Goal: Task Accomplishment & Management: Use online tool/utility

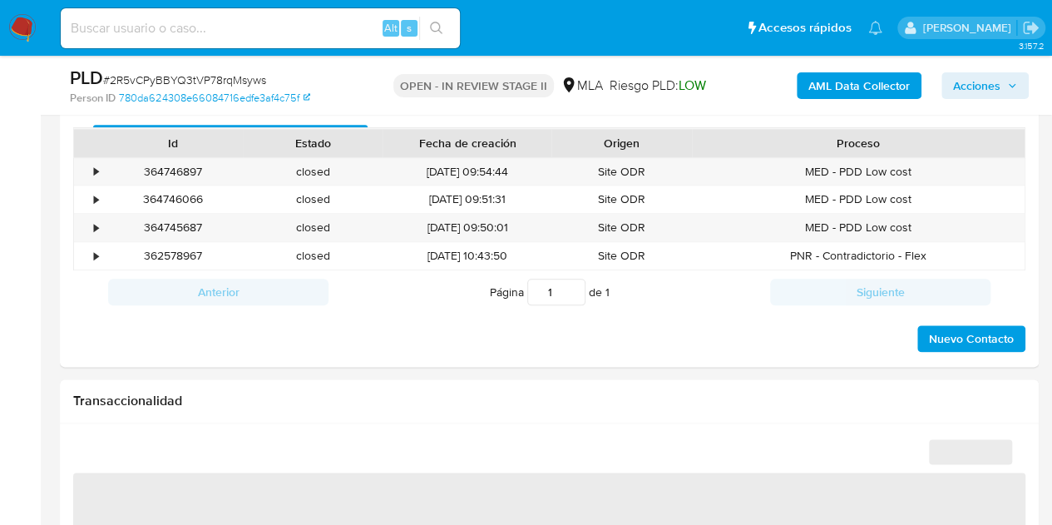
scroll to position [744, 0]
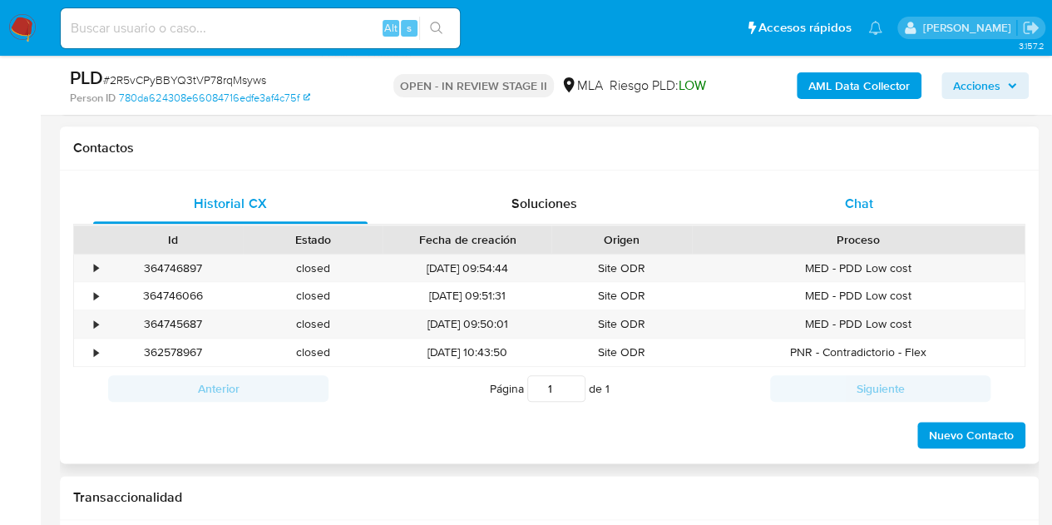
select select "10"
click at [852, 219] on div "Chat" at bounding box center [859, 204] width 274 height 40
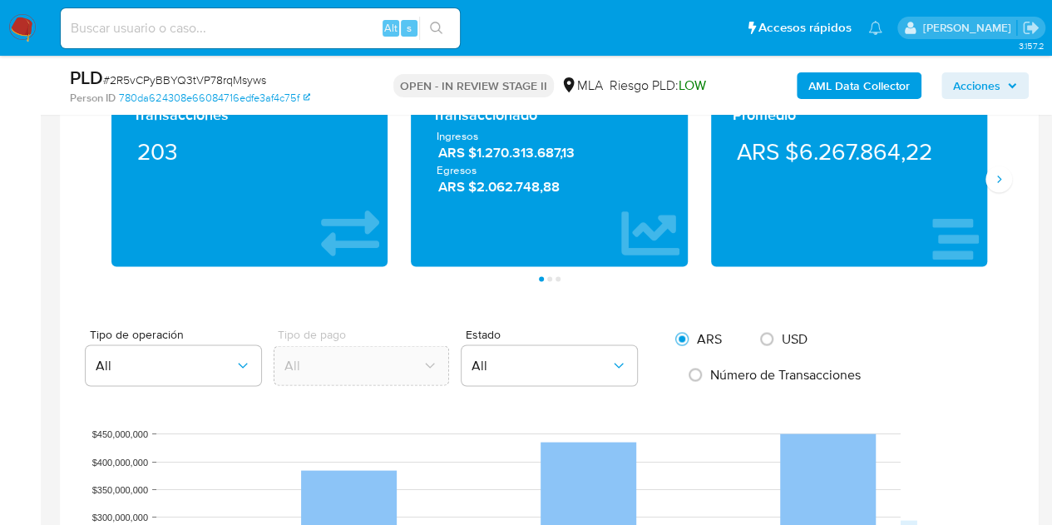
scroll to position [1237, 0]
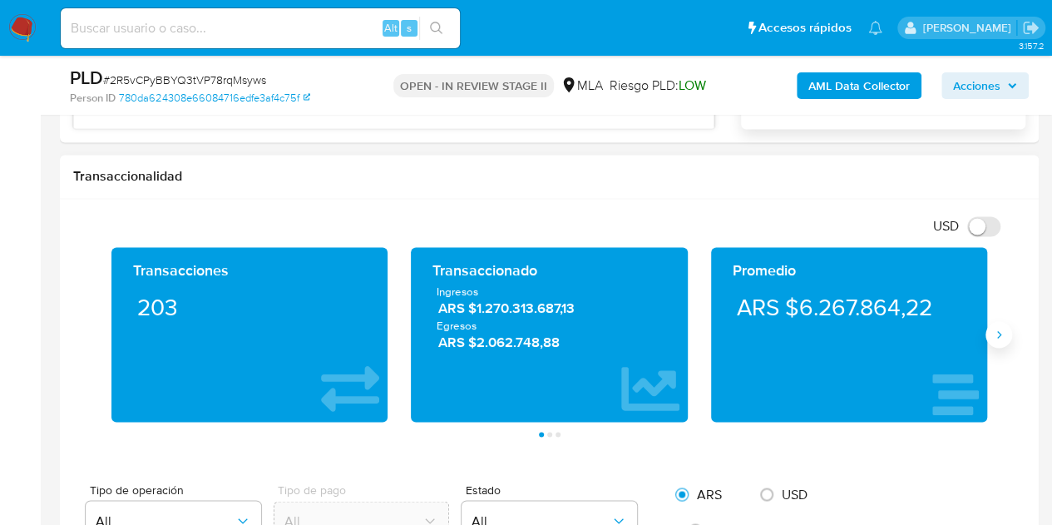
click at [996, 338] on button "Siguiente" at bounding box center [999, 334] width 27 height 27
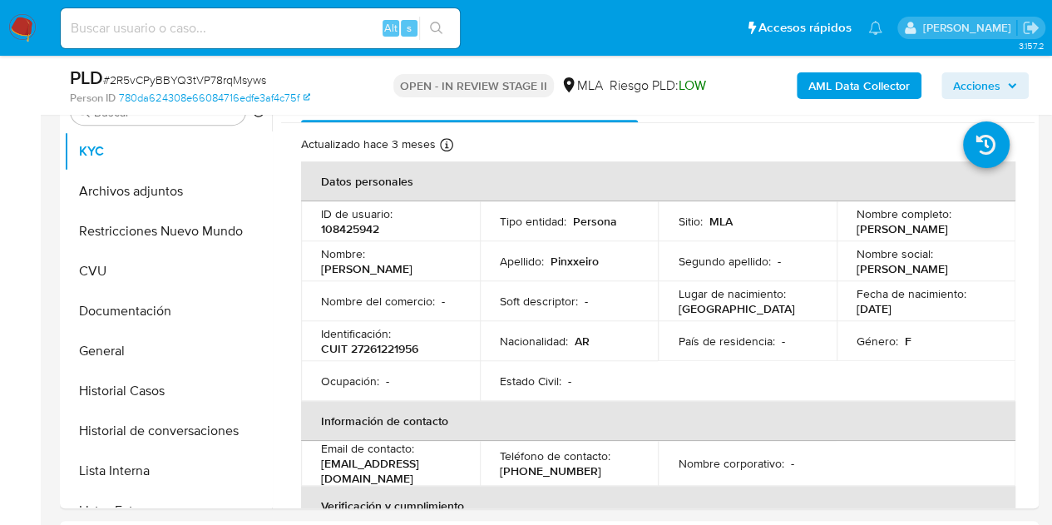
scroll to position [338, 0]
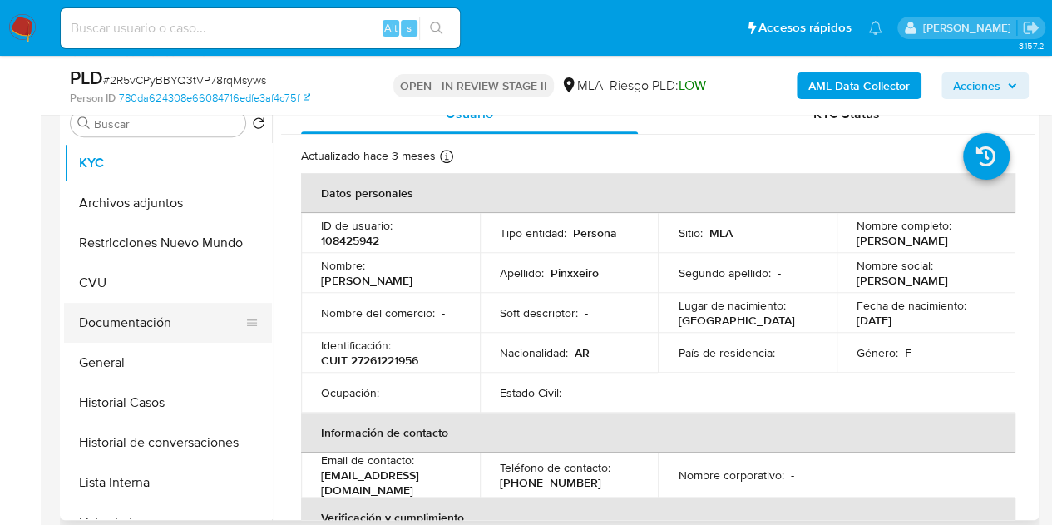
click at [147, 319] on button "Documentación" at bounding box center [161, 323] width 195 height 40
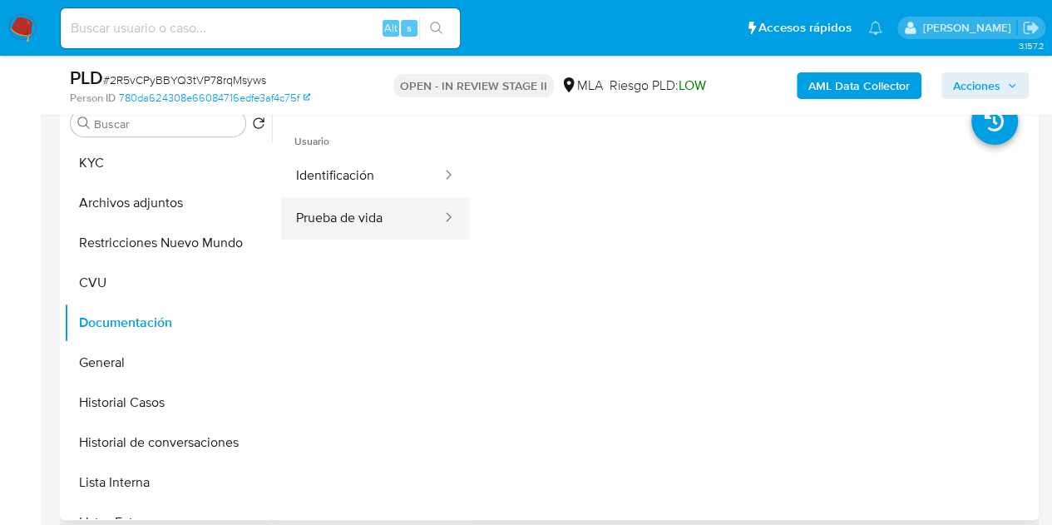
click at [369, 205] on button "Prueba de vida" at bounding box center [362, 218] width 162 height 42
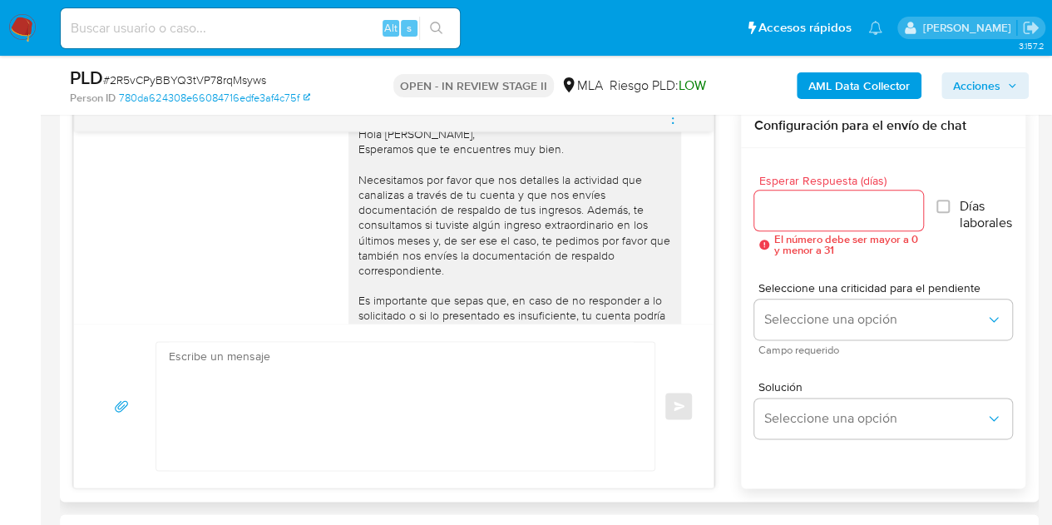
scroll to position [1271, 0]
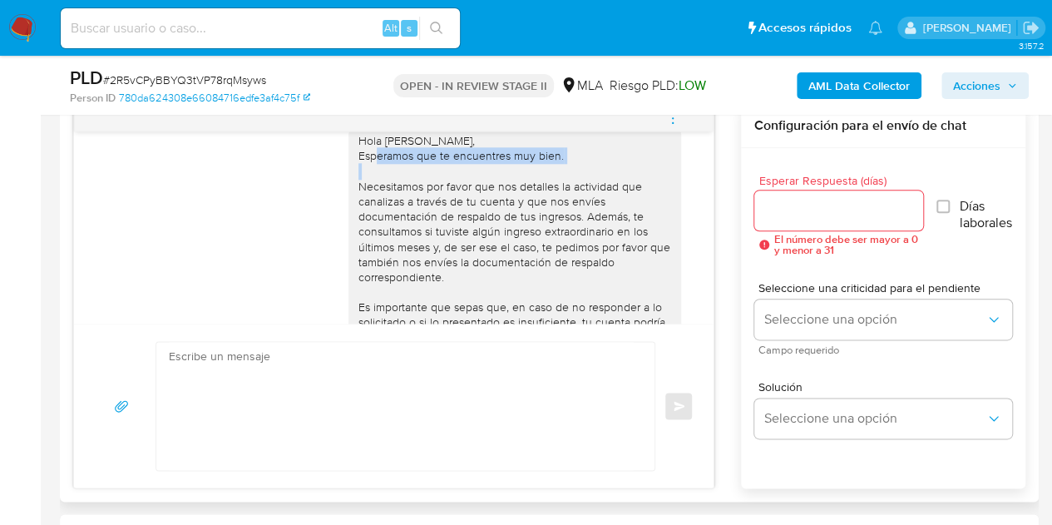
drag, startPoint x: 351, startPoint y: 192, endPoint x: 559, endPoint y: 200, distance: 208.1
click at [559, 200] on div "Hola Patricia Lorena, Esperamos que te encuentres muy bien. Necesitamos por fav…" at bounding box center [514, 277] width 313 height 288
click at [386, 181] on div "Hola Patricia Lorena, Esperamos que te encuentres muy bien. Necesitamos por fav…" at bounding box center [514, 277] width 313 height 288
drag, startPoint x: 348, startPoint y: 185, endPoint x: 579, endPoint y: 199, distance: 231.6
click at [579, 199] on div "Hola Patricia Lorena, Esperamos que te encuentres muy bien. Necesitamos por fav…" at bounding box center [514, 277] width 313 height 288
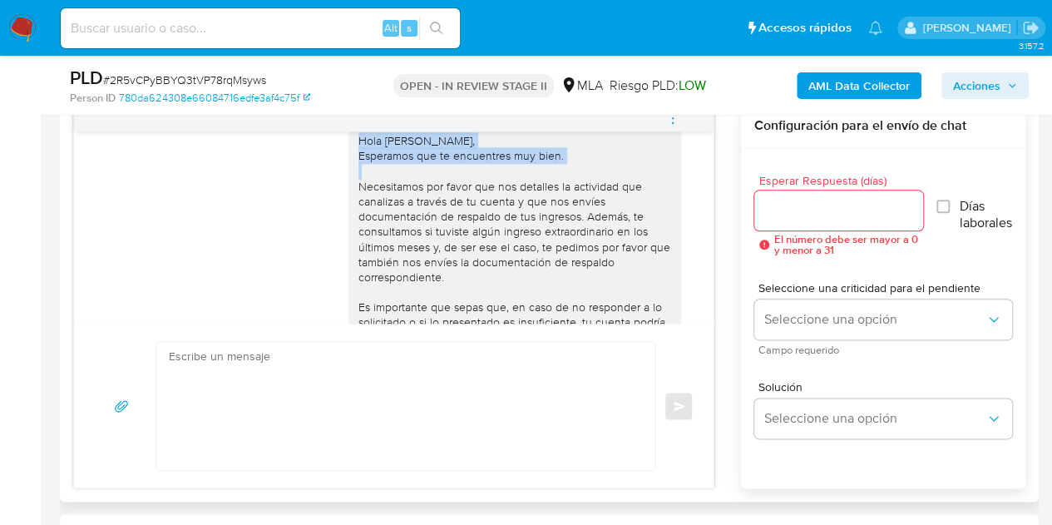
copy div "Hola Patricia Lorena, Esperamos que te encuentres muy bien."
click at [414, 267] on div "Hola Patricia Lorena, Esperamos que te encuentres muy bien. Necesitamos por fav…" at bounding box center [514, 277] width 313 height 288
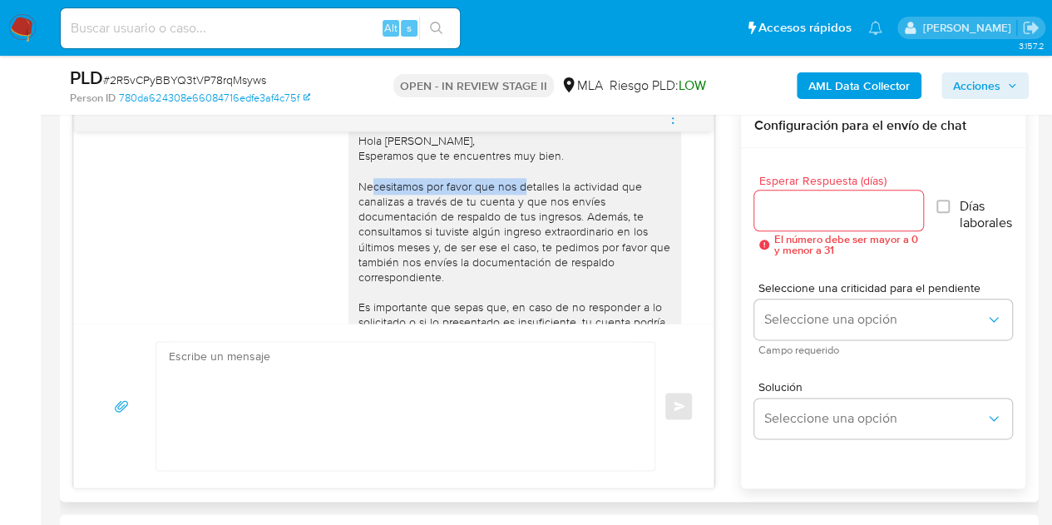
drag, startPoint x: 343, startPoint y: 230, endPoint x: 502, endPoint y: 225, distance: 159.8
click at [502, 225] on div "Hola Patricia Lorena, Esperamos que te encuentres muy bien. Necesitamos por fav…" at bounding box center [514, 276] width 333 height 301
copy div "Necesitamos por favor que nos"
click at [364, 259] on div "Hola Patricia Lorena, Esperamos que te encuentres muy bien. Necesitamos por fav…" at bounding box center [514, 277] width 313 height 288
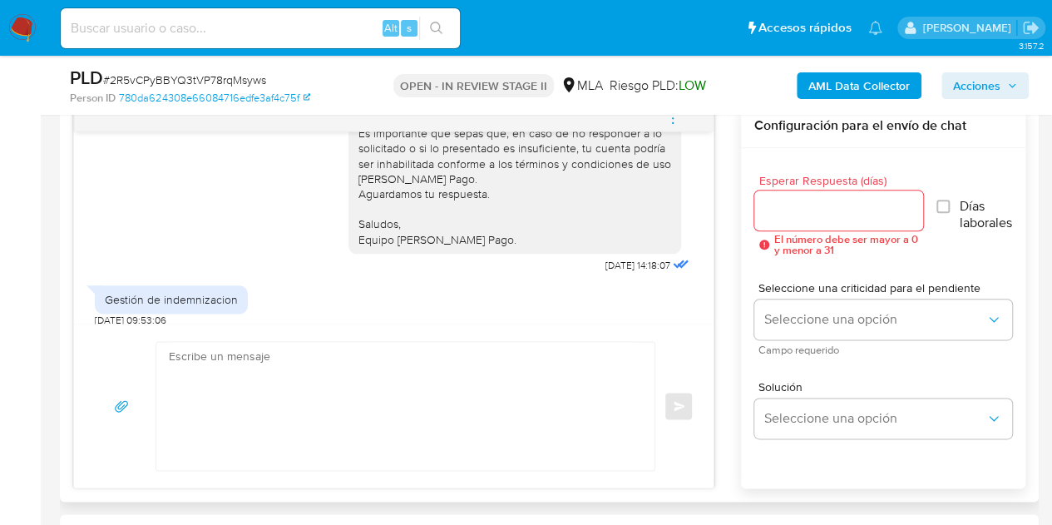
scroll to position [1451, 0]
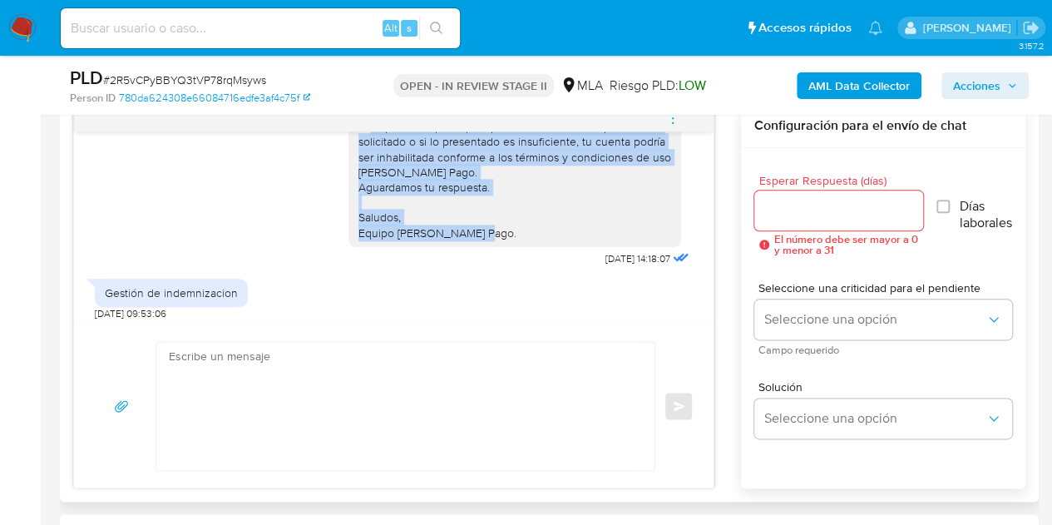
drag, startPoint x: 345, startPoint y: 170, endPoint x: 497, endPoint y: 284, distance: 189.5
click at [497, 240] on div "Hola Patricia Lorena, Esperamos que te encuentres muy bien. Necesitamos por fav…" at bounding box center [514, 97] width 313 height 288
copy div "Es importante que sepas que, en caso de no responder a lo solicitado o si lo pr…"
drag, startPoint x: 371, startPoint y: 277, endPoint x: 468, endPoint y: 283, distance: 97.5
click at [371, 240] on div "Hola Patricia Lorena, Esperamos que te encuentres muy bien. Necesitamos por fav…" at bounding box center [514, 97] width 313 height 288
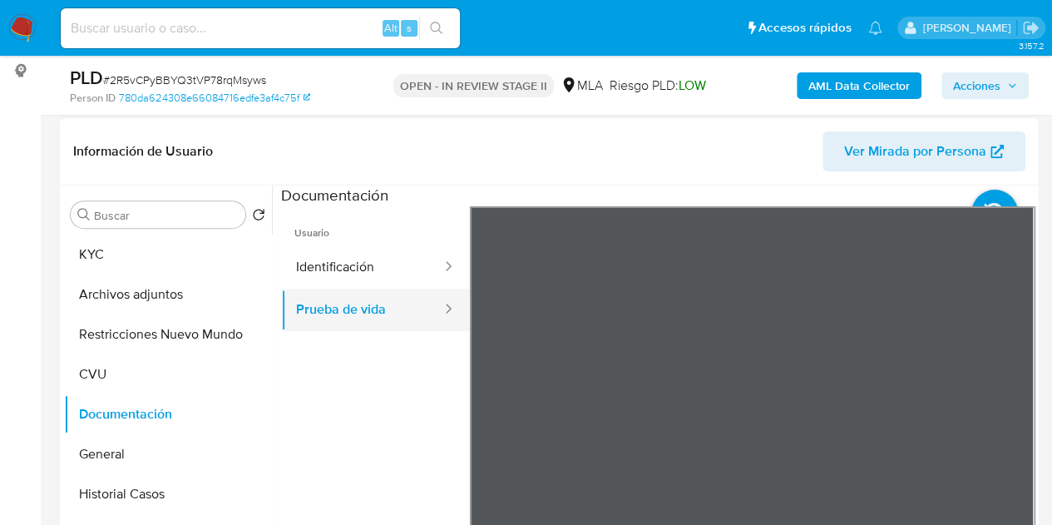
scroll to position [241, 0]
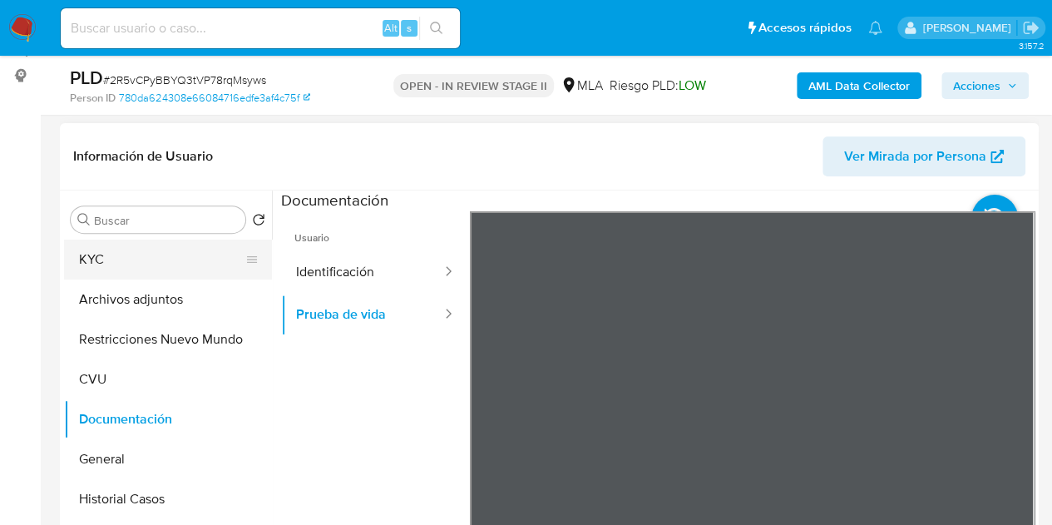
click at [125, 244] on button "KYC" at bounding box center [161, 260] width 195 height 40
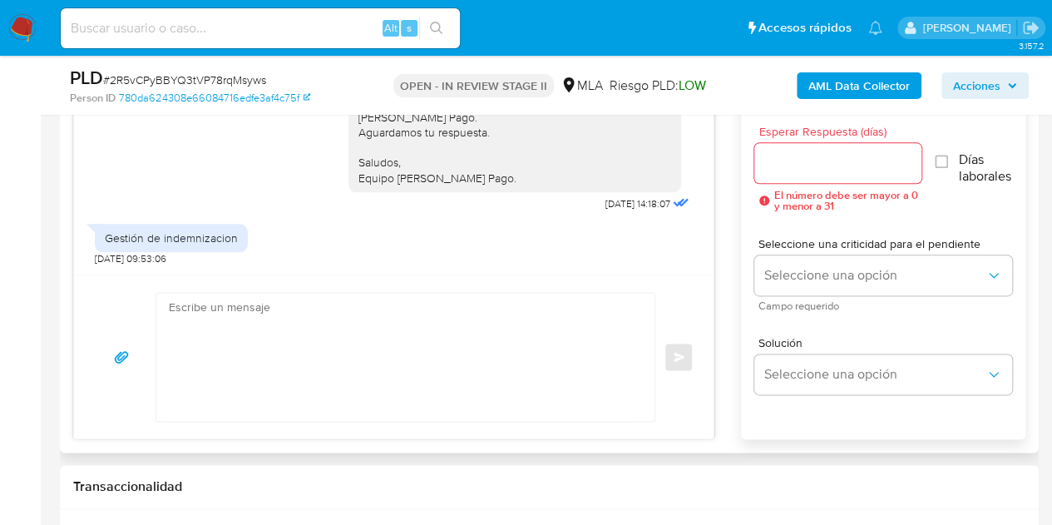
scroll to position [930, 0]
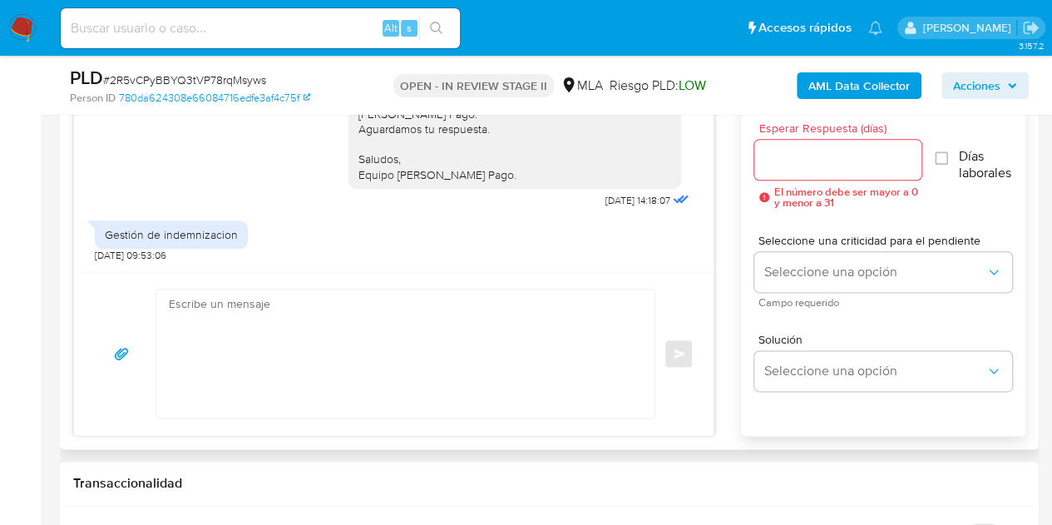
click at [368, 373] on textarea at bounding box center [401, 353] width 465 height 128
paste textarea "Hola Patricia Lorena, Esperamos que te encuentres muy bien. Gracias por tu resp…"
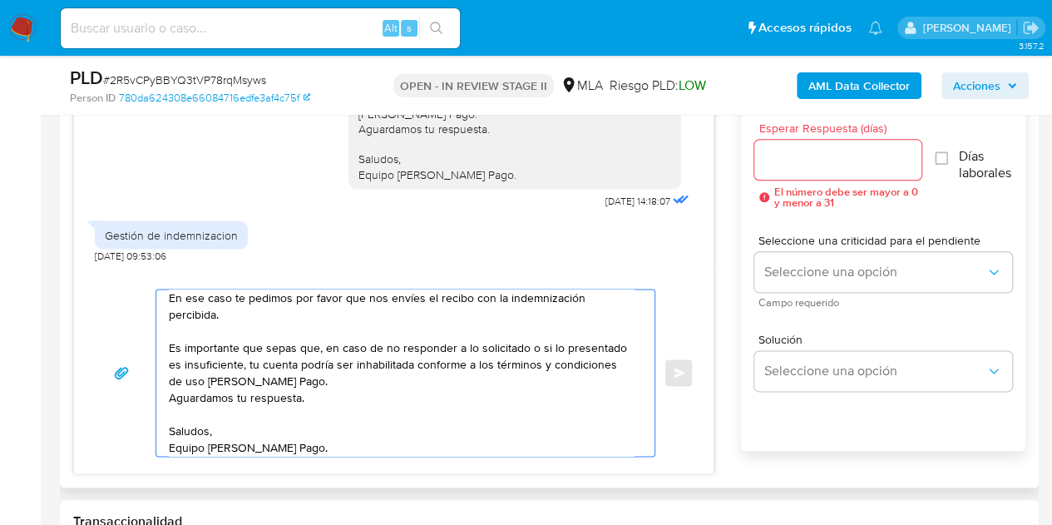
scroll to position [0, 0]
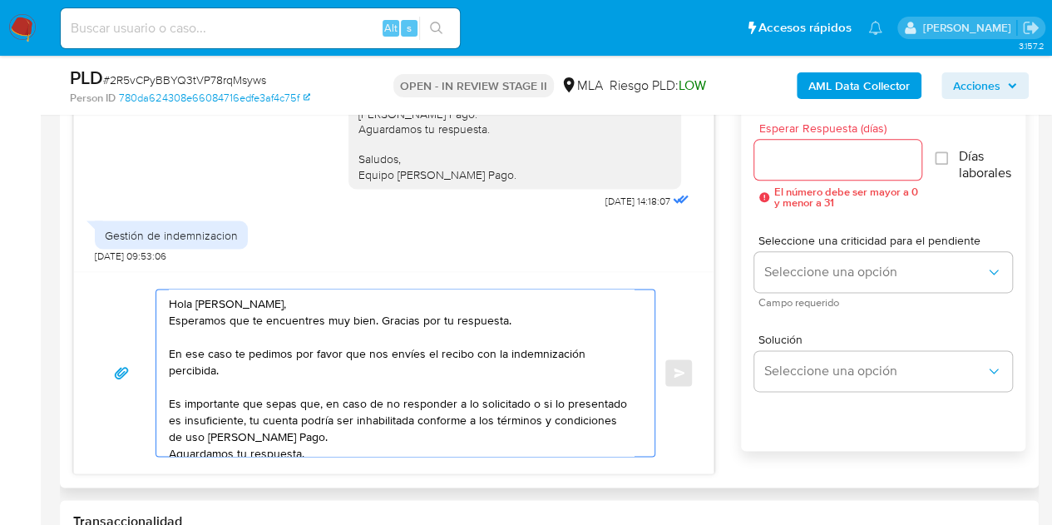
type textarea "Hola Patricia Lorena, Esperamos que te encuentres muy bien. Gracias por tu resp…"
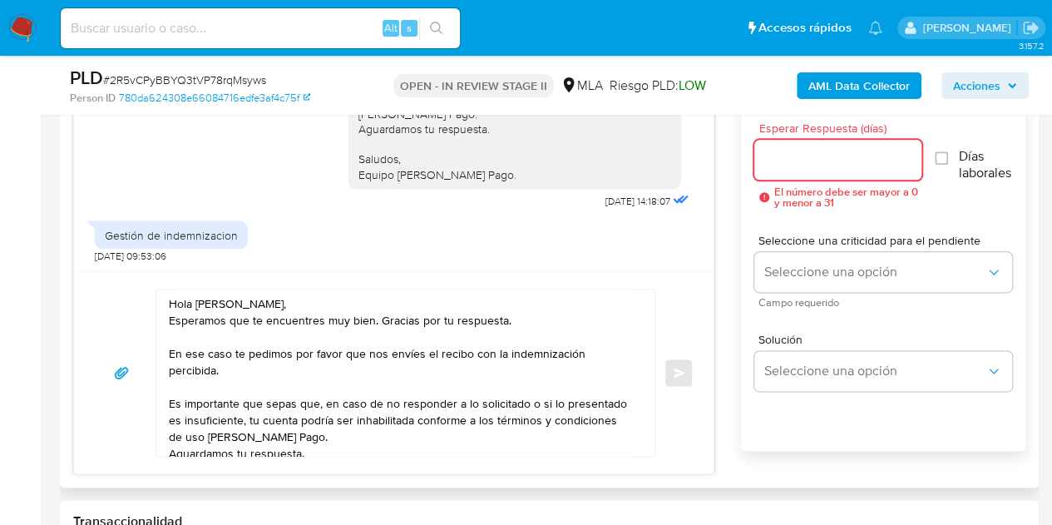
click at [787, 157] on input "Esperar Respuesta (días)" at bounding box center [838, 160] width 168 height 22
type input "3"
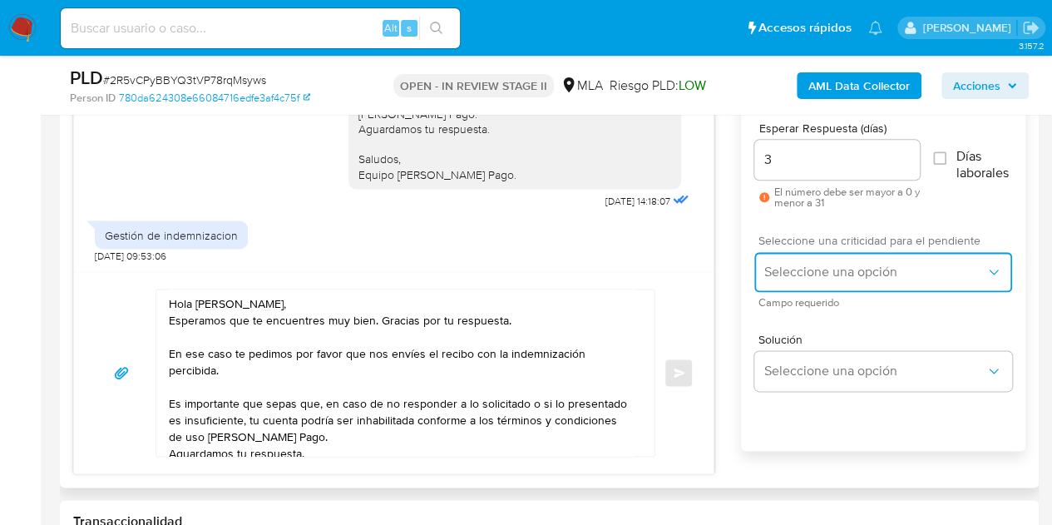
click at [813, 267] on span "Seleccione una opción" at bounding box center [874, 272] width 221 height 17
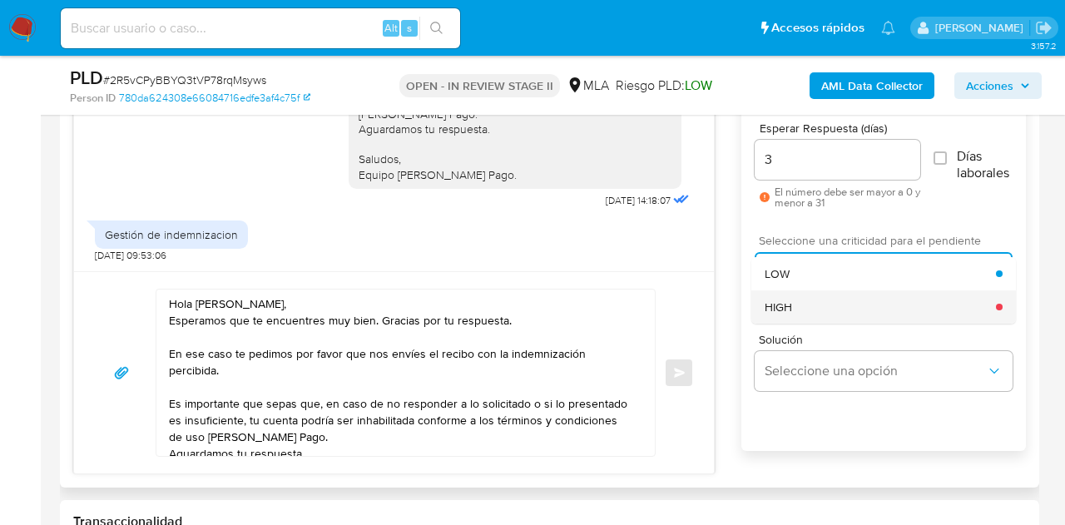
click at [813, 310] on div "HIGH" at bounding box center [879, 306] width 231 height 33
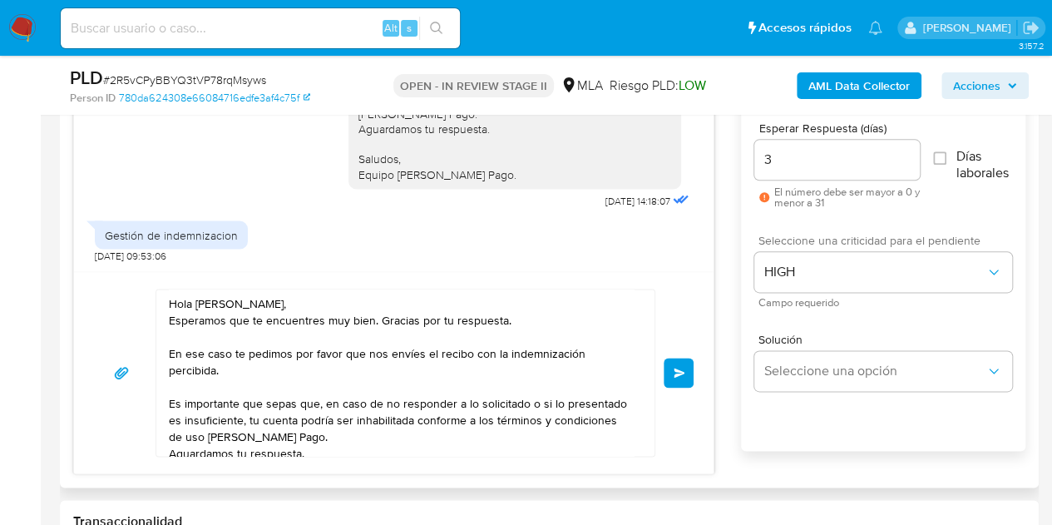
click at [660, 296] on div "Hola Patricia Lorena, Esperamos que te encuentres muy bien. Gracias por tu resp…" at bounding box center [394, 373] width 600 height 168
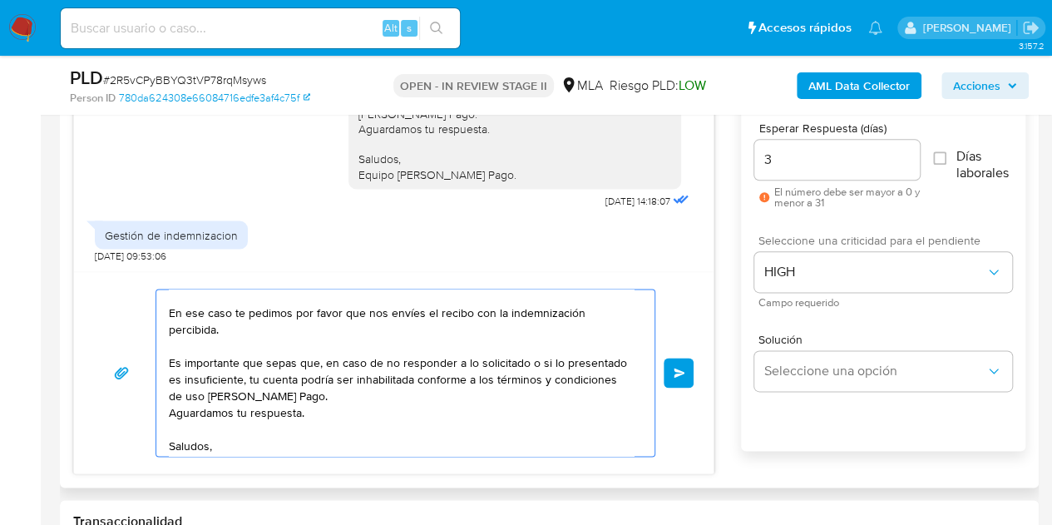
scroll to position [62, 0]
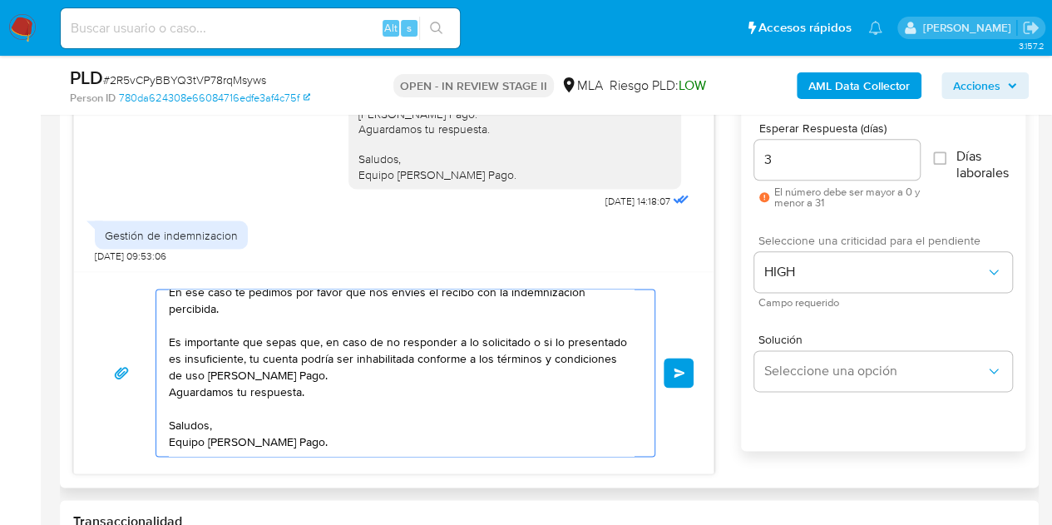
click at [678, 373] on span "Enviar" at bounding box center [680, 373] width 12 height 10
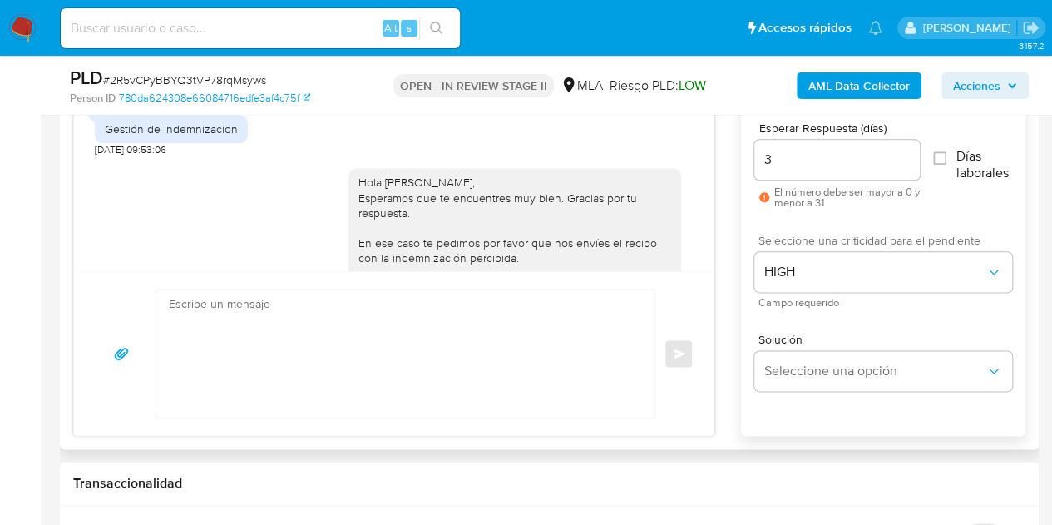
scroll to position [1778, 0]
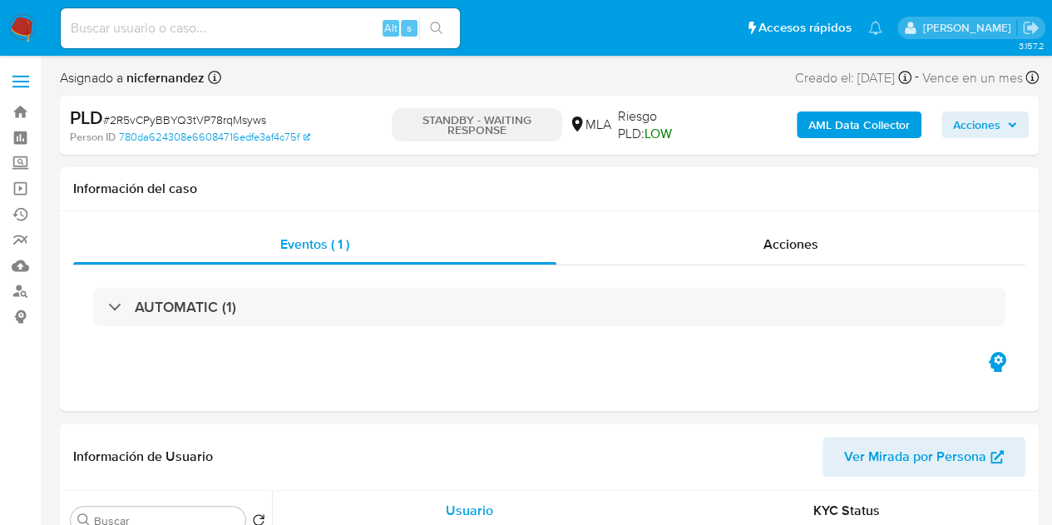
select select "10"
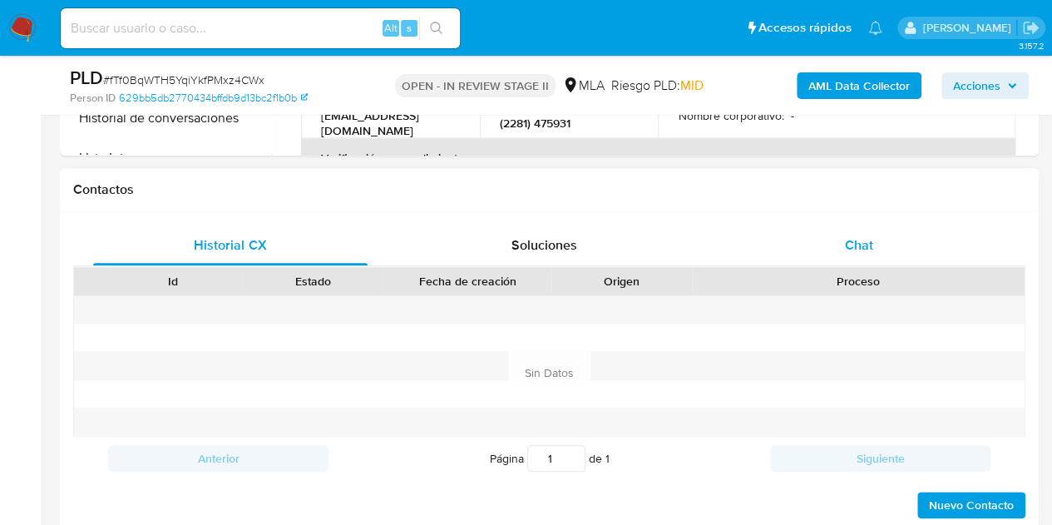
click at [898, 244] on div "Chat" at bounding box center [859, 245] width 274 height 40
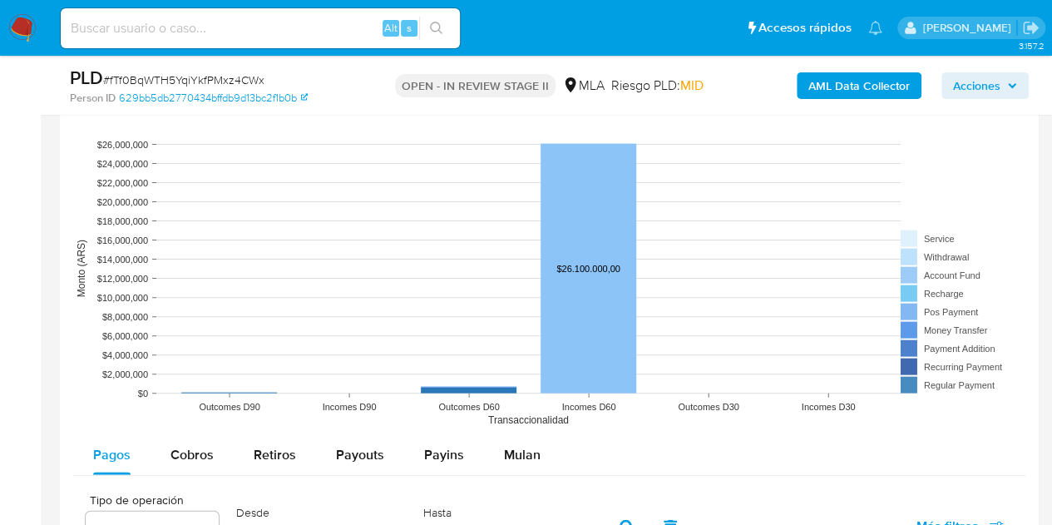
scroll to position [1251, 0]
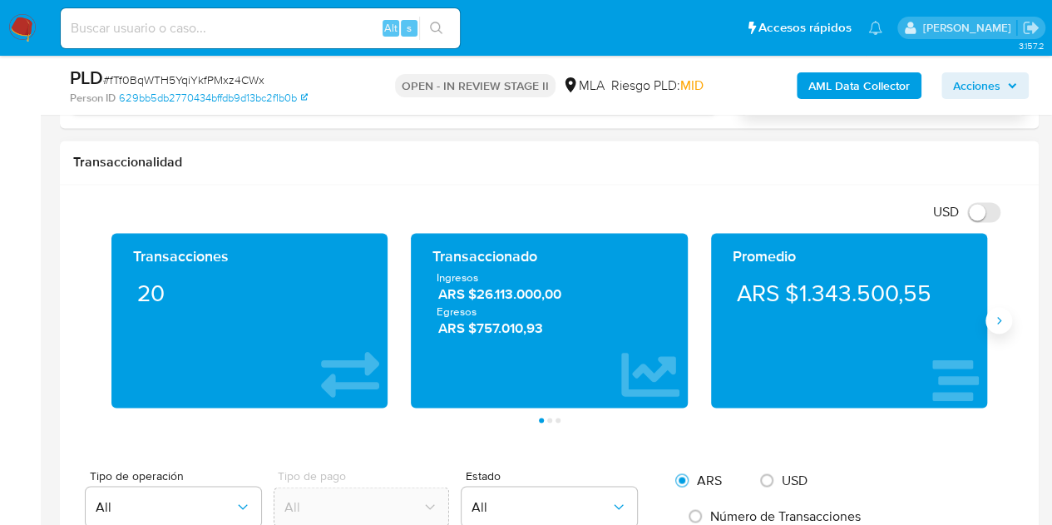
click at [1003, 314] on icon "Siguiente" at bounding box center [998, 320] width 13 height 13
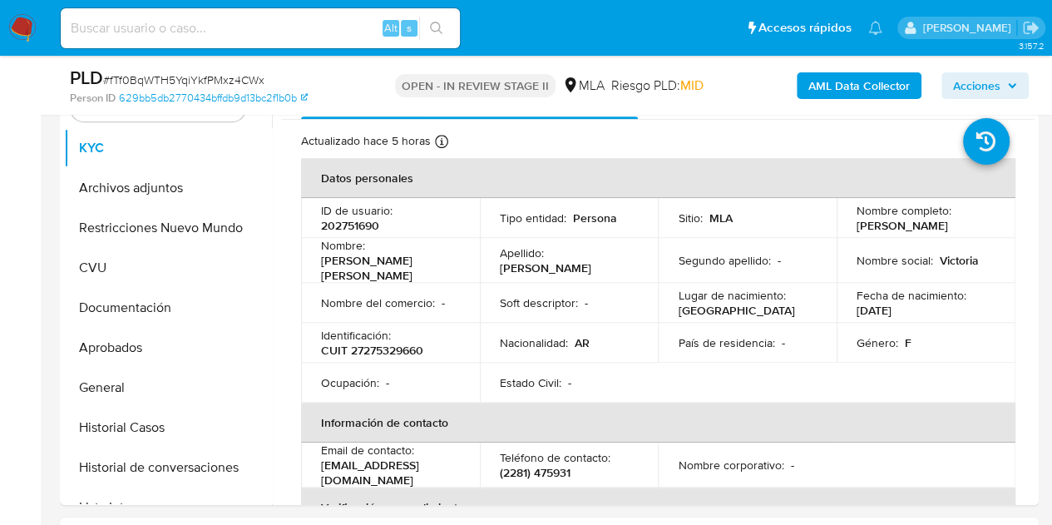
scroll to position [285, 0]
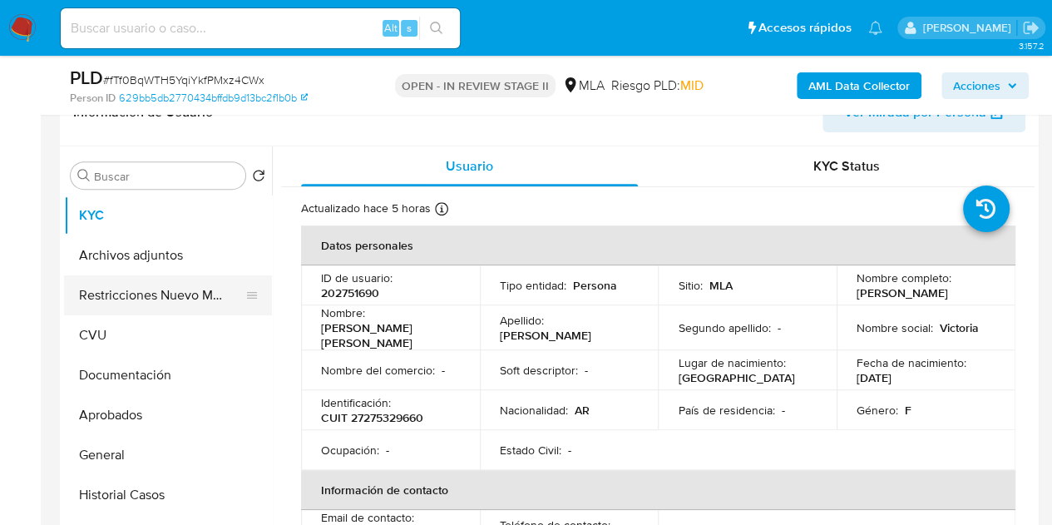
click at [126, 287] on button "Restricciones Nuevo Mundo" at bounding box center [161, 295] width 195 height 40
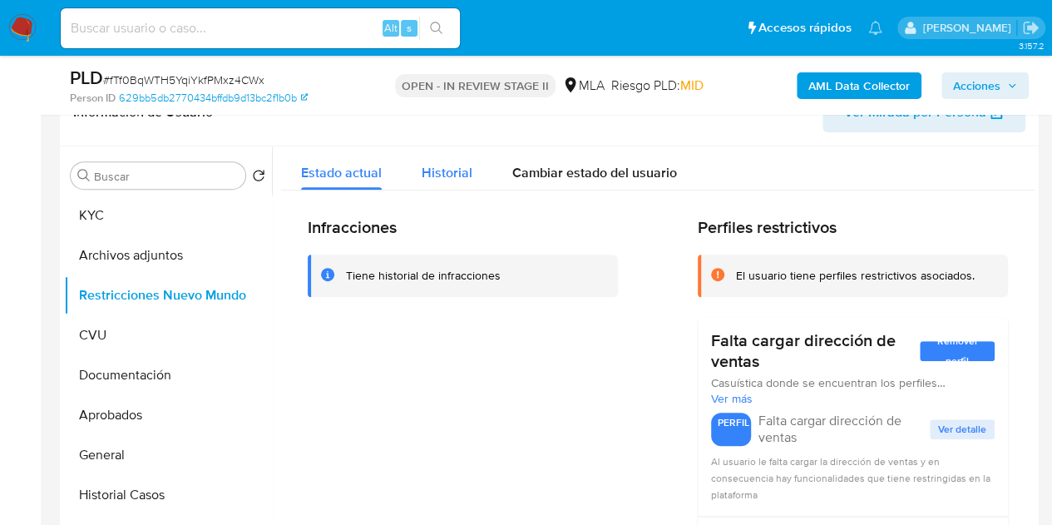
click at [449, 168] on span "Historial" at bounding box center [447, 172] width 51 height 19
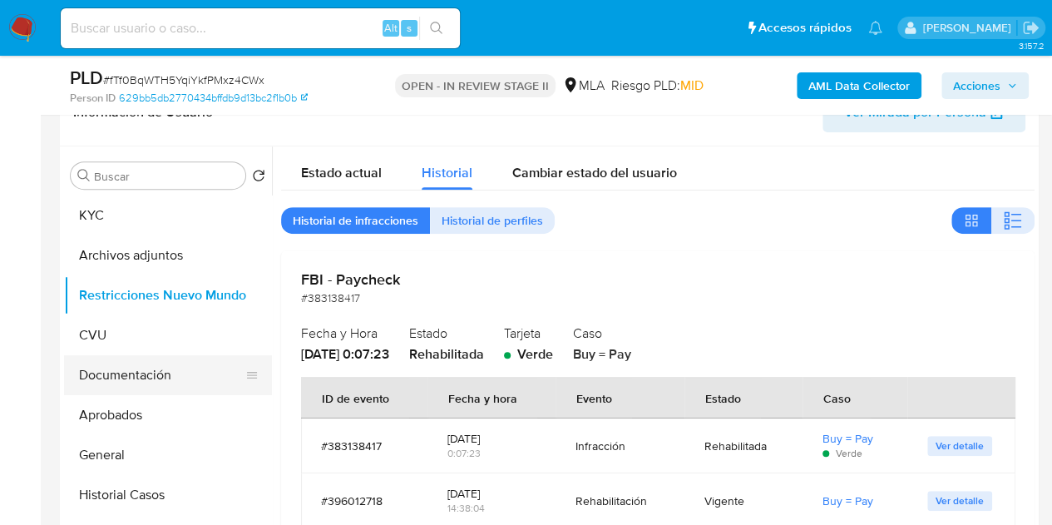
click at [138, 372] on button "Documentación" at bounding box center [161, 375] width 195 height 40
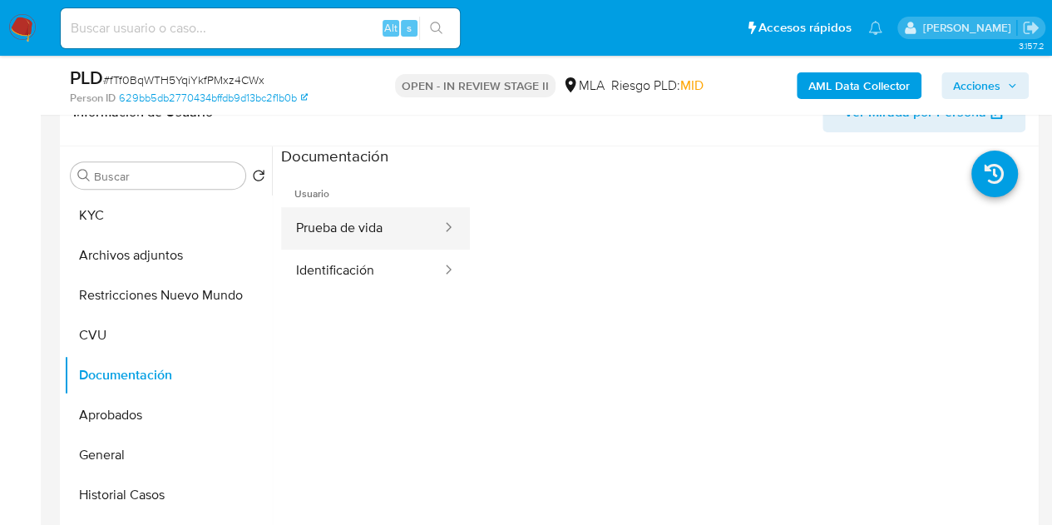
click at [363, 227] on button "Prueba de vida" at bounding box center [362, 228] width 162 height 42
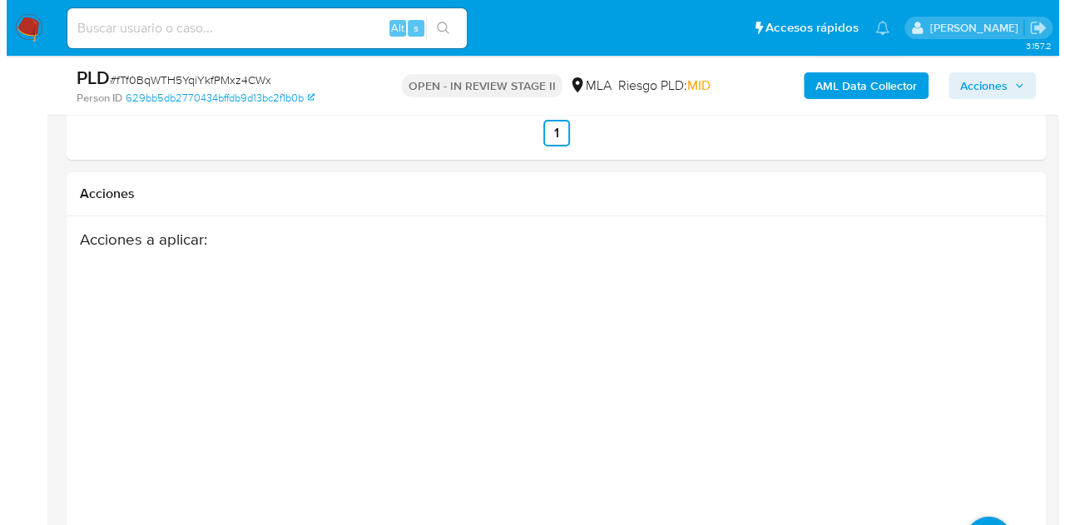
scroll to position [3031, 0]
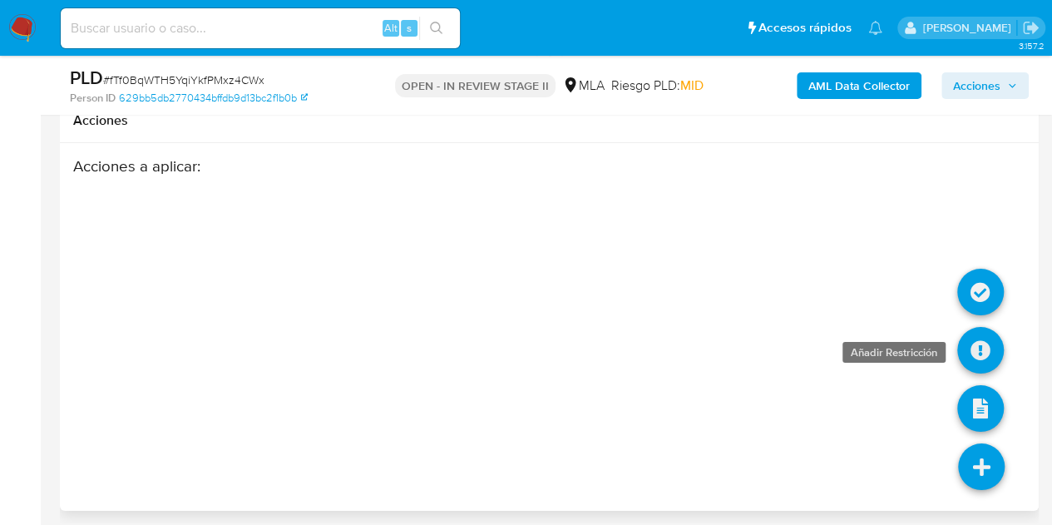
click at [986, 352] on icon at bounding box center [980, 350] width 47 height 47
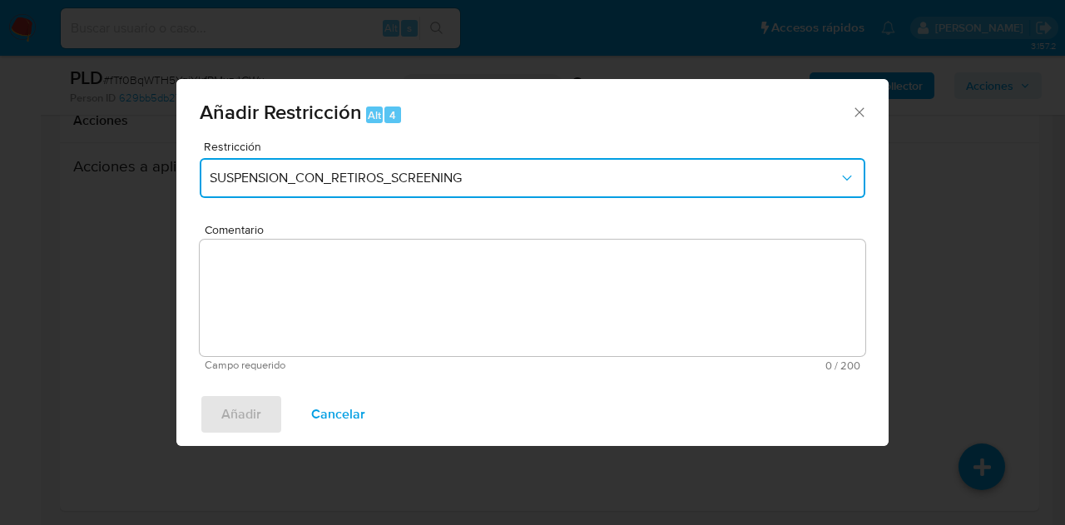
click at [459, 174] on span "SUSPENSION_CON_RETIROS_SCREENING" at bounding box center [524, 178] width 629 height 17
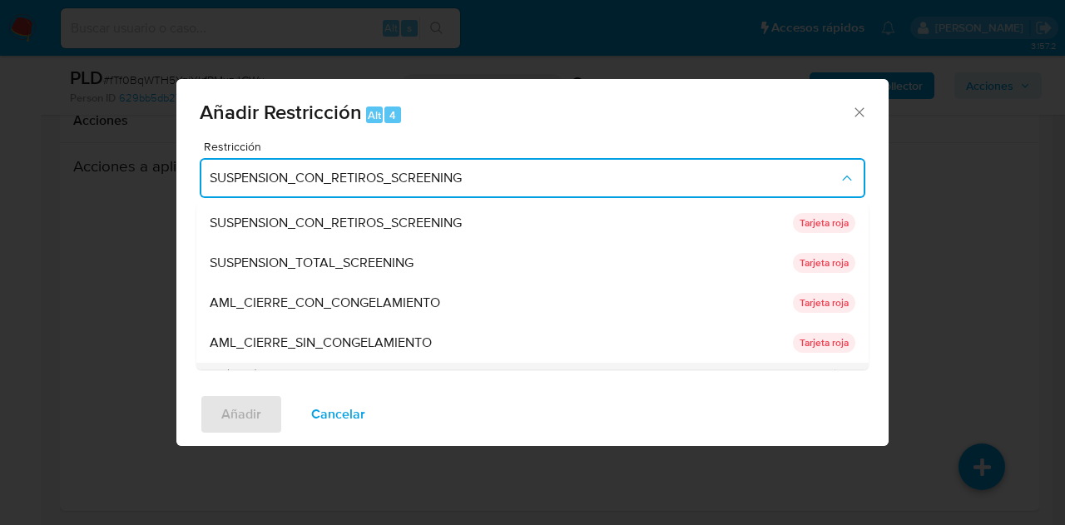
drag, startPoint x: 861, startPoint y: 229, endPoint x: 861, endPoint y: 368, distance: 138.9
click at [861, 368] on ul "SUSPENSION_CON_RETIROS_SCREENING SUSPENSION_CON_RETIROS_SCREENING Tarjeta roja …" at bounding box center [532, 462] width 672 height 519
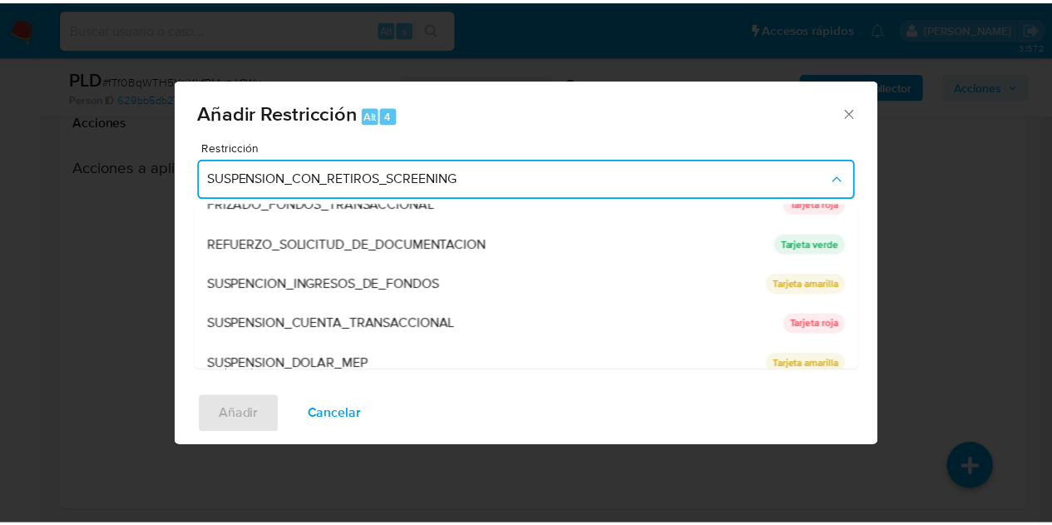
scroll to position [353, 0]
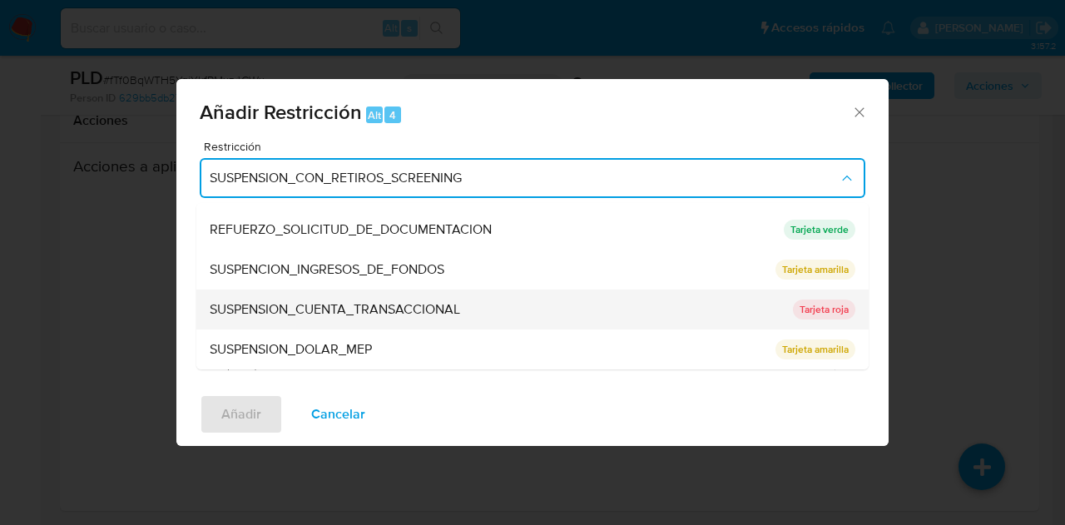
click at [364, 310] on span "SUSPENSION_CUENTA_TRANSACCIONAL" at bounding box center [335, 309] width 250 height 17
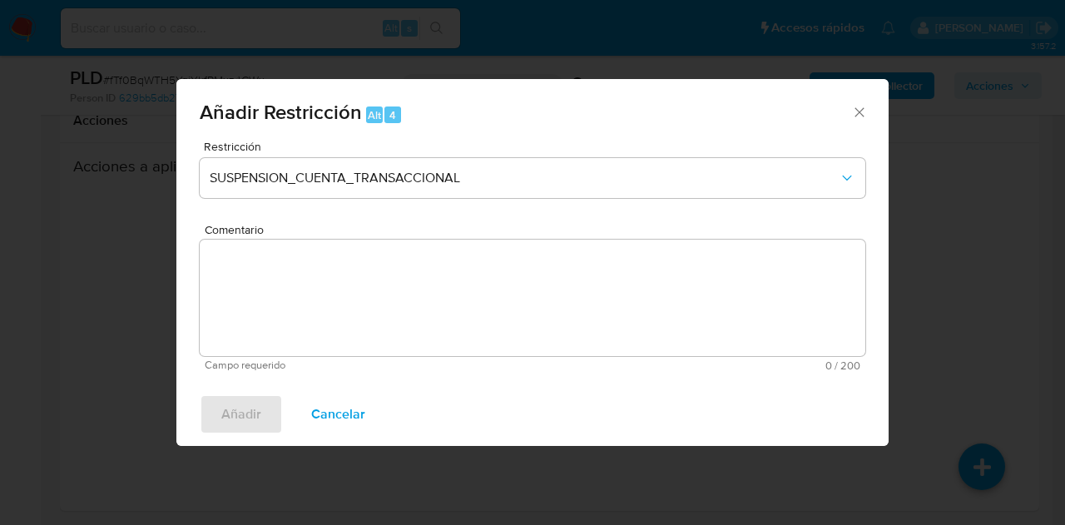
click at [364, 310] on textarea "Comentario" at bounding box center [532, 298] width 665 height 116
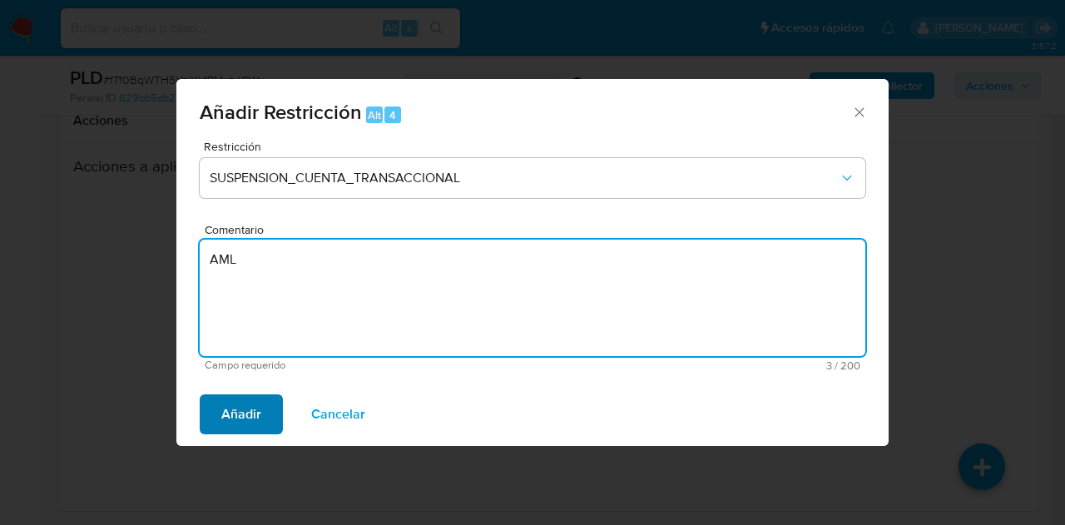
type textarea "AML"
click at [237, 412] on span "Añadir" at bounding box center [241, 414] width 40 height 37
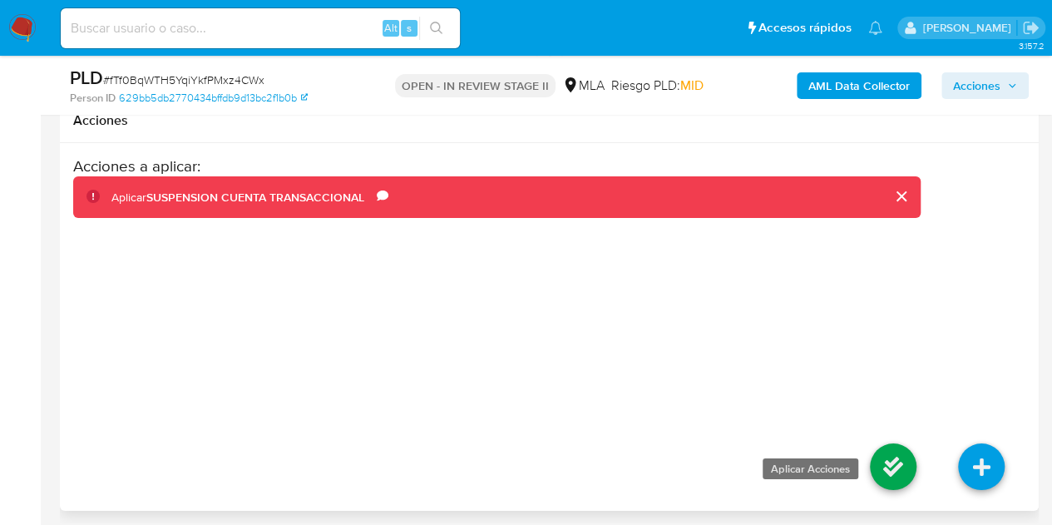
click at [872, 447] on icon at bounding box center [893, 466] width 47 height 47
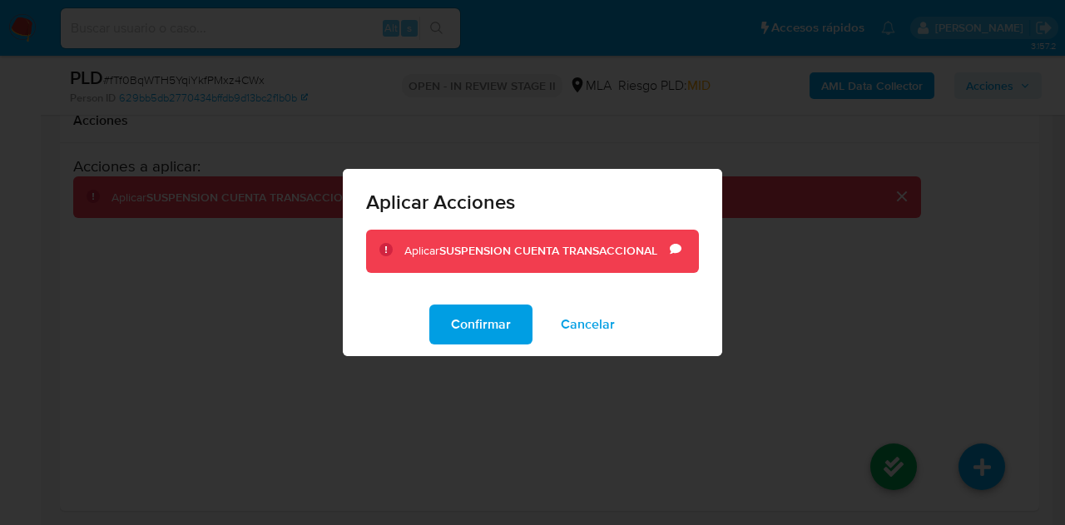
drag, startPoint x: 446, startPoint y: 327, endPoint x: 317, endPoint y: 28, distance: 325.2
click at [448, 321] on button "Confirmar" at bounding box center [480, 324] width 103 height 40
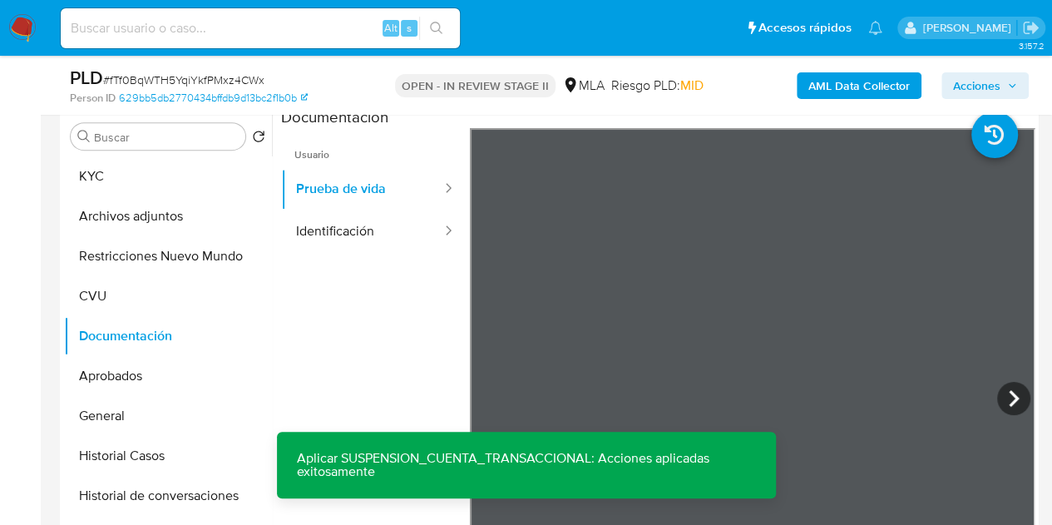
scroll to position [217, 0]
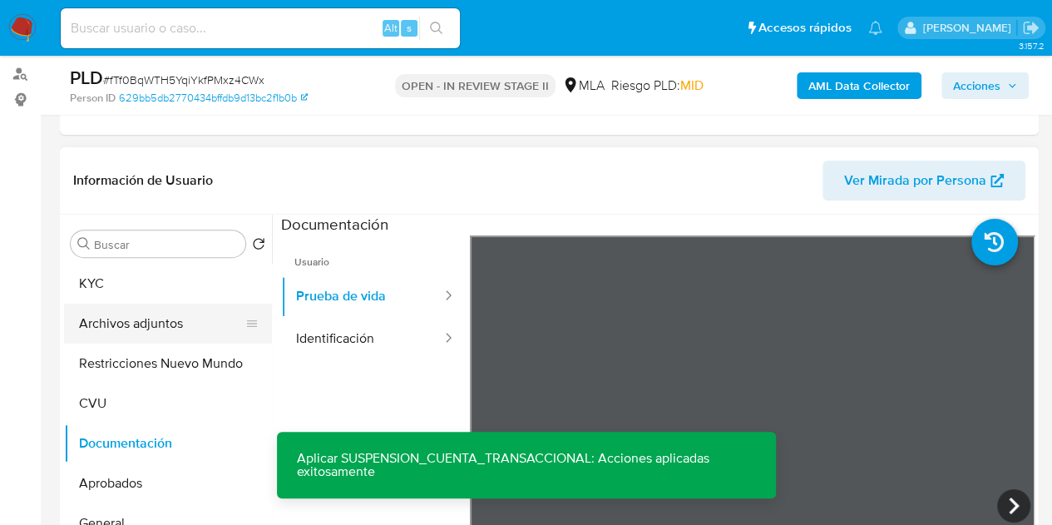
click at [115, 307] on button "Archivos adjuntos" at bounding box center [161, 324] width 195 height 40
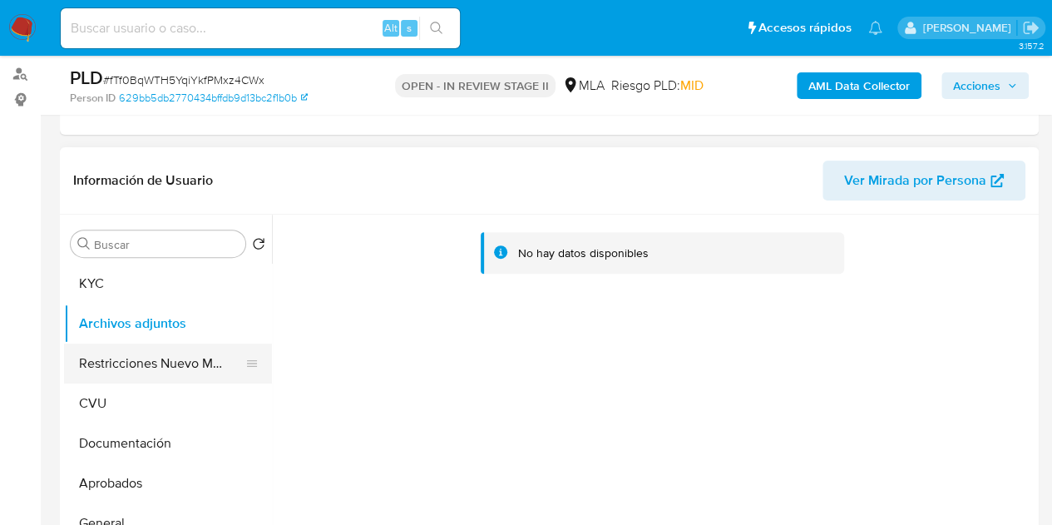
click at [125, 347] on button "Restricciones Nuevo Mundo" at bounding box center [161, 363] width 195 height 40
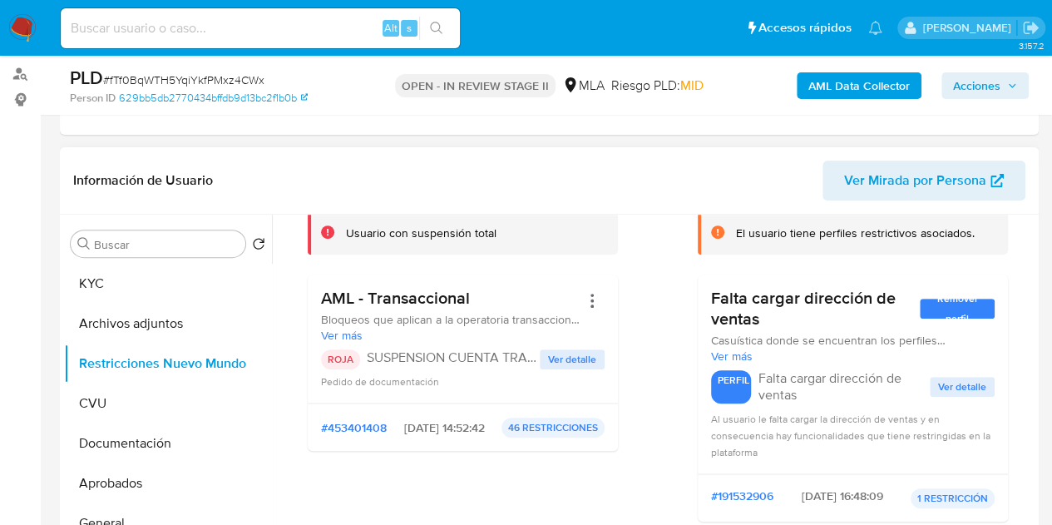
scroll to position [69, 0]
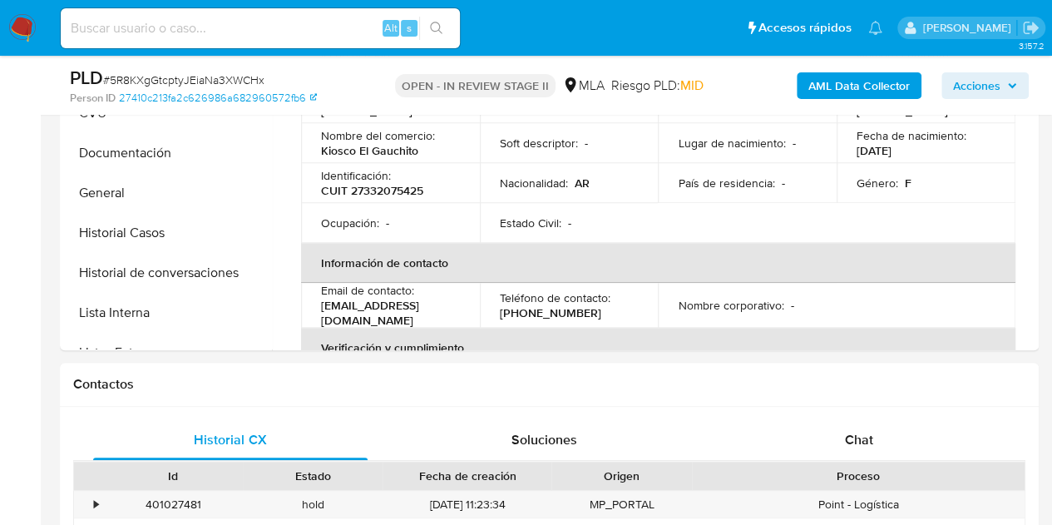
select select "10"
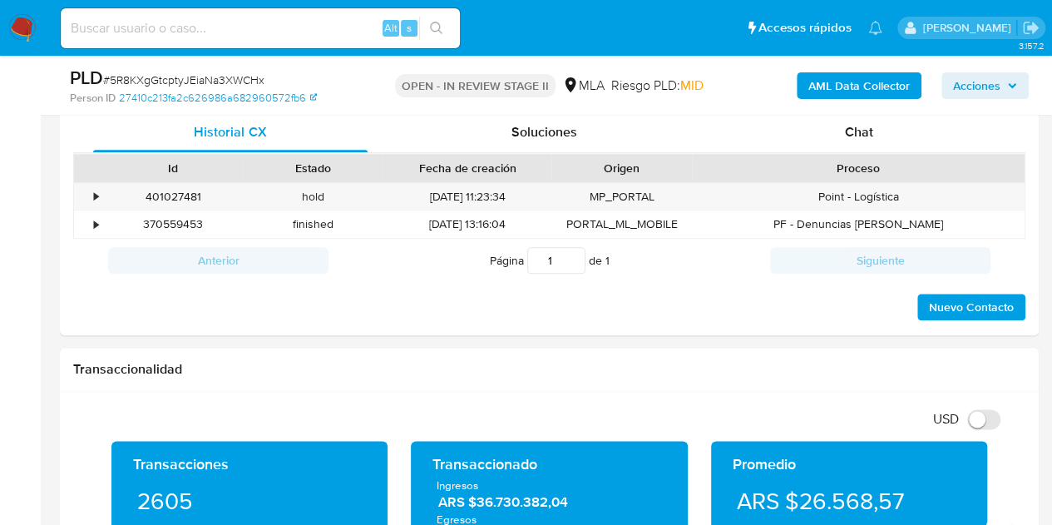
scroll to position [793, 0]
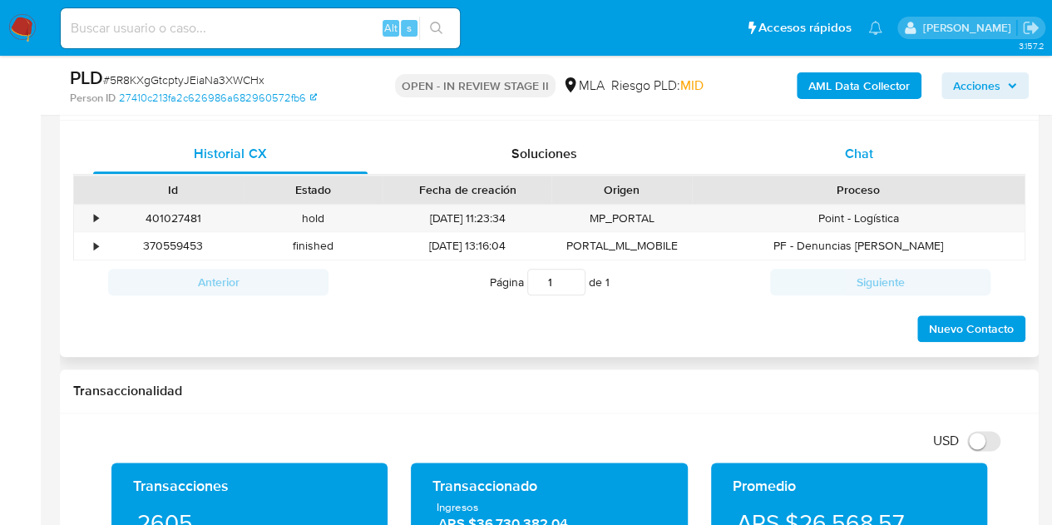
click at [863, 151] on span "Chat" at bounding box center [859, 153] width 28 height 19
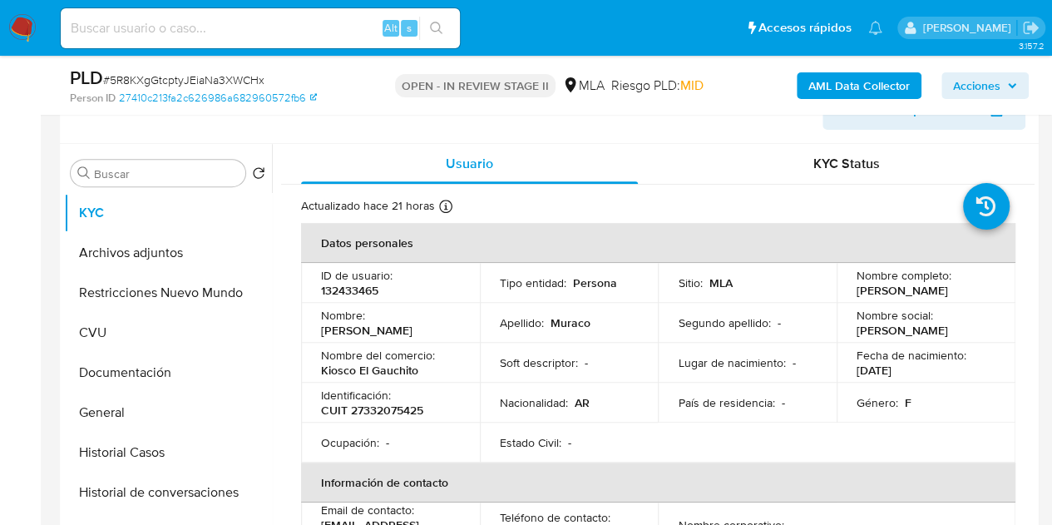
scroll to position [152, 0]
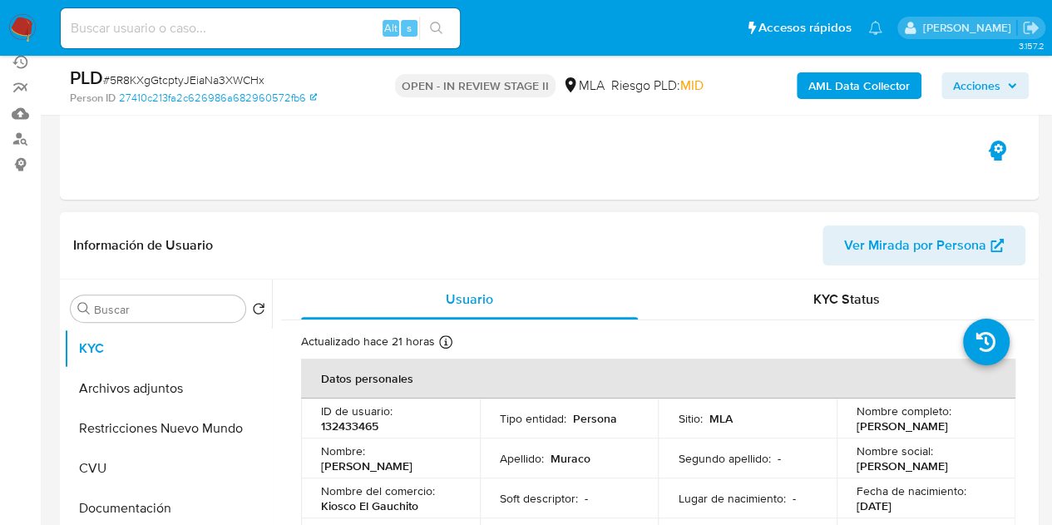
click at [858, 245] on span "Ver Mirada por Persona" at bounding box center [915, 245] width 142 height 40
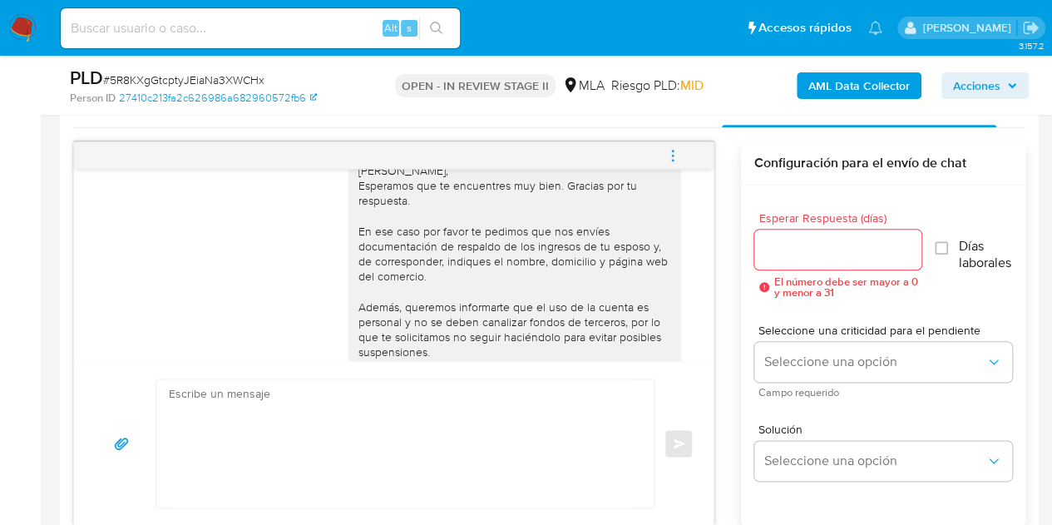
scroll to position [1025, 0]
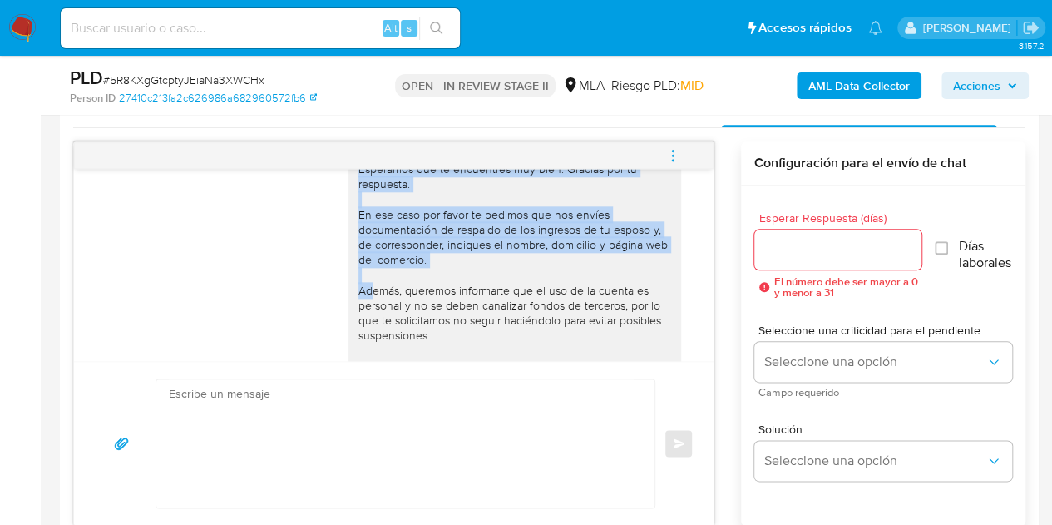
drag, startPoint x: 343, startPoint y: 184, endPoint x: 552, endPoint y: 292, distance: 235.1
click at [552, 292] on div "Hola Johana Edith, Esperamos que te encuentres muy bien. Gracias por tu respues…" at bounding box center [514, 313] width 333 height 346
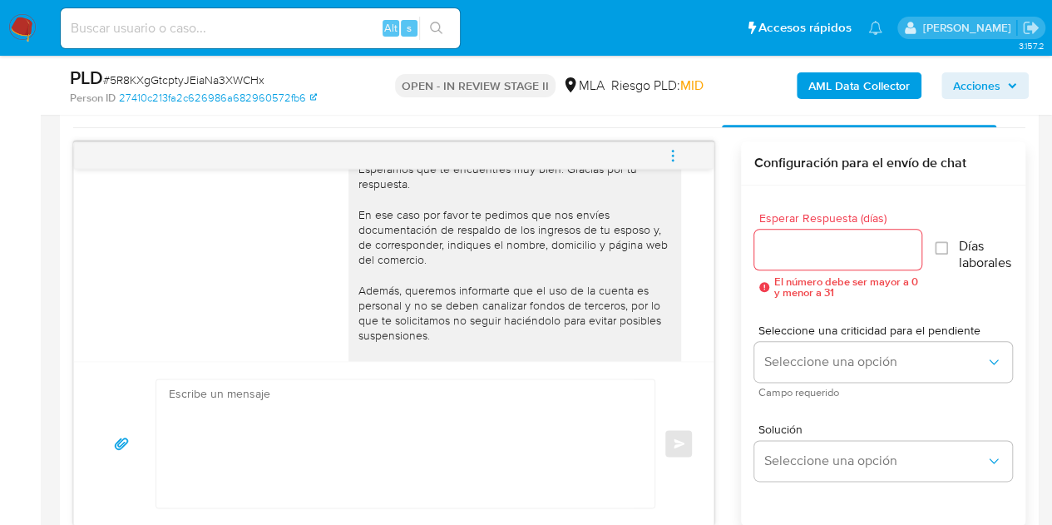
click at [557, 332] on div "Hola Johana Edith, Esperamos que te encuentres muy bien. Gracias por tu respues…" at bounding box center [514, 312] width 313 height 333
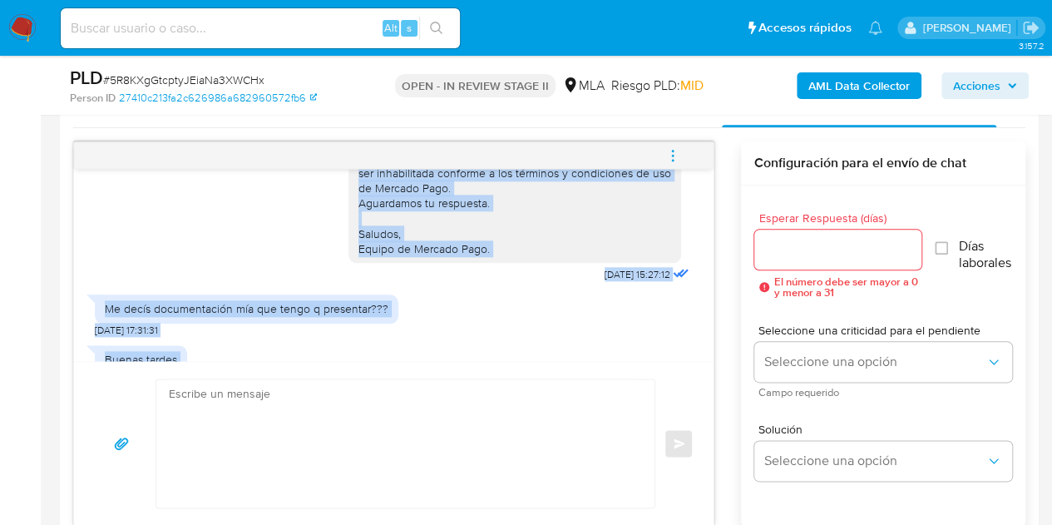
scroll to position [1347, 0]
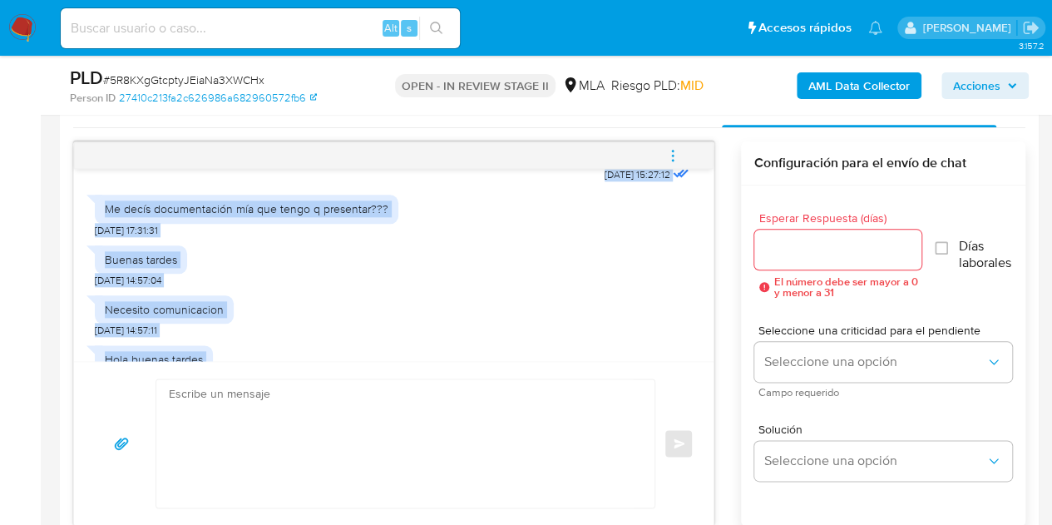
drag, startPoint x: 348, startPoint y: 245, endPoint x: 518, endPoint y: 316, distance: 184.6
copy div "Es importante que sepas que, en caso de no responder a lo solicitado o si lo pr…"
click at [352, 449] on textarea at bounding box center [401, 443] width 465 height 128
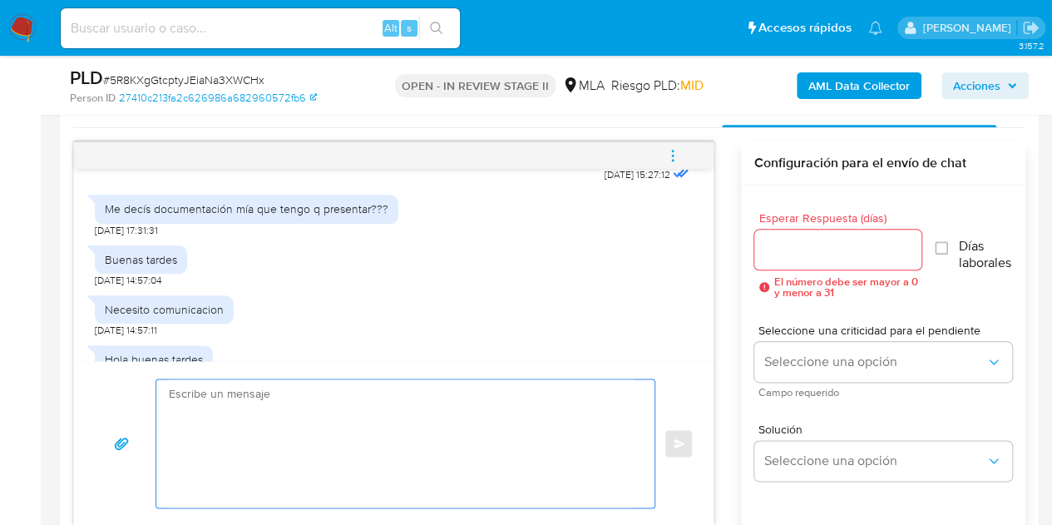
paste textarea "Hola Johana Edith, Esperamos que te encuentres muy bien. Gracias por tu respues…"
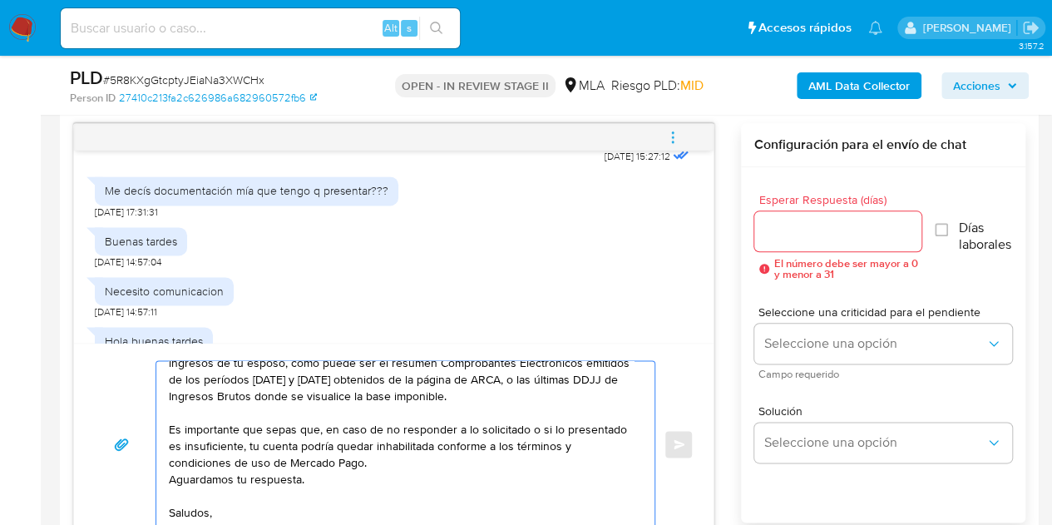
scroll to position [95, 0]
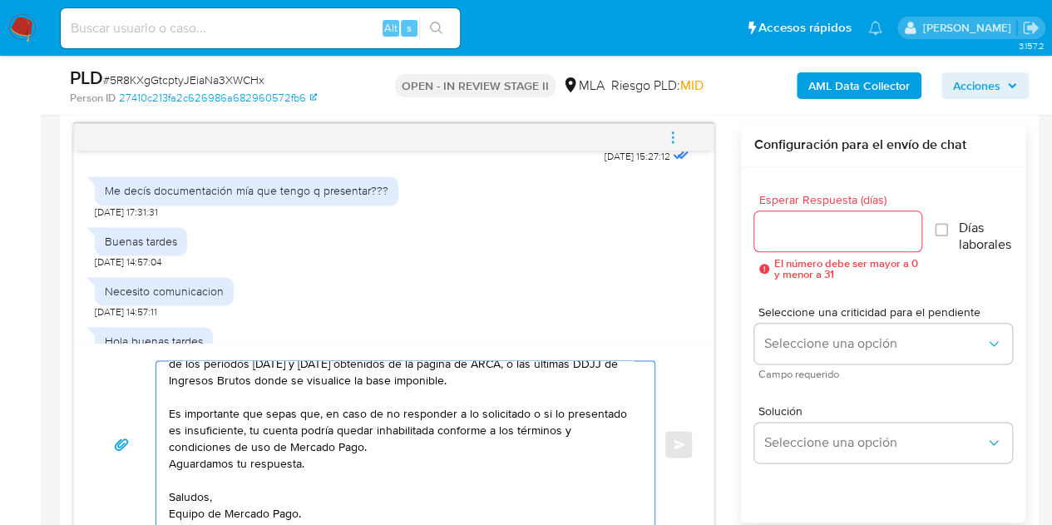
type textarea "Hola Johana Edith, Esperamos que te encuentres muy bien. Gracias por tu respues…"
click at [817, 239] on input "Esperar Respuesta (días)" at bounding box center [838, 231] width 168 height 22
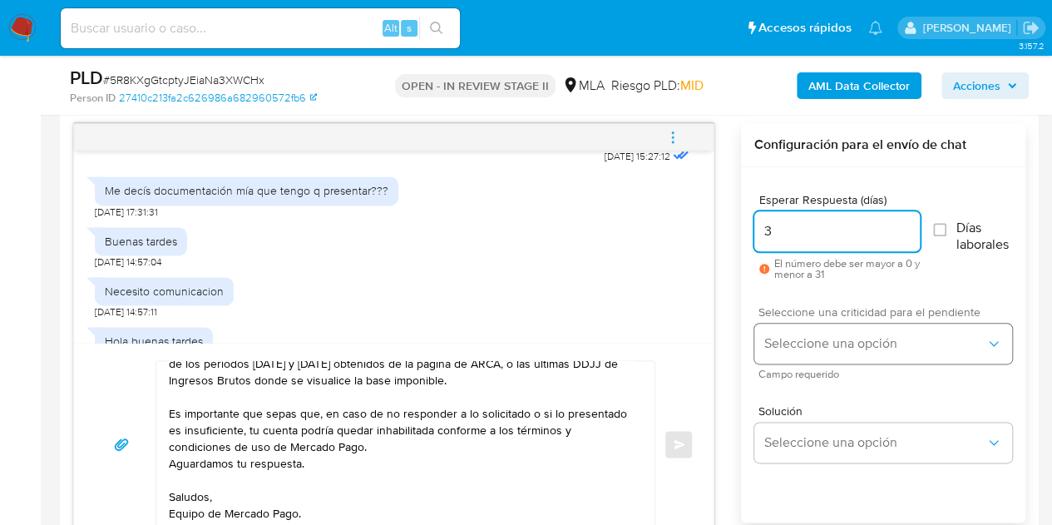
type input "3"
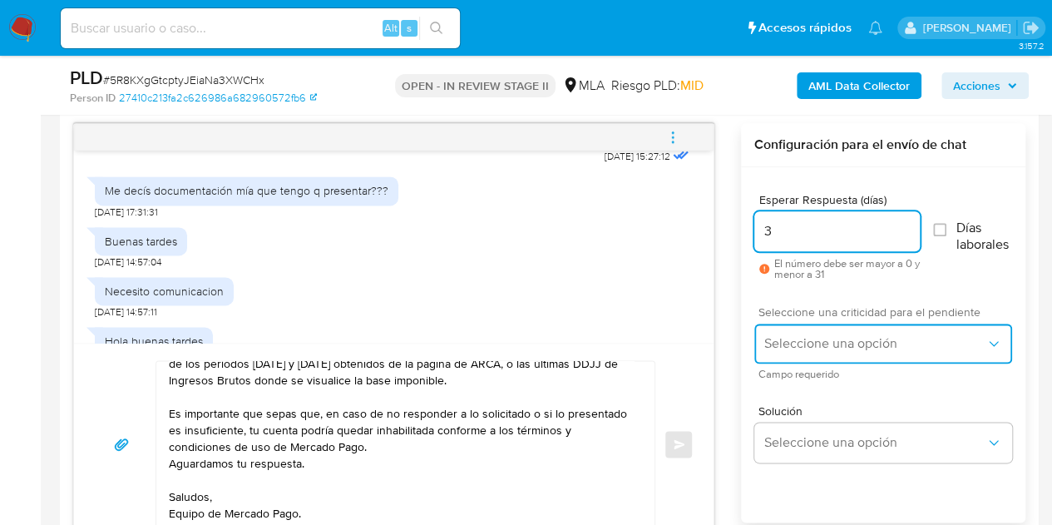
click at [803, 343] on span "Seleccione una opción" at bounding box center [874, 343] width 221 height 17
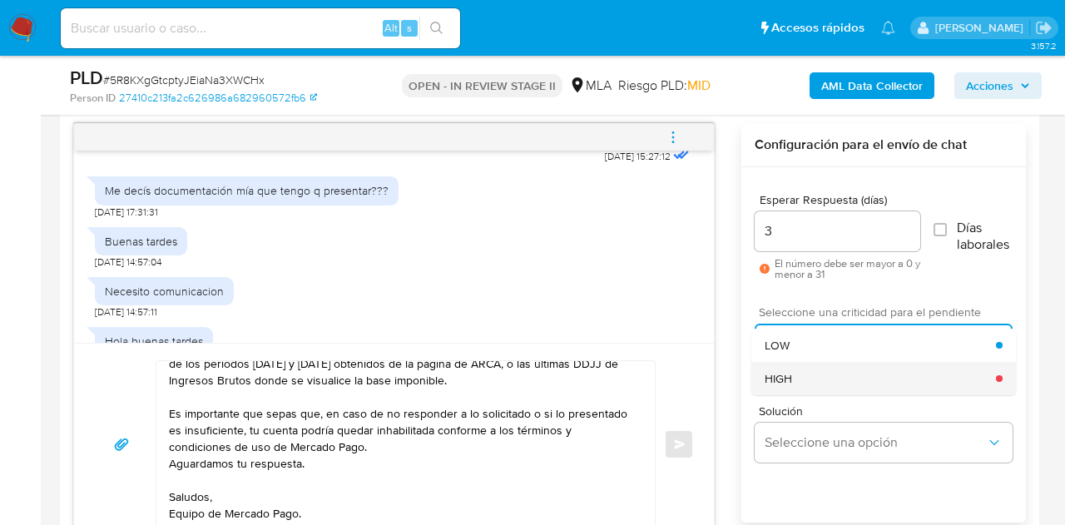
click at [813, 379] on div "HIGH" at bounding box center [879, 378] width 231 height 33
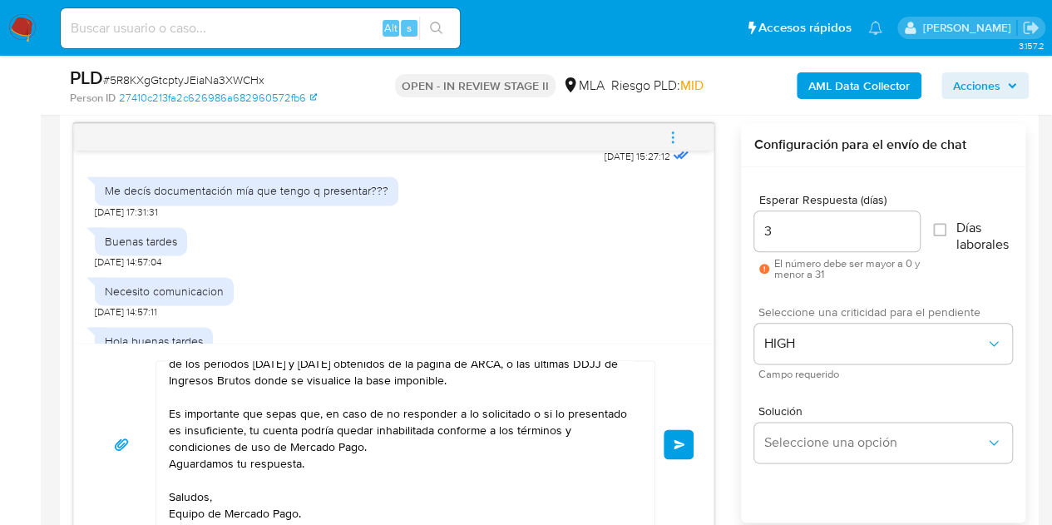
click at [684, 373] on div "Hola Johana Edith, Esperamos que te encuentres muy bien. Gracias por tu respues…" at bounding box center [394, 444] width 600 height 168
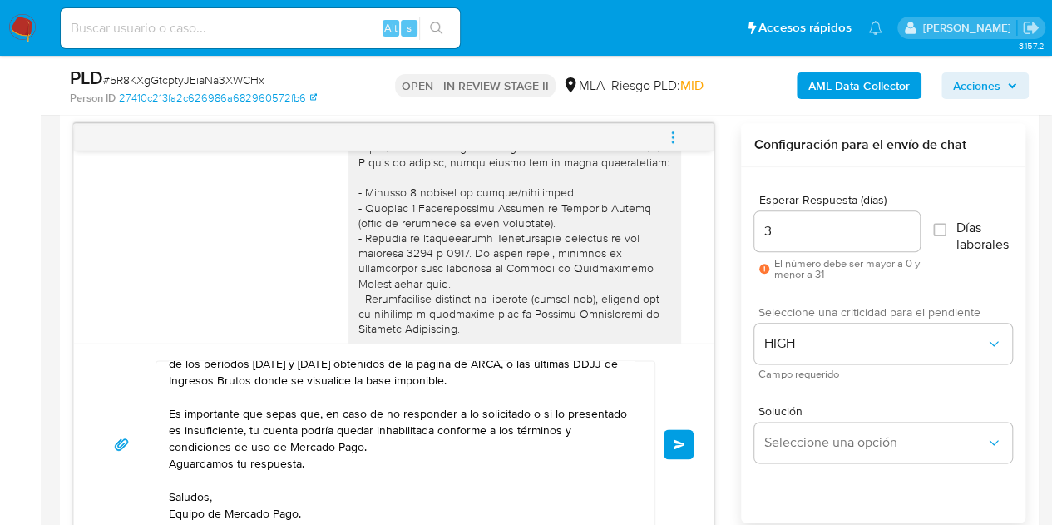
scroll to position [208, 0]
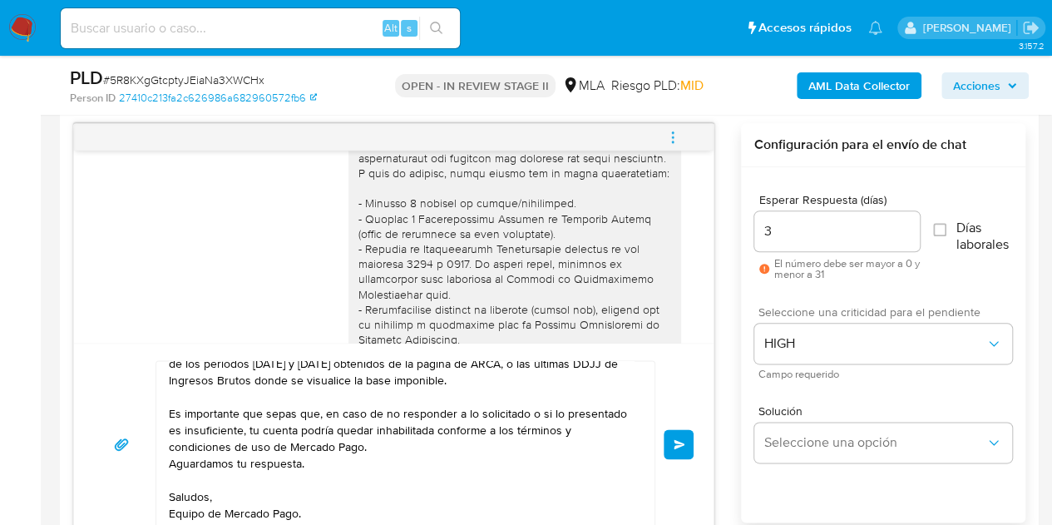
click at [358, 304] on div at bounding box center [514, 400] width 313 height 862
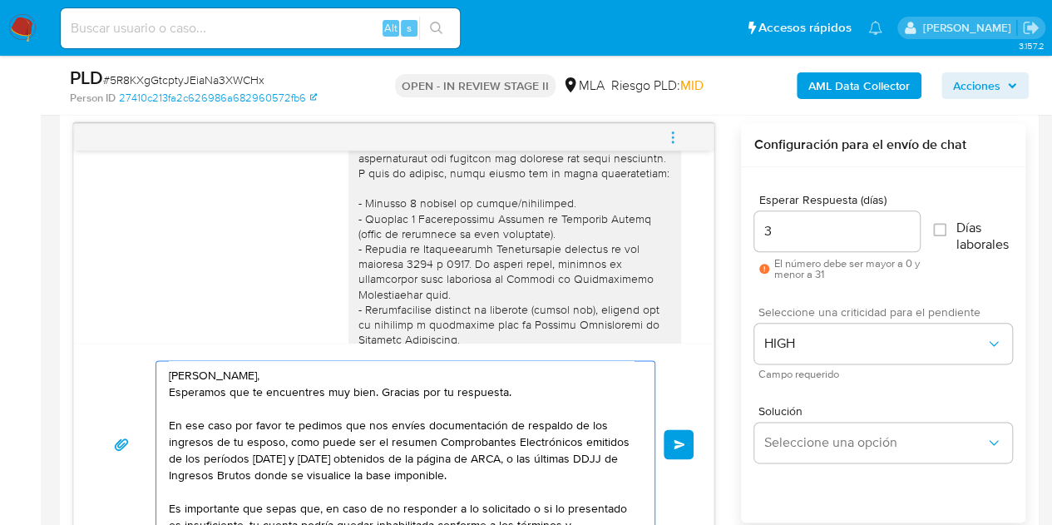
scroll to position [95, 0]
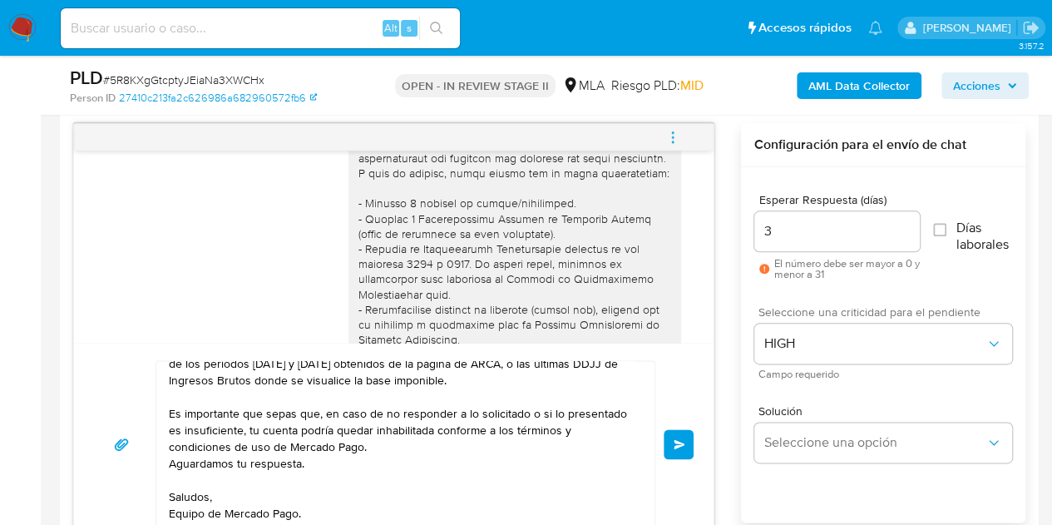
click at [674, 444] on span "Enviar" at bounding box center [680, 444] width 12 height 10
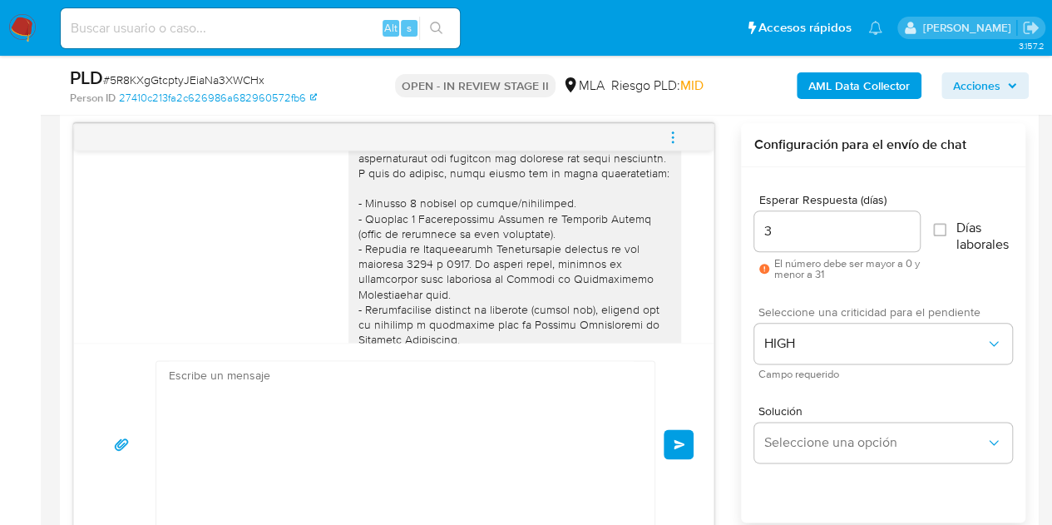
scroll to position [1749, 0]
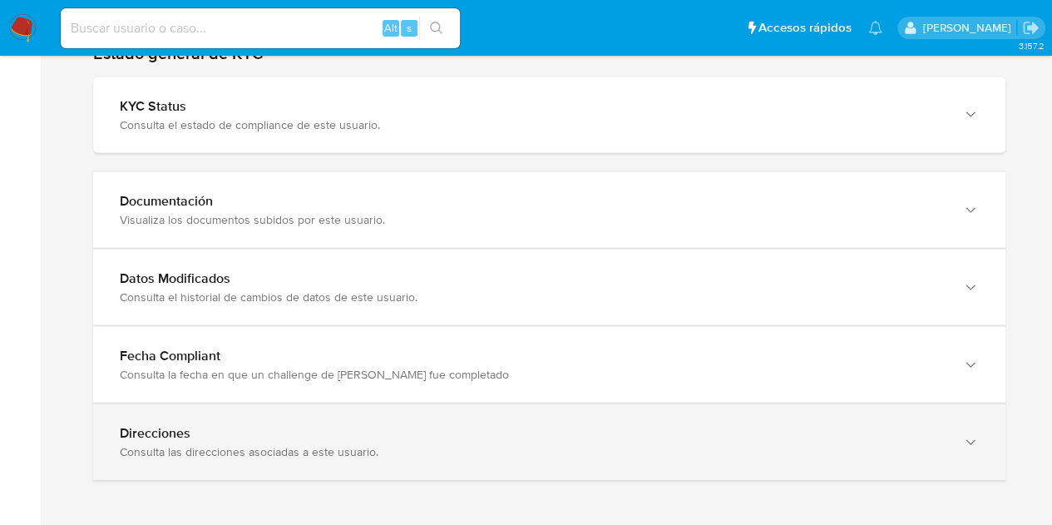
click at [943, 434] on div "Direcciones" at bounding box center [533, 433] width 826 height 17
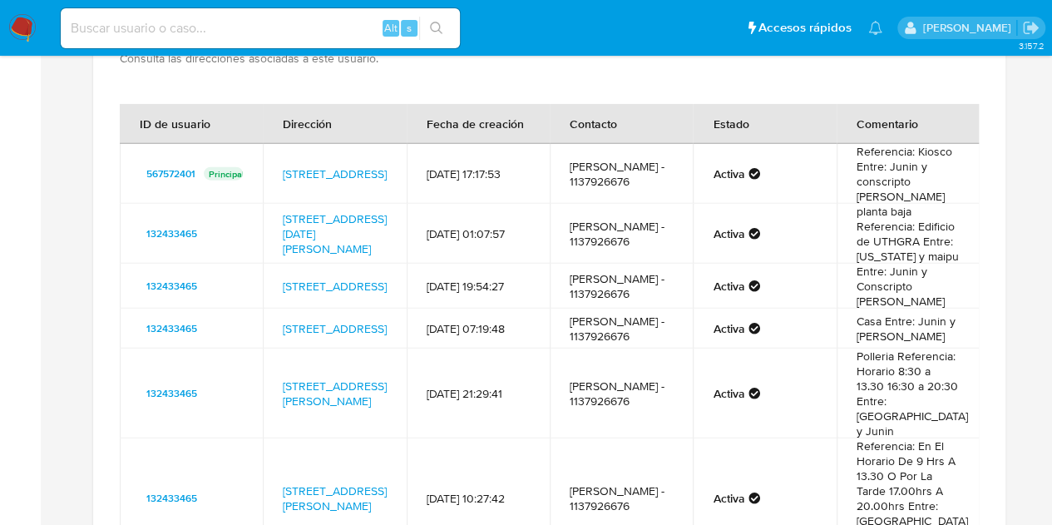
scroll to position [2013, 0]
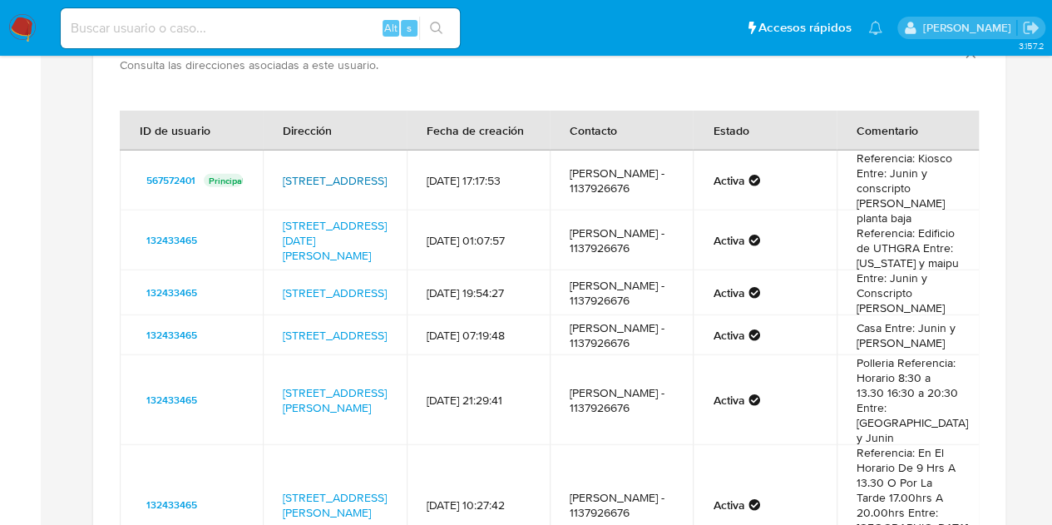
click at [319, 172] on link "[STREET_ADDRESS]" at bounding box center [335, 180] width 104 height 17
drag, startPoint x: 271, startPoint y: 159, endPoint x: 311, endPoint y: 180, distance: 45.4
click at [311, 180] on td "[STREET_ADDRESS]" at bounding box center [334, 181] width 143 height 60
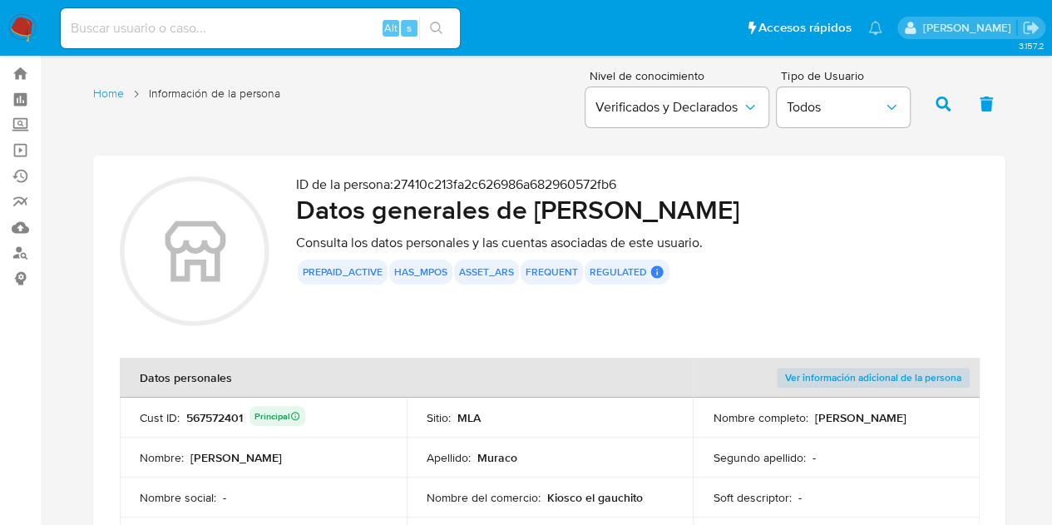
scroll to position [0, 0]
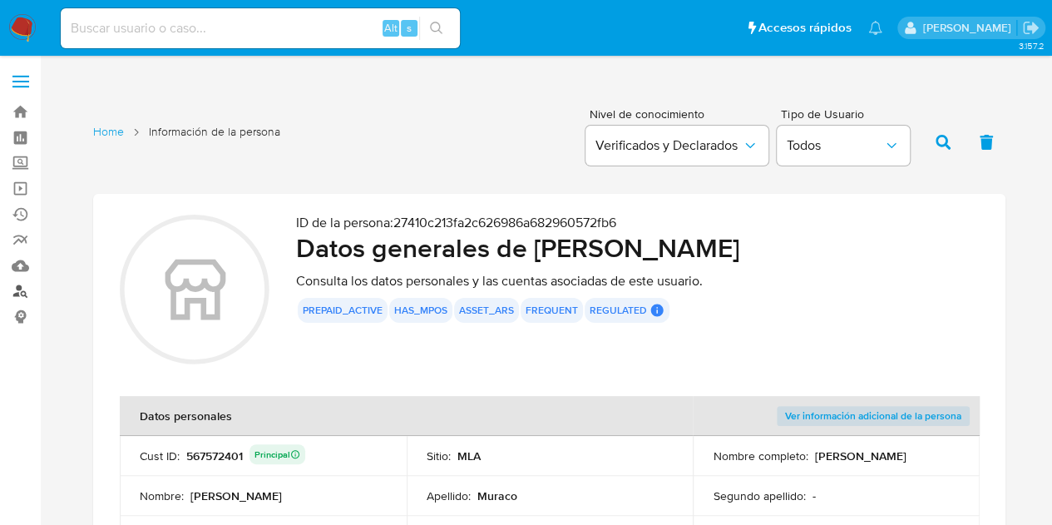
click at [23, 287] on link "Buscador de personas" at bounding box center [99, 292] width 198 height 26
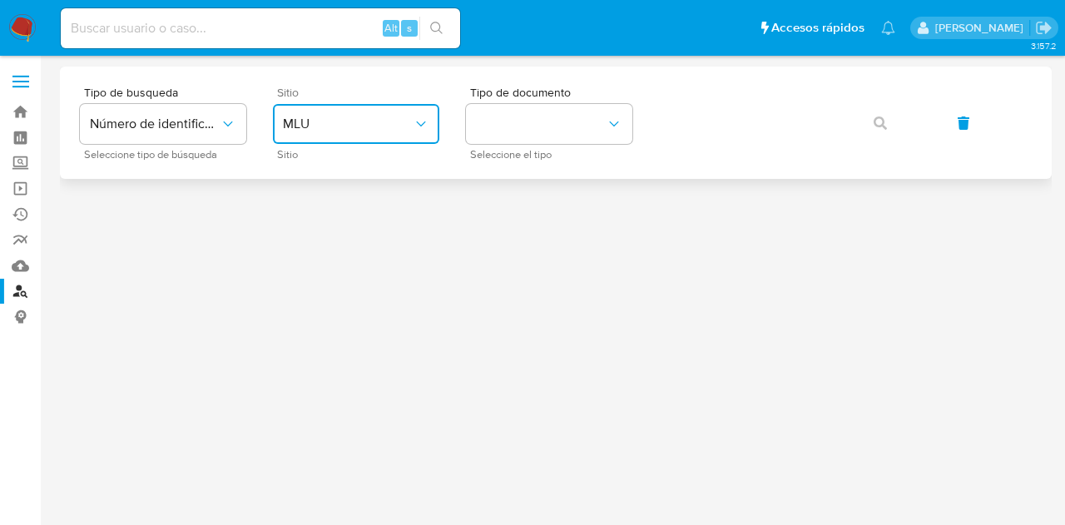
click at [399, 116] on span "MLU" at bounding box center [348, 124] width 130 height 17
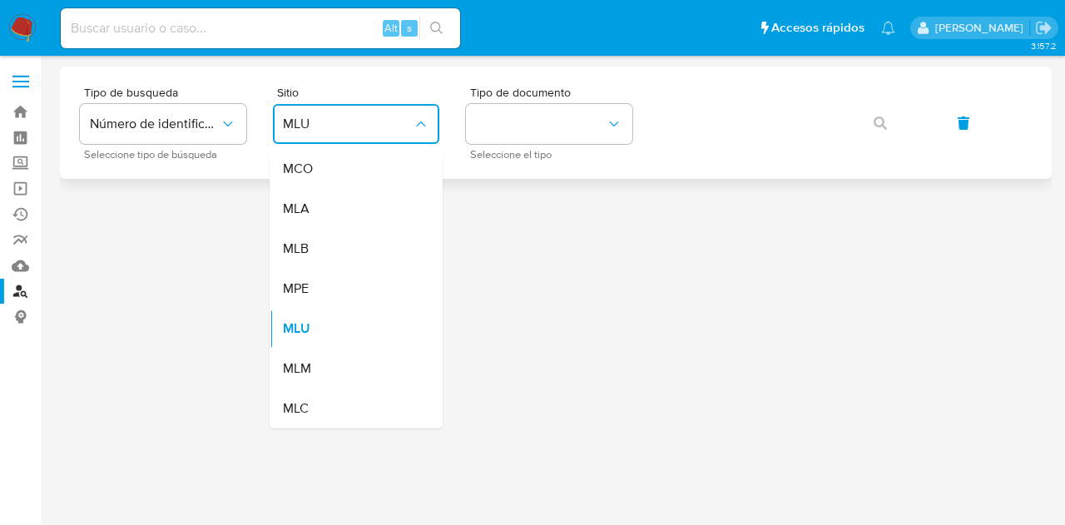
drag, startPoint x: 404, startPoint y: 134, endPoint x: 527, endPoint y: 175, distance: 129.7
click at [386, 210] on div "MLA" at bounding box center [351, 209] width 136 height 40
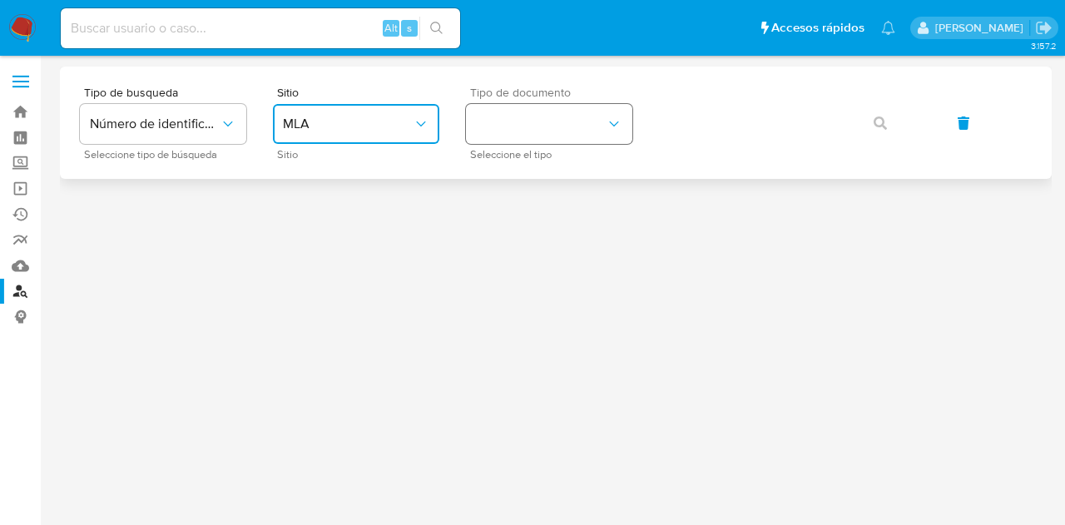
click at [521, 139] on button "identificationType" at bounding box center [549, 124] width 166 height 40
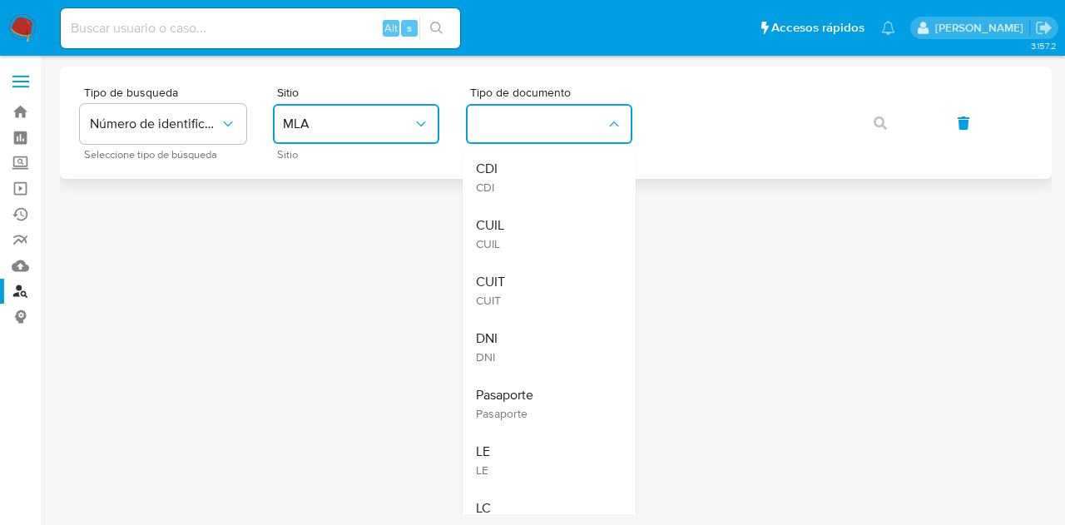
drag, startPoint x: 541, startPoint y: 233, endPoint x: 746, endPoint y: 154, distance: 220.1
click at [563, 224] on div "CUIL CUIL" at bounding box center [544, 233] width 136 height 57
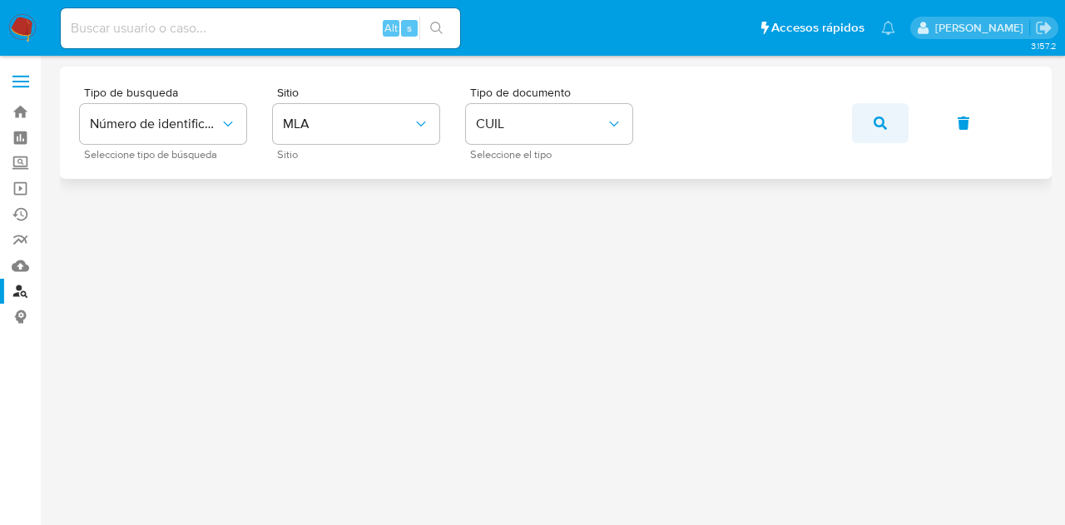
click at [877, 124] on icon "button" at bounding box center [879, 122] width 13 height 13
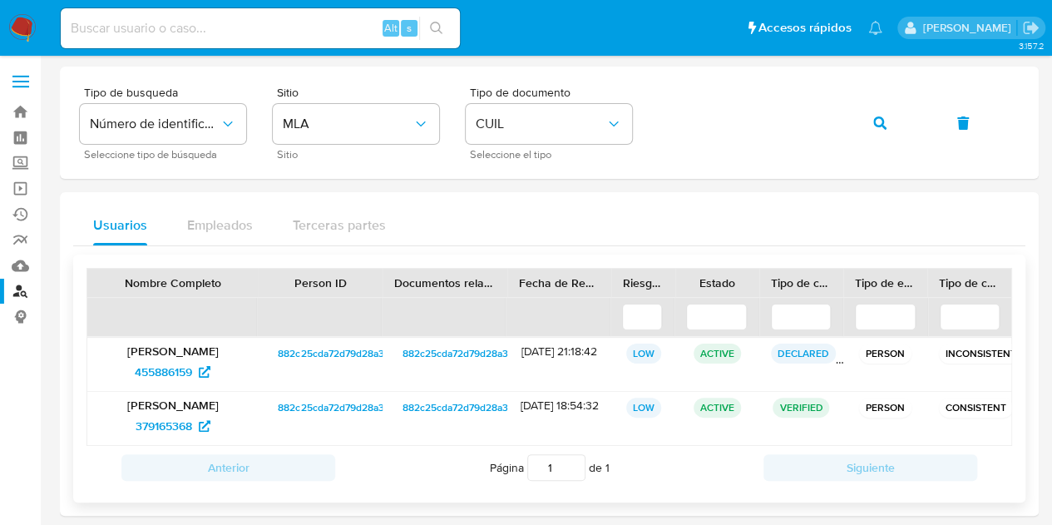
click at [295, 358] on span "882c25cda72d79d28a3d69e0080c217c" at bounding box center [366, 353] width 177 height 20
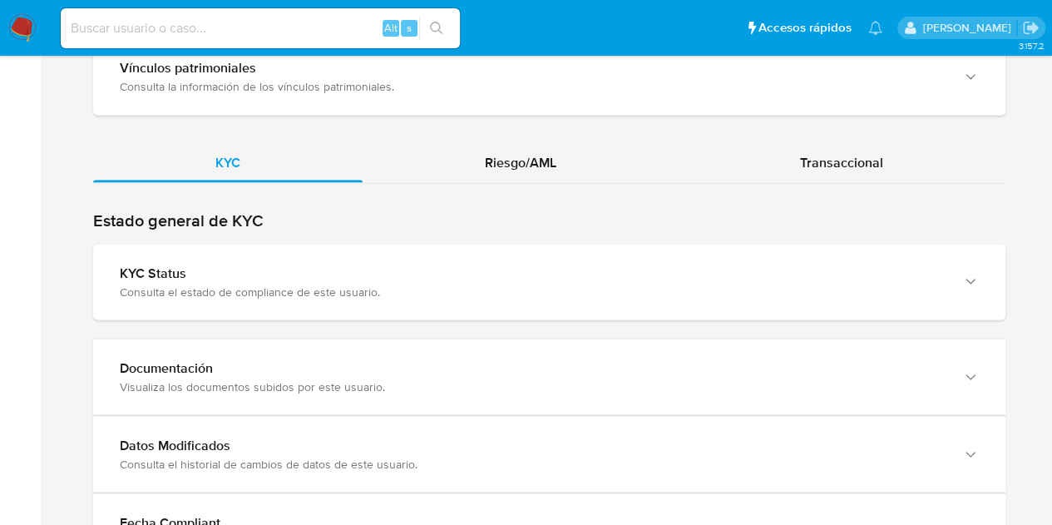
scroll to position [1437, 0]
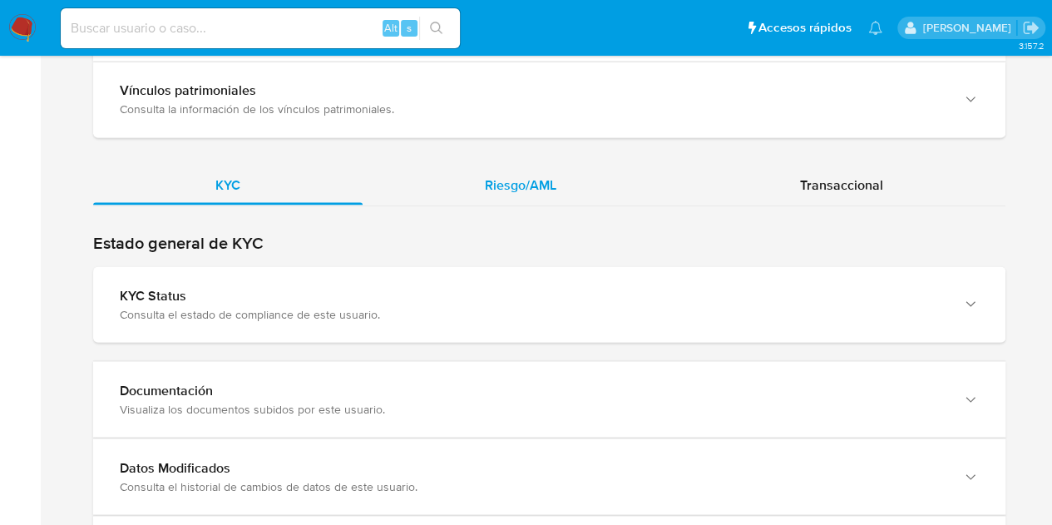
click at [522, 178] on span "Riesgo/AML" at bounding box center [521, 184] width 72 height 19
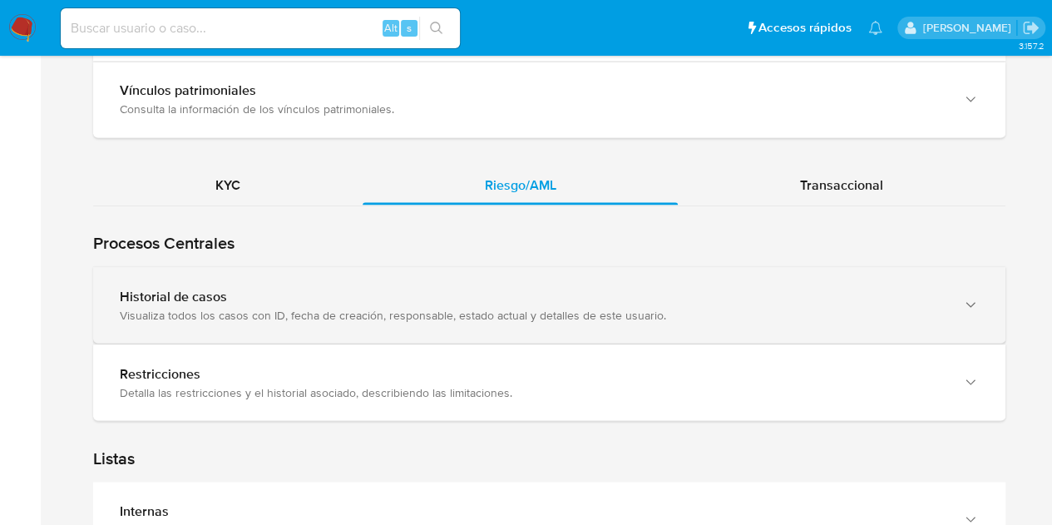
click at [311, 310] on div "Visualiza todos los casos con ID, fecha de creación, responsable, estado actual…" at bounding box center [533, 314] width 826 height 15
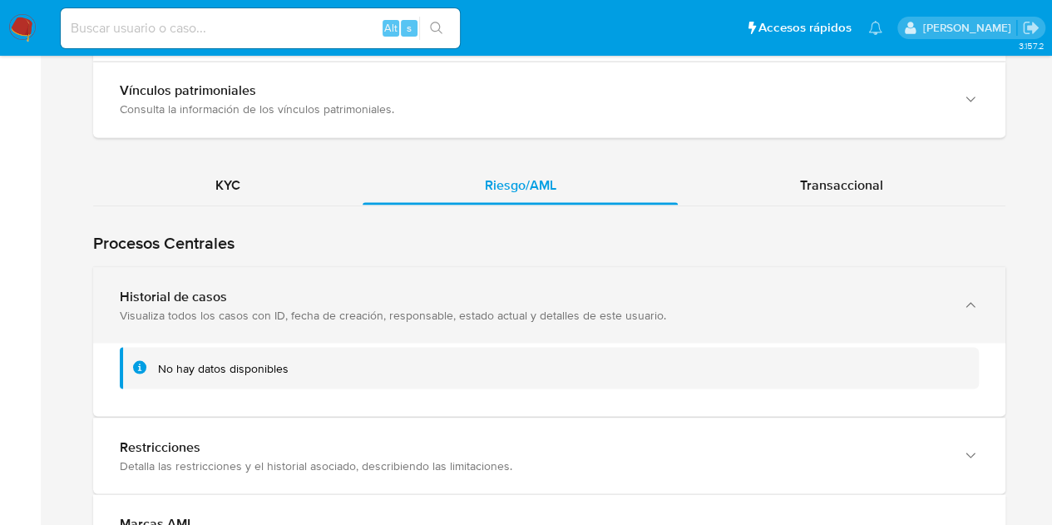
click at [311, 310] on div "Visualiza todos los casos con ID, fecha de creación, responsable, estado actual…" at bounding box center [533, 314] width 826 height 15
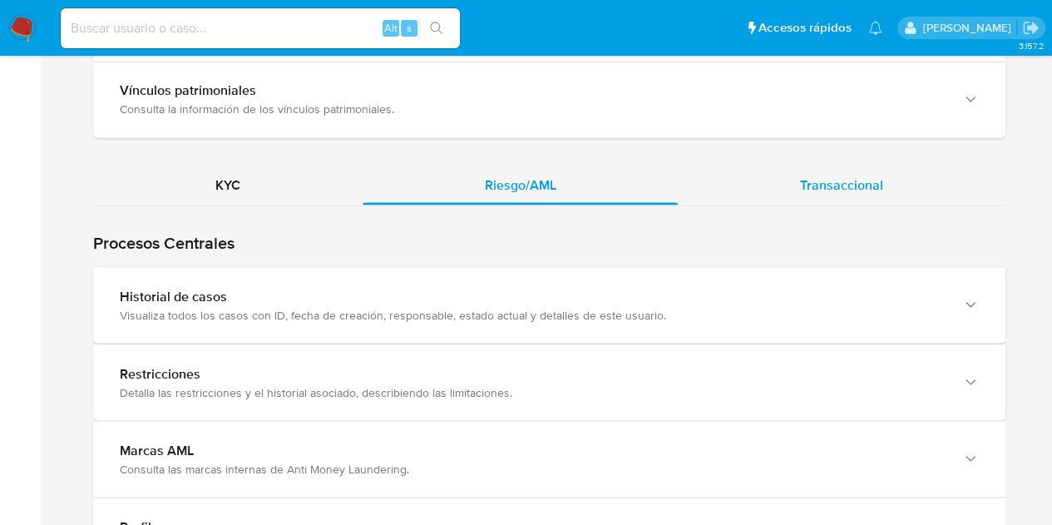
click at [828, 180] on span "Transaccional" at bounding box center [841, 184] width 83 height 19
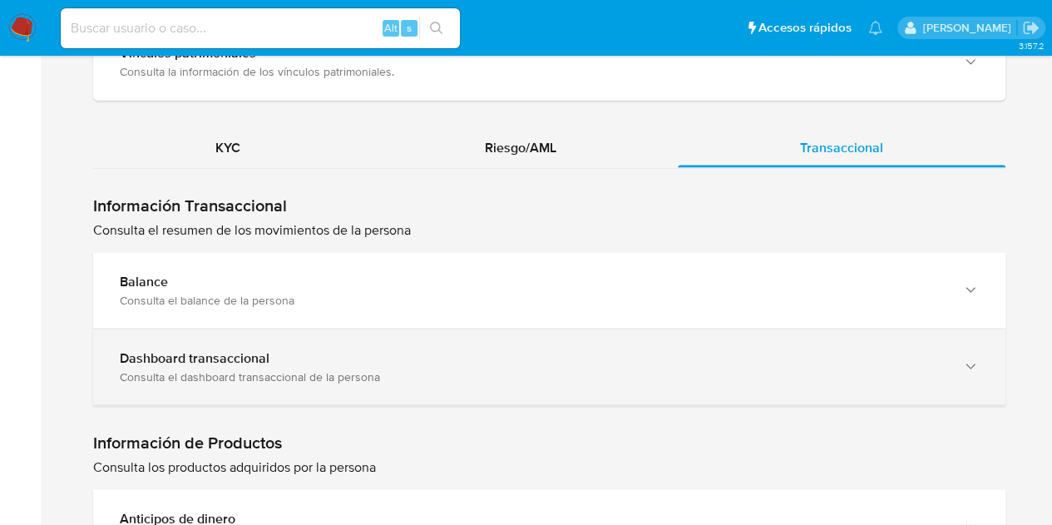
scroll to position [1546, 0]
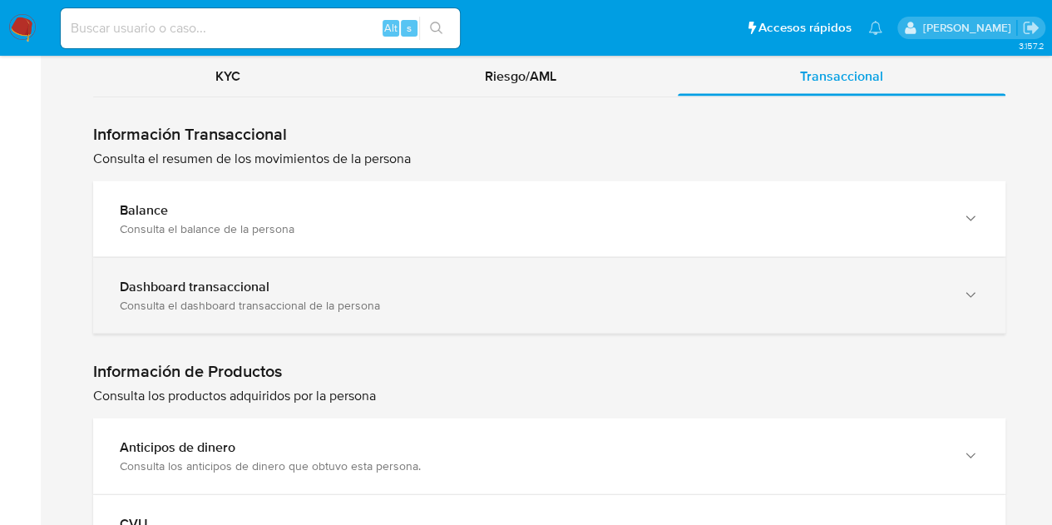
click at [447, 285] on div "Dashboard transaccional" at bounding box center [533, 286] width 826 height 17
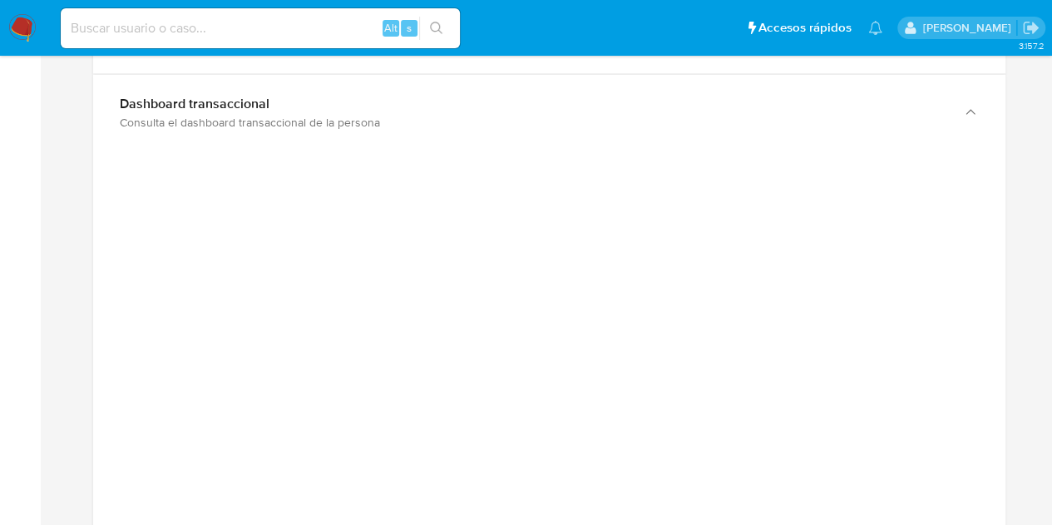
scroll to position [1771, 0]
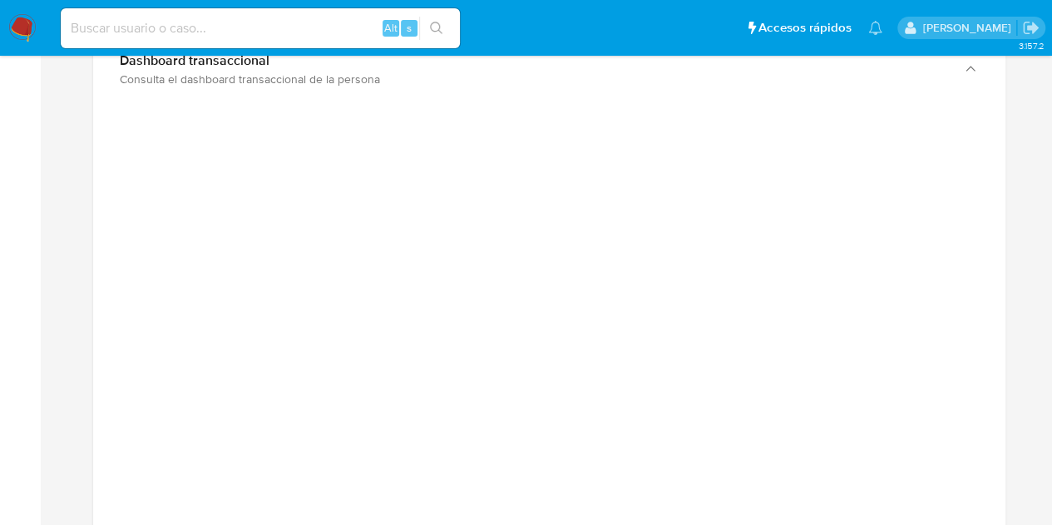
click at [30, 268] on aside "Bandeja Tablero Screening Búsqueda en Listas Watchlist Herramientas Operaciones…" at bounding box center [20, 204] width 41 height 3951
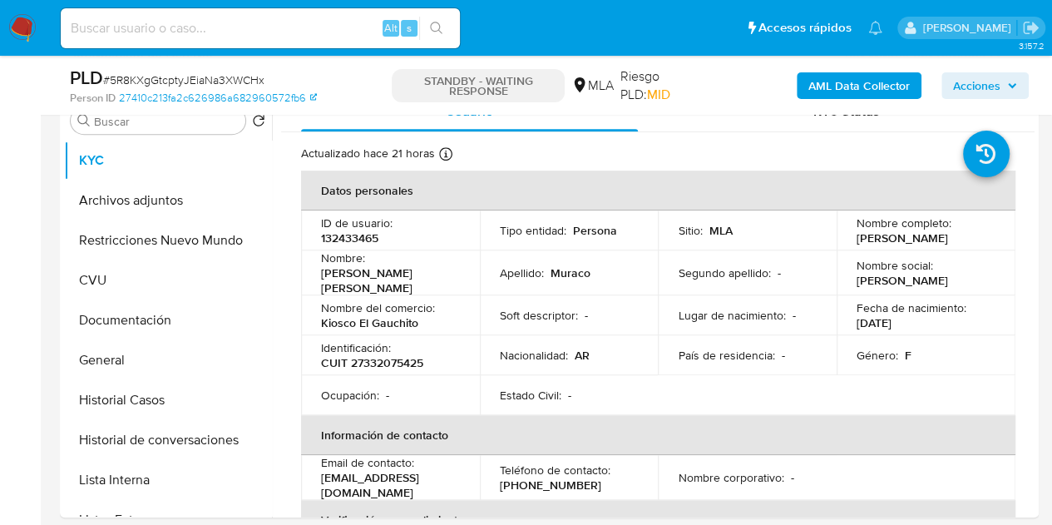
scroll to position [338, 0]
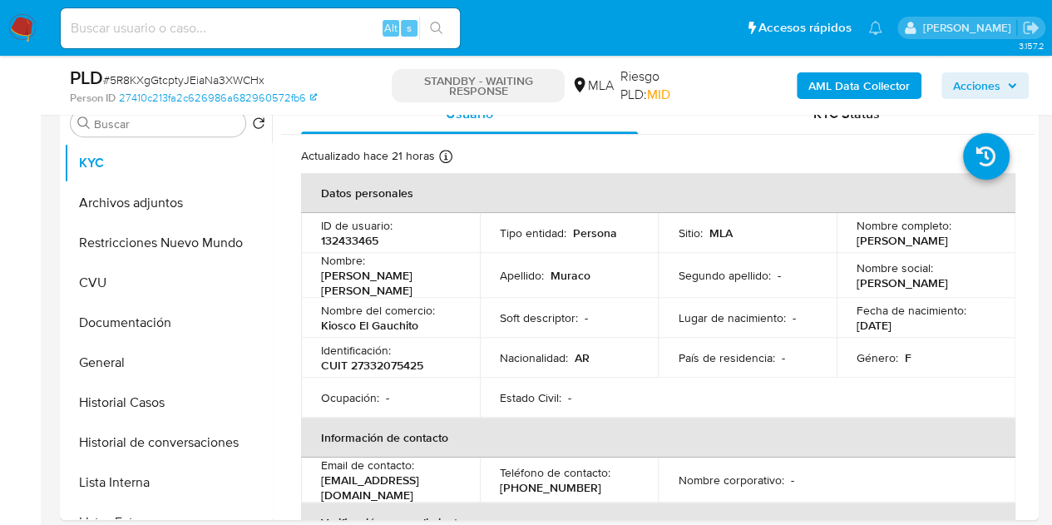
select select "10"
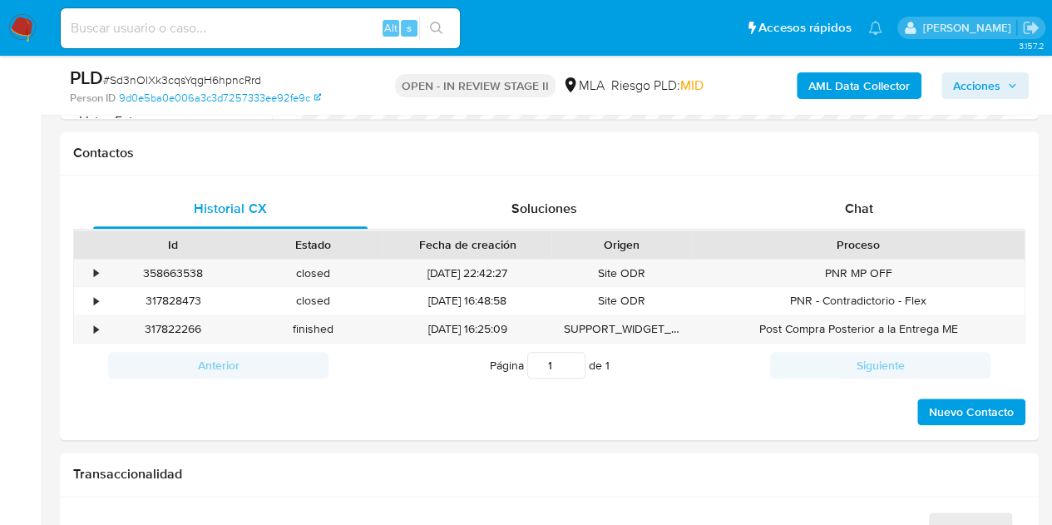
scroll to position [724, 0]
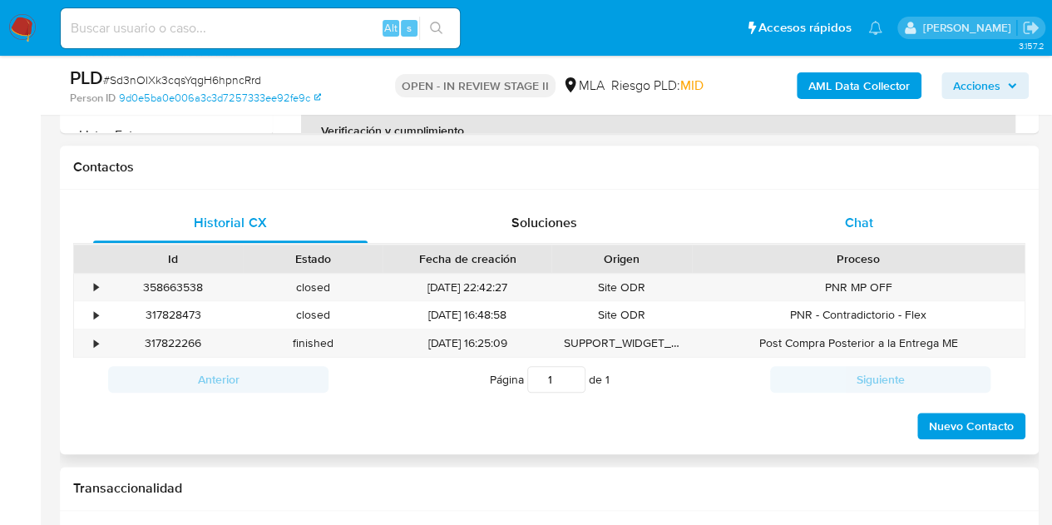
select select "10"
click at [850, 224] on span "Chat" at bounding box center [859, 222] width 28 height 19
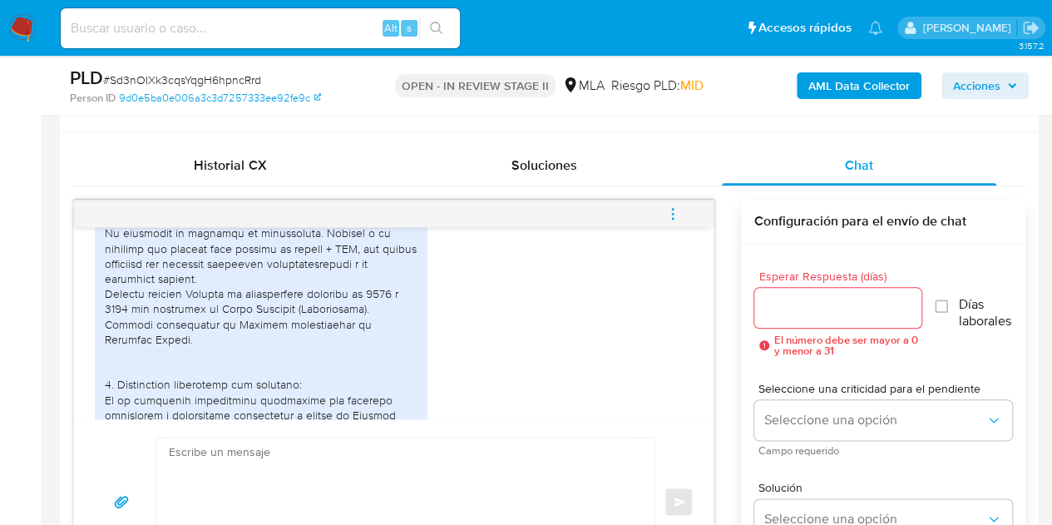
scroll to position [2319, 0]
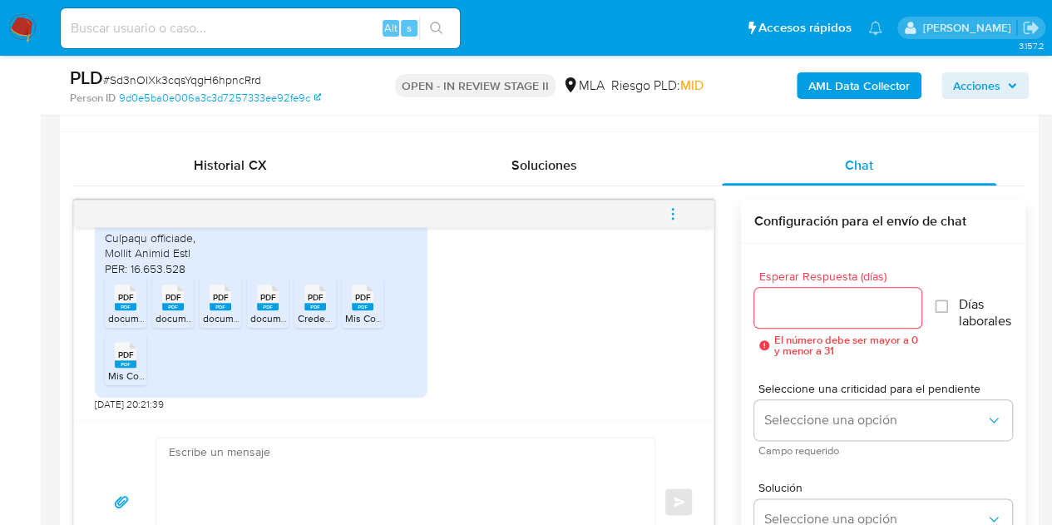
click at [126, 292] on span "PDF" at bounding box center [126, 297] width 16 height 11
click at [175, 303] on rect at bounding box center [173, 306] width 22 height 7
click at [223, 312] on span "document (8).pdf" at bounding box center [241, 318] width 76 height 14
click at [266, 304] on rect at bounding box center [268, 306] width 22 height 7
click at [303, 311] on span "Credencial_27387838096 (202509).pdf" at bounding box center [385, 318] width 175 height 14
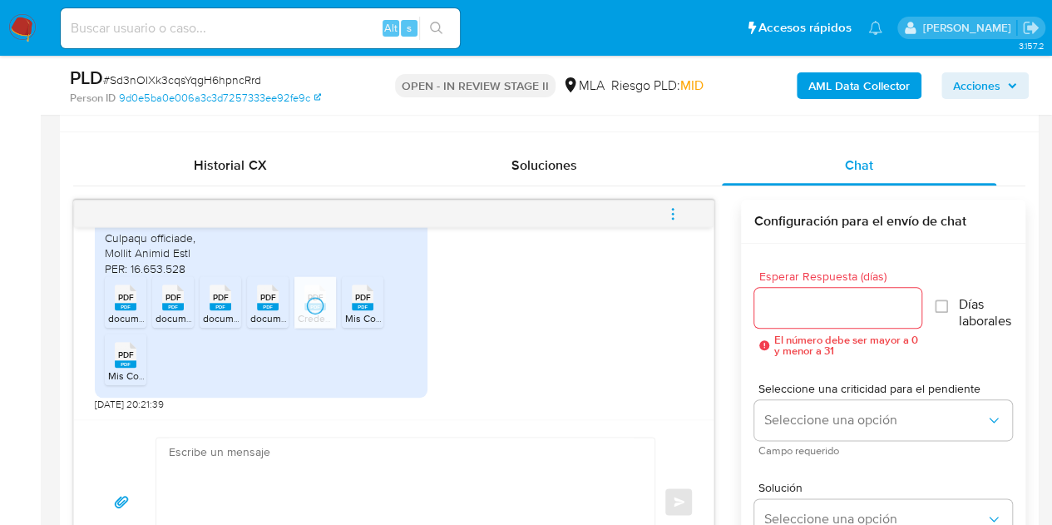
click at [355, 300] on span "PDF" at bounding box center [363, 297] width 16 height 11
click at [115, 363] on icon "PDF" at bounding box center [126, 354] width 22 height 29
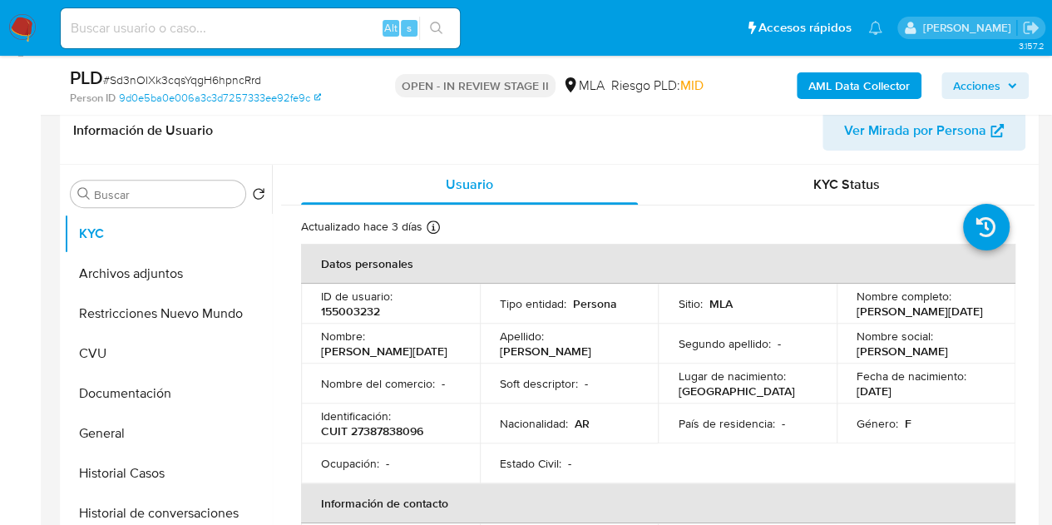
scroll to position [223, 0]
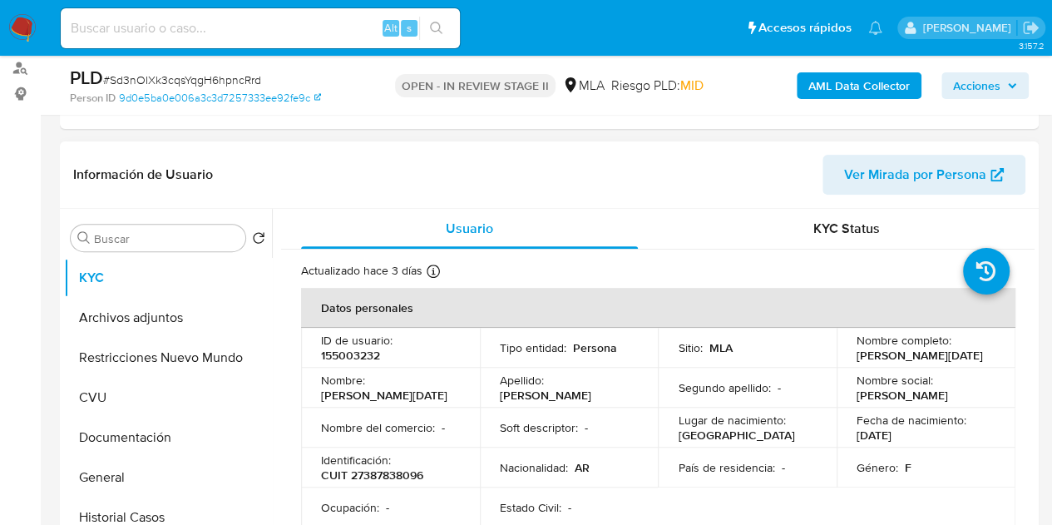
click at [413, 478] on p "CUIT 27387838096" at bounding box center [372, 474] width 102 height 15
copy p "27387838096"
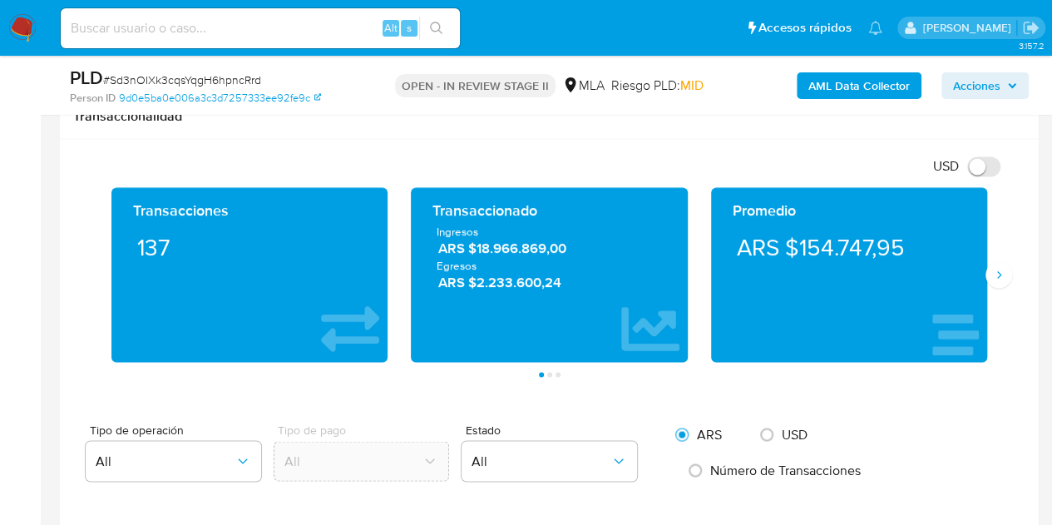
scroll to position [1325, 0]
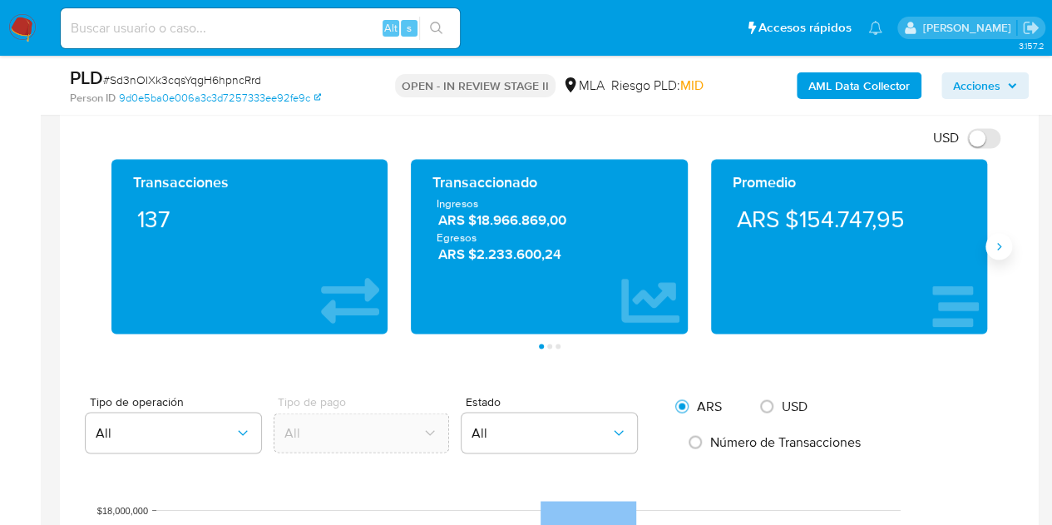
click at [1003, 250] on button "Siguiente" at bounding box center [999, 246] width 27 height 27
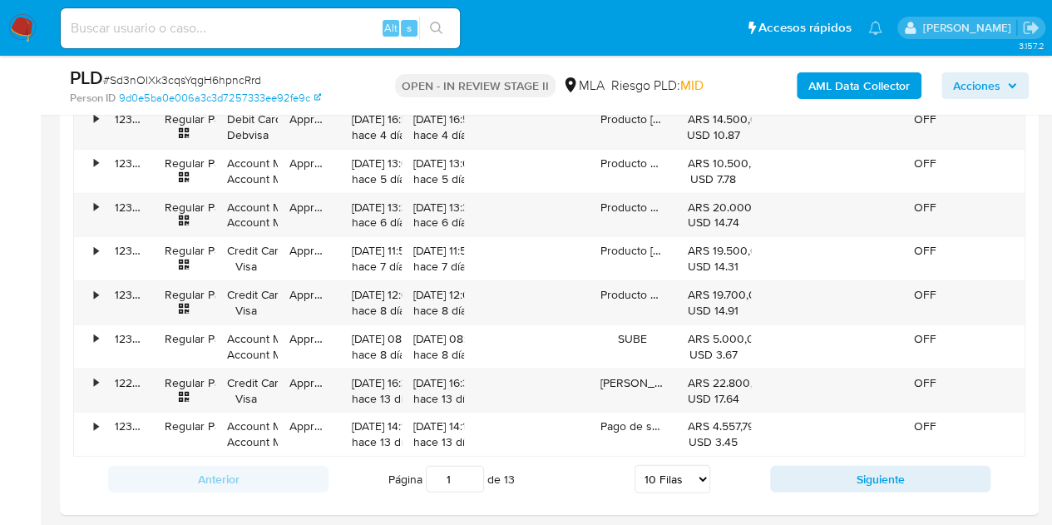
scroll to position [2265, 0]
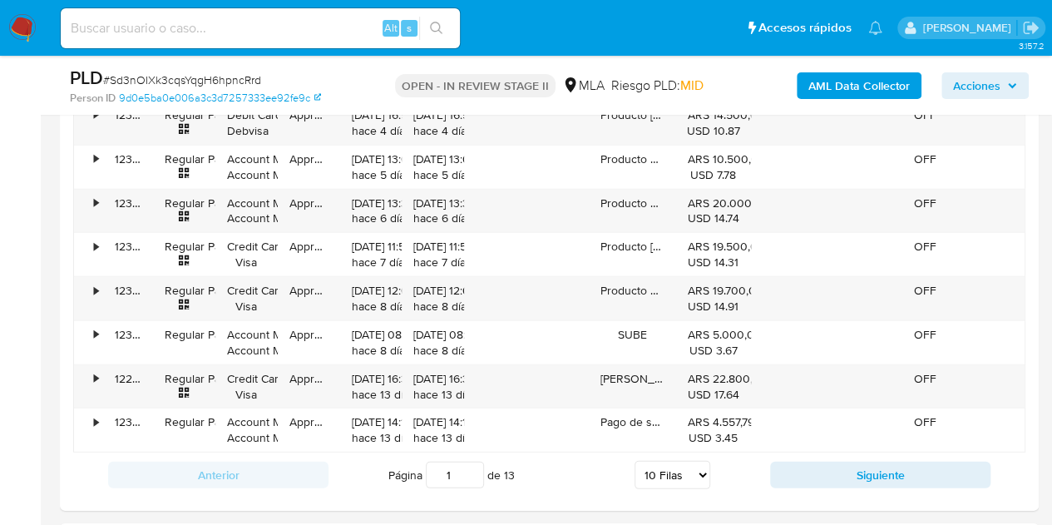
drag, startPoint x: 1051, startPoint y: 383, endPoint x: 1062, endPoint y: 379, distance: 11.6
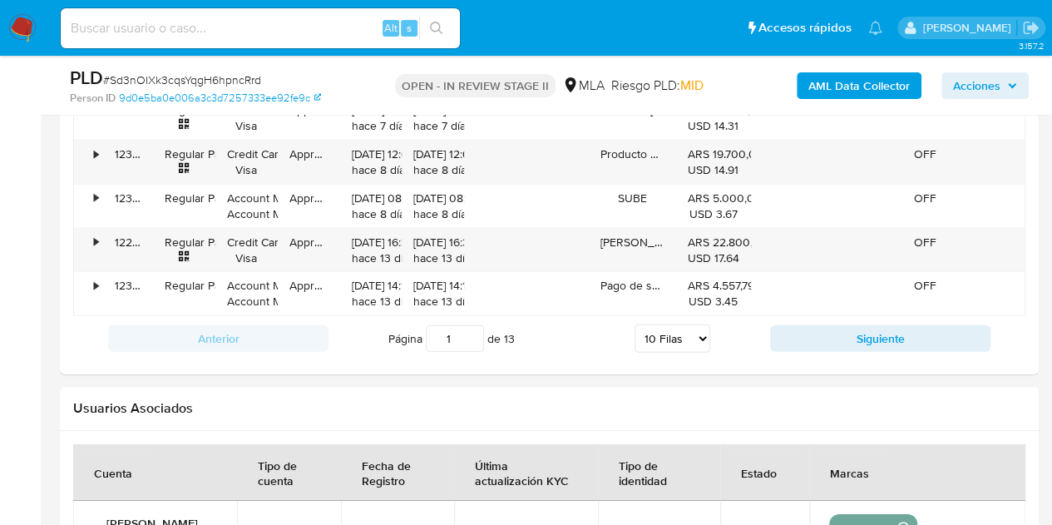
scroll to position [2446, 0]
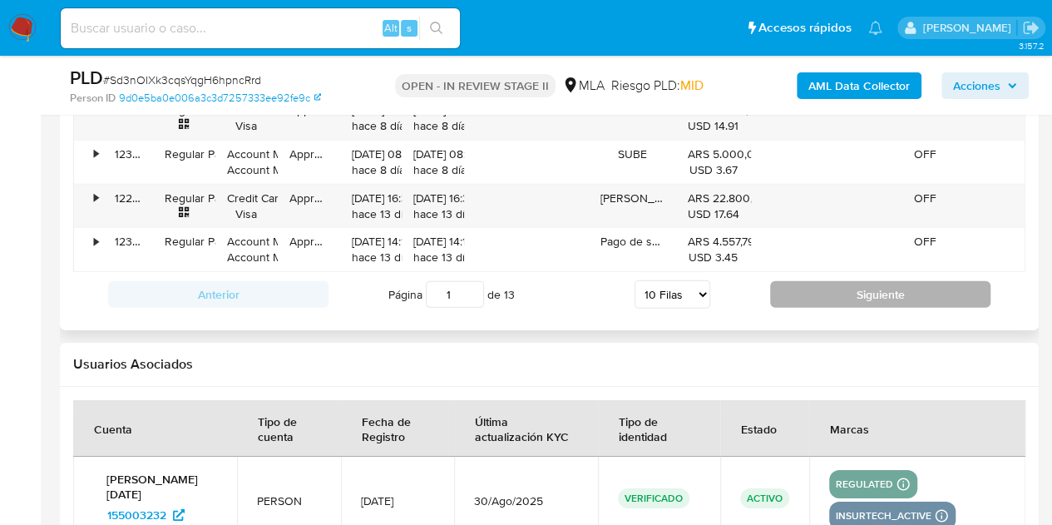
click at [872, 288] on button "Siguiente" at bounding box center [880, 294] width 220 height 27
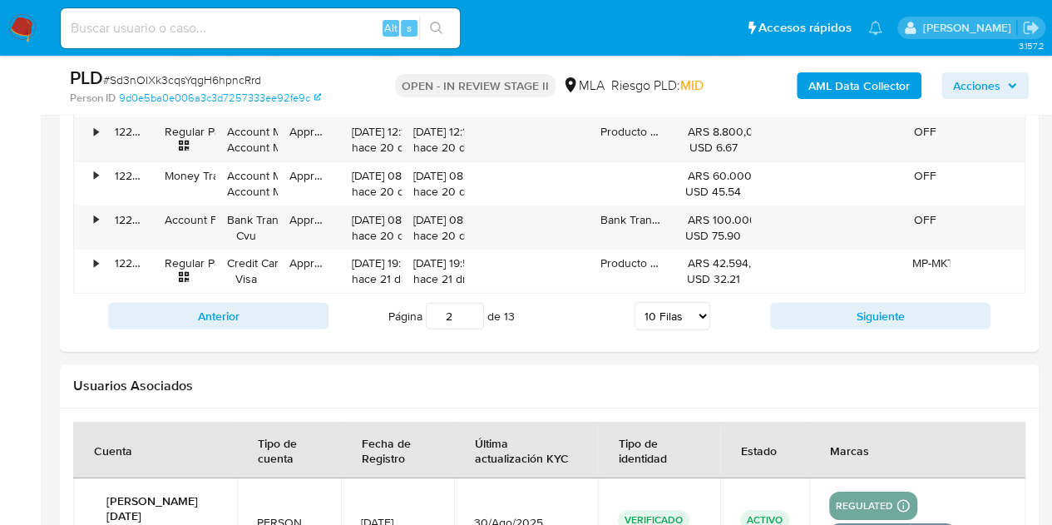
scroll to position [2468, 0]
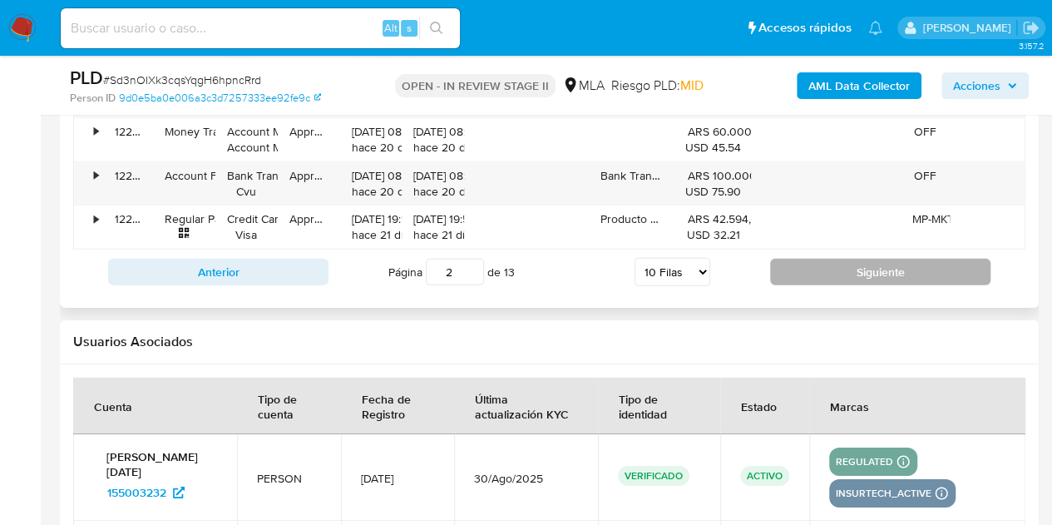
click at [867, 260] on button "Siguiente" at bounding box center [880, 272] width 220 height 27
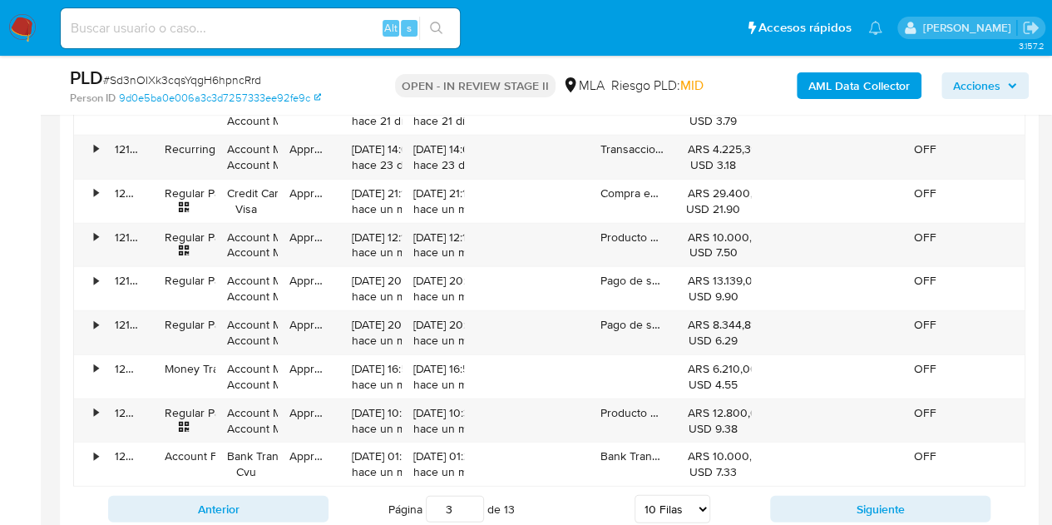
scroll to position [2343, 0]
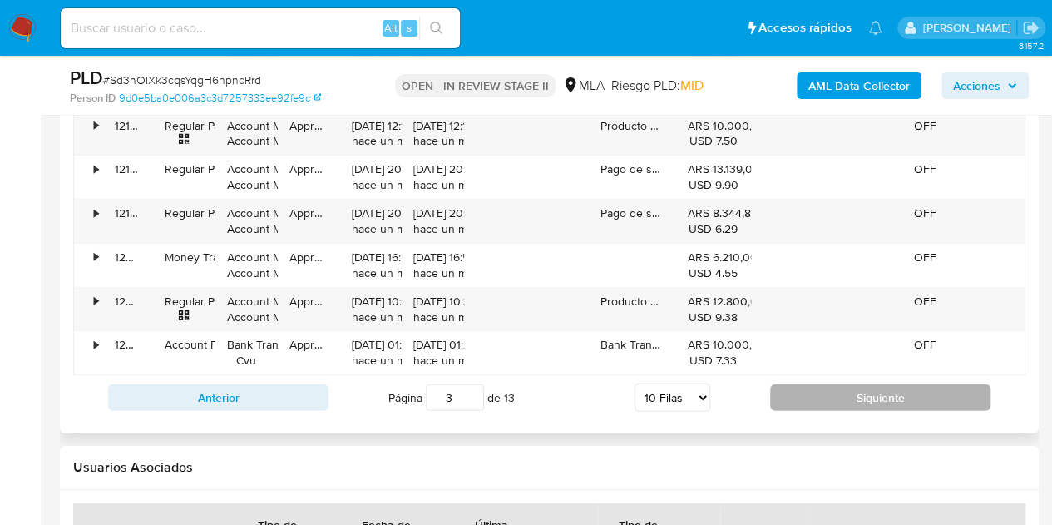
click at [884, 391] on button "Siguiente" at bounding box center [880, 397] width 220 height 27
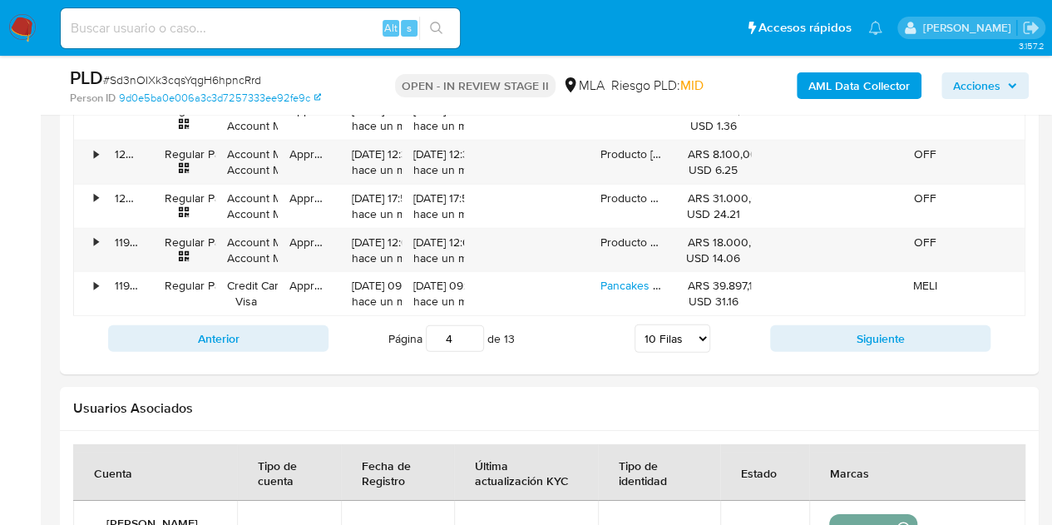
scroll to position [2422, 0]
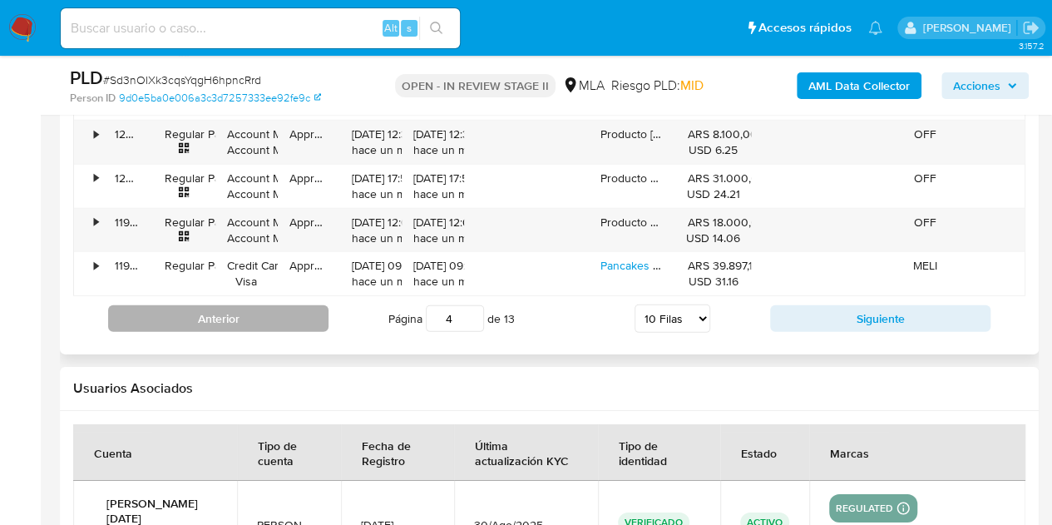
click at [255, 317] on button "Anterior" at bounding box center [218, 318] width 220 height 27
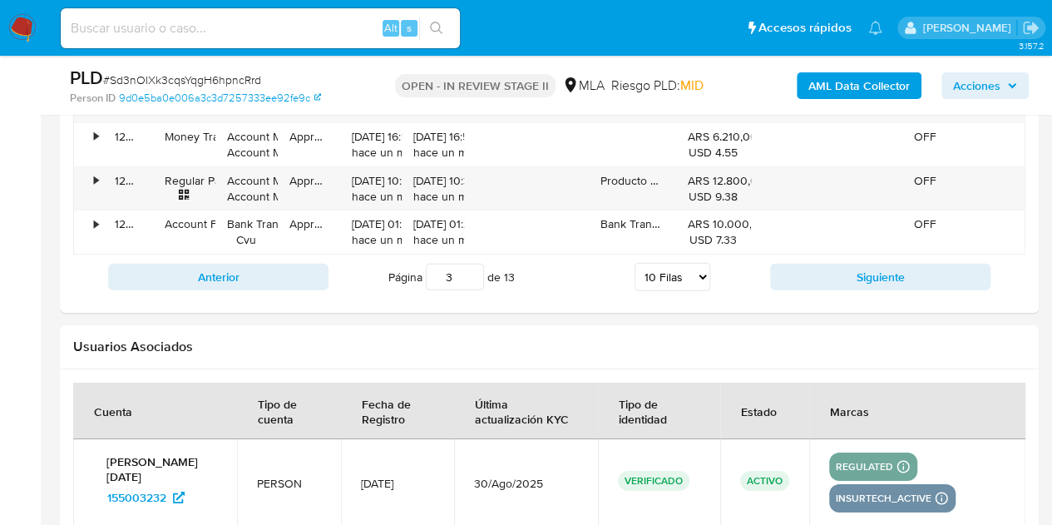
scroll to position [2468, 0]
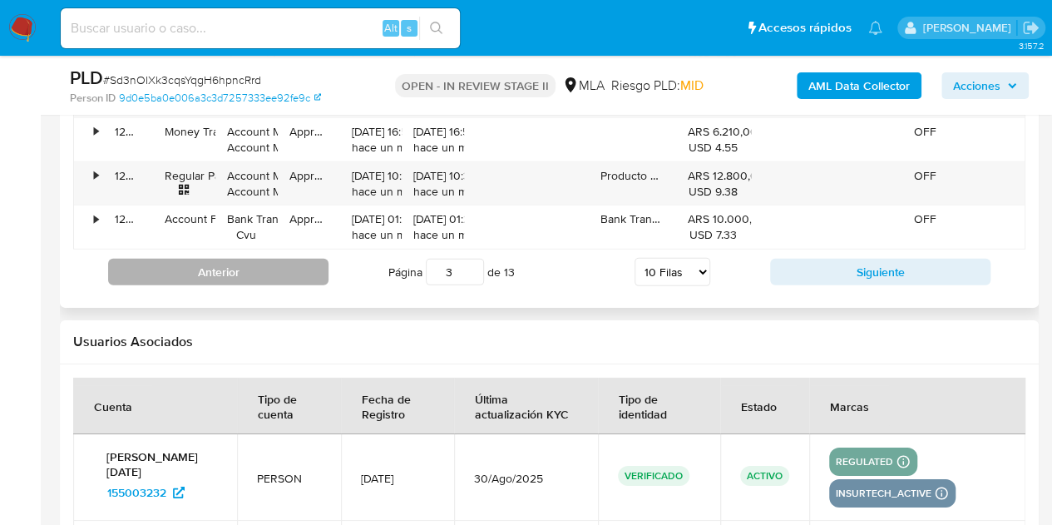
click at [319, 259] on button "Anterior" at bounding box center [218, 272] width 220 height 27
type input "2"
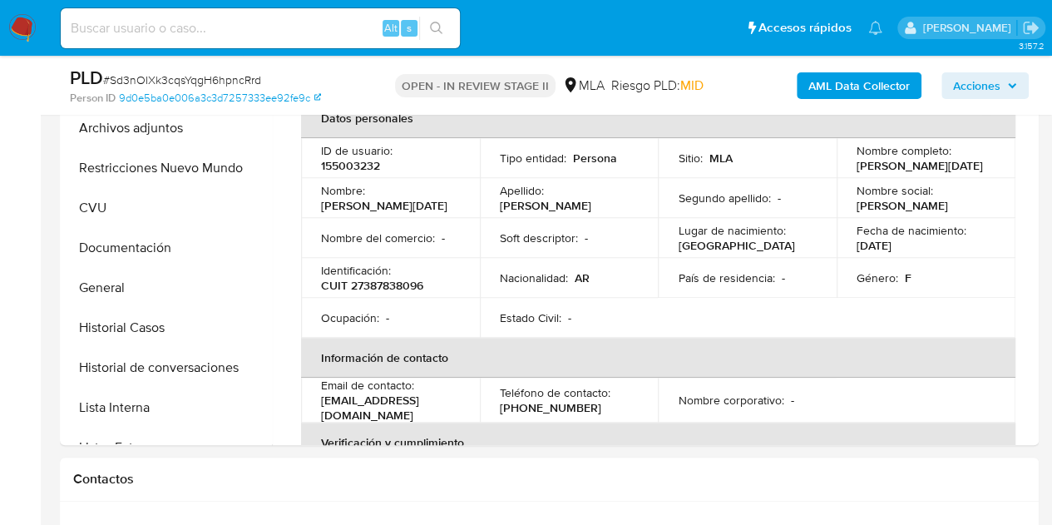
scroll to position [1040, 0]
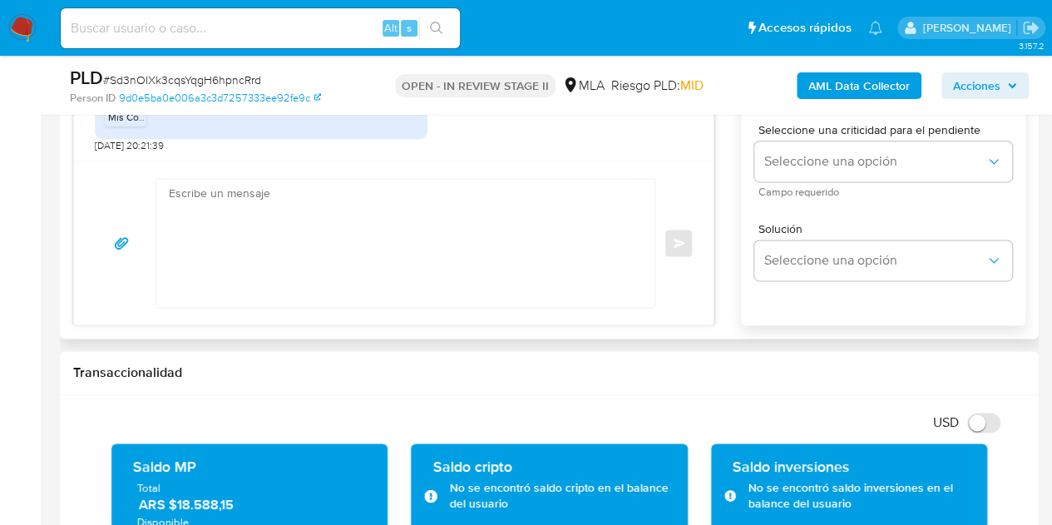
click at [505, 279] on textarea at bounding box center [401, 243] width 465 height 128
paste textarea "Hola, ¡Muchas gracias por tu respuesta! Confirmamos la recepción de la document…"
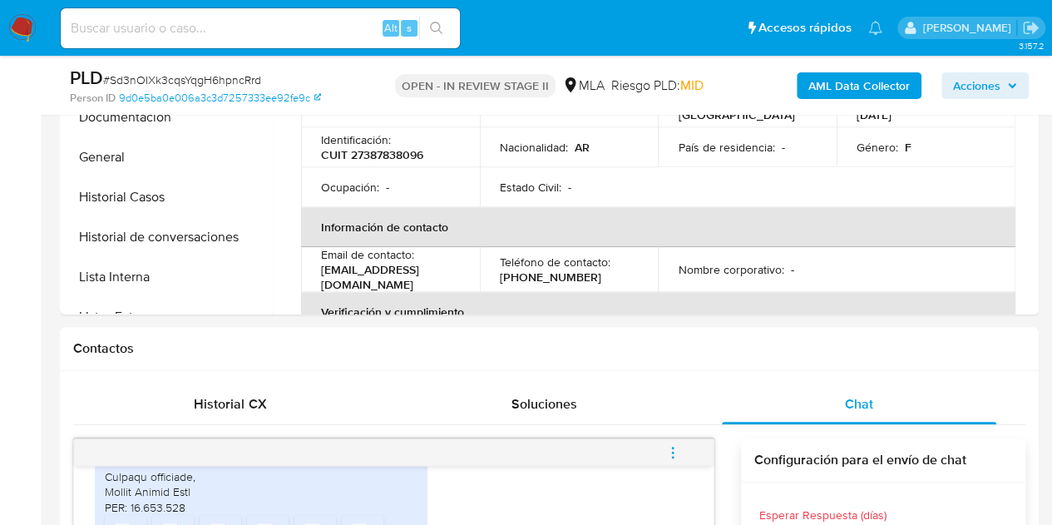
scroll to position [359, 0]
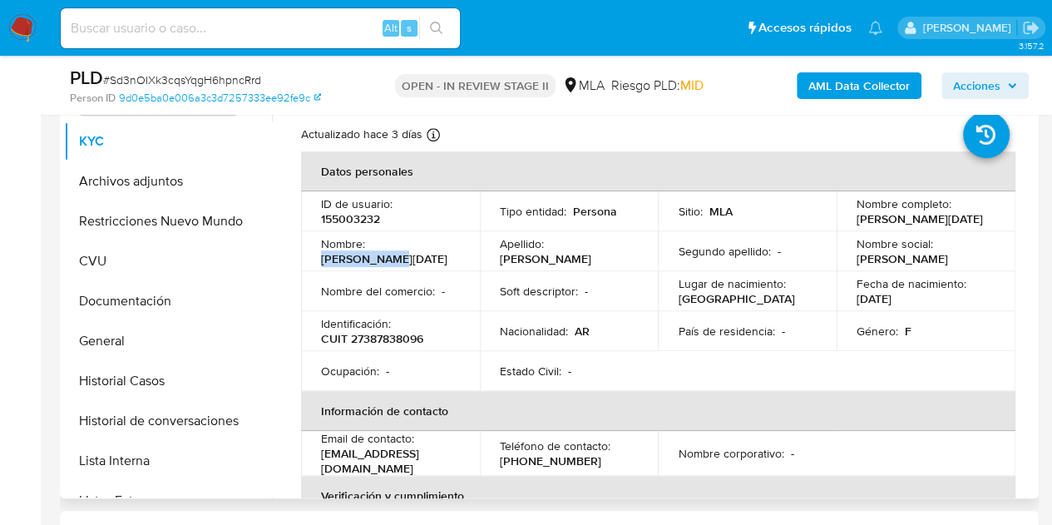
drag, startPoint x: 369, startPoint y: 244, endPoint x: 474, endPoint y: 252, distance: 105.1
click at [459, 252] on td "Nombre : Emilia Lucia" at bounding box center [390, 251] width 179 height 40
copy p "Emilia Lucia"
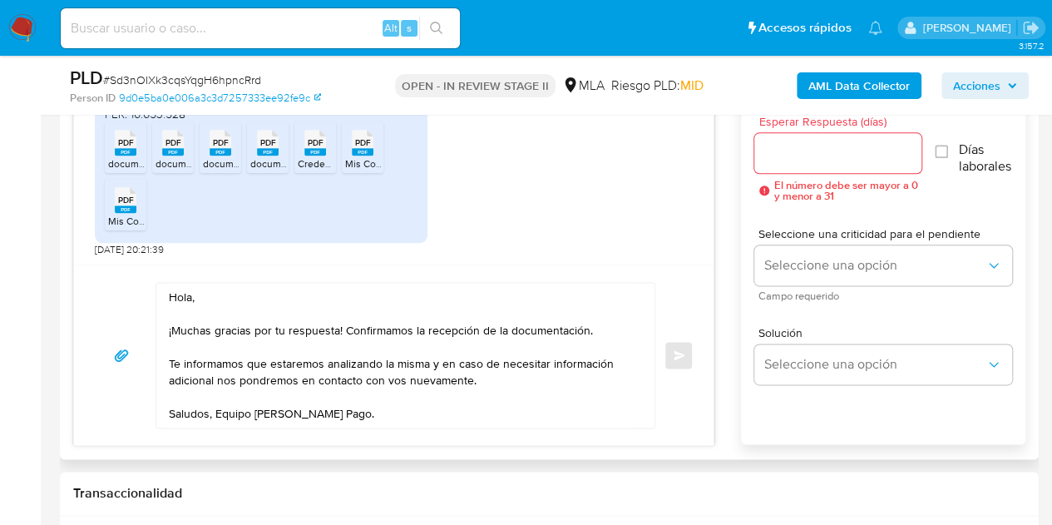
scroll to position [941, 0]
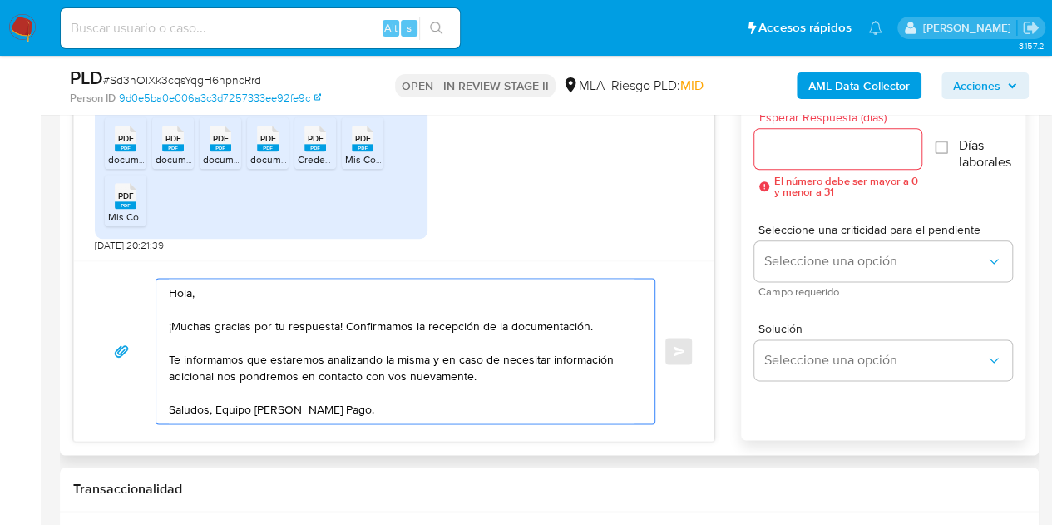
click at [192, 296] on textarea "Hola, ¡Muchas gracias por tu respuesta! Confirmamos la recepción de la document…" at bounding box center [401, 351] width 465 height 145
paste textarea "Emilia Lucia"
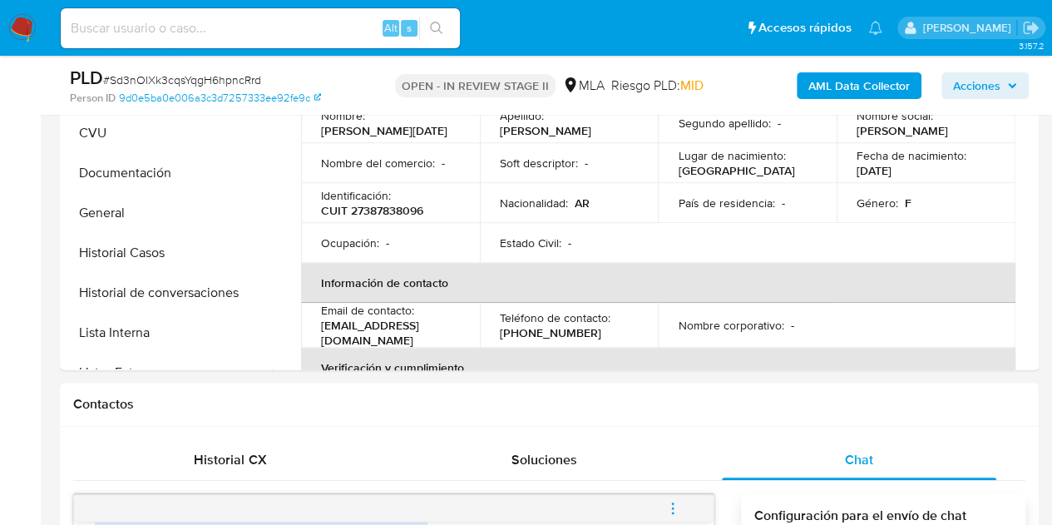
scroll to position [388, 0]
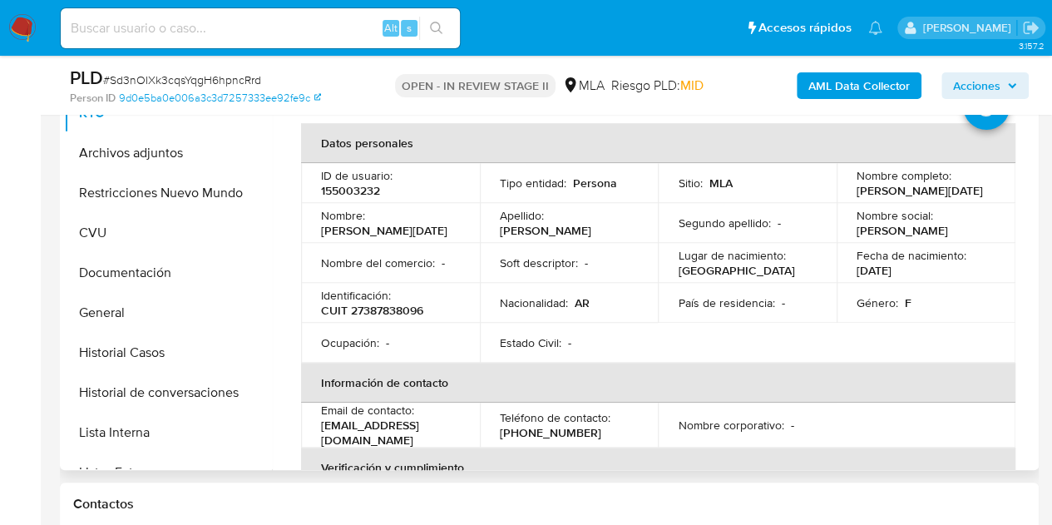
type textarea "Hola Emilia Lucia, ¡Muchas gracias por tu respuesta! Confirmamos la recepción d…"
drag, startPoint x: 852, startPoint y: 196, endPoint x: 1003, endPoint y: 184, distance: 151.9
click at [1003, 184] on td "Nombre completo : Emilia Lucia Agüero Vera" at bounding box center [926, 183] width 179 height 40
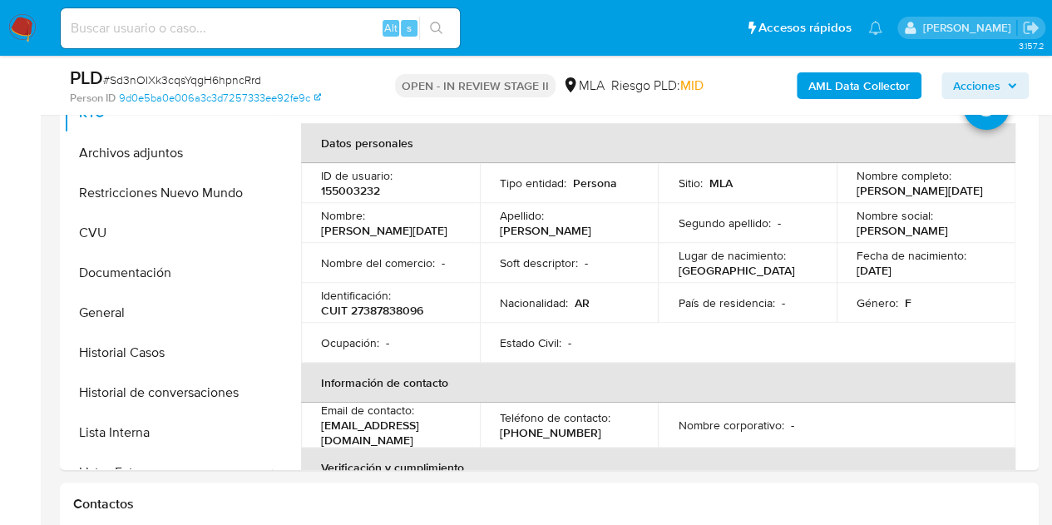
copy p "Emilia Lucia Agüero Vera"
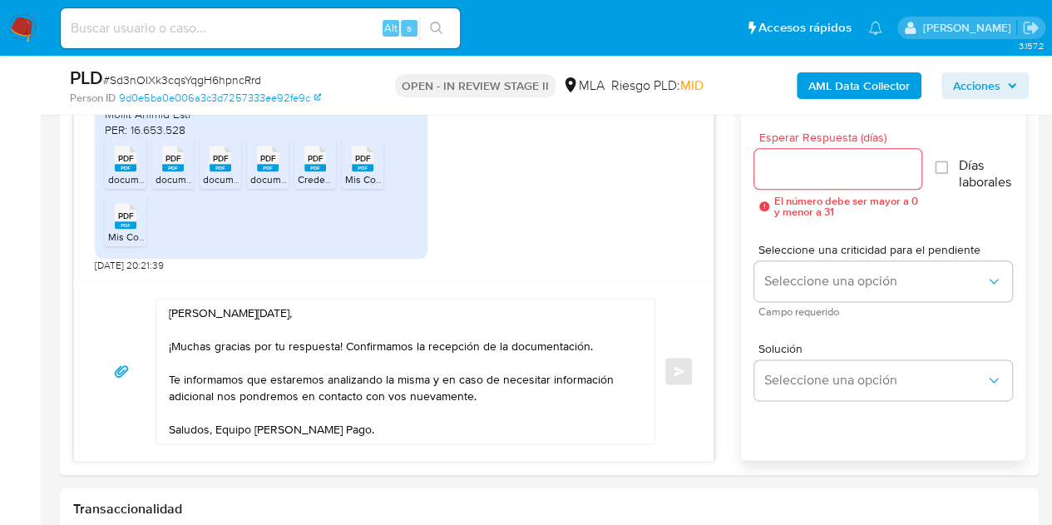
scroll to position [908, 0]
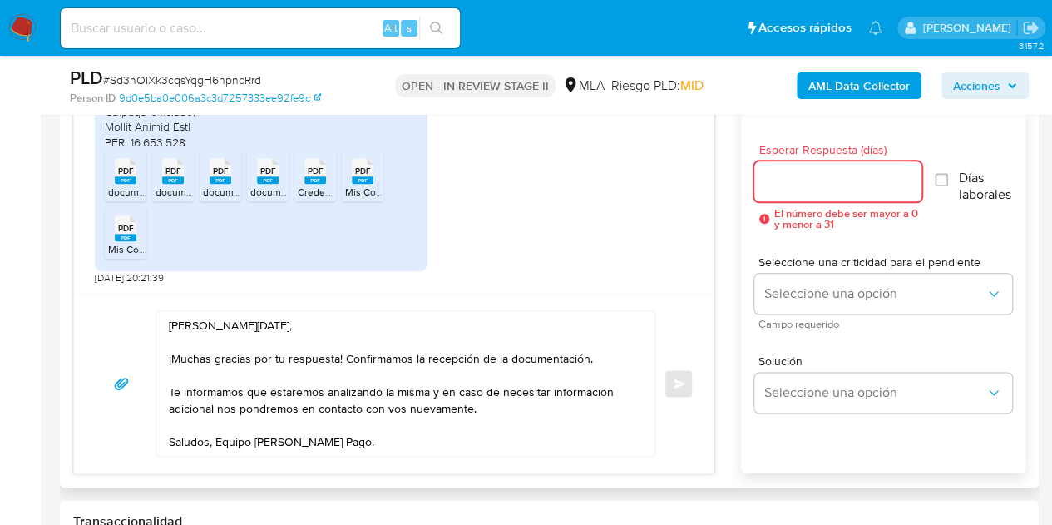
click at [844, 188] on input "Esperar Respuesta (días)" at bounding box center [838, 181] width 168 height 22
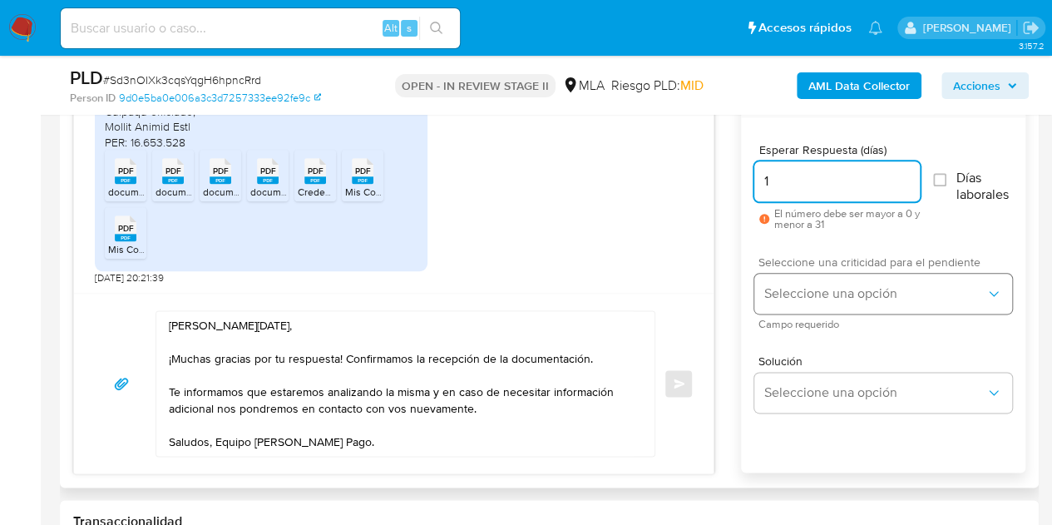
type input "1"
click at [814, 274] on button "Seleccione una opción" at bounding box center [883, 294] width 258 height 40
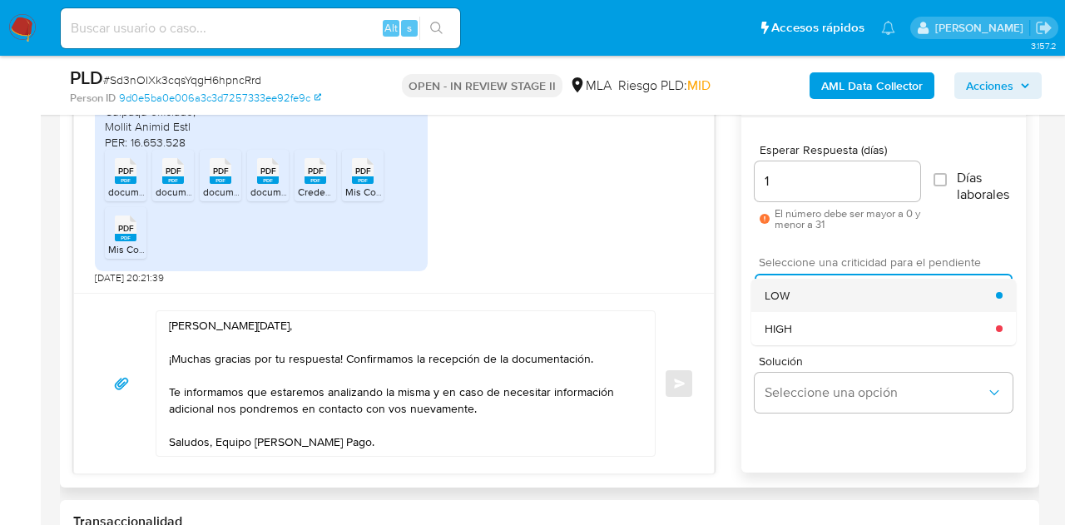
click at [813, 296] on div "LOW" at bounding box center [879, 295] width 231 height 33
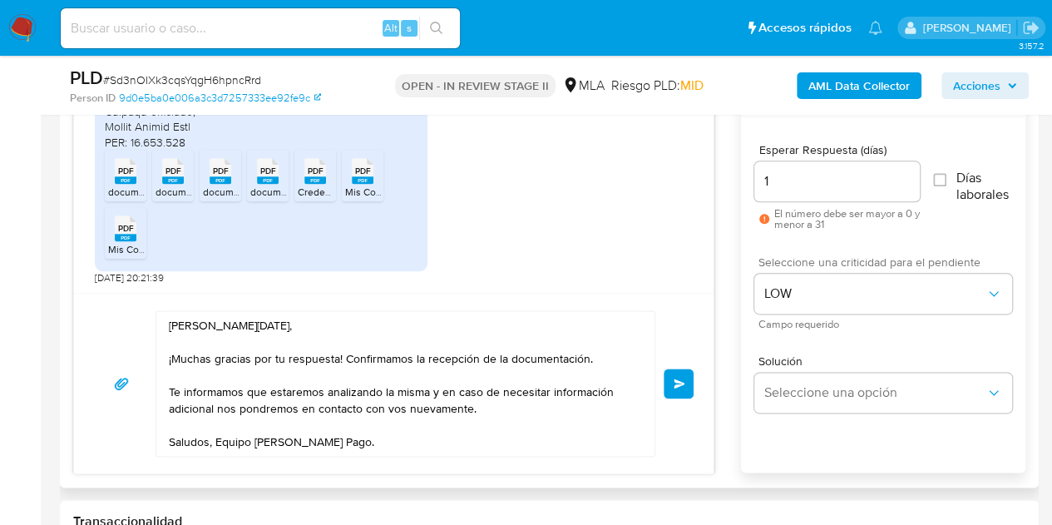
click at [684, 378] on span "Enviar" at bounding box center [680, 383] width 12 height 10
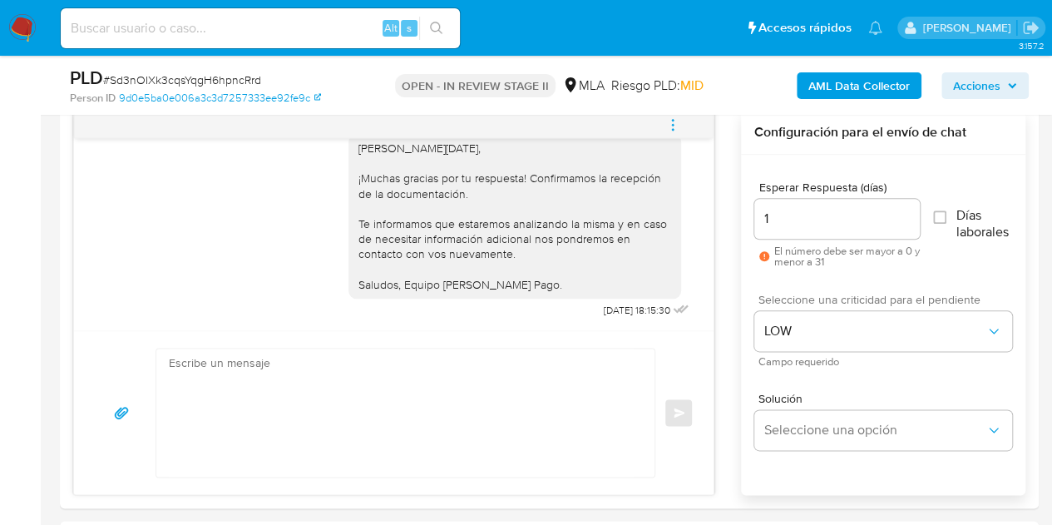
scroll to position [827, 0]
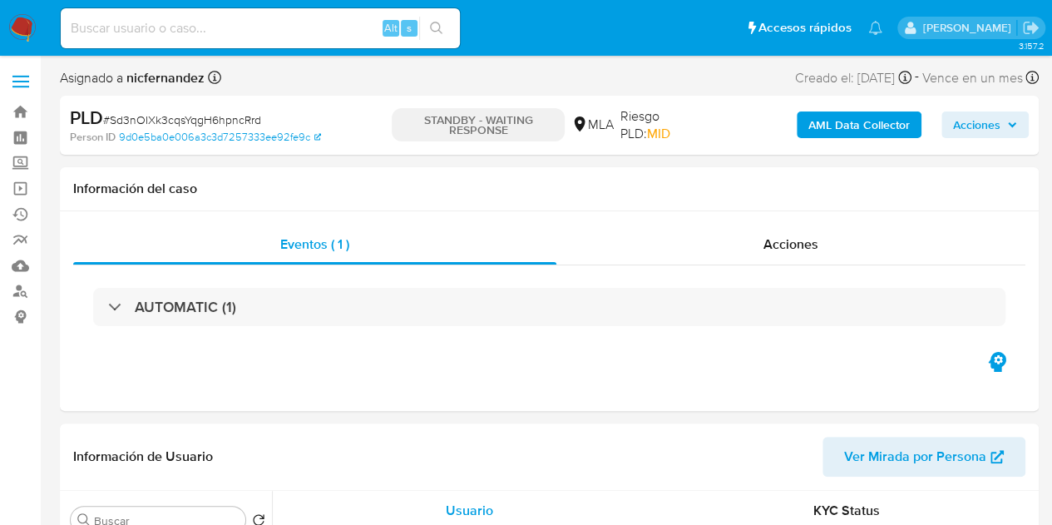
select select "10"
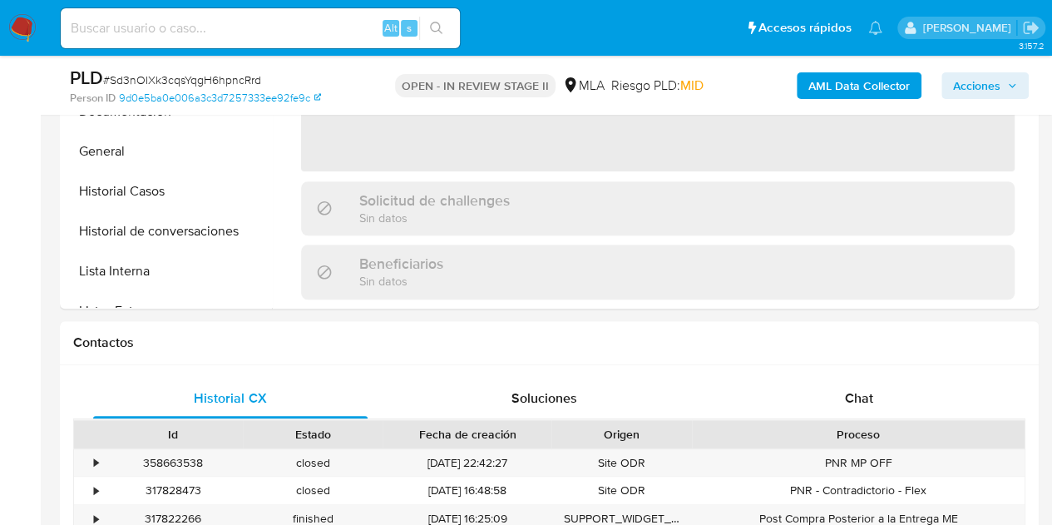
scroll to position [658, 0]
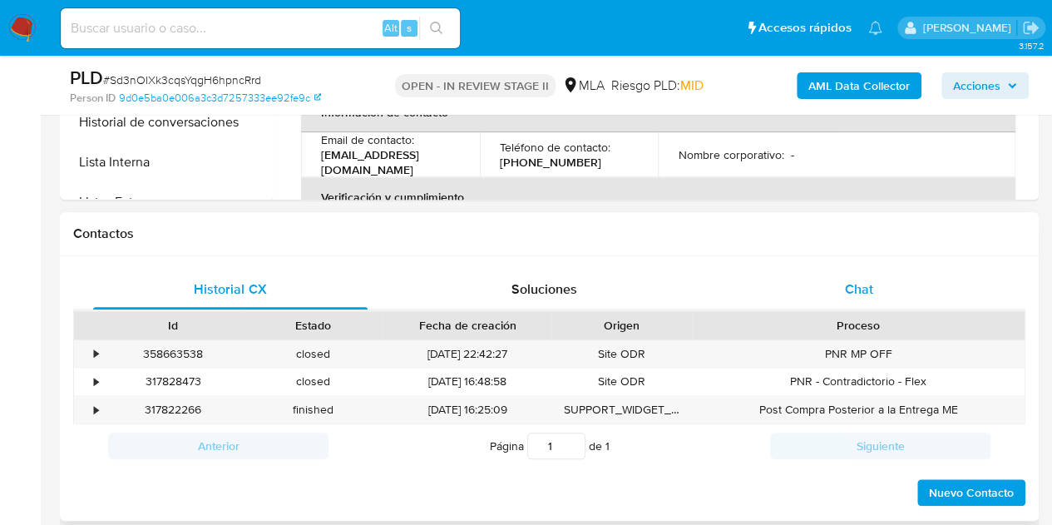
click at [848, 295] on span "Chat" at bounding box center [859, 288] width 28 height 19
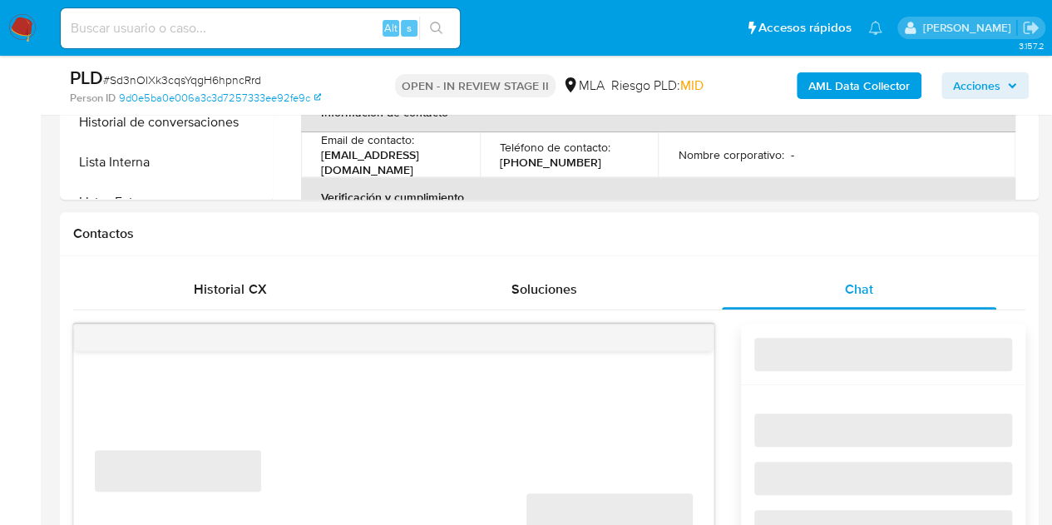
select select "10"
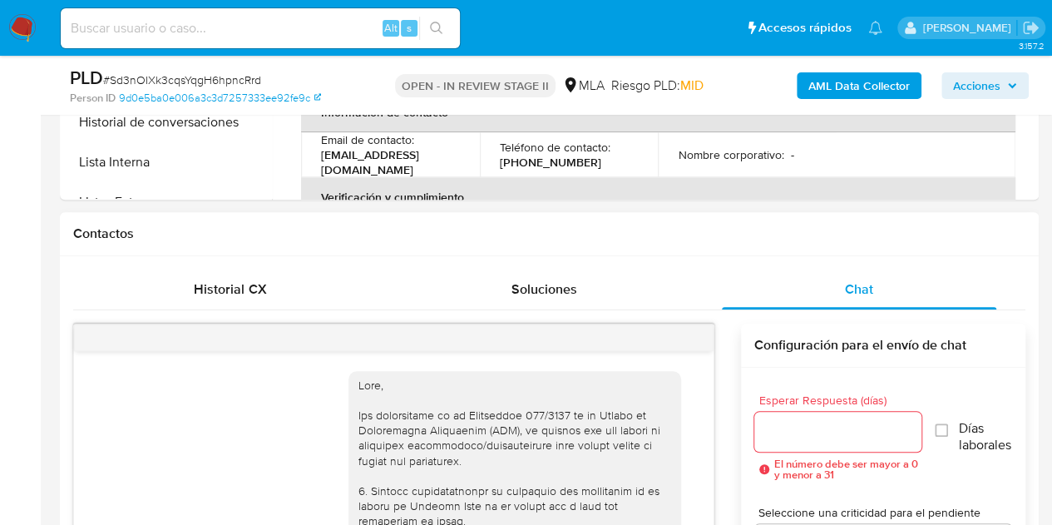
scroll to position [2518, 0]
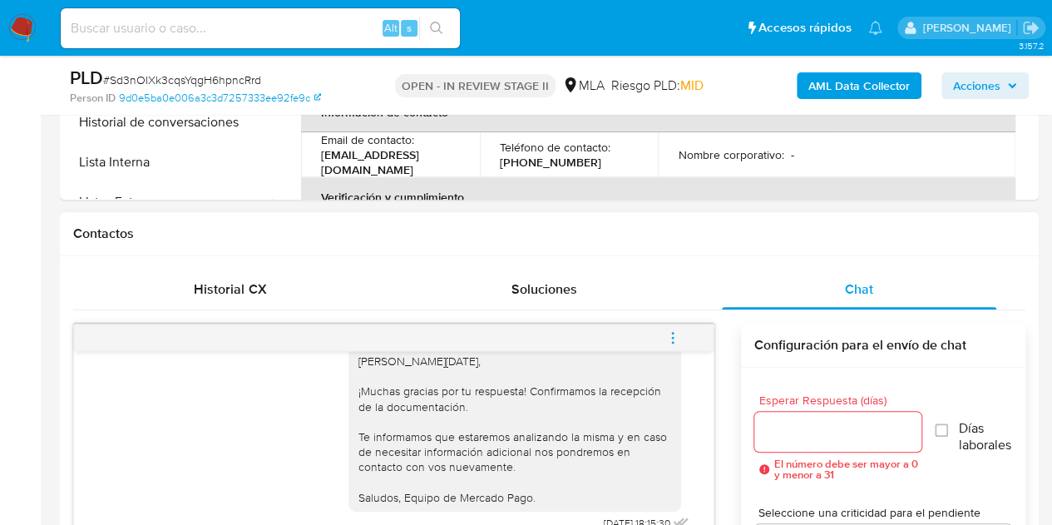
click at [678, 340] on icon "menu-action" at bounding box center [672, 337] width 15 height 15
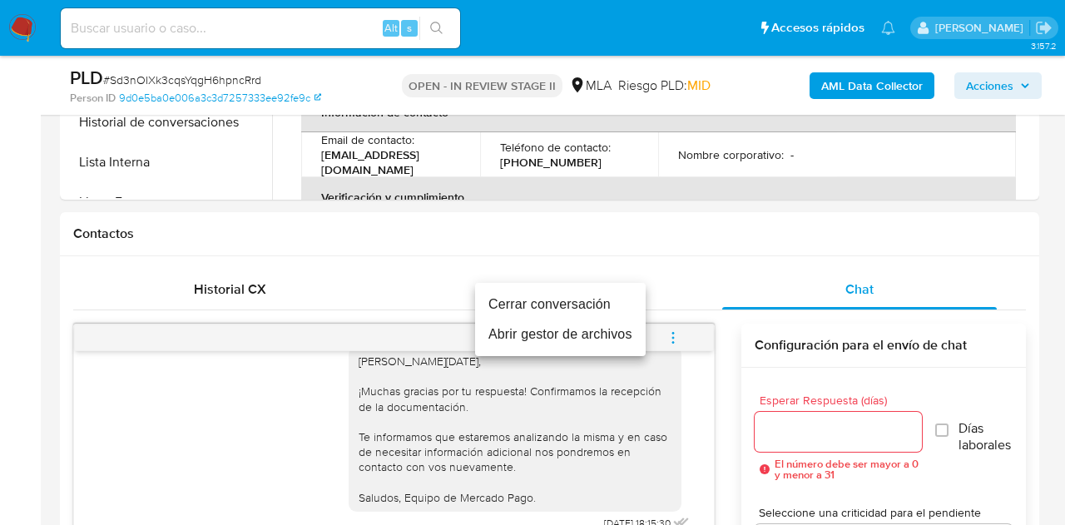
click at [602, 299] on li "Cerrar conversación" at bounding box center [560, 304] width 170 height 30
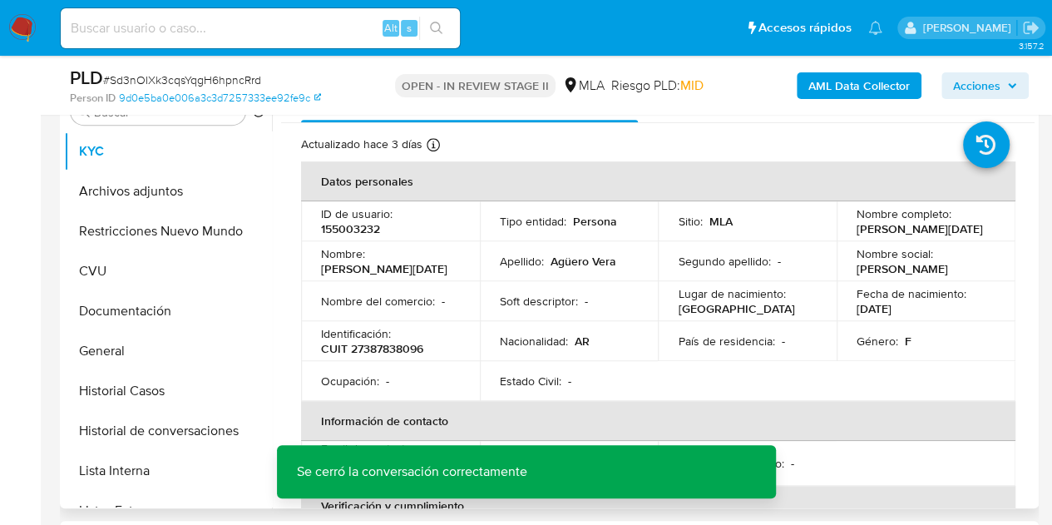
scroll to position [342, 0]
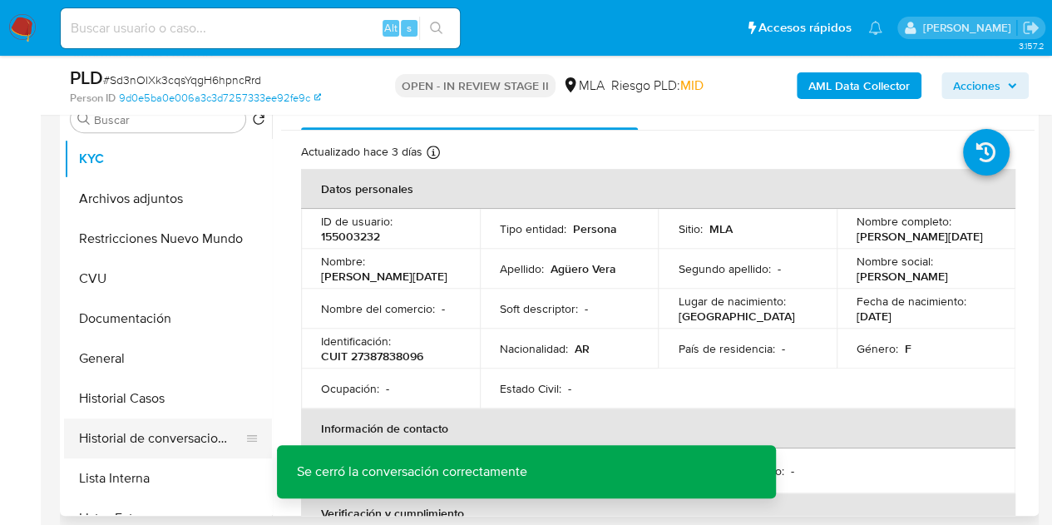
click at [146, 440] on button "Historial de conversaciones" at bounding box center [161, 438] width 195 height 40
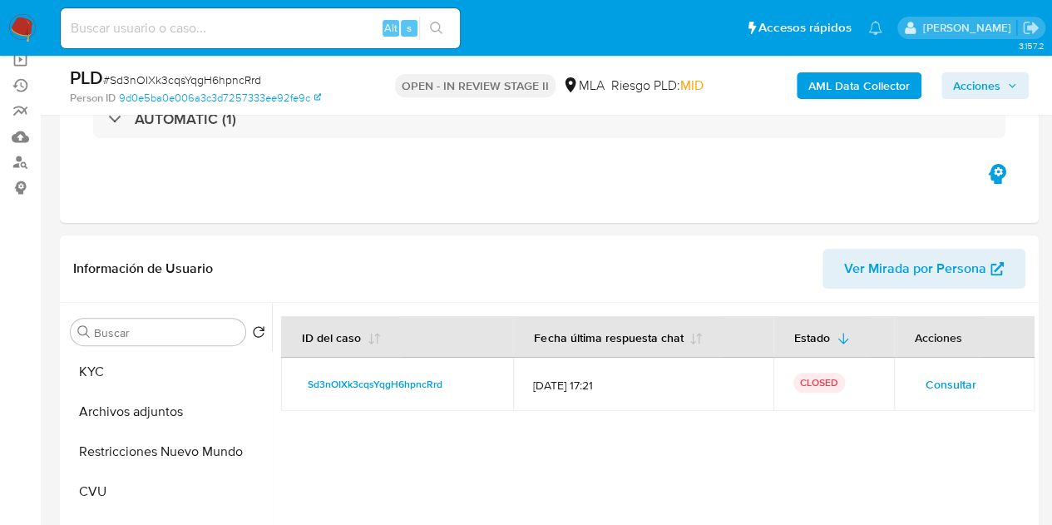
scroll to position [230, 0]
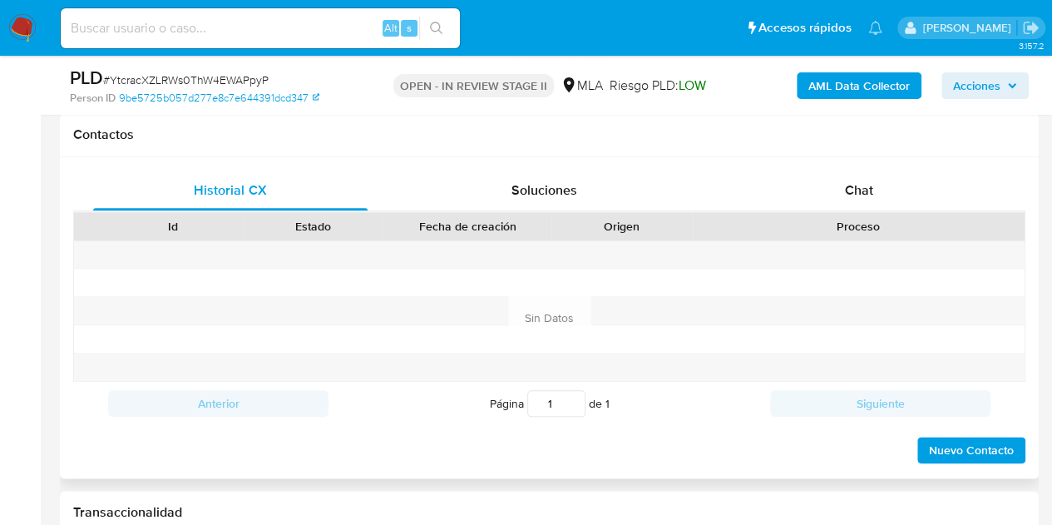
select select "10"
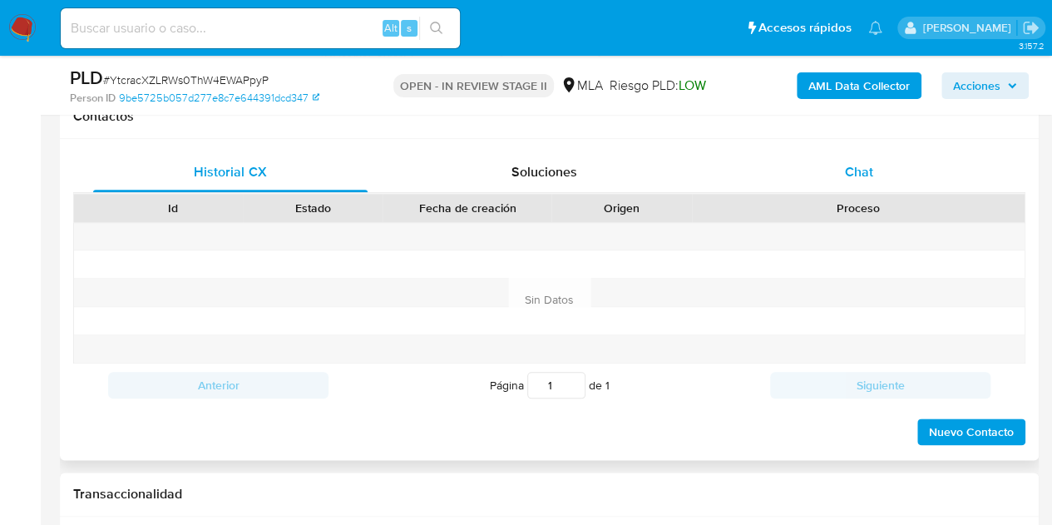
click at [875, 175] on div "Chat" at bounding box center [859, 172] width 274 height 40
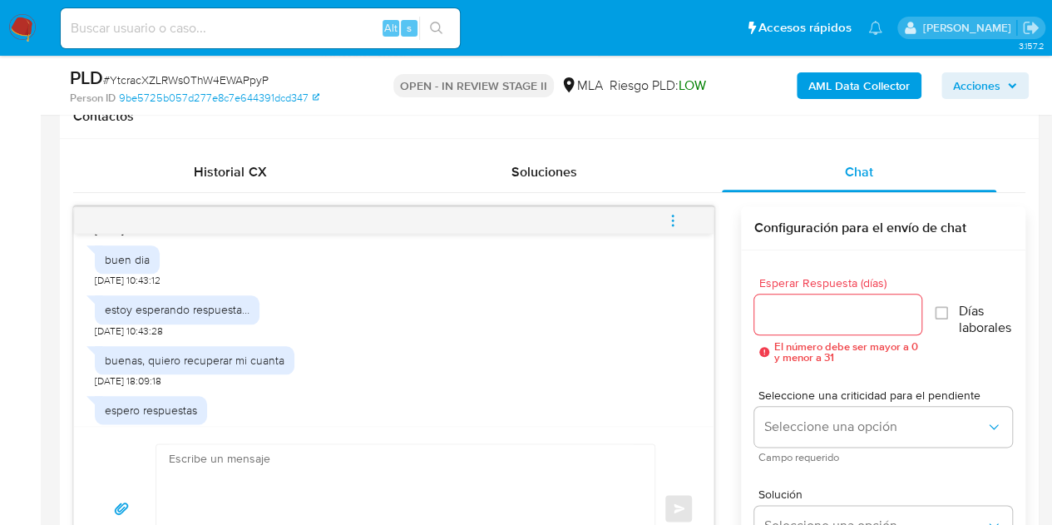
scroll to position [688, 0]
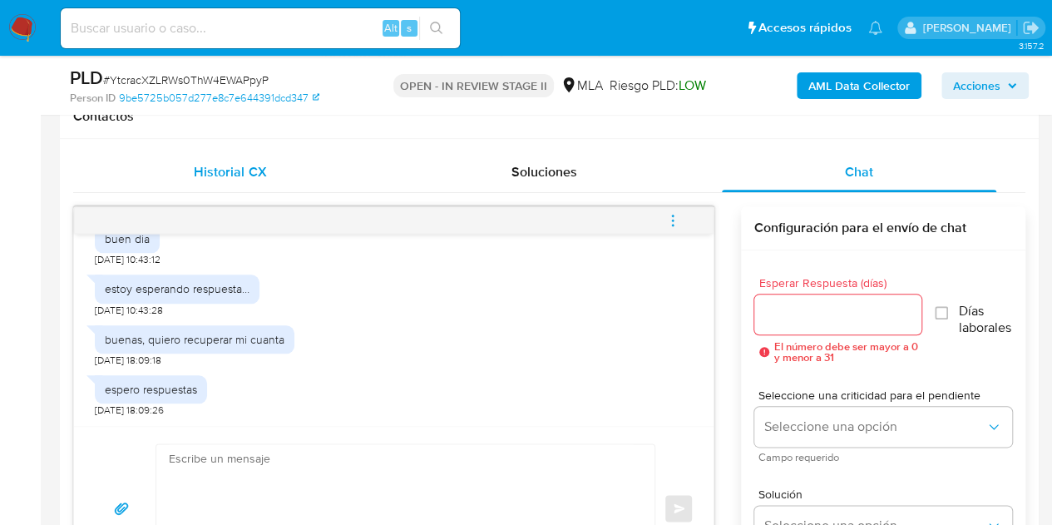
click at [254, 156] on div "Historial CX" at bounding box center [230, 172] width 274 height 40
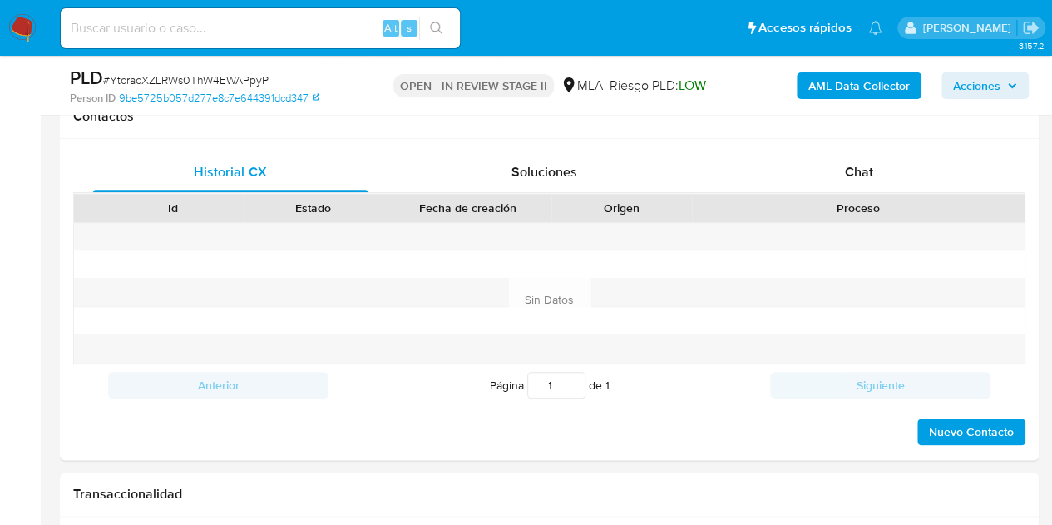
drag, startPoint x: 872, startPoint y: 167, endPoint x: 1052, endPoint y: 171, distance: 180.5
click at [875, 168] on div "Chat" at bounding box center [859, 172] width 274 height 40
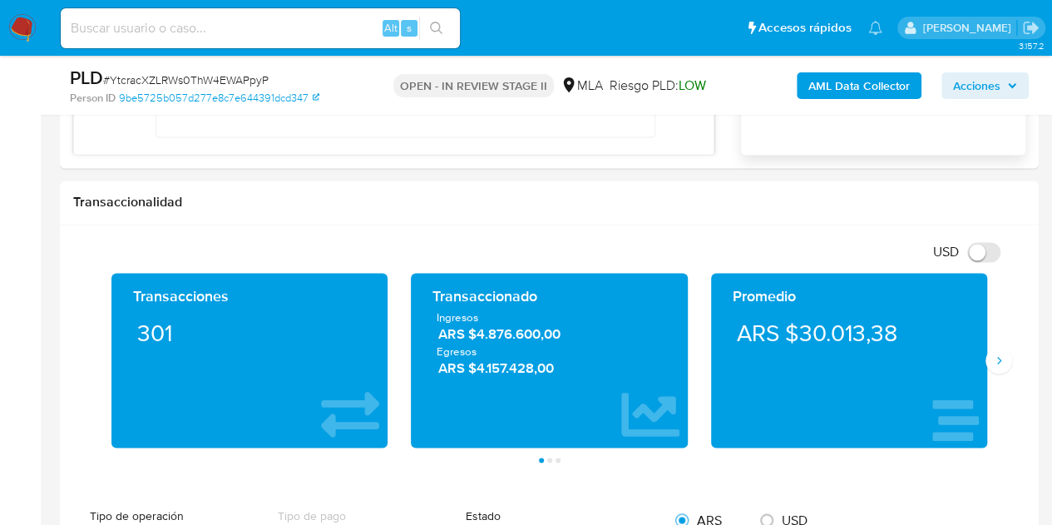
scroll to position [1277, 0]
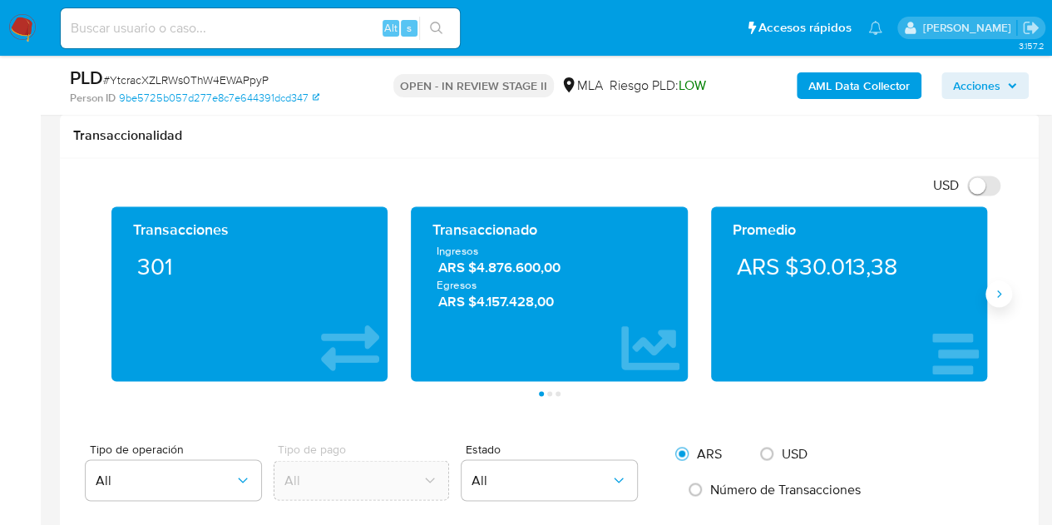
click at [1003, 282] on button "Siguiente" at bounding box center [999, 293] width 27 height 27
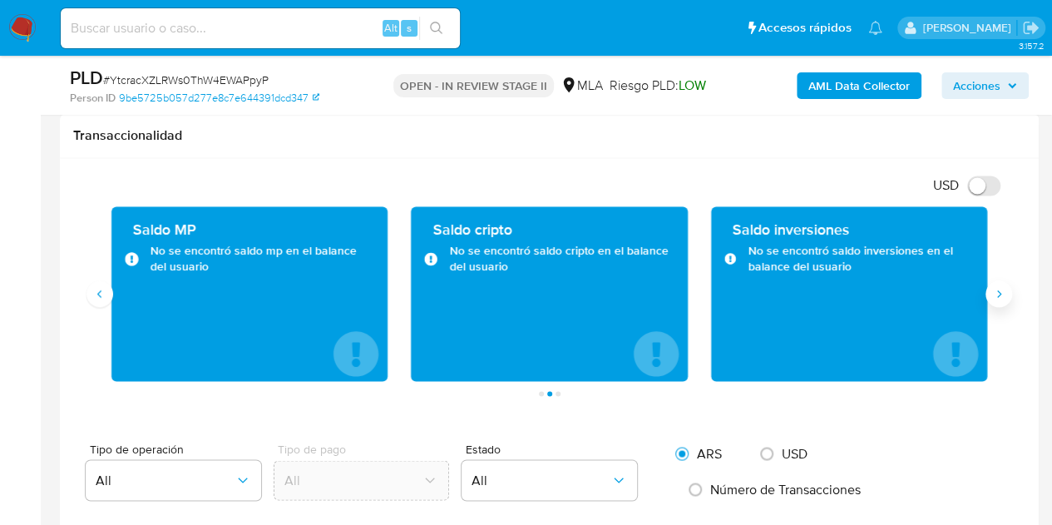
click at [1002, 282] on button "Siguiente" at bounding box center [999, 293] width 27 height 27
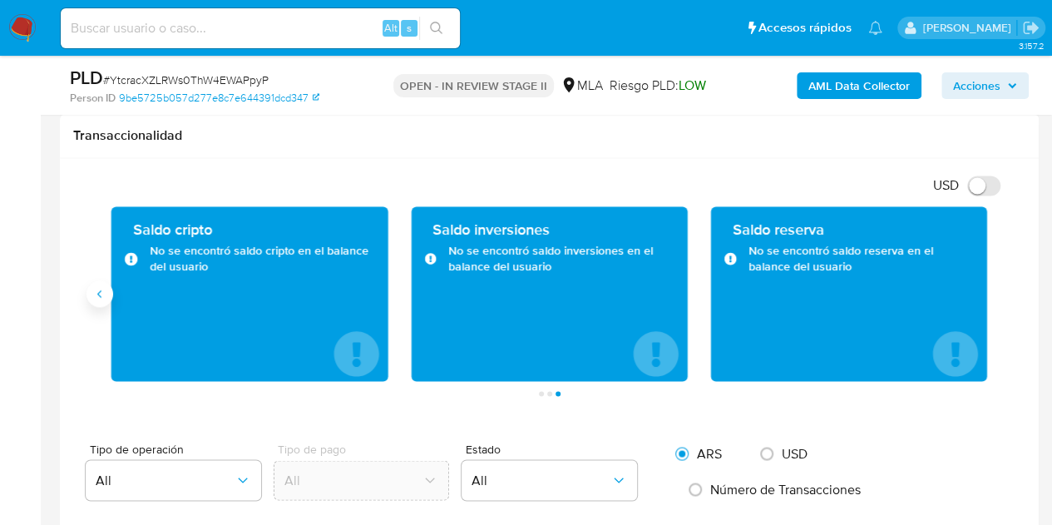
click at [106, 294] on icon "Anterior" at bounding box center [99, 293] width 13 height 13
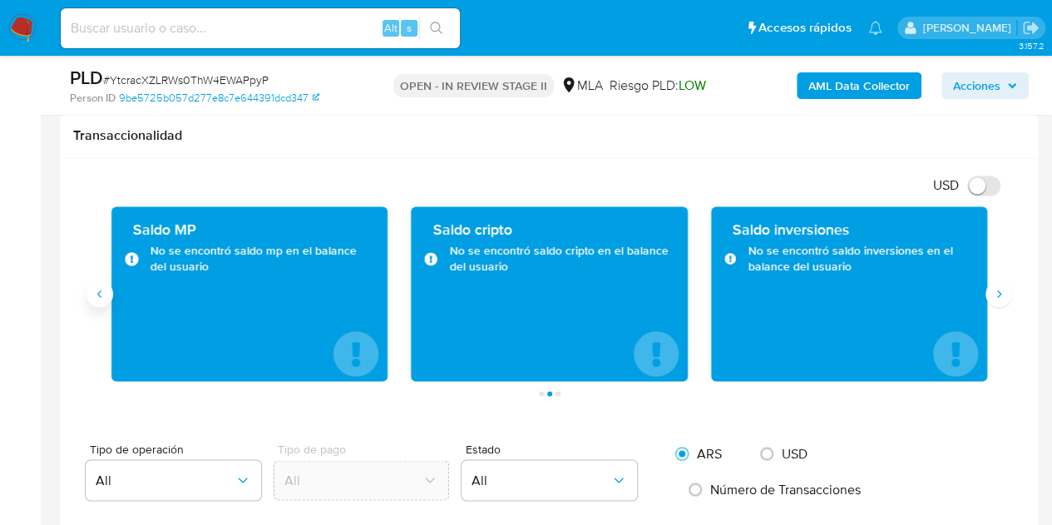
click at [100, 289] on icon "Anterior" at bounding box center [99, 293] width 13 height 13
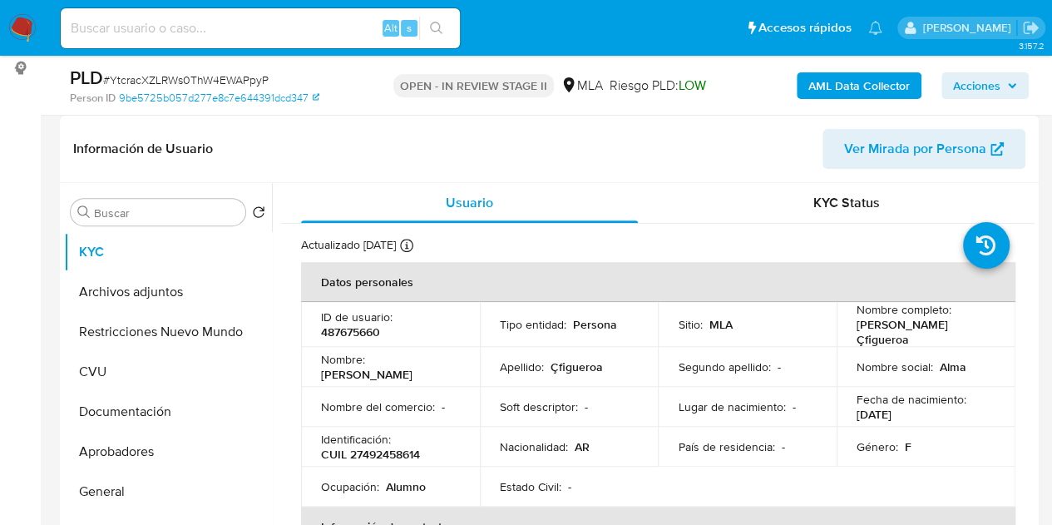
scroll to position [338, 0]
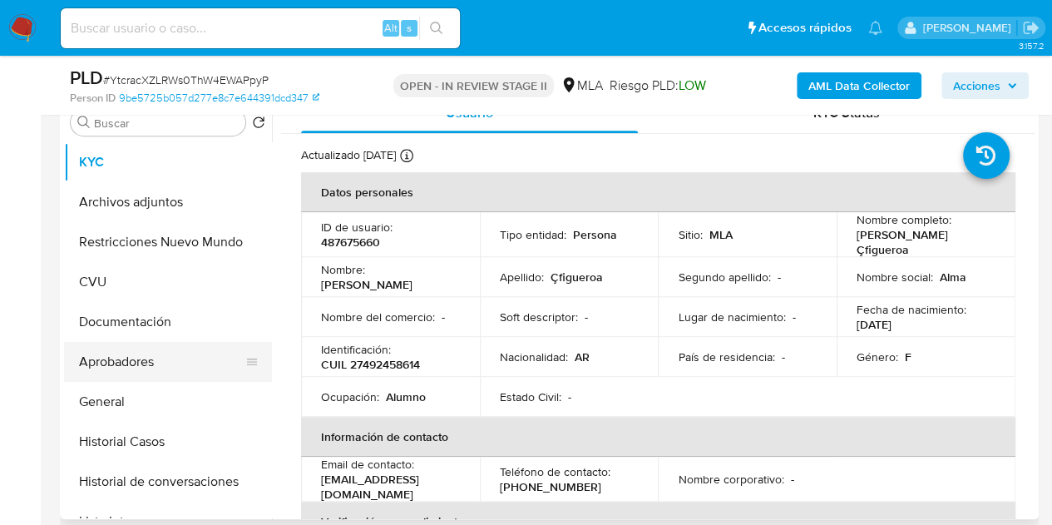
click at [98, 363] on button "Aprobadores" at bounding box center [161, 362] width 195 height 40
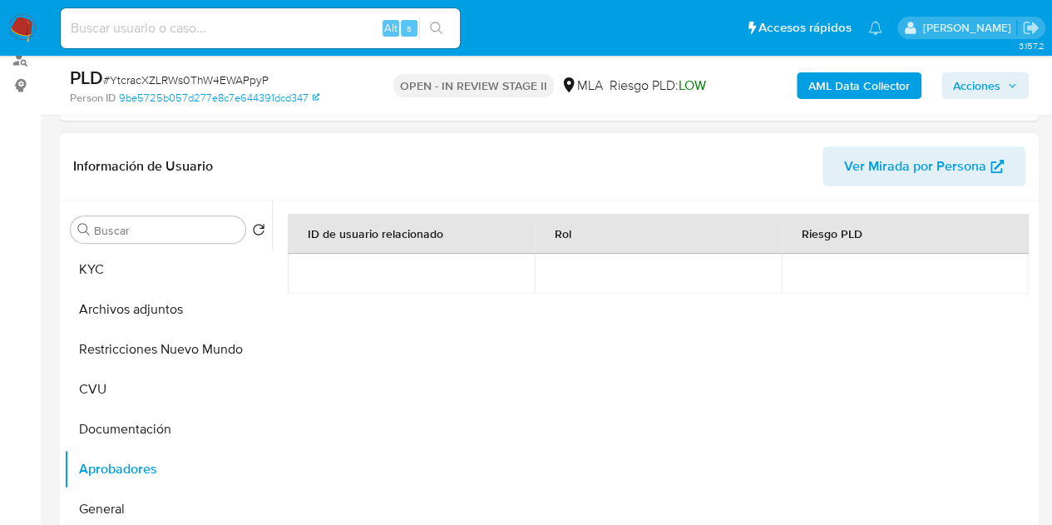
scroll to position [216, 0]
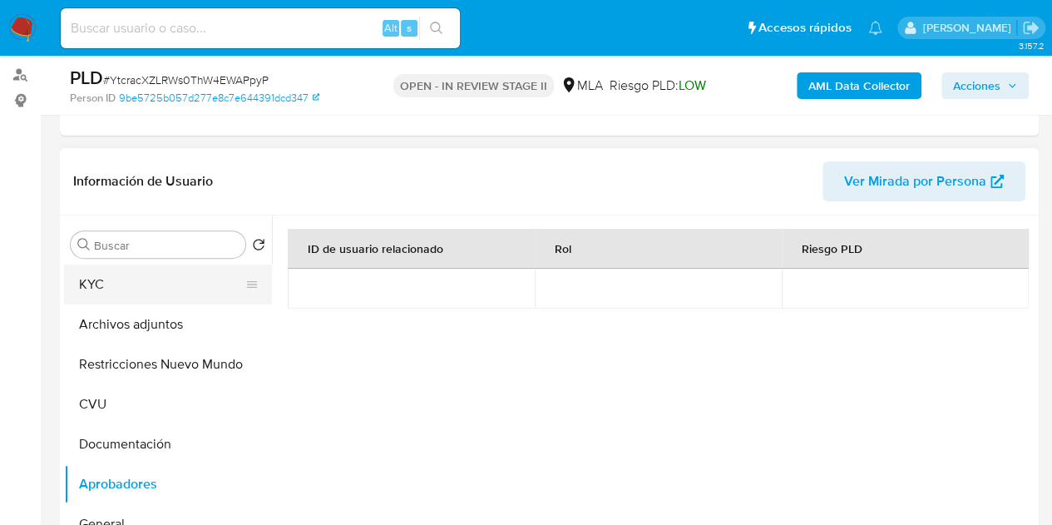
click at [166, 281] on button "KYC" at bounding box center [161, 284] width 195 height 40
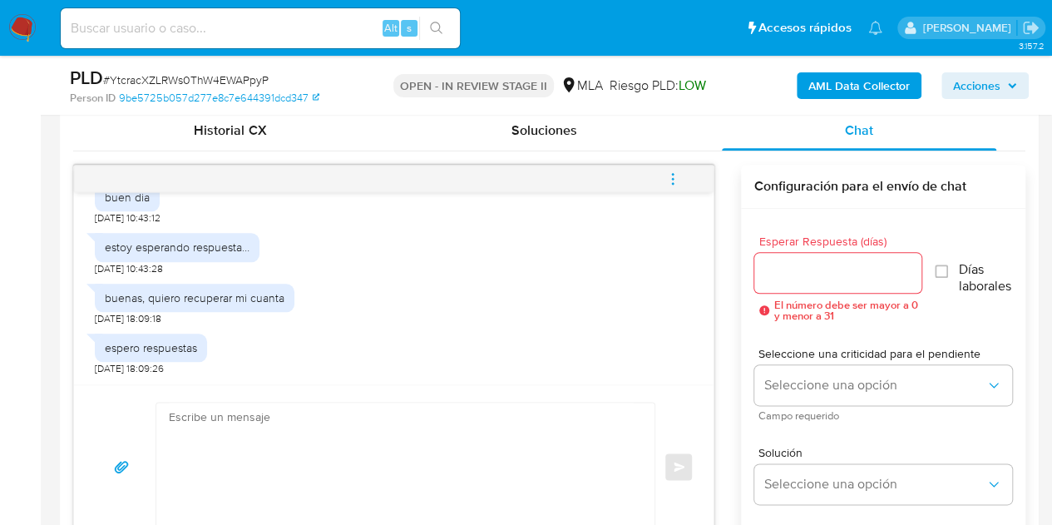
scroll to position [860, 0]
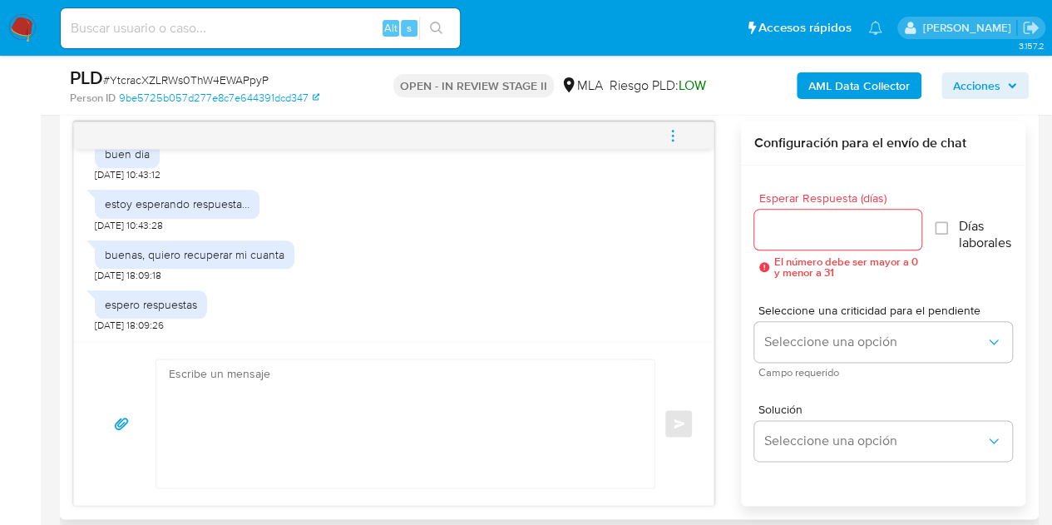
click at [436, 407] on textarea at bounding box center [401, 423] width 465 height 128
paste textarea "Hola, Muchas gracias por la respuesta. Analizamos tu caso y notamos que la info…"
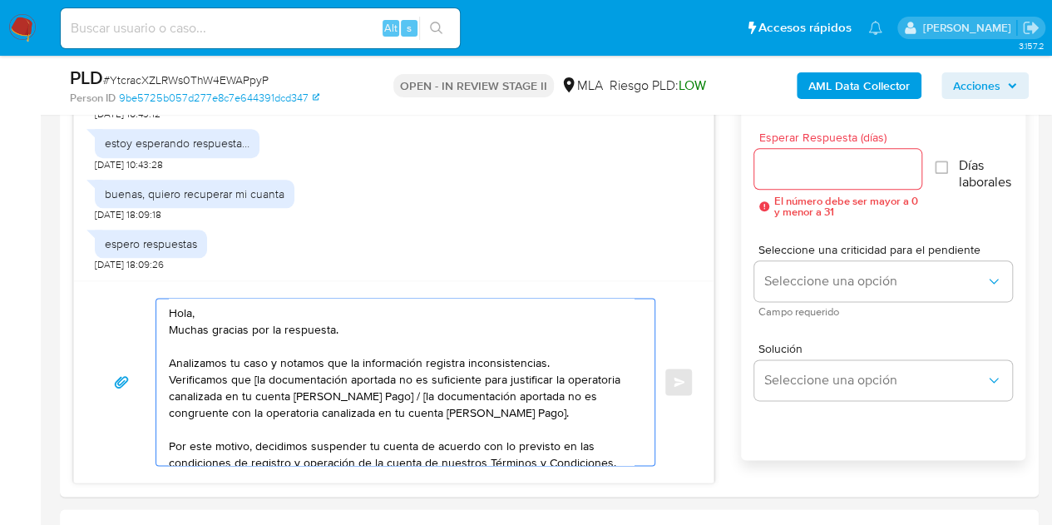
scroll to position [319, 0]
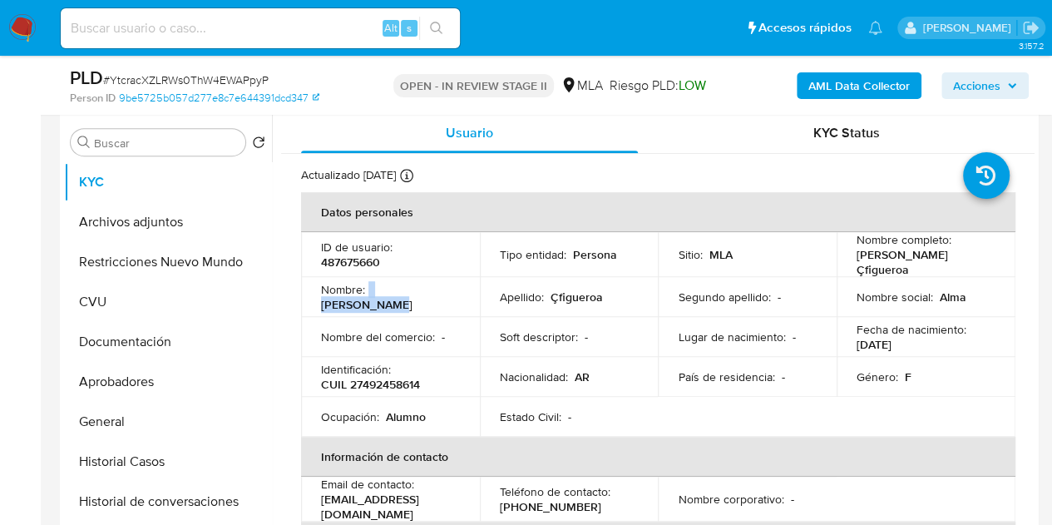
drag, startPoint x: 369, startPoint y: 298, endPoint x: 452, endPoint y: 287, distance: 83.0
click at [452, 287] on div "Nombre : Alma Candela" at bounding box center [390, 297] width 139 height 30
copy div "[PERSON_NAME]"
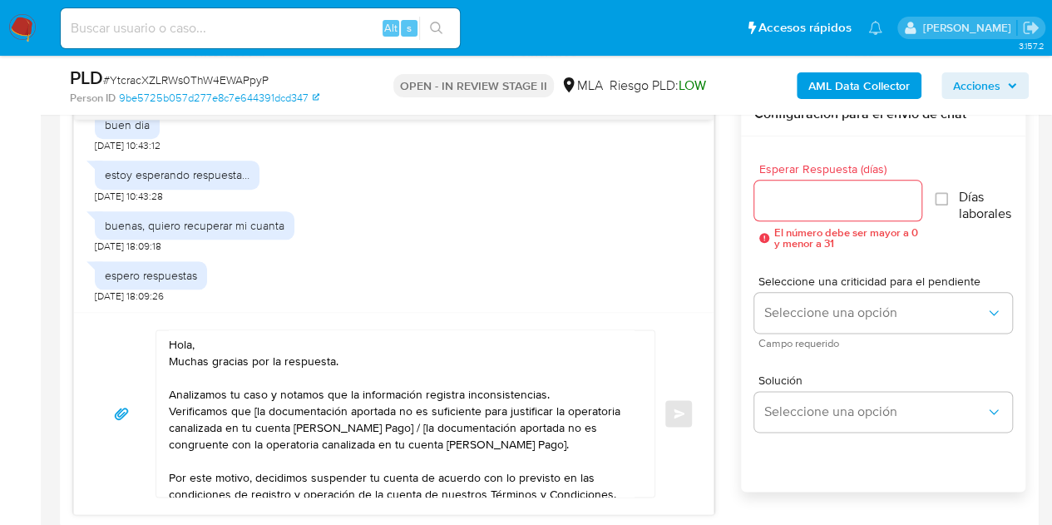
scroll to position [960, 0]
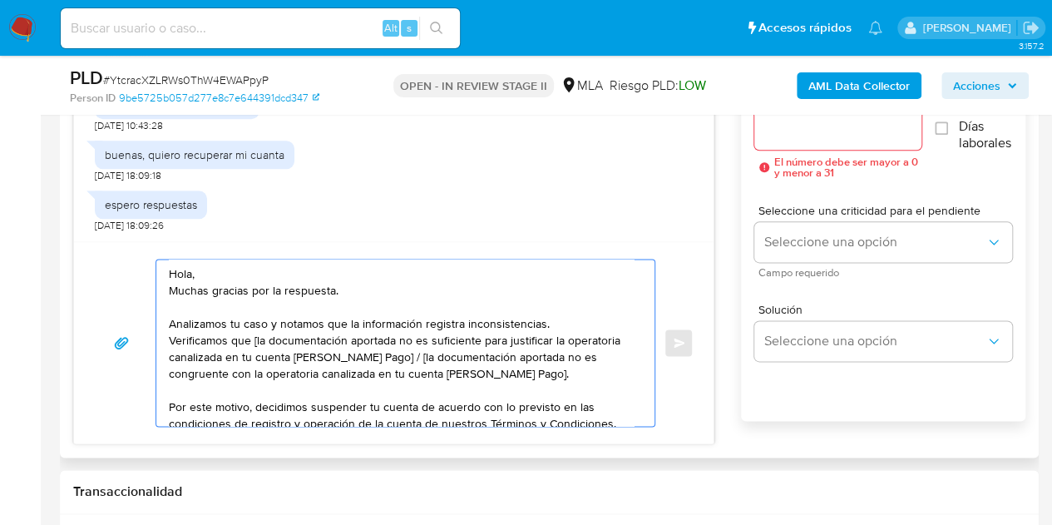
click at [190, 271] on textarea "Hola, Muchas gracias por la respuesta. Analizamos tu caso y notamos que la info…" at bounding box center [401, 342] width 465 height 166
paste textarea "[PERSON_NAME]"
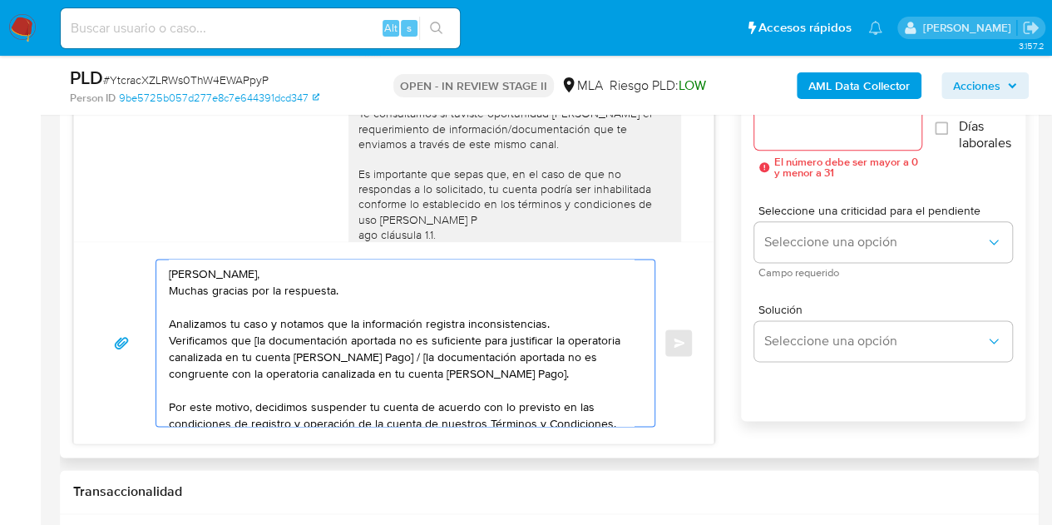
scroll to position [0, 0]
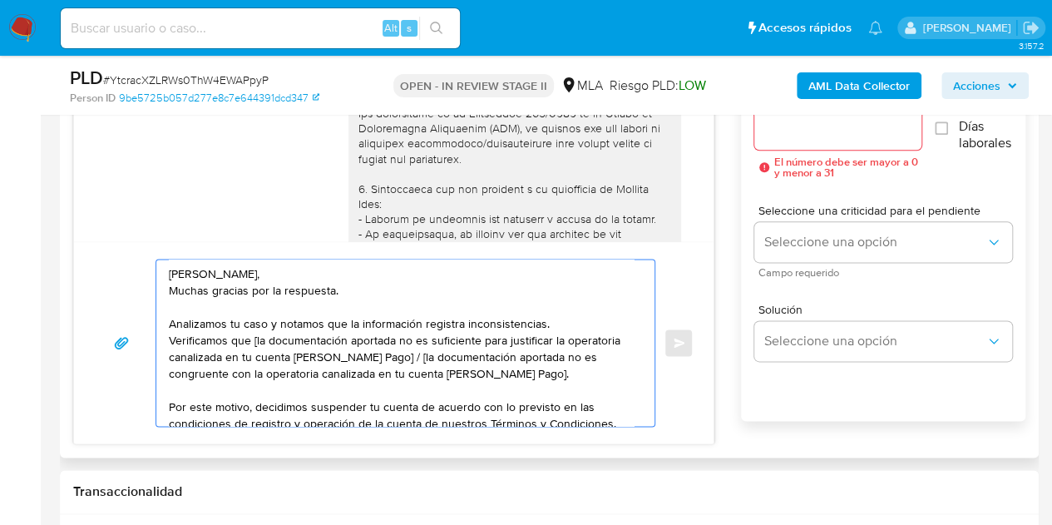
drag, startPoint x: 428, startPoint y: 322, endPoint x: 348, endPoint y: 338, distance: 82.4
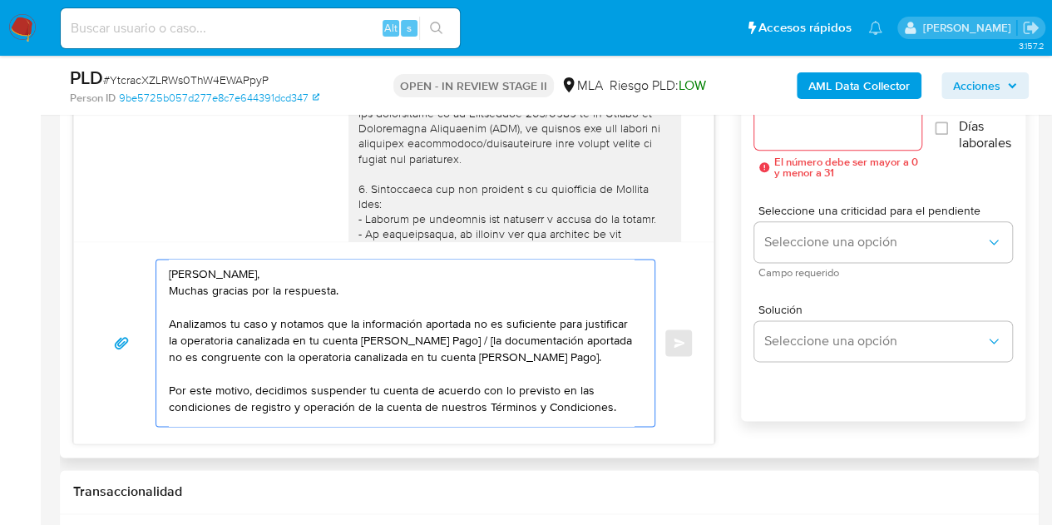
drag, startPoint x: 501, startPoint y: 337, endPoint x: 619, endPoint y: 352, distance: 119.0
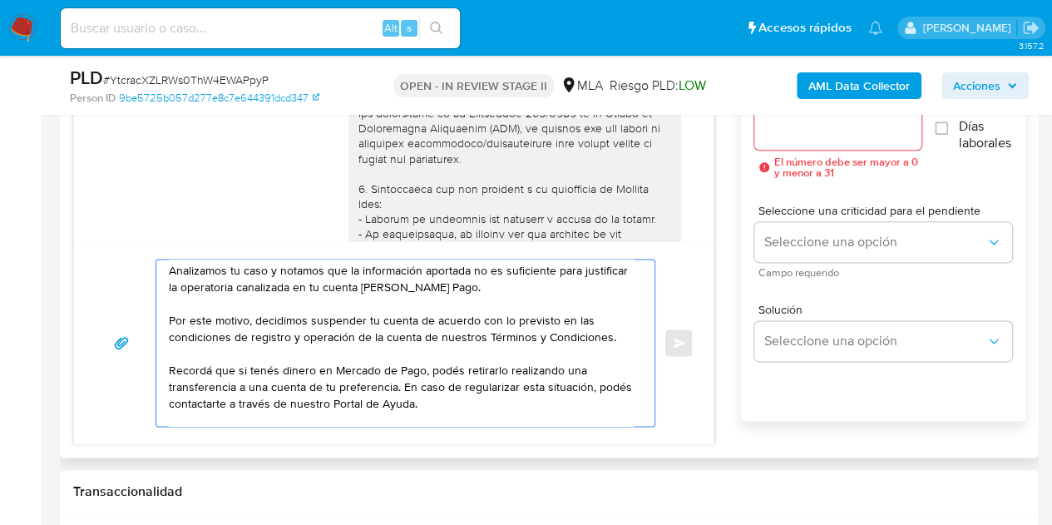
scroll to position [78, 0]
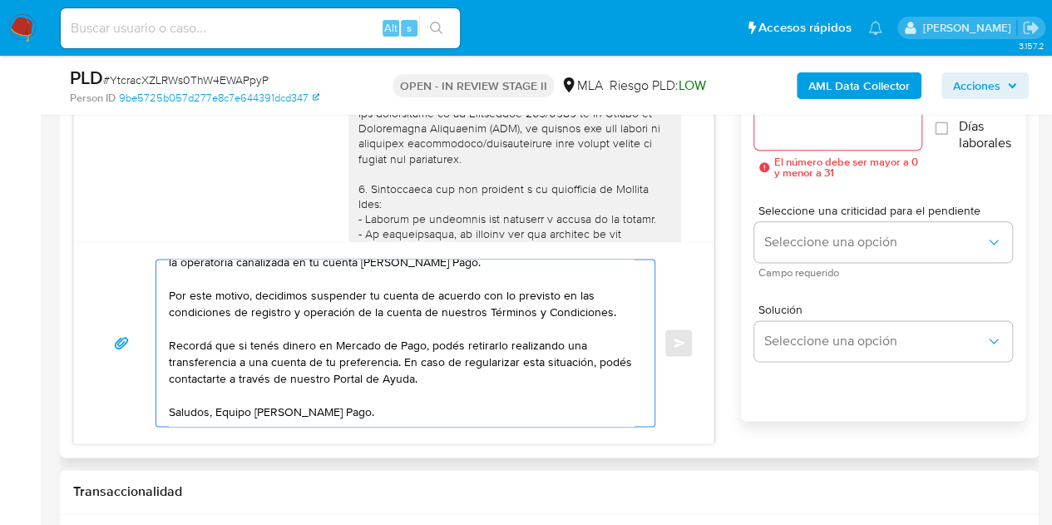
click at [571, 412] on textarea "Hola Alma Candela, Muchas gracias por la respuesta. Analizamos tu caso y notamo…" at bounding box center [401, 342] width 465 height 166
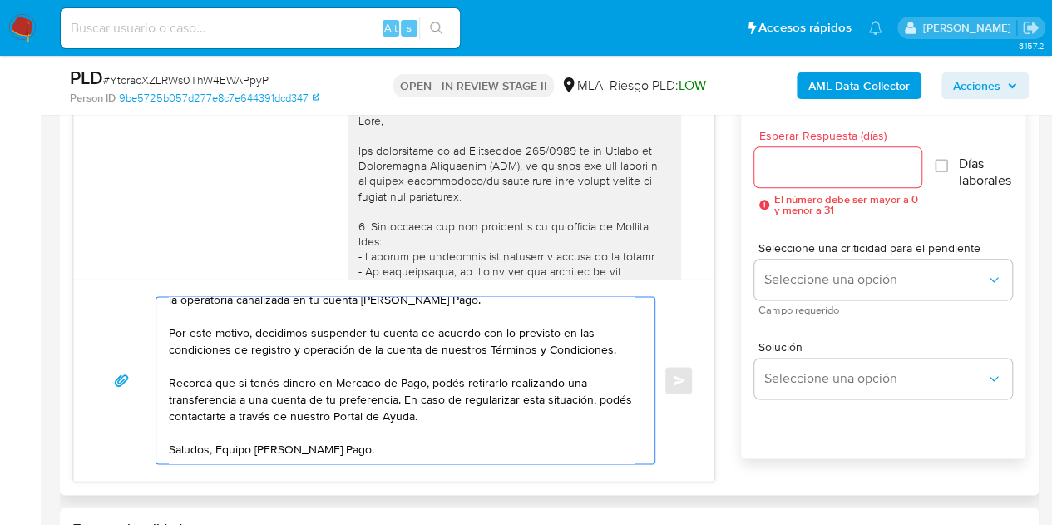
scroll to position [915, 0]
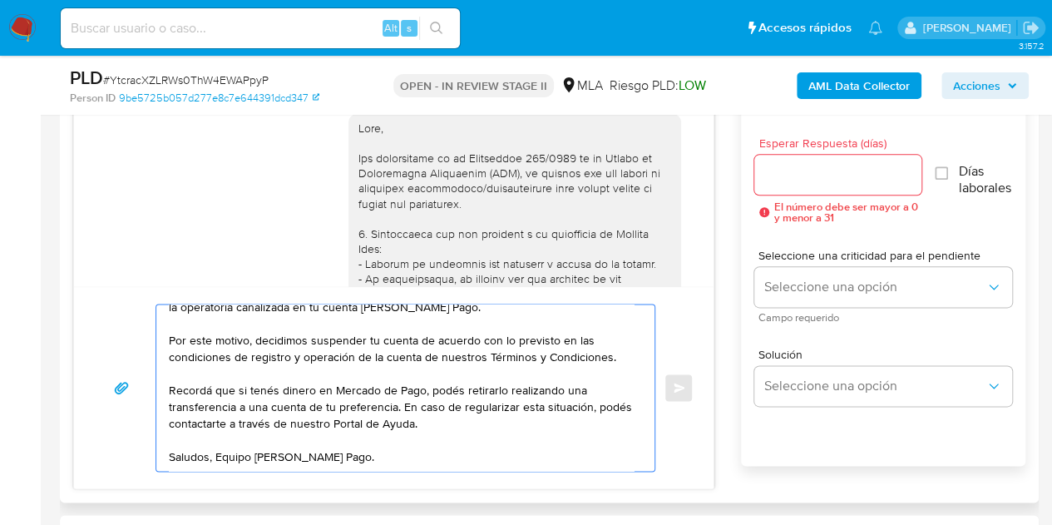
type textarea "Hola Alma Candela, Muchas gracias por la respuesta. Analizamos tu caso y notamo…"
click at [817, 182] on input "Esperar Respuesta (días)" at bounding box center [838, 175] width 168 height 22
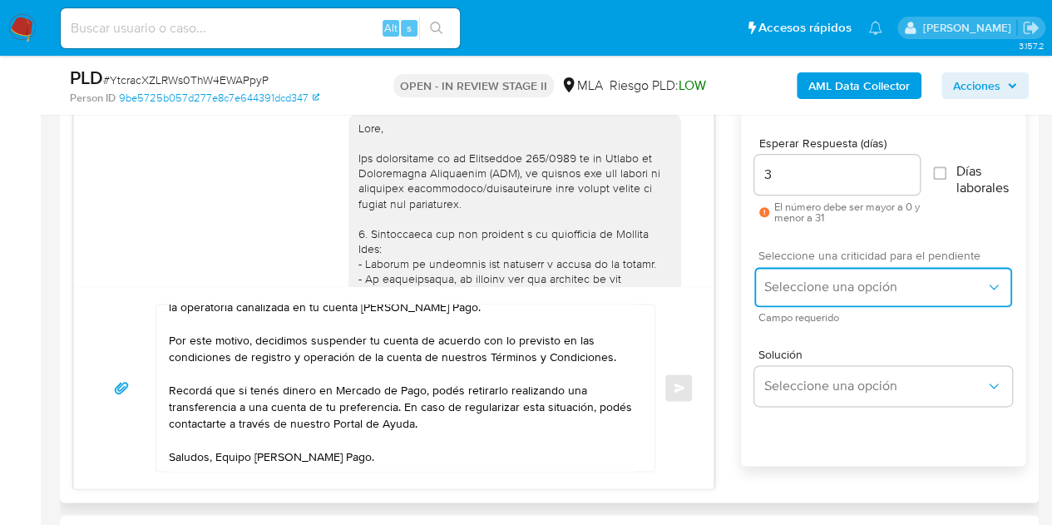
click at [799, 286] on span "Seleccione una opción" at bounding box center [874, 287] width 221 height 17
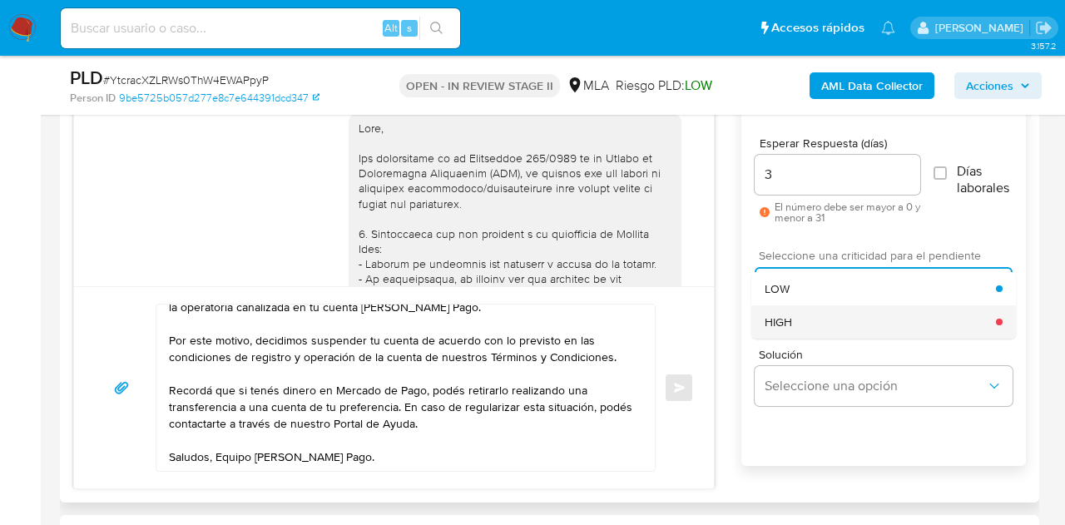
click at [795, 329] on div "HIGH" at bounding box center [879, 321] width 231 height 33
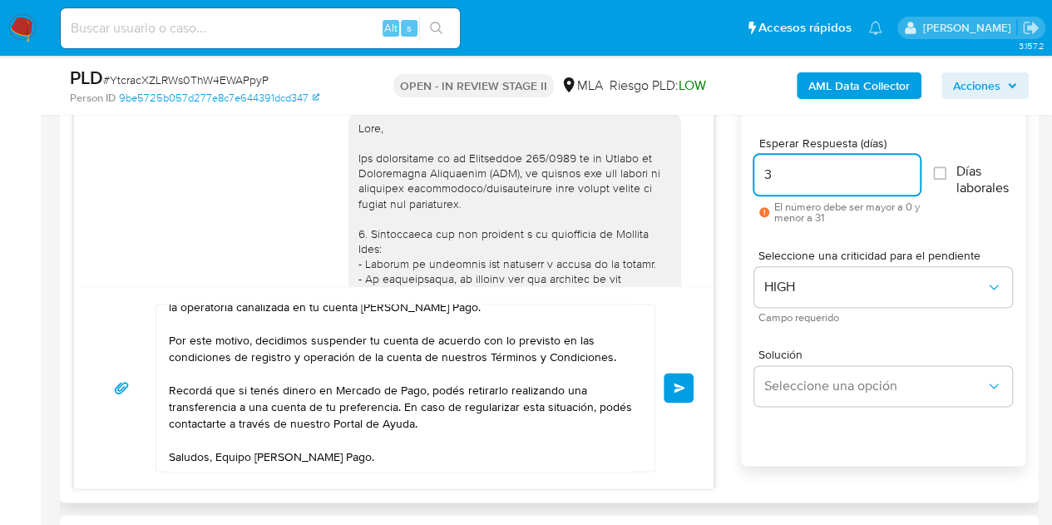
drag, startPoint x: 783, startPoint y: 173, endPoint x: 758, endPoint y: 166, distance: 26.8
click at [758, 166] on input "3" at bounding box center [837, 175] width 166 height 22
type input "1"
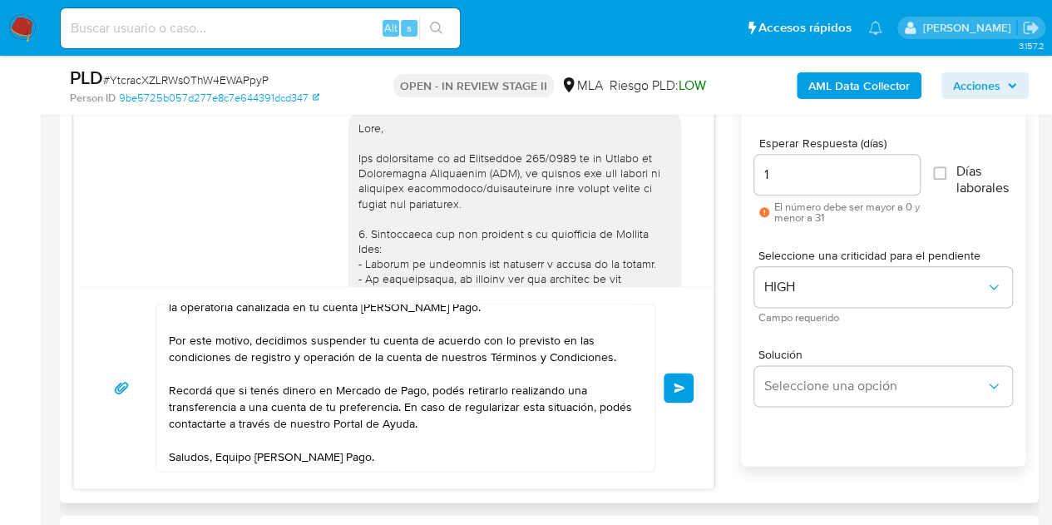
click at [734, 228] on div "18/08/2025 17:45:31 Hola, Esperamos que te encuentres muy bien. Te consultamos …" at bounding box center [549, 278] width 952 height 422
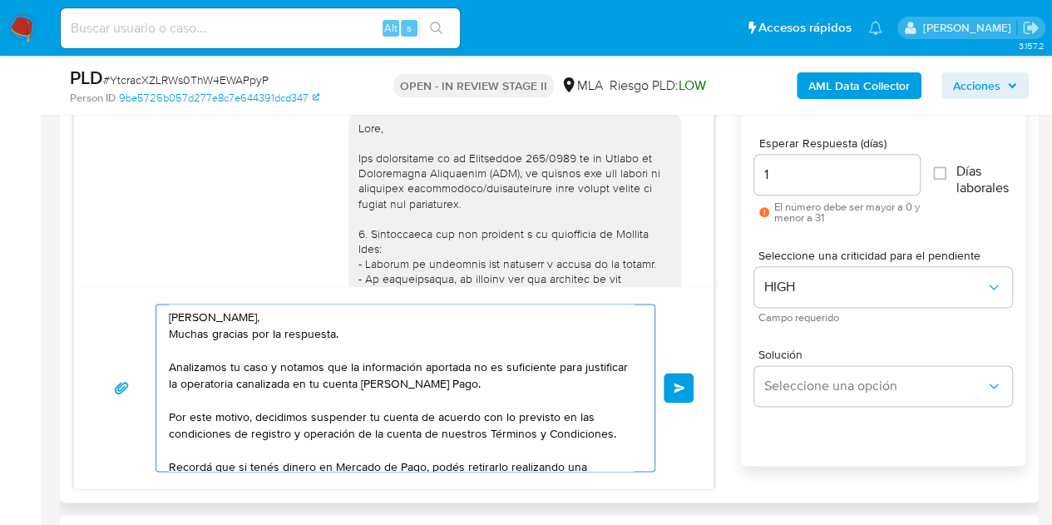
scroll to position [0, 0]
click at [200, 319] on textarea "Hola Alma Candela, Muchas gracias por la respuesta. Analizamos tu caso y notamo…" at bounding box center [401, 387] width 465 height 166
click at [279, 317] on textarea "Hola Alma Candela, Muchas gracias por la respuesta. Analizamos tu caso y notamo…" at bounding box center [401, 387] width 465 height 166
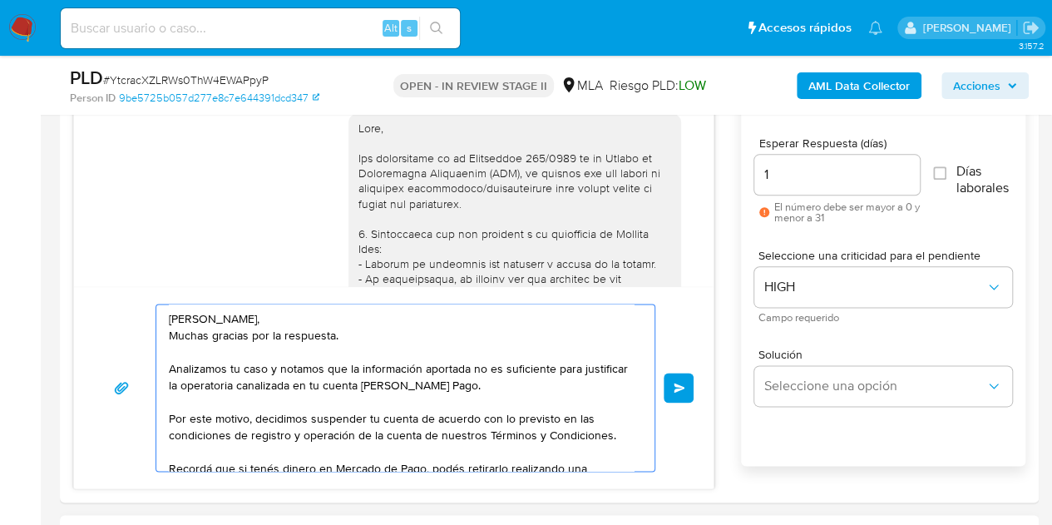
type textarea "Hola Alma Candela, Muchas gracias por la respuesta. Analizamos tu caso y notamo…"
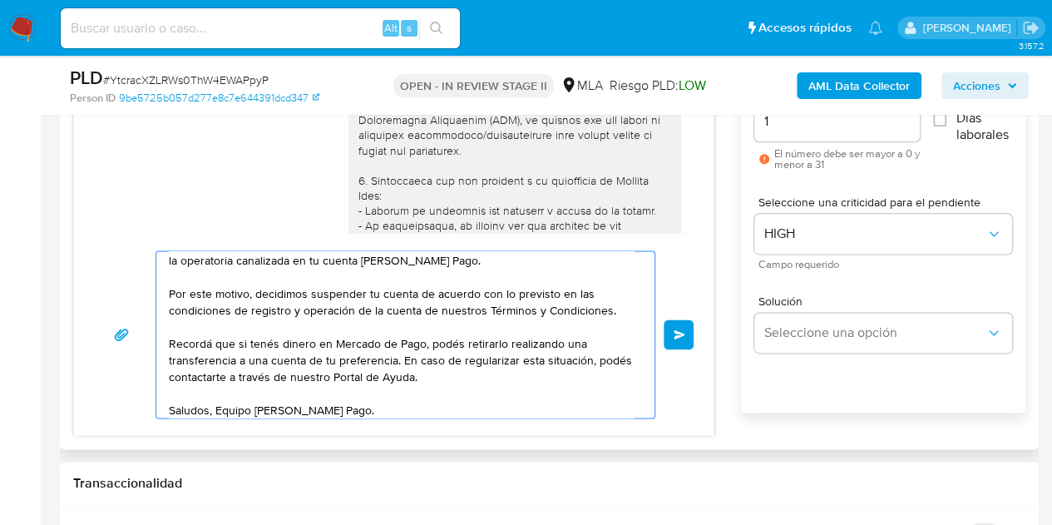
scroll to position [78, 0]
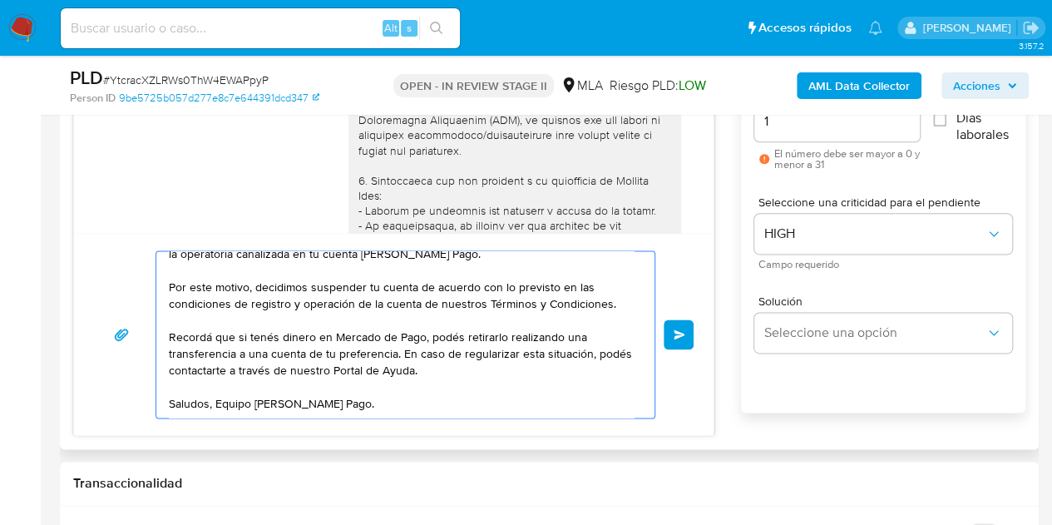
click at [510, 399] on textarea "Hola Alma Candela, Muchas gracias por la respuesta. Analizamos tu caso y notamo…" at bounding box center [401, 334] width 465 height 166
click at [682, 334] on span "Enviar" at bounding box center [680, 334] width 12 height 10
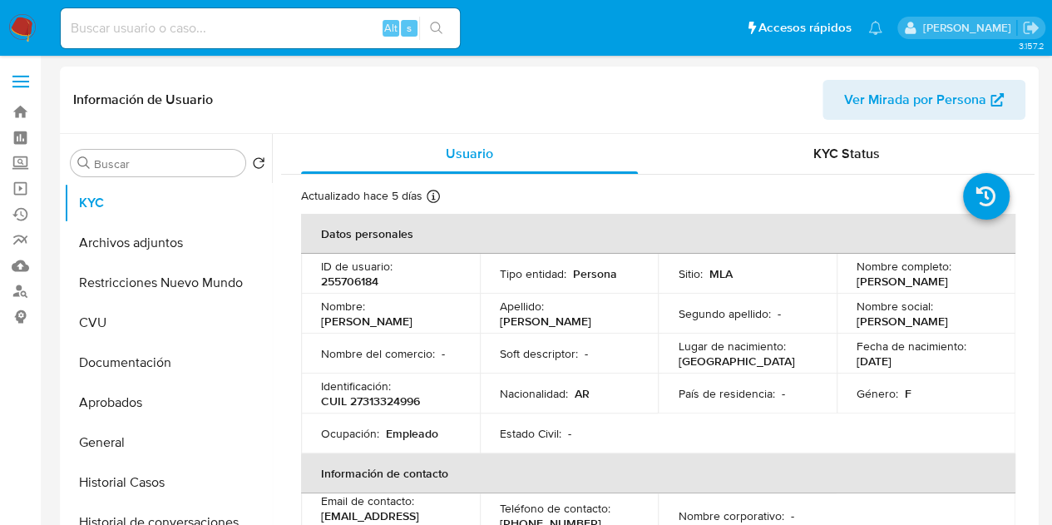
select select "10"
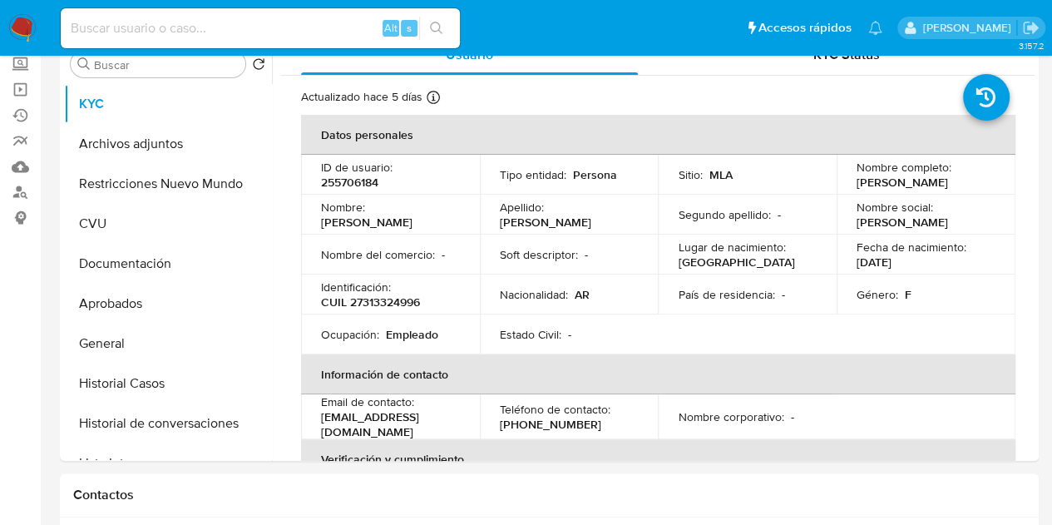
scroll to position [96, 0]
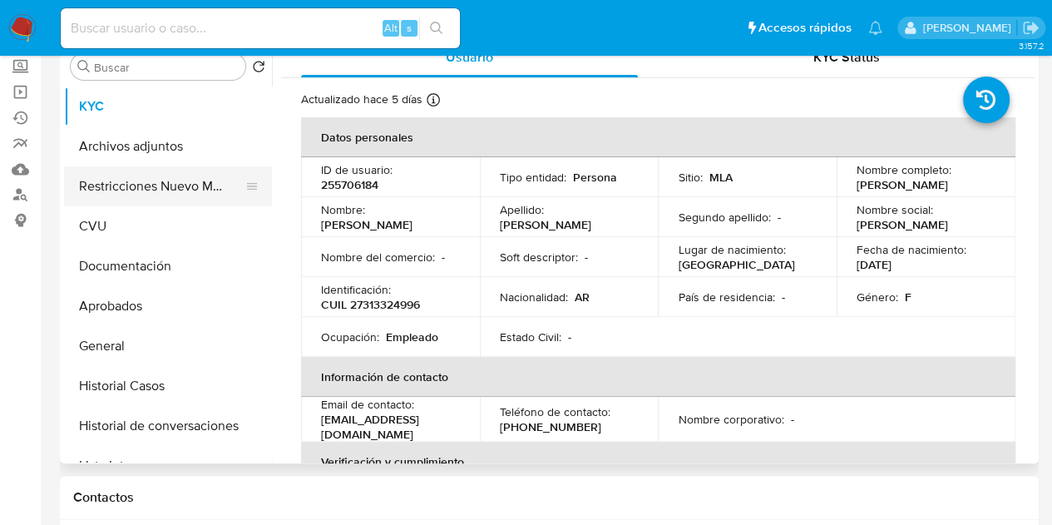
click at [106, 187] on button "Restricciones Nuevo Mundo" at bounding box center [161, 186] width 195 height 40
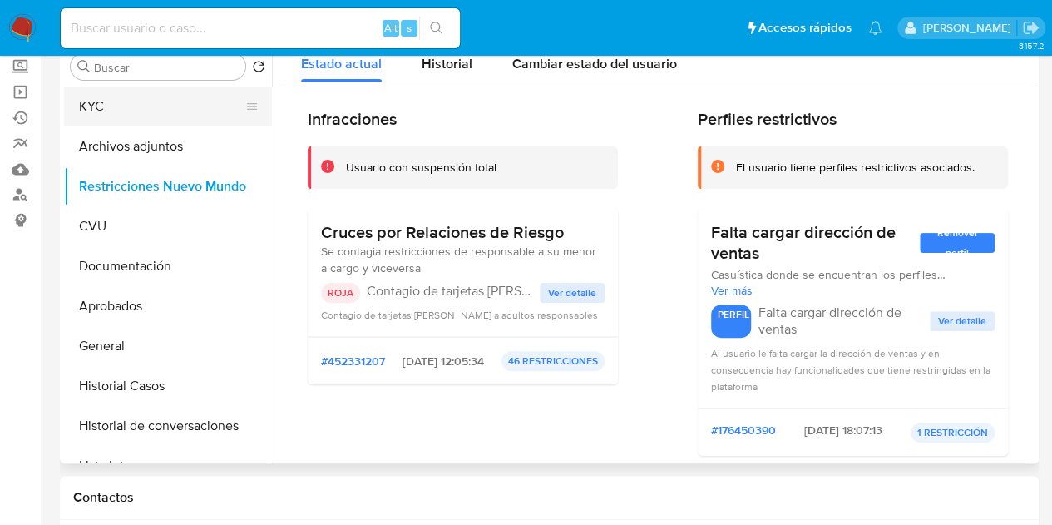
click at [127, 121] on button "KYC" at bounding box center [161, 106] width 195 height 40
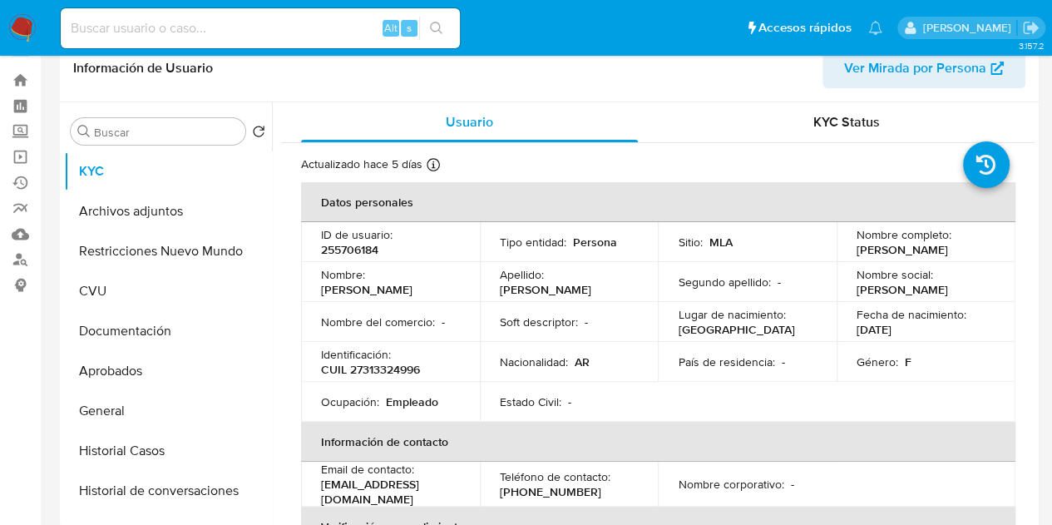
scroll to position [2, 0]
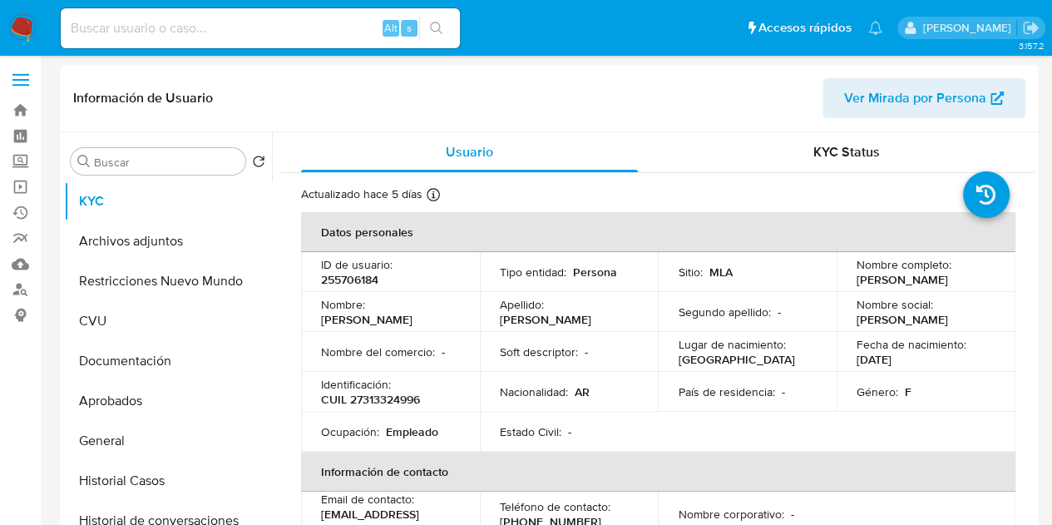
drag, startPoint x: 852, startPoint y: 280, endPoint x: 632, endPoint y: 415, distance: 257.6
click at [981, 280] on div "Nombre completo : Mariela Celeste Acuña" at bounding box center [926, 272] width 139 height 30
copy p "[PERSON_NAME]"
drag, startPoint x: 391, startPoint y: 314, endPoint x: 411, endPoint y: 320, distance: 21.0
click at [393, 317] on p "Mariela Celeste" at bounding box center [366, 319] width 91 height 15
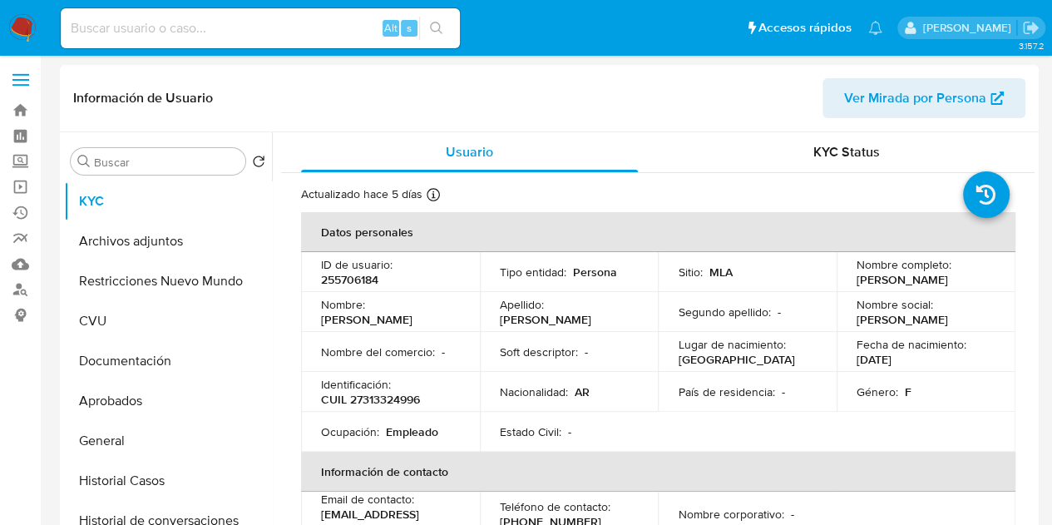
click at [381, 400] on p "CUIL 27313324996" at bounding box center [370, 399] width 99 height 15
copy p "27313324996"
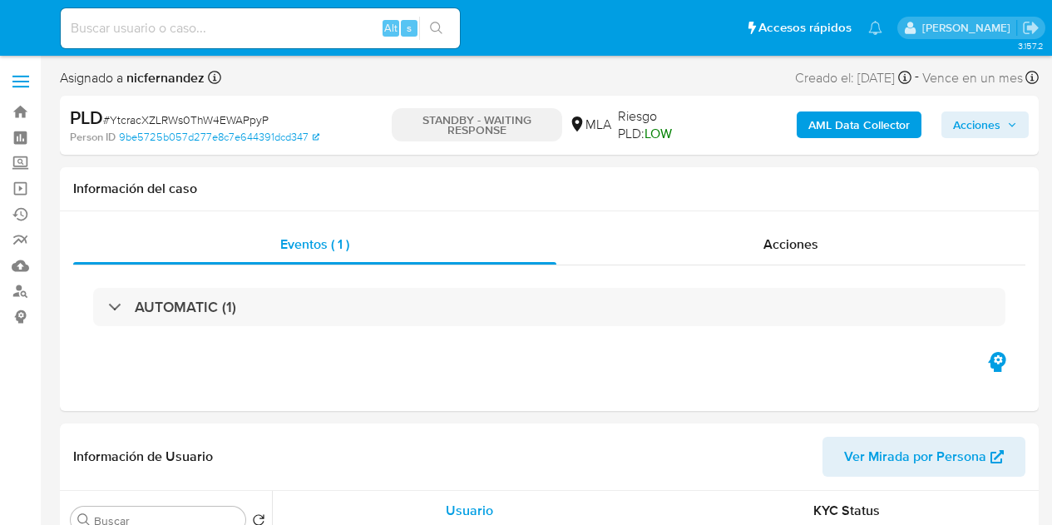
select select "10"
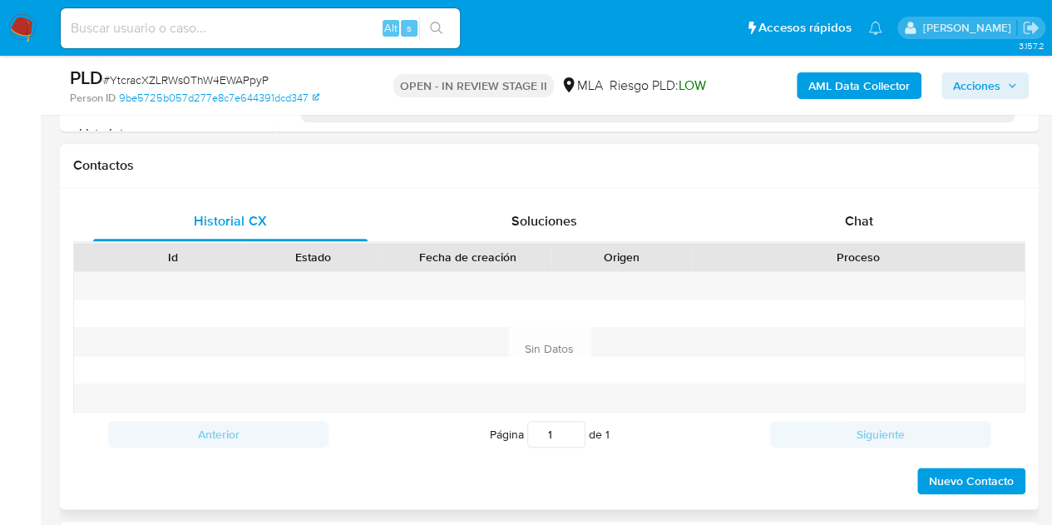
scroll to position [729, 0]
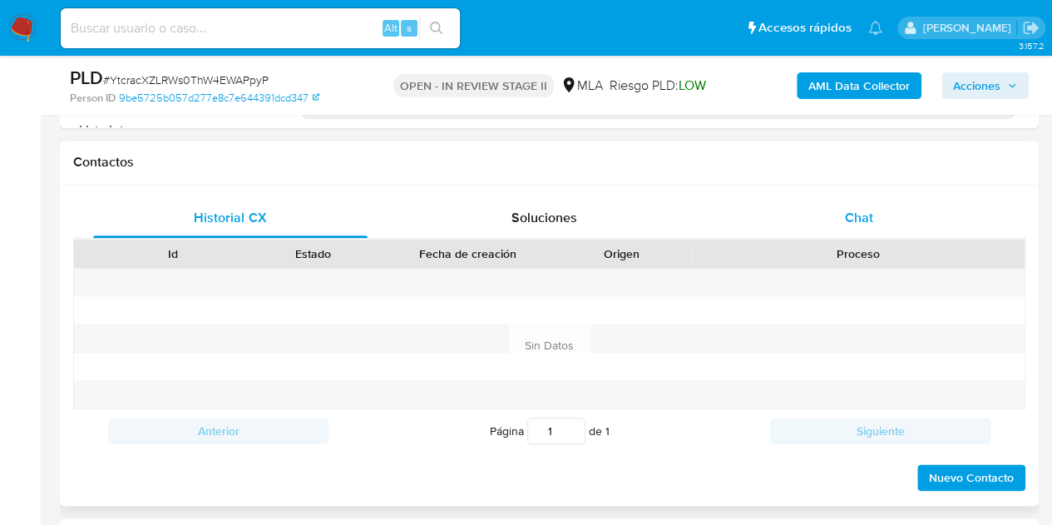
click at [877, 217] on div "Chat" at bounding box center [859, 218] width 274 height 40
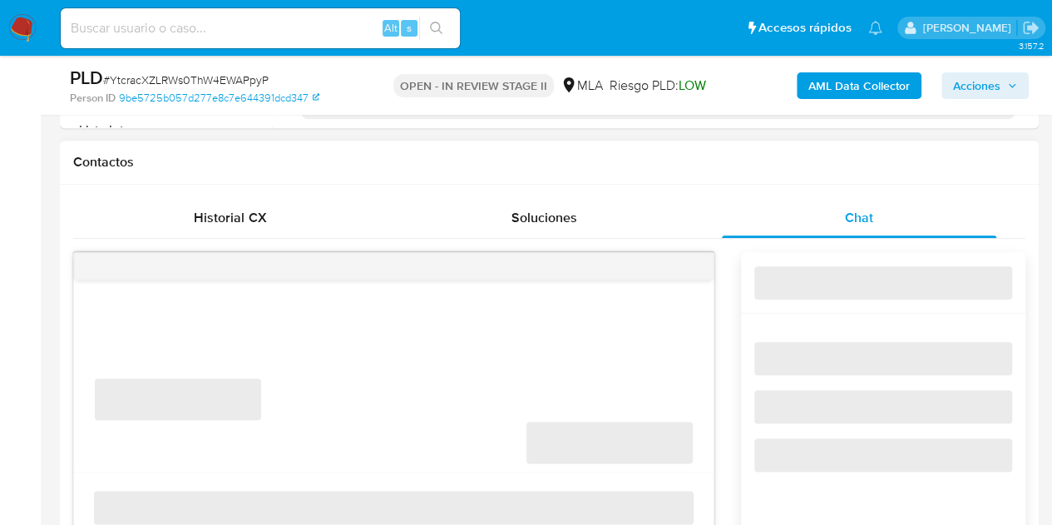
select select "10"
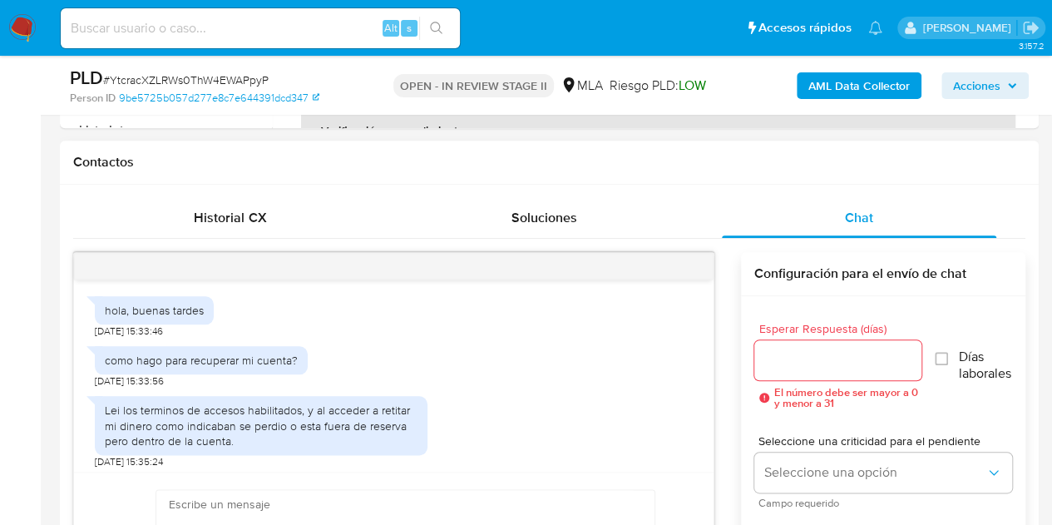
scroll to position [642, 0]
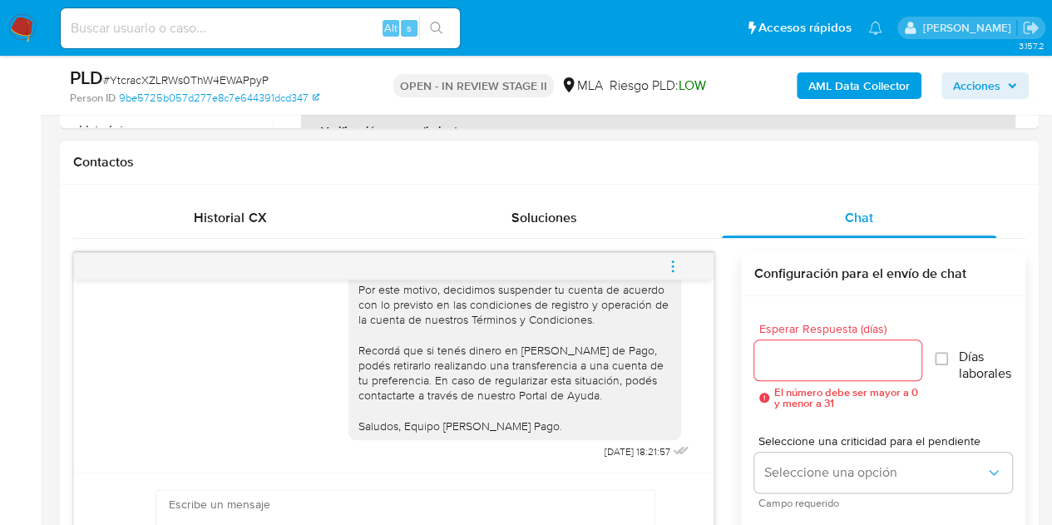
click at [669, 264] on icon "menu-action" at bounding box center [672, 266] width 15 height 15
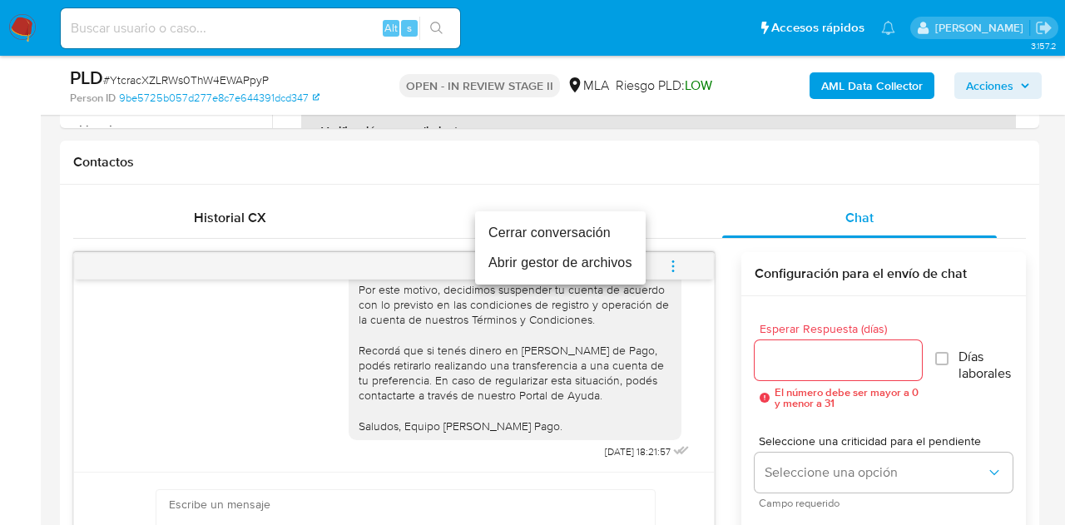
click at [605, 225] on li "Cerrar conversación" at bounding box center [560, 233] width 170 height 30
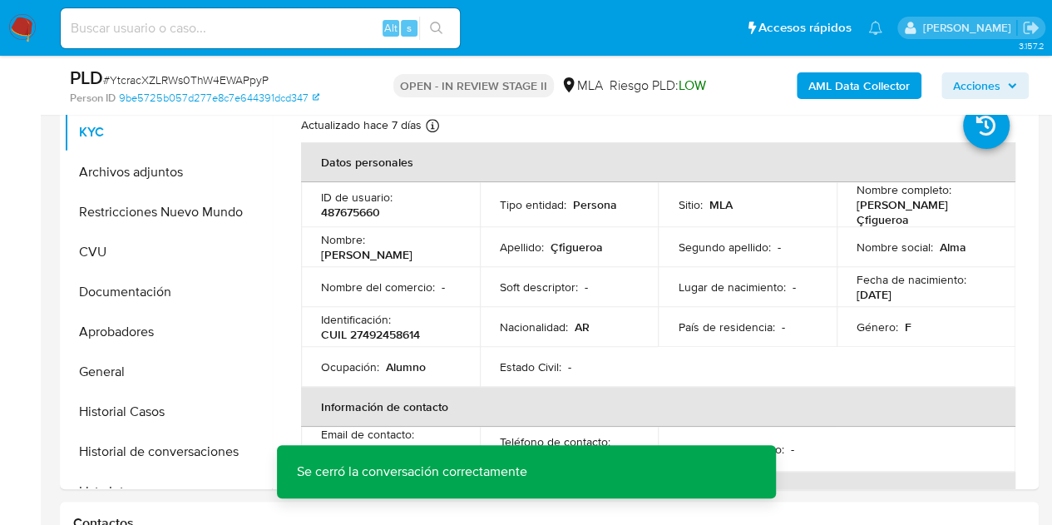
scroll to position [321, 0]
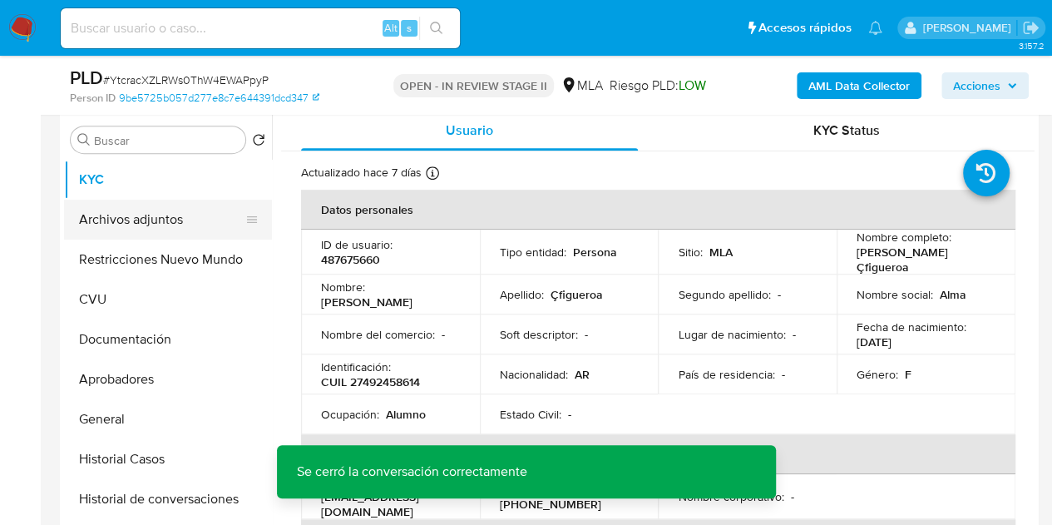
click at [88, 223] on button "Archivos adjuntos" at bounding box center [161, 220] width 195 height 40
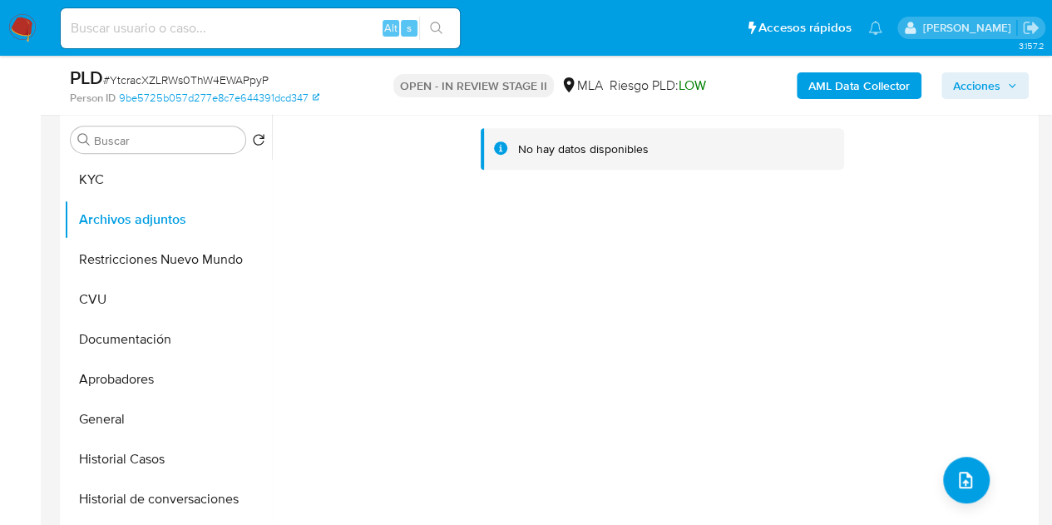
click at [854, 81] on b "AML Data Collector" at bounding box center [858, 85] width 101 height 27
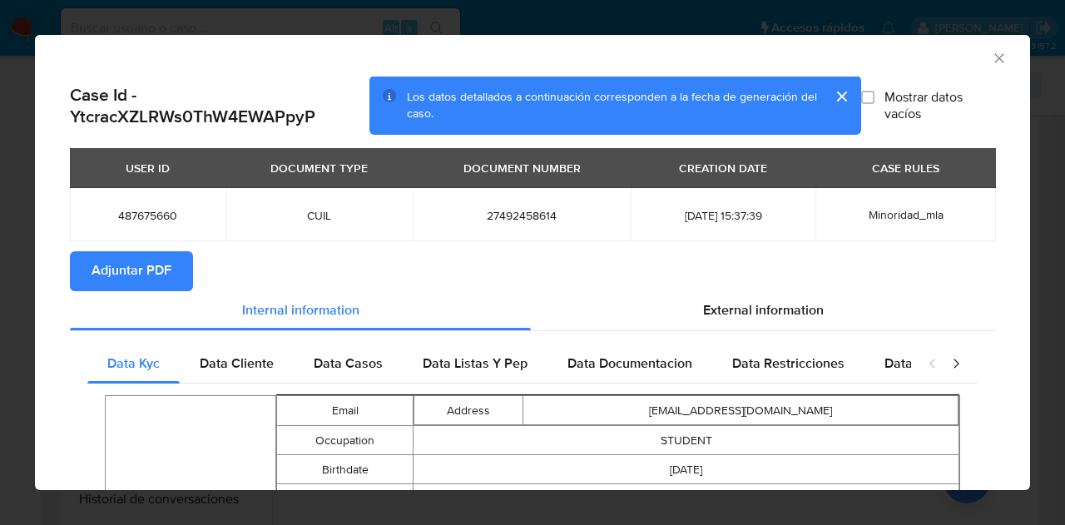
click at [116, 270] on span "Adjuntar PDF" at bounding box center [131, 271] width 80 height 37
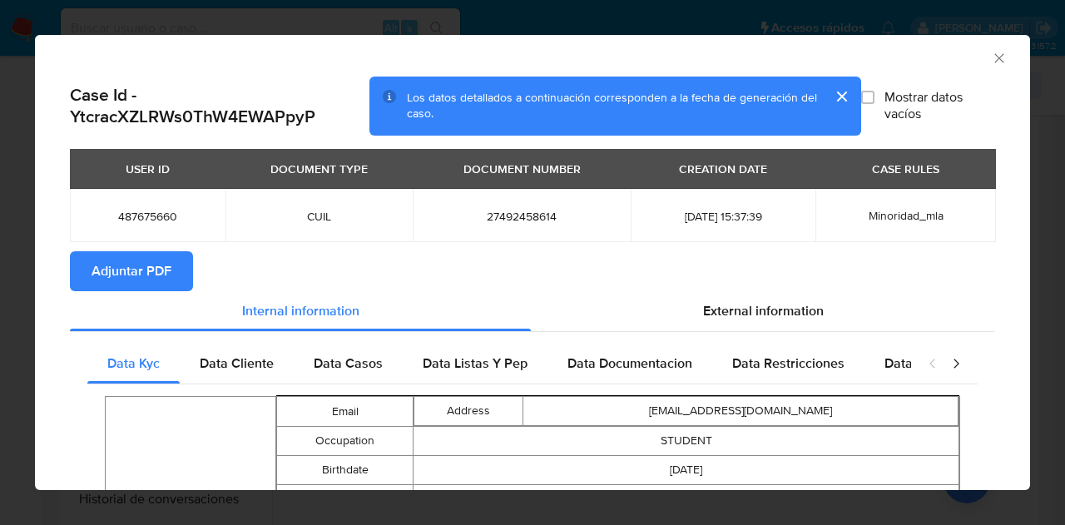
click at [991, 53] on icon "Cerrar ventana" at bounding box center [999, 58] width 17 height 17
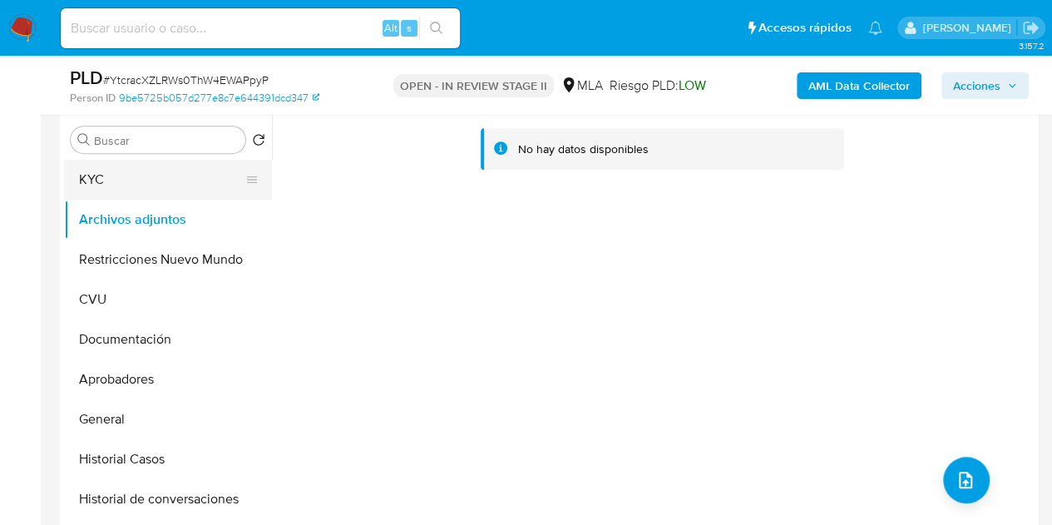
click at [109, 187] on button "KYC" at bounding box center [161, 180] width 195 height 40
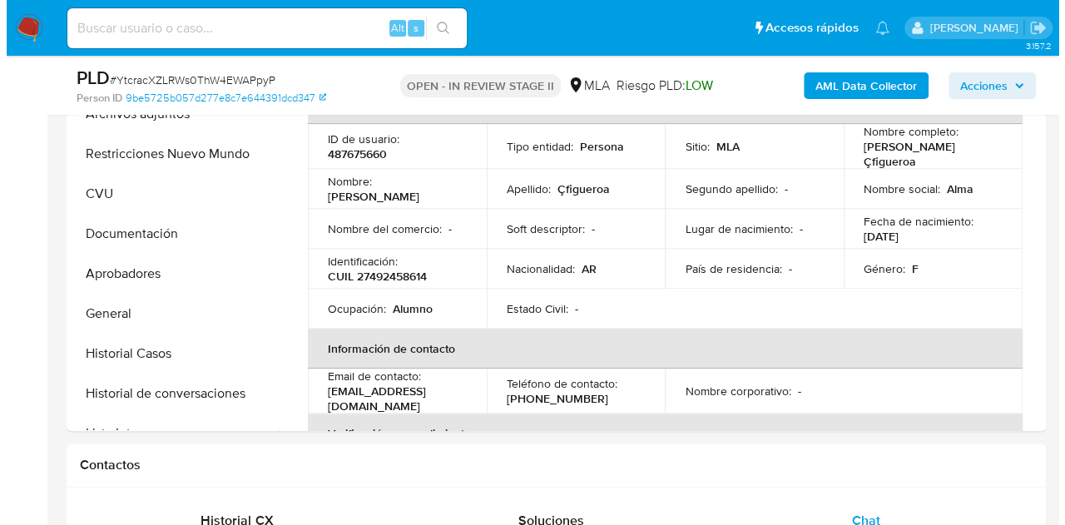
scroll to position [341, 0]
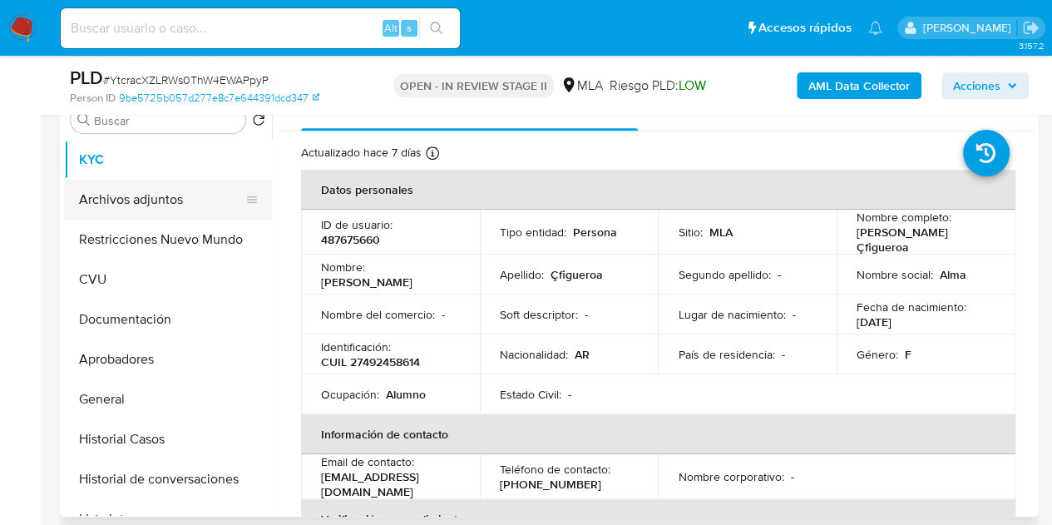
click at [143, 199] on button "Archivos adjuntos" at bounding box center [161, 200] width 195 height 40
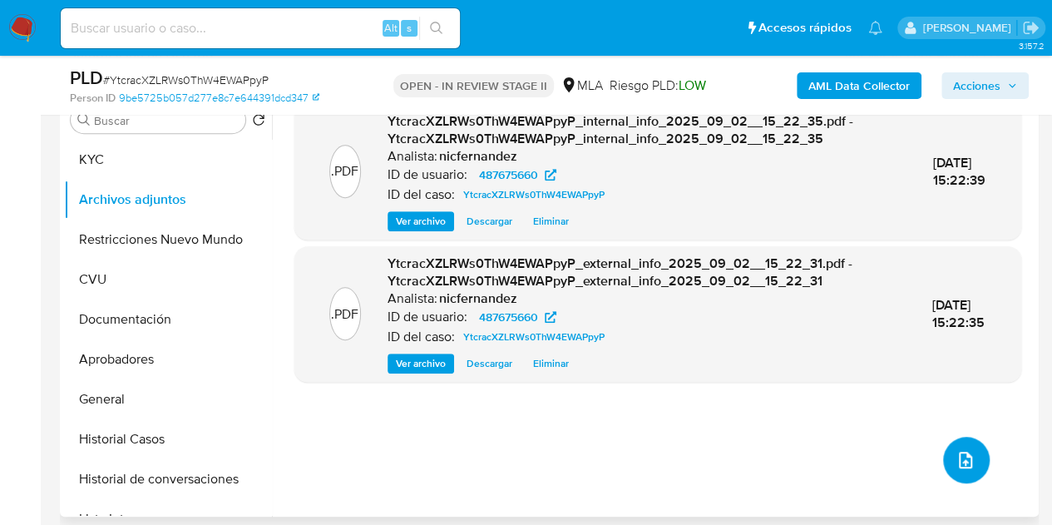
click at [956, 462] on icon "upload-file" at bounding box center [966, 460] width 20 height 20
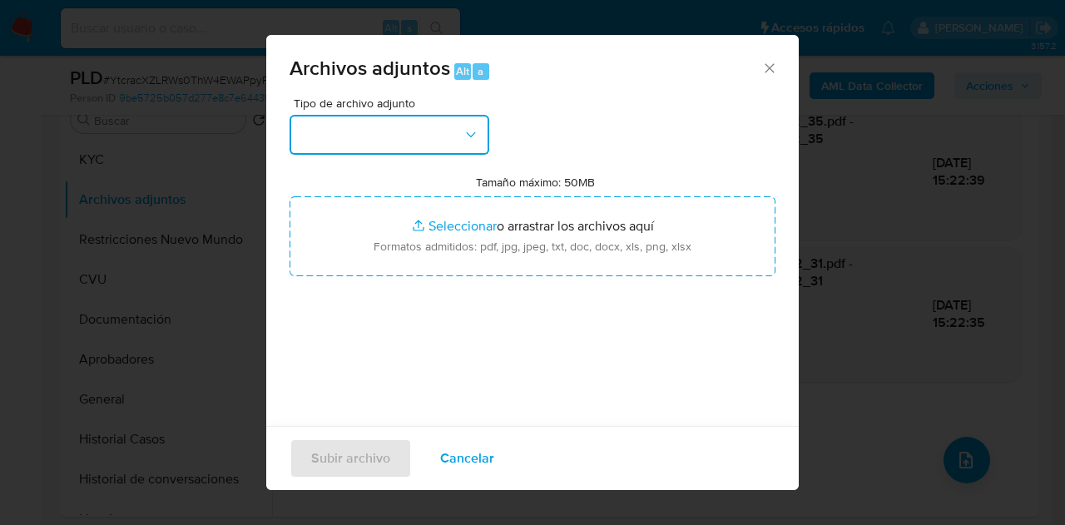
click at [437, 143] on button "button" at bounding box center [389, 135] width 200 height 40
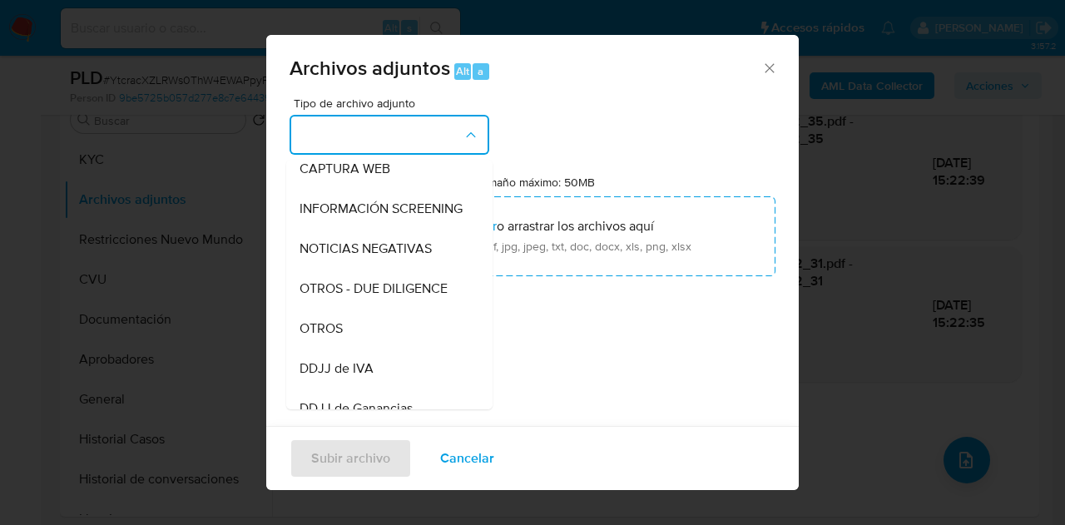
scroll to position [245, 0]
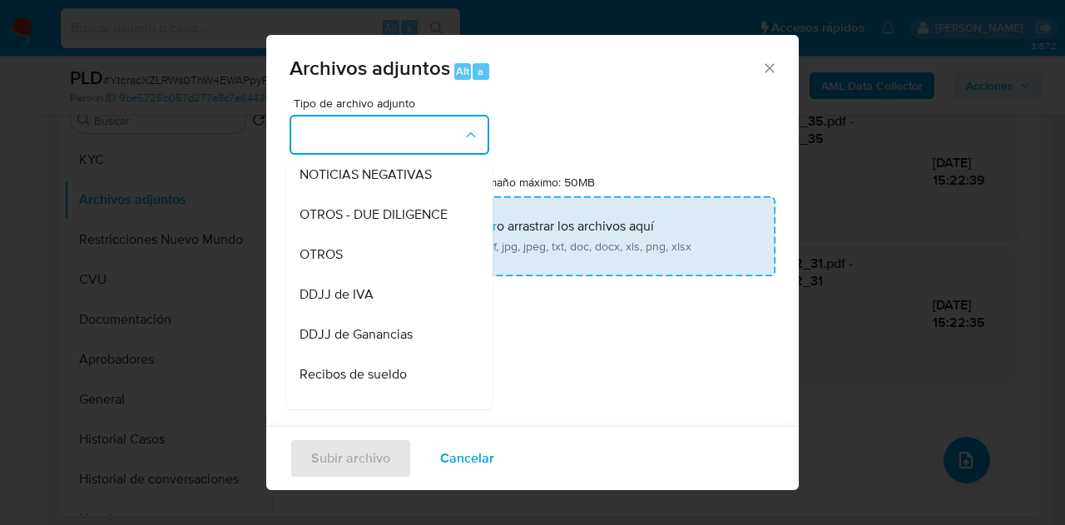
drag, startPoint x: 390, startPoint y: 279, endPoint x: 419, endPoint y: 258, distance: 35.8
click at [391, 274] on div "OTROS" at bounding box center [384, 255] width 170 height 40
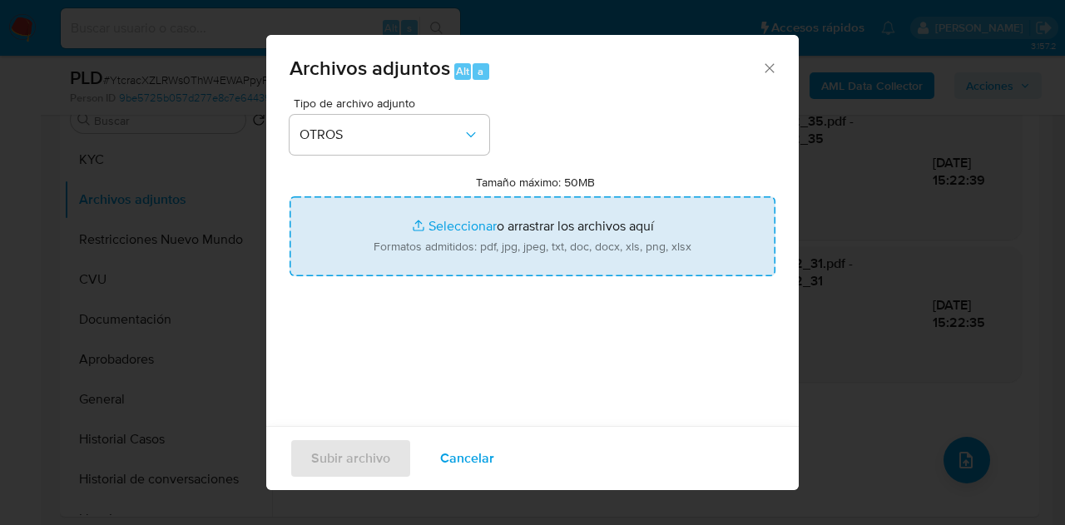
click at [432, 215] on input "Tamaño máximo: 50MB Seleccionar archivos" at bounding box center [532, 236] width 486 height 80
type input "C:\fakepath\NOSIS_Manager_InformeIndividual_27313324996_MADRE.pdf"
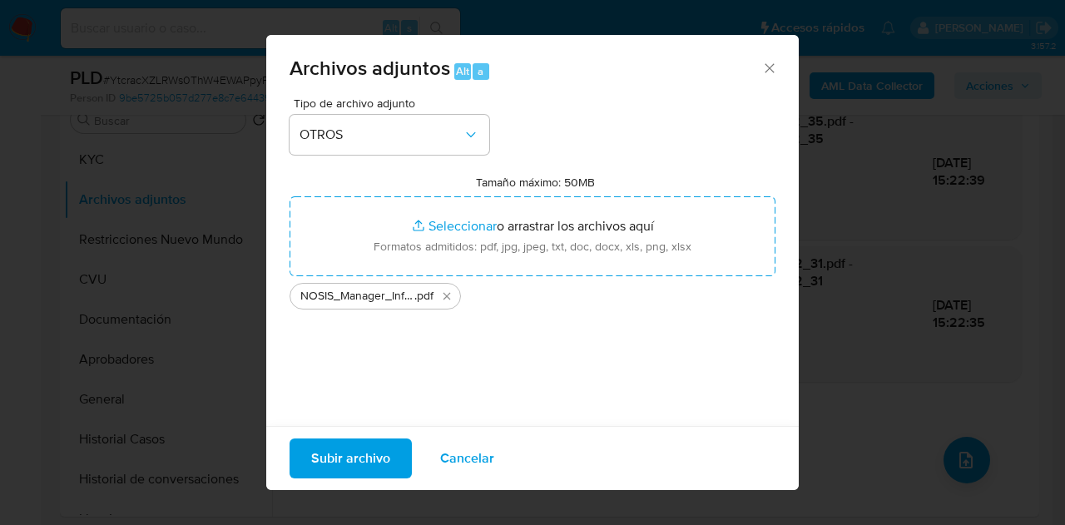
click at [323, 459] on span "Subir archivo" at bounding box center [350, 458] width 79 height 37
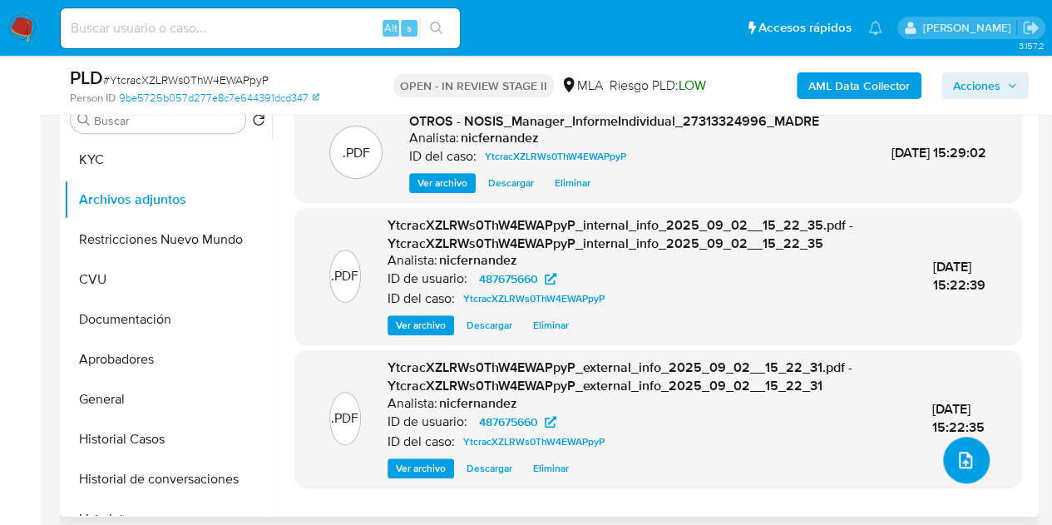
click at [961, 455] on icon "upload-file" at bounding box center [966, 460] width 20 height 20
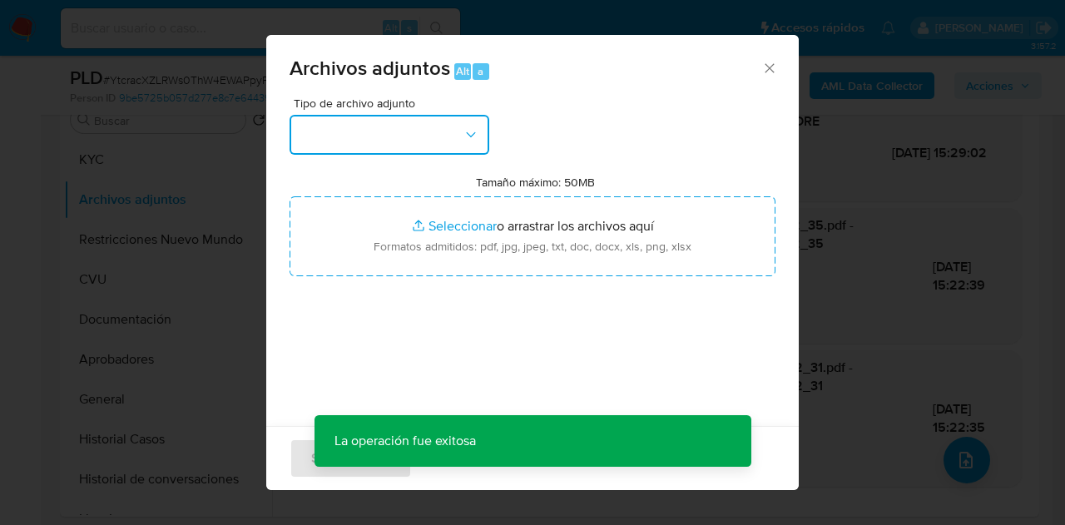
click at [445, 127] on button "button" at bounding box center [389, 135] width 200 height 40
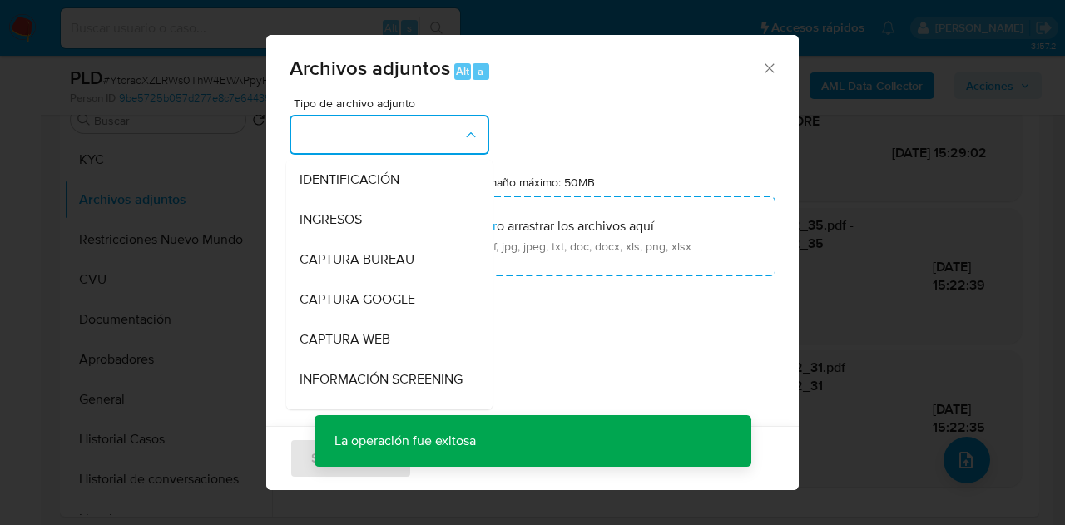
drag, startPoint x: 477, startPoint y: 185, endPoint x: 491, endPoint y: 211, distance: 29.0
click at [491, 211] on div "IDENTIFICACIÓN INGRESOS CAPTURA BUREAU CAPTURA GOOGLE CAPTURA WEB INFORMACIÓN S…" at bounding box center [389, 285] width 206 height 250
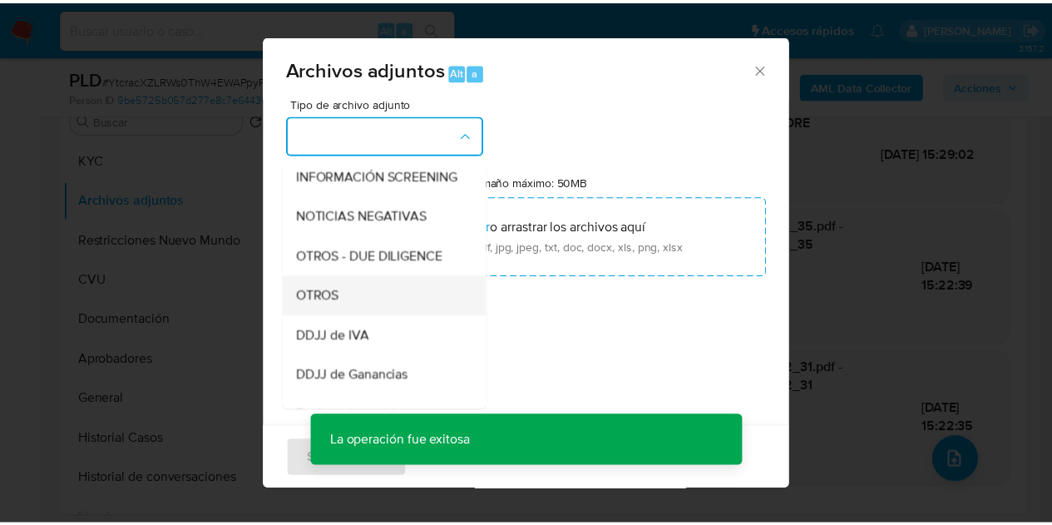
scroll to position [211, 0]
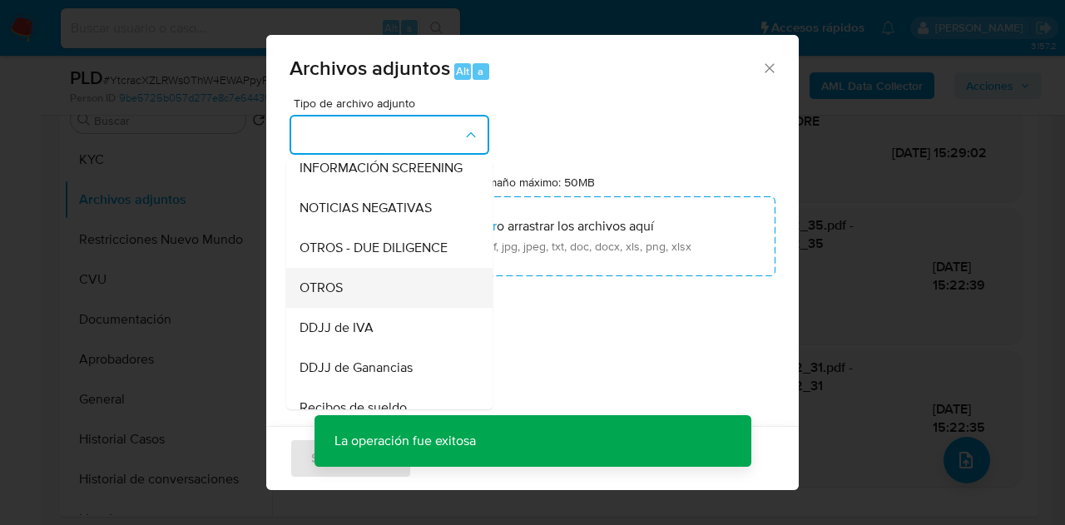
click at [388, 308] on div "OTROS" at bounding box center [384, 288] width 170 height 40
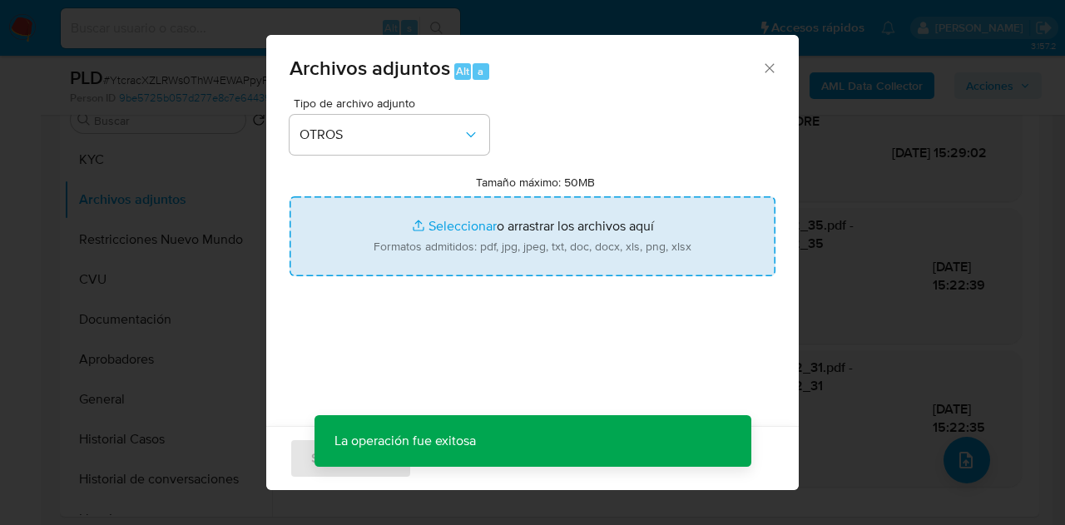
click at [421, 231] on input "Tamaño máximo: 50MB Seleccionar archivos" at bounding box center [532, 236] width 486 height 80
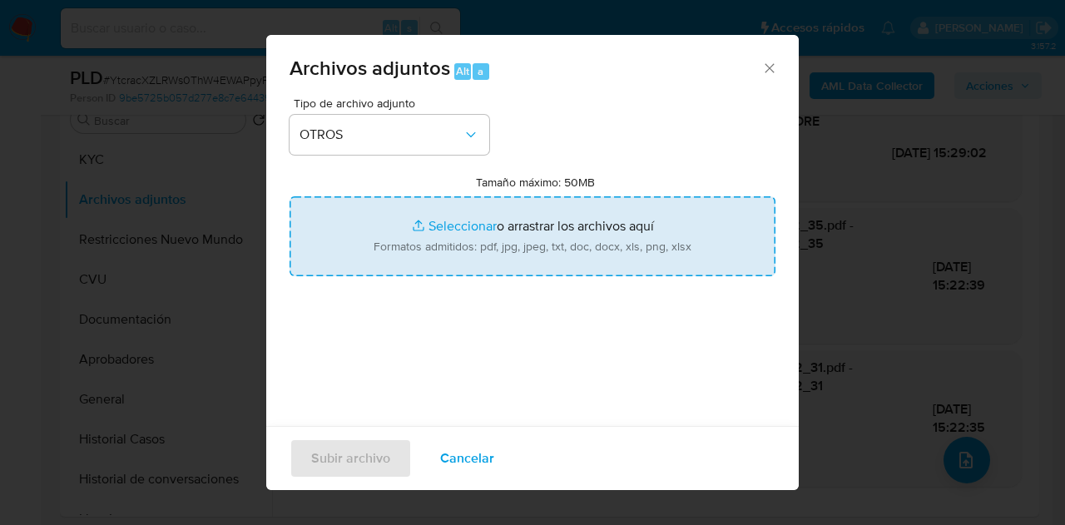
type input "C:\fakepath\Caselog YtcracXZLRWs0ThW4EWAPpyP_2025_08_18_17_52_28.docx"
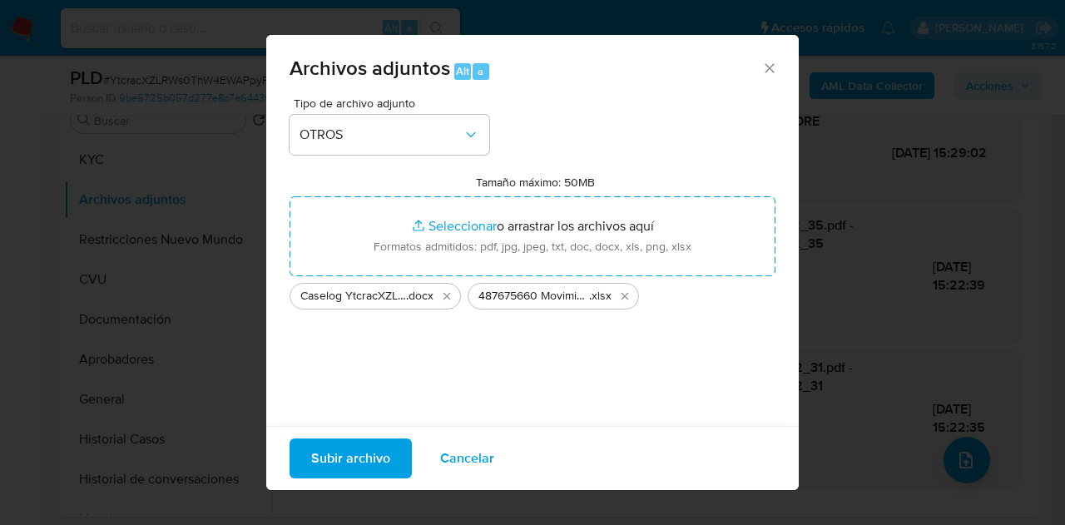
click at [354, 445] on span "Subir archivo" at bounding box center [350, 458] width 79 height 37
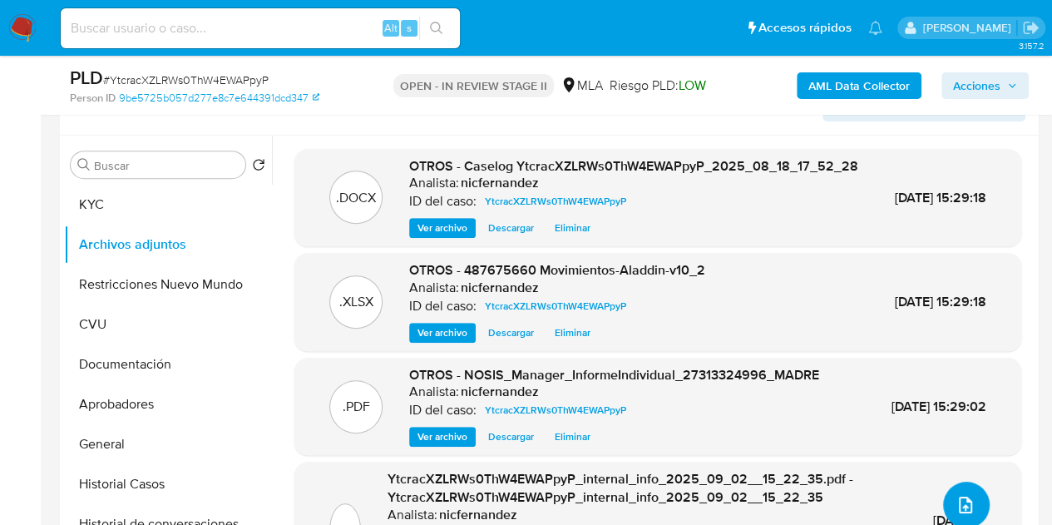
scroll to position [300, 0]
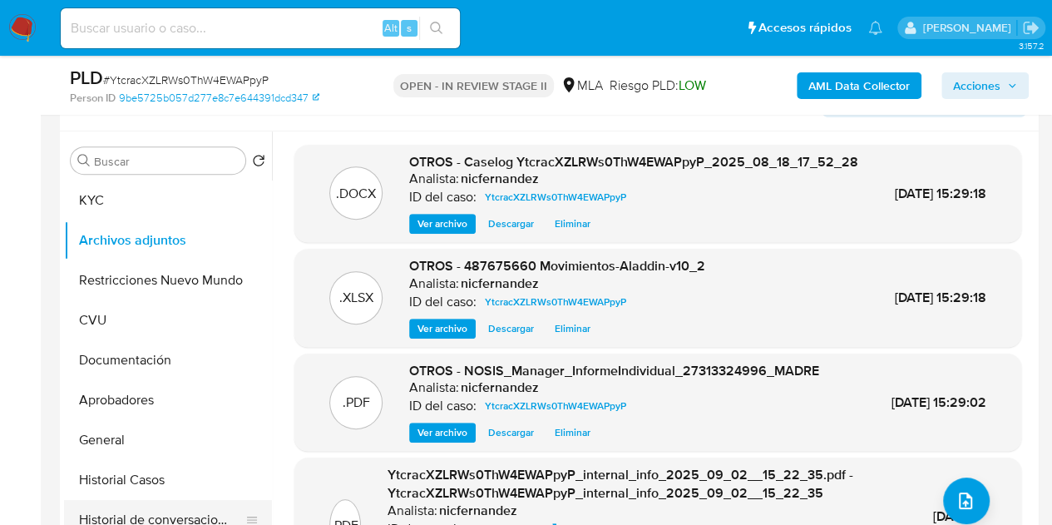
click at [155, 503] on button "Historial de conversaciones" at bounding box center [161, 520] width 195 height 40
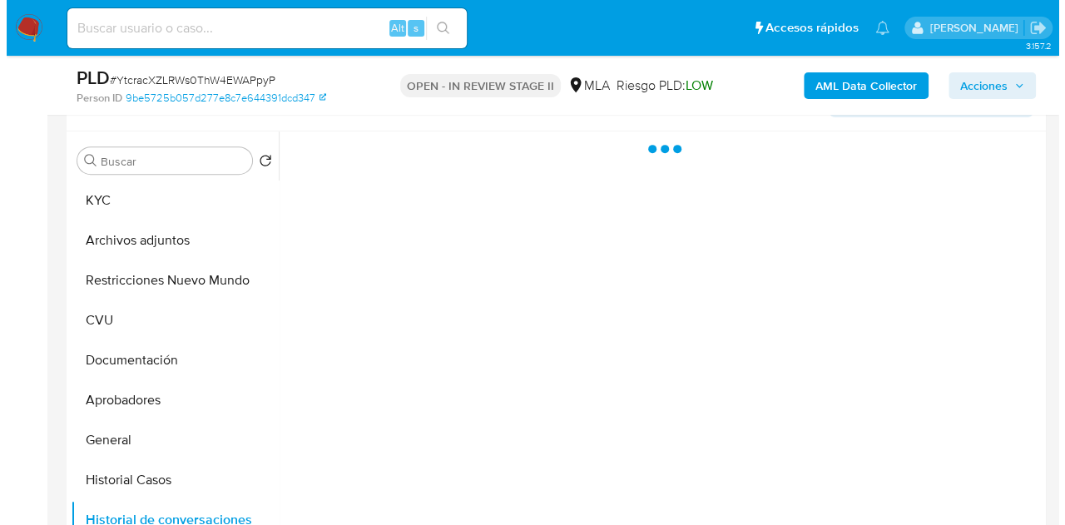
scroll to position [251, 0]
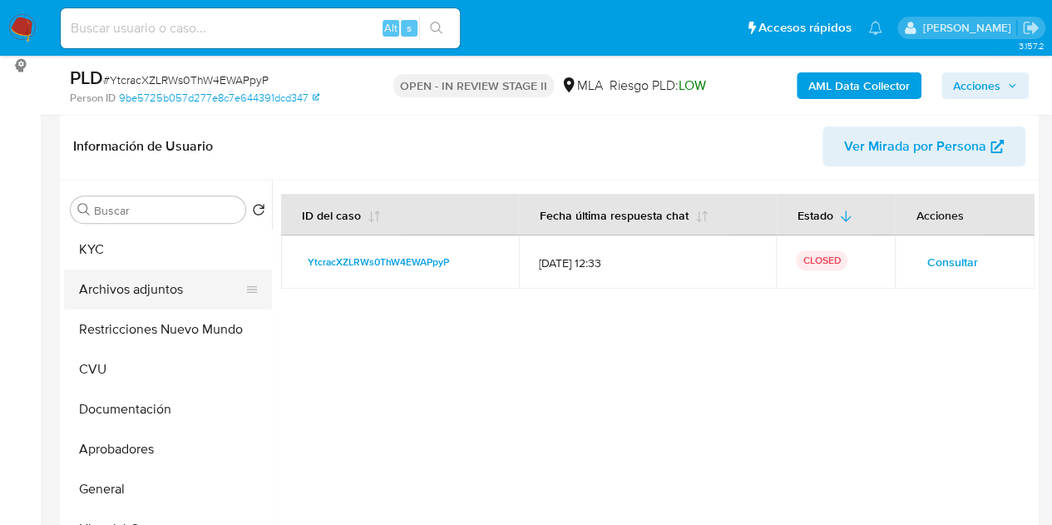
click at [140, 280] on button "Archivos adjuntos" at bounding box center [161, 289] width 195 height 40
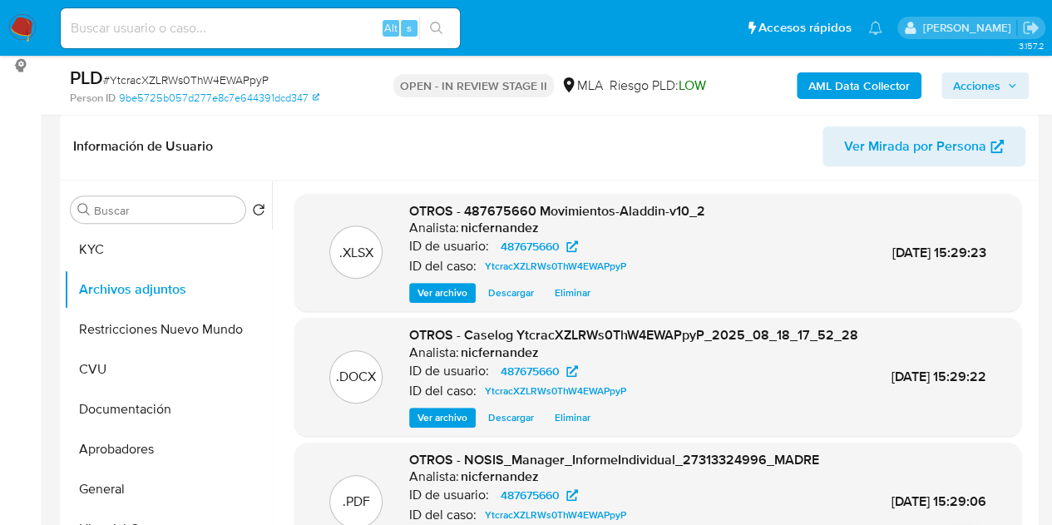
click at [366, 206] on div ".XLSX OTROS - 487675660 Movimientos-Aladdin-v10_2 Analista: nicfernandez ID de …" at bounding box center [658, 252] width 710 height 101
click at [432, 426] on span "Ver archivo" at bounding box center [443, 417] width 50 height 17
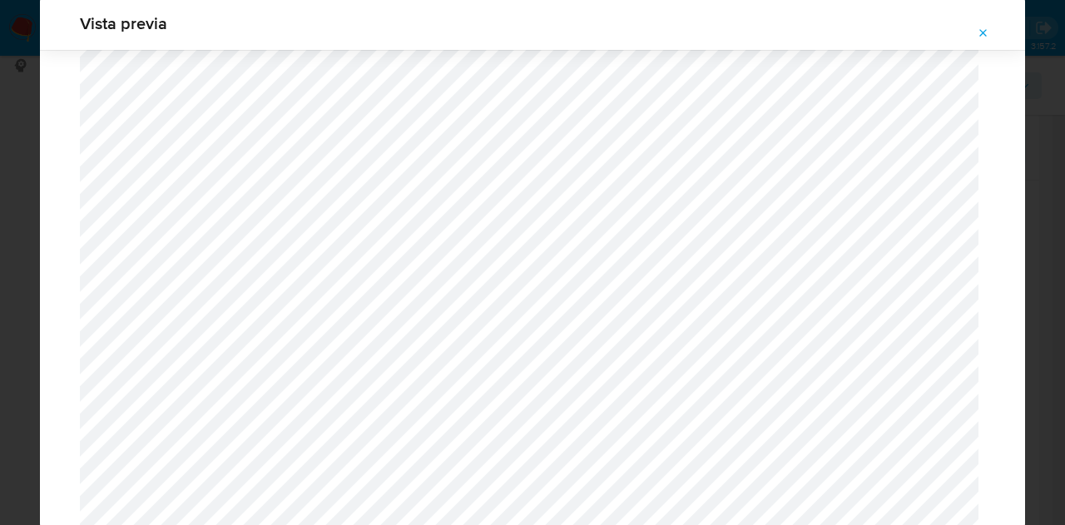
click at [985, 37] on icon "Attachment preview" at bounding box center [982, 33] width 13 height 13
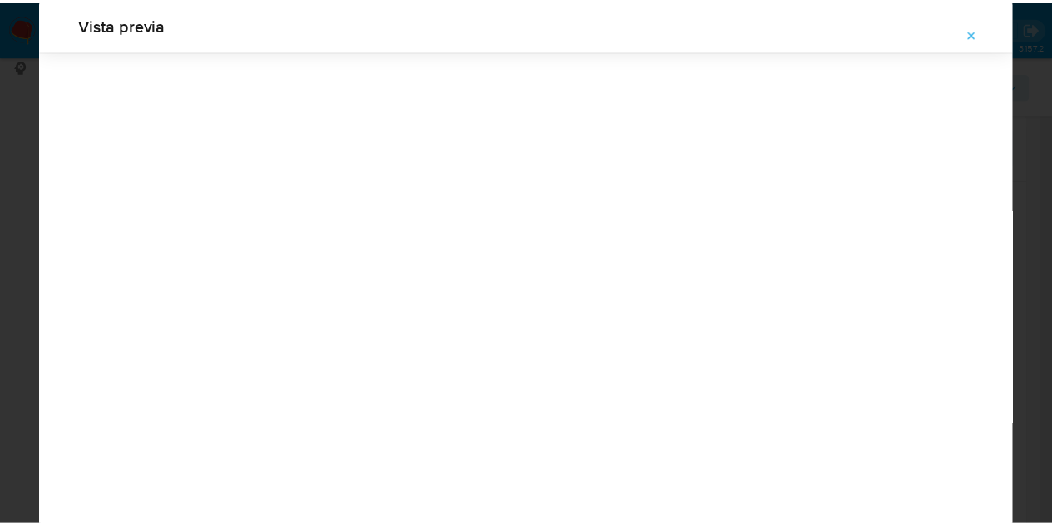
scroll to position [53, 0]
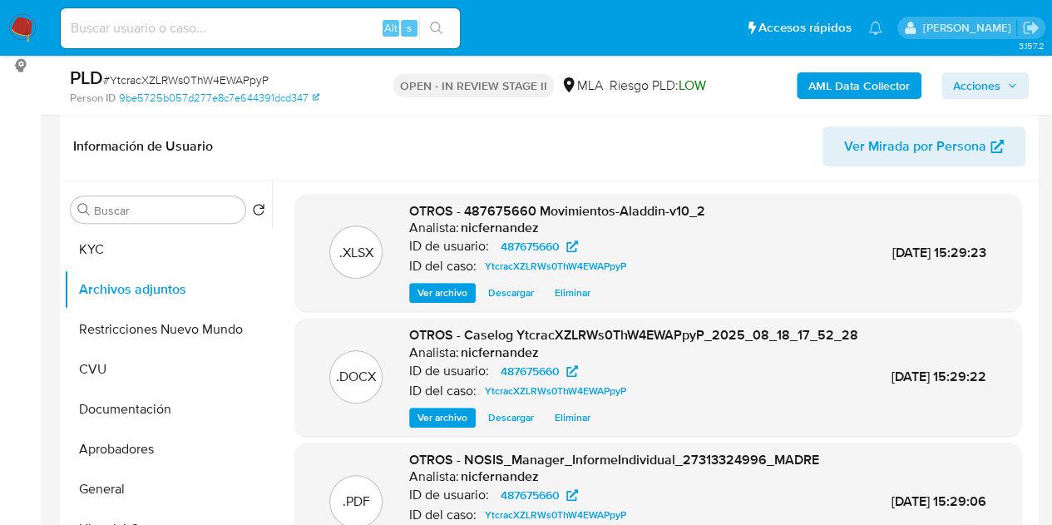
click at [996, 74] on span "Acciones" at bounding box center [976, 85] width 47 height 27
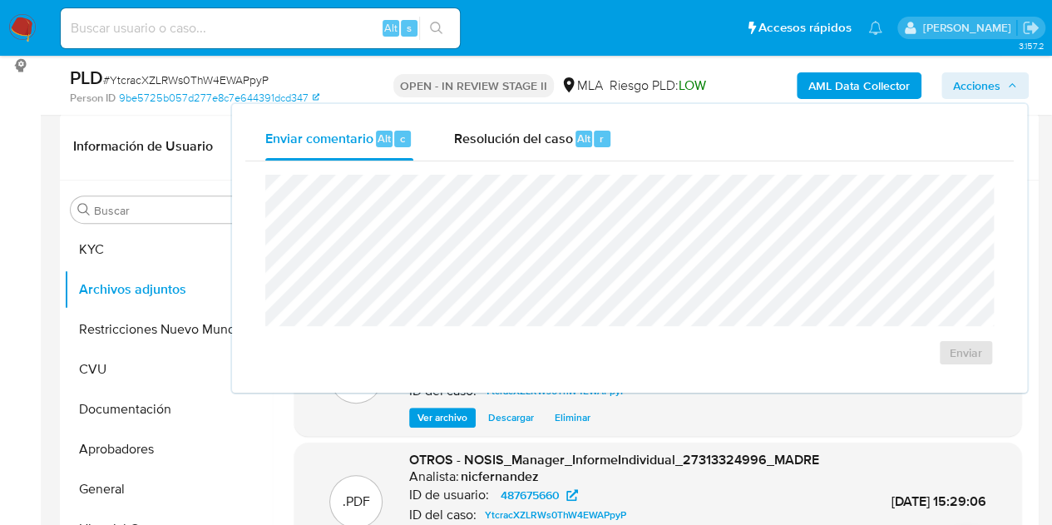
drag, startPoint x: 506, startPoint y: 146, endPoint x: 513, endPoint y: 165, distance: 19.5
click at [506, 148] on div "Resolución del caso Alt r" at bounding box center [532, 138] width 159 height 43
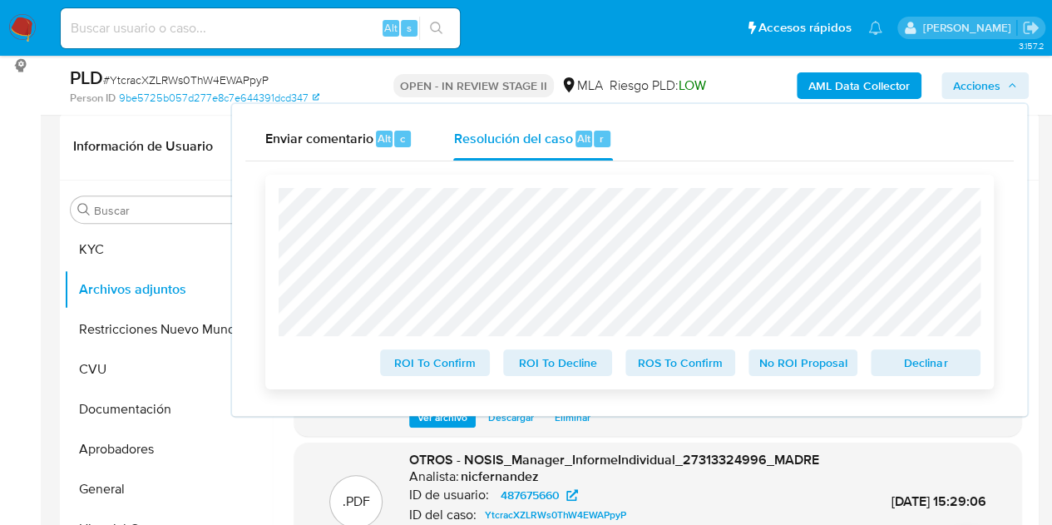
click at [892, 366] on span "Declinar" at bounding box center [925, 362] width 86 height 23
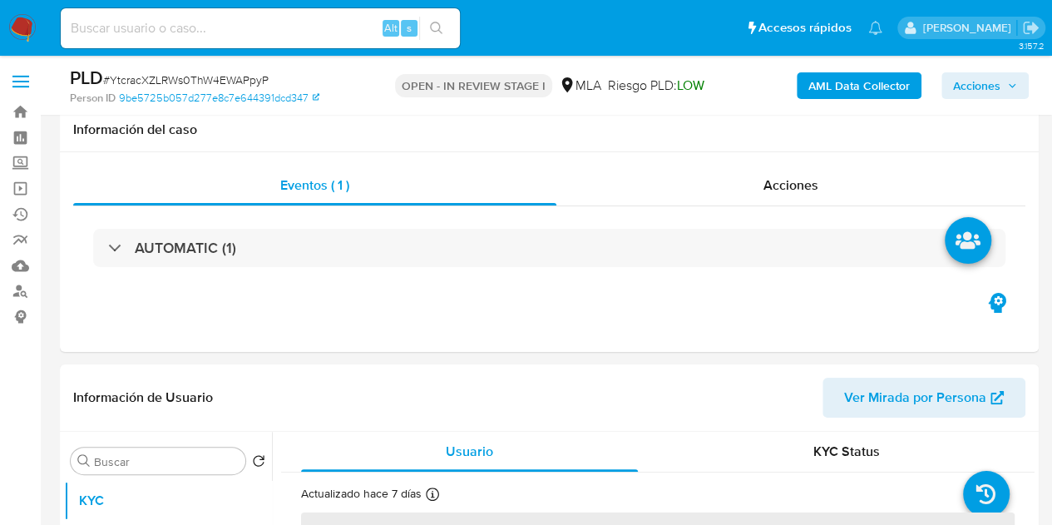
scroll to position [258, 0]
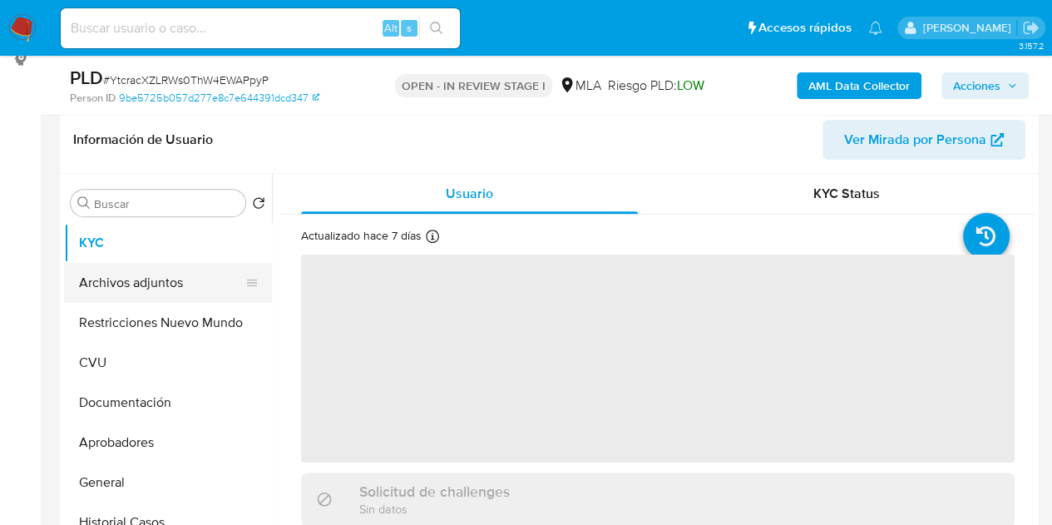
click at [171, 279] on button "Archivos adjuntos" at bounding box center [161, 283] width 195 height 40
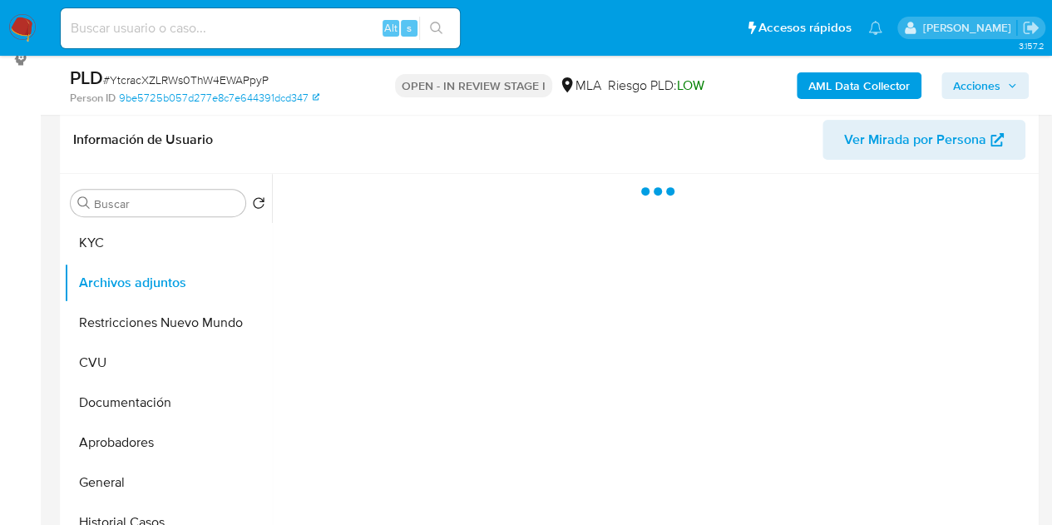
select select "10"
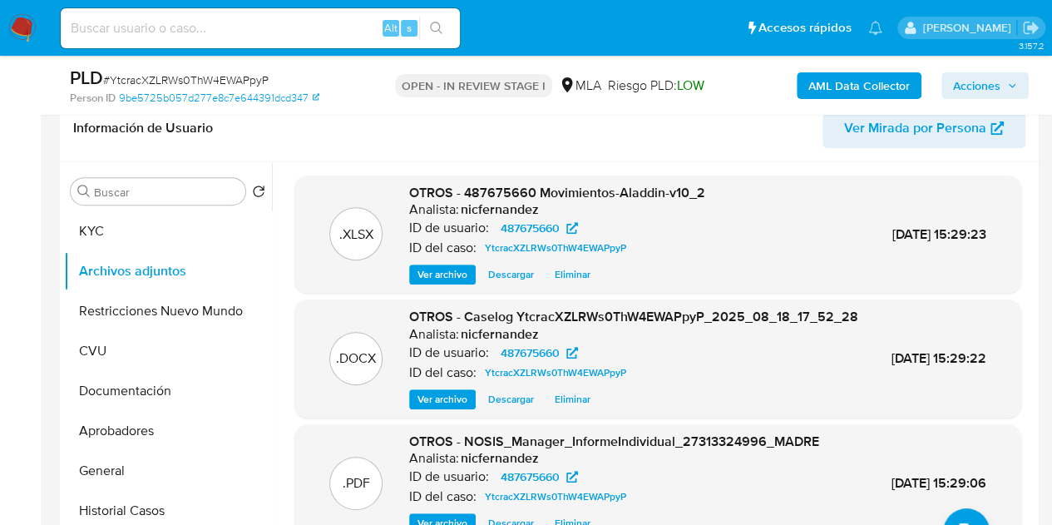
scroll to position [263, 0]
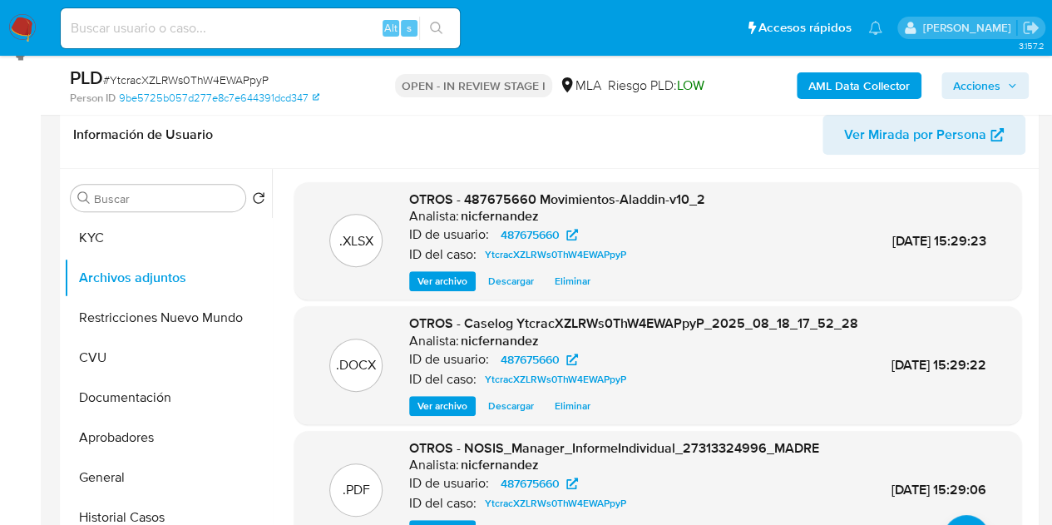
click at [990, 91] on span "Acciones" at bounding box center [976, 85] width 47 height 27
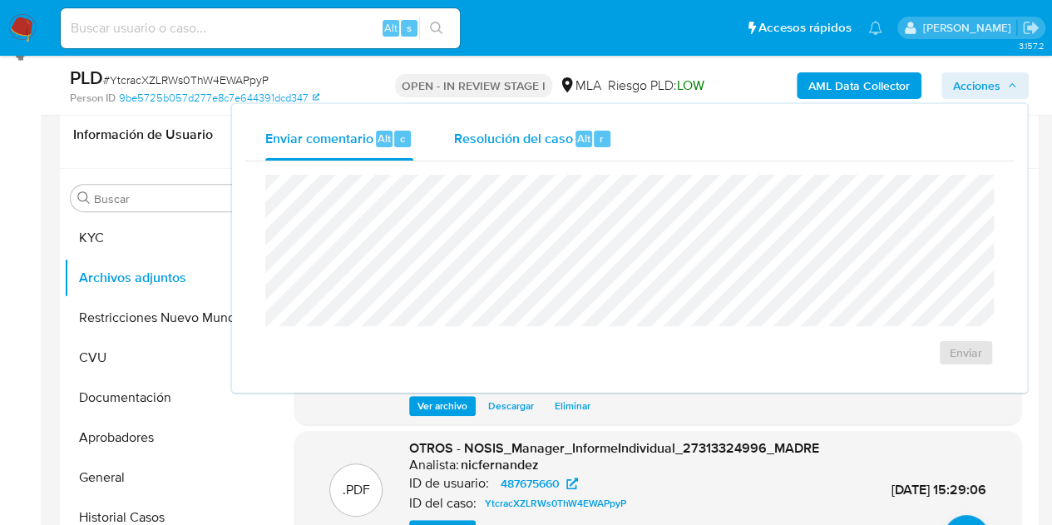
click at [506, 135] on span "Resolución del caso" at bounding box center [512, 137] width 119 height 19
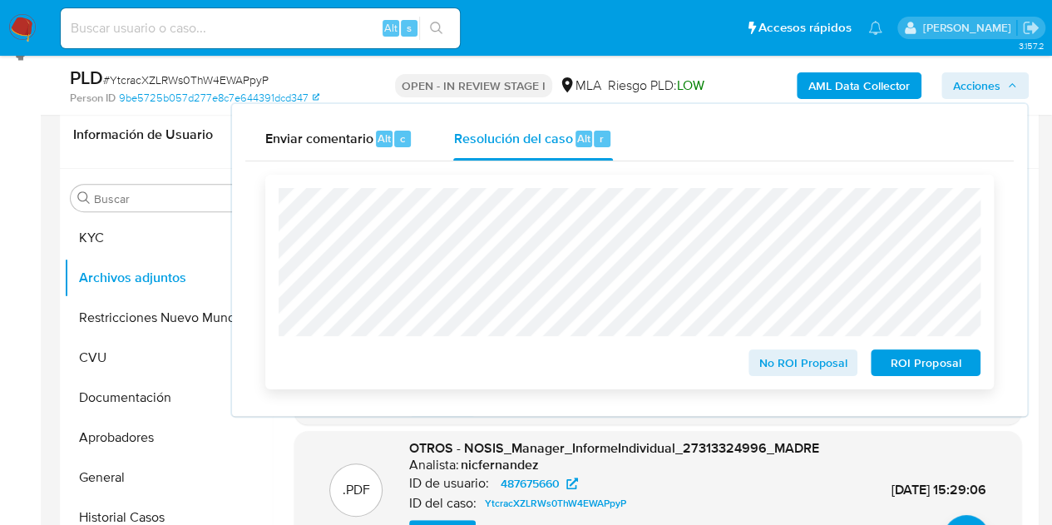
click at [897, 370] on span "ROI Proposal" at bounding box center [925, 362] width 86 height 23
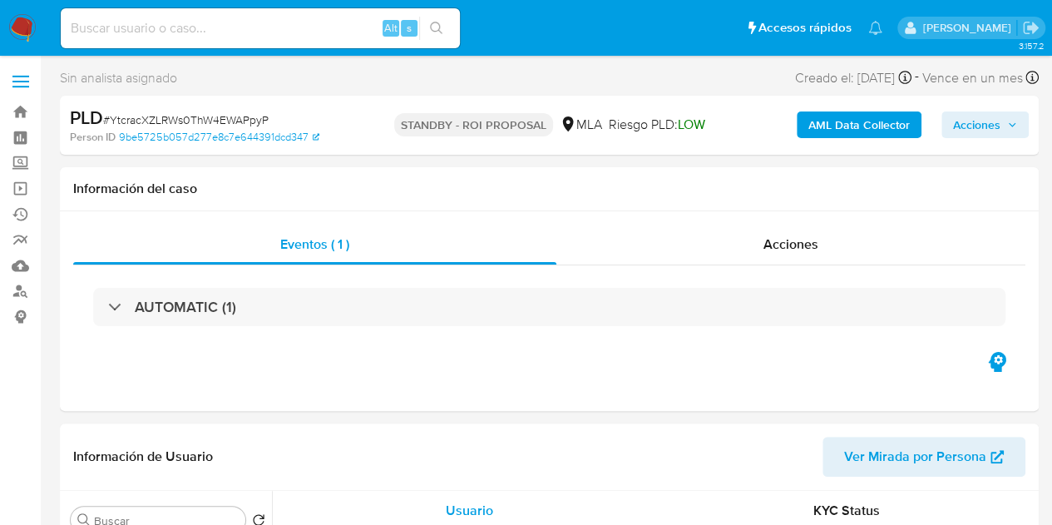
select select "10"
drag, startPoint x: 748, startPoint y: 255, endPoint x: 793, endPoint y: 250, distance: 46.0
click at [748, 255] on div "Acciones" at bounding box center [790, 245] width 469 height 40
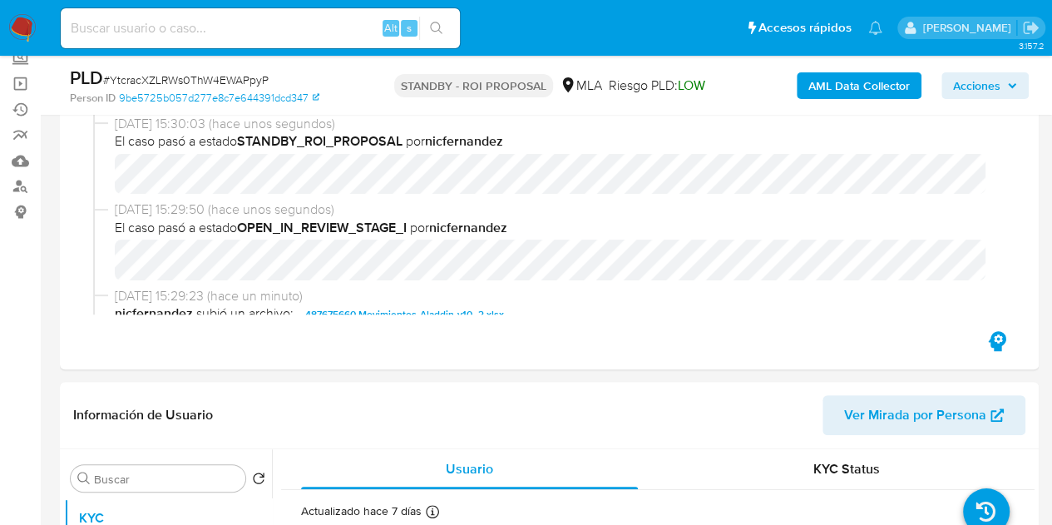
select select "10"
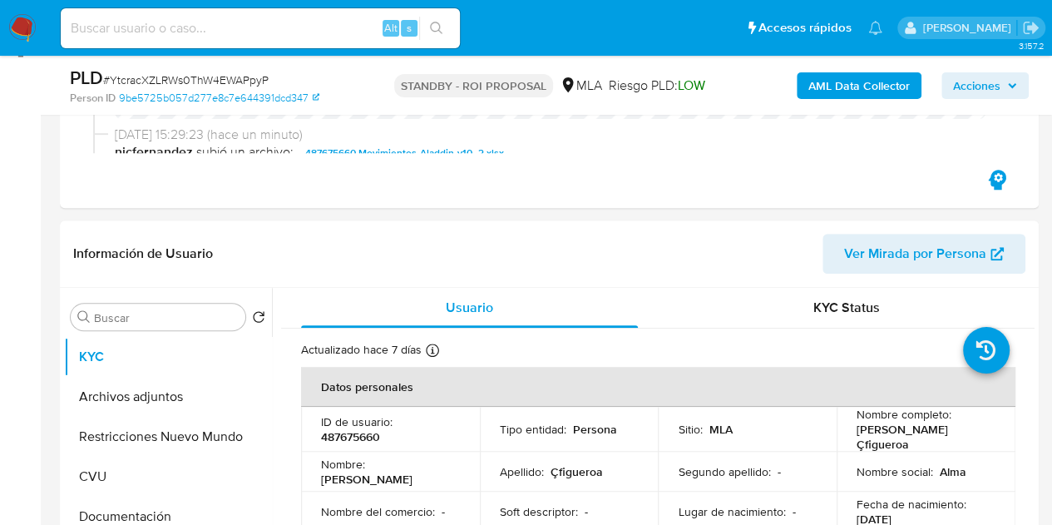
scroll to position [293, 0]
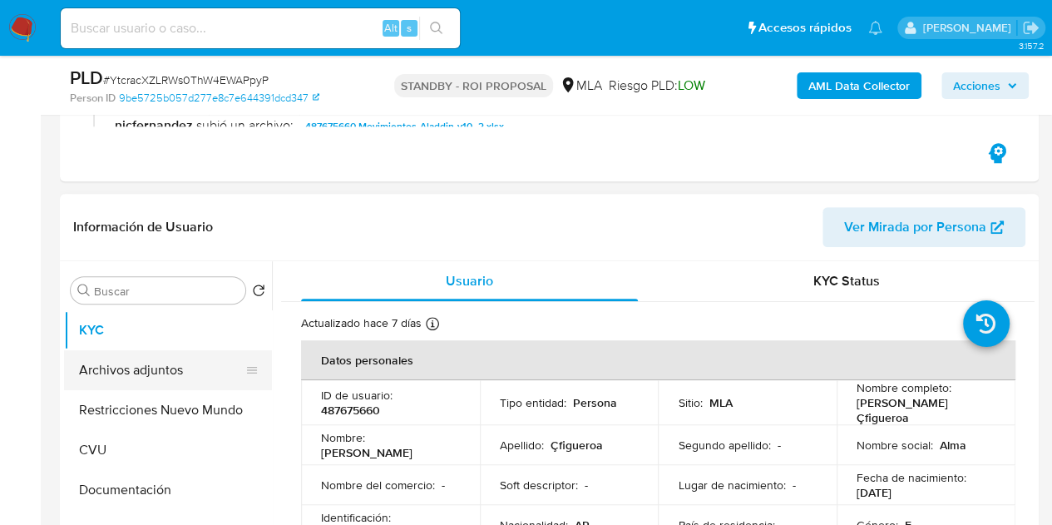
click at [140, 361] on button "Archivos adjuntos" at bounding box center [161, 370] width 195 height 40
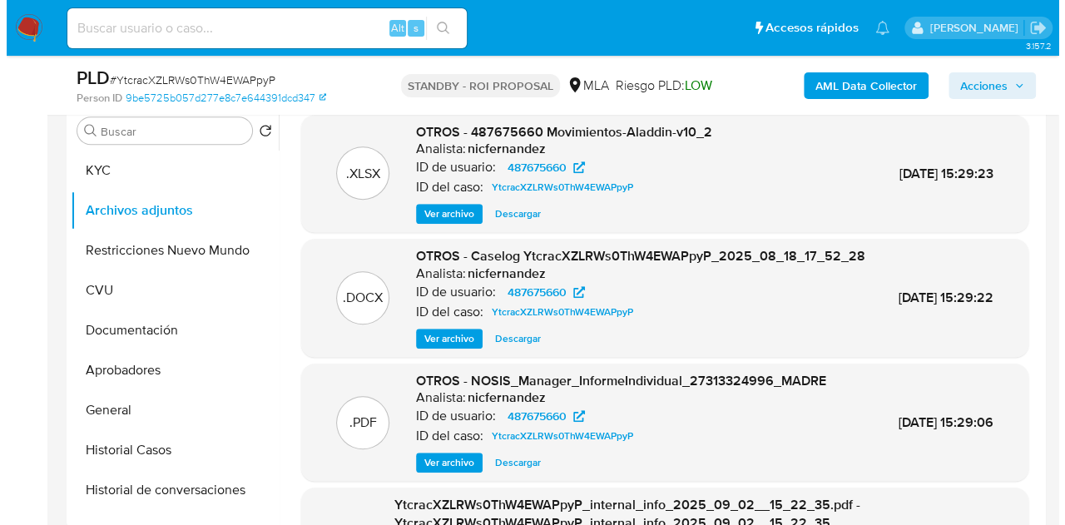
scroll to position [456, 0]
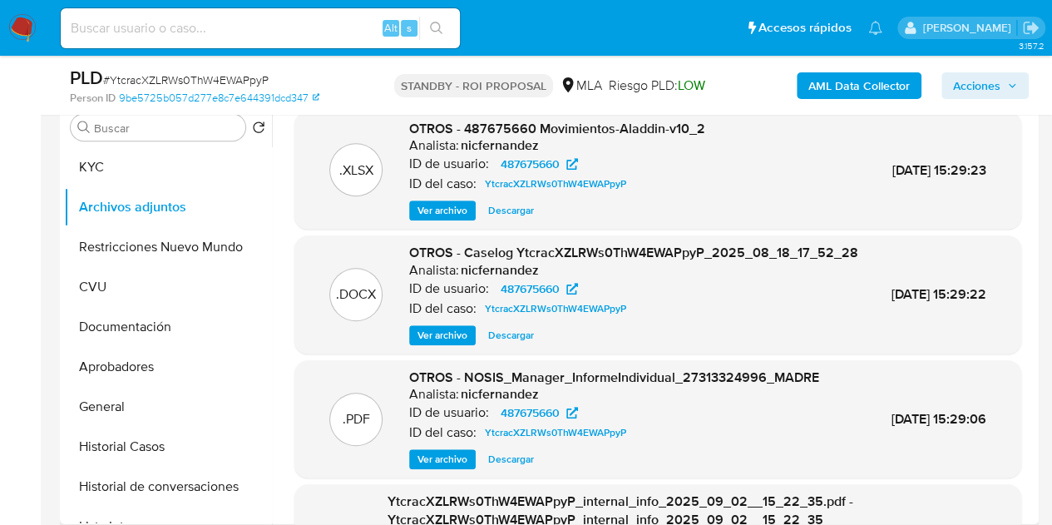
click at [431, 343] on span "Ver archivo" at bounding box center [443, 335] width 50 height 17
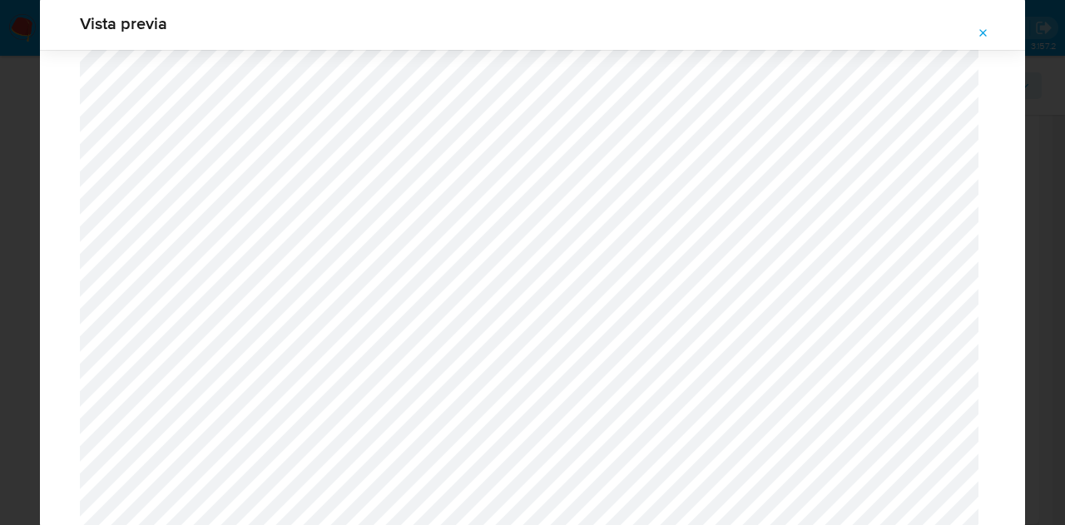
scroll to position [1090, 0]
click at [978, 33] on icon "Attachment preview" at bounding box center [982, 33] width 13 height 13
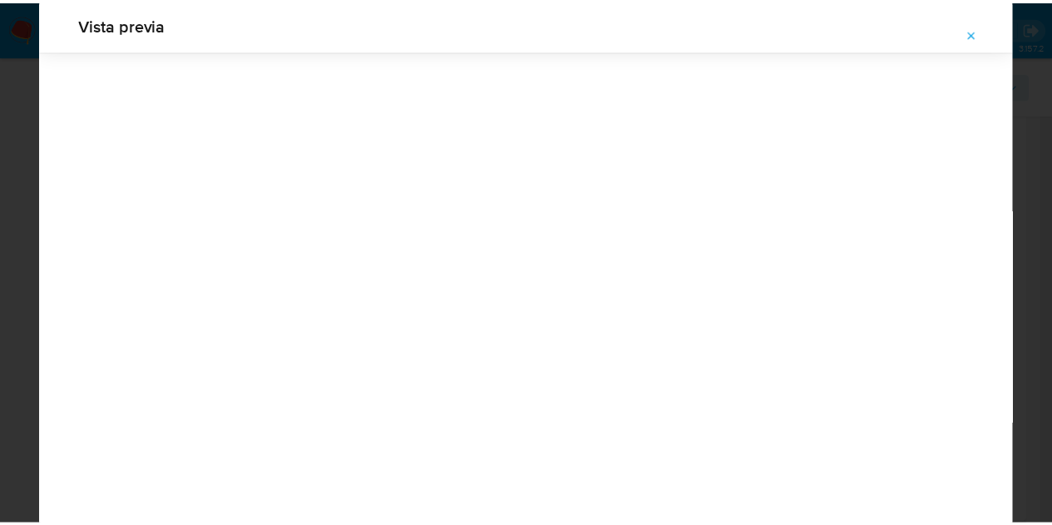
scroll to position [53, 0]
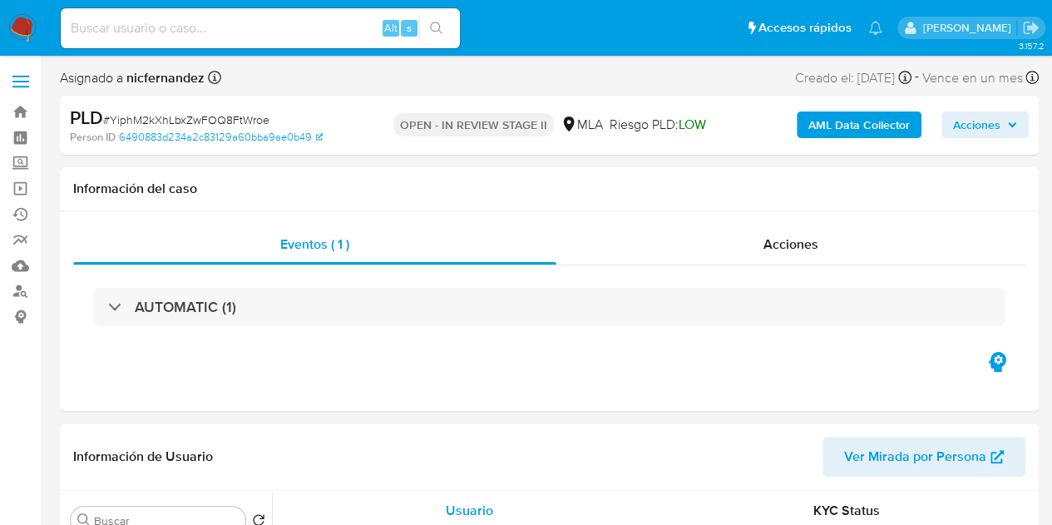
select select "10"
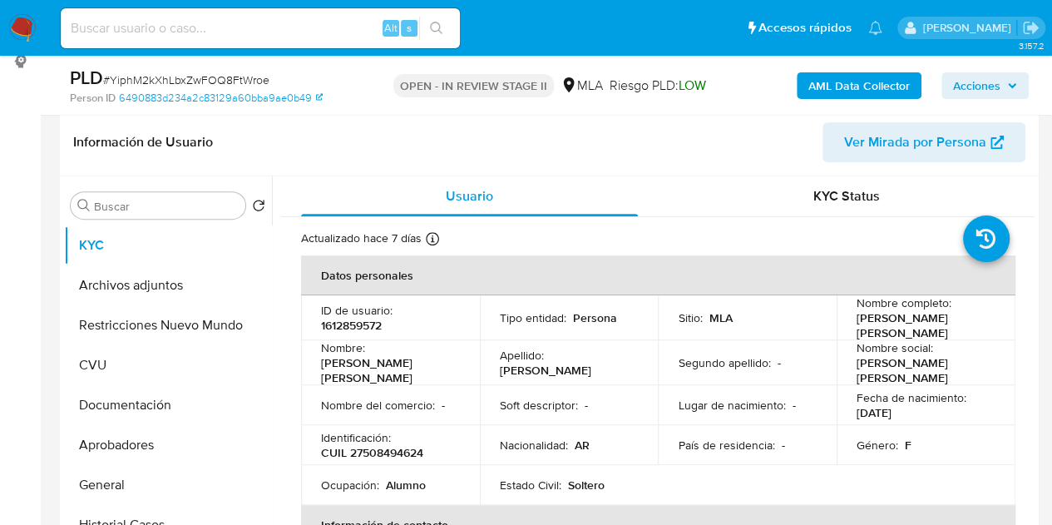
scroll to position [321, 0]
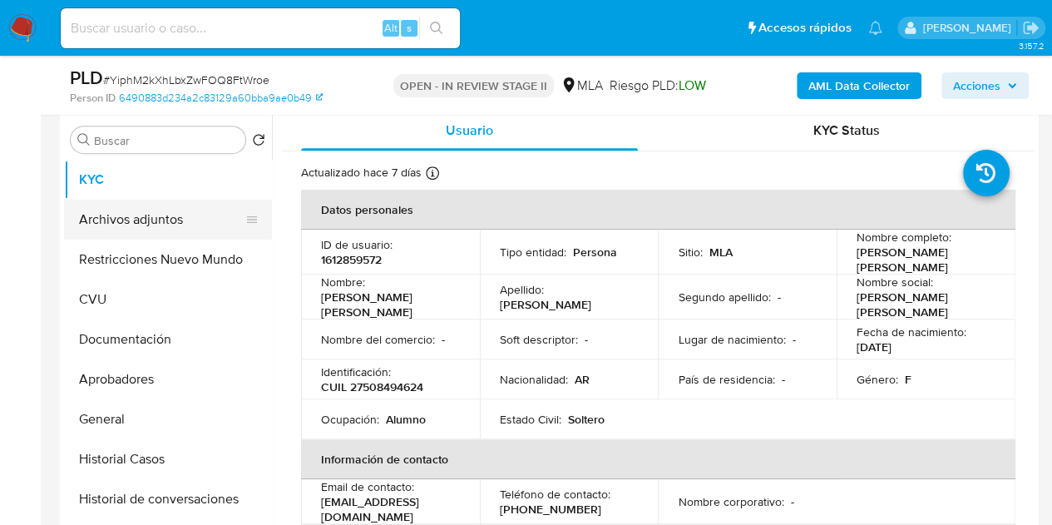
click at [143, 222] on button "Archivos adjuntos" at bounding box center [161, 220] width 195 height 40
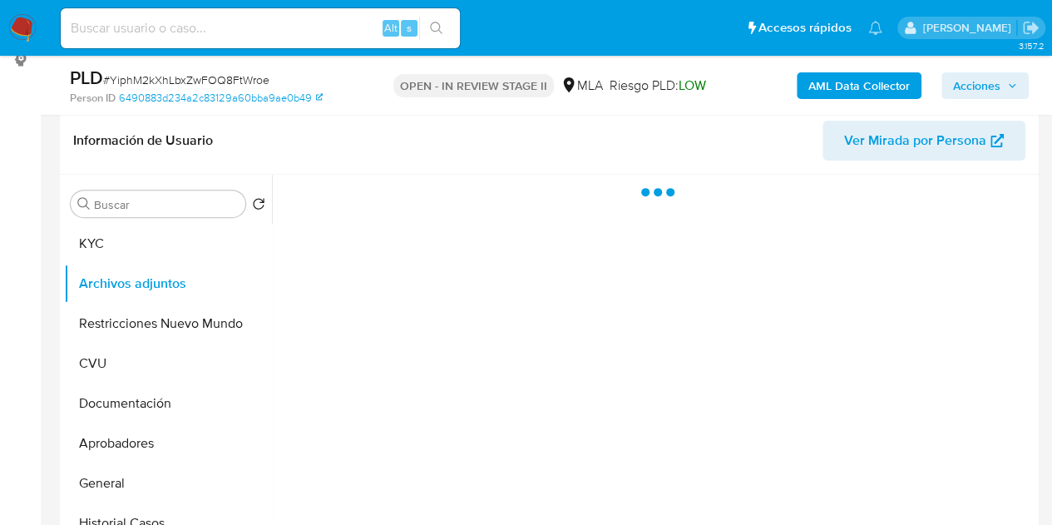
scroll to position [254, 0]
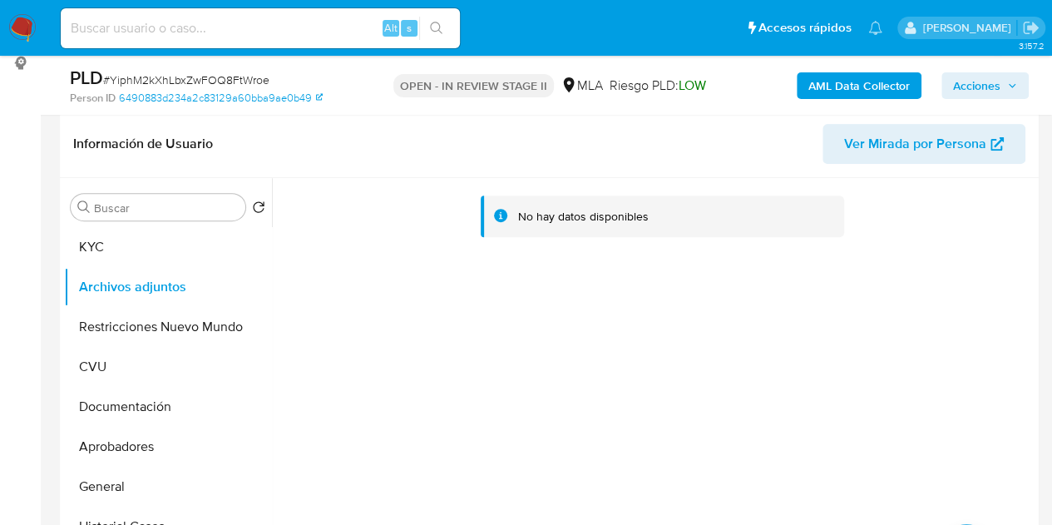
click at [808, 90] on b "AML Data Collector" at bounding box center [858, 85] width 101 height 27
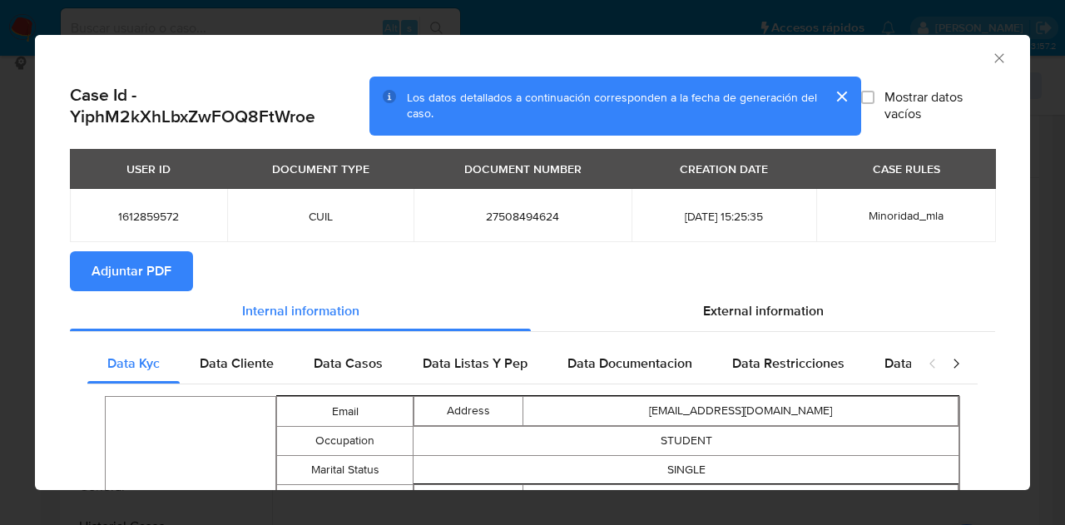
click at [168, 274] on span "Adjuntar PDF" at bounding box center [131, 271] width 80 height 37
click at [991, 56] on icon "Cerrar ventana" at bounding box center [999, 58] width 17 height 17
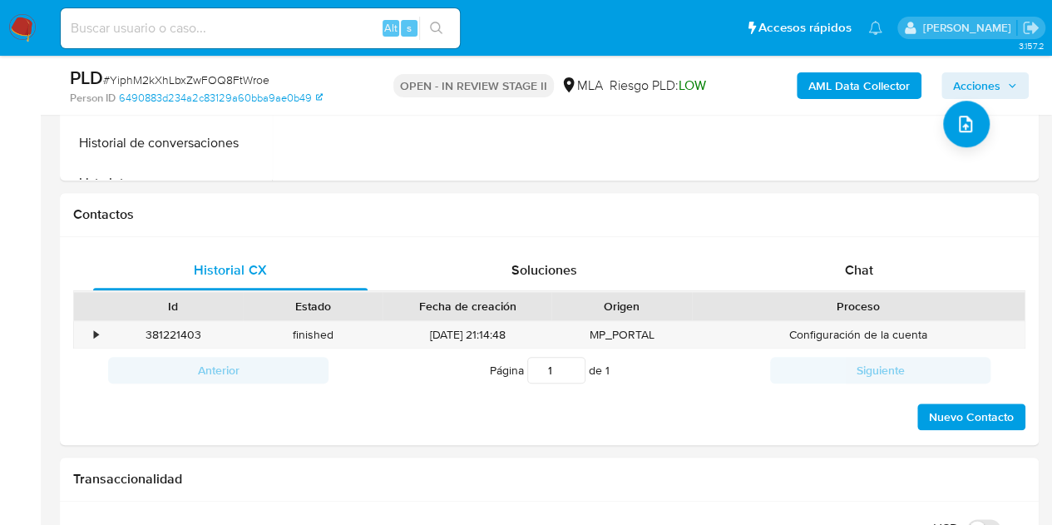
scroll to position [746, 0]
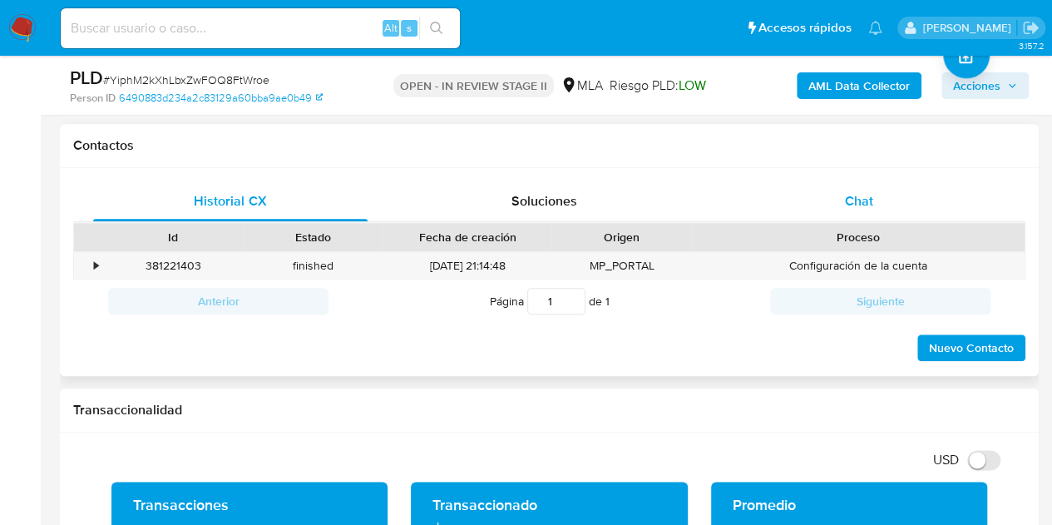
click at [892, 215] on div "Chat" at bounding box center [859, 201] width 274 height 40
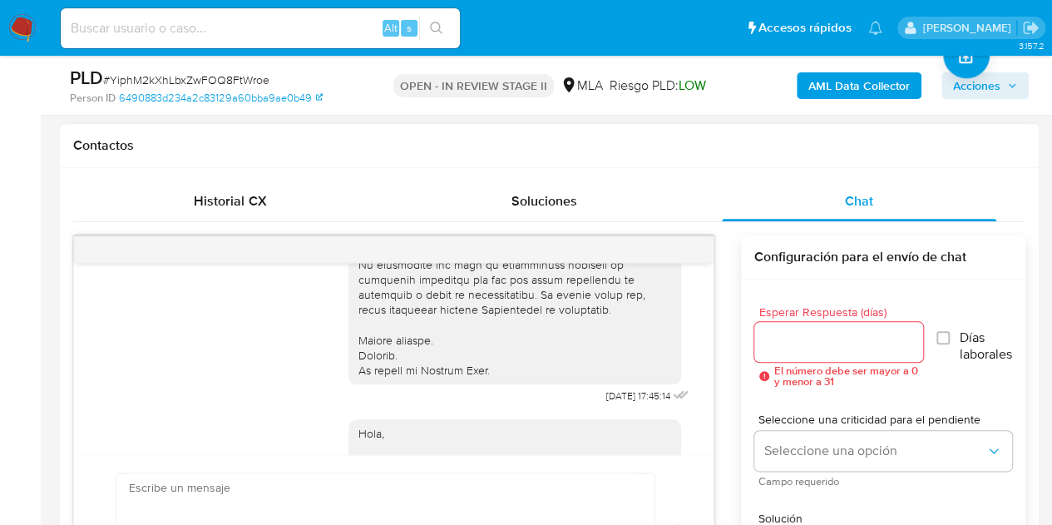
scroll to position [446, 0]
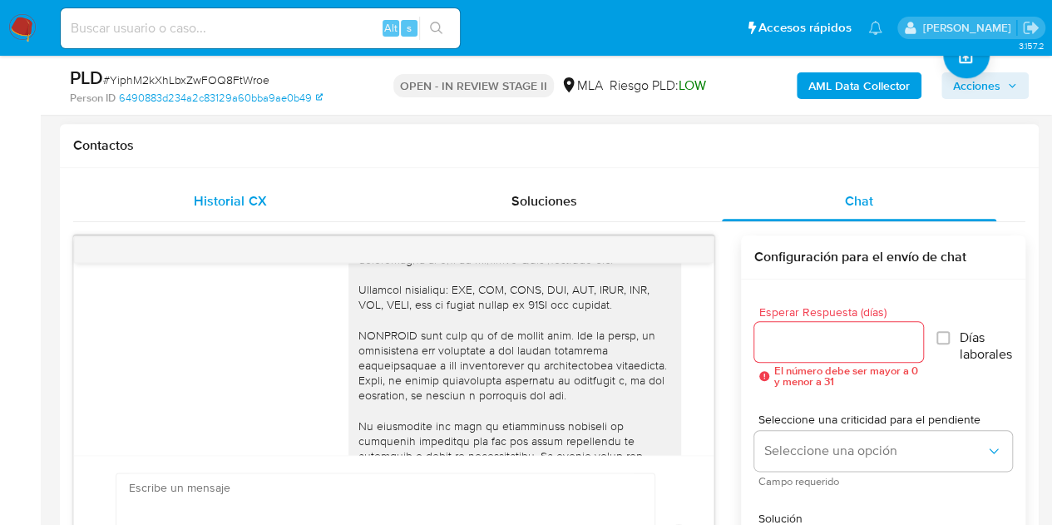
click at [240, 208] on span "Historial CX" at bounding box center [230, 200] width 72 height 19
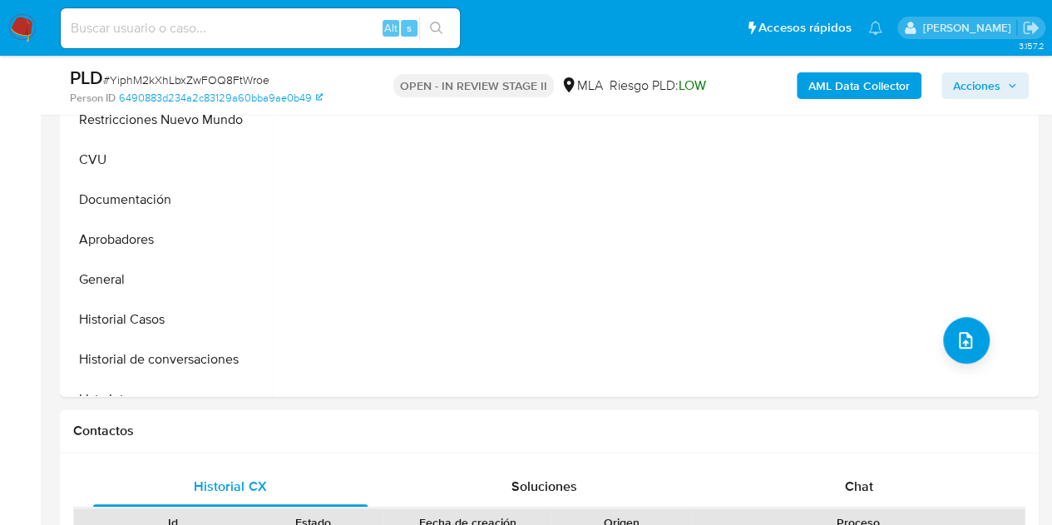
scroll to position [297, 0]
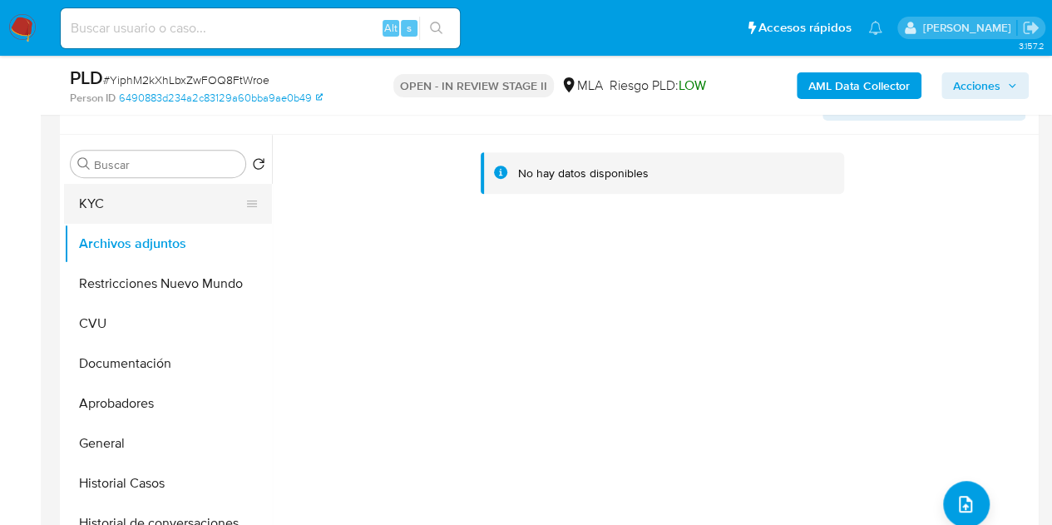
click at [115, 207] on button "KYC" at bounding box center [161, 204] width 195 height 40
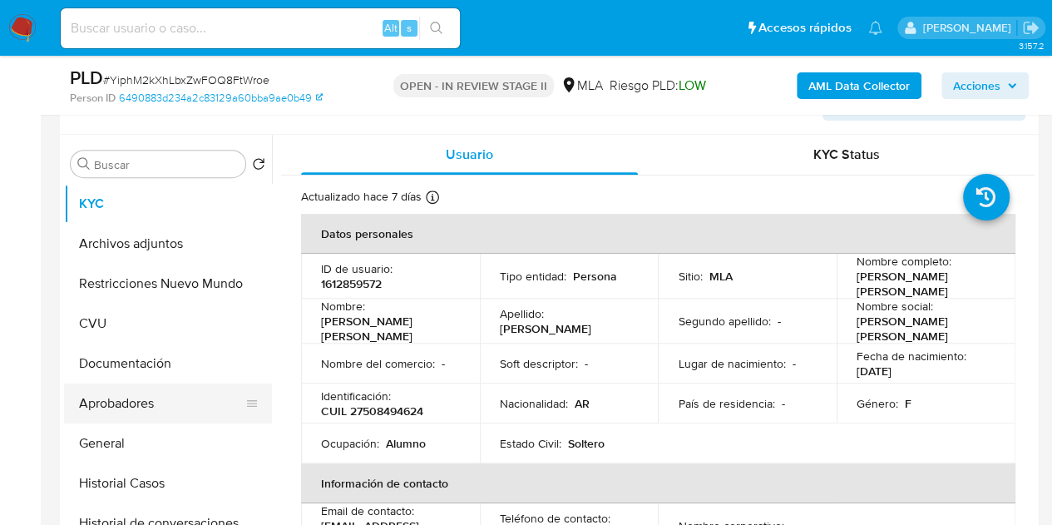
click at [146, 400] on button "Aprobadores" at bounding box center [161, 403] width 195 height 40
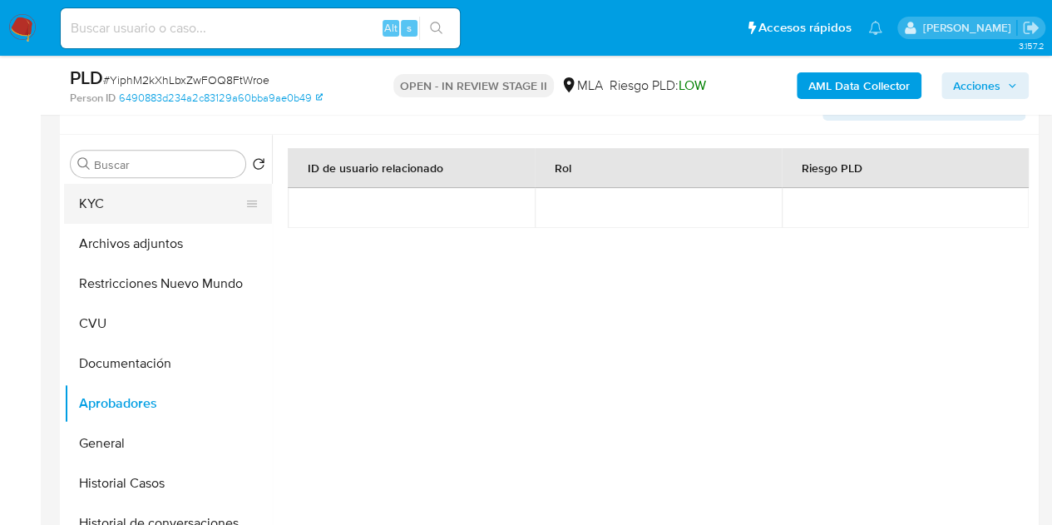
click at [133, 188] on button "KYC" at bounding box center [161, 204] width 195 height 40
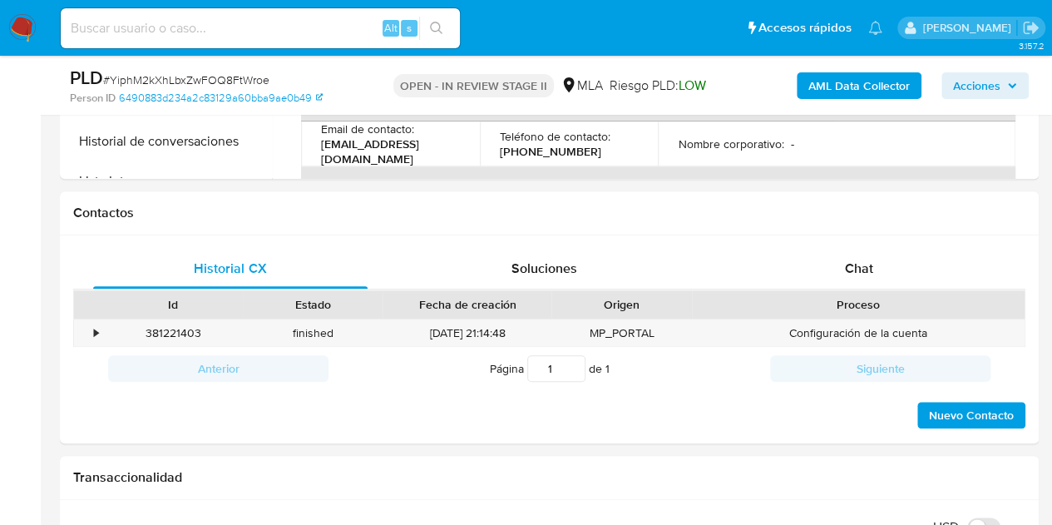
scroll to position [726, 0]
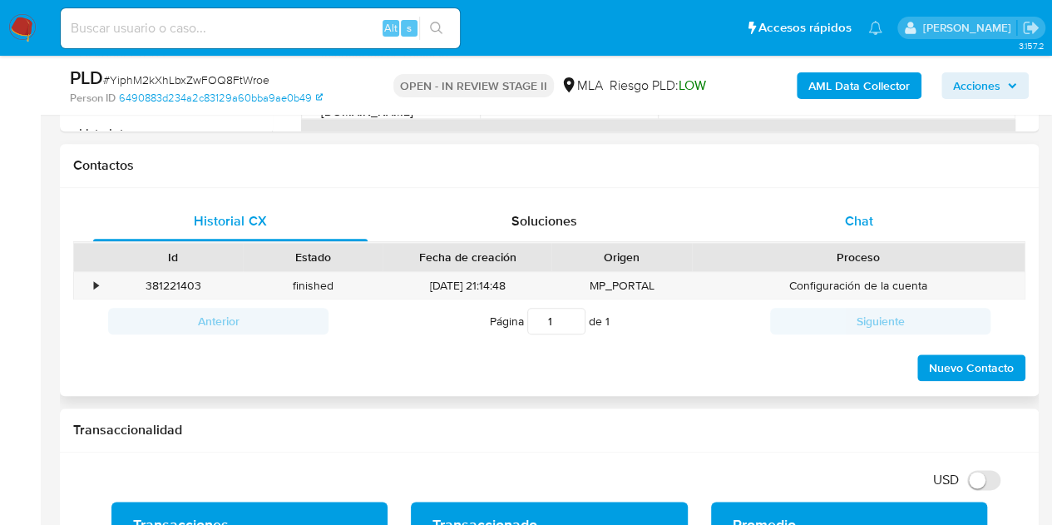
click at [859, 222] on span "Chat" at bounding box center [859, 220] width 28 height 19
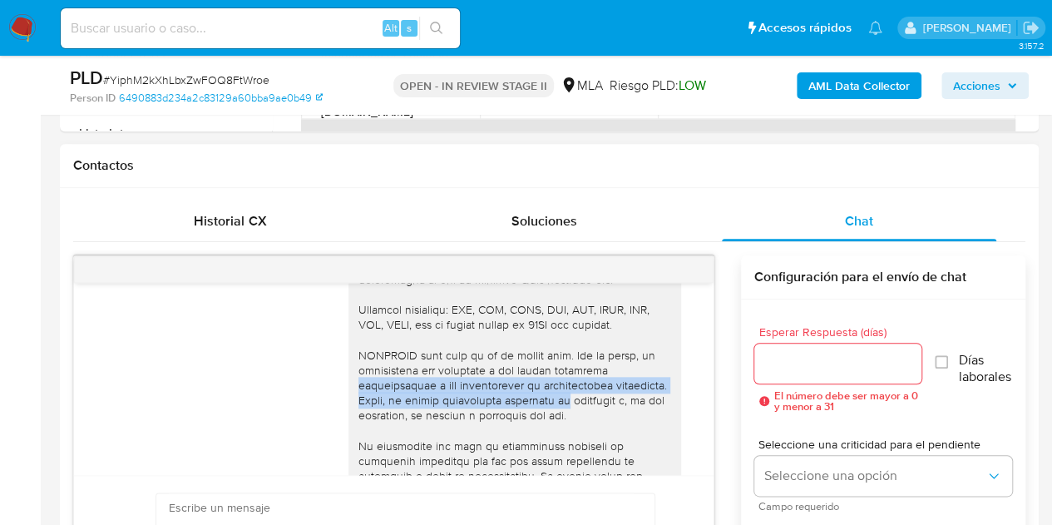
drag, startPoint x: 699, startPoint y: 368, endPoint x: 706, endPoint y: 393, distance: 25.8
click at [704, 402] on div "18/08/2025 17:45:14 Hola, Esperamos que te encuentres muy bien. Te consultamos …" at bounding box center [394, 379] width 640 height 192
click at [713, 380] on div "18/08/2025 17:45:14 Hola, Esperamos que te encuentres muy bien. Te consultamos …" at bounding box center [393, 447] width 641 height 384
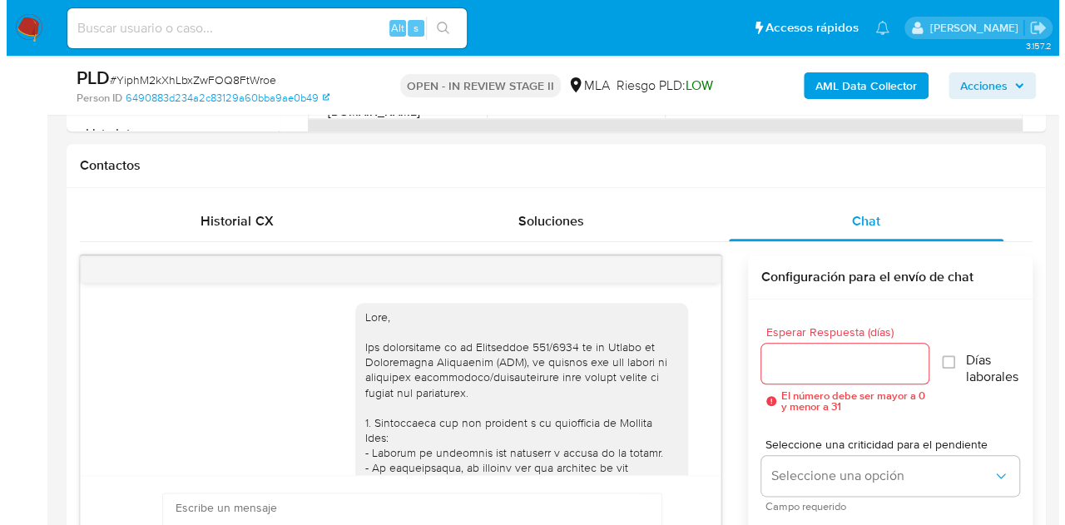
scroll to position [312, 0]
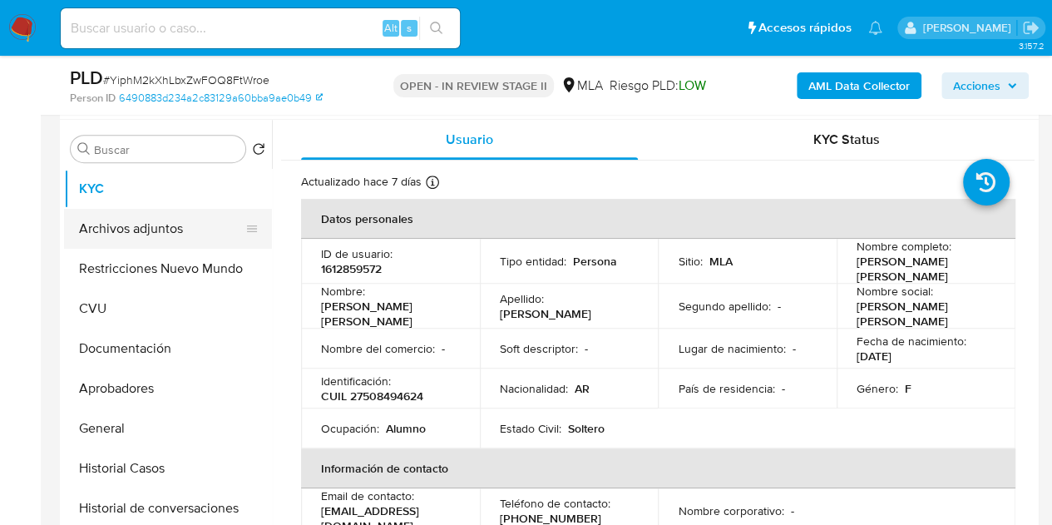
click at [91, 227] on button "Archivos adjuntos" at bounding box center [161, 229] width 195 height 40
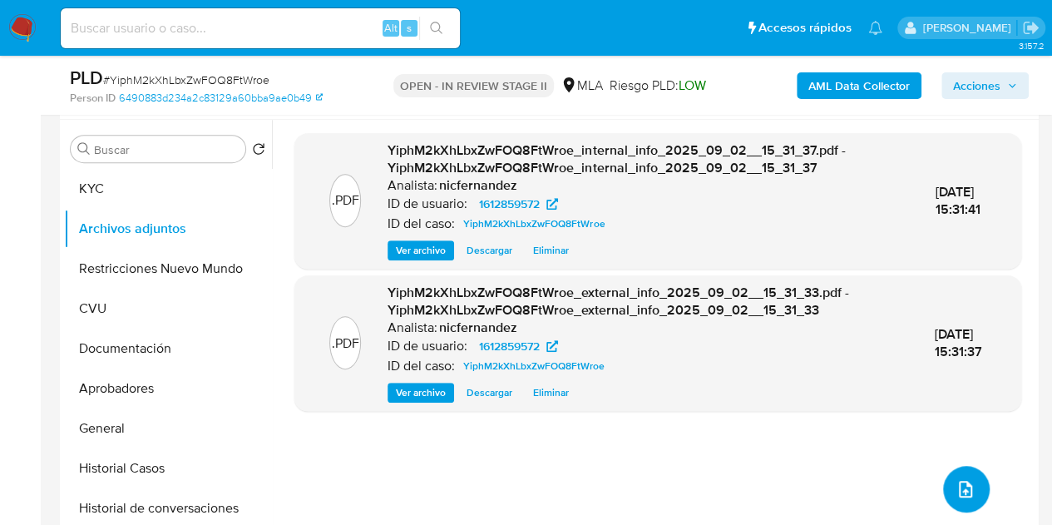
click at [953, 475] on button "upload-file" at bounding box center [966, 489] width 47 height 47
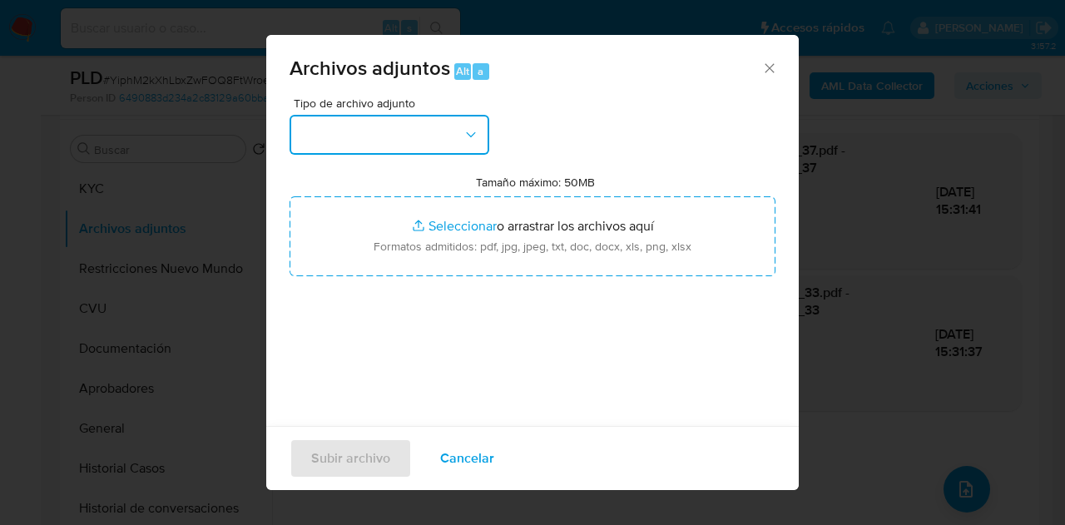
click at [439, 146] on button "button" at bounding box center [389, 135] width 200 height 40
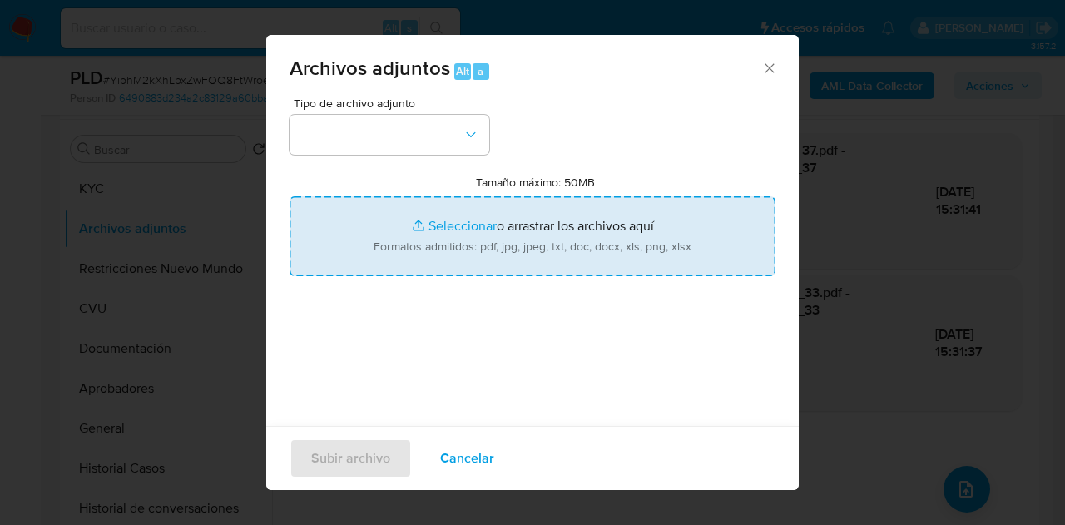
click at [492, 204] on input "Tamaño máximo: 50MB Seleccionar archivos" at bounding box center [532, 236] width 486 height 80
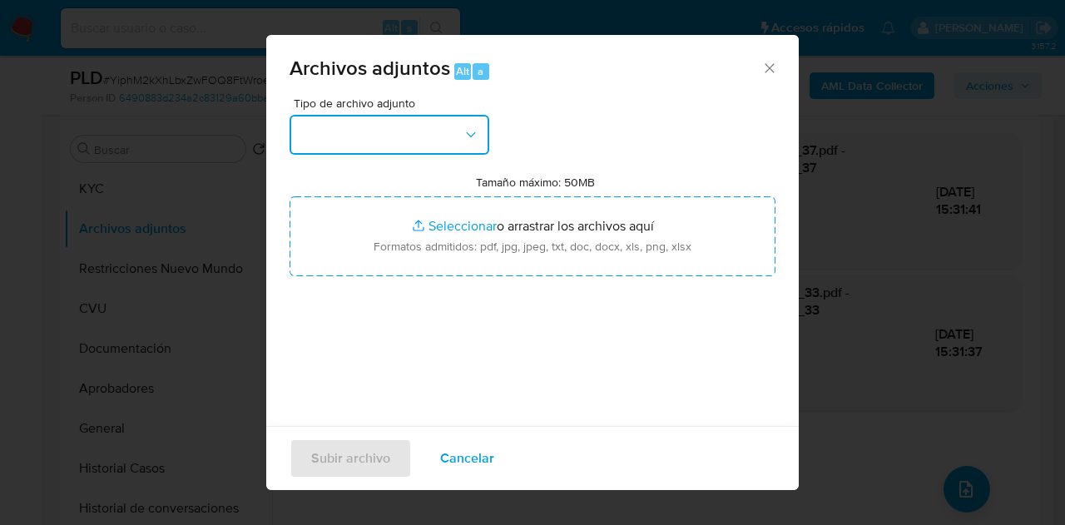
click at [436, 152] on button "button" at bounding box center [389, 135] width 200 height 40
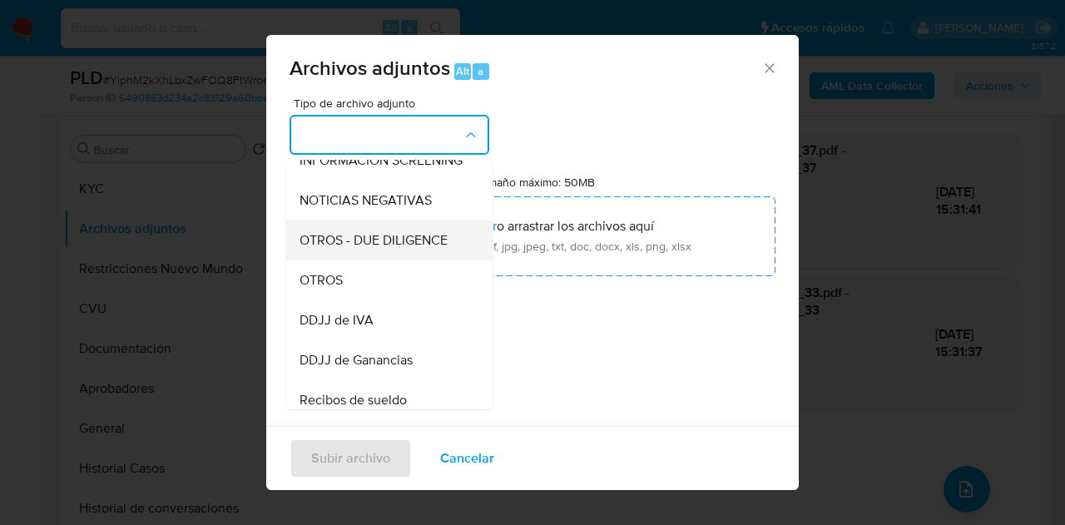
scroll to position [221, 0]
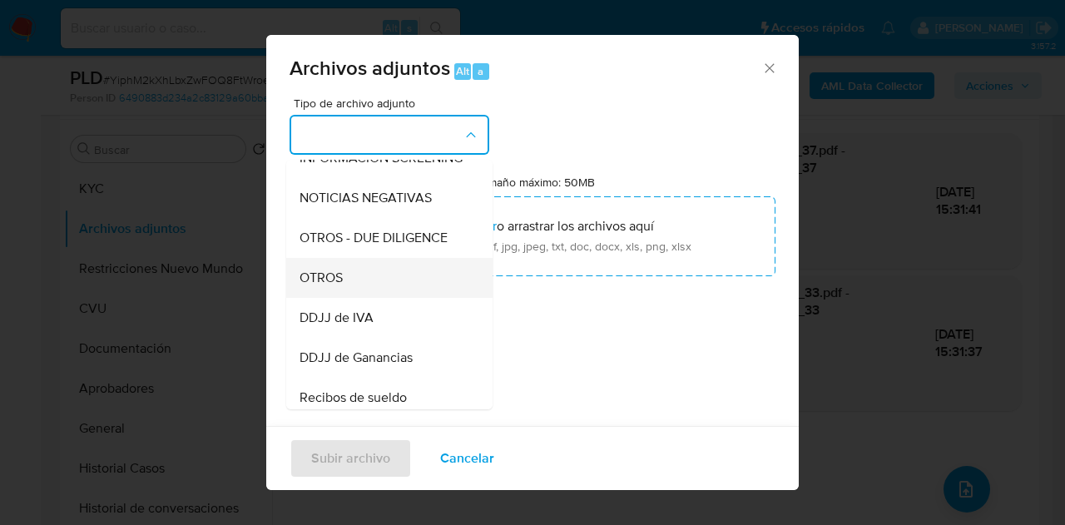
click at [370, 295] on div "OTROS" at bounding box center [384, 278] width 170 height 40
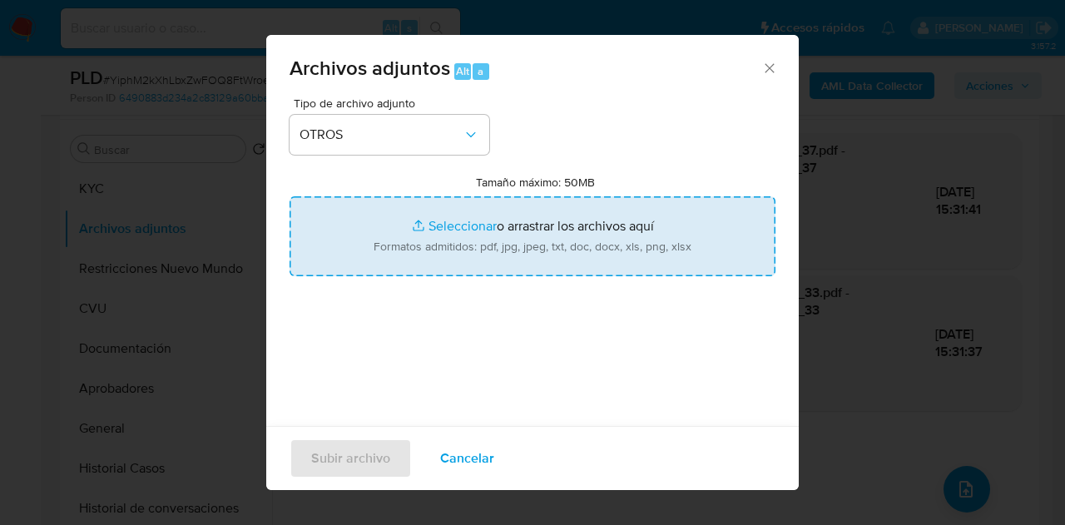
click at [409, 230] on input "Tamaño máximo: 50MB Seleccionar archivos" at bounding box center [532, 236] width 486 height 80
type input "C:\fakepath\NOSIS_Manager_InformeIndividual_MADRE.pdf"
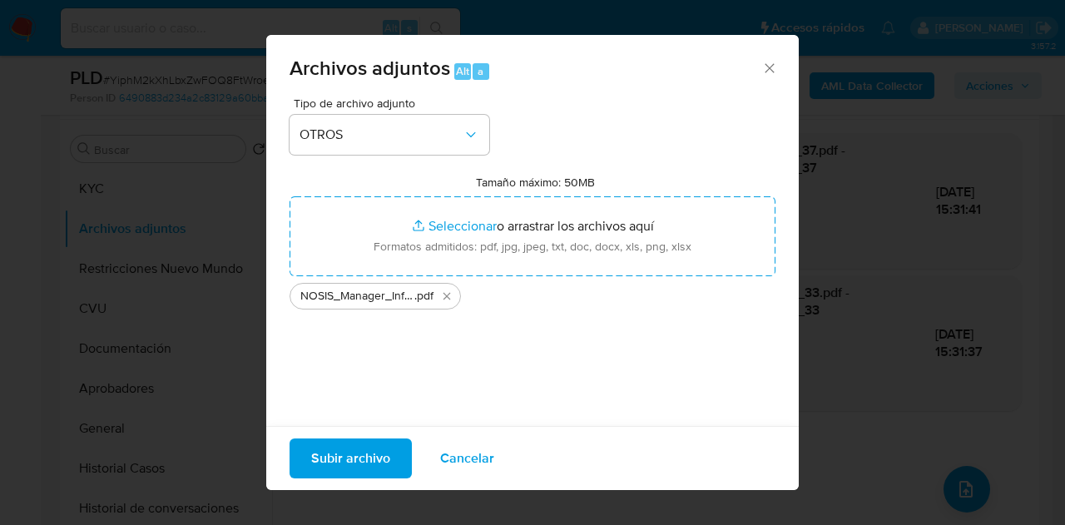
click at [361, 463] on span "Subir archivo" at bounding box center [350, 458] width 79 height 37
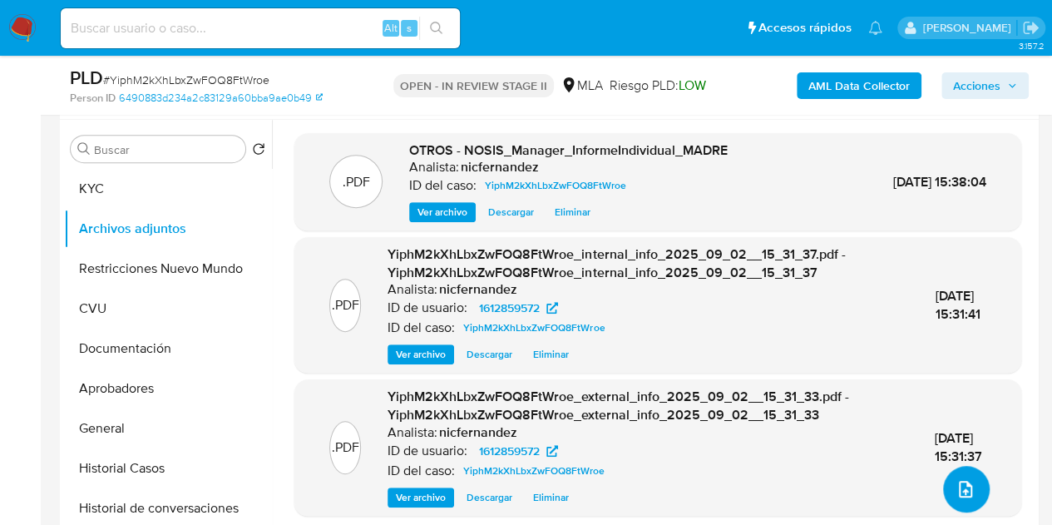
click at [956, 479] on icon "upload-file" at bounding box center [966, 489] width 20 height 20
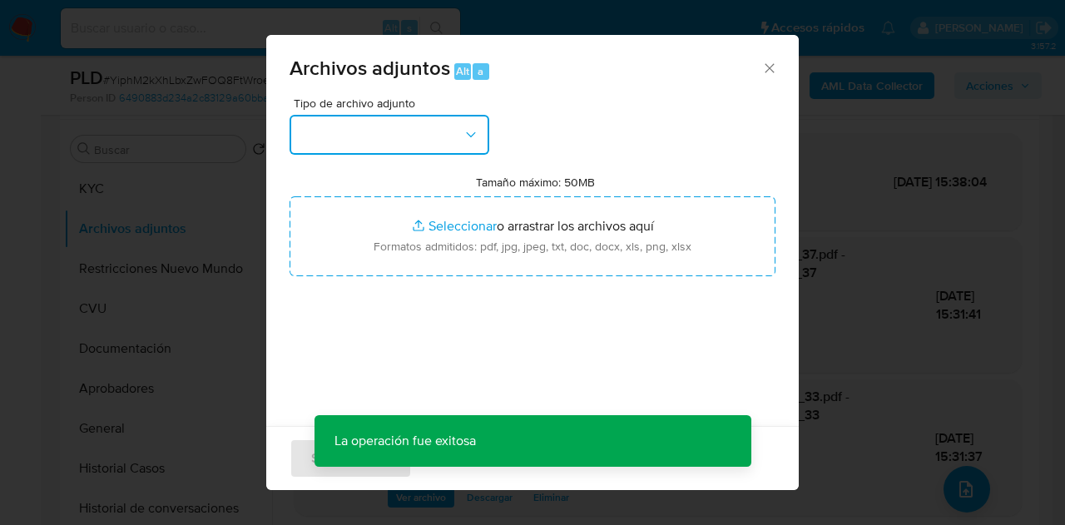
click at [458, 134] on button "button" at bounding box center [389, 135] width 200 height 40
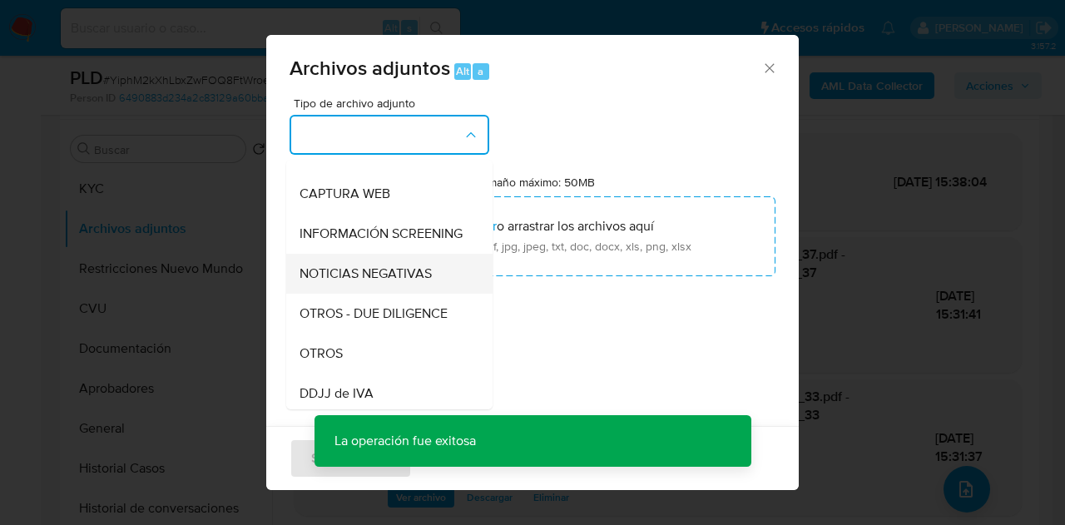
scroll to position [191, 0]
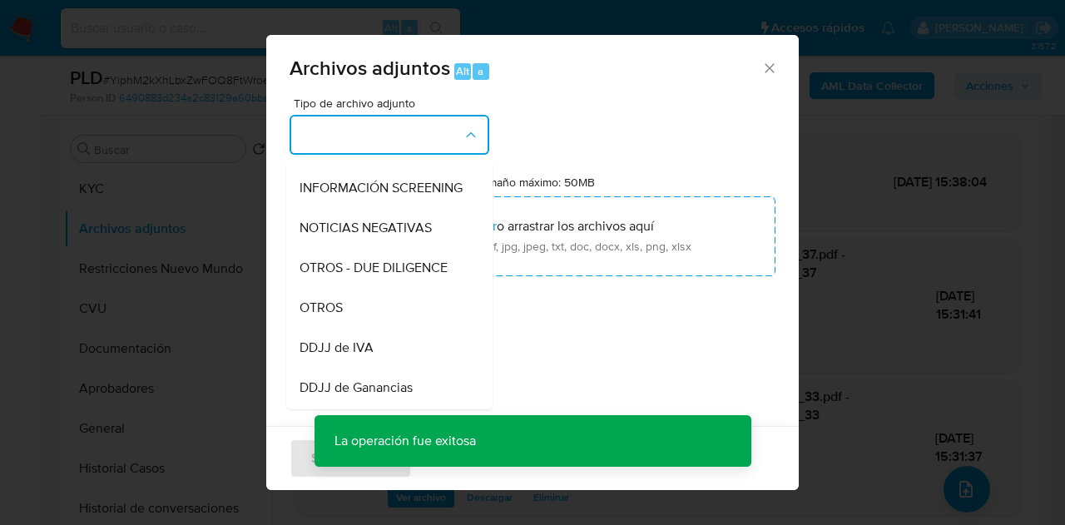
drag, startPoint x: 353, startPoint y: 338, endPoint x: 389, endPoint y: 284, distance: 65.3
click at [354, 328] on div "OTROS" at bounding box center [384, 308] width 170 height 40
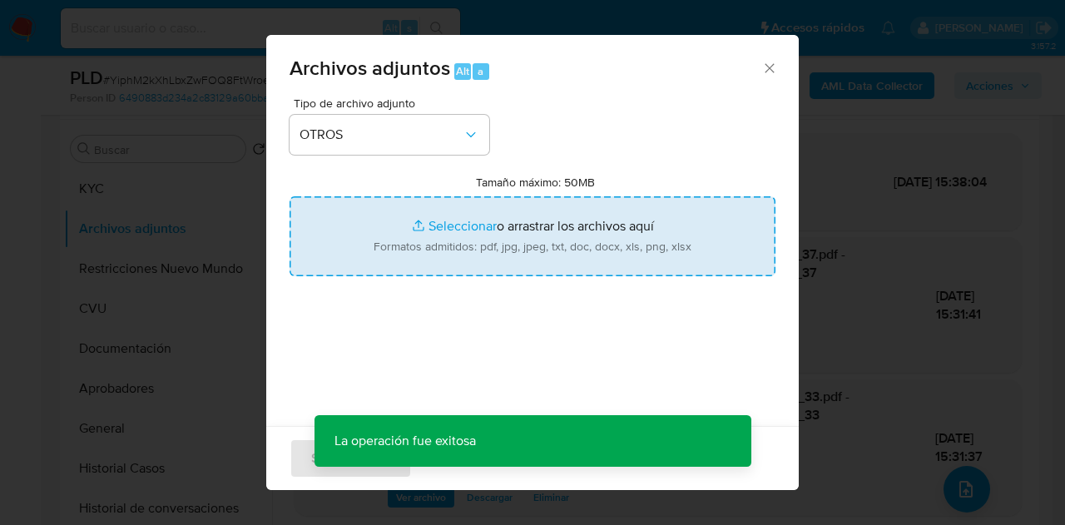
click at [419, 206] on input "Tamaño máximo: 50MB Seleccionar archivos" at bounding box center [532, 236] width 486 height 80
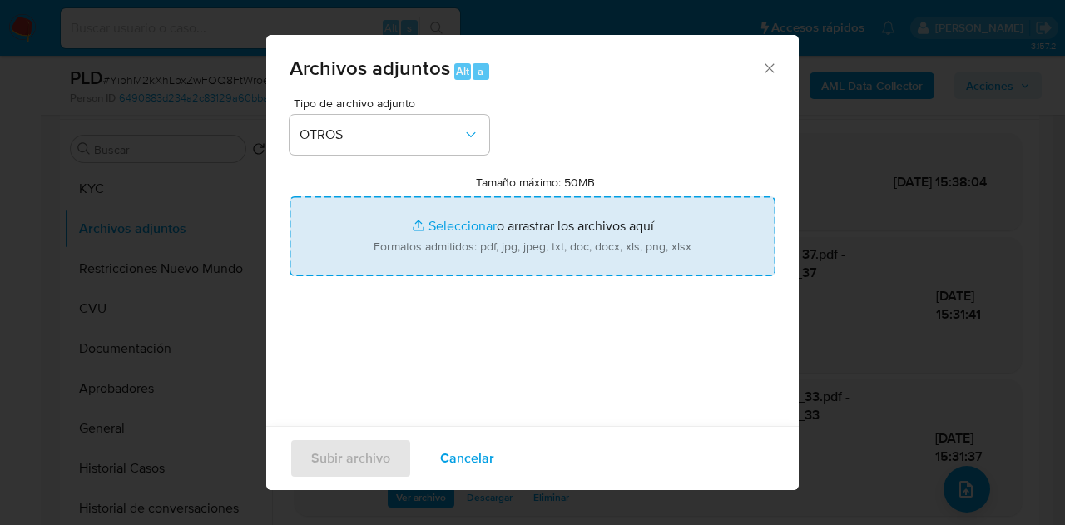
type input "C:\fakepath\Caselog YiphM2kXhLbxZwFOQ8FtWroe_2025_08_18_14_59_42.docx"
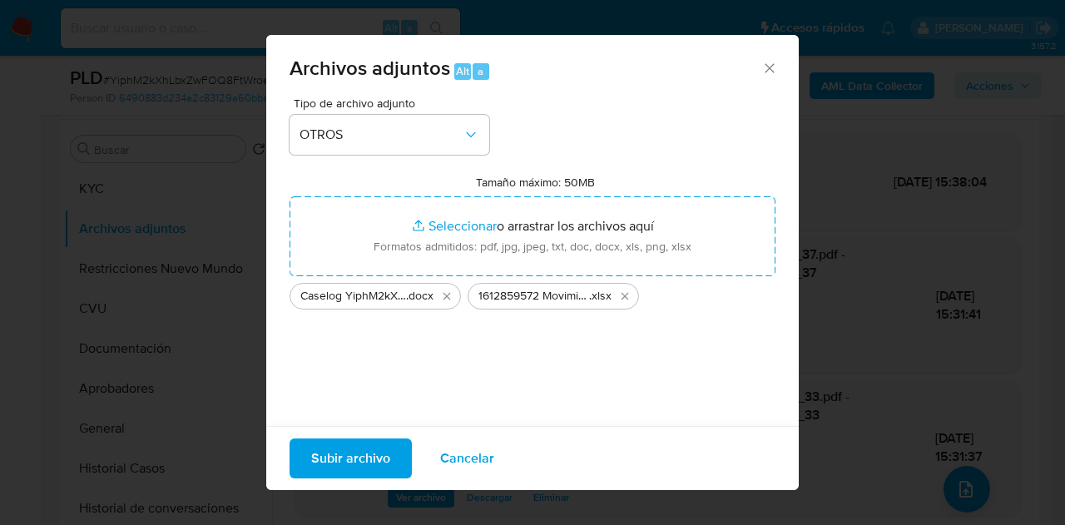
click at [373, 445] on span "Subir archivo" at bounding box center [350, 458] width 79 height 37
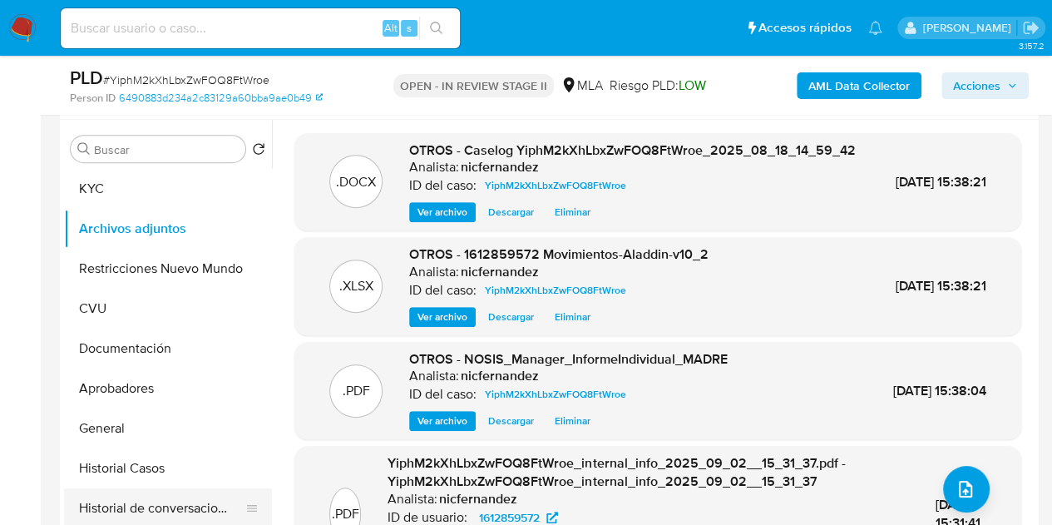
click at [155, 495] on button "Historial de conversaciones" at bounding box center [161, 508] width 195 height 40
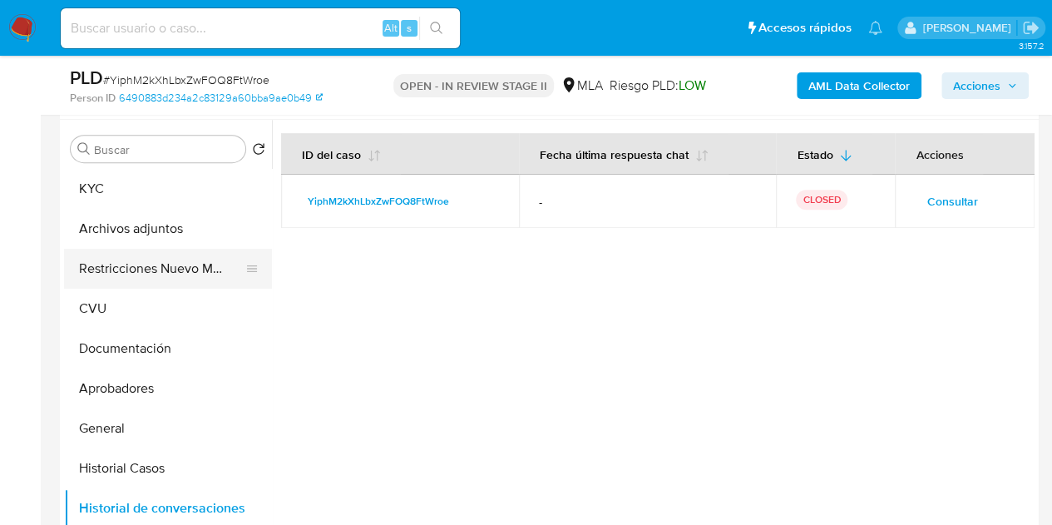
click at [97, 270] on button "Restricciones Nuevo Mundo" at bounding box center [161, 269] width 195 height 40
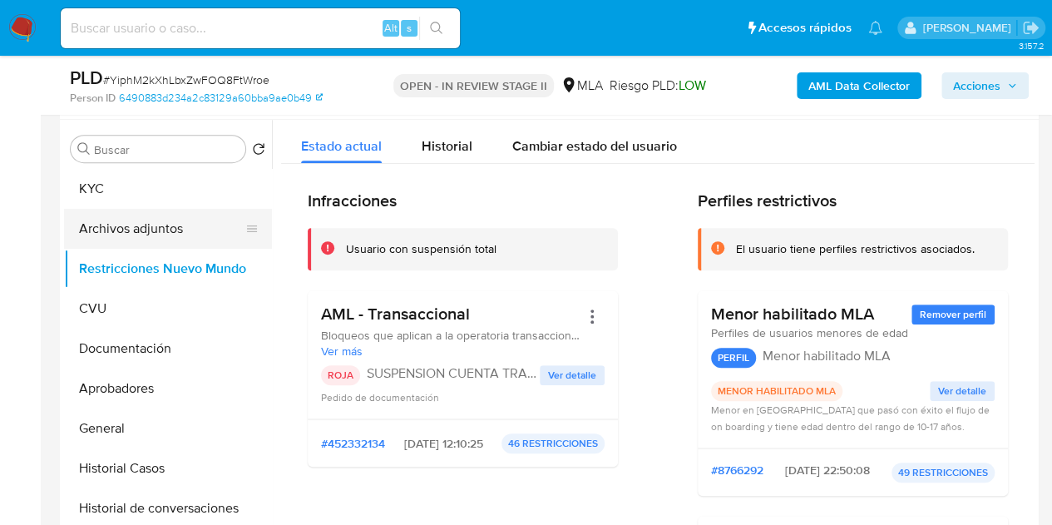
click at [133, 224] on button "Archivos adjuntos" at bounding box center [161, 229] width 195 height 40
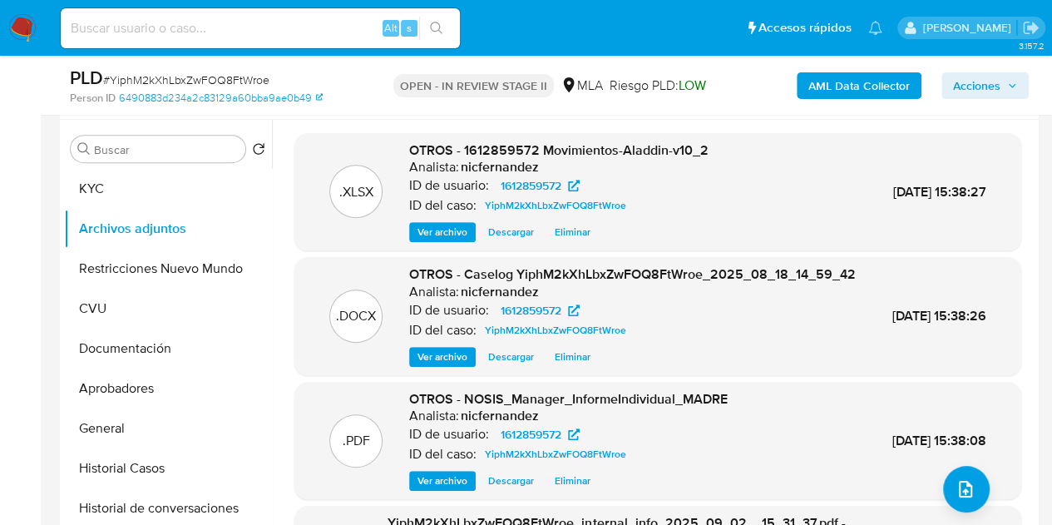
click at [424, 365] on span "Ver archivo" at bounding box center [443, 356] width 50 height 17
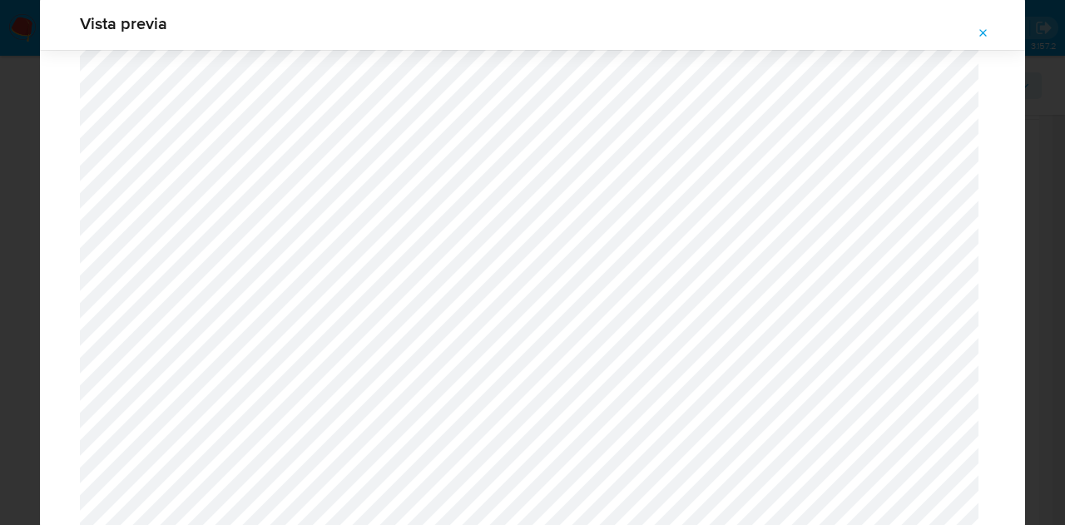
click at [986, 37] on icon "Attachment preview" at bounding box center [982, 33] width 13 height 13
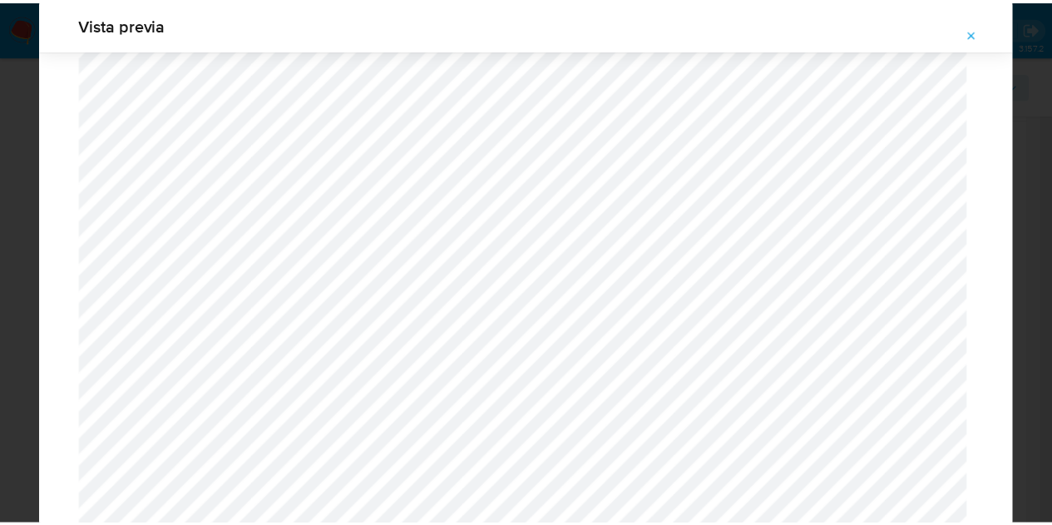
scroll to position [53, 0]
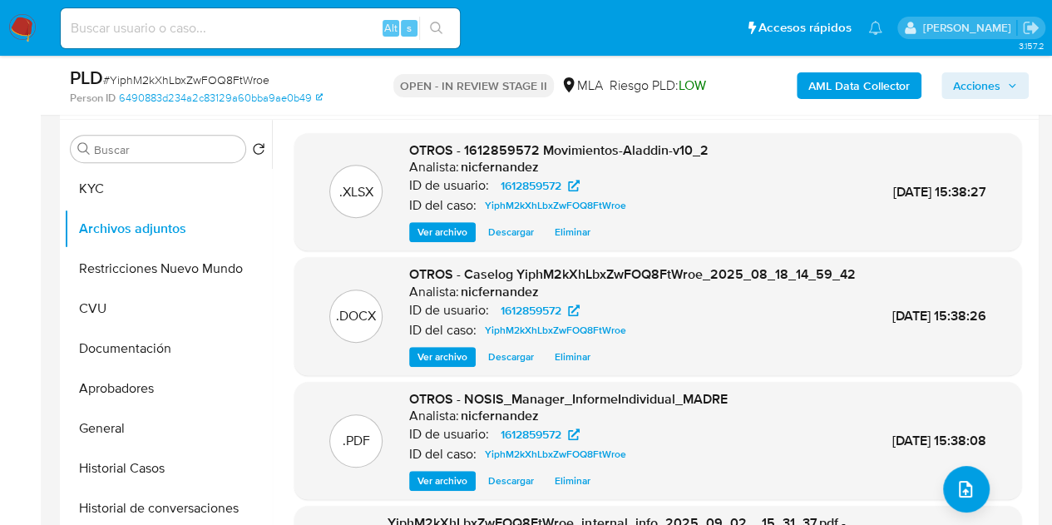
drag, startPoint x: 975, startPoint y: 81, endPoint x: 942, endPoint y: 96, distance: 36.1
click at [975, 82] on span "Acciones" at bounding box center [976, 85] width 47 height 27
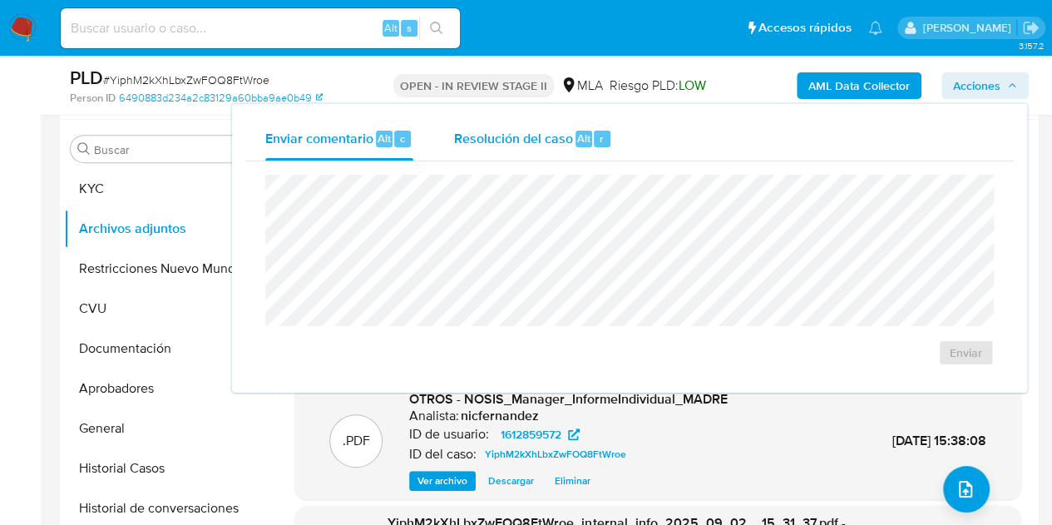
drag, startPoint x: 576, startPoint y: 142, endPoint x: 590, endPoint y: 167, distance: 28.3
click at [577, 144] on span "Alt" at bounding box center [583, 139] width 13 height 16
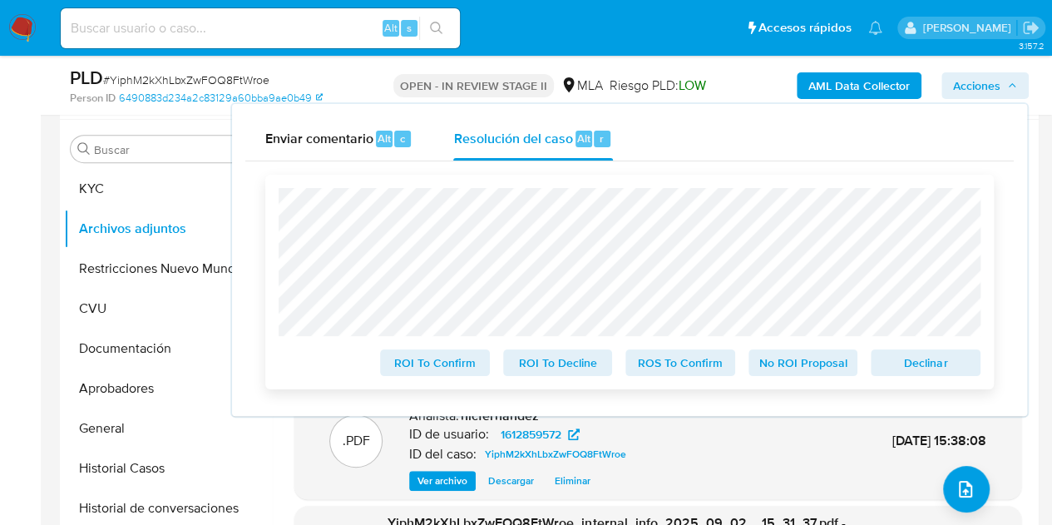
click at [897, 363] on span "Declinar" at bounding box center [925, 362] width 86 height 23
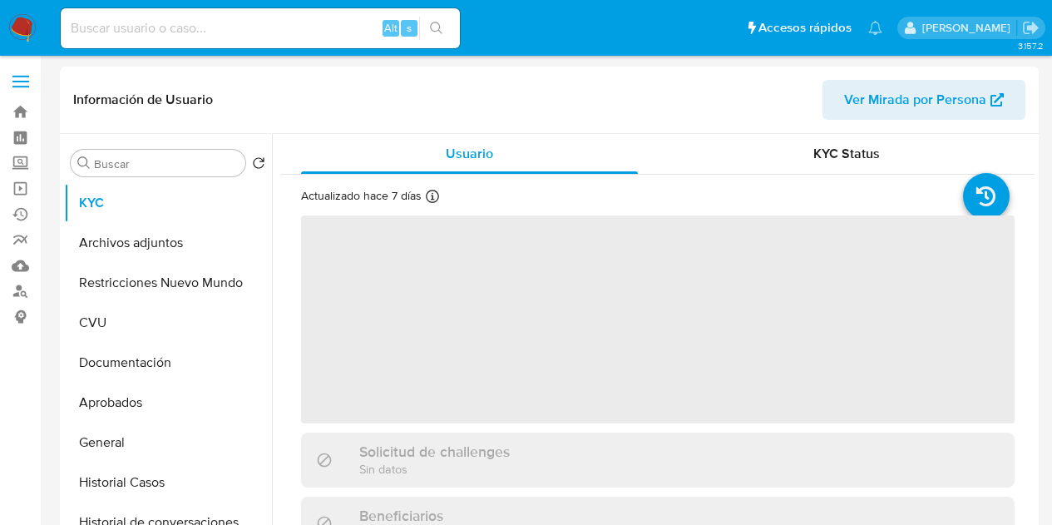
select select "10"
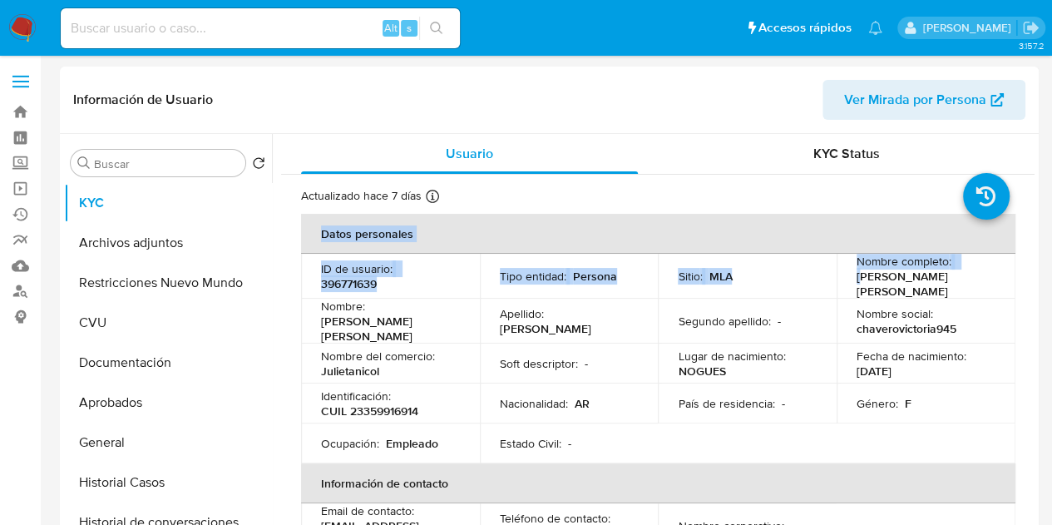
drag, startPoint x: 859, startPoint y: 282, endPoint x: 1019, endPoint y: 289, distance: 159.8
click at [863, 299] on td "Nombre social : chaverovictoria945" at bounding box center [926, 321] width 179 height 45
click at [857, 287] on p "[PERSON_NAME] [PERSON_NAME]" at bounding box center [923, 284] width 132 height 30
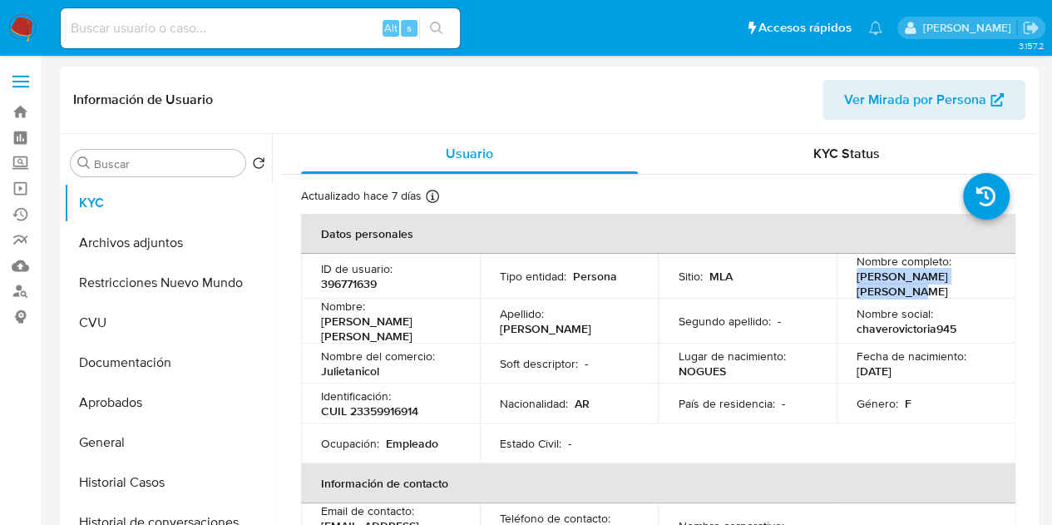
drag, startPoint x: 851, startPoint y: 283, endPoint x: 642, endPoint y: 388, distance: 234.0
click at [985, 281] on div "Nombre completo : Victoria Natalia Chavero" at bounding box center [926, 276] width 139 height 45
copy p "Victoria Natalia Chavero"
click at [411, 370] on td "Nombre del comercio : Julietanicol" at bounding box center [390, 363] width 179 height 40
click at [386, 403] on p "CUIL 23359916914" at bounding box center [369, 410] width 97 height 15
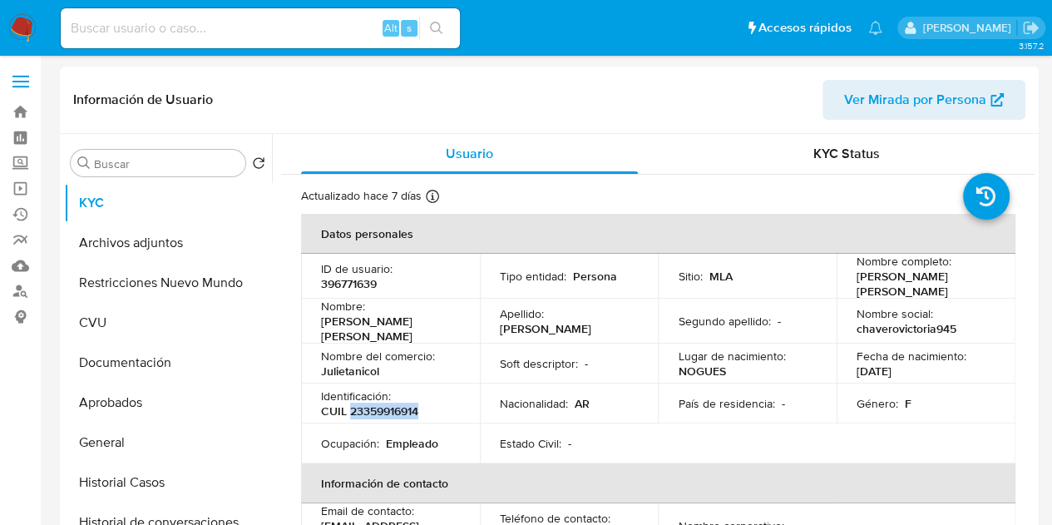
click at [386, 403] on p "CUIL 23359916914" at bounding box center [369, 410] width 97 height 15
copy p "23359916914"
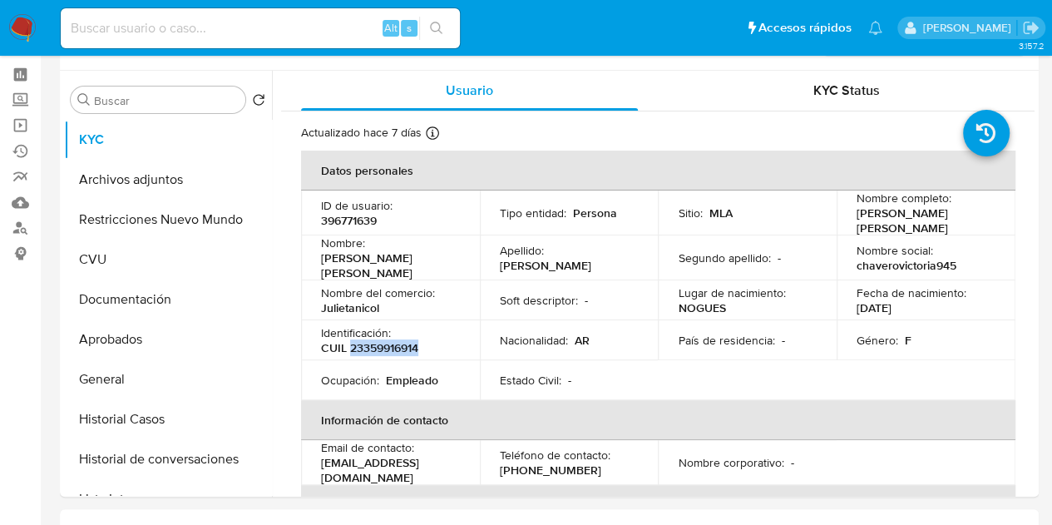
scroll to position [52, 0]
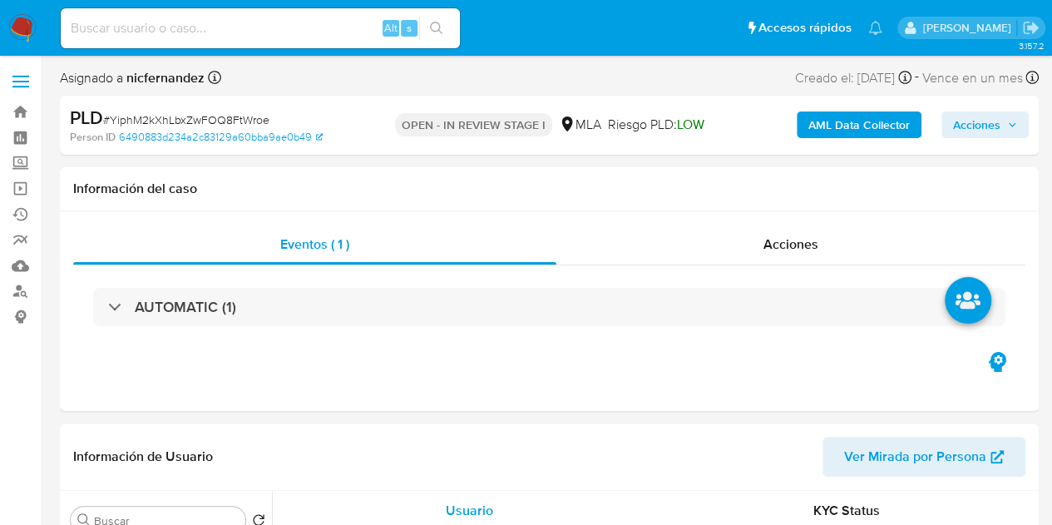
drag, startPoint x: 979, startPoint y: 122, endPoint x: 922, endPoint y: 137, distance: 59.3
click at [979, 122] on span "Acciones" at bounding box center [976, 124] width 47 height 27
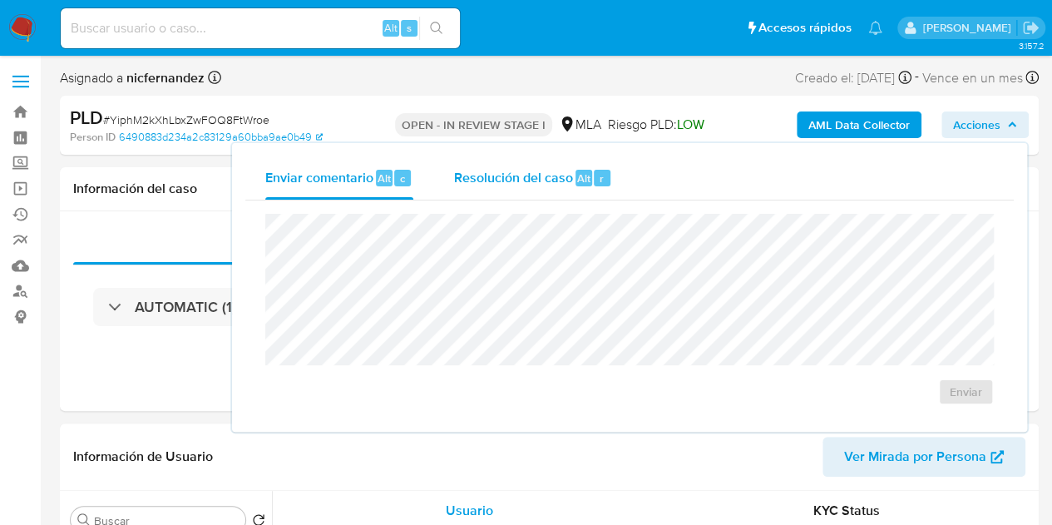
click at [568, 163] on div "Resolución del caso Alt r" at bounding box center [532, 177] width 159 height 43
select select "10"
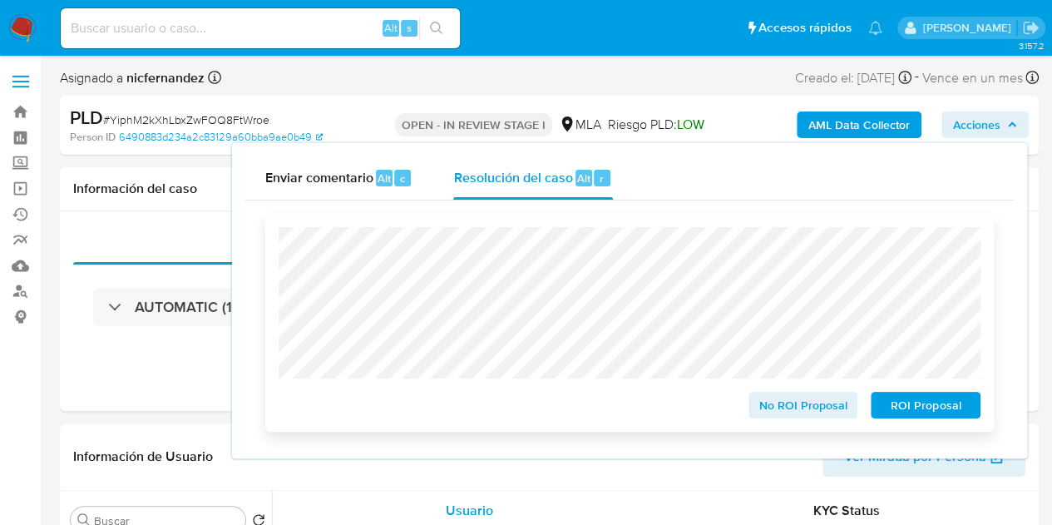
click at [897, 398] on span "ROI Proposal" at bounding box center [925, 404] width 86 height 23
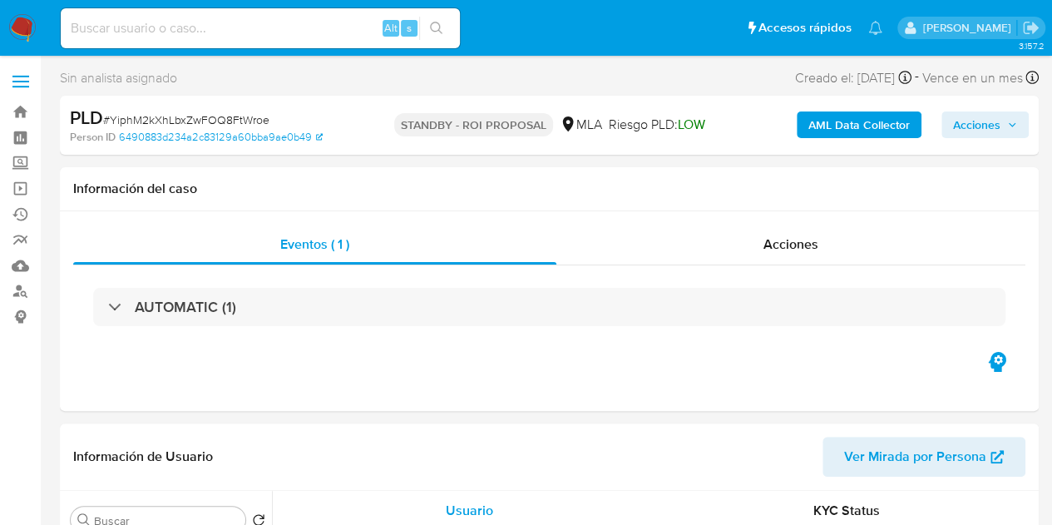
select select "10"
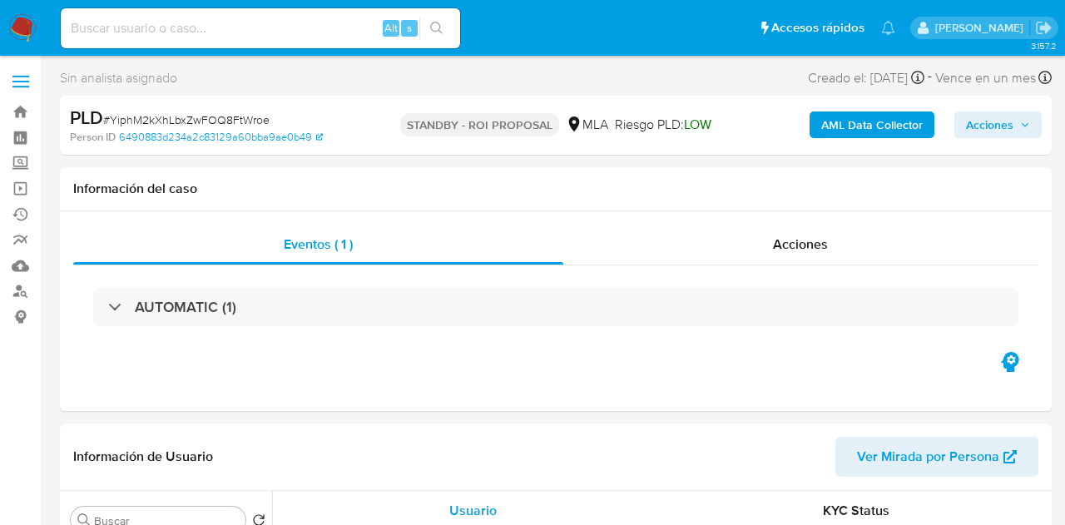
select select "10"
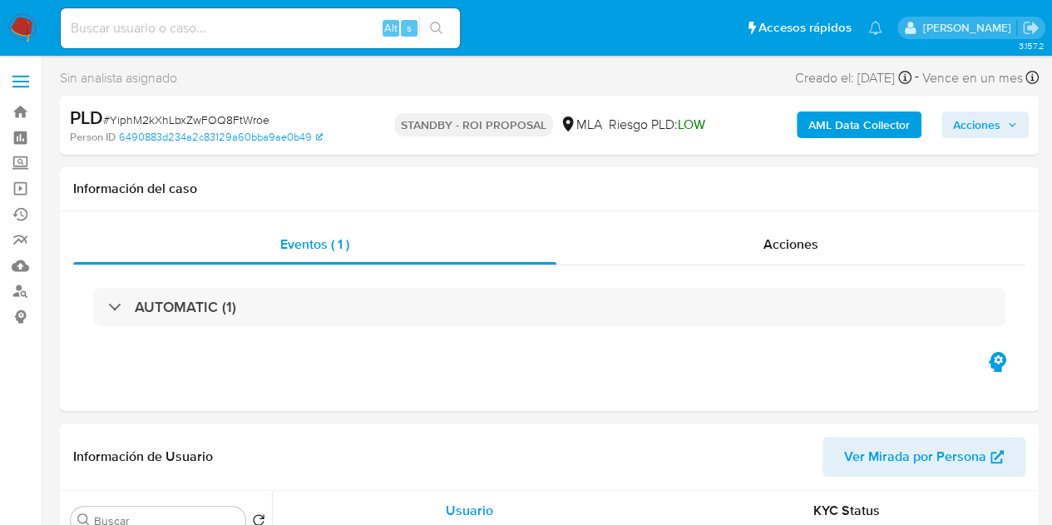
select select "10"
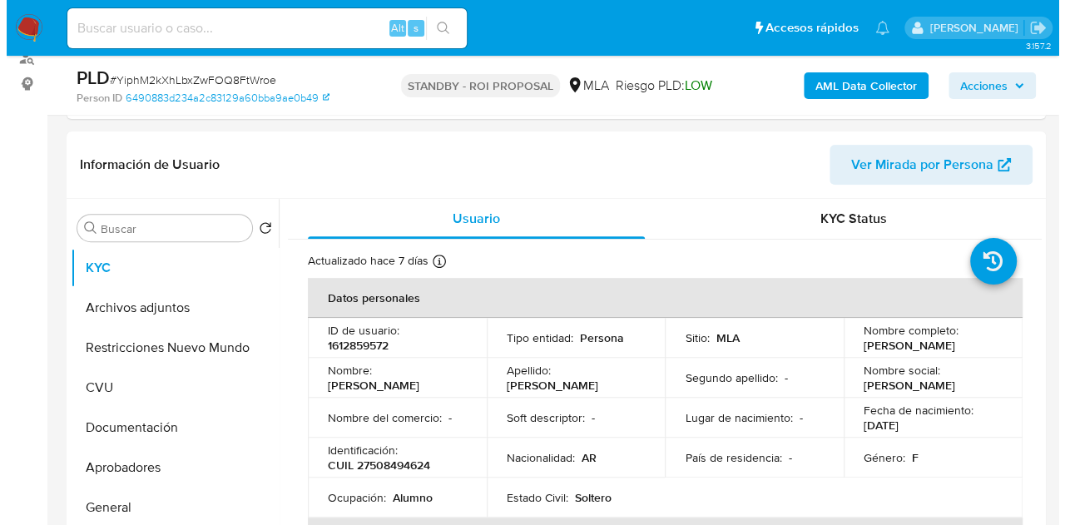
scroll to position [289, 0]
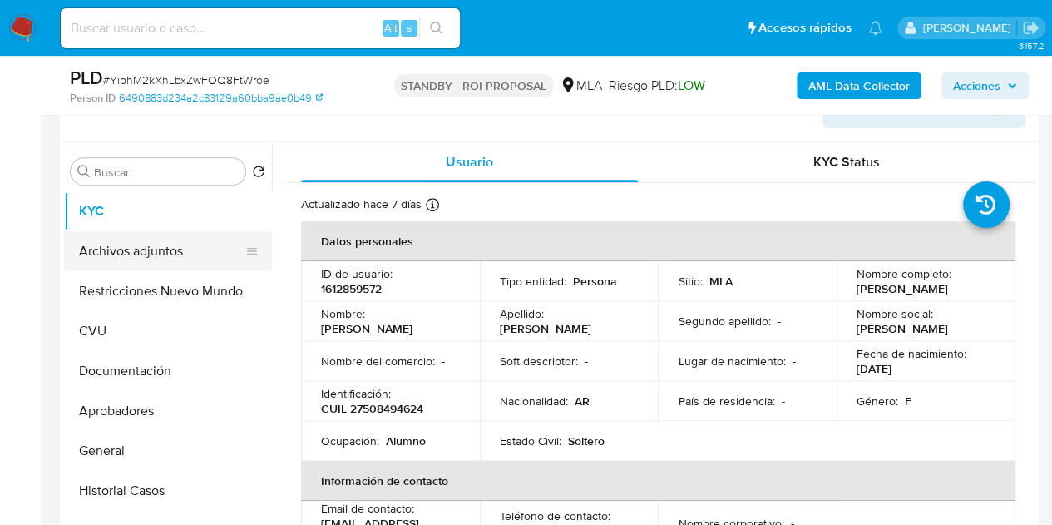
click at [148, 247] on button "Archivos adjuntos" at bounding box center [161, 251] width 195 height 40
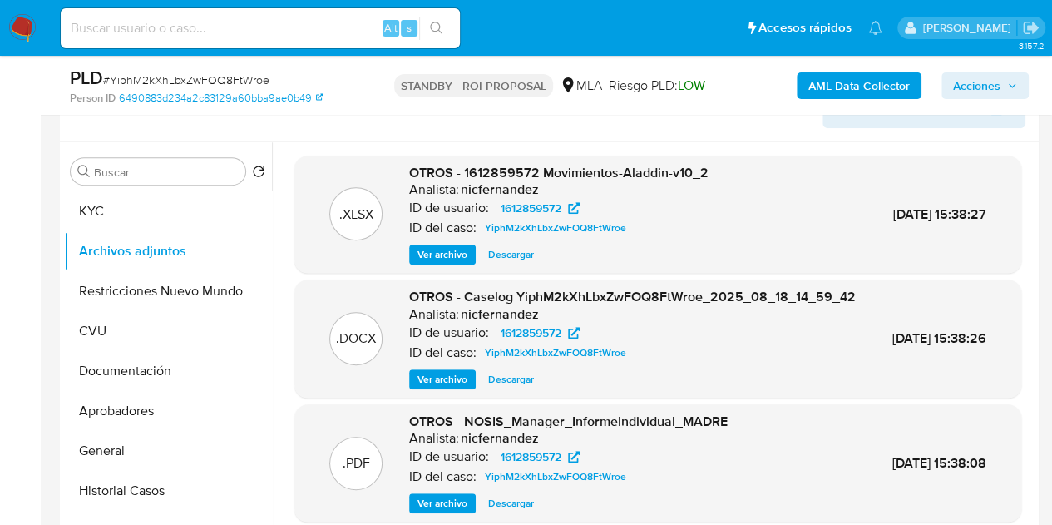
click at [443, 388] on span "Ver archivo" at bounding box center [443, 379] width 50 height 17
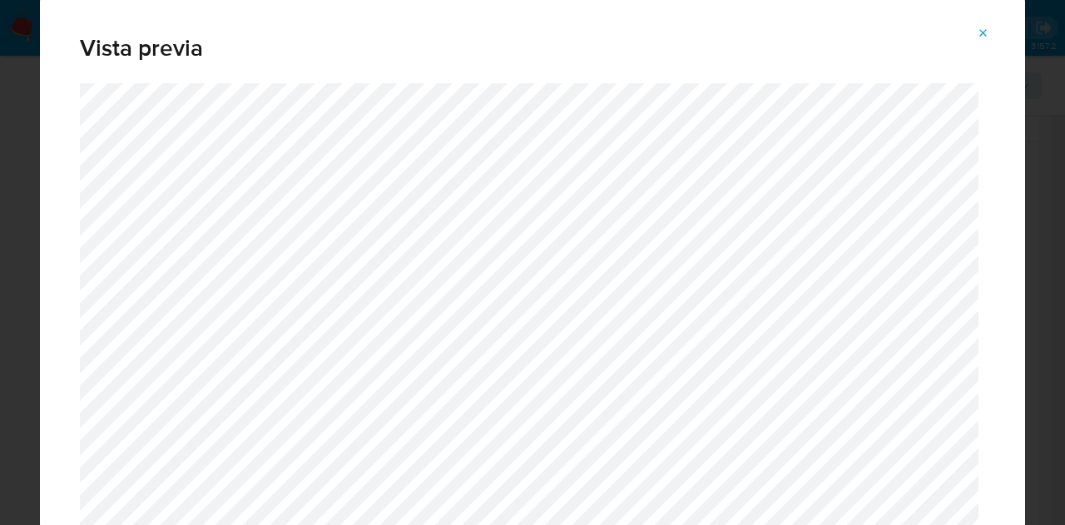
drag, startPoint x: 1016, startPoint y: 41, endPoint x: 1031, endPoint y: 117, distance: 78.0
click at [1031, 117] on div "Vista previa" at bounding box center [532, 262] width 1065 height 525
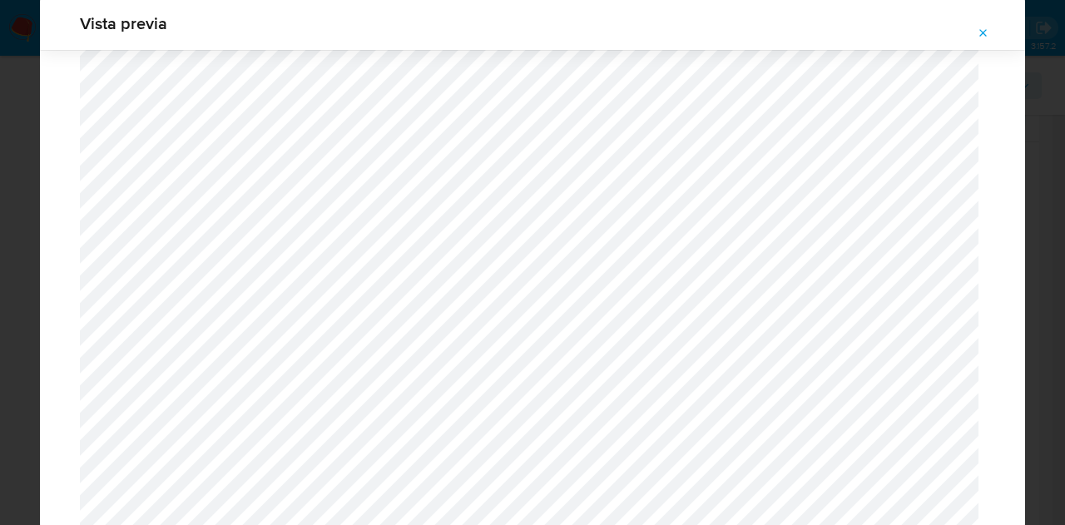
scroll to position [1803, 0]
click at [992, 33] on button "Attachment preview" at bounding box center [983, 33] width 37 height 27
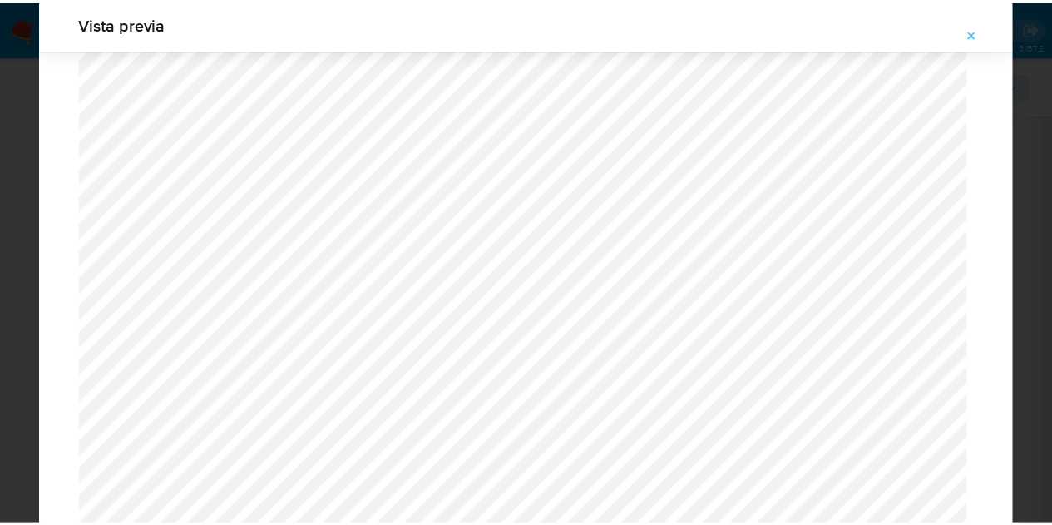
scroll to position [53, 0]
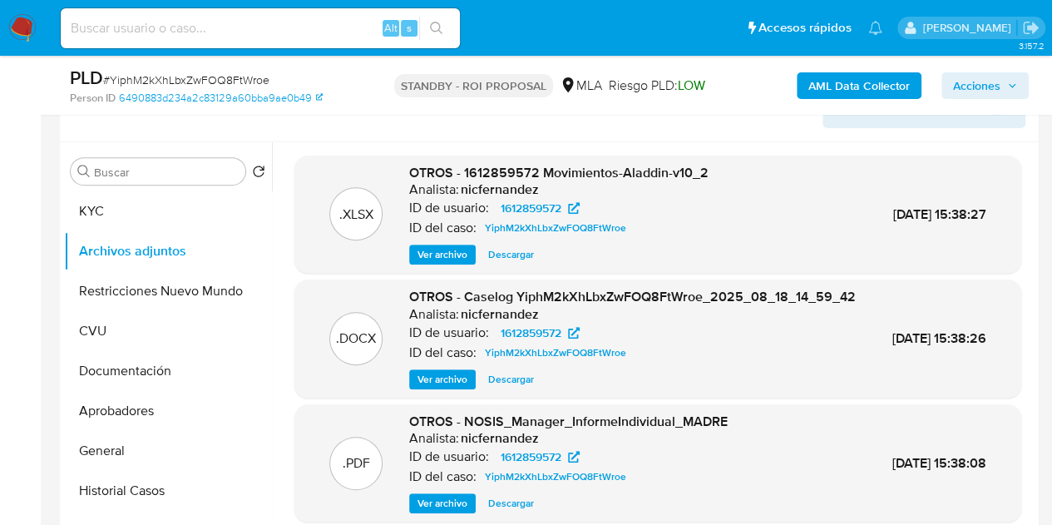
drag, startPoint x: 1035, startPoint y: 275, endPoint x: 1034, endPoint y: 358, distance: 83.2
click at [1036, 366] on div "Buscar Volver al orden por defecto KYC Archivos adjuntos Restricciones Nuevo Mu…" at bounding box center [549, 355] width 979 height 426
click at [1015, 317] on div ".XLSX OTROS - 1612859572 Movimientos-Aladdin-v10_2 Analista: nicfernandez ID de…" at bounding box center [658, 437] width 754 height 562
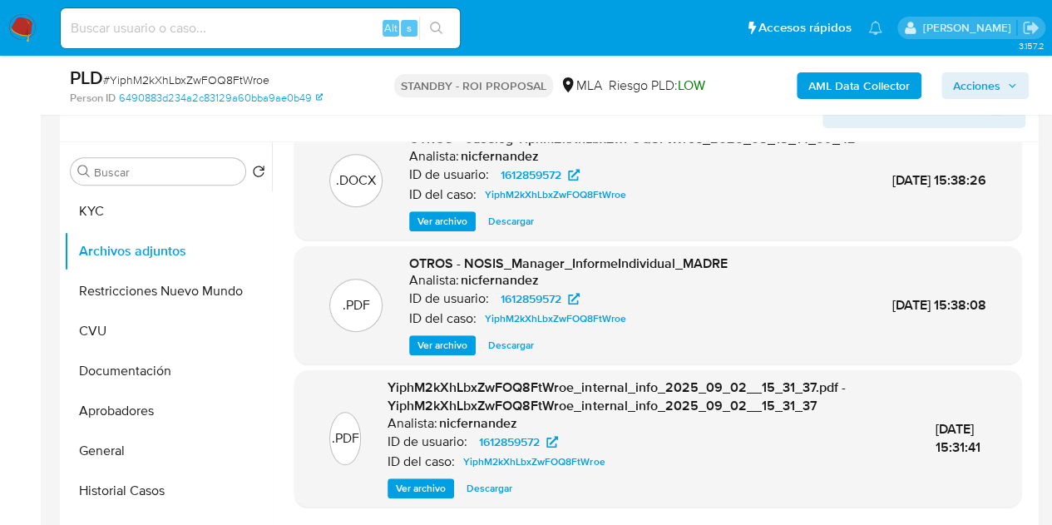
scroll to position [0, 0]
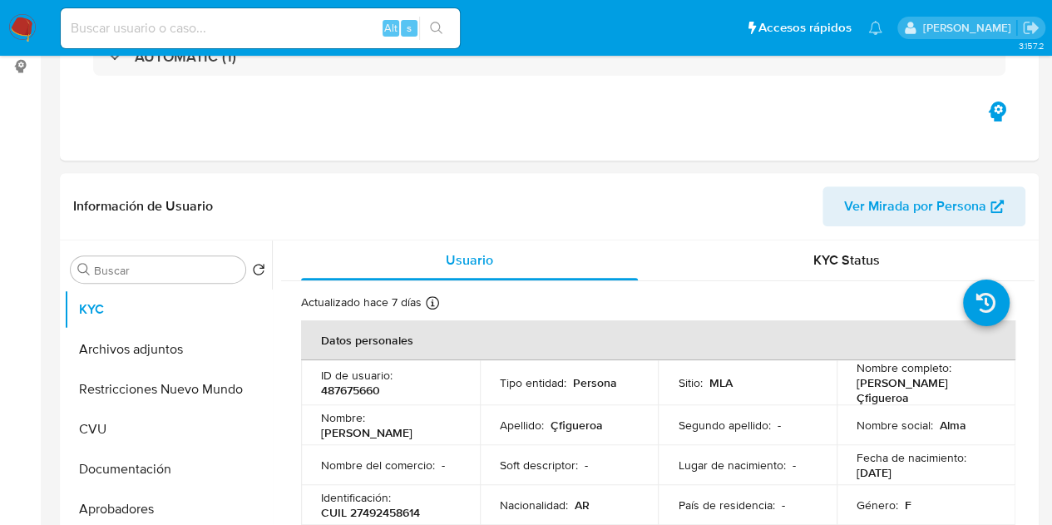
select select "10"
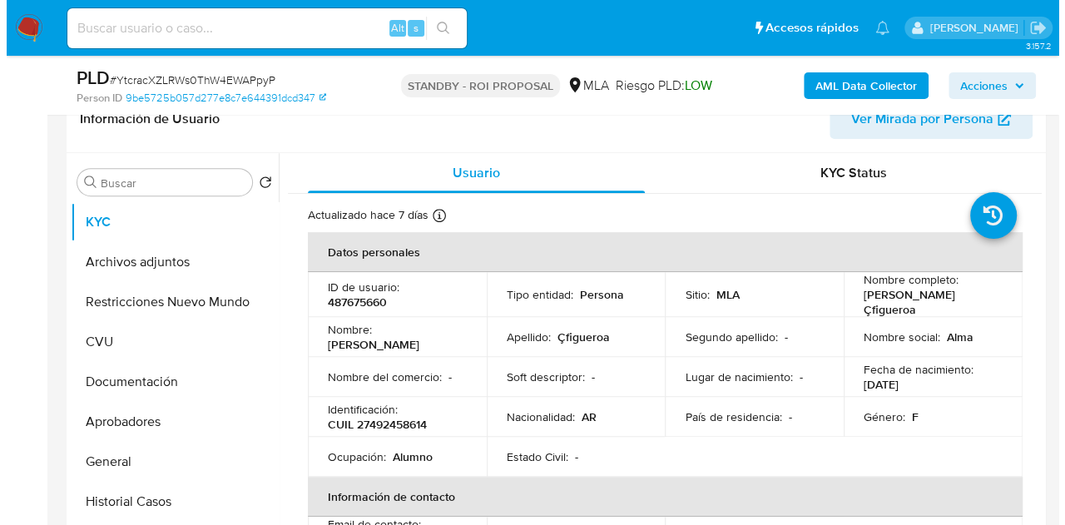
scroll to position [346, 0]
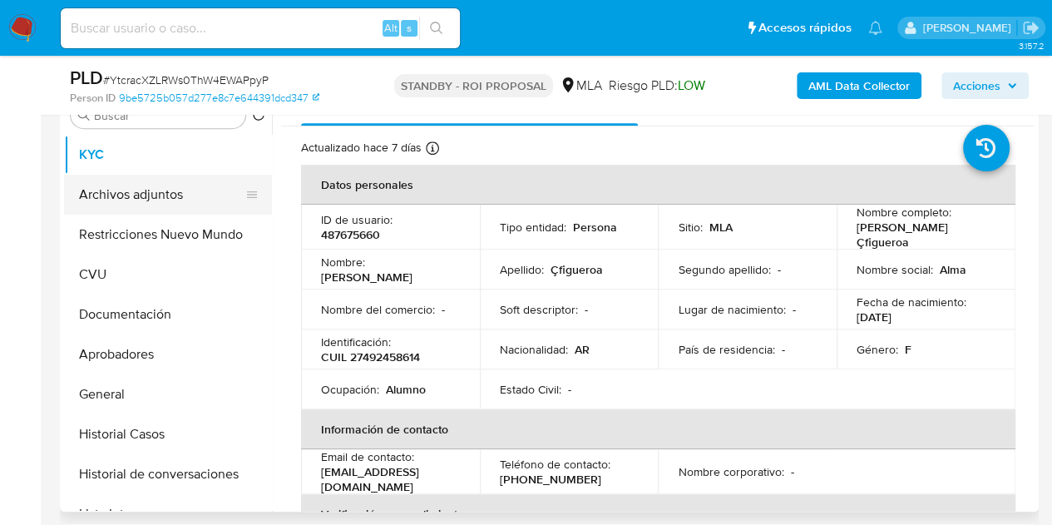
click at [175, 198] on button "Archivos adjuntos" at bounding box center [161, 195] width 195 height 40
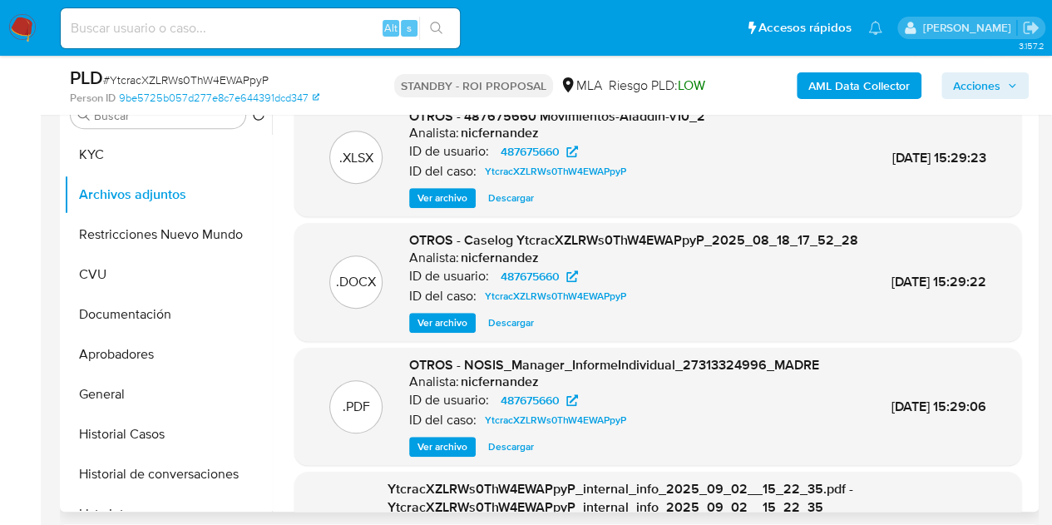
click at [424, 331] on span "Ver archivo" at bounding box center [443, 322] width 50 height 17
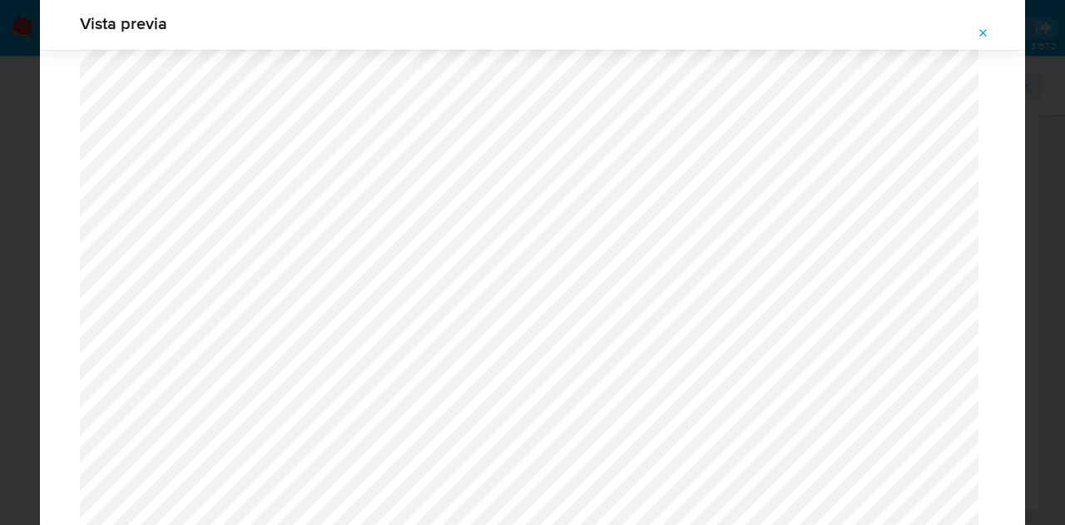
scroll to position [1868, 0]
click at [995, 31] on button "Attachment preview" at bounding box center [983, 33] width 37 height 27
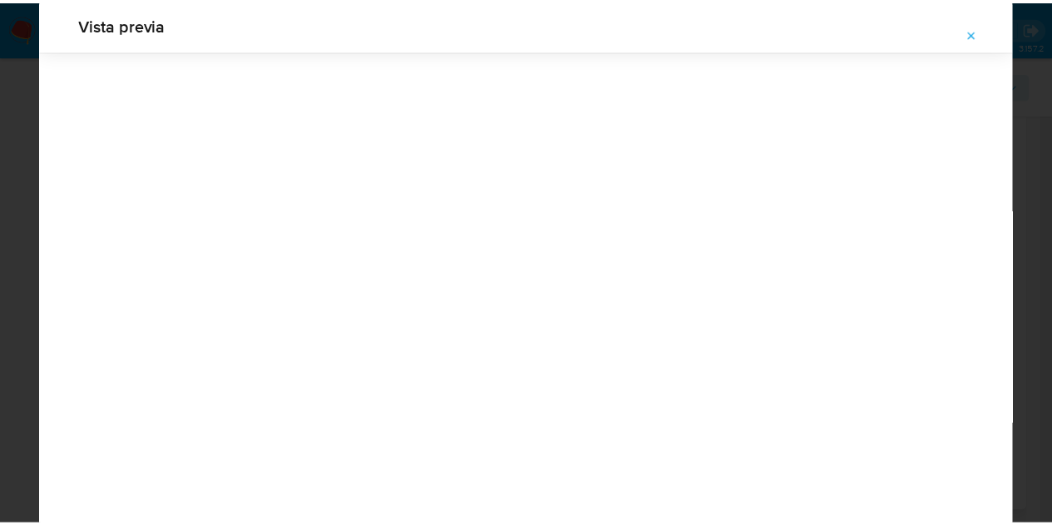
scroll to position [53, 0]
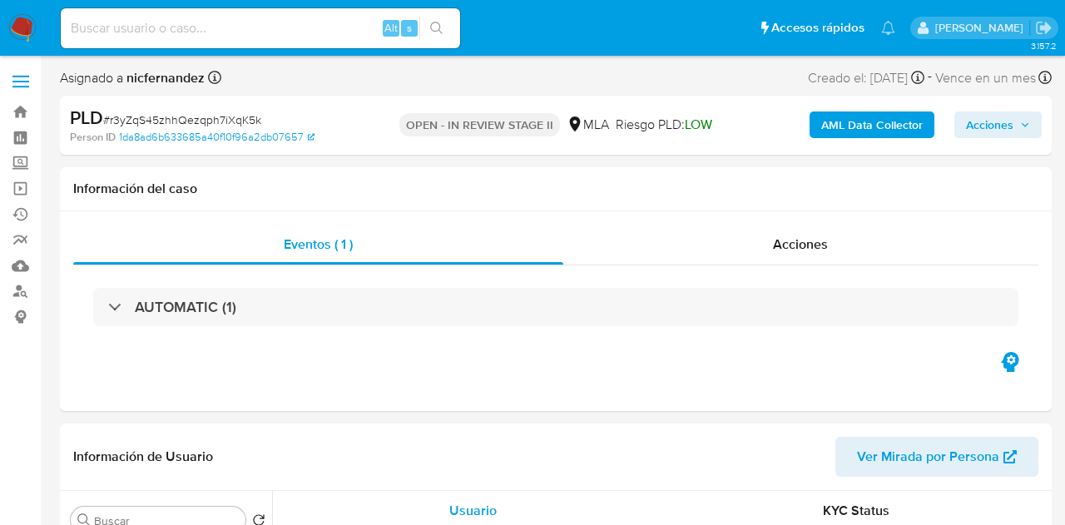
select select "10"
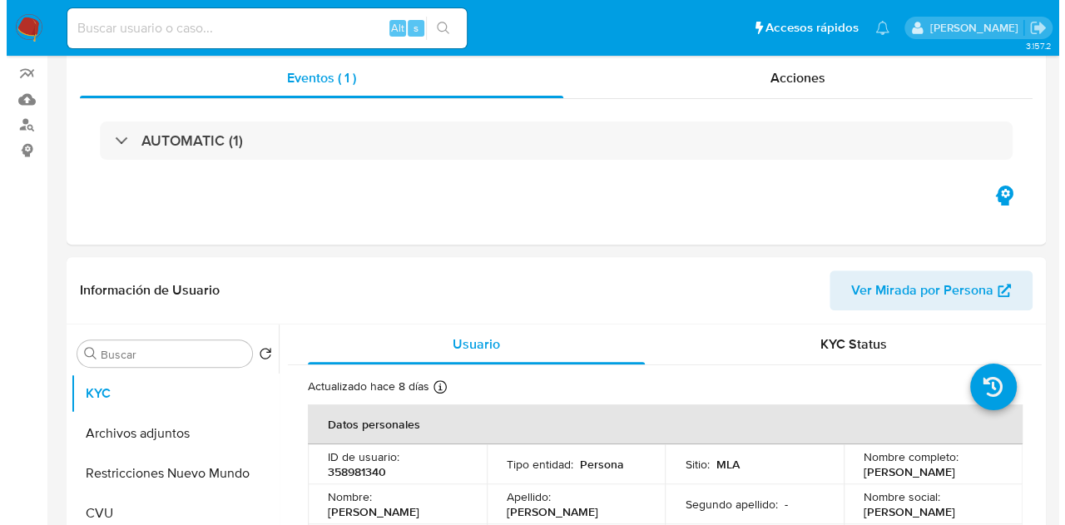
scroll to position [272, 0]
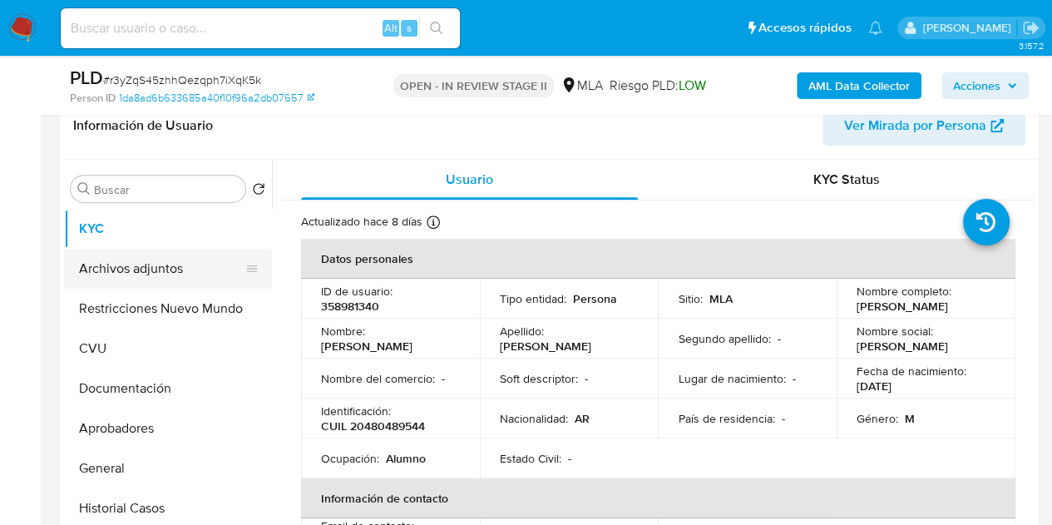
click at [184, 283] on button "Archivos adjuntos" at bounding box center [161, 269] width 195 height 40
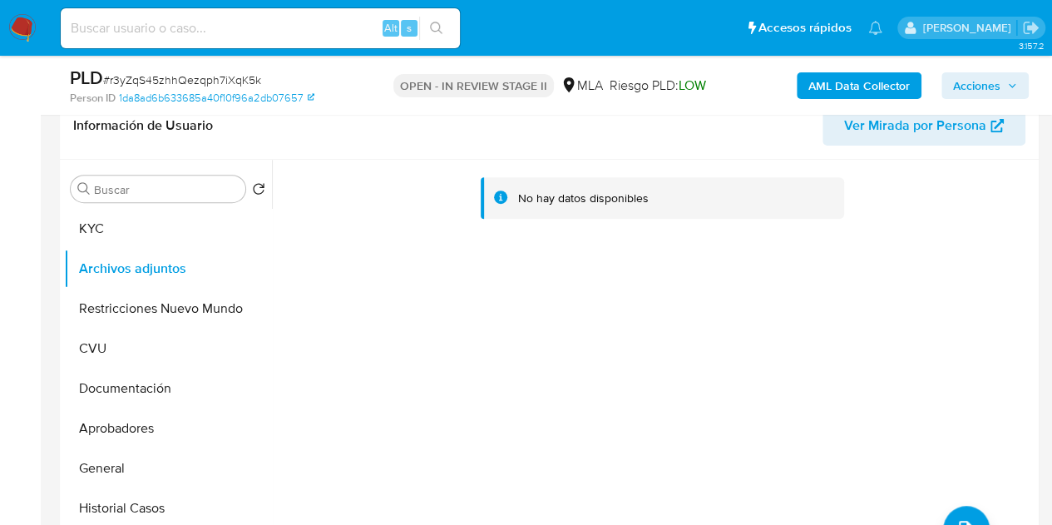
click at [849, 79] on b "AML Data Collector" at bounding box center [858, 85] width 101 height 27
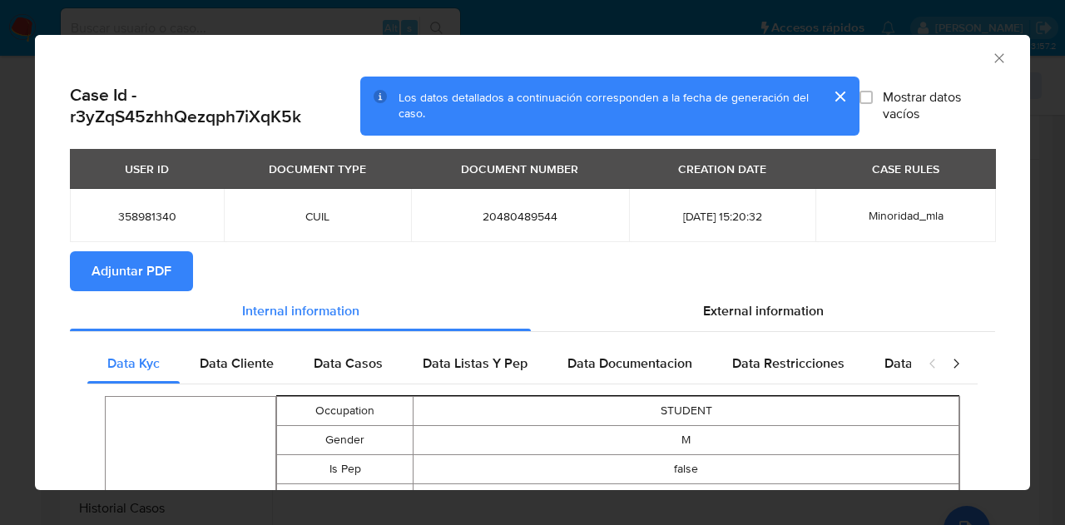
click at [141, 277] on span "Adjuntar PDF" at bounding box center [131, 271] width 80 height 37
click at [991, 54] on icon "Cerrar ventana" at bounding box center [999, 58] width 17 height 17
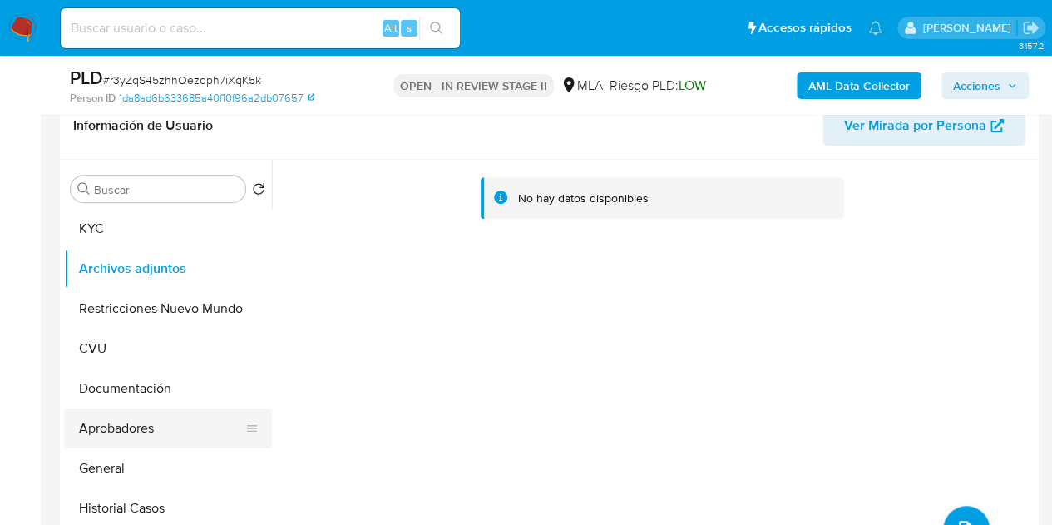
click at [103, 423] on button "Aprobadores" at bounding box center [161, 428] width 195 height 40
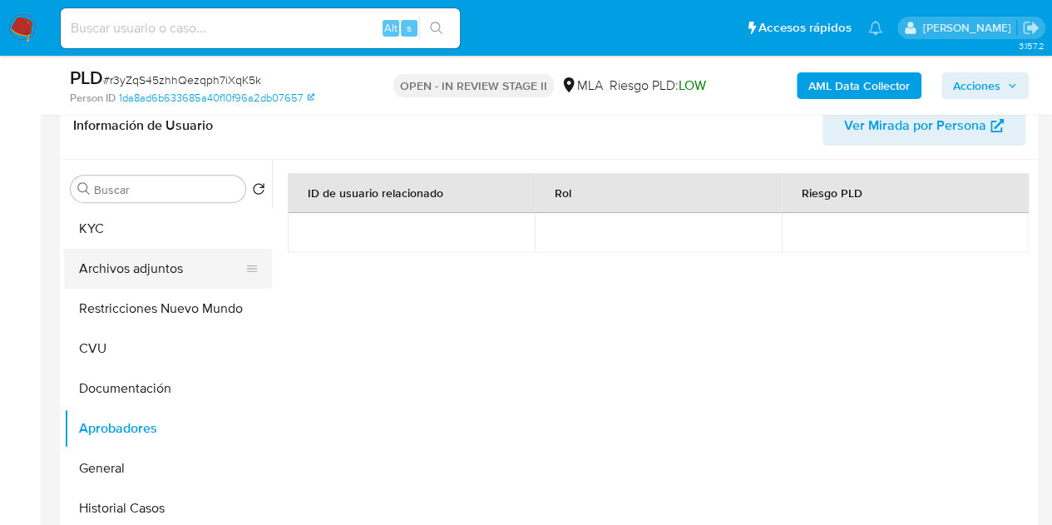
click at [113, 260] on button "Archivos adjuntos" at bounding box center [161, 269] width 195 height 40
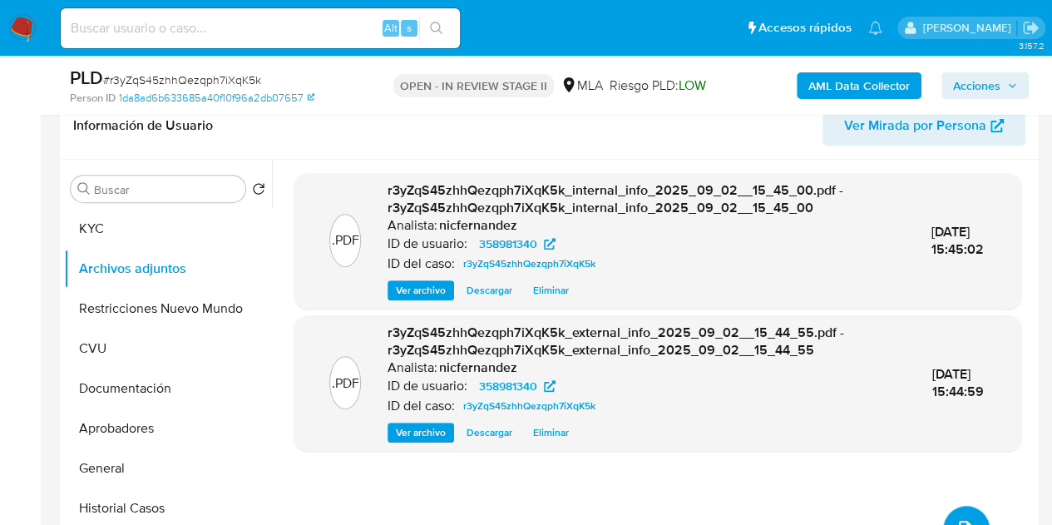
click at [953, 513] on button "upload-file" at bounding box center [966, 529] width 47 height 47
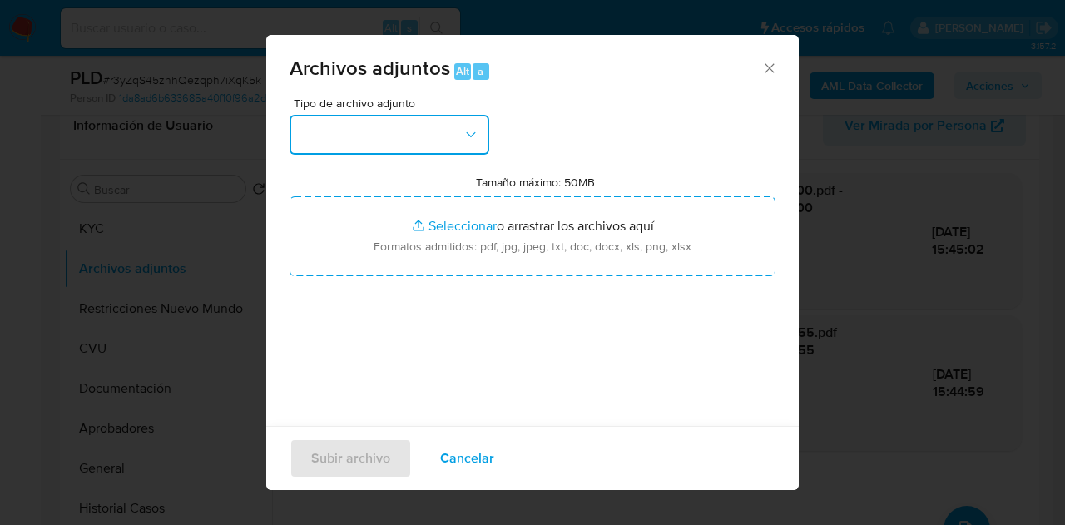
click at [477, 132] on icon "button" at bounding box center [470, 134] width 17 height 17
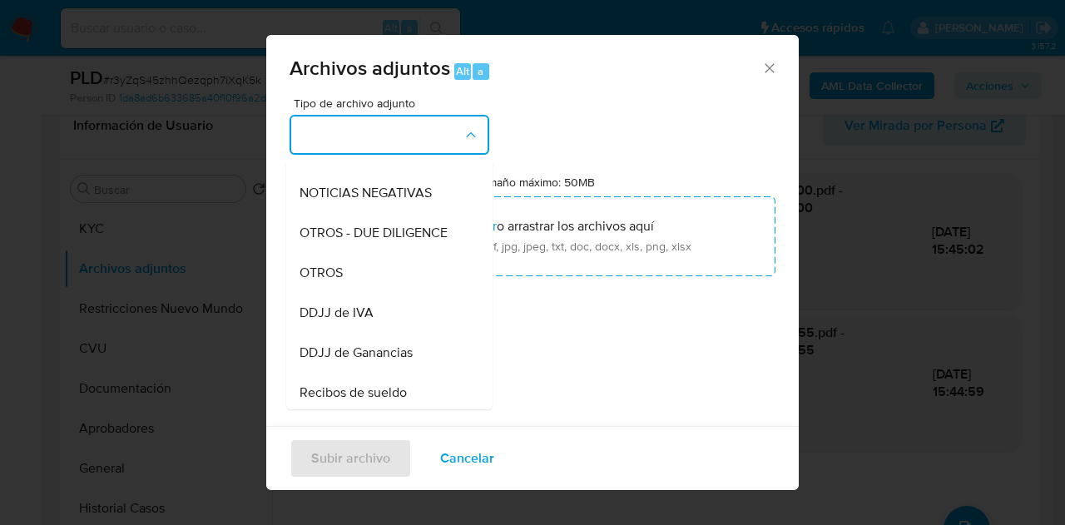
scroll to position [256, 0]
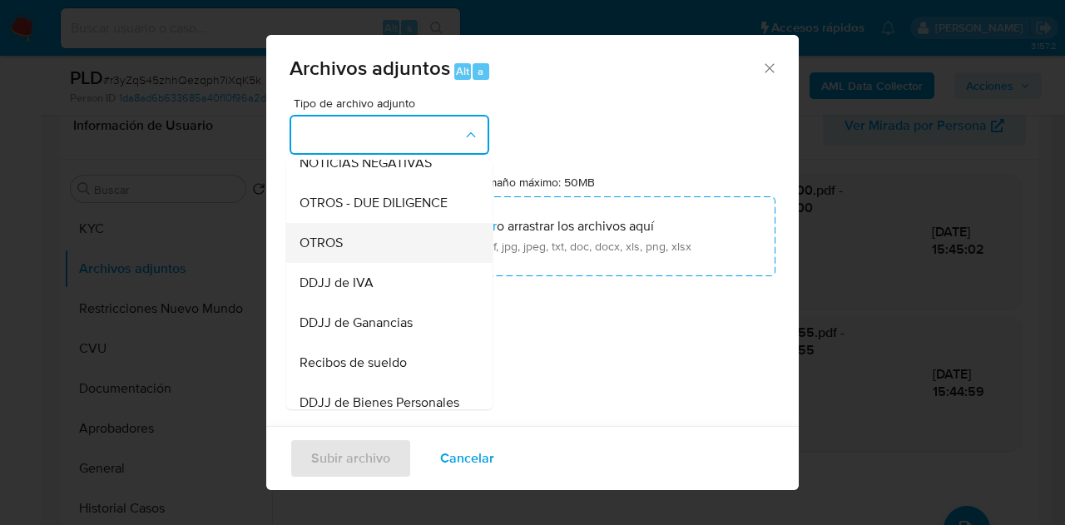
click at [404, 240] on div "OTROS" at bounding box center [384, 243] width 170 height 40
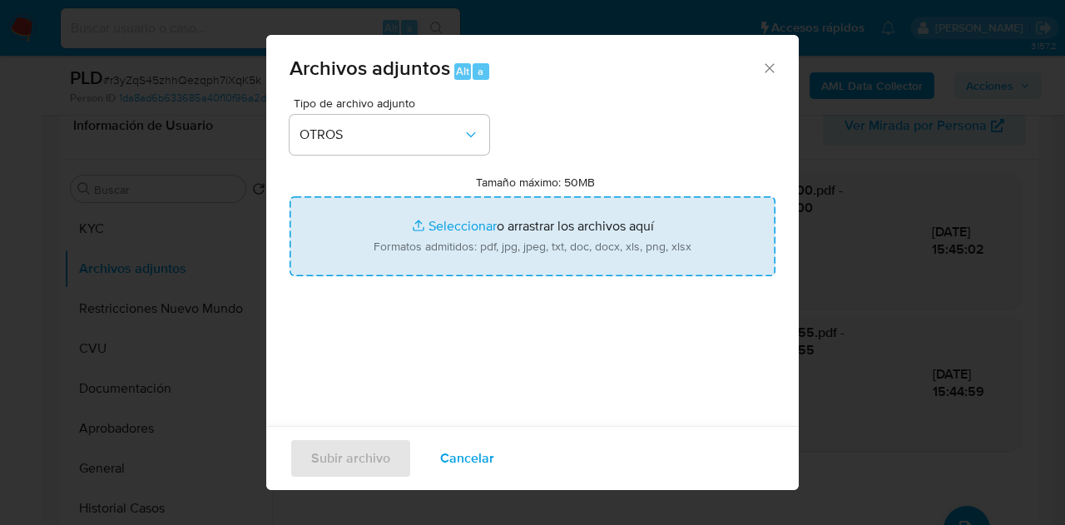
click at [459, 230] on input "Tamaño máximo: 50MB Seleccionar archivos" at bounding box center [532, 236] width 486 height 80
type input "C:\fakepath\NOSIS_Manager_InformeIndividual_27337692015 MADRE.pdf"
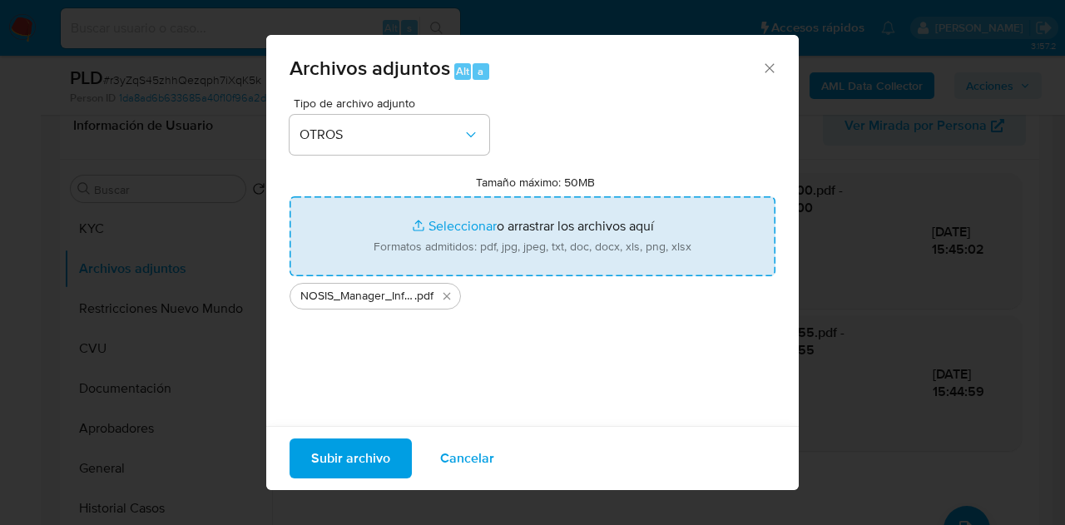
click at [336, 447] on span "Subir archivo" at bounding box center [350, 458] width 79 height 37
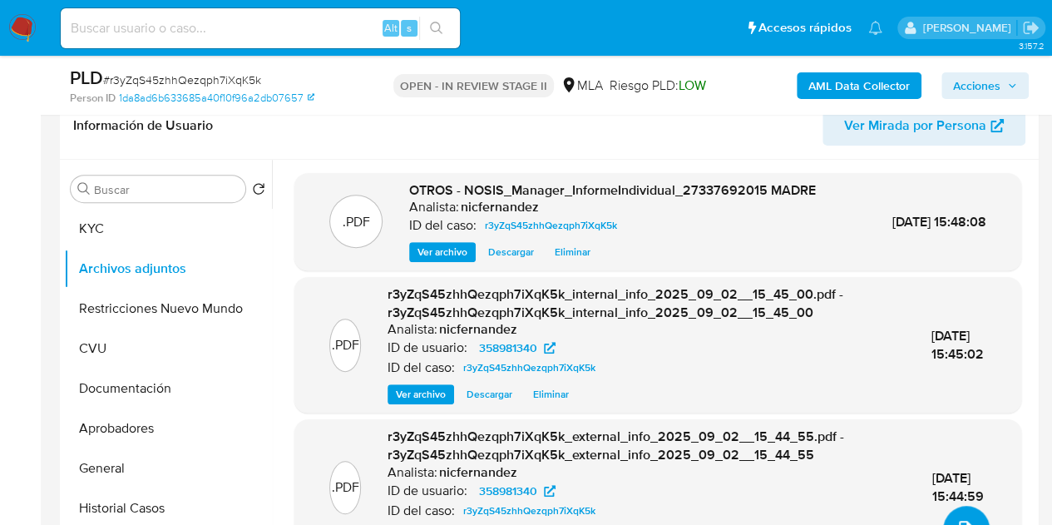
click at [960, 521] on icon "upload-file" at bounding box center [966, 529] width 20 height 20
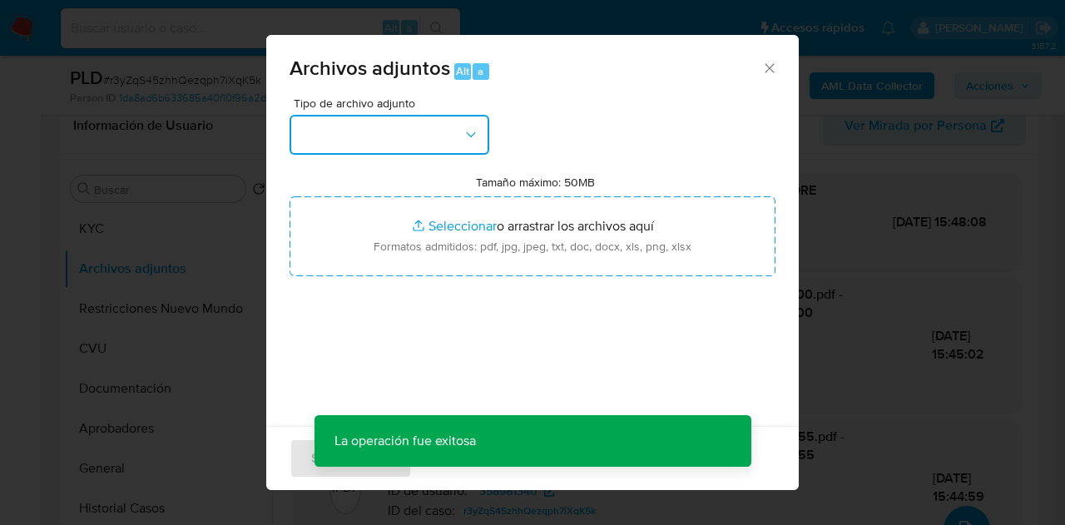
click at [418, 144] on button "button" at bounding box center [389, 135] width 200 height 40
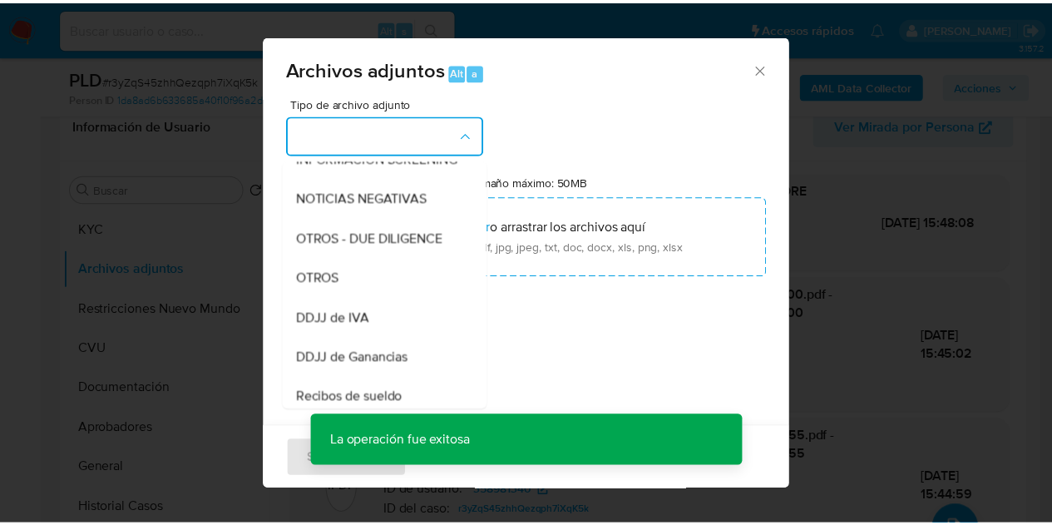
scroll to position [245, 0]
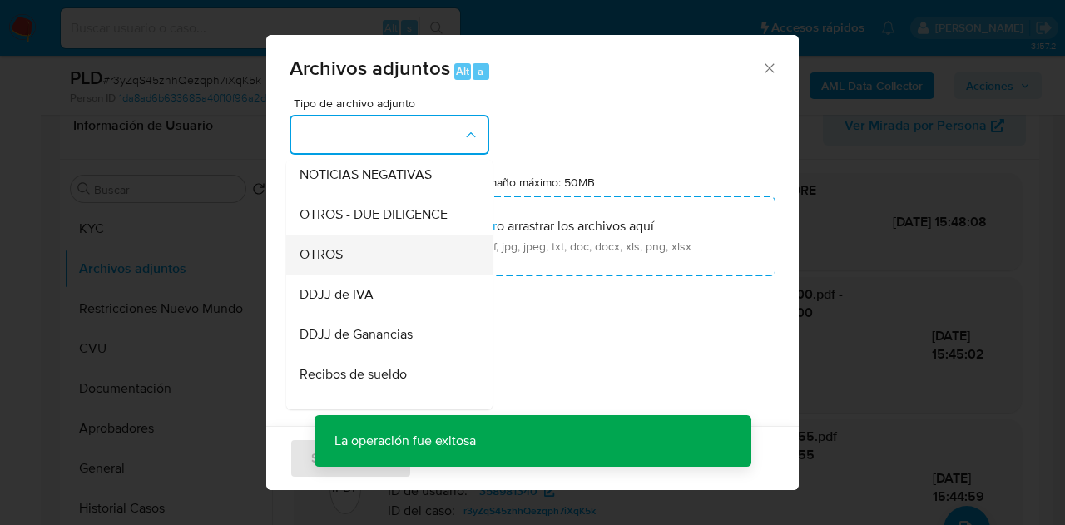
click at [379, 274] on div "OTROS" at bounding box center [384, 255] width 170 height 40
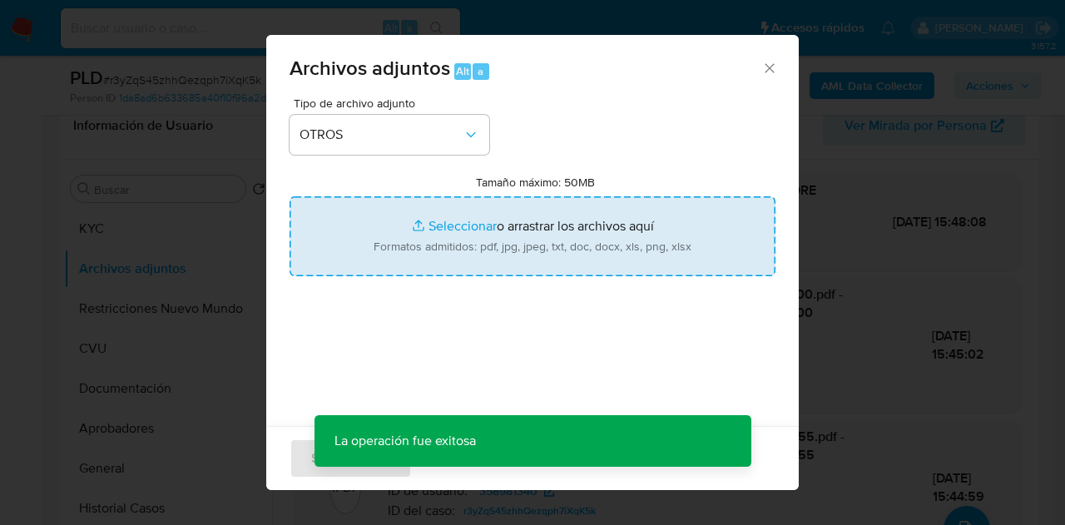
click at [427, 225] on input "Tamaño máximo: 50MB Seleccionar archivos" at bounding box center [532, 236] width 486 height 80
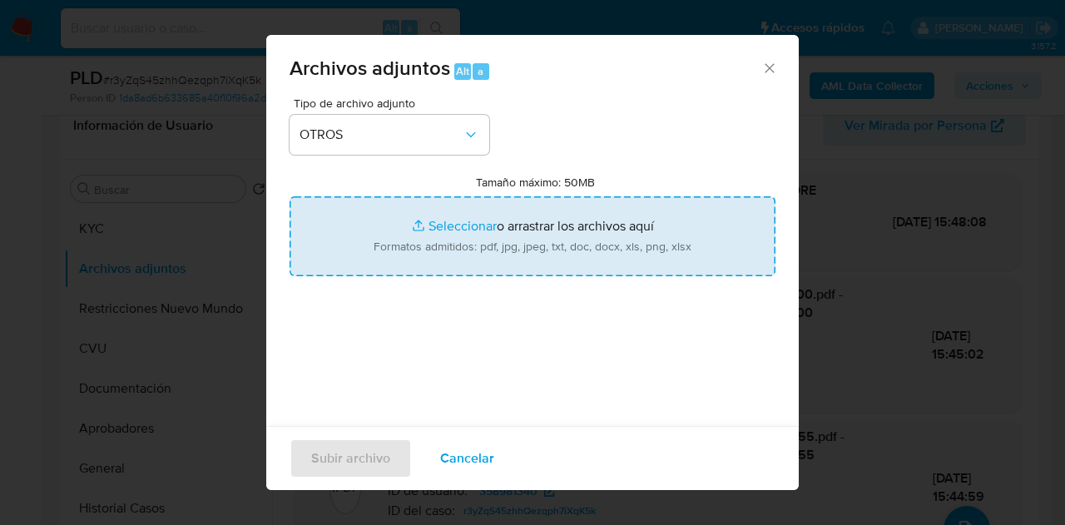
type input "C:\fakepath\Caselog r3yZqS45zhhQezqph7iXqK5k_2025_08_19_03_32_17.docx"
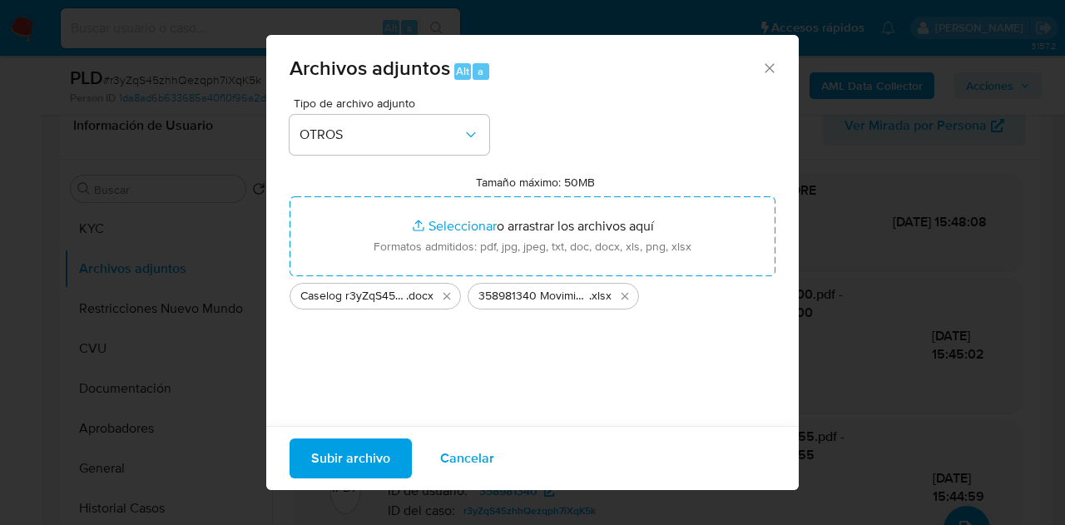
click at [373, 457] on span "Subir archivo" at bounding box center [350, 458] width 79 height 37
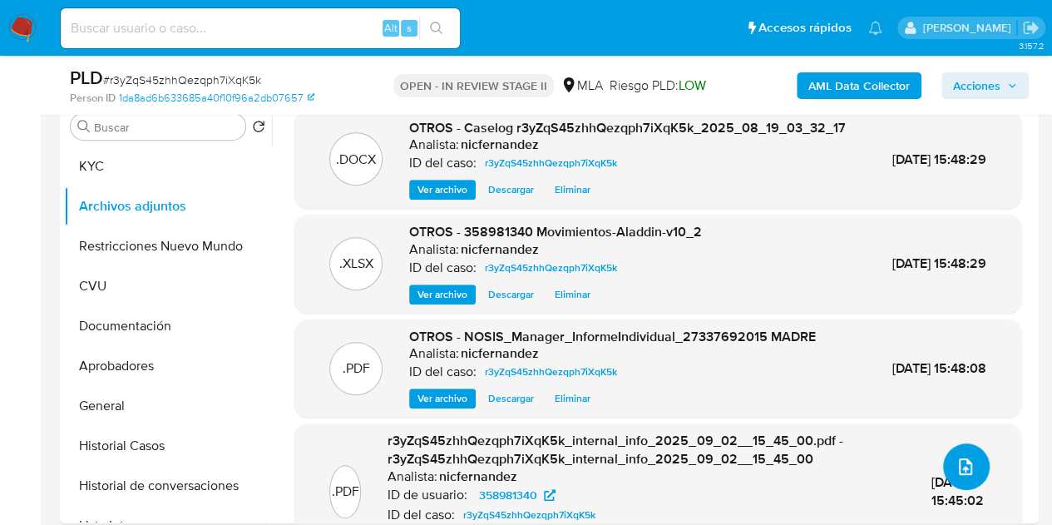
scroll to position [312, 0]
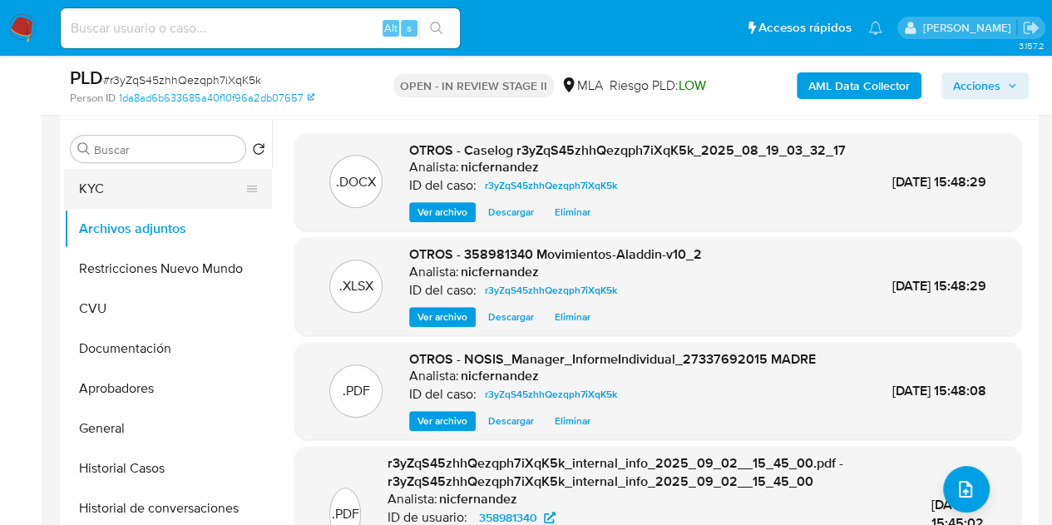
click at [145, 200] on button "KYC" at bounding box center [161, 189] width 195 height 40
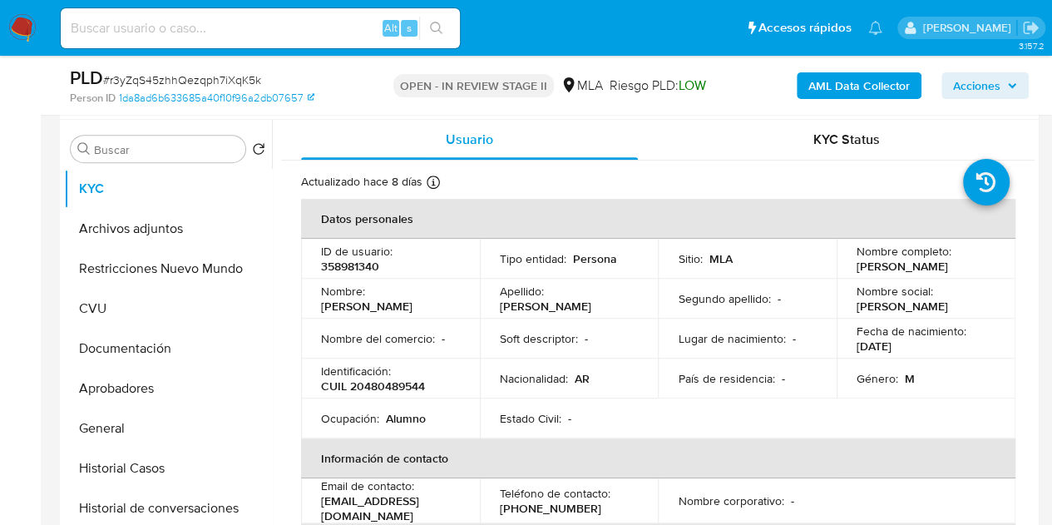
click at [382, 400] on td "Ocupación : Alumno" at bounding box center [390, 418] width 179 height 40
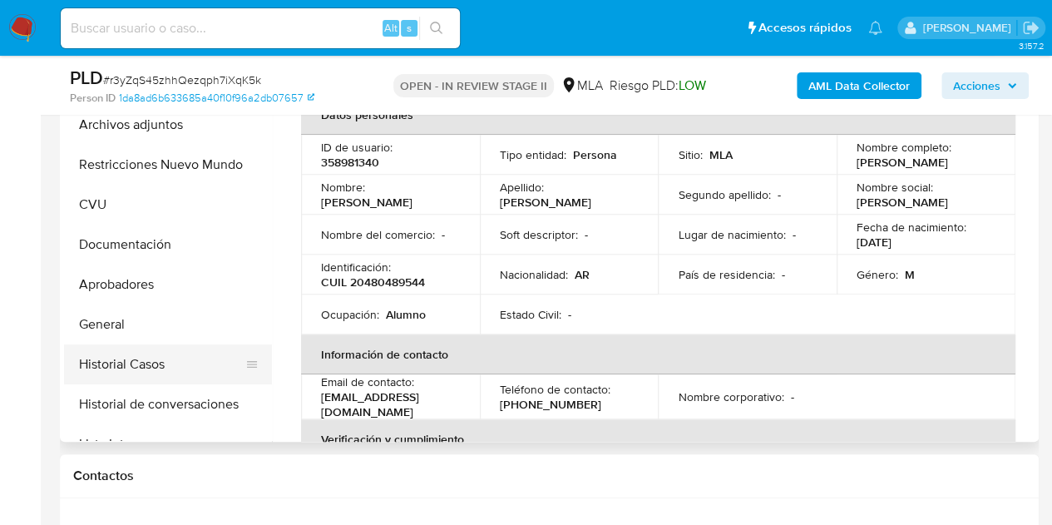
scroll to position [465, 0]
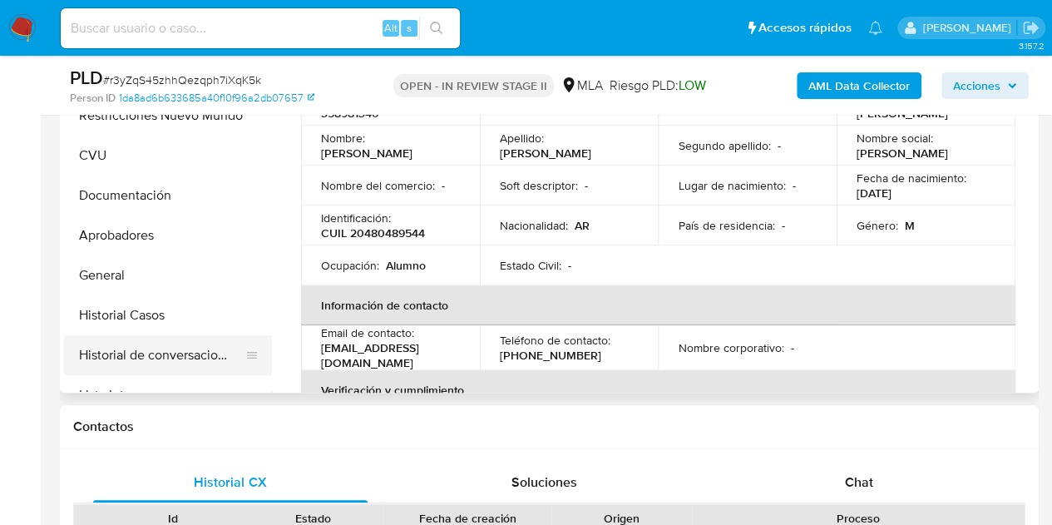
click at [117, 365] on button "Historial de conversaciones" at bounding box center [161, 355] width 195 height 40
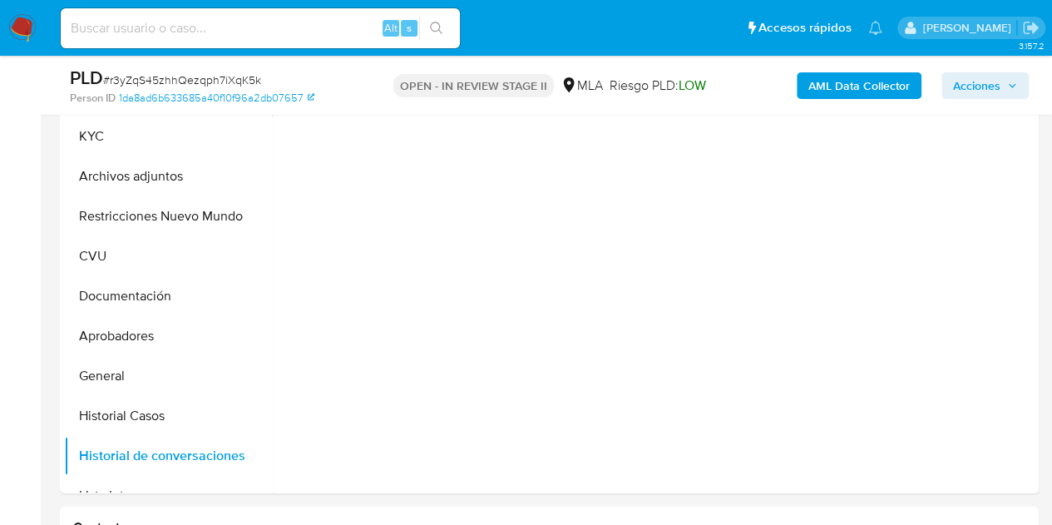
scroll to position [361, 0]
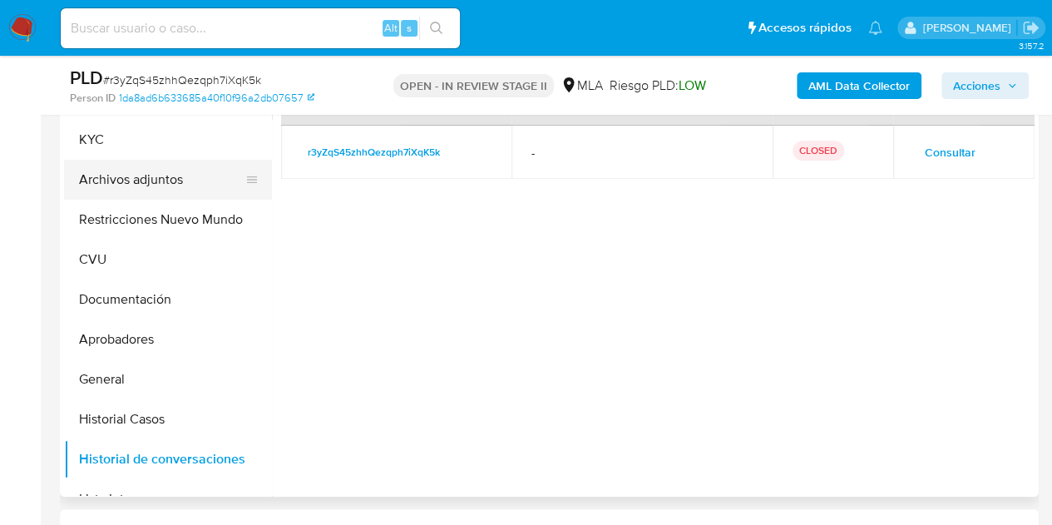
click at [163, 181] on button "Archivos adjuntos" at bounding box center [161, 180] width 195 height 40
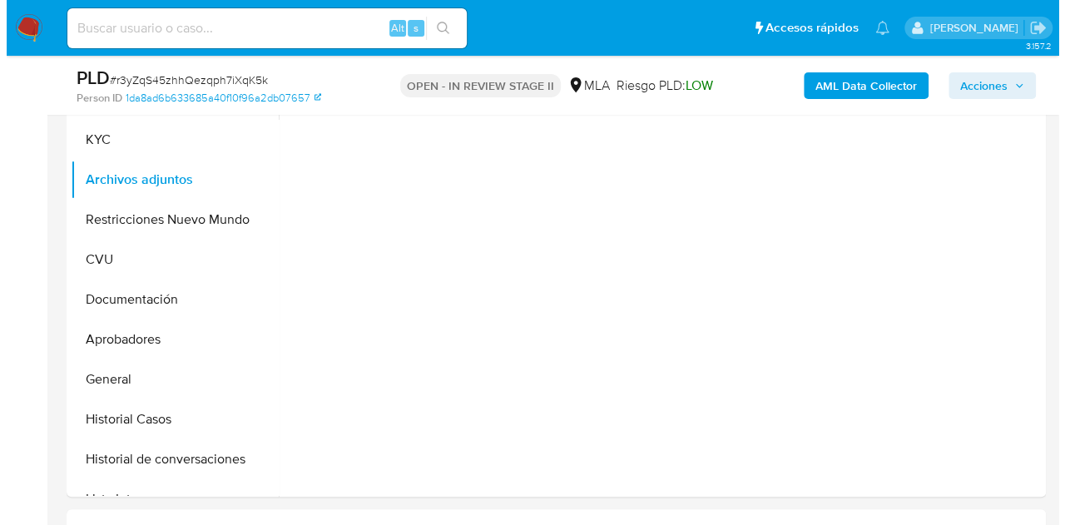
scroll to position [294, 0]
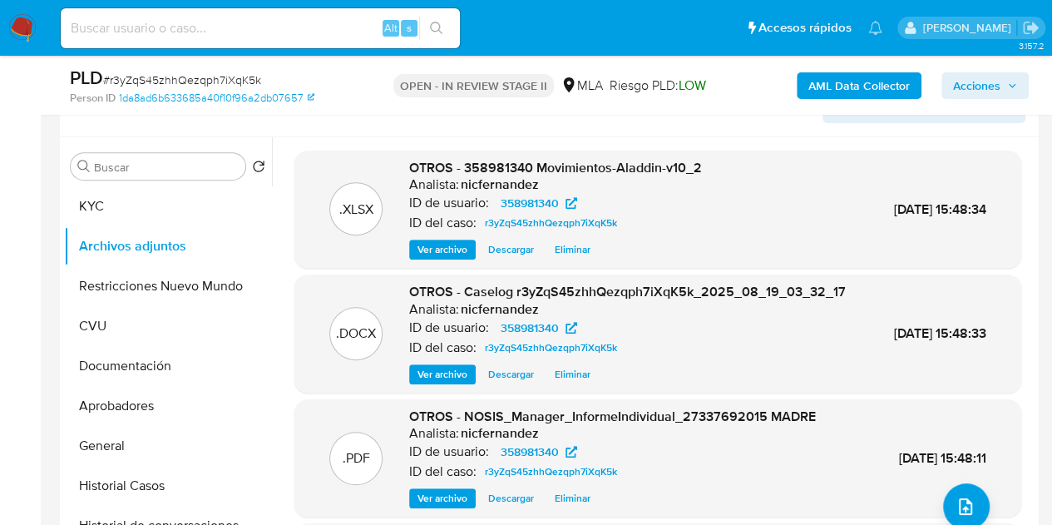
click at [435, 382] on span "Ver archivo" at bounding box center [443, 374] width 50 height 17
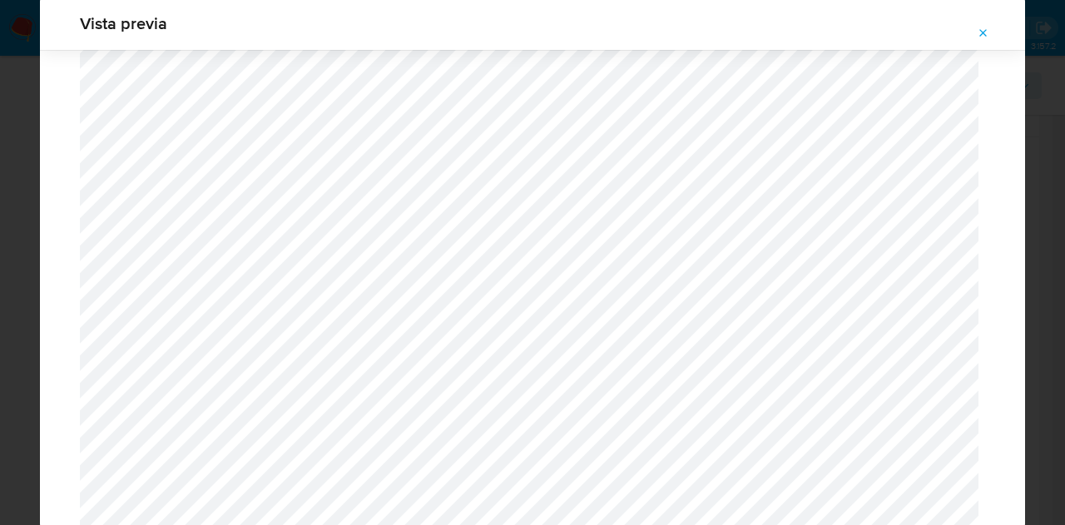
scroll to position [1673, 0]
click at [984, 37] on icon "Attachment preview" at bounding box center [982, 33] width 13 height 13
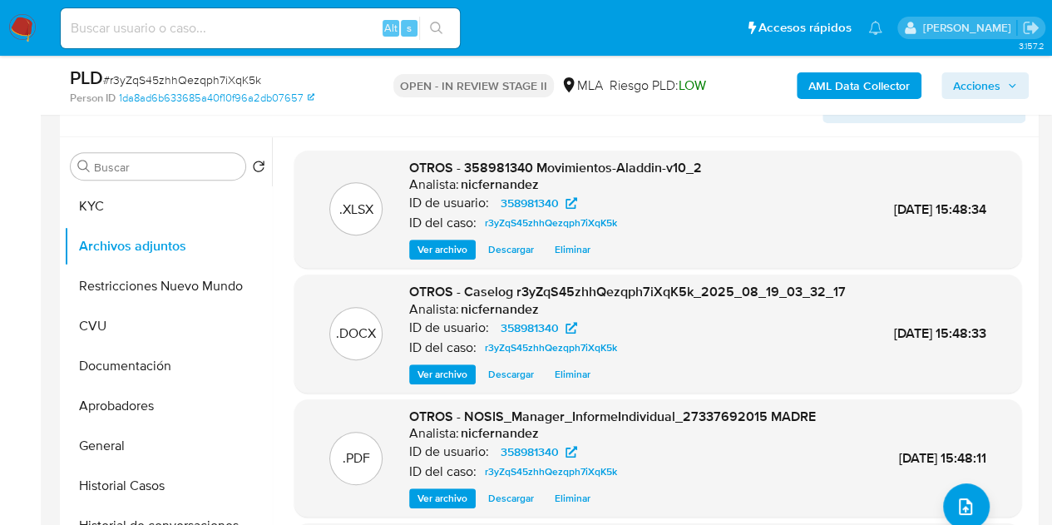
scroll to position [206, 0]
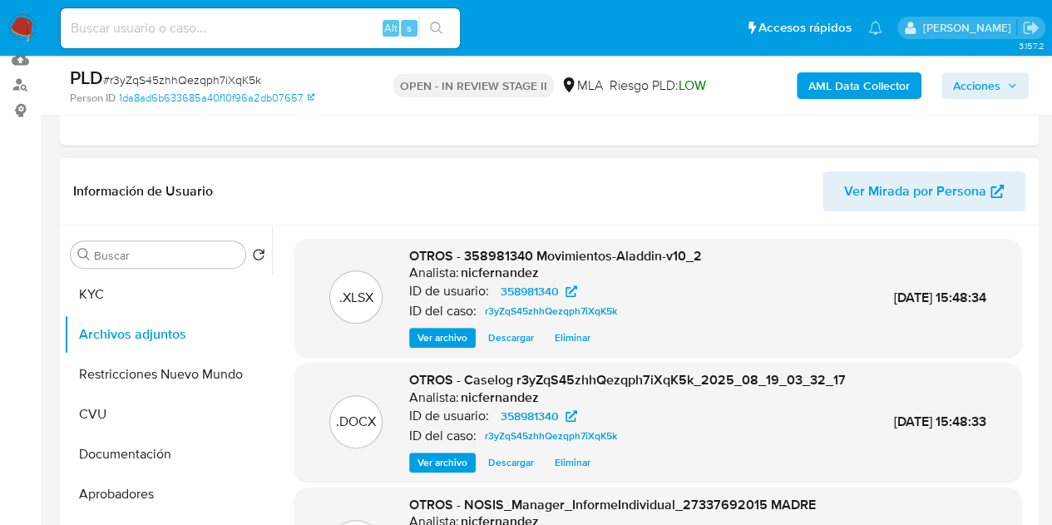
click at [993, 86] on span "Acciones" at bounding box center [976, 85] width 47 height 27
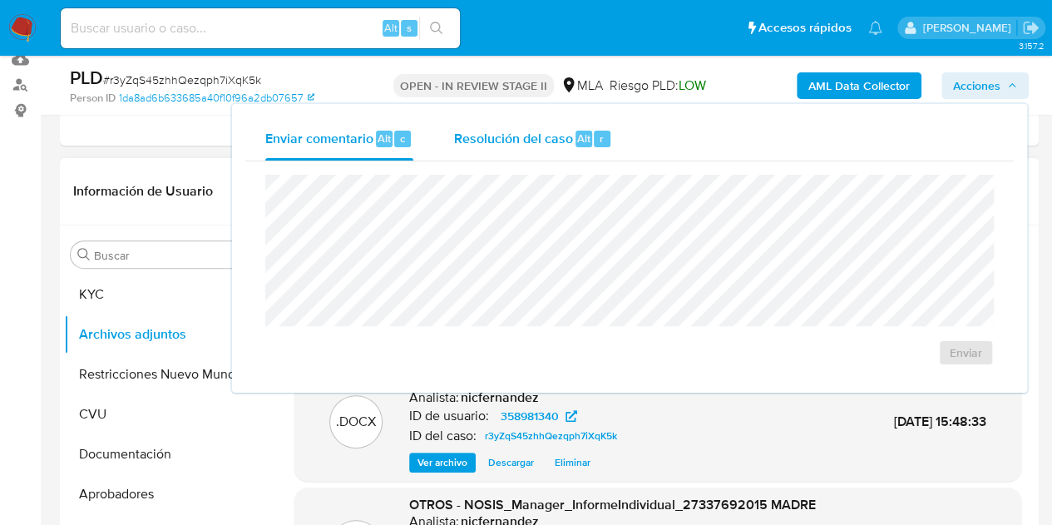
click at [514, 145] on span "Resolución del caso" at bounding box center [512, 137] width 119 height 19
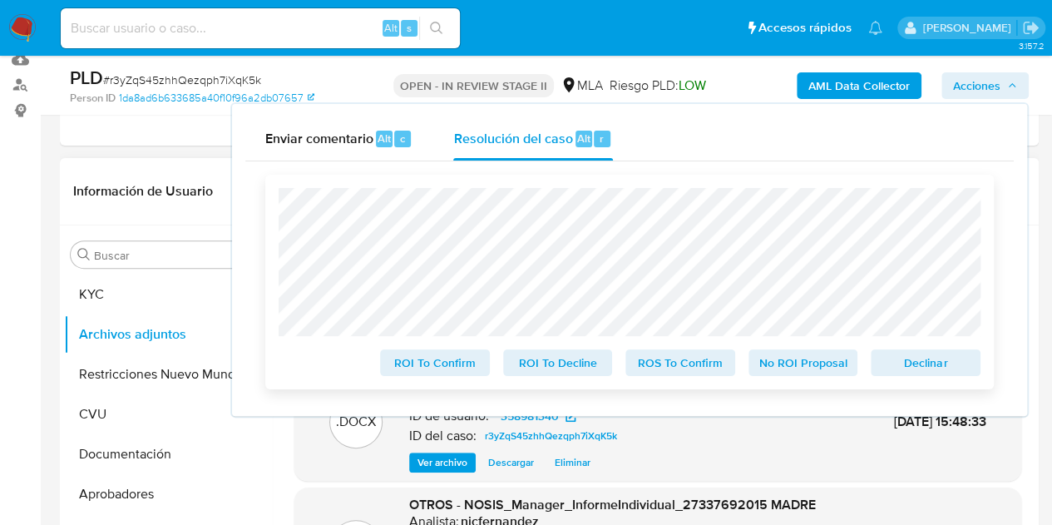
click at [890, 358] on span "Declinar" at bounding box center [925, 362] width 86 height 23
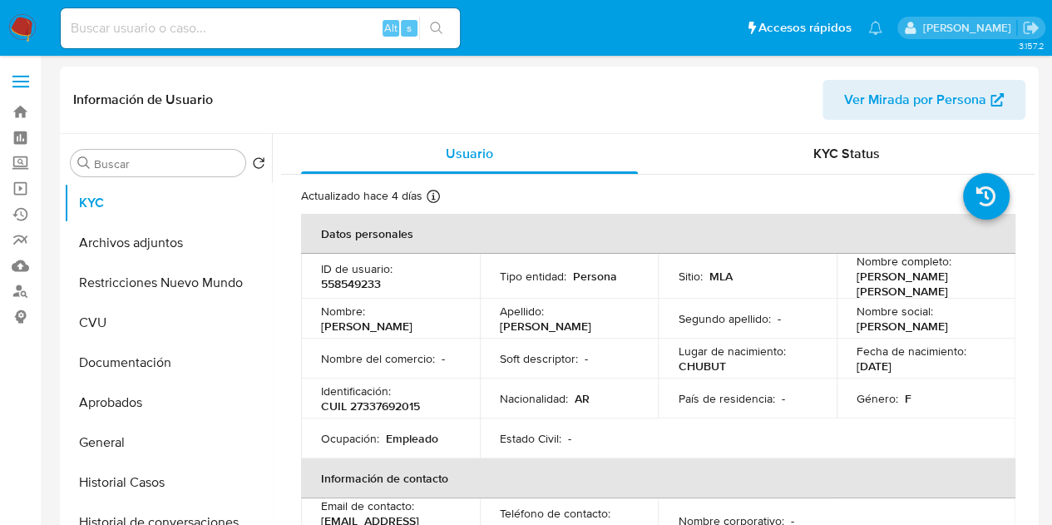
select select "10"
drag, startPoint x: 241, startPoint y: 372, endPoint x: 284, endPoint y: 377, distance: 43.5
click at [259, 373] on div at bounding box center [259, 362] width 0 height 23
drag, startPoint x: 853, startPoint y: 279, endPoint x: 767, endPoint y: 376, distance: 130.2
click at [905, 292] on p "[PERSON_NAME] [PERSON_NAME]" at bounding box center [923, 284] width 132 height 30
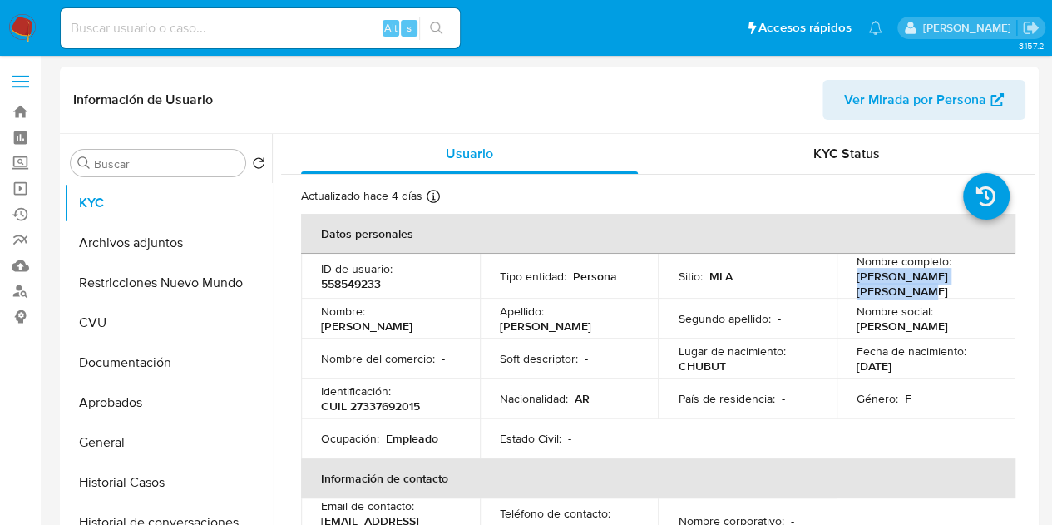
copy p "[PERSON_NAME] [PERSON_NAME]"
drag, startPoint x: 413, startPoint y: 384, endPoint x: 430, endPoint y: 384, distance: 17.5
click at [413, 384] on div "Identificación : CUIL 27337692015" at bounding box center [390, 398] width 139 height 30
click at [398, 413] on p "CUIL 27337692015" at bounding box center [370, 405] width 99 height 15
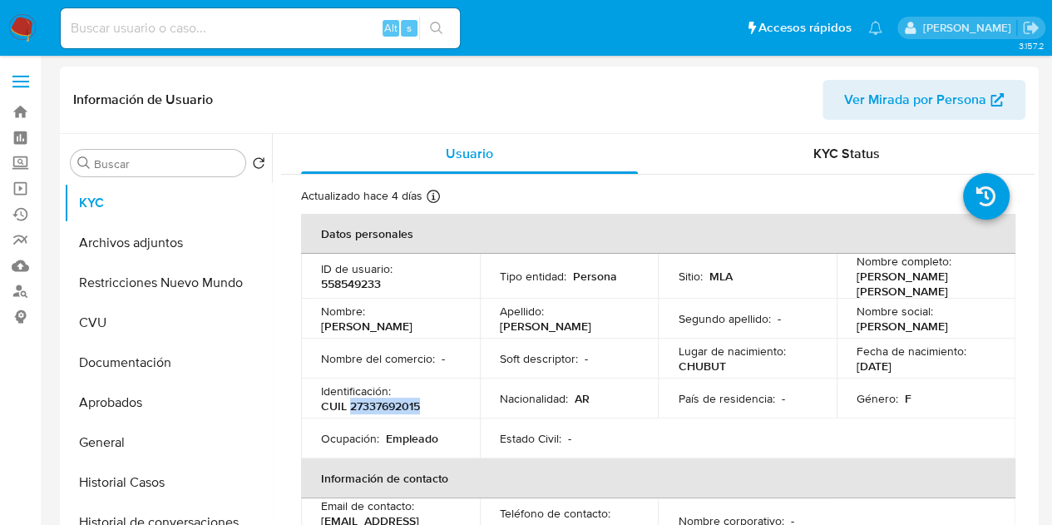
copy p "27337692015"
click at [90, 249] on button "Archivos adjuntos" at bounding box center [161, 243] width 195 height 40
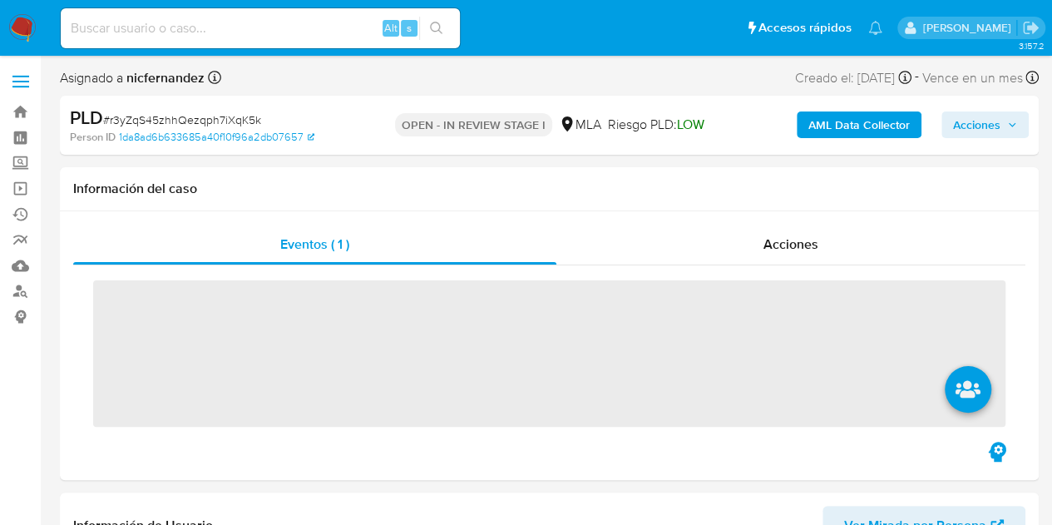
click at [965, 116] on span "Acciones" at bounding box center [976, 124] width 47 height 27
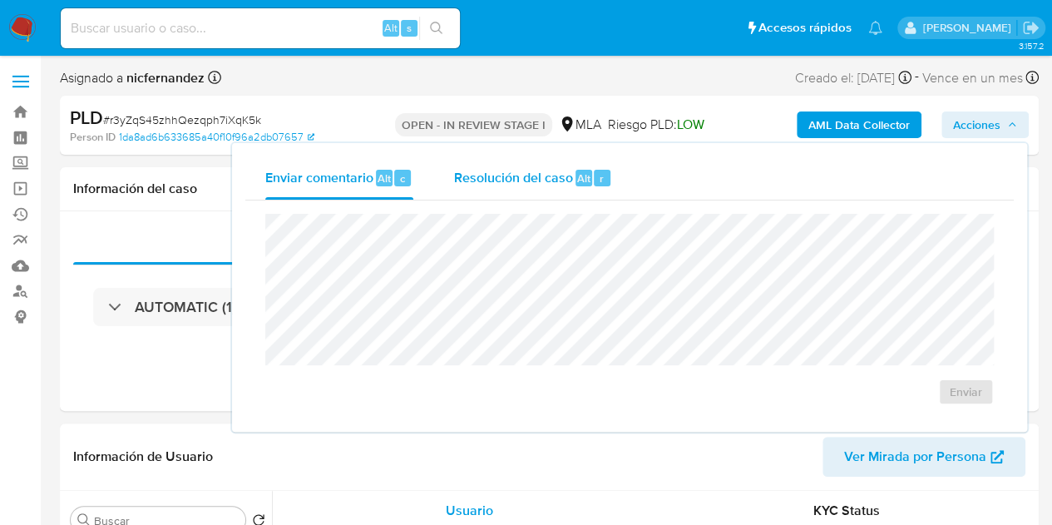
click at [507, 184] on span "Resolución del caso" at bounding box center [512, 177] width 119 height 19
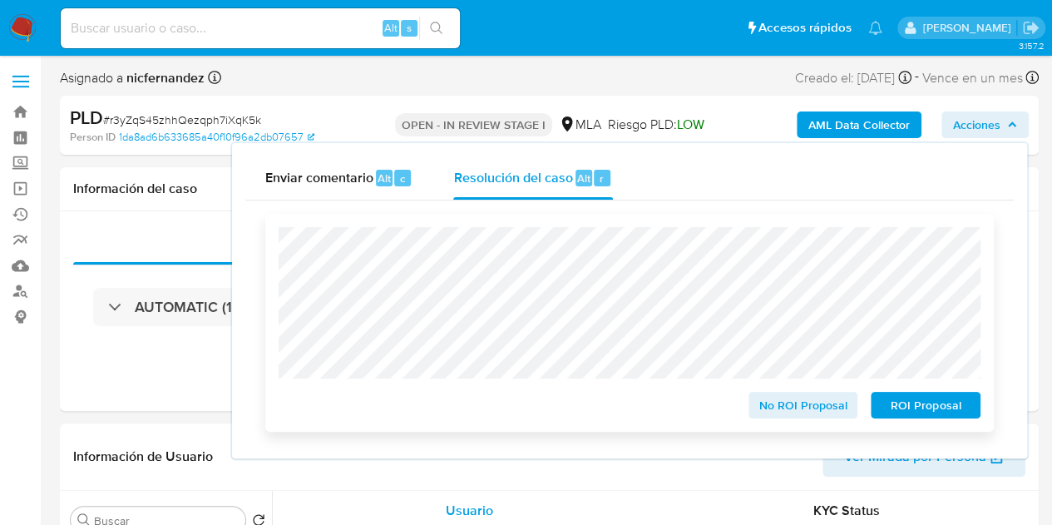
select select "10"
click at [918, 408] on span "ROI Proposal" at bounding box center [925, 404] width 86 height 23
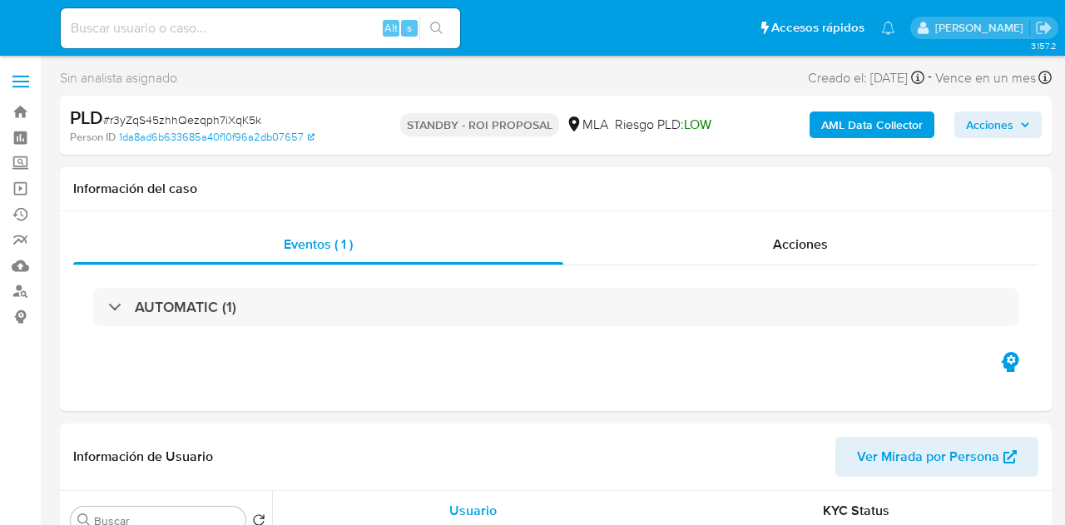
select select "10"
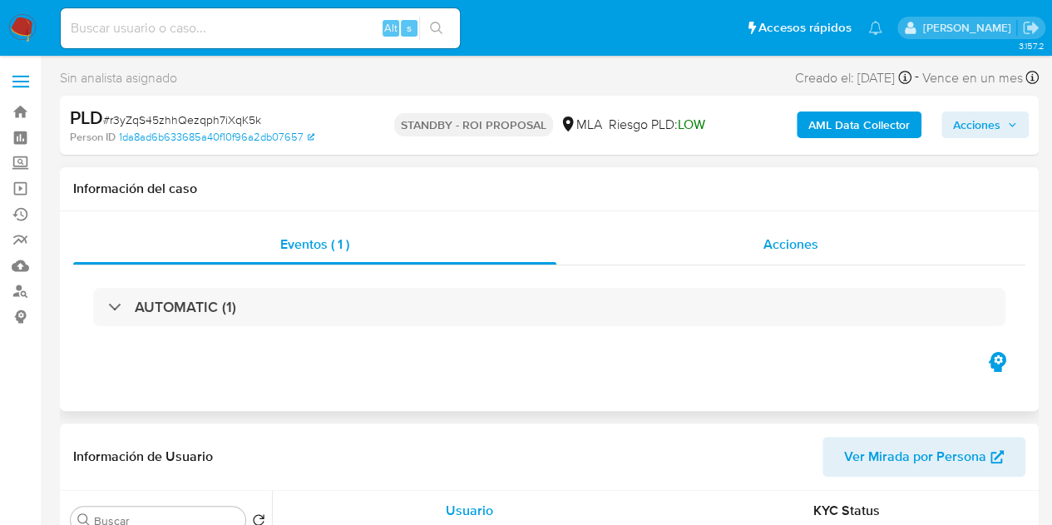
click at [864, 244] on div "Acciones" at bounding box center [790, 245] width 469 height 40
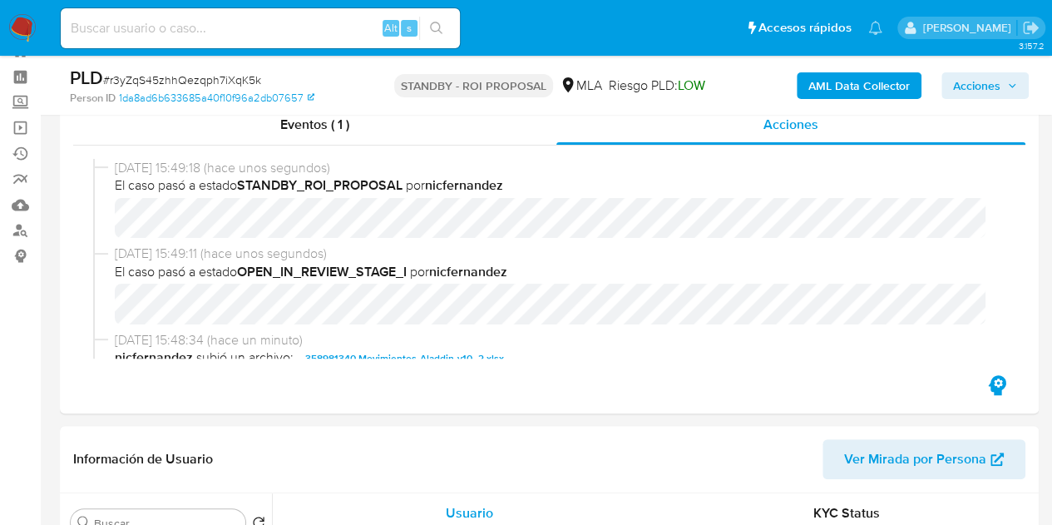
select select "10"
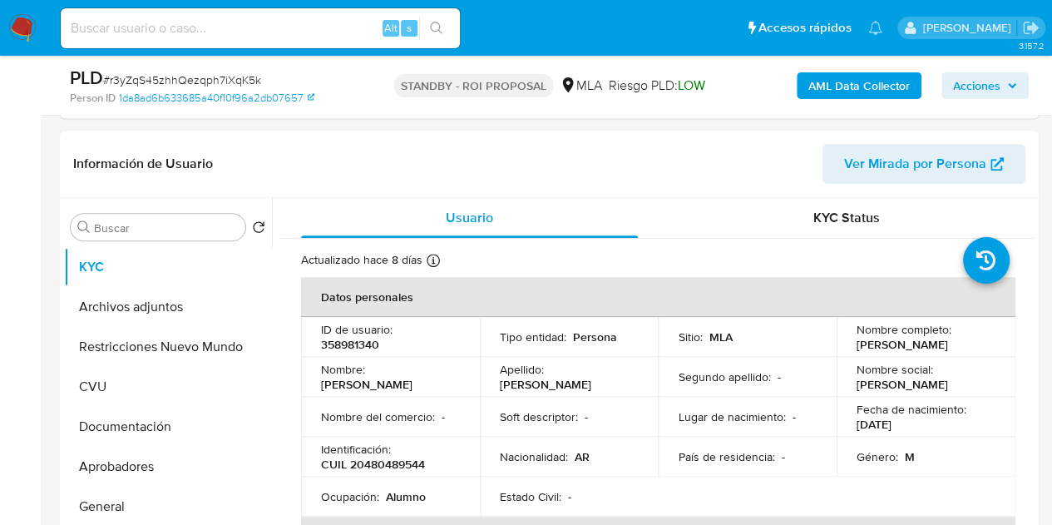
scroll to position [400, 0]
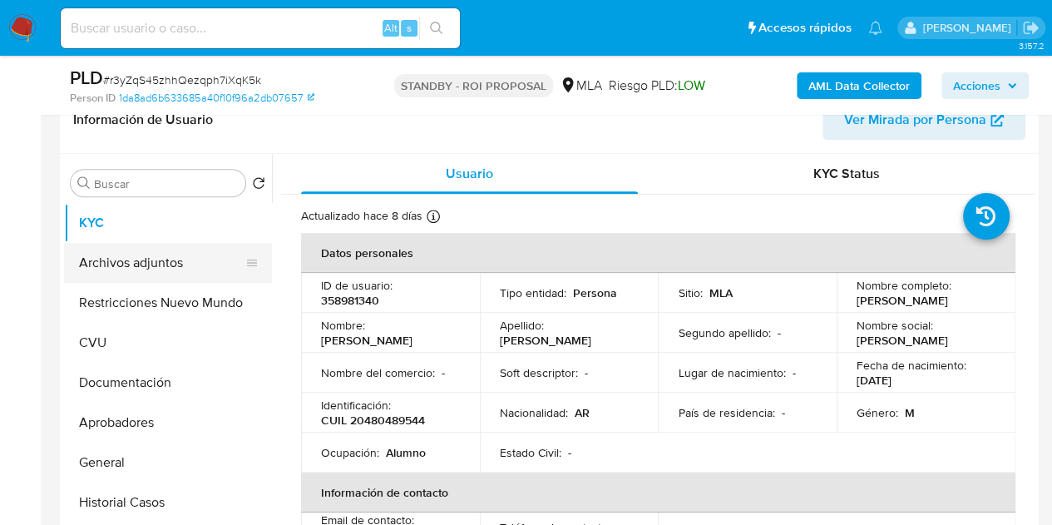
click at [182, 265] on button "Archivos adjuntos" at bounding box center [161, 263] width 195 height 40
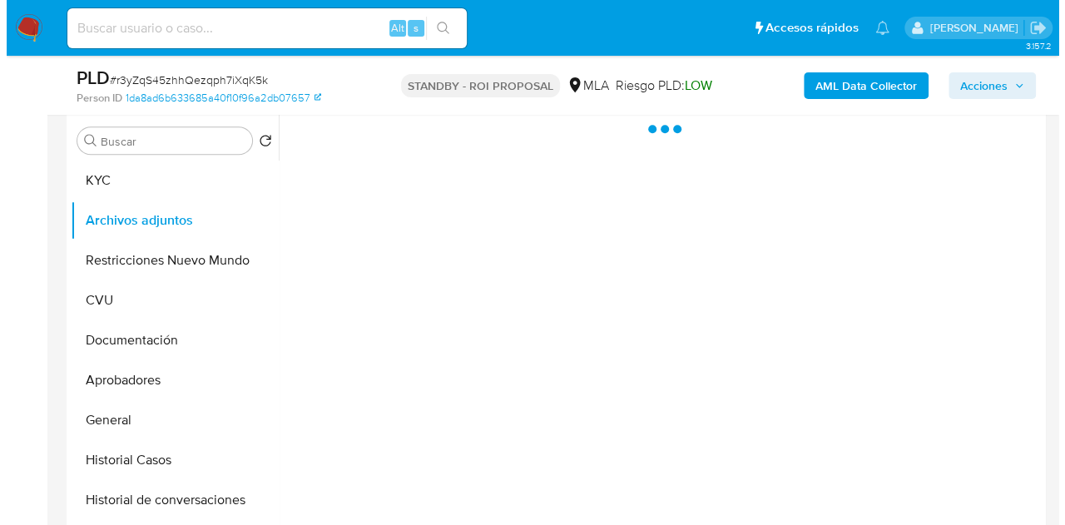
scroll to position [432, 0]
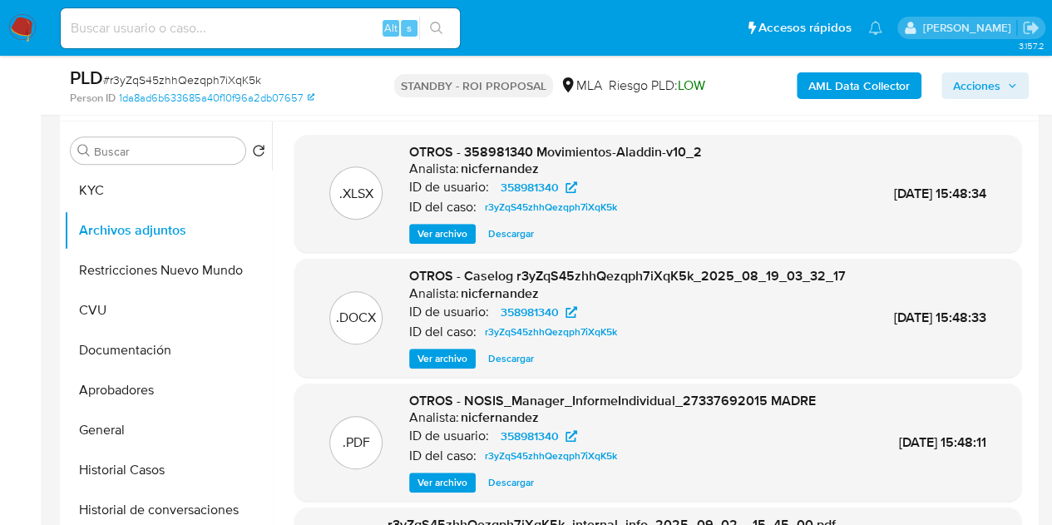
click at [427, 367] on span "Ver archivo" at bounding box center [443, 358] width 50 height 17
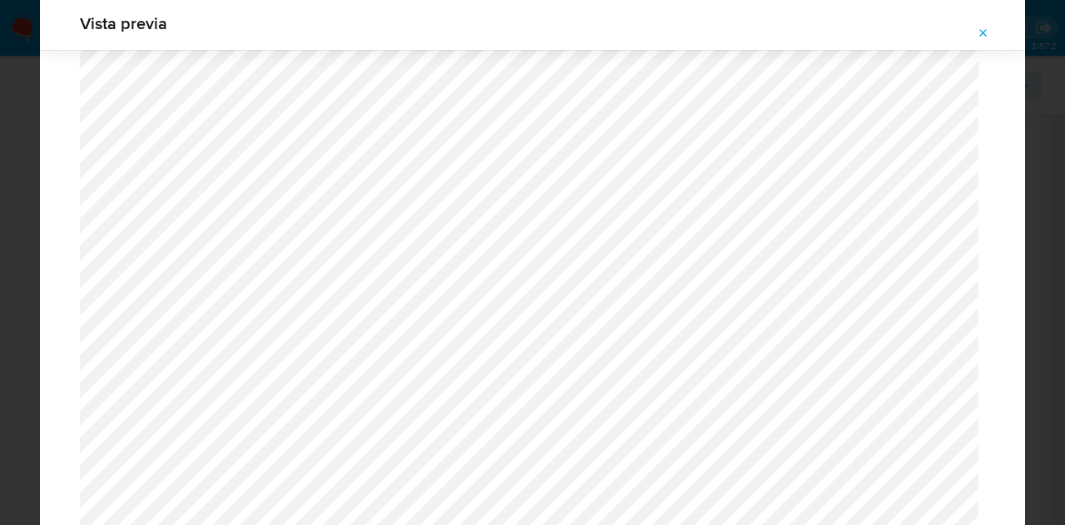
drag, startPoint x: 983, startPoint y: 27, endPoint x: 857, endPoint y: 6, distance: 128.3
click at [983, 29] on icon "Attachment preview" at bounding box center [982, 33] width 13 height 13
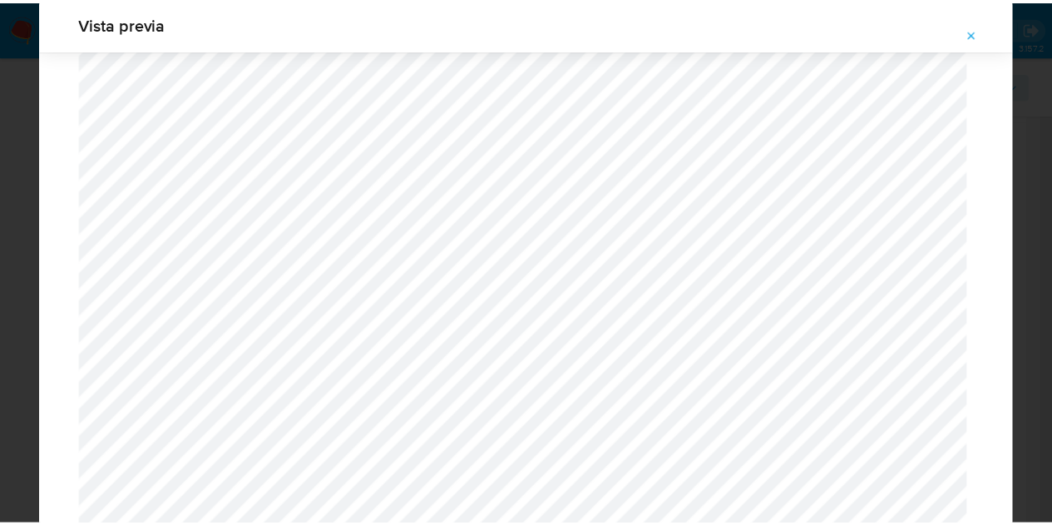
scroll to position [53, 0]
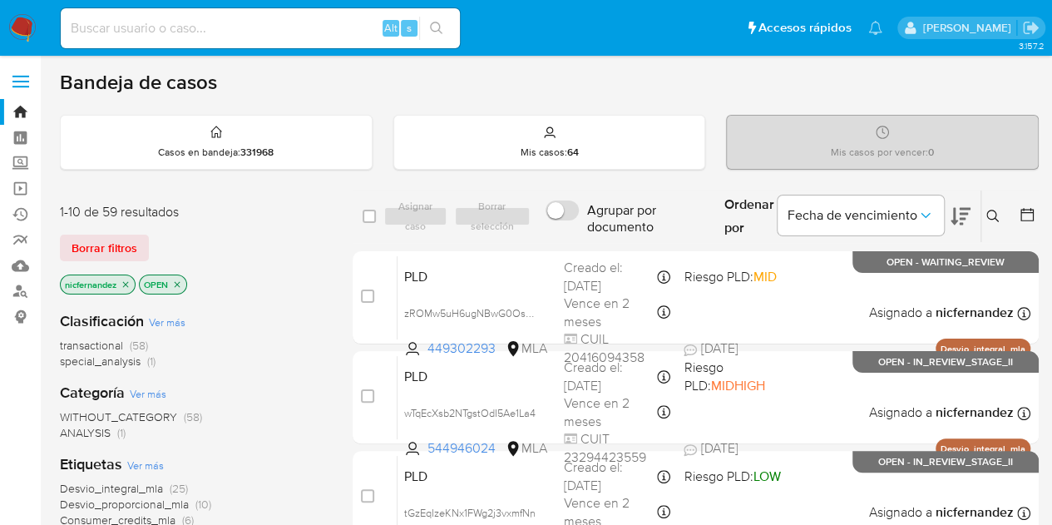
click at [287, 283] on div "nicfernandez OPEN" at bounding box center [193, 285] width 266 height 23
click at [103, 252] on span "Borrar filtros" at bounding box center [105, 247] width 66 height 23
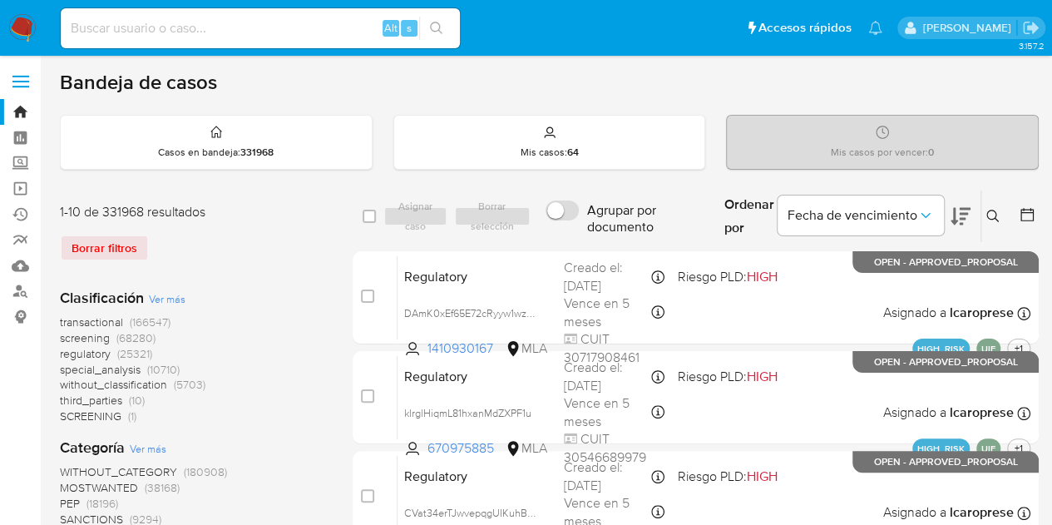
click at [990, 217] on icon at bounding box center [992, 216] width 12 height 12
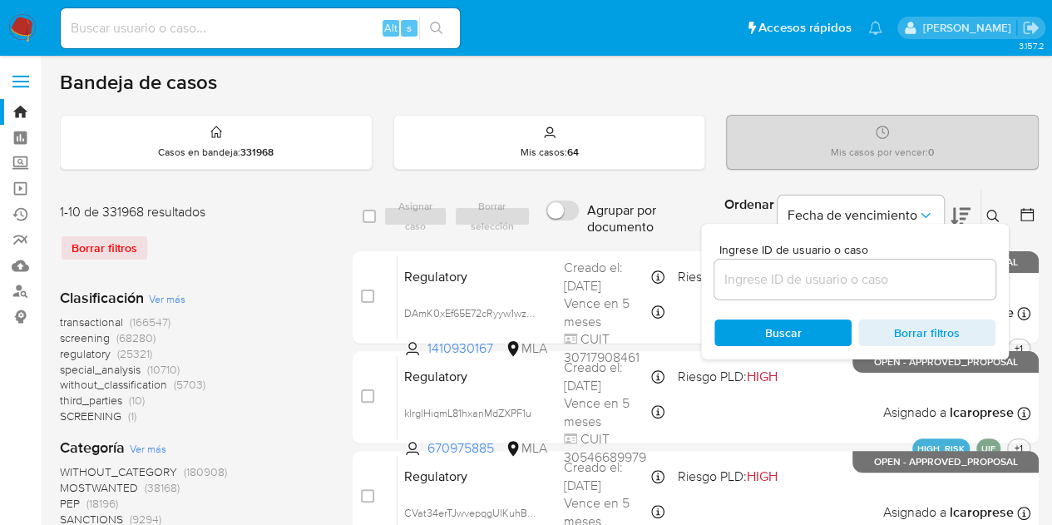
click at [831, 285] on input at bounding box center [854, 280] width 281 height 22
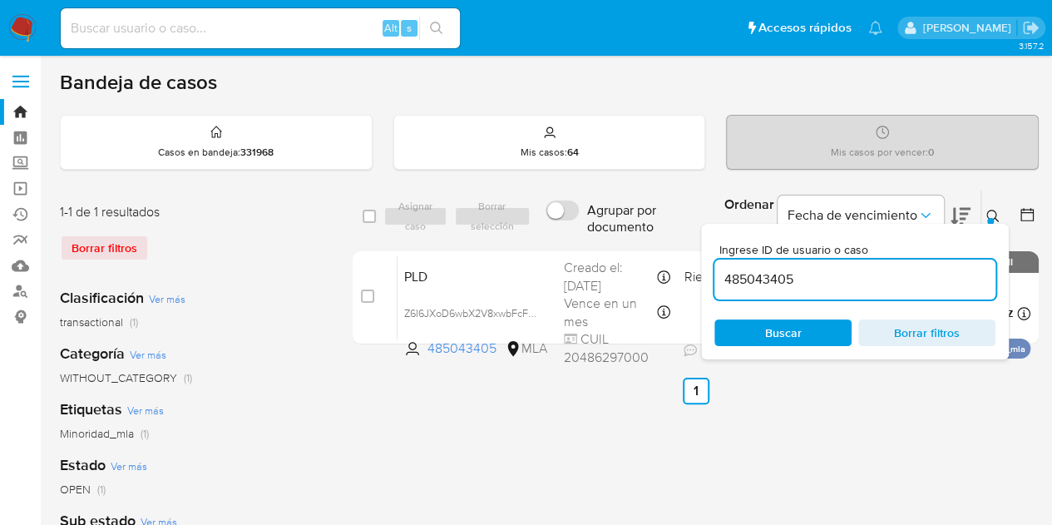
click at [805, 324] on span "Buscar" at bounding box center [783, 332] width 114 height 23
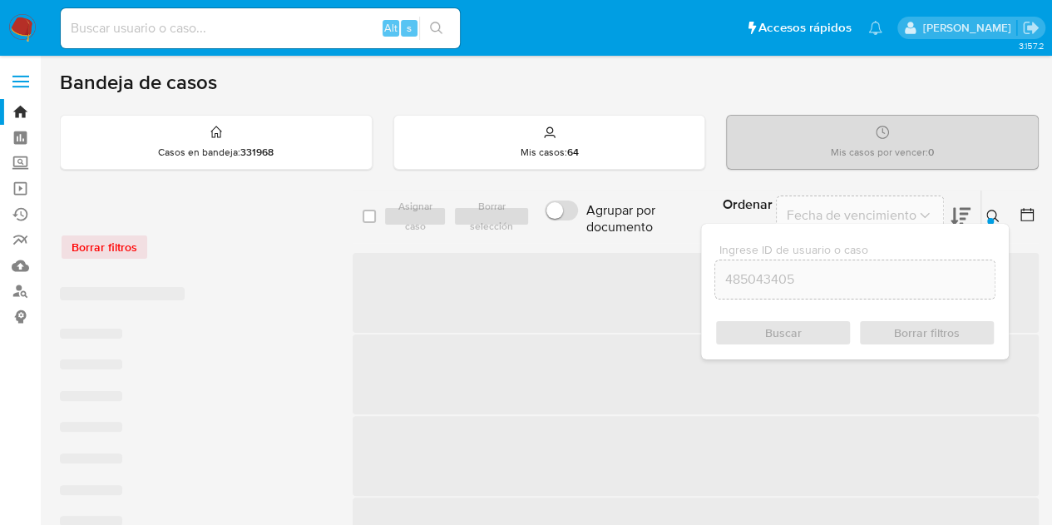
click at [993, 219] on icon at bounding box center [992, 216] width 13 height 13
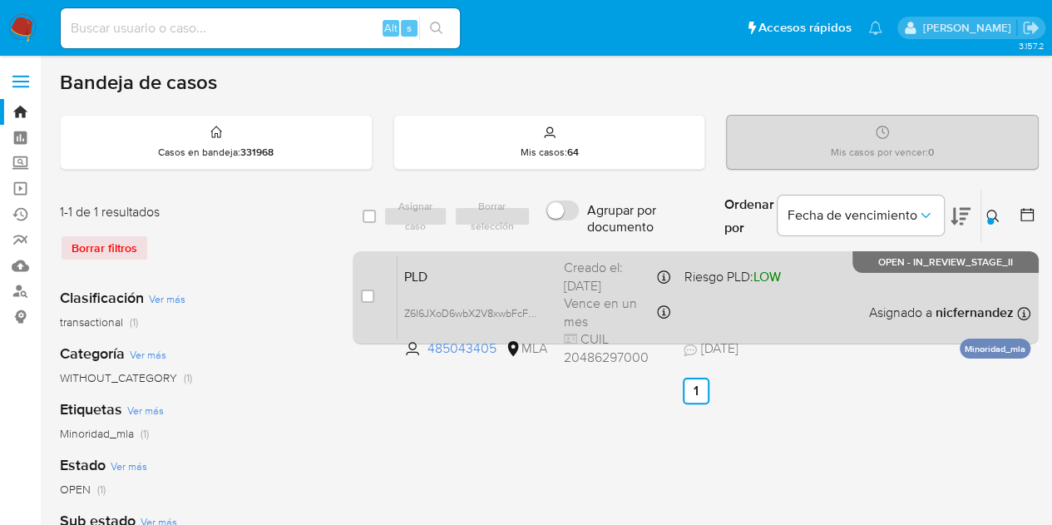
click at [477, 285] on div "PLD Z6I6JXoD6wbX2V8xwbFcFsXX 485043405 MLA Riesgo PLD: LOW Creado el: 12/08/202…" at bounding box center [714, 297] width 633 height 84
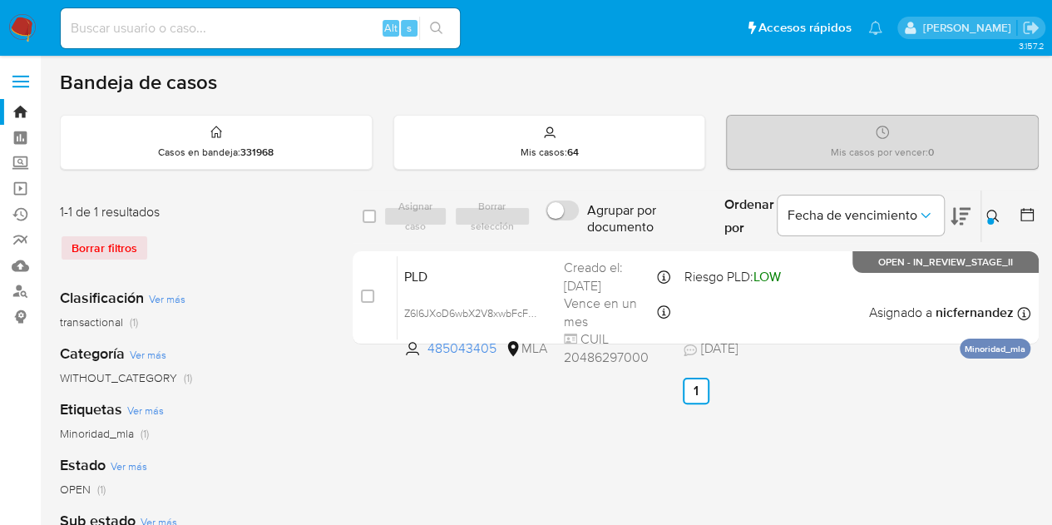
click at [990, 220] on div at bounding box center [990, 221] width 7 height 7
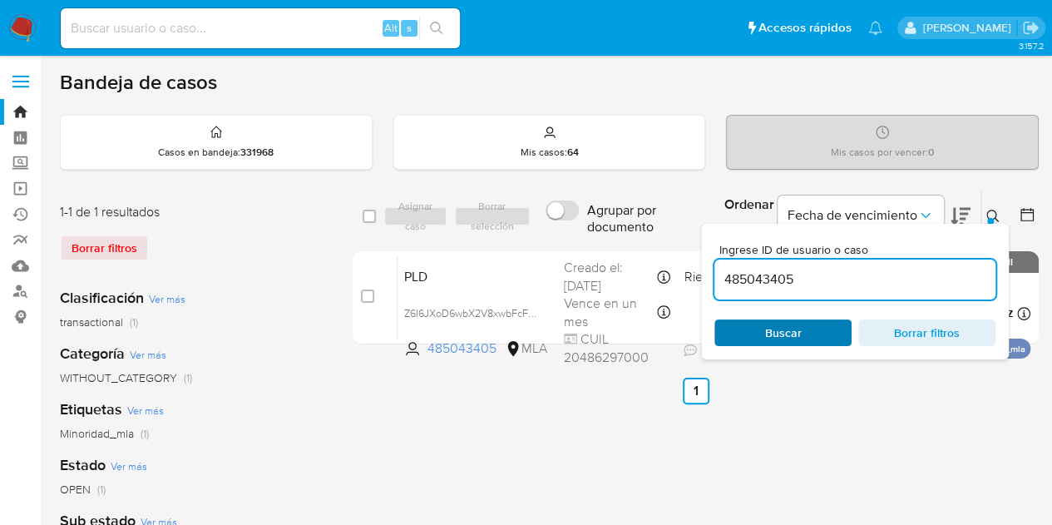
click at [833, 334] on span "Buscar" at bounding box center [783, 332] width 114 height 23
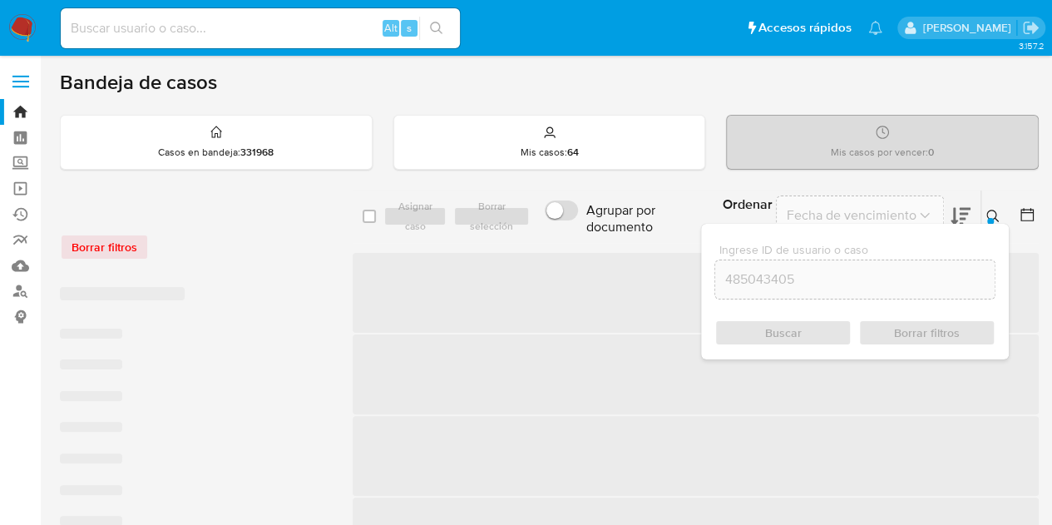
click at [988, 219] on div at bounding box center [990, 221] width 7 height 7
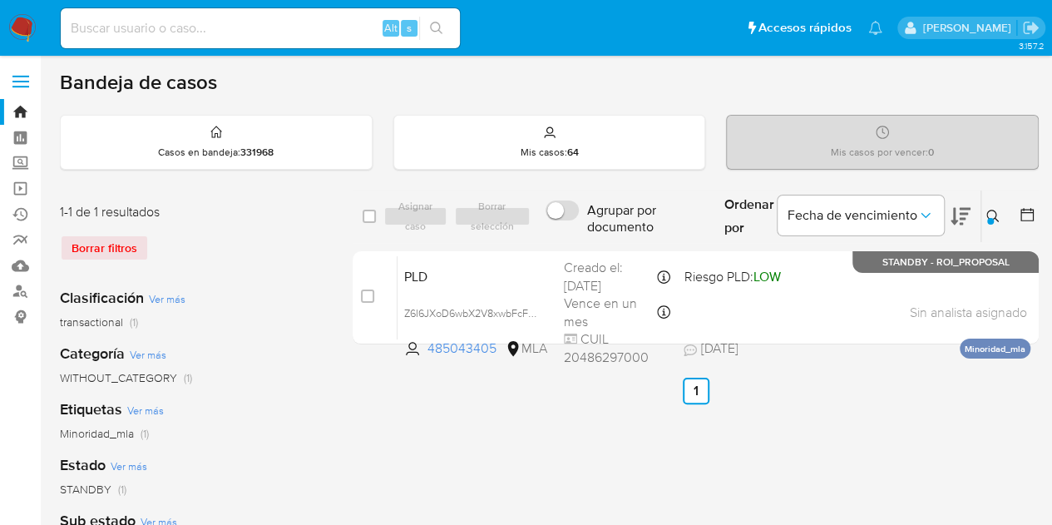
click at [991, 215] on icon at bounding box center [992, 216] width 13 height 13
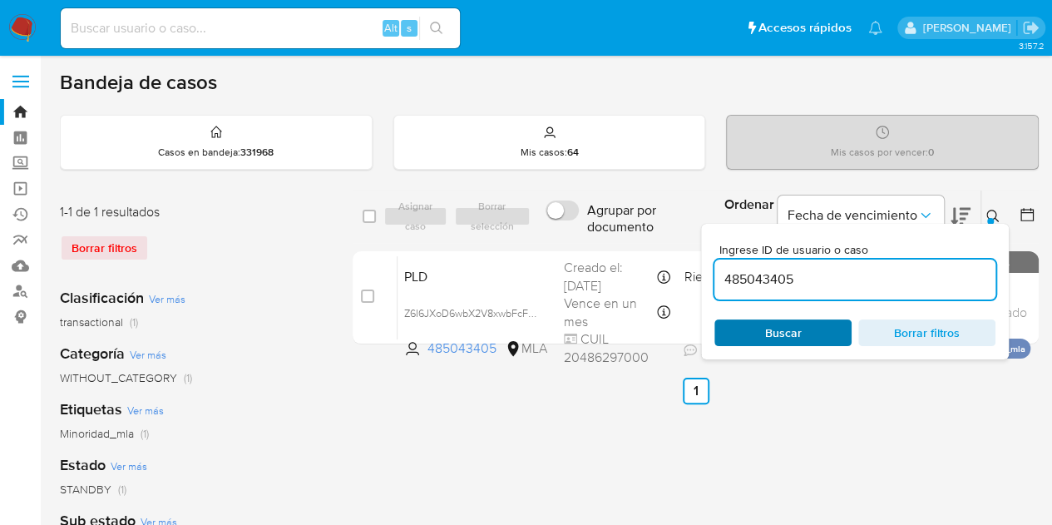
click at [817, 324] on span "Buscar" at bounding box center [783, 332] width 114 height 23
click at [988, 218] on div at bounding box center [990, 221] width 7 height 7
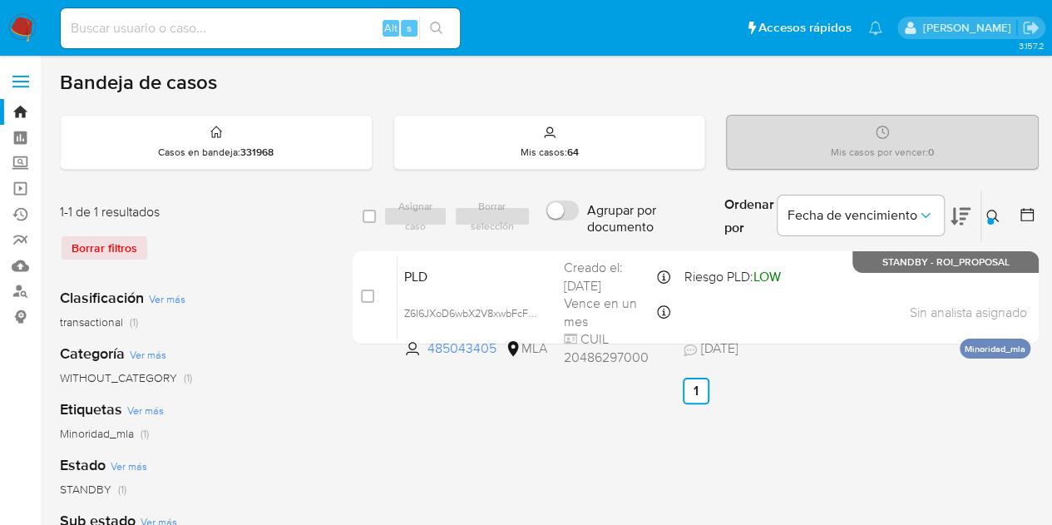
click at [986, 220] on icon at bounding box center [992, 216] width 13 height 13
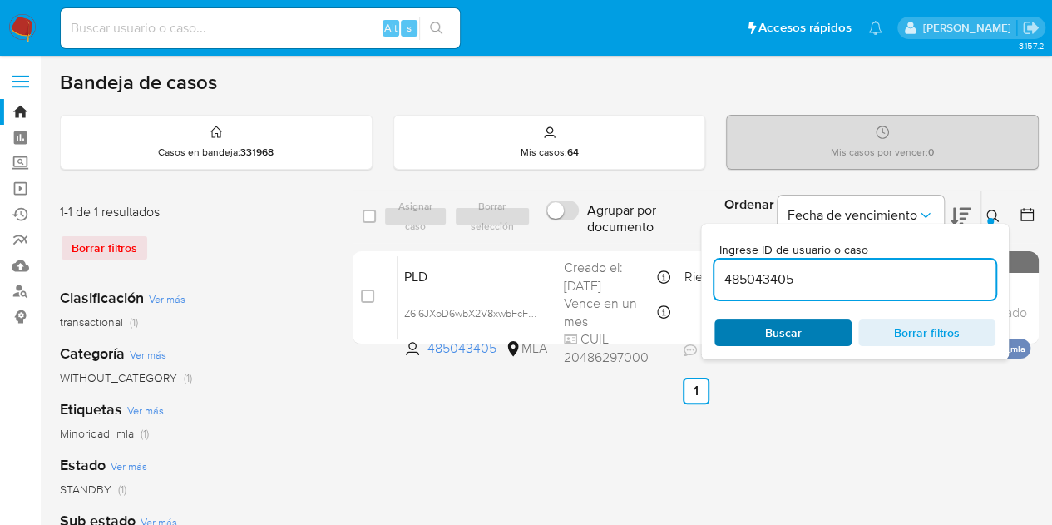
click at [785, 329] on span "Buscar" at bounding box center [783, 332] width 37 height 27
click at [996, 217] on icon at bounding box center [992, 216] width 13 height 13
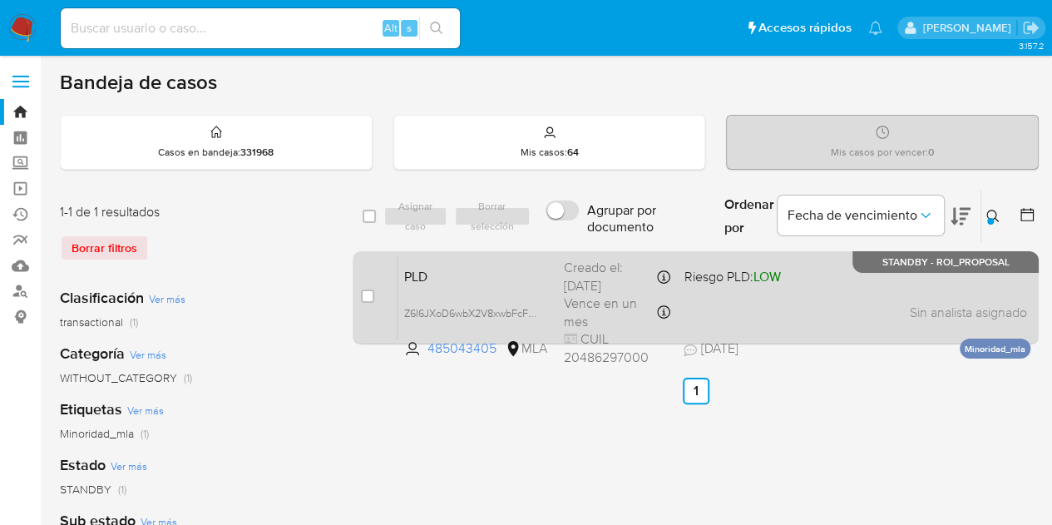
click at [452, 285] on div "PLD Z6I6JXoD6wbX2V8xwbFcFsXX 485043405 MLA Riesgo PLD: LOW Creado el: 12/08/202…" at bounding box center [714, 297] width 633 height 84
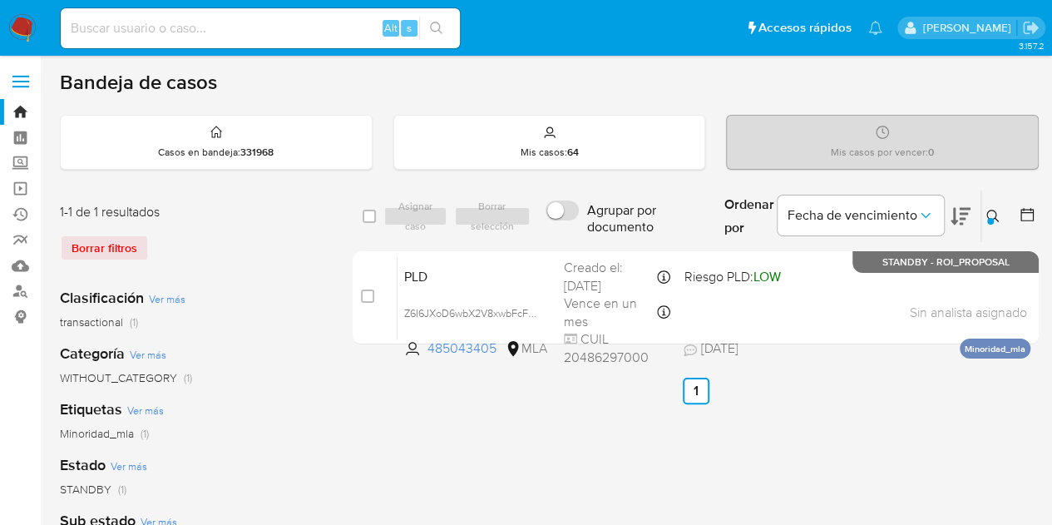
click at [1001, 223] on button at bounding box center [994, 216] width 27 height 20
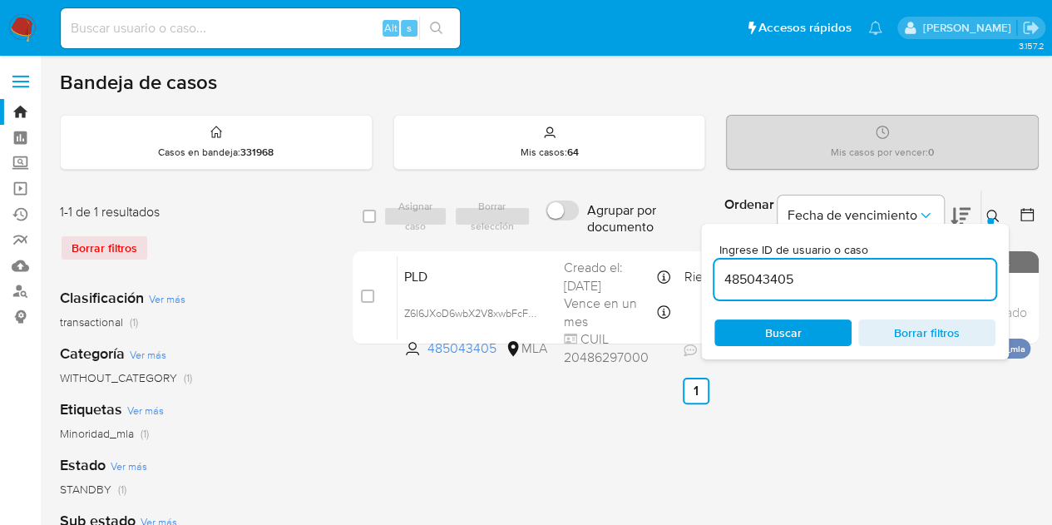
drag, startPoint x: 822, startPoint y: 280, endPoint x: 595, endPoint y: 237, distance: 231.1
click at [595, 237] on div "select-all-cases-checkbox Asignar caso Borrar selección Agrupar por documento O…" at bounding box center [696, 217] width 686 height 54
type input "1853867362"
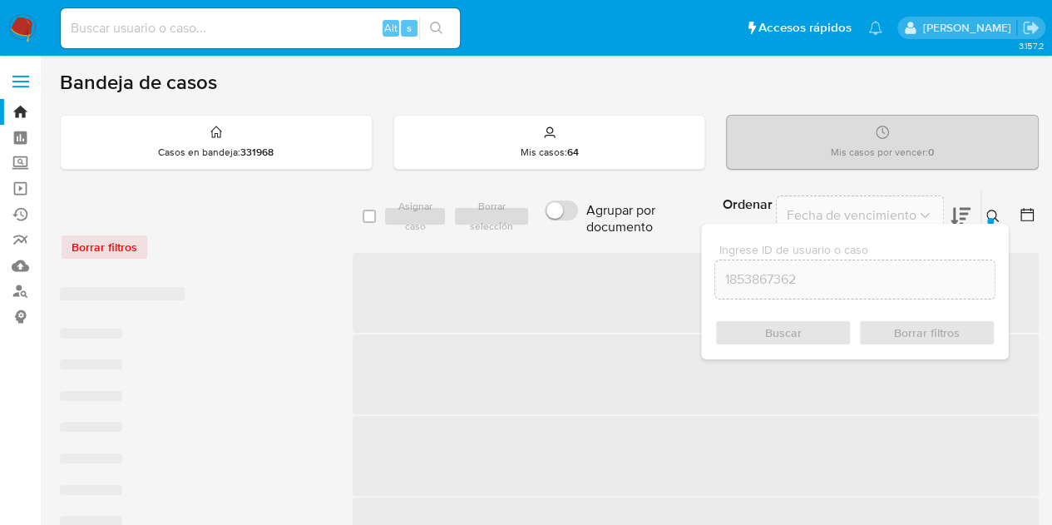
click at [999, 219] on icon at bounding box center [992, 216] width 13 height 13
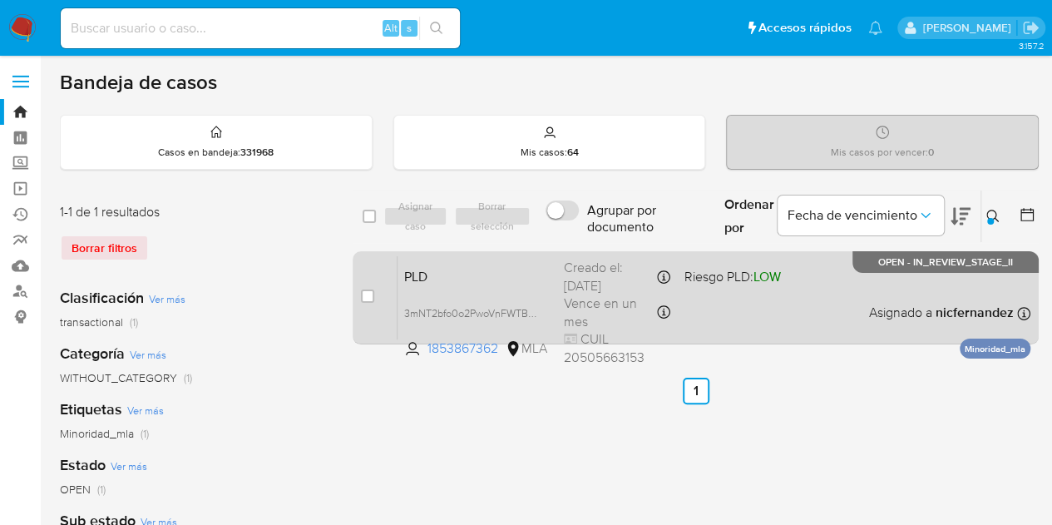
click at [467, 285] on div "PLD 3mNT2bfo0o2PwoVnFWTB3KOu 1853867362 MLA Riesgo PLD: LOW Creado el: 12/08/20…" at bounding box center [714, 297] width 633 height 84
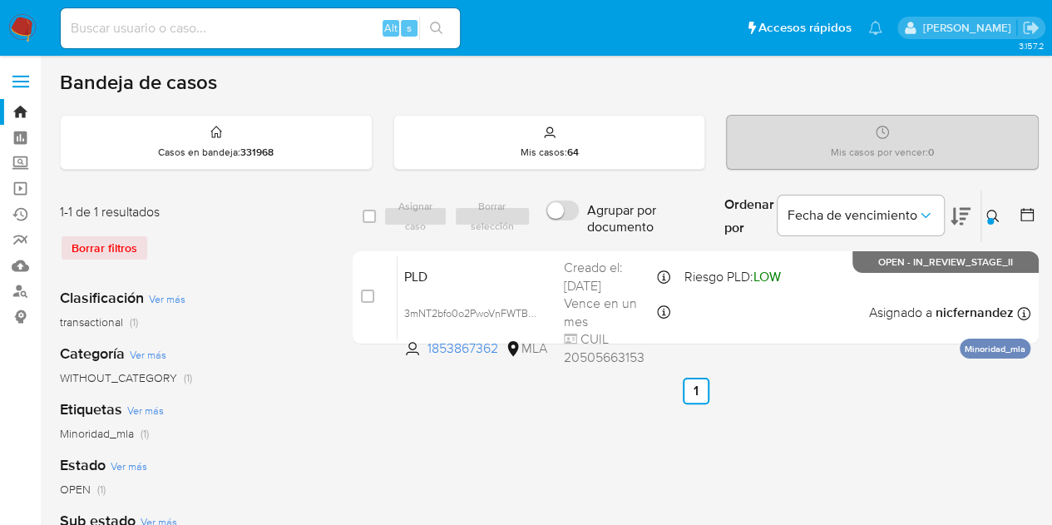
click at [980, 214] on div "Ordenar por Fecha de vencimiento" at bounding box center [845, 216] width 269 height 52
click at [991, 220] on div at bounding box center [990, 221] width 7 height 7
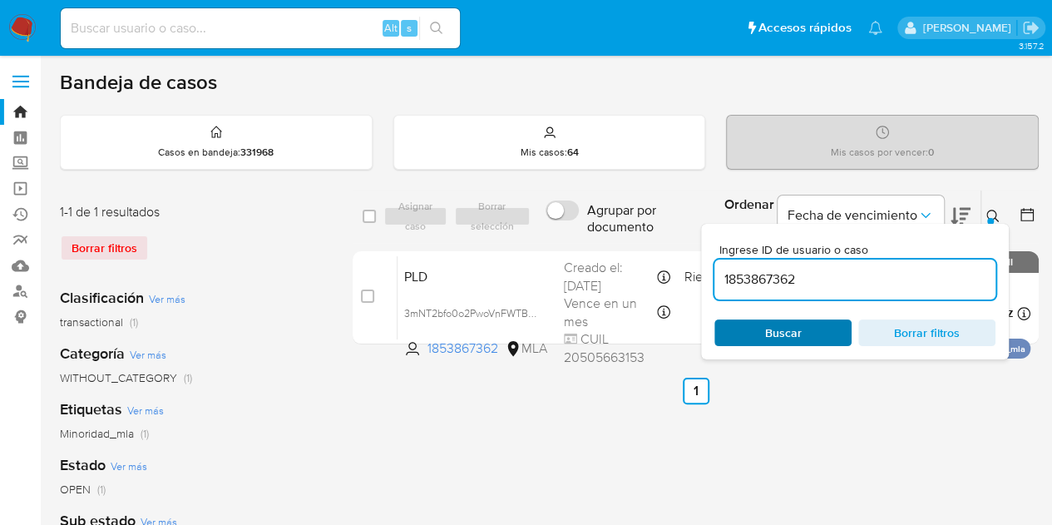
click at [827, 334] on span "Buscar" at bounding box center [783, 332] width 114 height 23
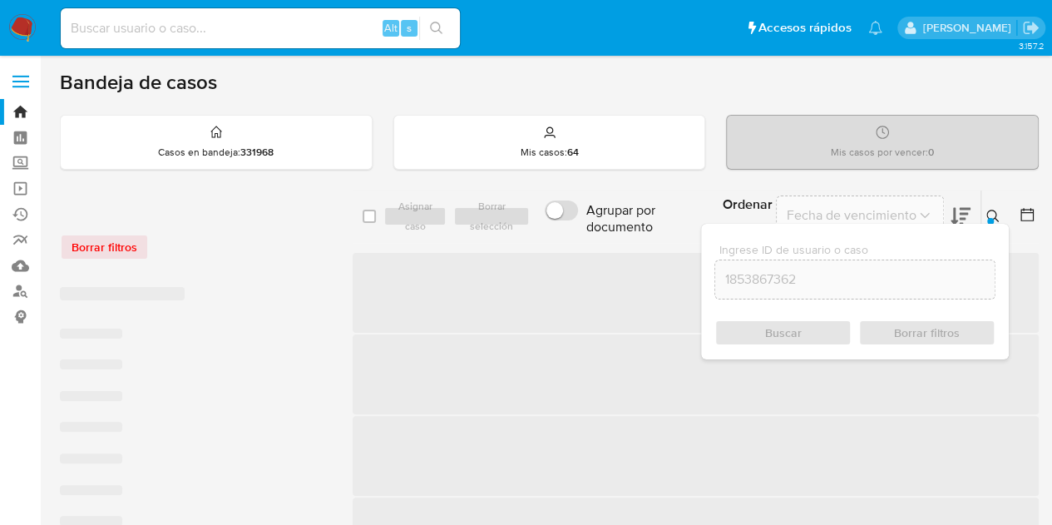
click at [986, 224] on div "Ingrese ID de usuario o caso 1853867362 Buscar Borrar filtros" at bounding box center [855, 292] width 308 height 136
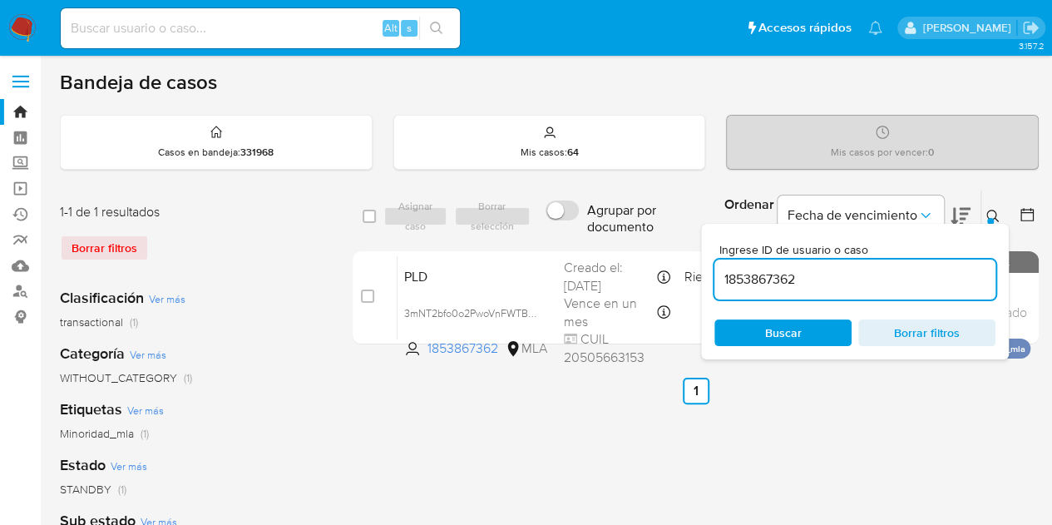
click at [990, 218] on div at bounding box center [990, 221] width 7 height 7
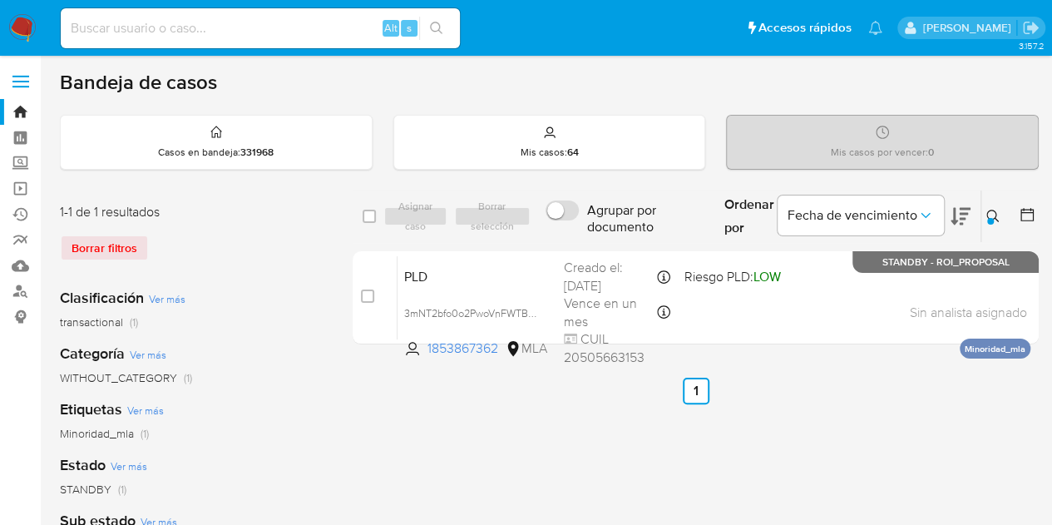
click at [990, 218] on div at bounding box center [990, 221] width 7 height 7
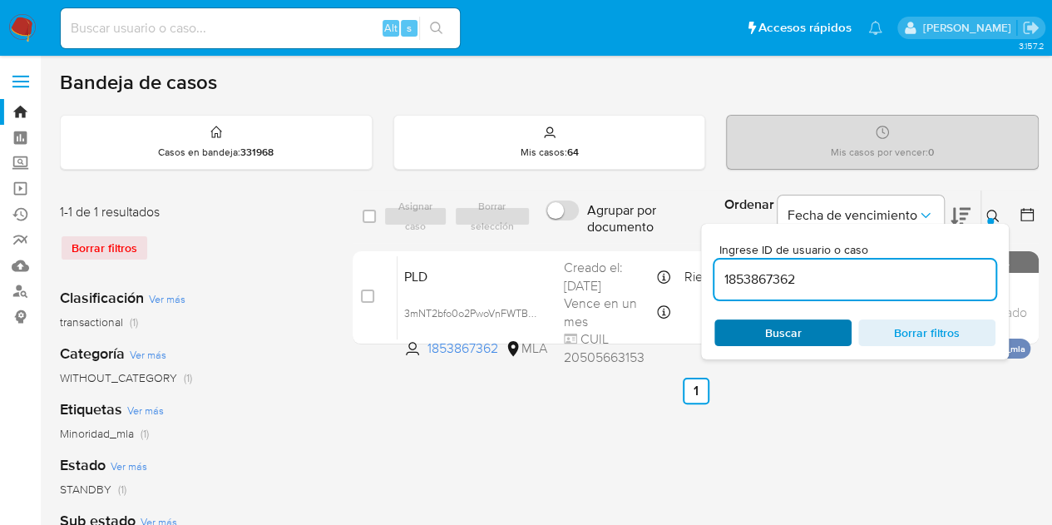
click at [813, 329] on span "Buscar" at bounding box center [783, 332] width 114 height 23
drag, startPoint x: 983, startPoint y: 214, endPoint x: 735, endPoint y: 147, distance: 256.6
click at [983, 213] on button at bounding box center [994, 216] width 27 height 20
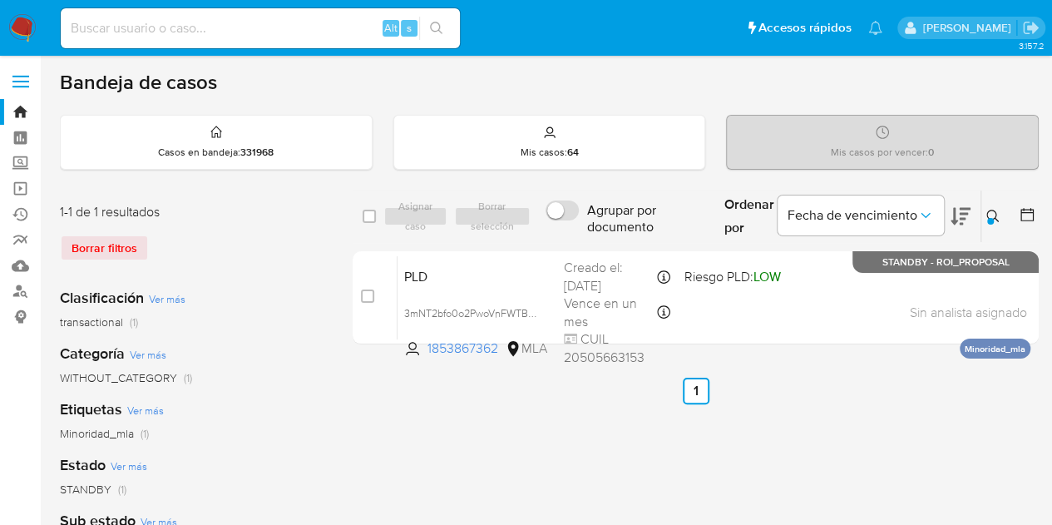
drag, startPoint x: 998, startPoint y: 218, endPoint x: 977, endPoint y: 227, distance: 22.7
click at [996, 218] on icon at bounding box center [992, 216] width 13 height 13
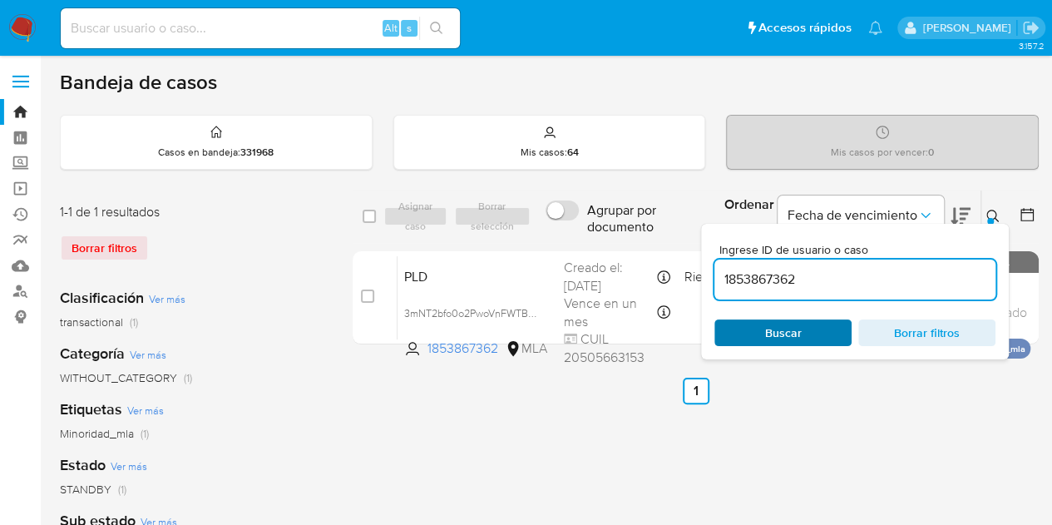
click at [776, 343] on span "Buscar" at bounding box center [783, 332] width 37 height 27
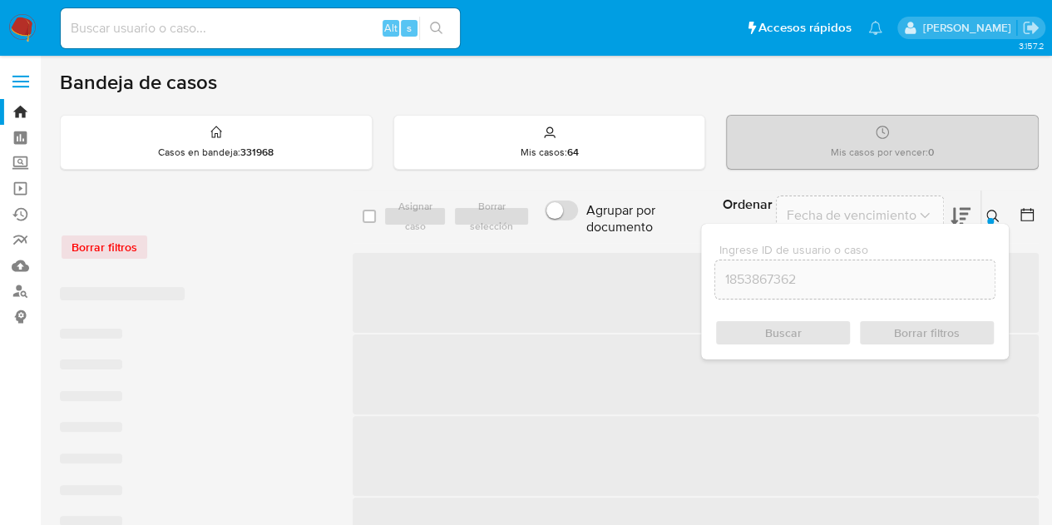
click at [994, 224] on div "Ingrese ID de usuario o caso 1853867362 Buscar Borrar filtros" at bounding box center [855, 292] width 308 height 136
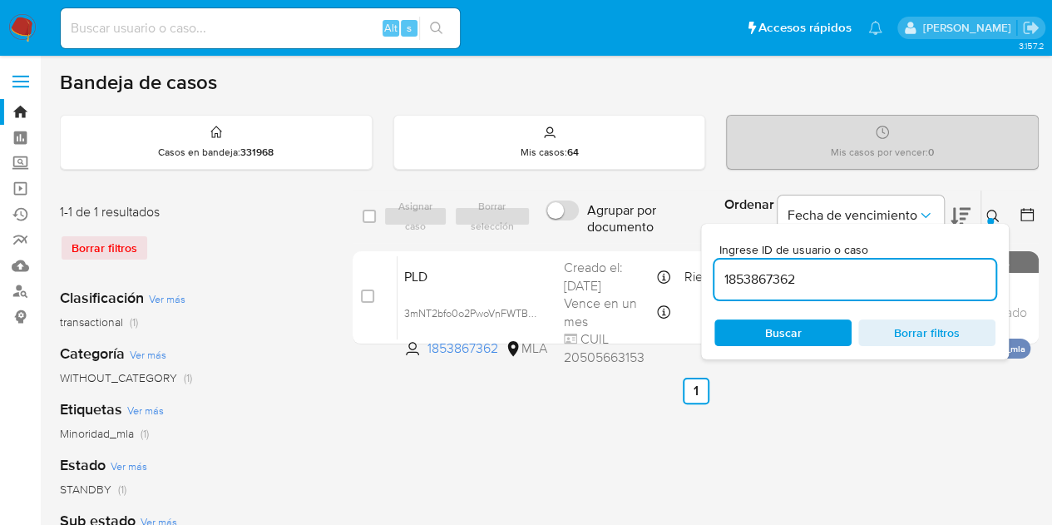
click at [994, 213] on icon at bounding box center [992, 216] width 13 height 13
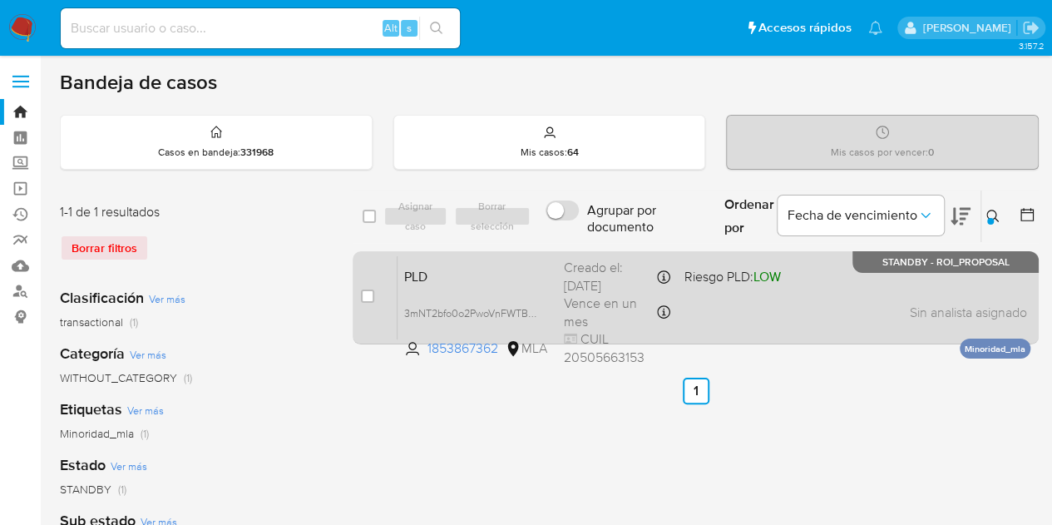
click at [492, 284] on div "PLD 3mNT2bfo0o2PwoVnFWTB3KOu 1853867362 MLA Riesgo PLD: LOW Creado el: 12/08/20…" at bounding box center [714, 297] width 633 height 84
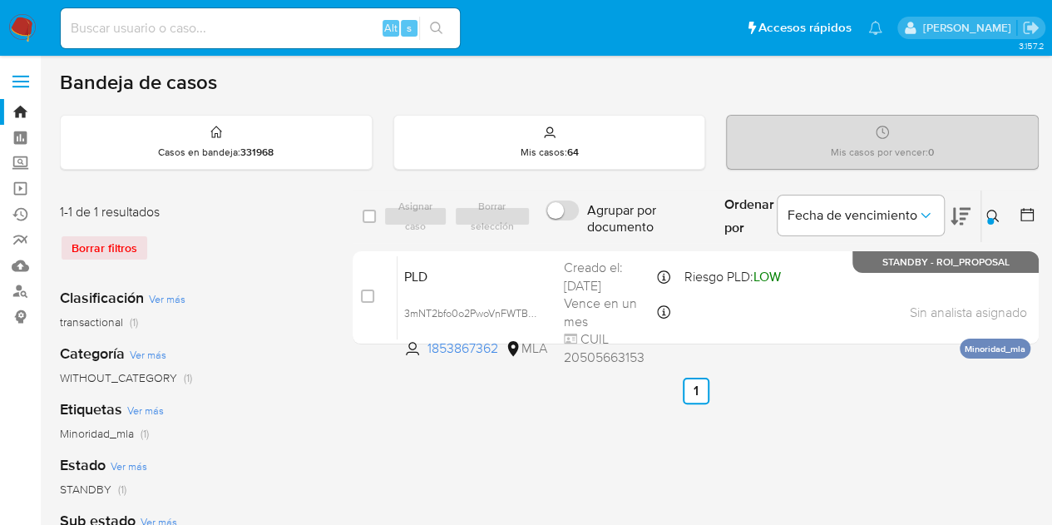
click at [988, 220] on div at bounding box center [990, 221] width 7 height 7
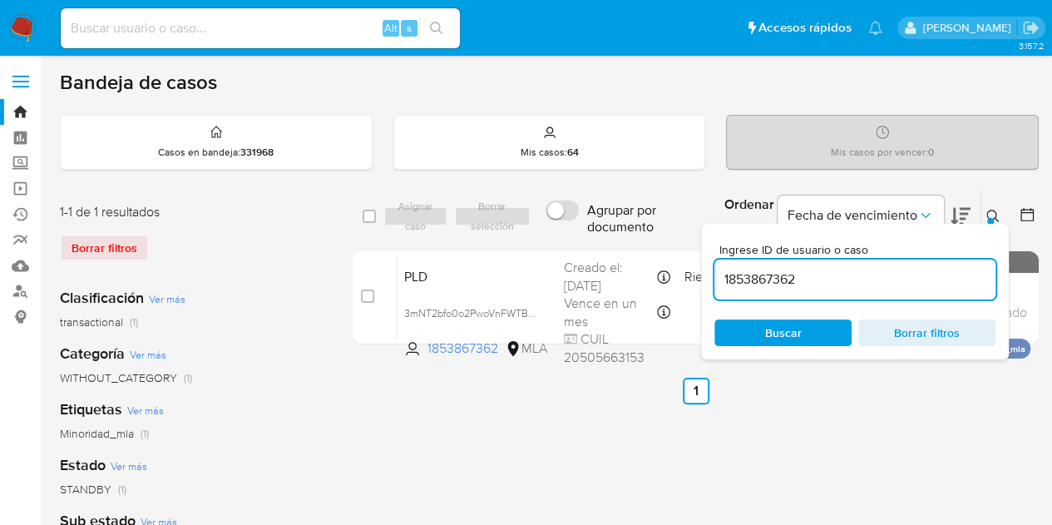
drag, startPoint x: 812, startPoint y: 327, endPoint x: 892, endPoint y: 294, distance: 86.9
click at [812, 327] on span "Buscar" at bounding box center [783, 332] width 114 height 23
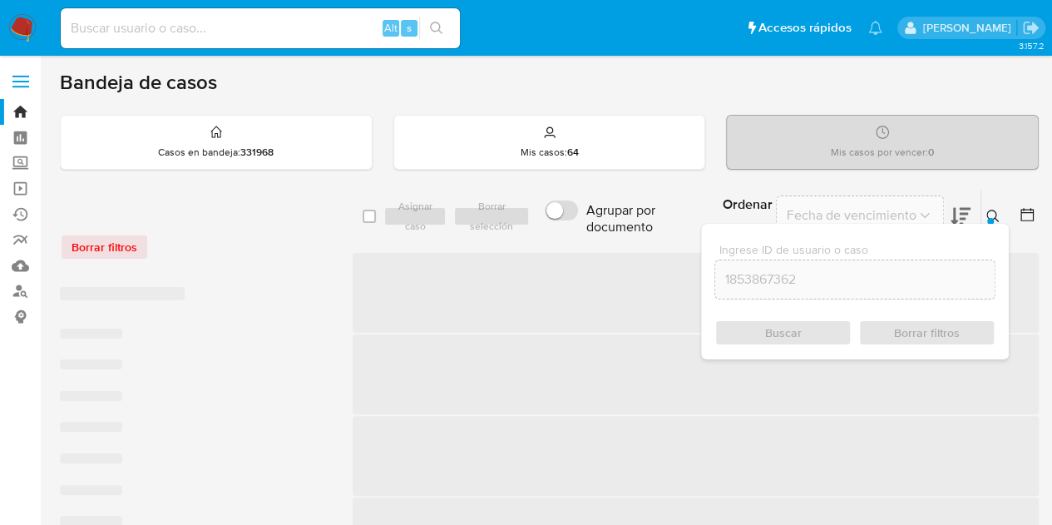
click at [992, 215] on icon at bounding box center [992, 216] width 13 height 13
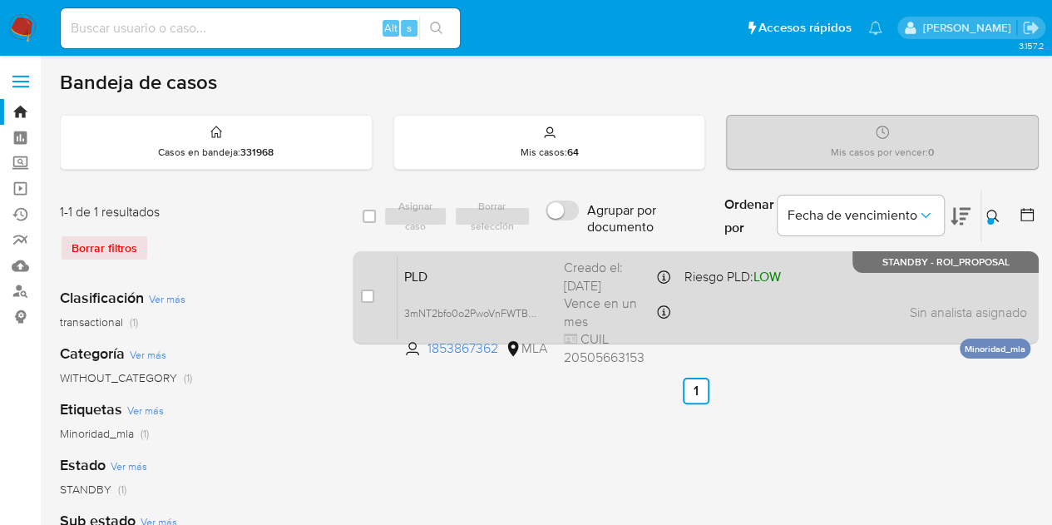
click at [480, 292] on div "PLD 3mNT2bfo0o2PwoVnFWTB3KOu 1853867362 MLA Riesgo PLD: LOW Creado el: 12/08/20…" at bounding box center [714, 297] width 633 height 84
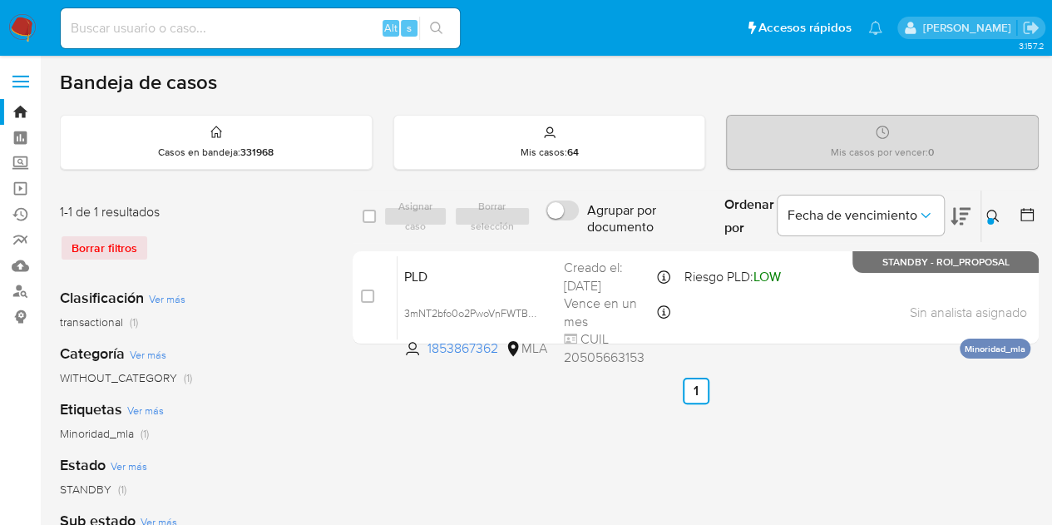
drag, startPoint x: 990, startPoint y: 216, endPoint x: 953, endPoint y: 258, distance: 55.4
click at [990, 218] on div at bounding box center [990, 221] width 7 height 7
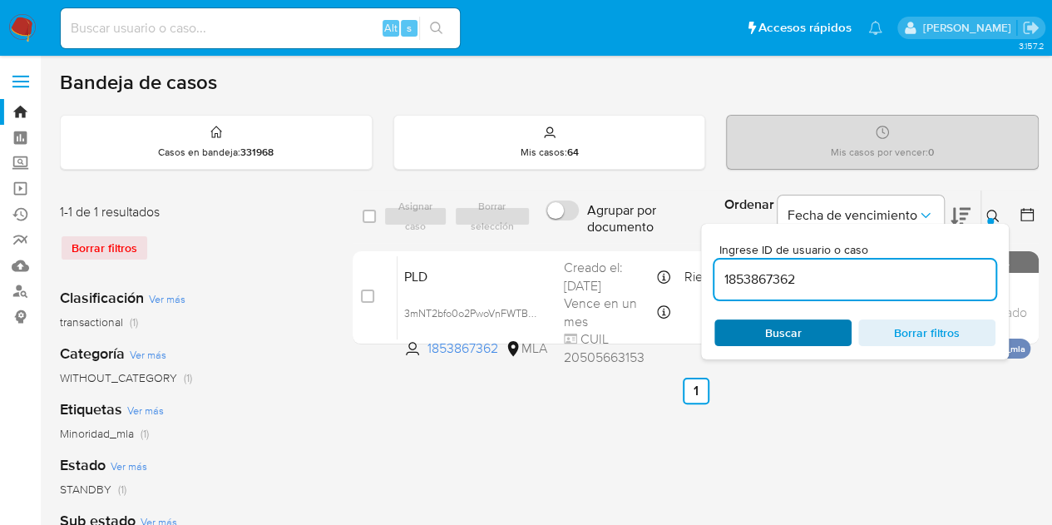
click at [803, 334] on span "Buscar" at bounding box center [783, 332] width 114 height 23
click at [995, 215] on icon at bounding box center [992, 216] width 13 height 13
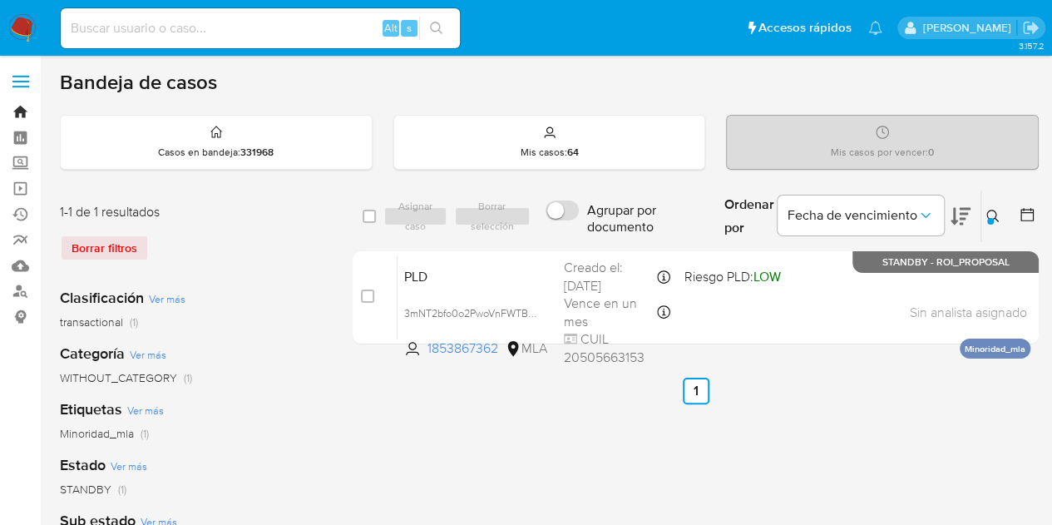
click at [17, 115] on link "Bandeja" at bounding box center [99, 112] width 198 height 26
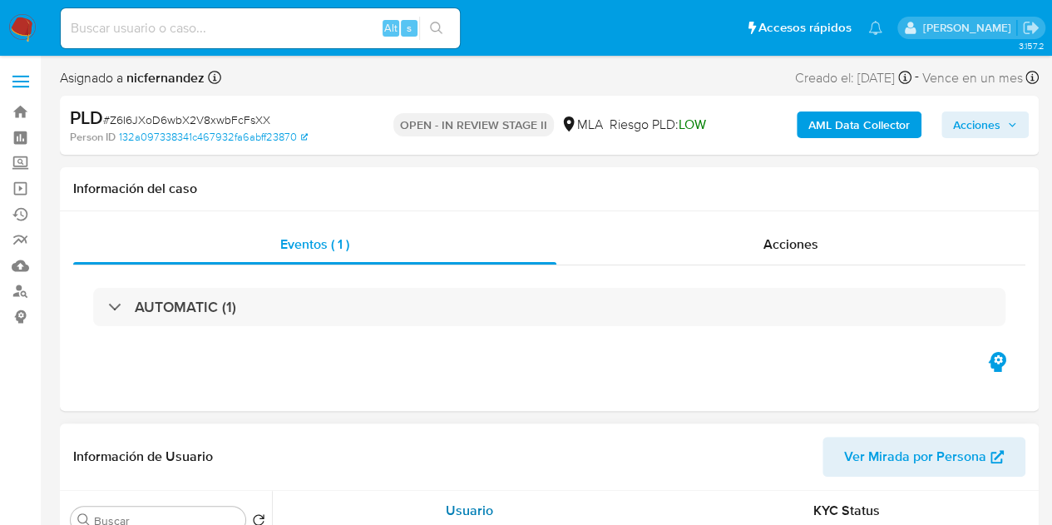
select select "10"
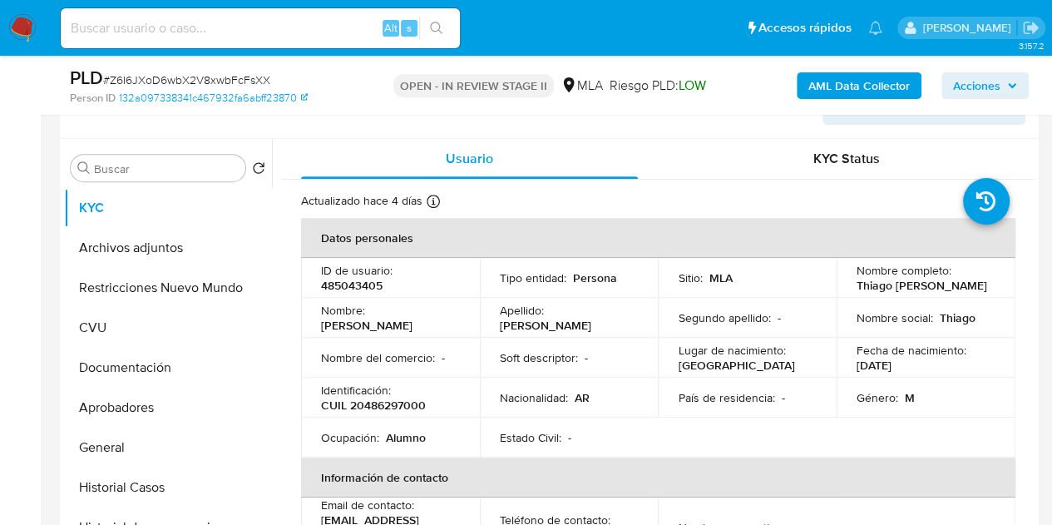
scroll to position [354, 0]
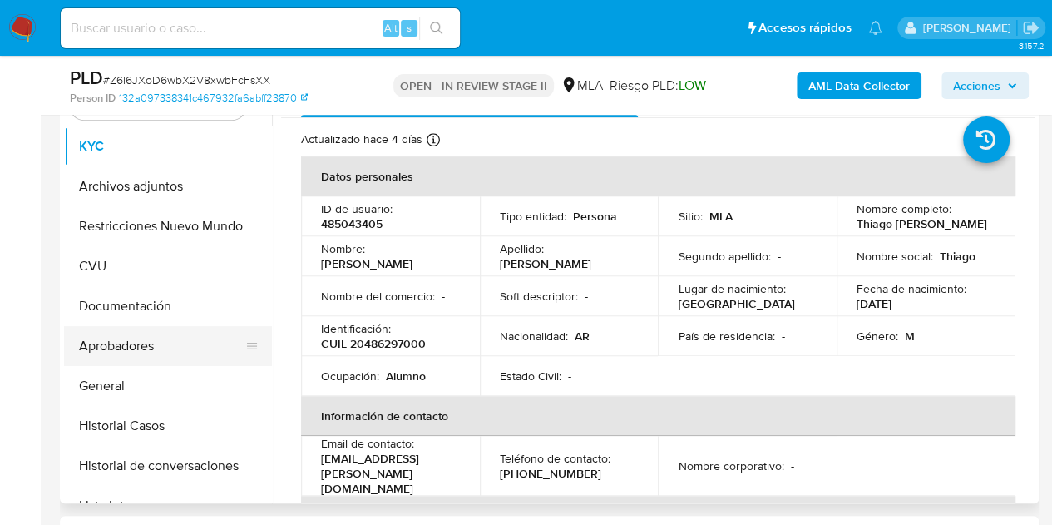
click at [149, 342] on button "Aprobadores" at bounding box center [161, 346] width 195 height 40
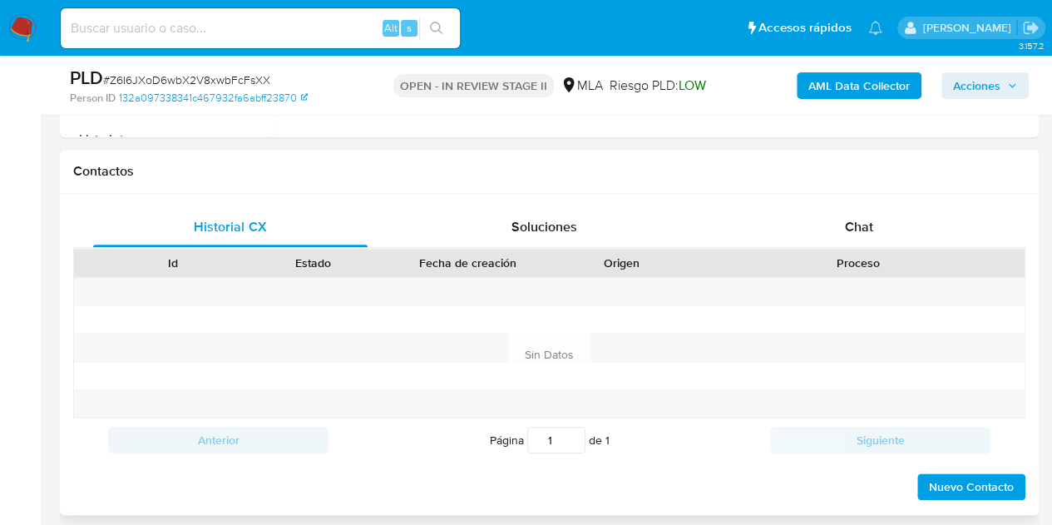
scroll to position [712, 0]
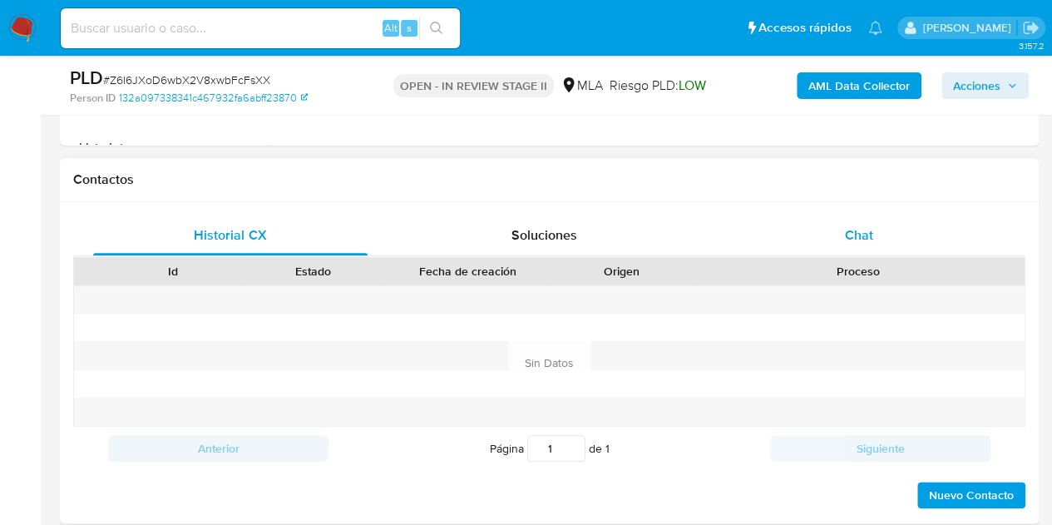
click at [887, 222] on div "Chat" at bounding box center [859, 235] width 274 height 40
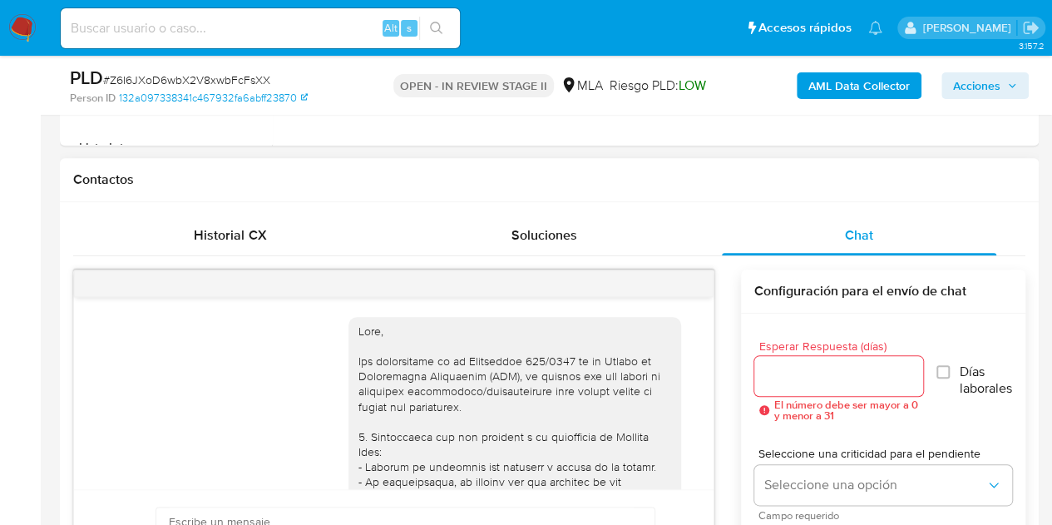
scroll to position [1326, 0]
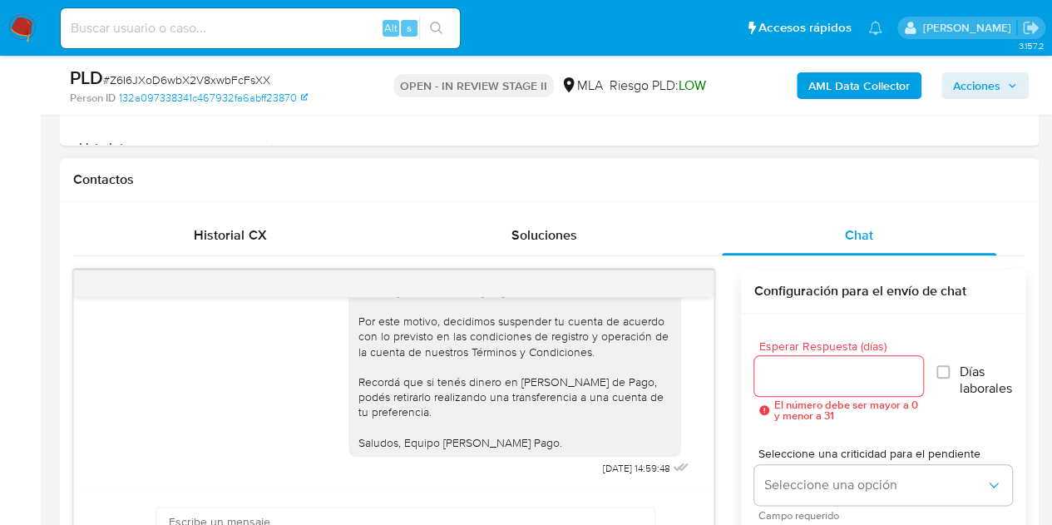
drag, startPoint x: 714, startPoint y: 460, endPoint x: 712, endPoint y: 438, distance: 21.7
click at [712, 438] on div "[DATE] 17:47:11 Hola, Esperamos que te encuentres muy bien. Te consultamos si t…" at bounding box center [393, 461] width 641 height 384
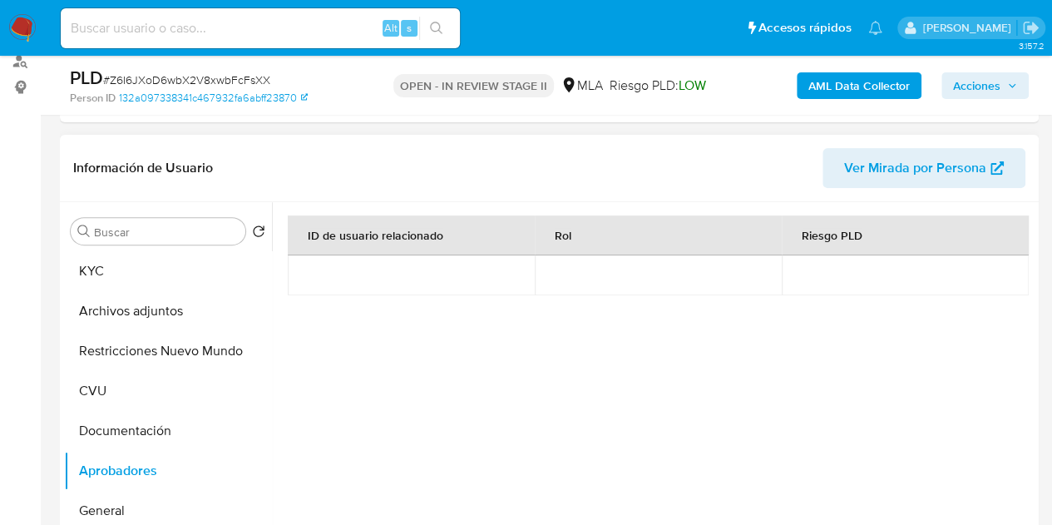
scroll to position [225, 0]
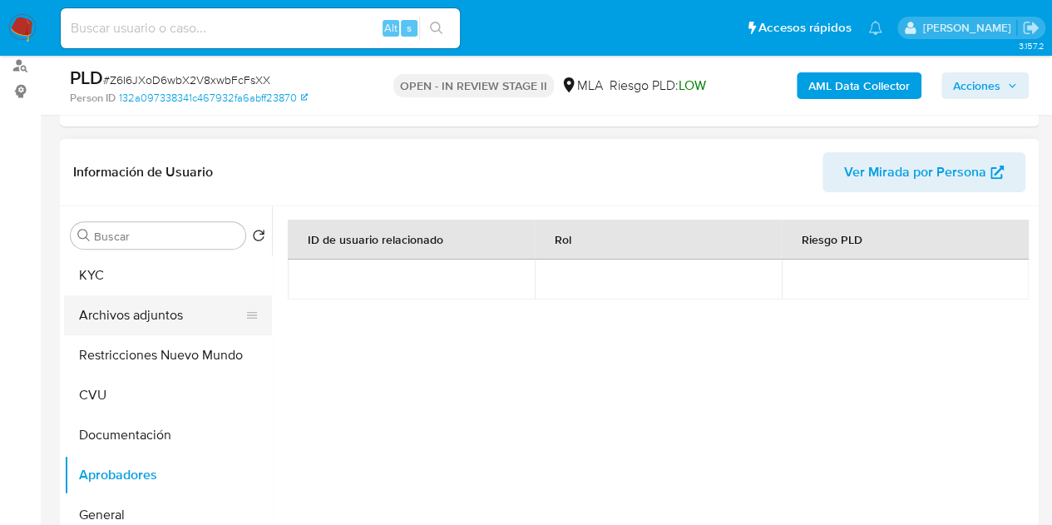
click at [100, 322] on button "Archivos adjuntos" at bounding box center [161, 315] width 195 height 40
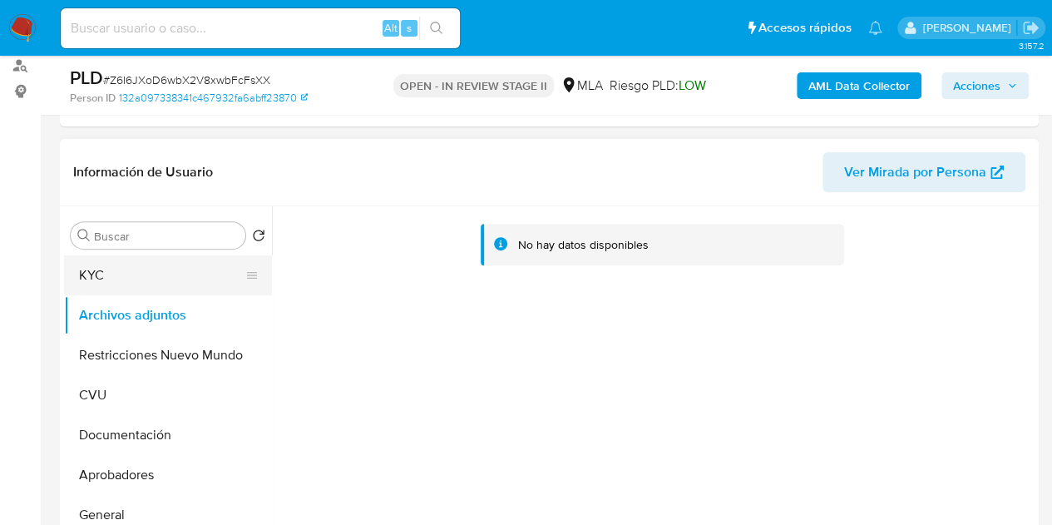
click at [119, 259] on button "KYC" at bounding box center [161, 275] width 195 height 40
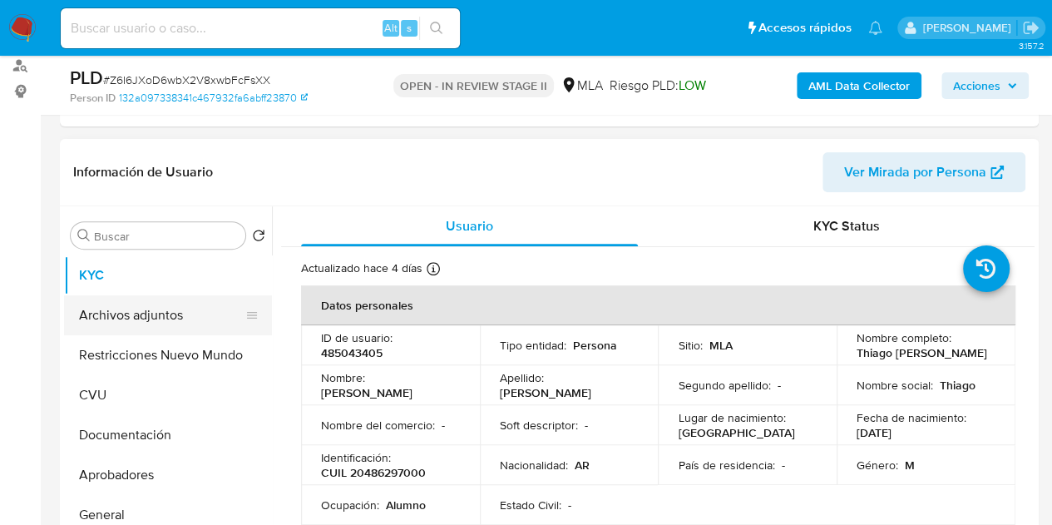
click at [131, 324] on button "Archivos adjuntos" at bounding box center [161, 315] width 195 height 40
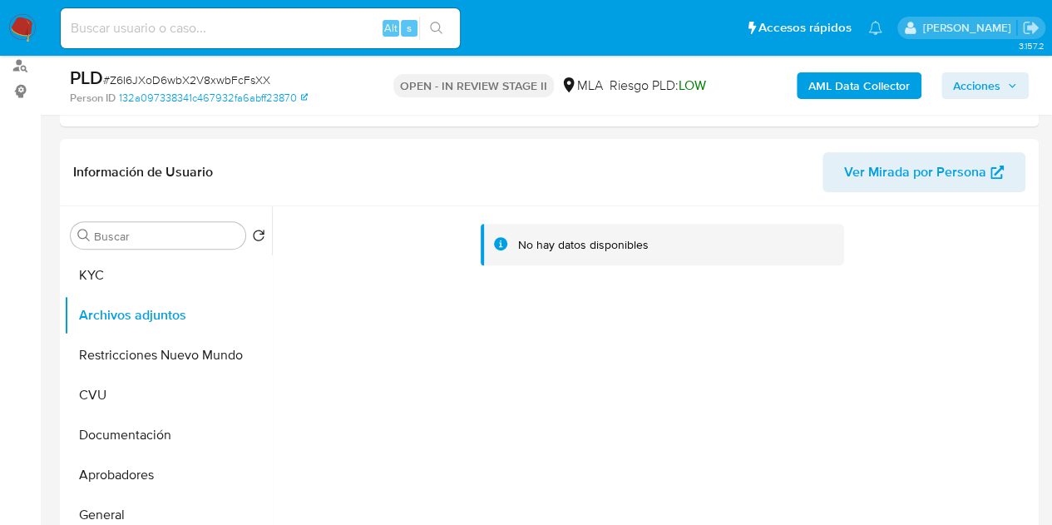
click at [830, 86] on b "AML Data Collector" at bounding box center [858, 85] width 101 height 27
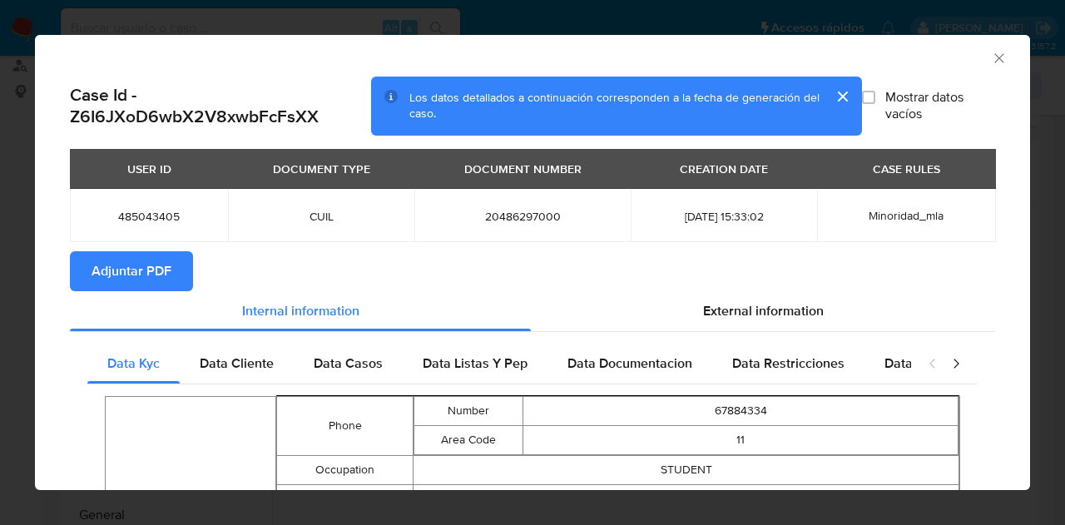
click at [129, 282] on span "Adjuntar PDF" at bounding box center [131, 271] width 80 height 37
click at [993, 57] on icon "Cerrar ventana" at bounding box center [999, 58] width 17 height 17
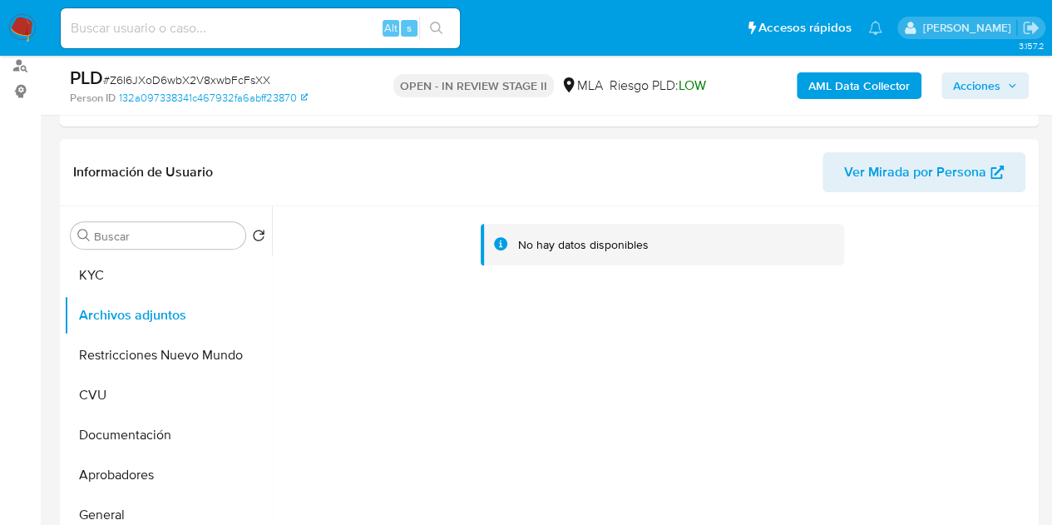
scroll to position [243, 0]
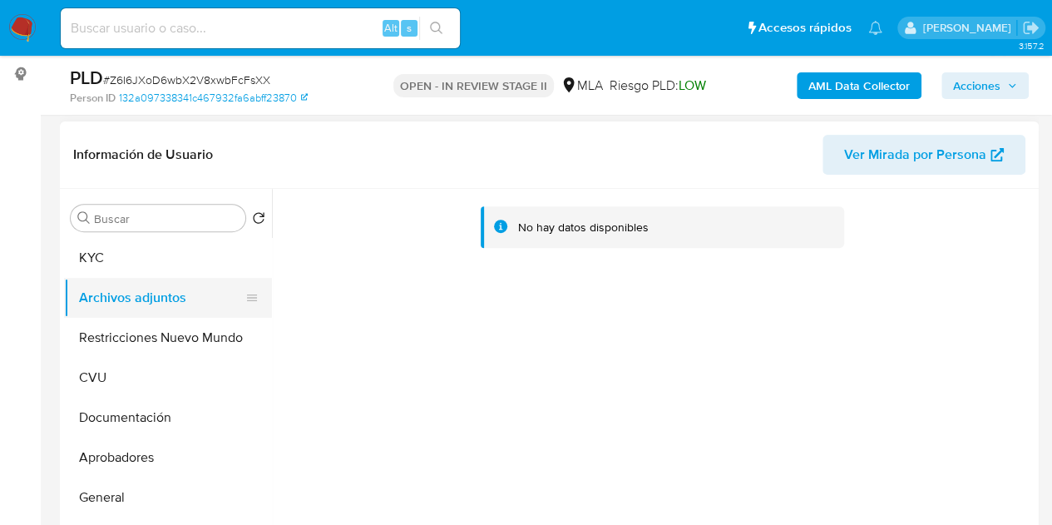
click at [173, 279] on button "Archivos adjuntos" at bounding box center [161, 298] width 195 height 40
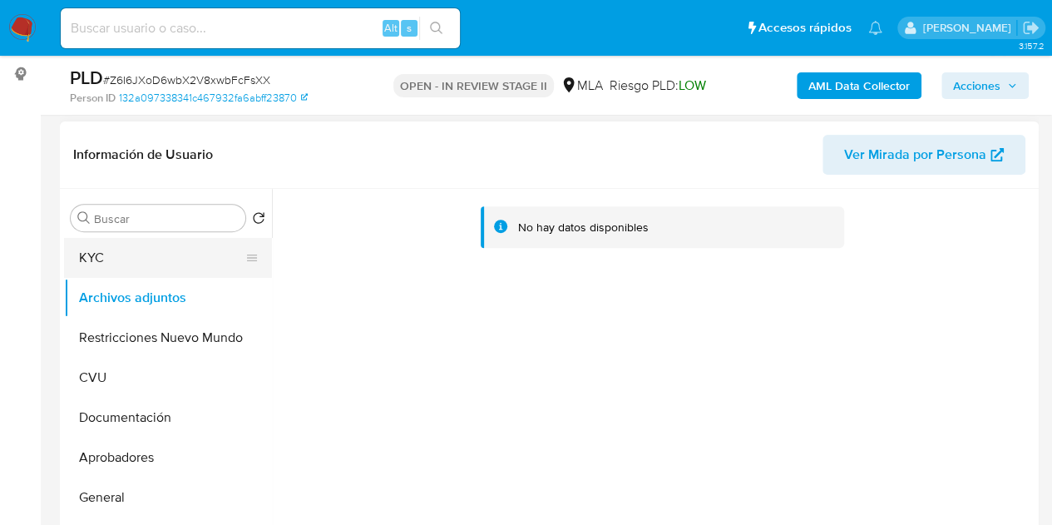
click at [166, 262] on button "KYC" at bounding box center [161, 258] width 195 height 40
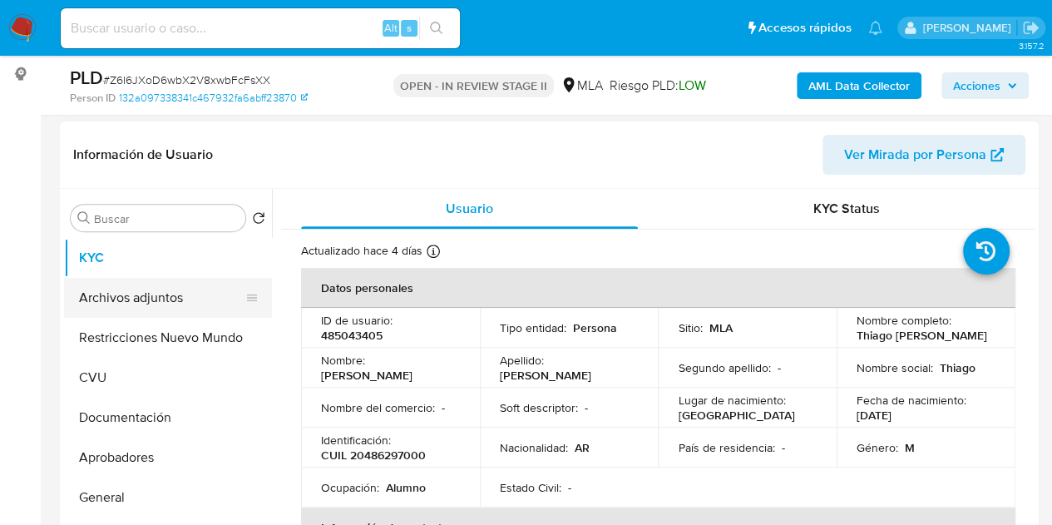
click at [147, 307] on button "Archivos adjuntos" at bounding box center [161, 298] width 195 height 40
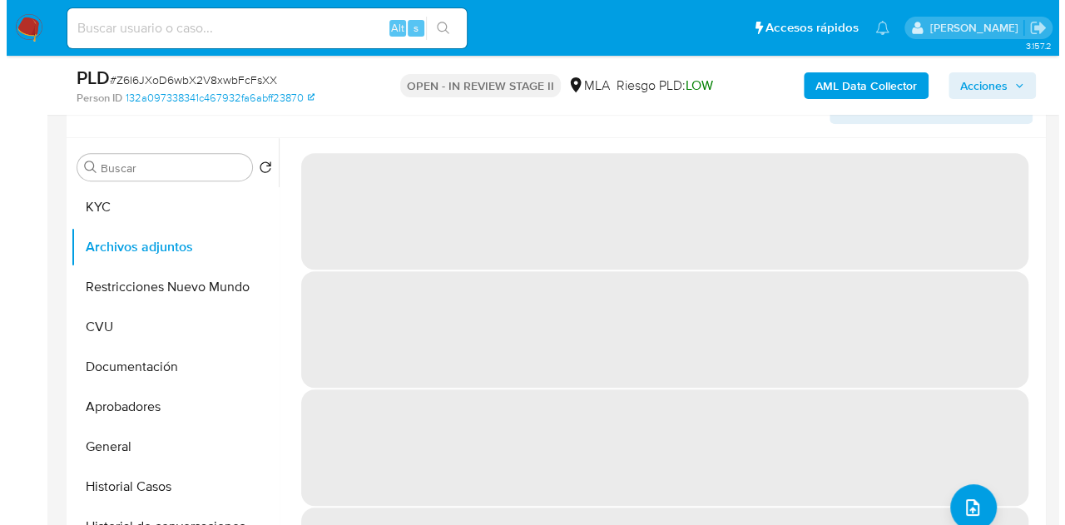
scroll to position [281, 0]
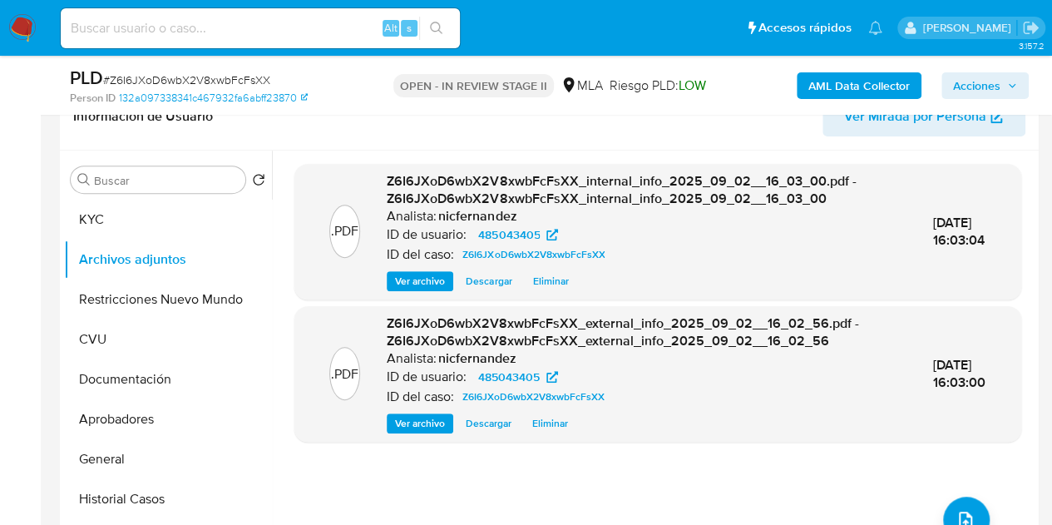
click at [311, 343] on div ".PDF Z6I6JXoD6wbX2V8xwbFcFsXX_external_info_2025_09_02__16_02_56.pdf - Z6I6JXoD…" at bounding box center [658, 373] width 710 height 119
click at [974, 502] on button "upload-file" at bounding box center [966, 520] width 47 height 47
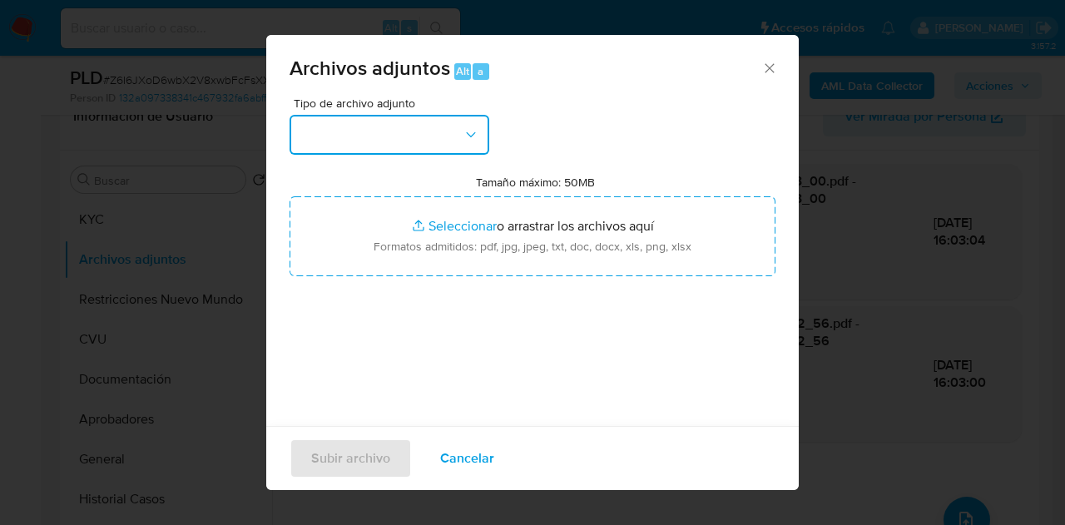
click at [450, 126] on button "button" at bounding box center [389, 135] width 200 height 40
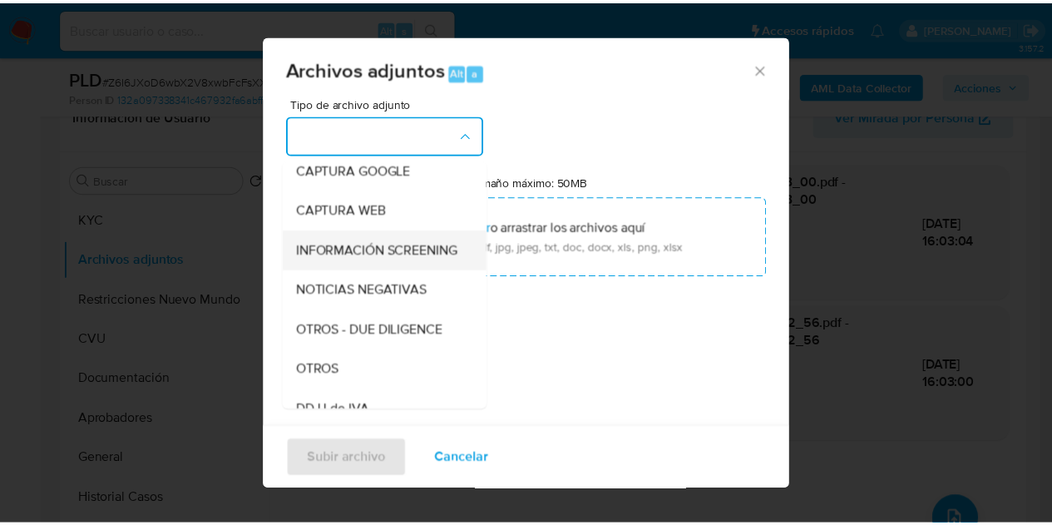
scroll to position [135, 0]
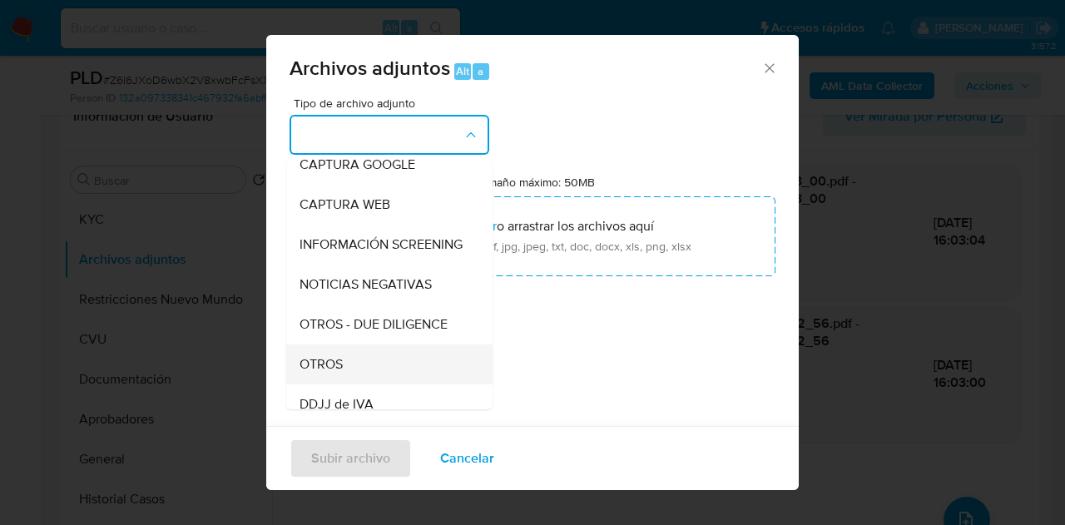
click at [356, 372] on div "OTROS" at bounding box center [384, 364] width 170 height 40
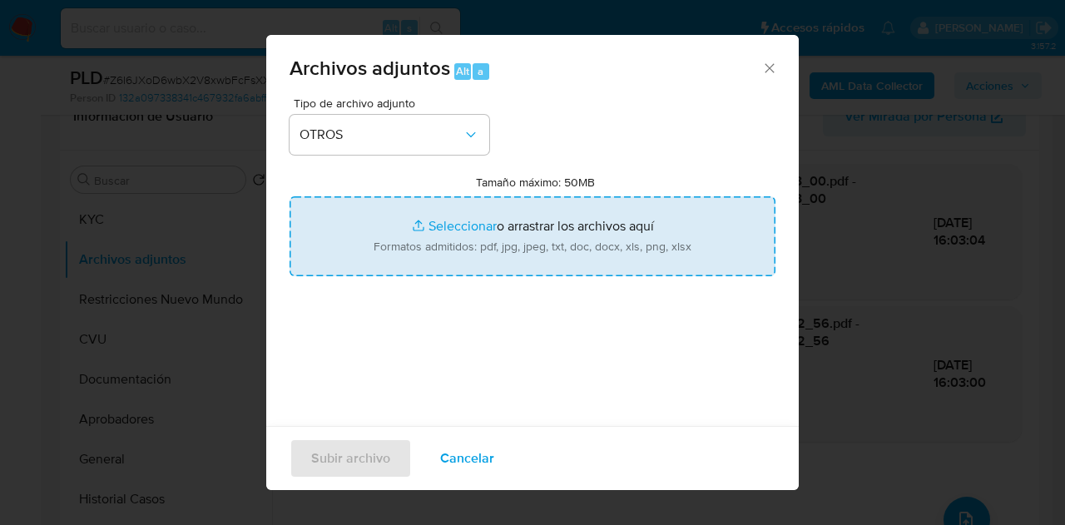
click at [416, 217] on input "Tamaño máximo: 50MB Seleccionar archivos" at bounding box center [532, 236] width 486 height 80
type input "C:\fakepath\NOSIS_Manager_InformeIndividual_27219063399_MADRE.pdf"
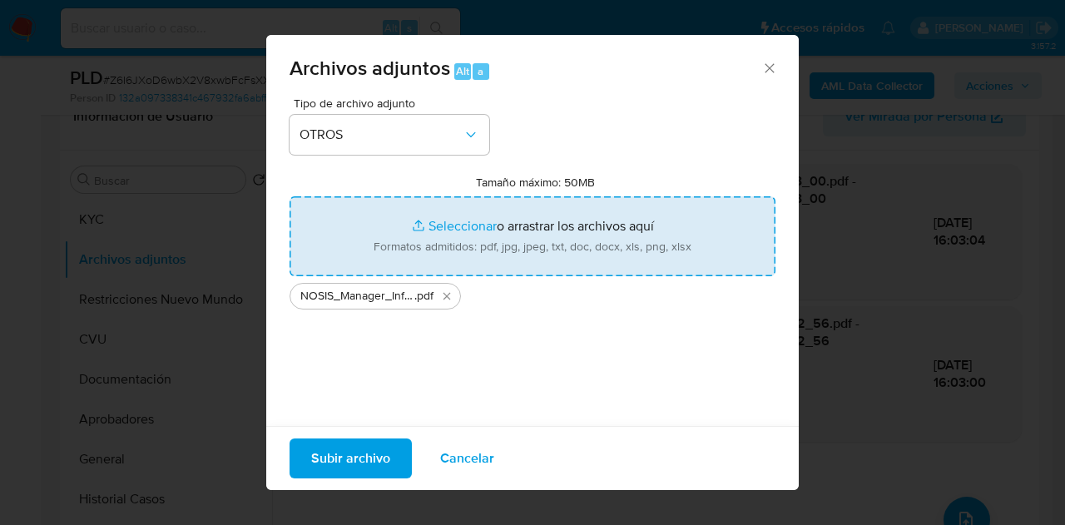
click at [356, 462] on span "Subir archivo" at bounding box center [350, 458] width 79 height 37
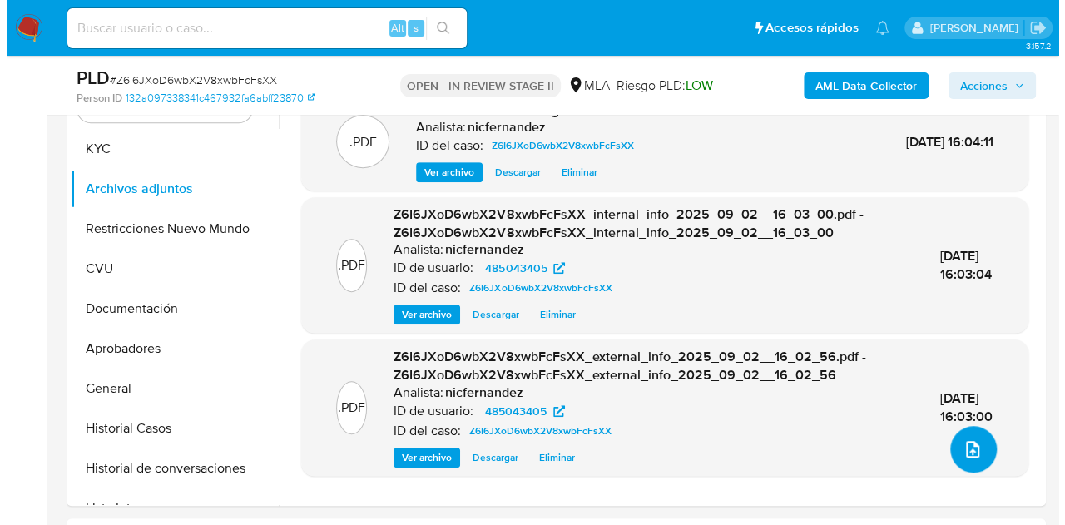
scroll to position [359, 0]
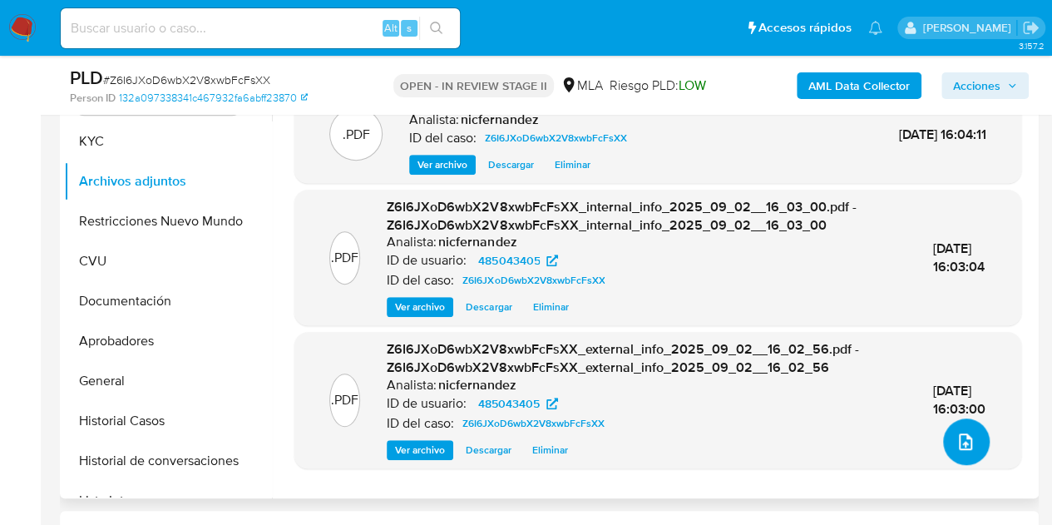
click at [944, 428] on button "upload-file" at bounding box center [966, 441] width 47 height 47
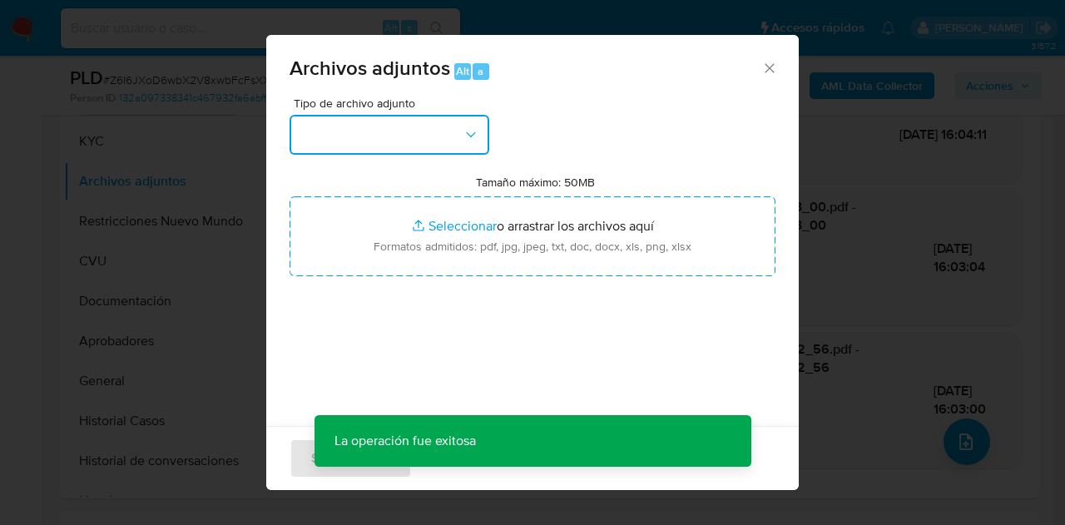
click at [428, 139] on button "button" at bounding box center [389, 135] width 200 height 40
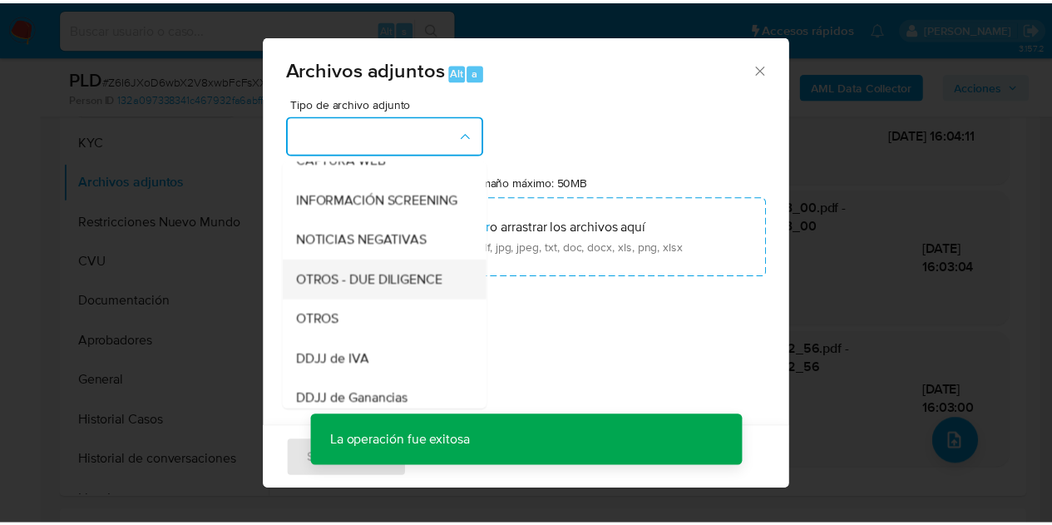
scroll to position [186, 0]
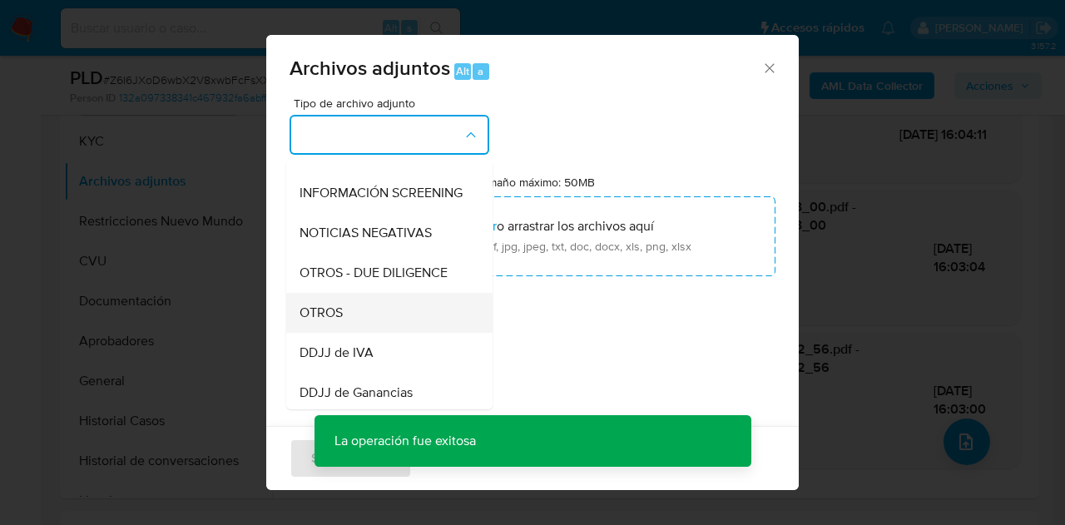
click at [348, 332] on div "OTROS" at bounding box center [384, 313] width 170 height 40
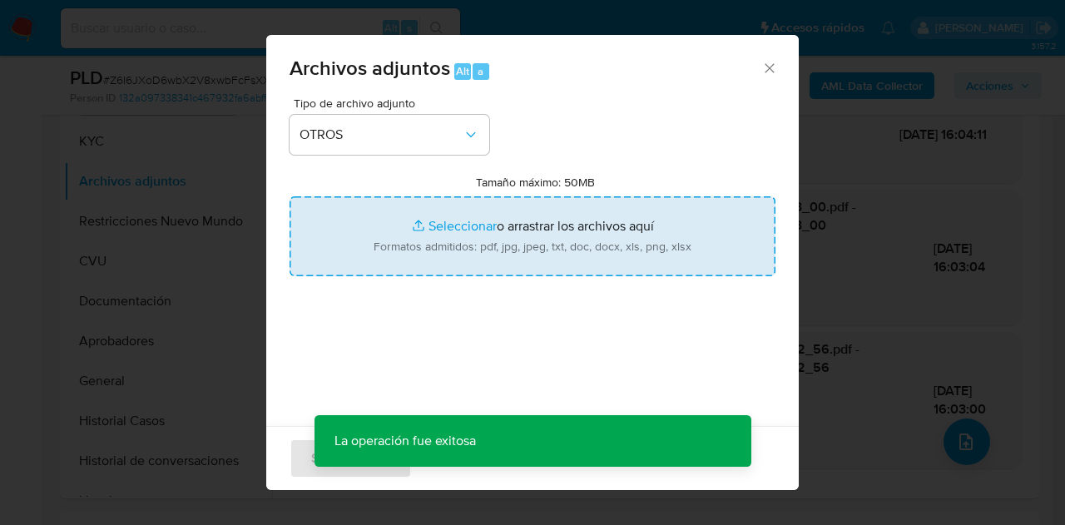
click at [429, 240] on input "Tamaño máximo: 50MB Seleccionar archivos" at bounding box center [532, 236] width 486 height 80
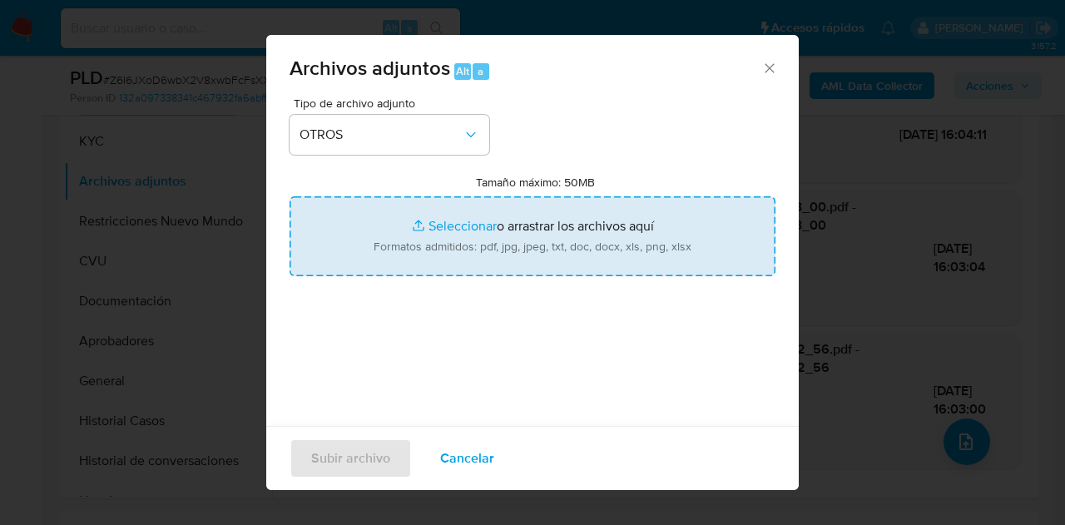
type input "C:\fakepath\Caselog Z6I6JXoD6wbX2V8xwbFcFsXX_2025_08_19_10_20_09.docx"
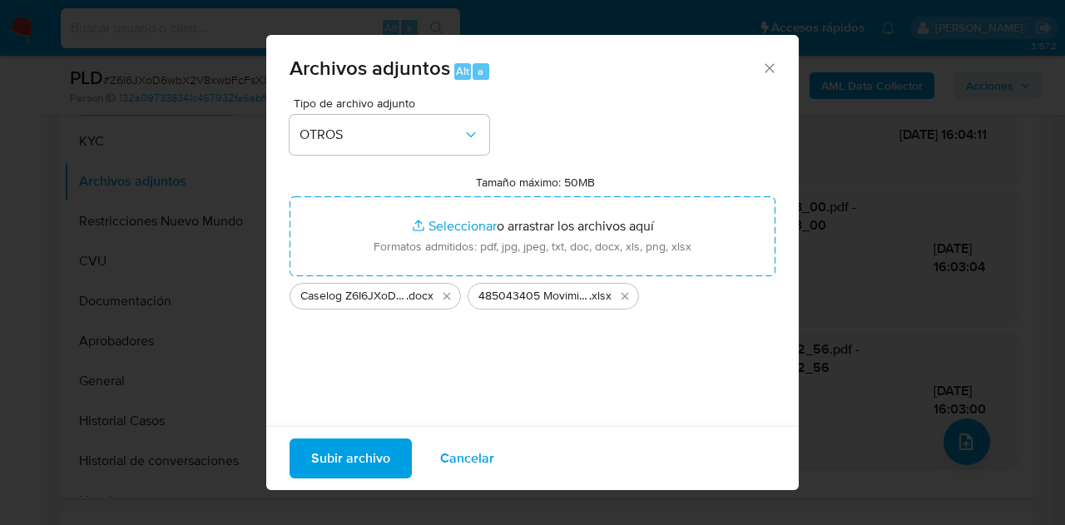
click at [348, 447] on span "Subir archivo" at bounding box center [350, 458] width 79 height 37
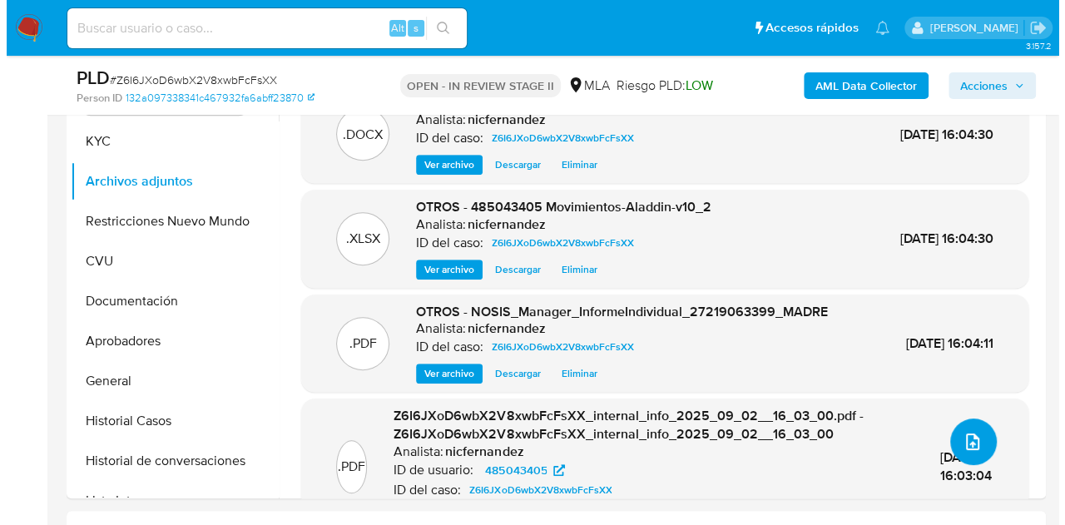
scroll to position [321, 0]
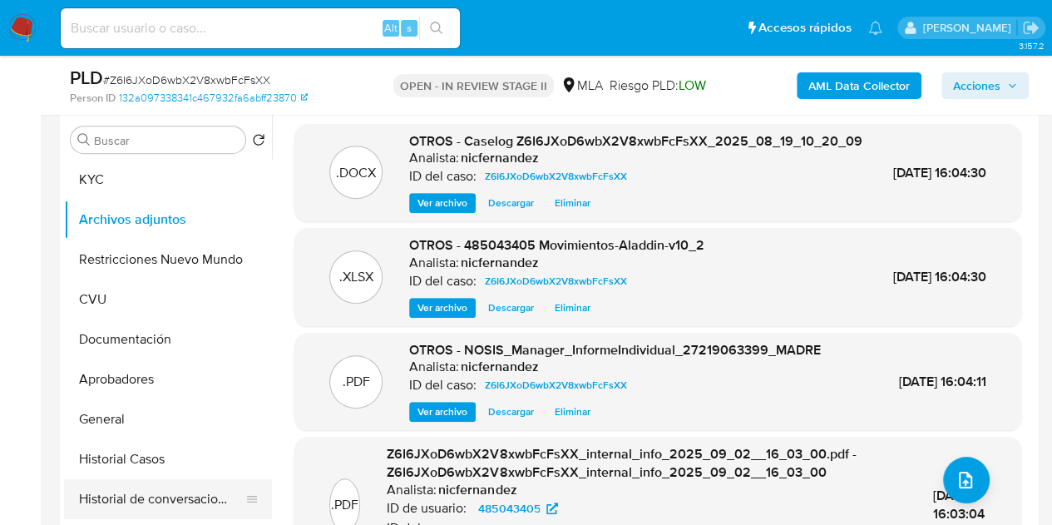
click at [141, 502] on button "Historial de conversaciones" at bounding box center [161, 499] width 195 height 40
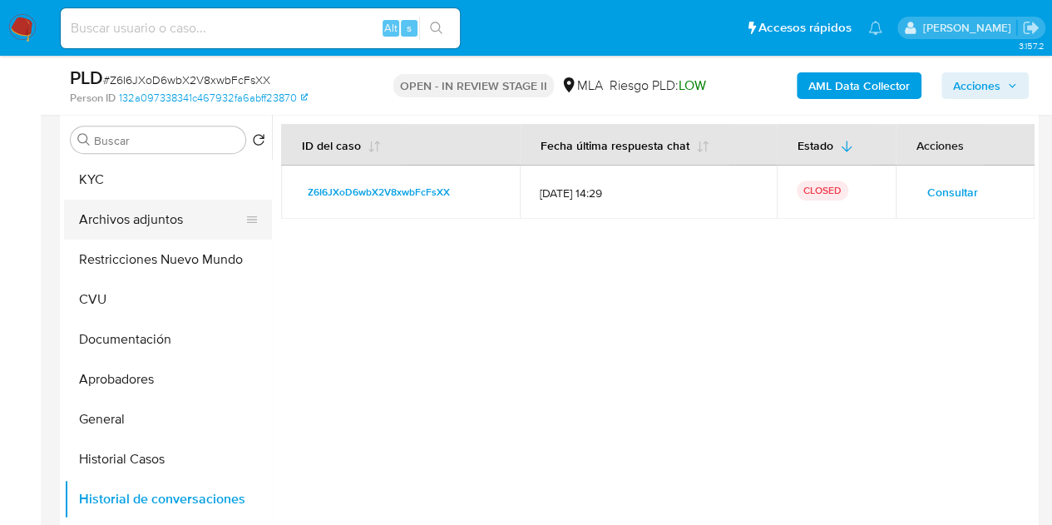
click at [137, 221] on button "Archivos adjuntos" at bounding box center [161, 220] width 195 height 40
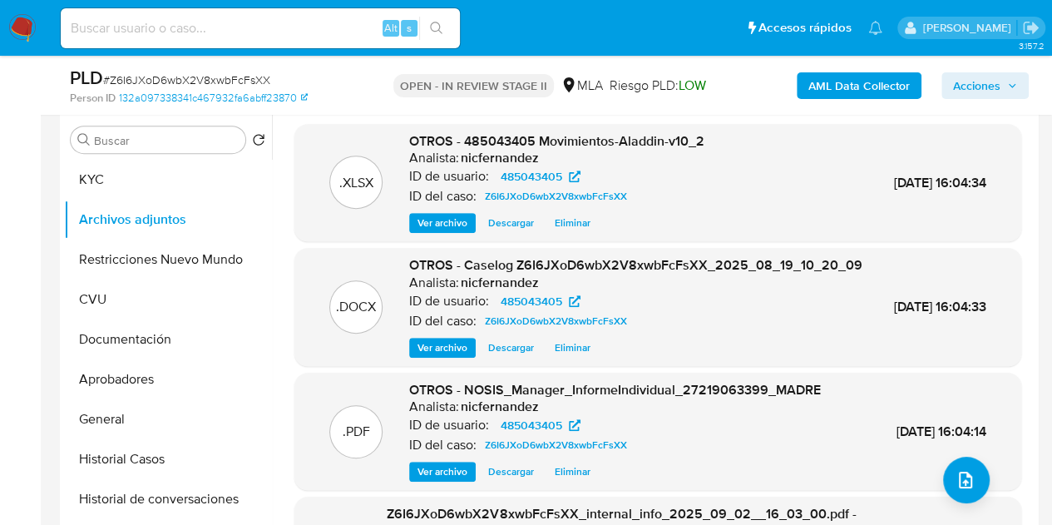
click at [444, 356] on span "Ver archivo" at bounding box center [443, 347] width 50 height 17
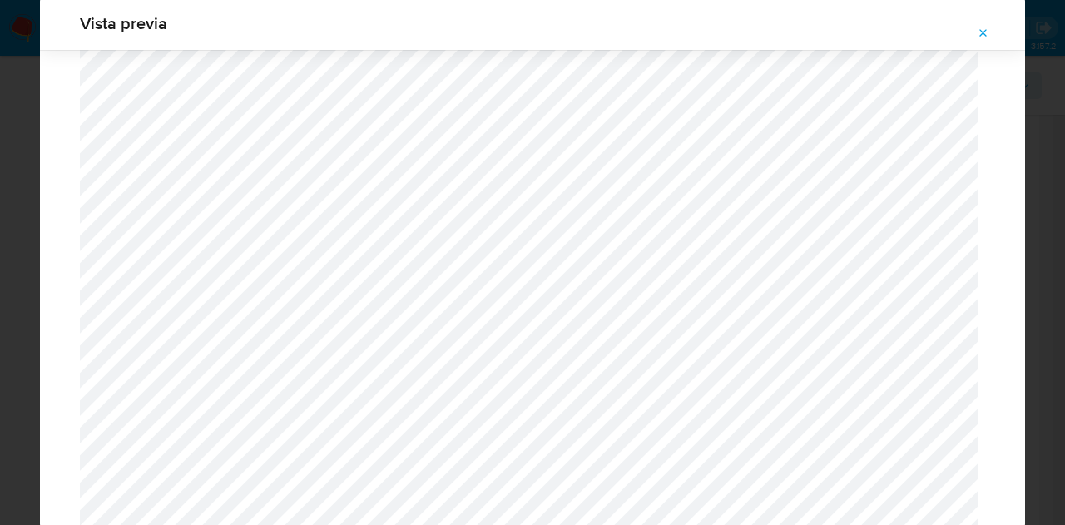
scroll to position [1458, 0]
click at [992, 26] on button "Attachment preview" at bounding box center [983, 33] width 37 height 27
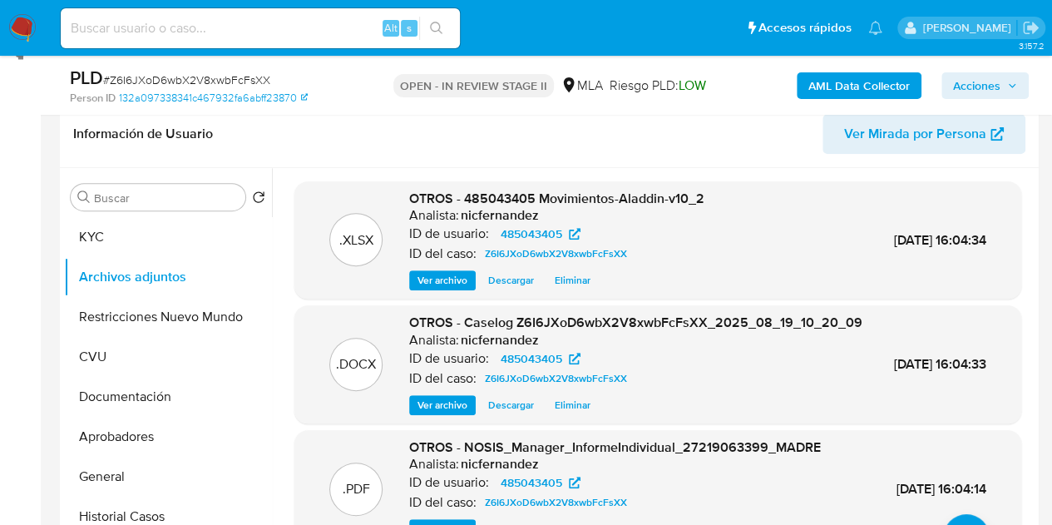
scroll to position [235, 0]
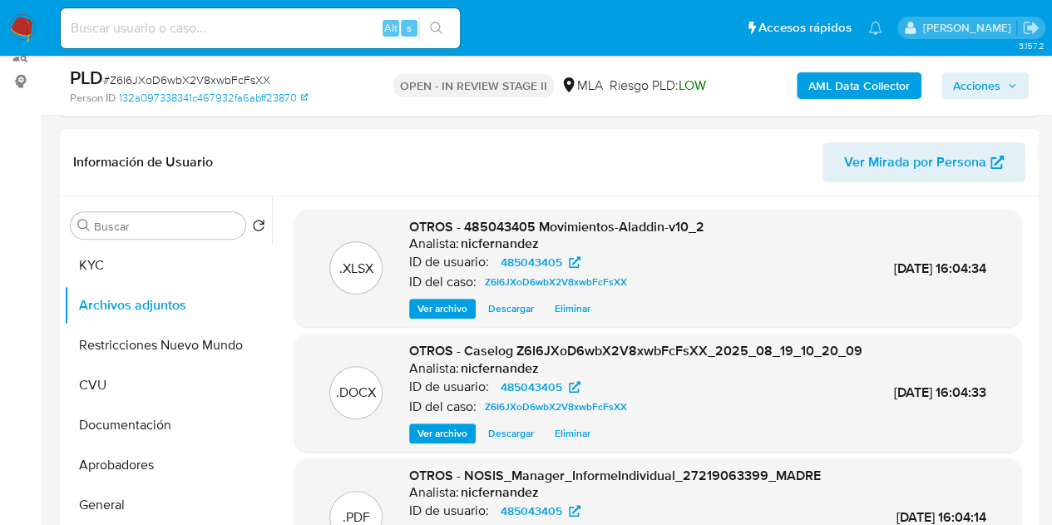
click at [1001, 84] on span "Acciones" at bounding box center [985, 85] width 64 height 23
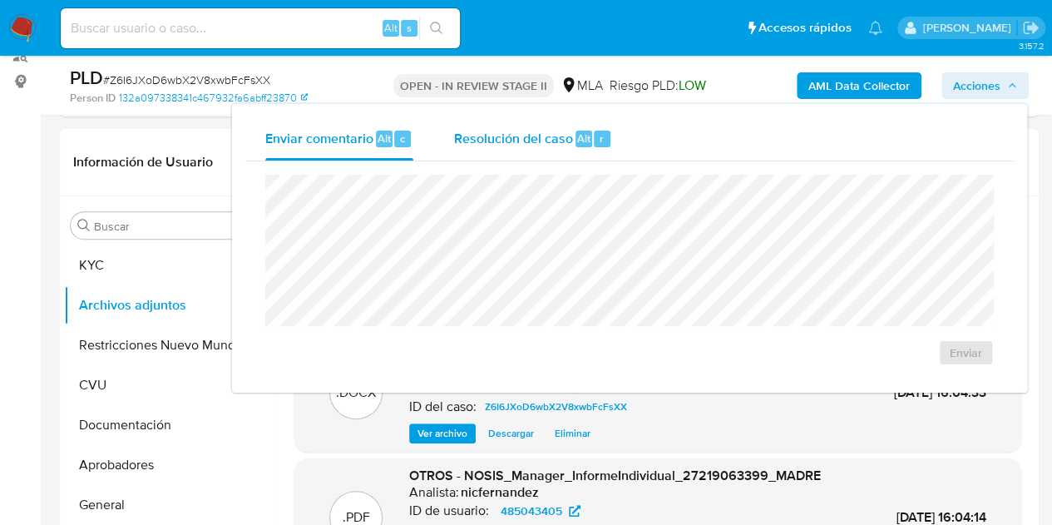
click at [541, 142] on span "Resolución del caso" at bounding box center [512, 137] width 119 height 19
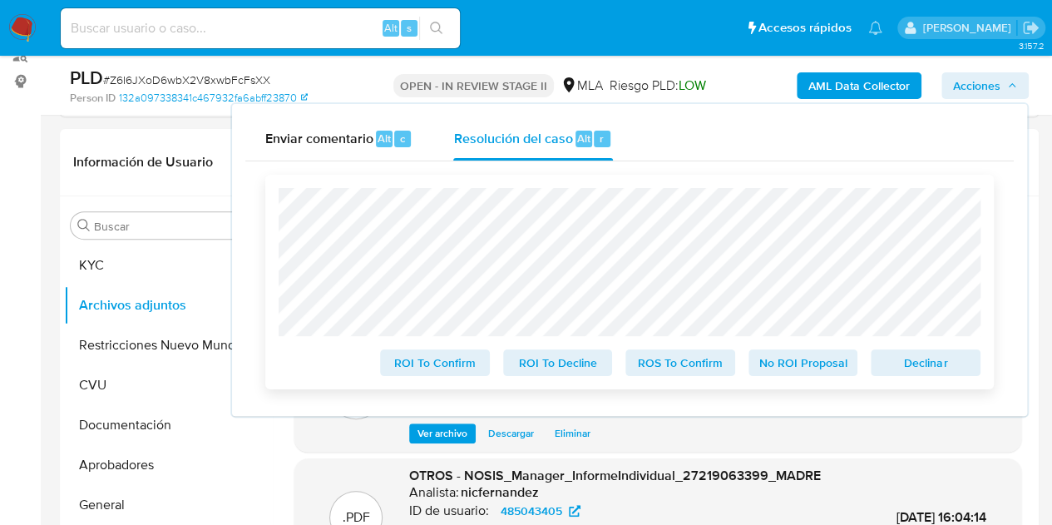
click at [923, 365] on span "Declinar" at bounding box center [925, 362] width 86 height 23
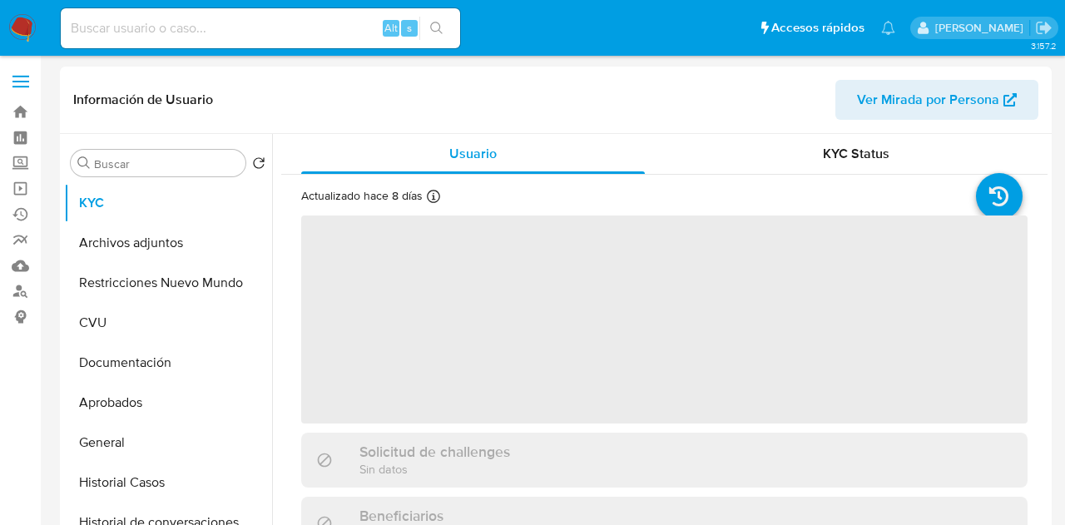
select select "10"
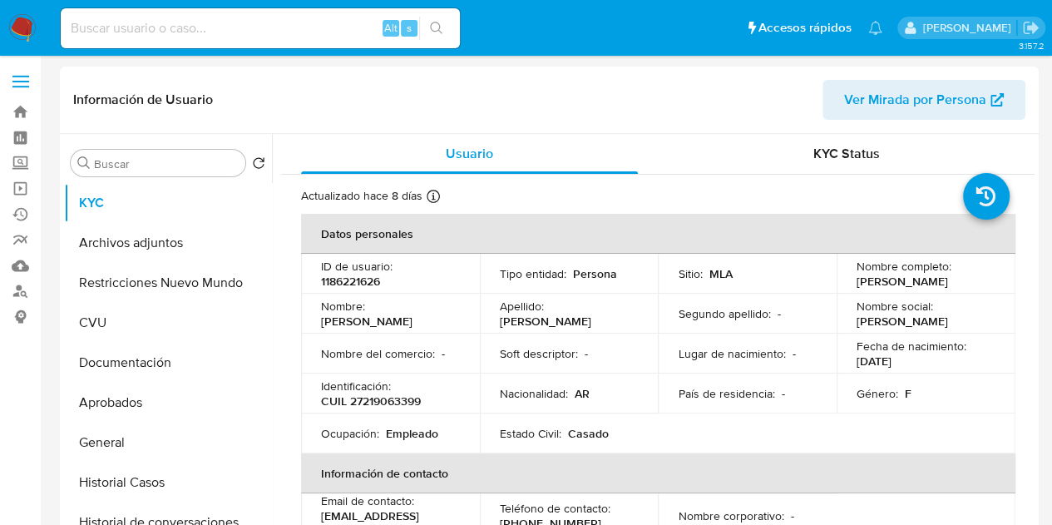
click at [393, 334] on td "Nombre del comercio : -" at bounding box center [390, 354] width 179 height 40
drag, startPoint x: 852, startPoint y: 280, endPoint x: 977, endPoint y: 277, distance: 125.6
click at [977, 277] on div "Nombre completo : Mariana Carina Buttice" at bounding box center [926, 274] width 139 height 30
copy p "Mariana Carina Buttice"
click at [422, 295] on td "Nombre : Mariana Carina" at bounding box center [390, 314] width 179 height 40
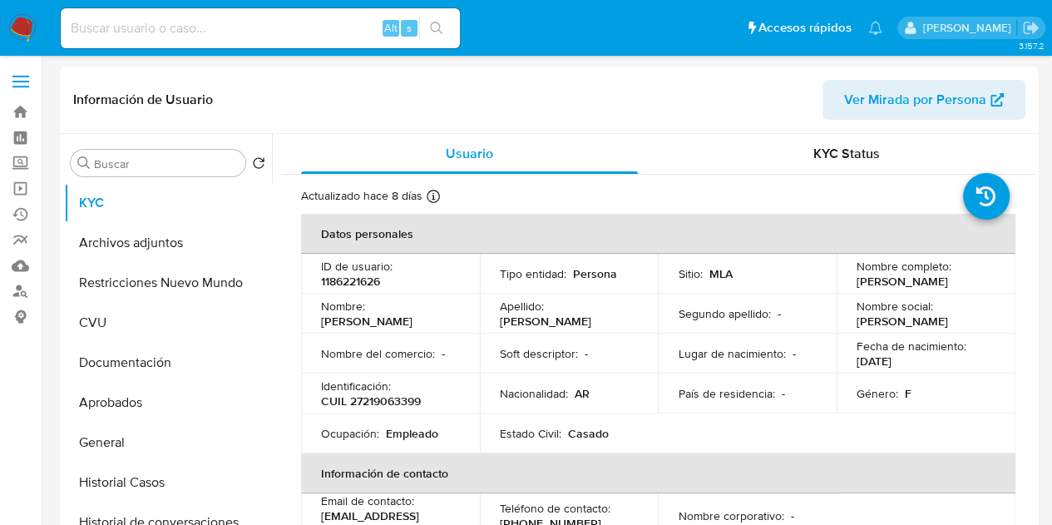
click at [389, 403] on p "CUIL 27219063399" at bounding box center [371, 400] width 100 height 15
click at [389, 402] on p "CUIL 27219063399" at bounding box center [371, 400] width 100 height 15
copy p "27219063399"
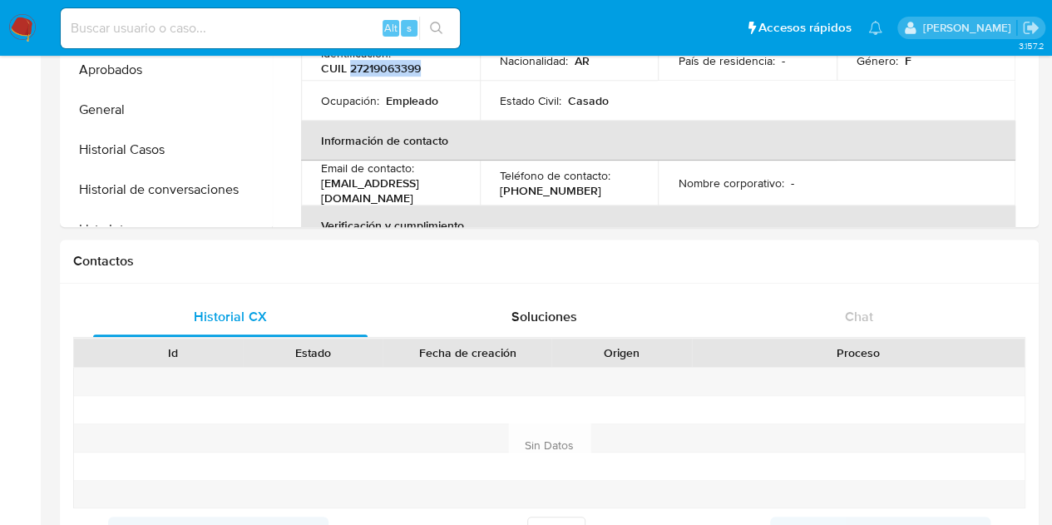
scroll to position [432, 0]
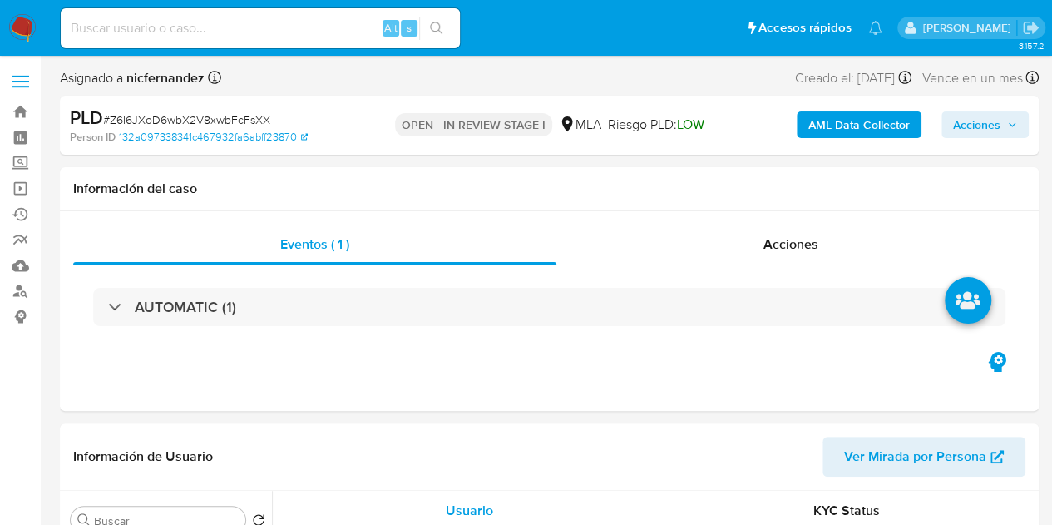
click at [1002, 124] on span "Acciones" at bounding box center [985, 124] width 64 height 23
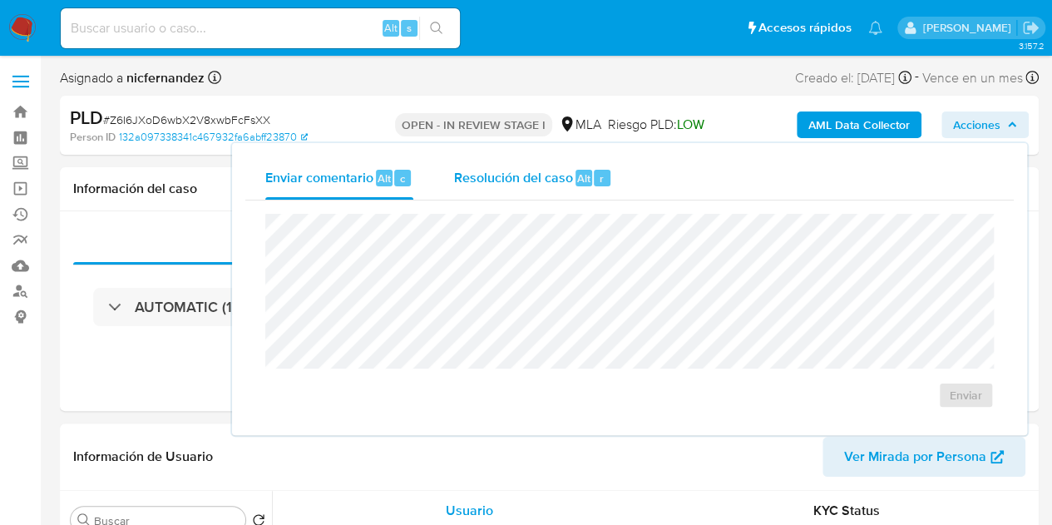
click at [527, 184] on span "Resolución del caso" at bounding box center [512, 177] width 119 height 19
select select "10"
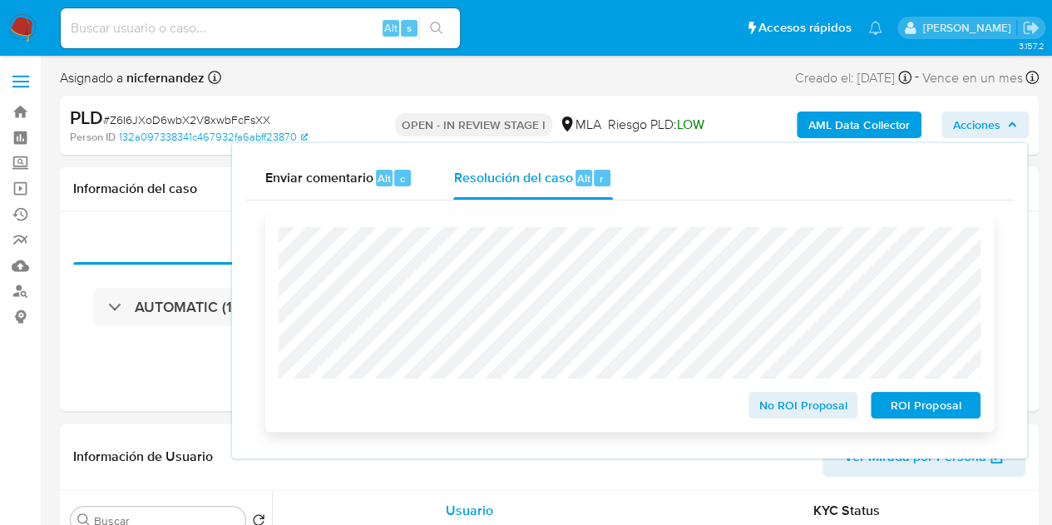
click at [908, 411] on span "ROI Proposal" at bounding box center [925, 404] width 86 height 23
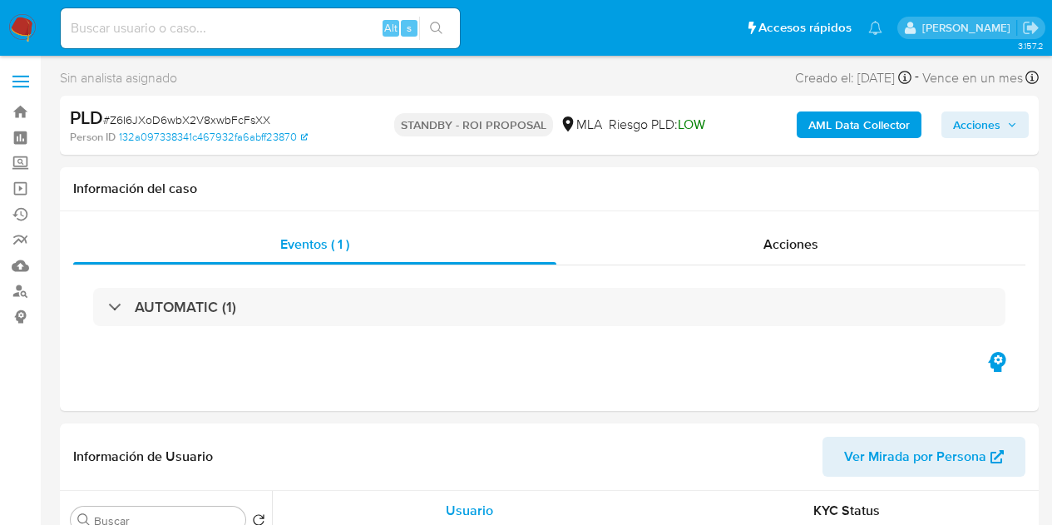
select select "10"
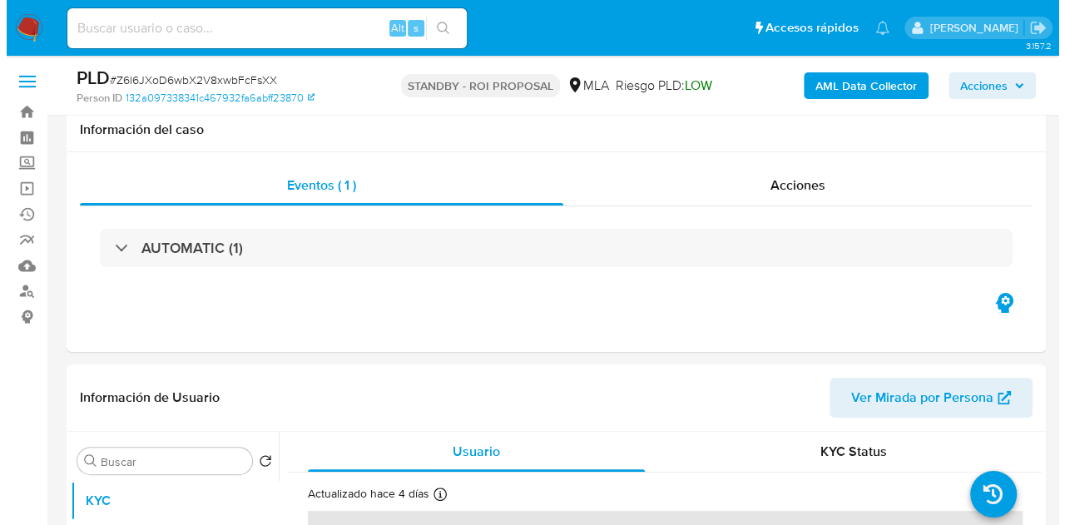
scroll to position [325, 0]
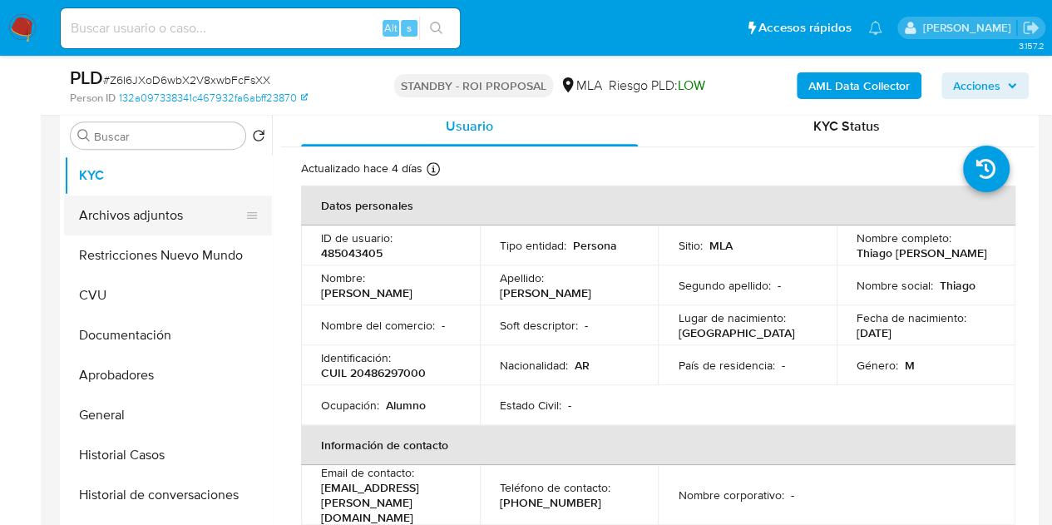
click at [147, 222] on button "Archivos adjuntos" at bounding box center [161, 215] width 195 height 40
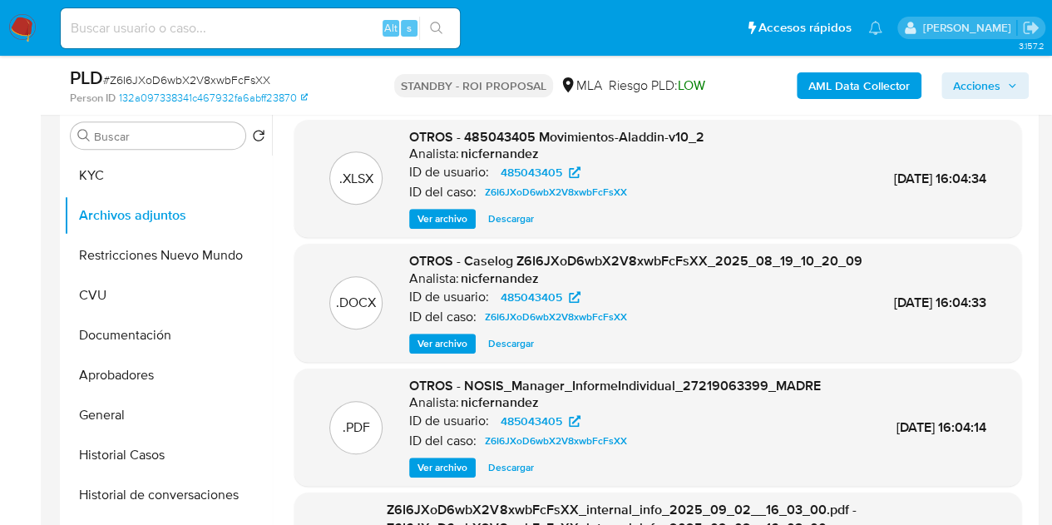
click at [427, 352] on span "Ver archivo" at bounding box center [443, 343] width 50 height 17
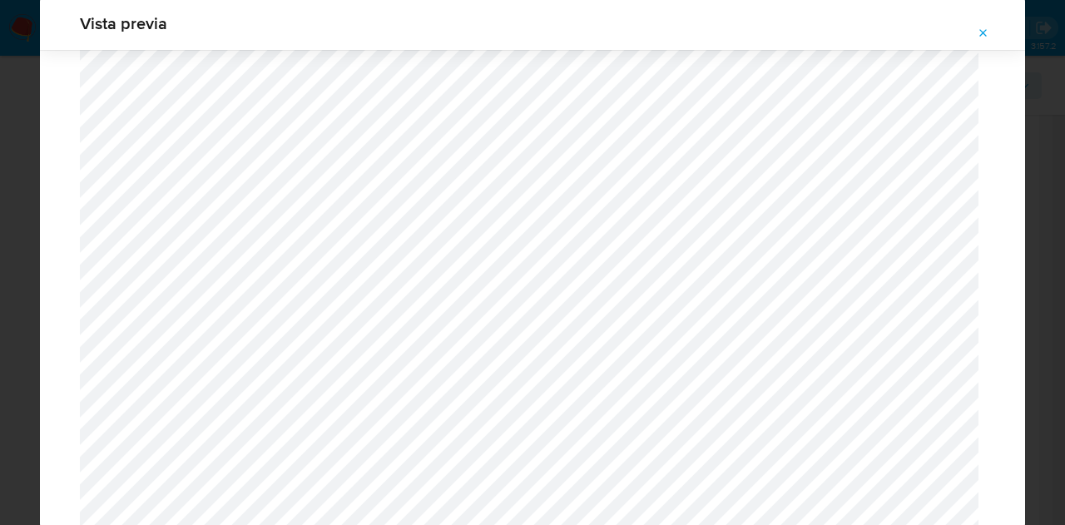
scroll to position [1853, 0]
click at [991, 42] on button "Attachment preview" at bounding box center [983, 33] width 37 height 27
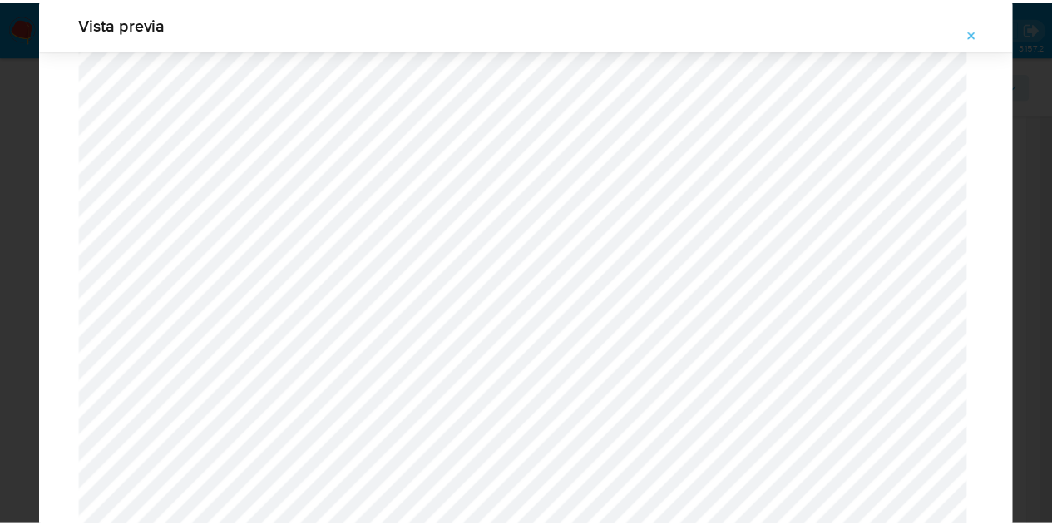
scroll to position [53, 0]
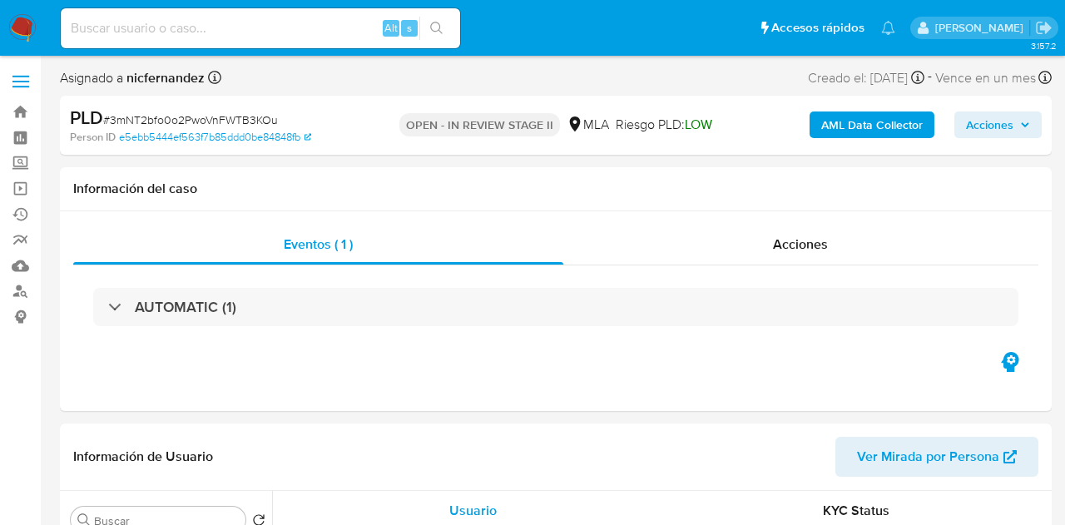
select select "10"
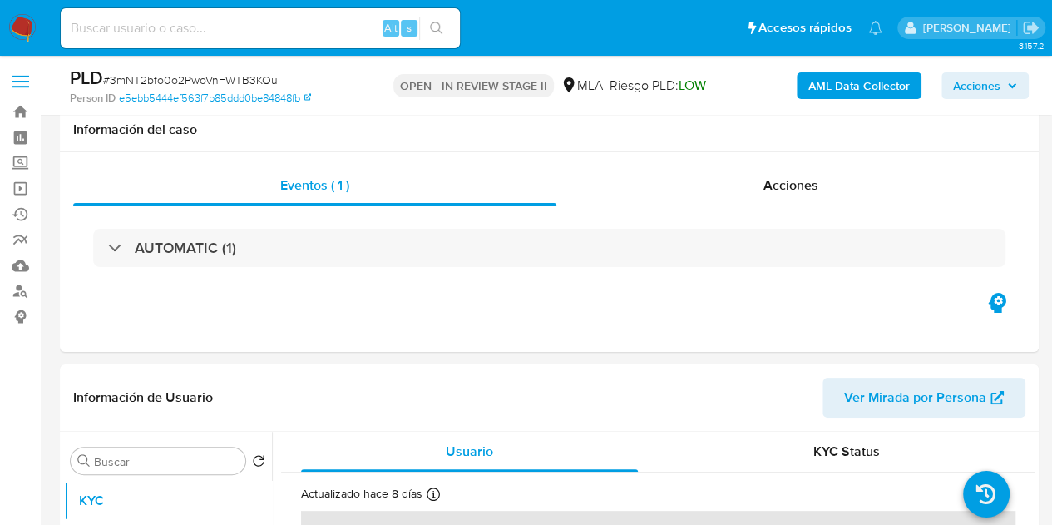
scroll to position [213, 0]
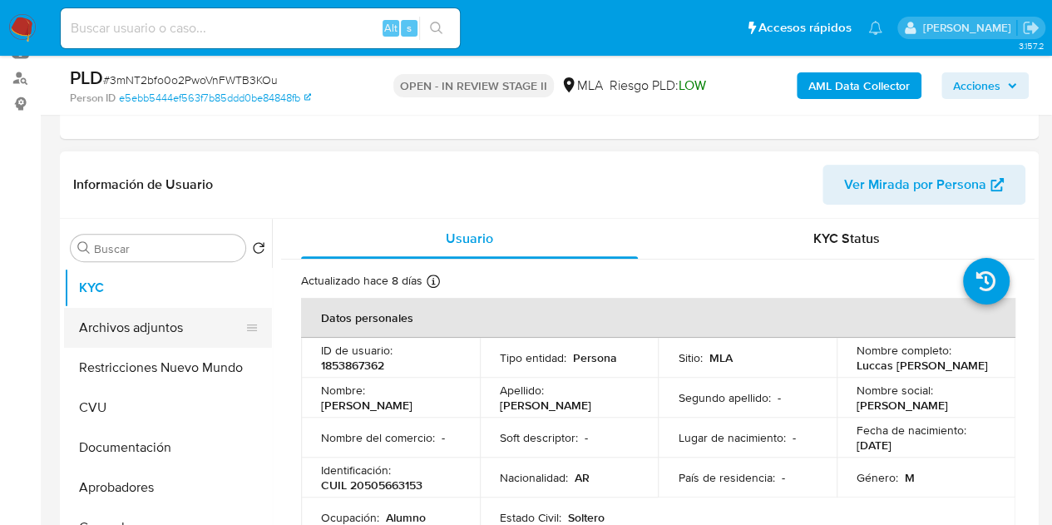
click at [171, 309] on button "Archivos adjuntos" at bounding box center [161, 328] width 195 height 40
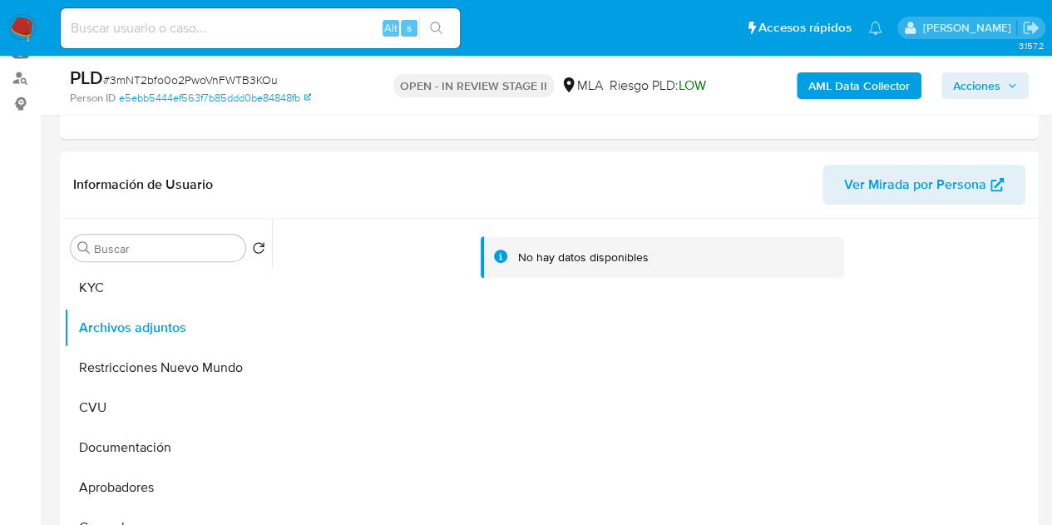
click at [828, 70] on div "AML Data Collector Acciones" at bounding box center [871, 85] width 315 height 39
click at [826, 80] on b "AML Data Collector" at bounding box center [858, 85] width 101 height 27
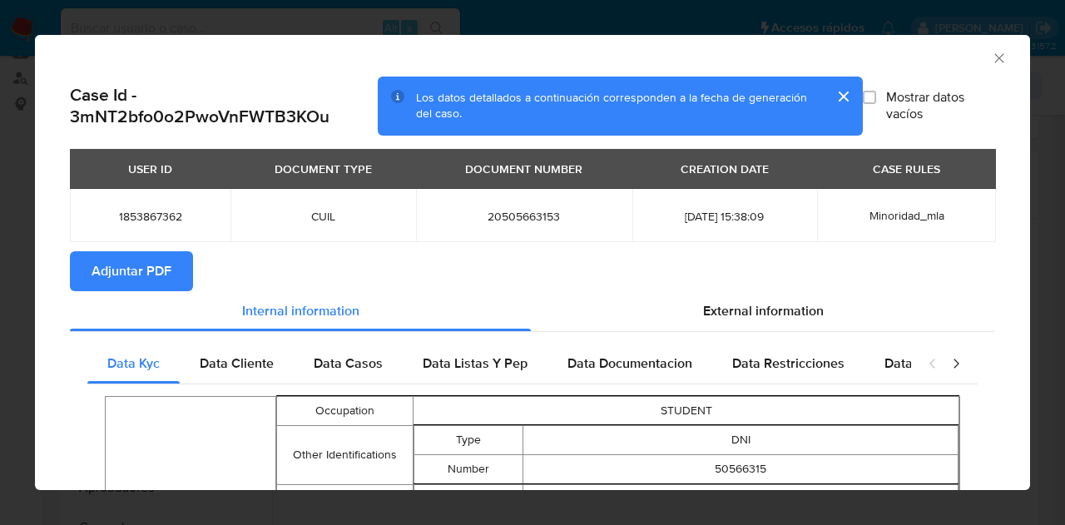
click at [168, 259] on span "Adjuntar PDF" at bounding box center [131, 271] width 80 height 37
click at [991, 57] on icon "Cerrar ventana" at bounding box center [999, 58] width 17 height 17
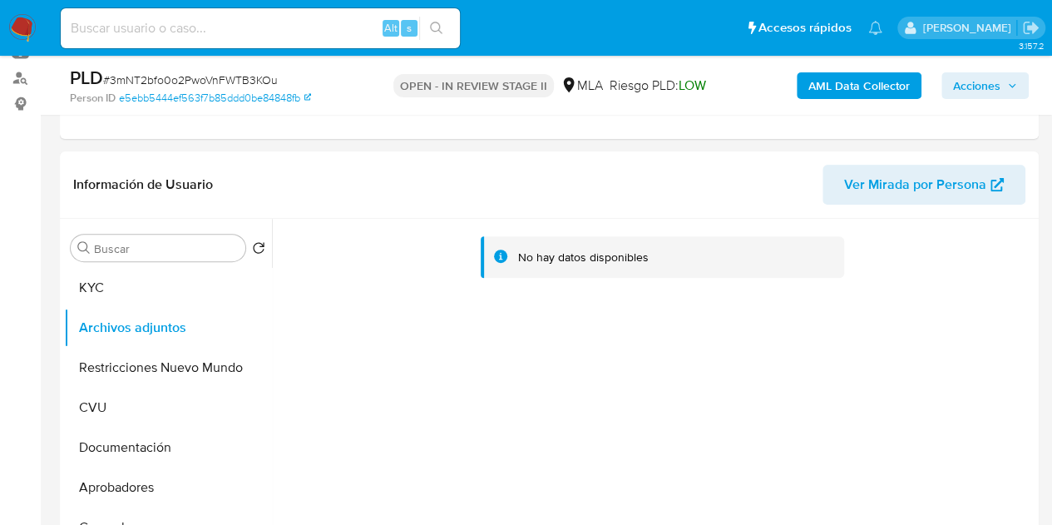
scroll to position [379, 0]
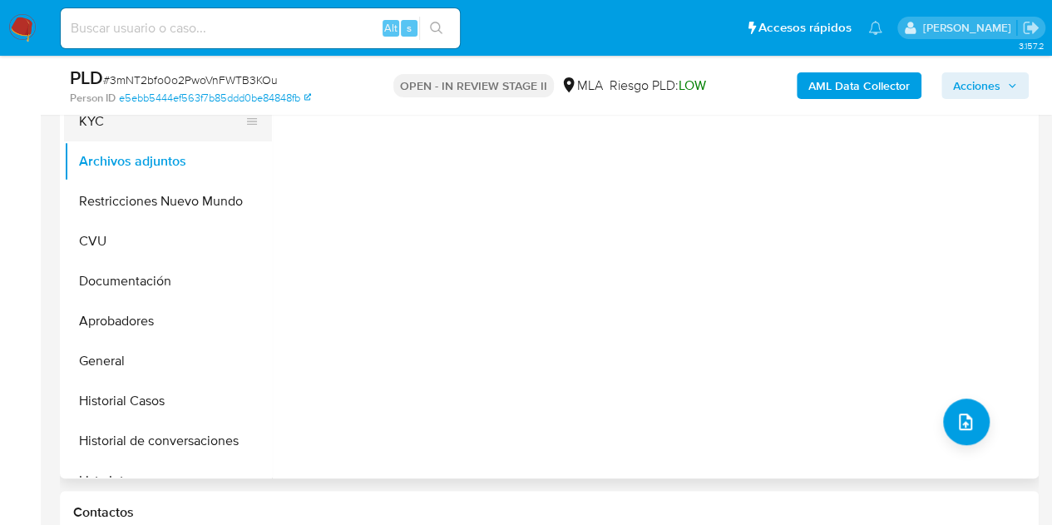
click at [117, 118] on button "KYC" at bounding box center [161, 121] width 195 height 40
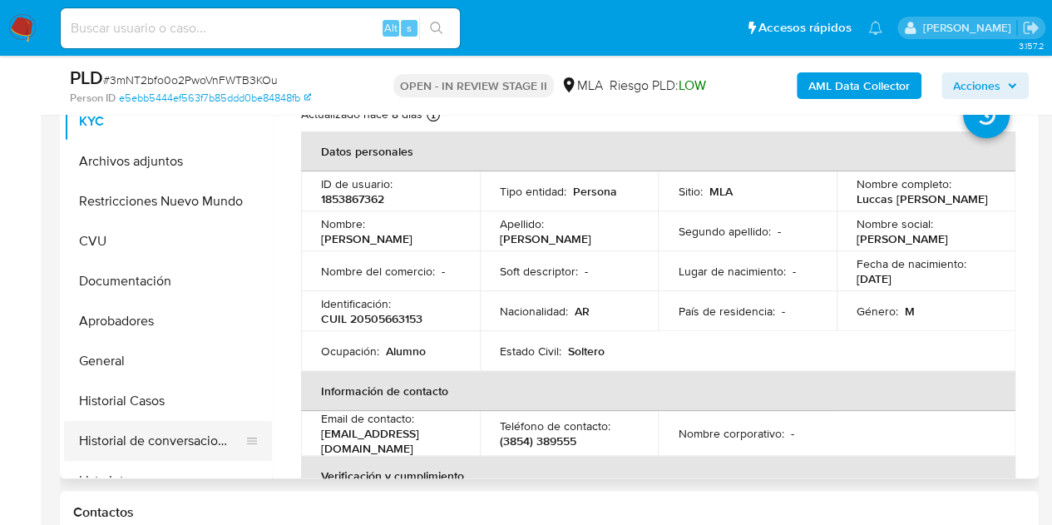
click at [141, 430] on button "Historial de conversaciones" at bounding box center [161, 441] width 195 height 40
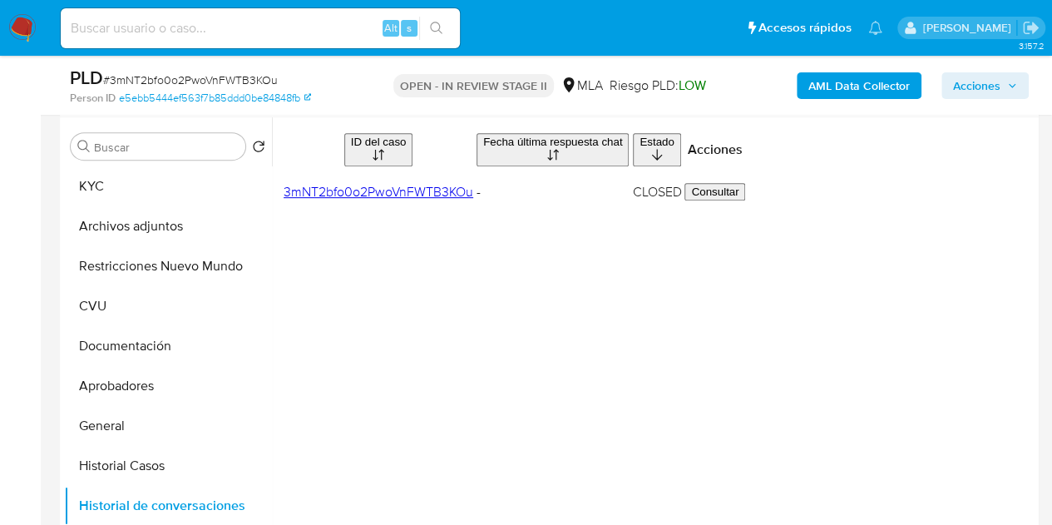
scroll to position [321, 0]
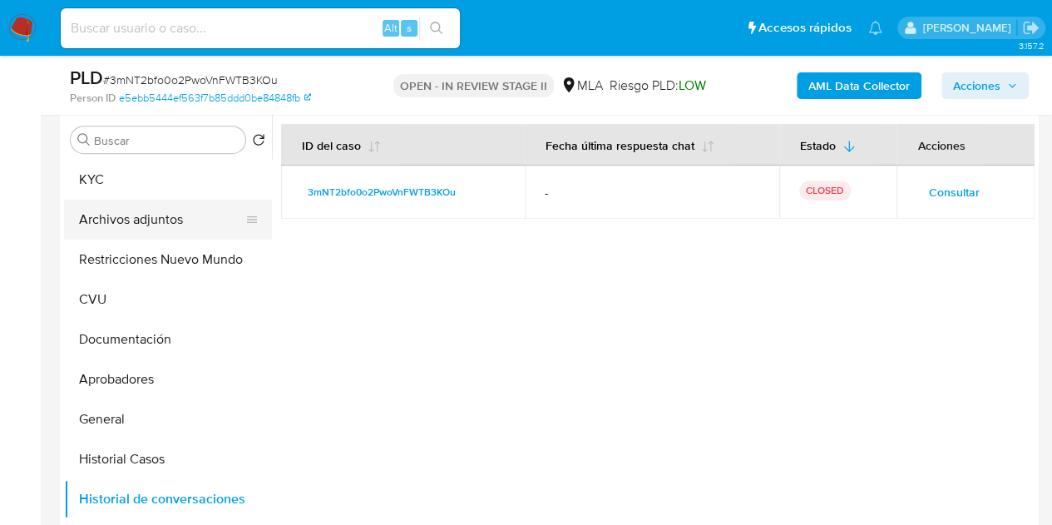
click at [173, 215] on button "Archivos adjuntos" at bounding box center [161, 220] width 195 height 40
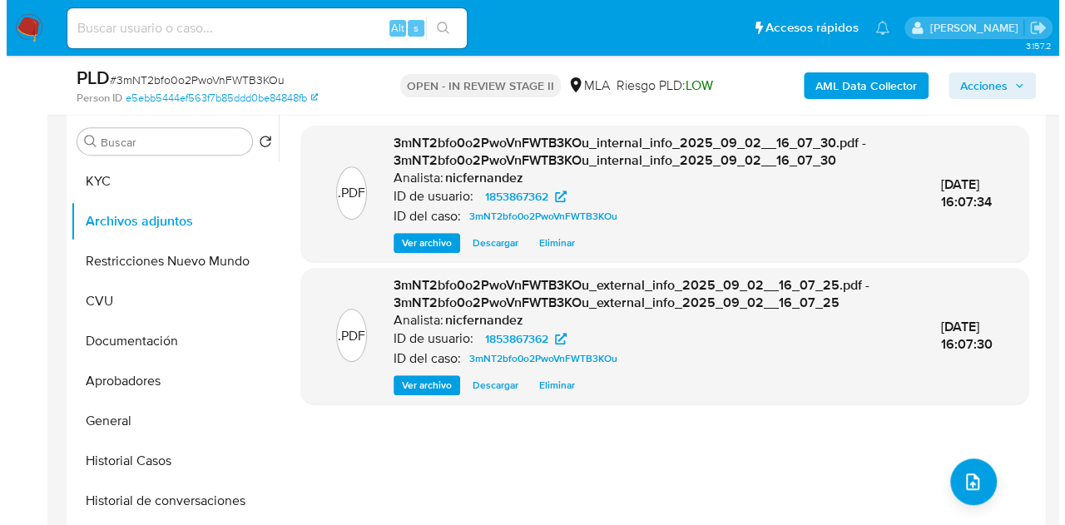
scroll to position [299, 0]
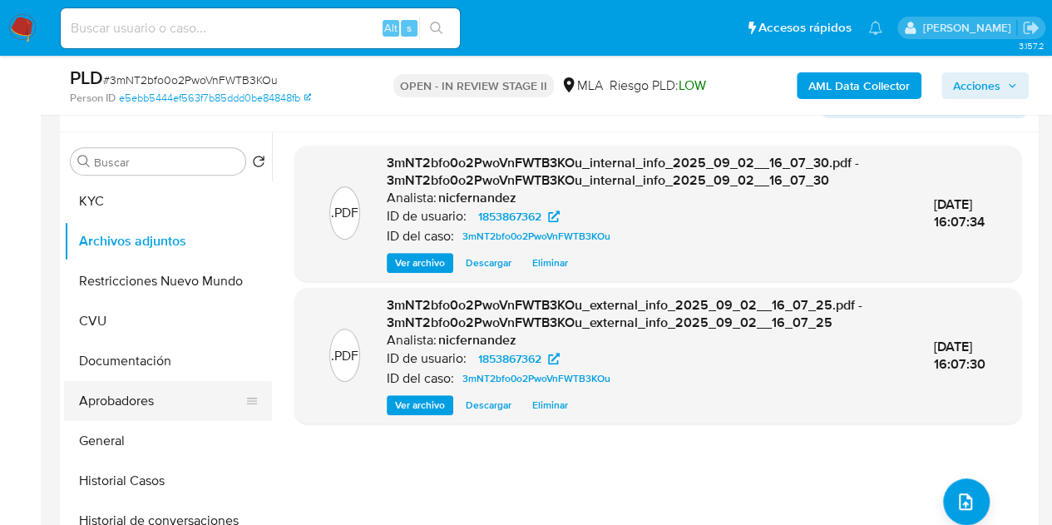
click at [123, 398] on button "Aprobadores" at bounding box center [161, 401] width 195 height 40
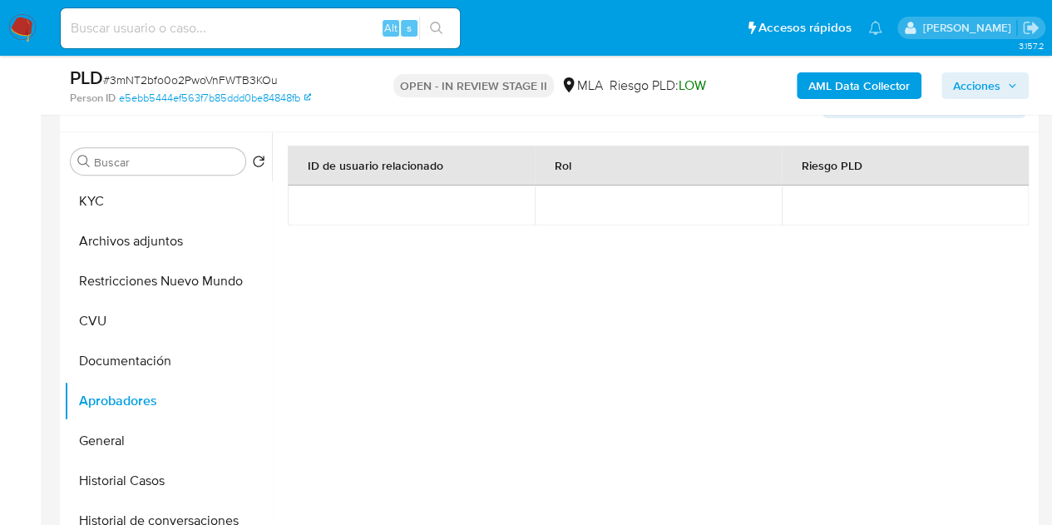
click at [366, 343] on div "ID de usuario relacionado Rol Riesgo PLD" at bounding box center [658, 304] width 740 height 316
click at [129, 235] on button "Archivos adjuntos" at bounding box center [161, 241] width 195 height 40
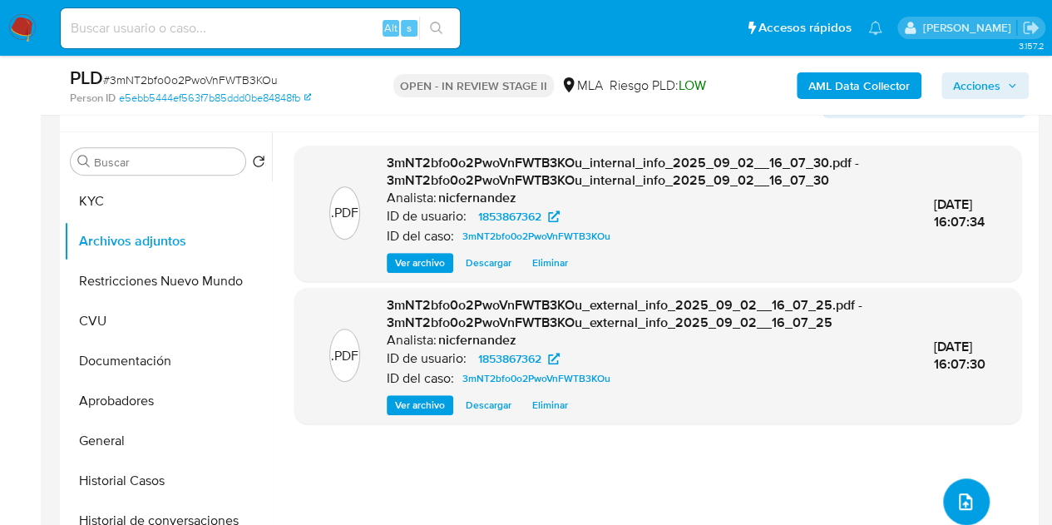
click at [943, 492] on button "upload-file" at bounding box center [966, 501] width 47 height 47
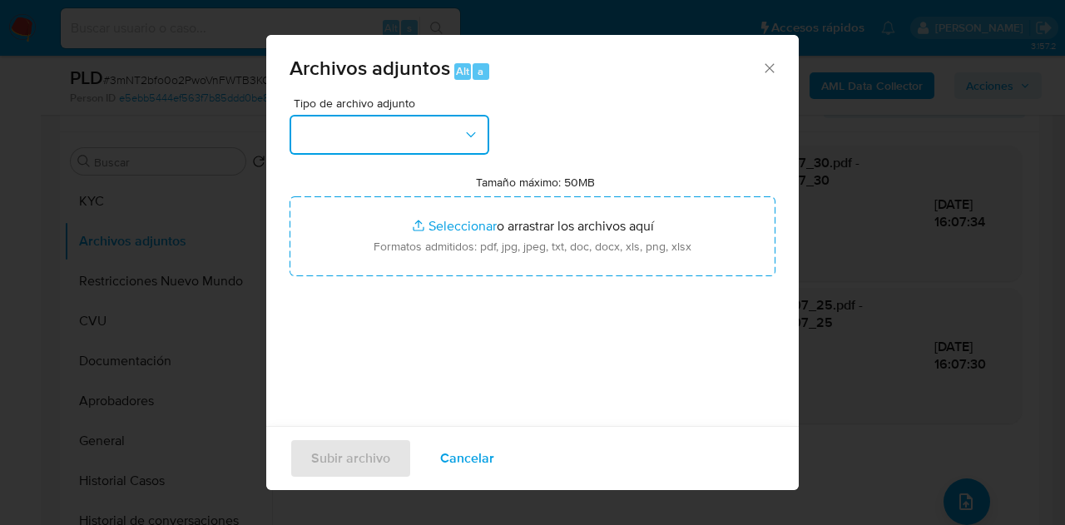
click at [436, 135] on button "button" at bounding box center [389, 135] width 200 height 40
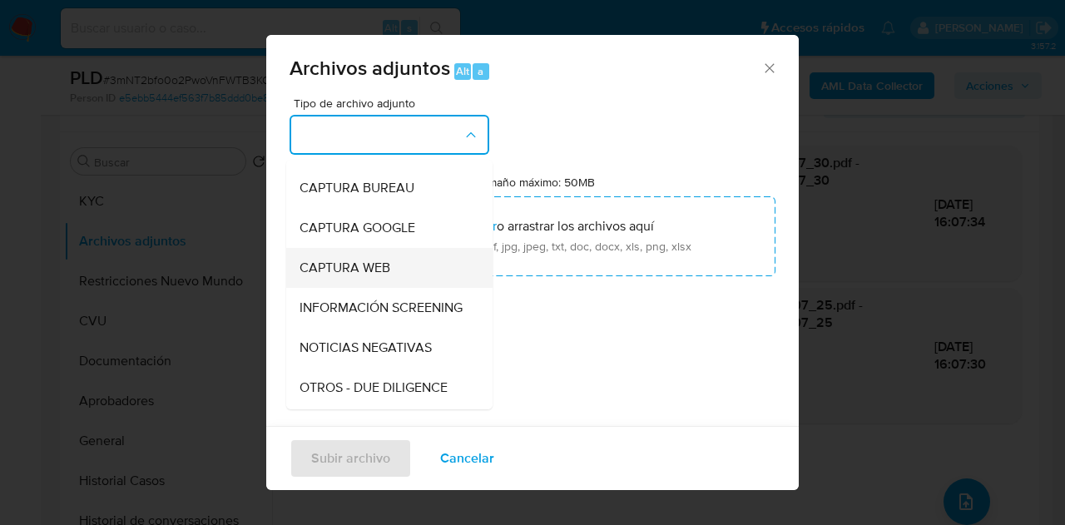
scroll to position [110, 0]
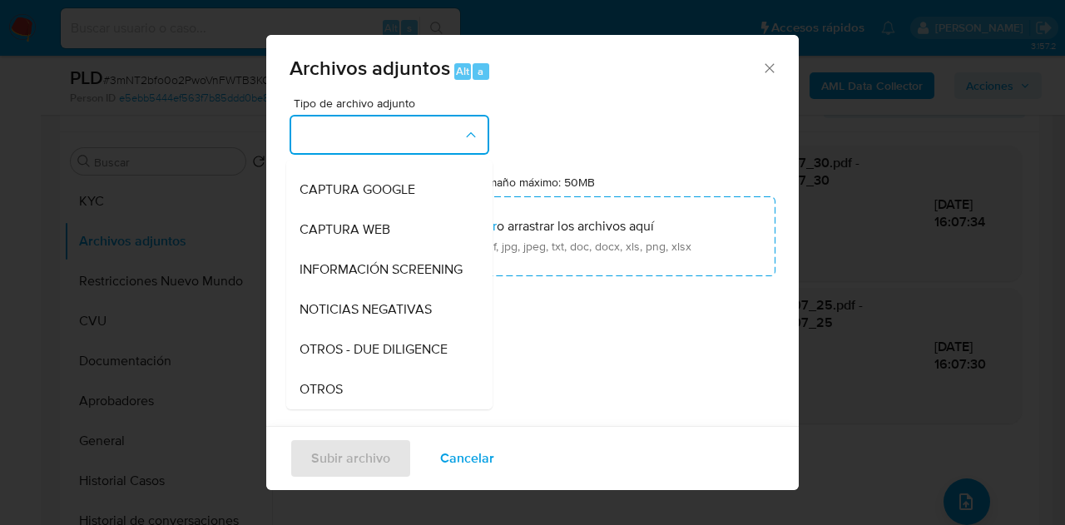
click at [346, 411] on div "Tipo de archivo adjunto IDENTIFICACIÓN INGRESOS CAPTURA BUREAU CAPTURA GOOGLE C…" at bounding box center [532, 293] width 486 height 393
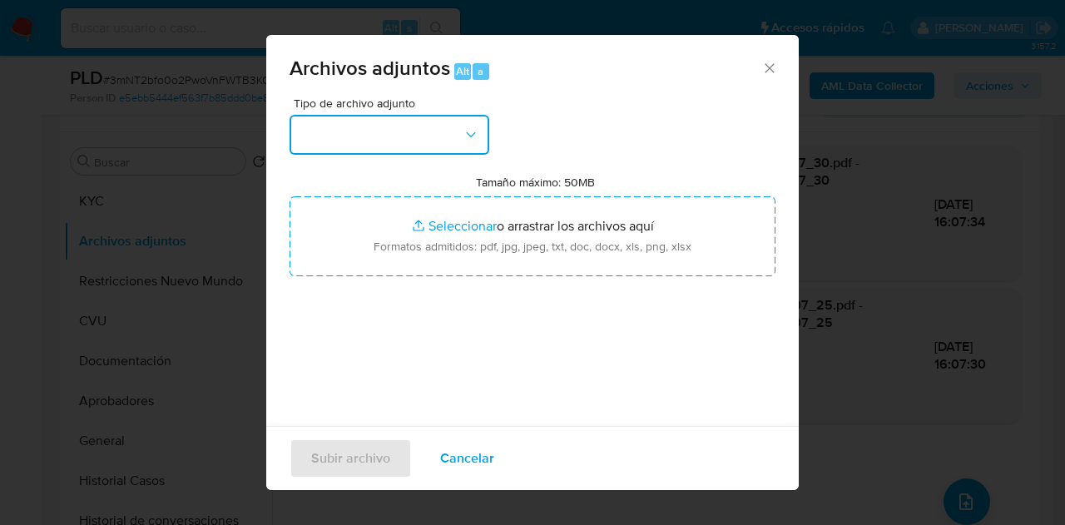
click at [443, 129] on button "button" at bounding box center [389, 135] width 200 height 40
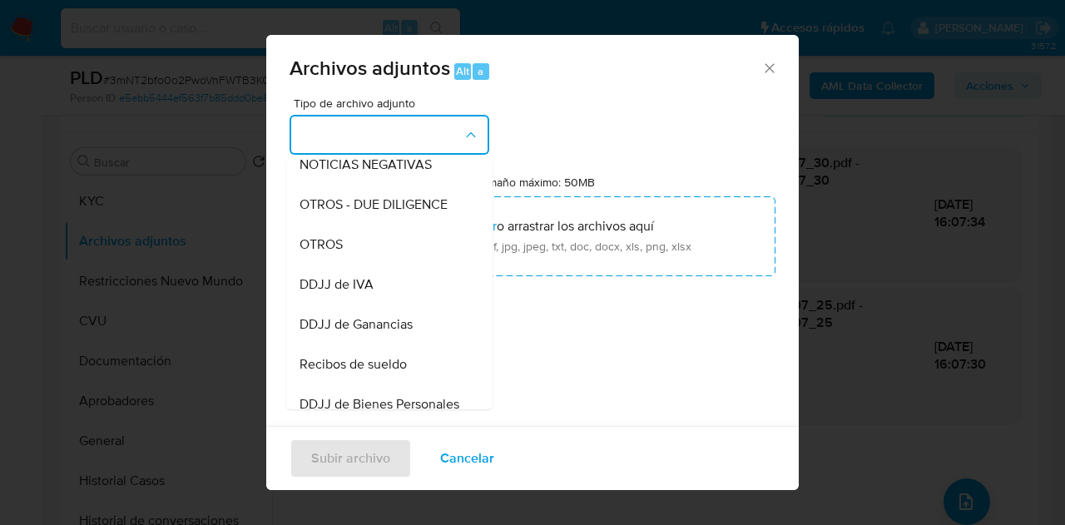
scroll to position [292, 0]
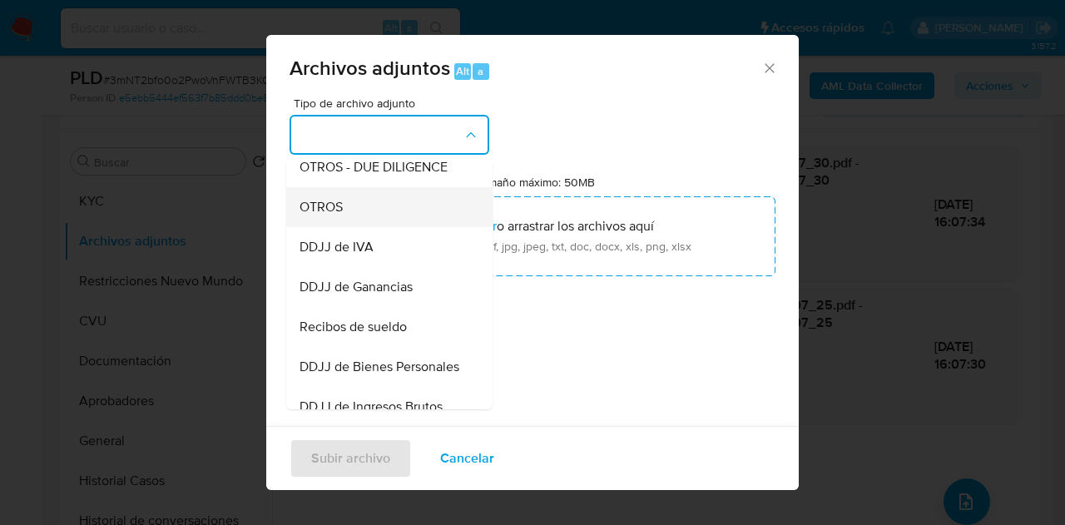
click at [356, 225] on div "OTROS" at bounding box center [384, 207] width 170 height 40
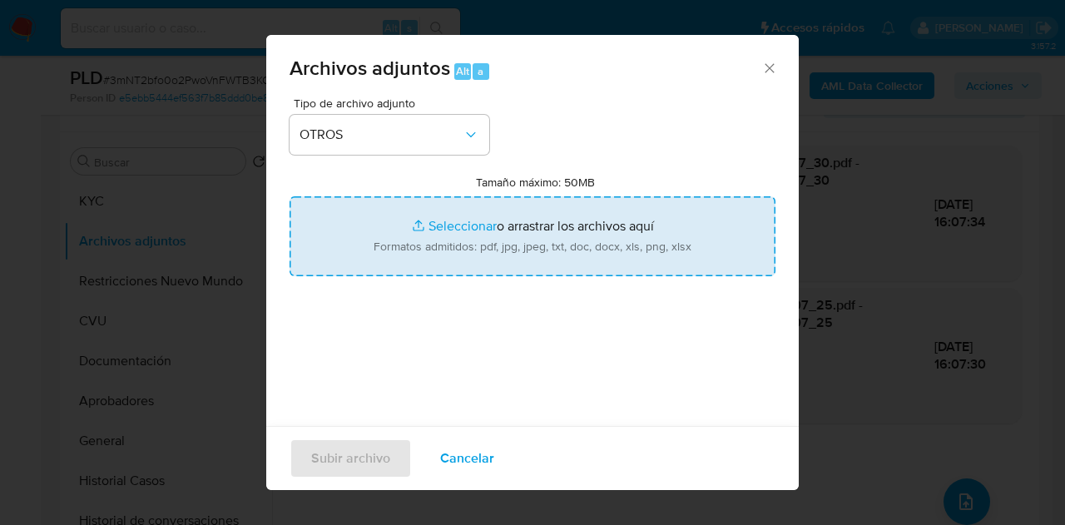
click at [436, 212] on input "Tamaño máximo: 50MB Seleccionar archivos" at bounding box center [532, 236] width 486 height 80
type input "C:\fakepath\NOSIS_Manager_InformeIndividual_27319897505_APROBADORA.pdf"
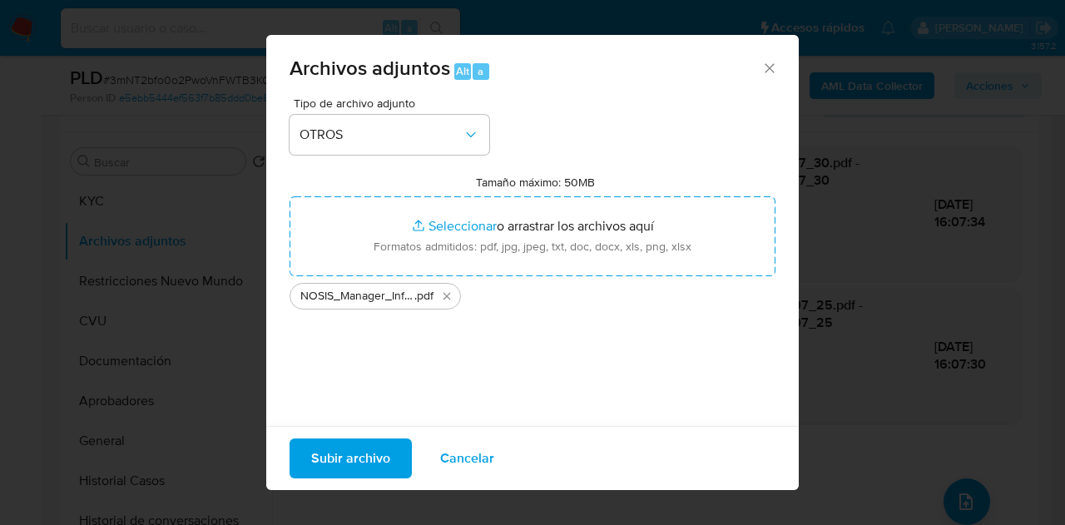
click at [329, 448] on span "Subir archivo" at bounding box center [350, 458] width 79 height 37
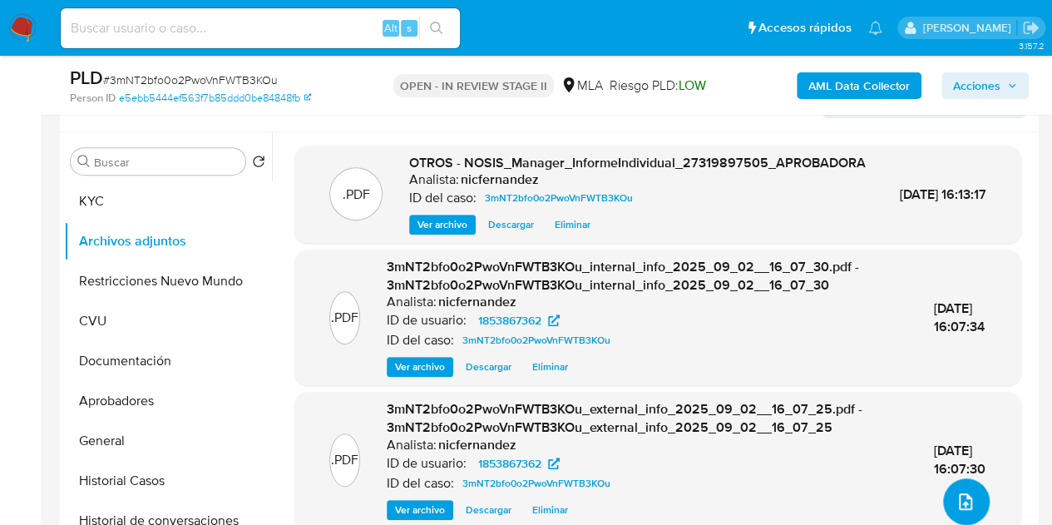
click at [976, 495] on button "upload-file" at bounding box center [966, 501] width 47 height 47
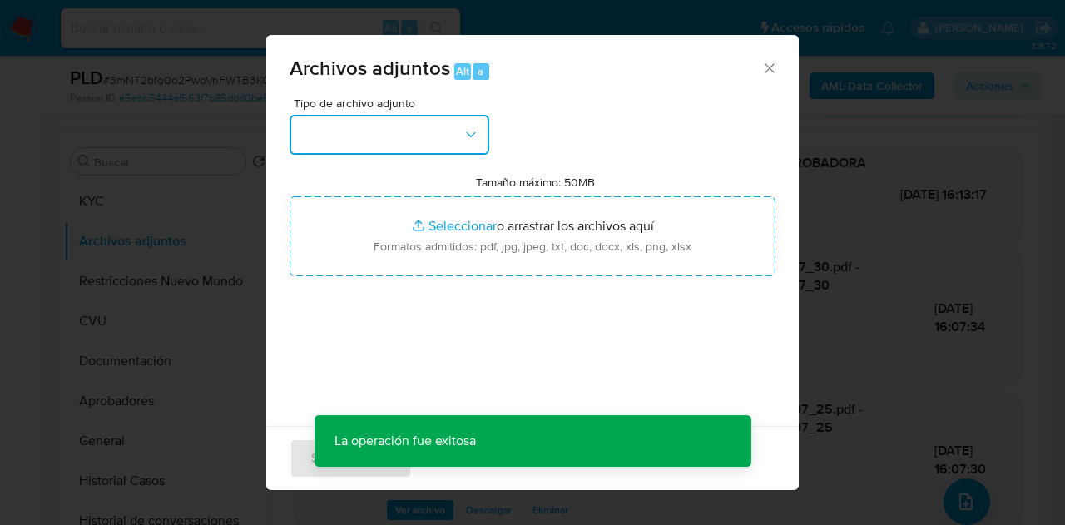
click at [450, 129] on button "button" at bounding box center [389, 135] width 200 height 40
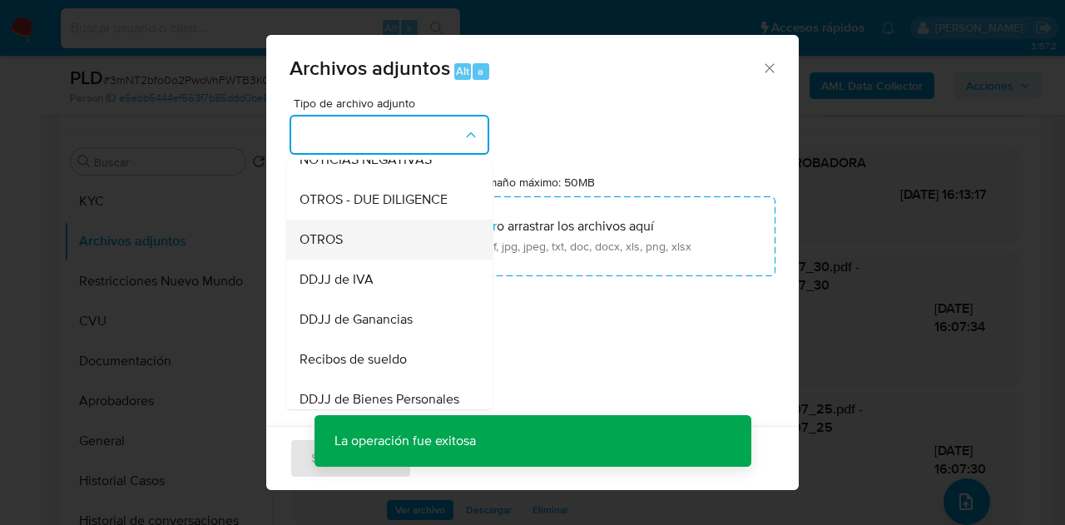
scroll to position [264, 0]
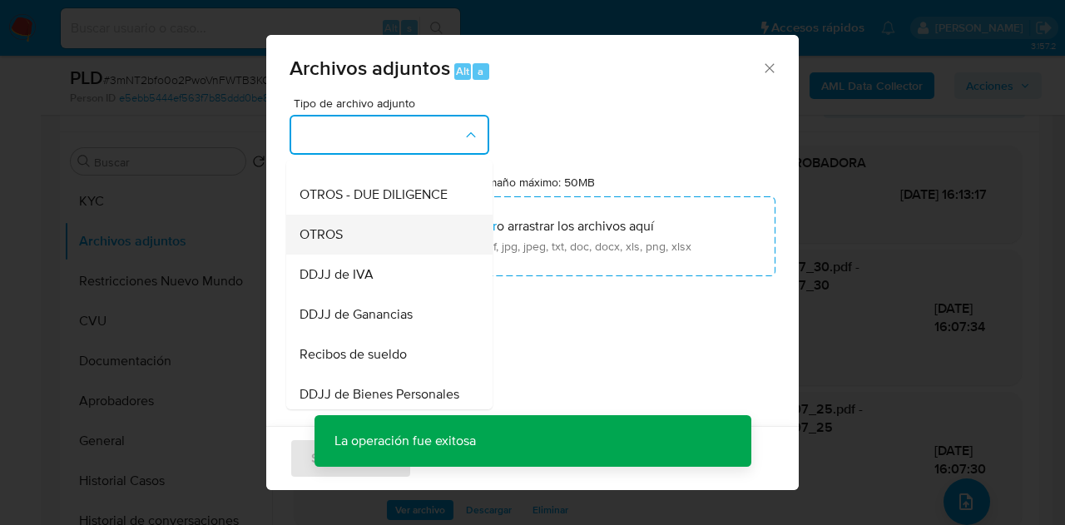
click at [384, 254] on div "OTROS" at bounding box center [384, 235] width 170 height 40
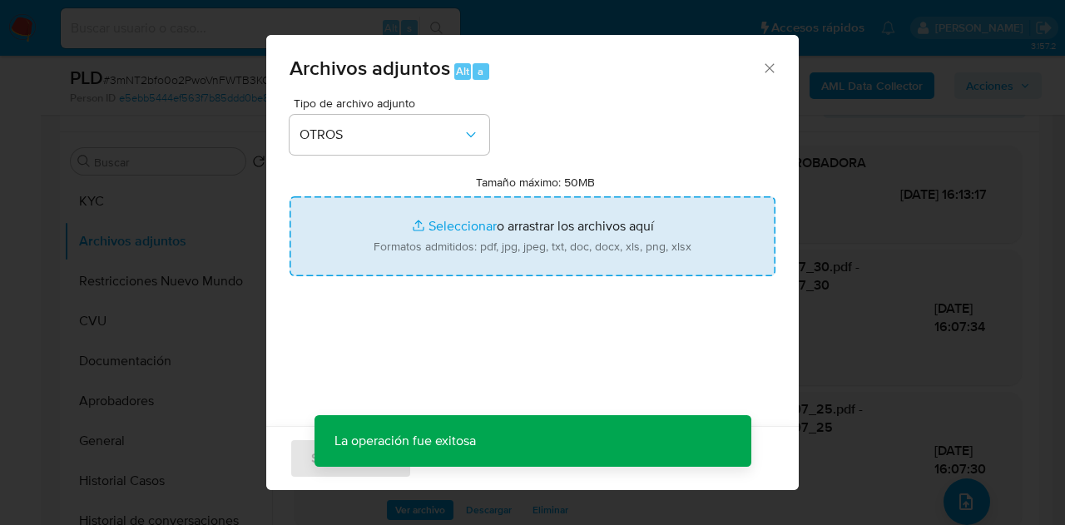
click at [442, 232] on input "Tamaño máximo: 50MB Seleccionar archivos" at bounding box center [532, 236] width 486 height 80
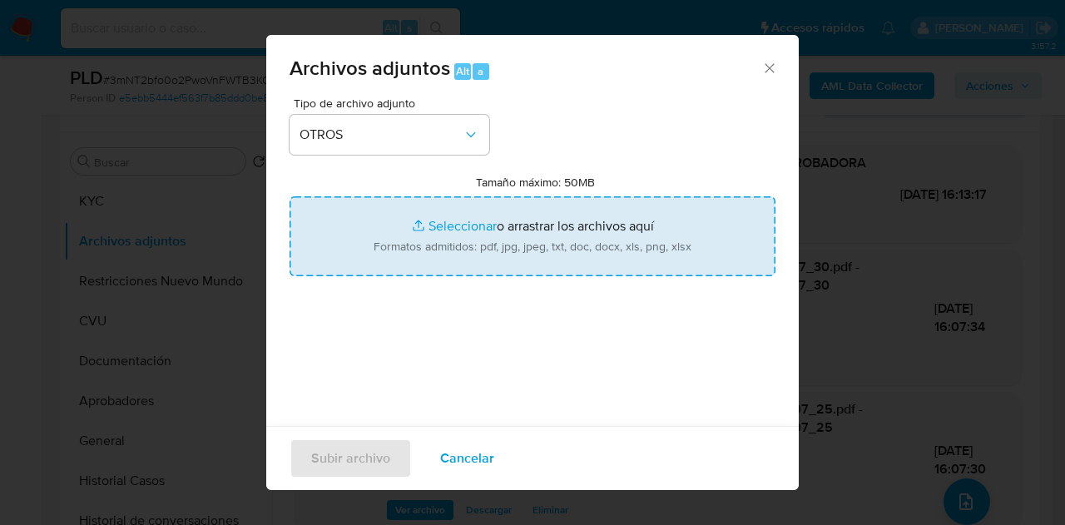
type input "C:\fakepath\Caselog 3mNT2bfo0o2PwoVnFWTB3KOu_2025_08_19_01_21_43.docx"
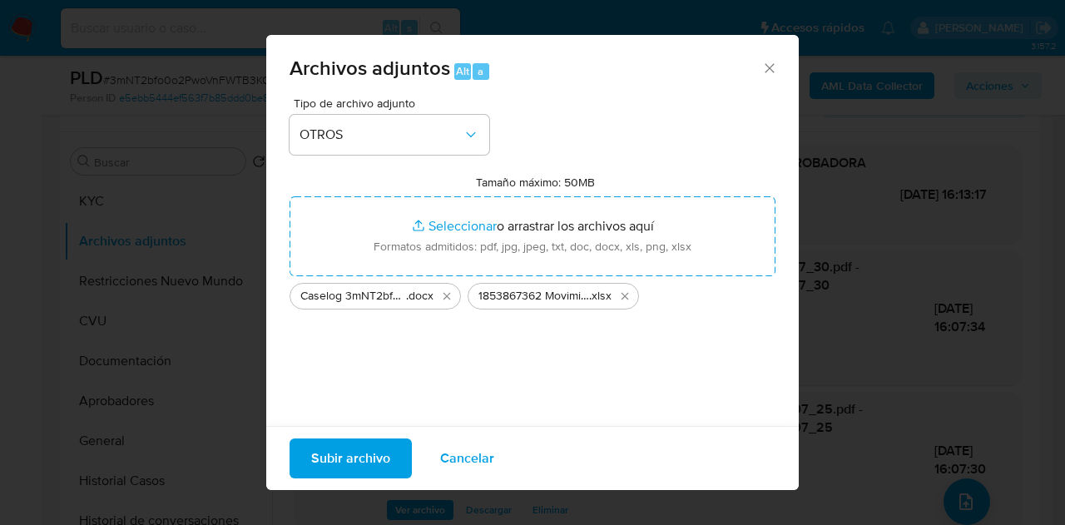
click at [353, 457] on span "Subir archivo" at bounding box center [350, 458] width 79 height 37
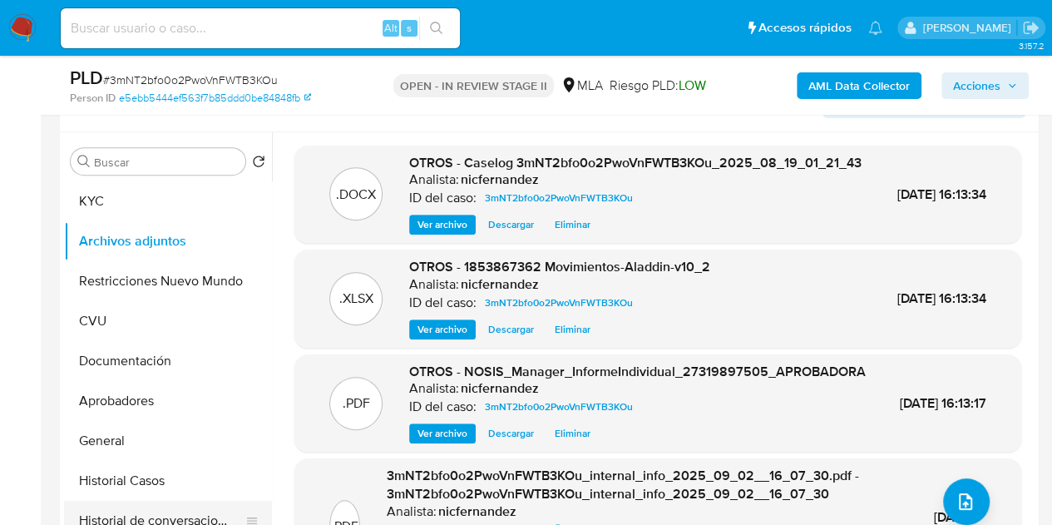
click at [155, 510] on button "Historial de conversaciones" at bounding box center [161, 521] width 195 height 40
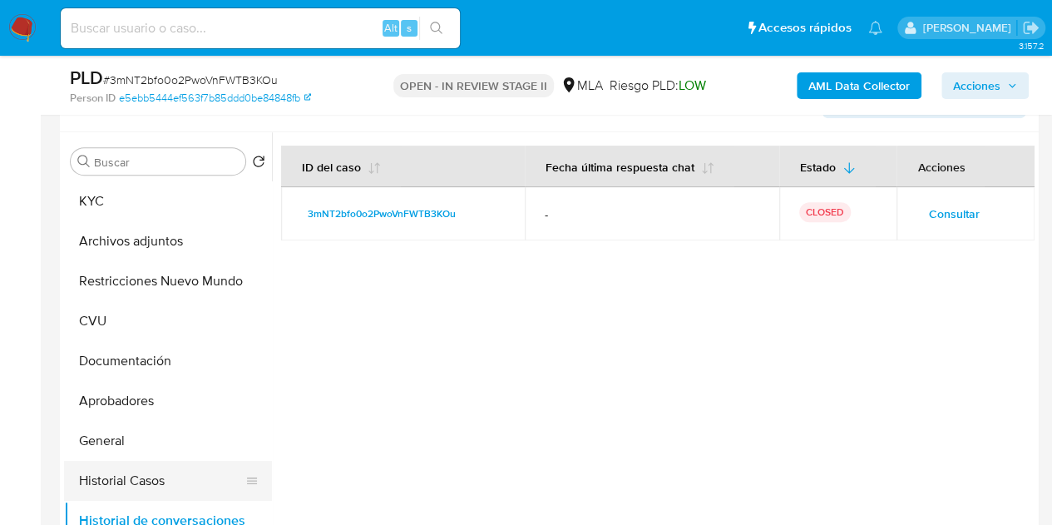
click at [156, 486] on button "Historial Casos" at bounding box center [161, 481] width 195 height 40
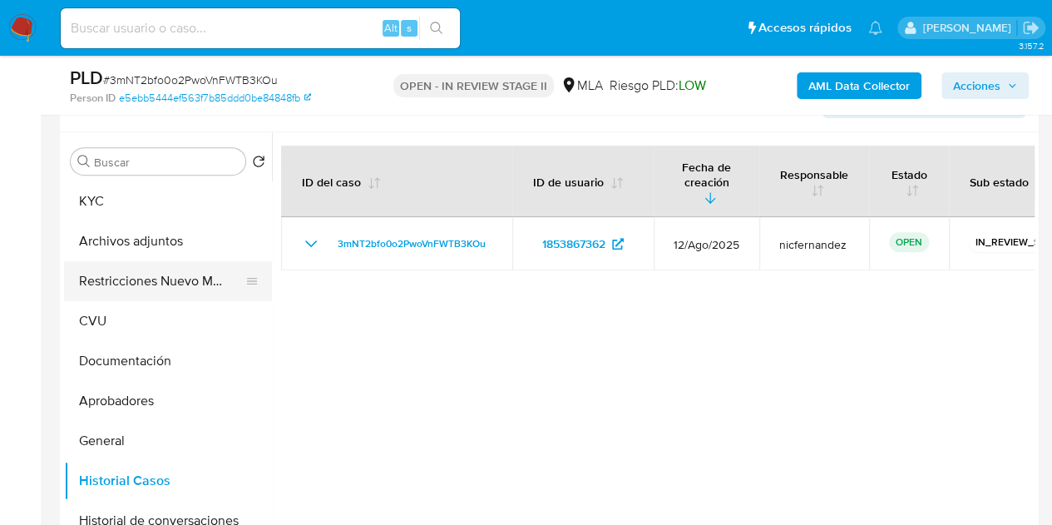
click at [124, 284] on button "Restricciones Nuevo Mundo" at bounding box center [161, 281] width 195 height 40
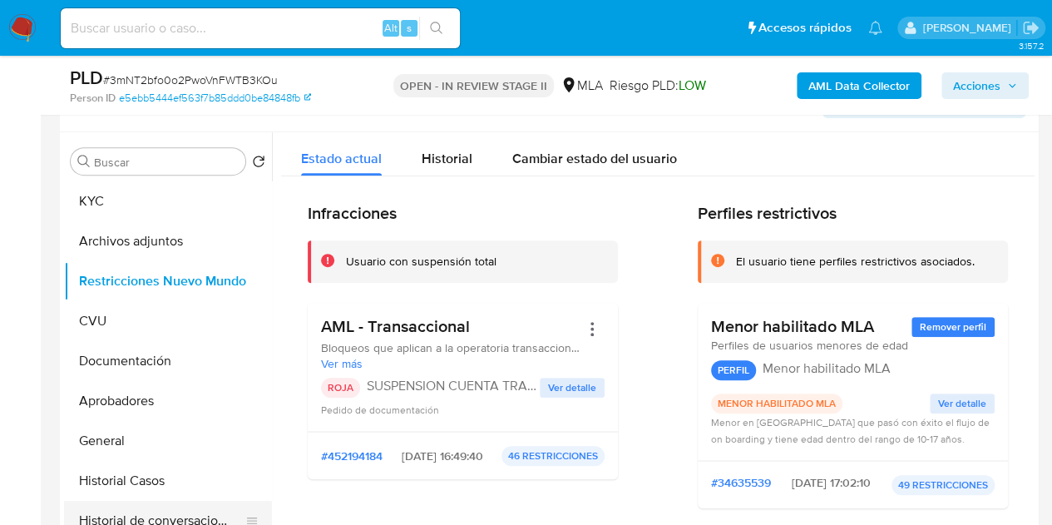
click at [128, 512] on button "Historial de conversaciones" at bounding box center [161, 521] width 195 height 40
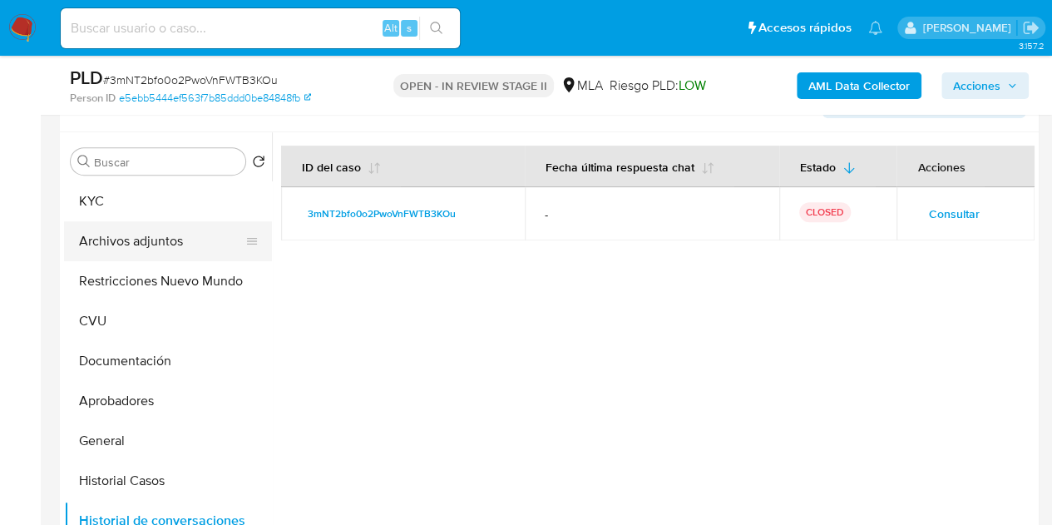
click at [133, 245] on button "Archivos adjuntos" at bounding box center [161, 241] width 195 height 40
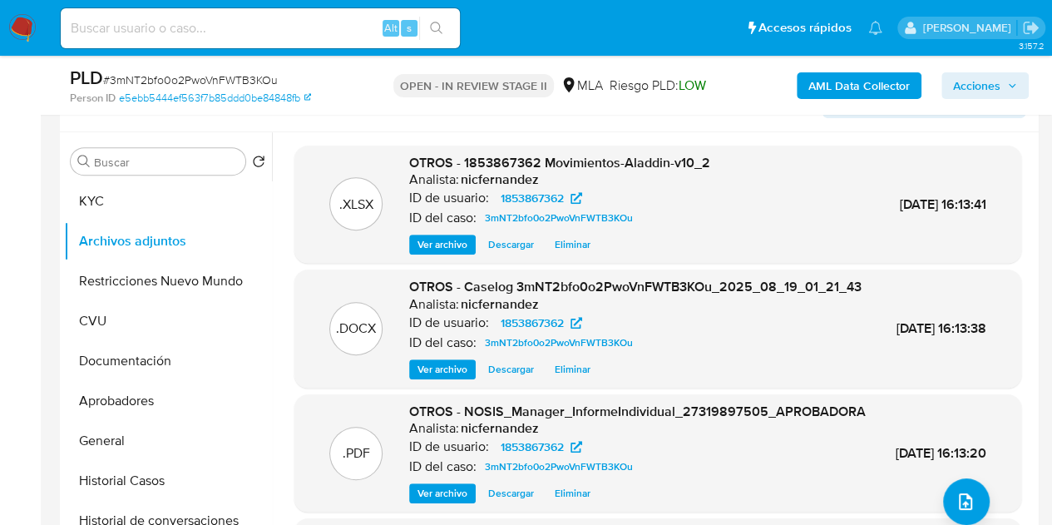
click at [436, 378] on span "Ver archivo" at bounding box center [443, 369] width 50 height 17
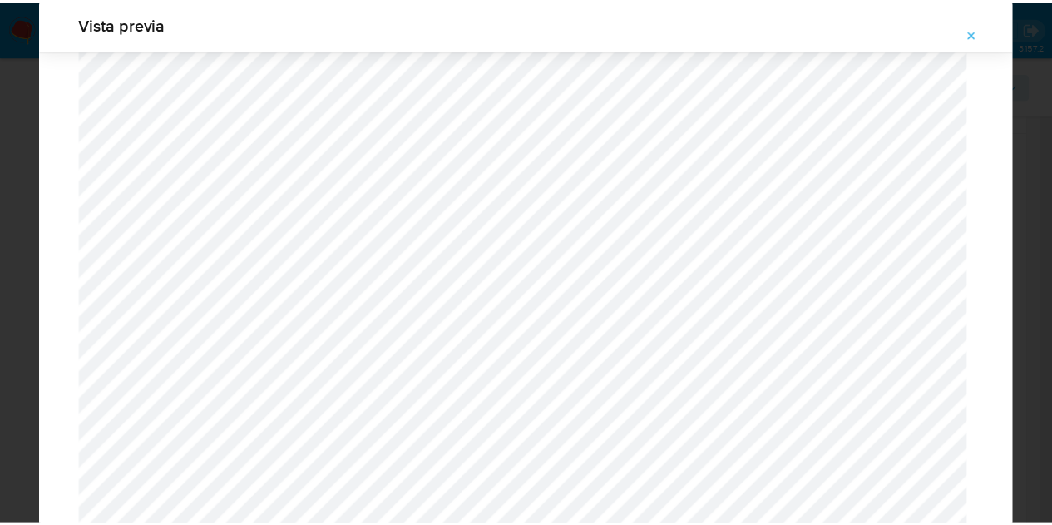
scroll to position [0, 0]
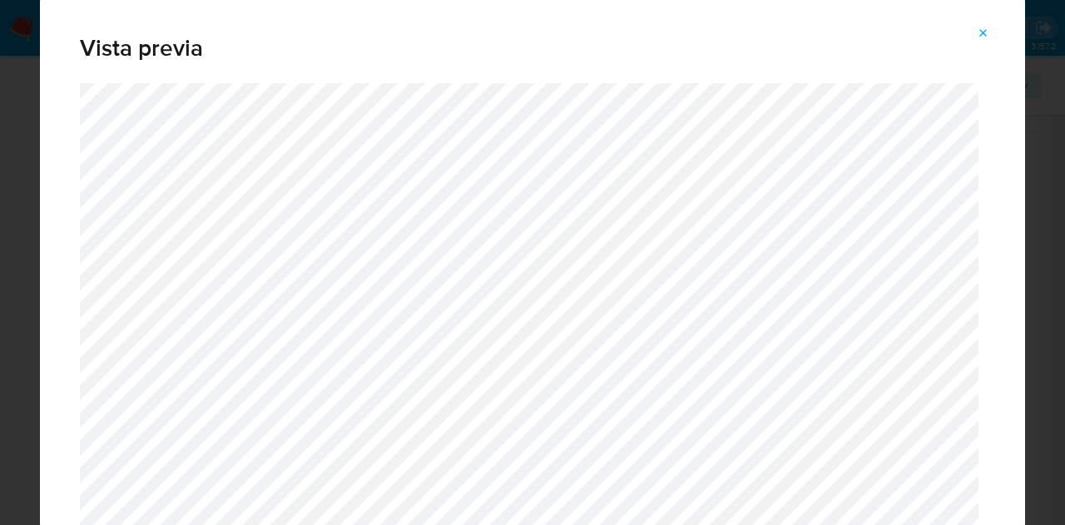
click at [990, 21] on button "Attachment preview" at bounding box center [983, 33] width 37 height 27
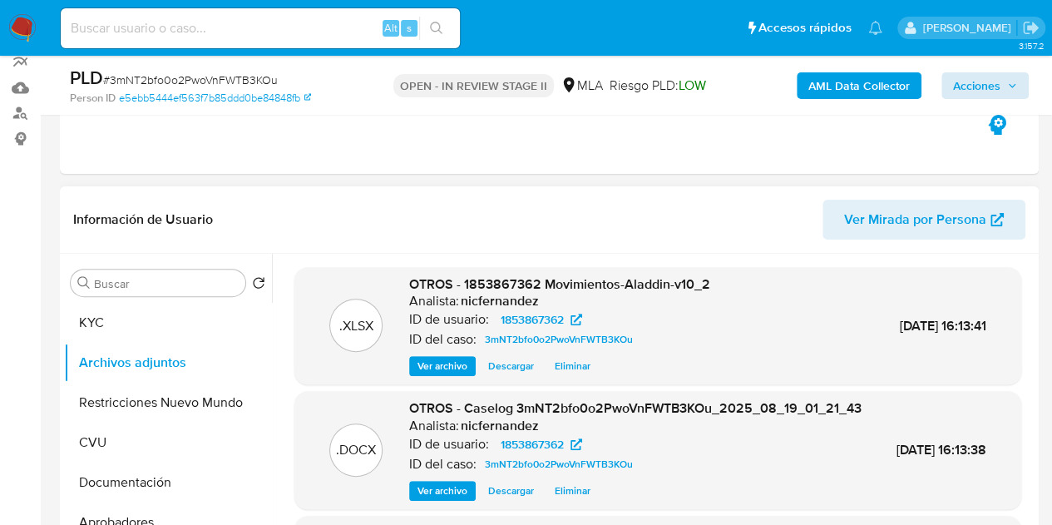
scroll to position [170, 0]
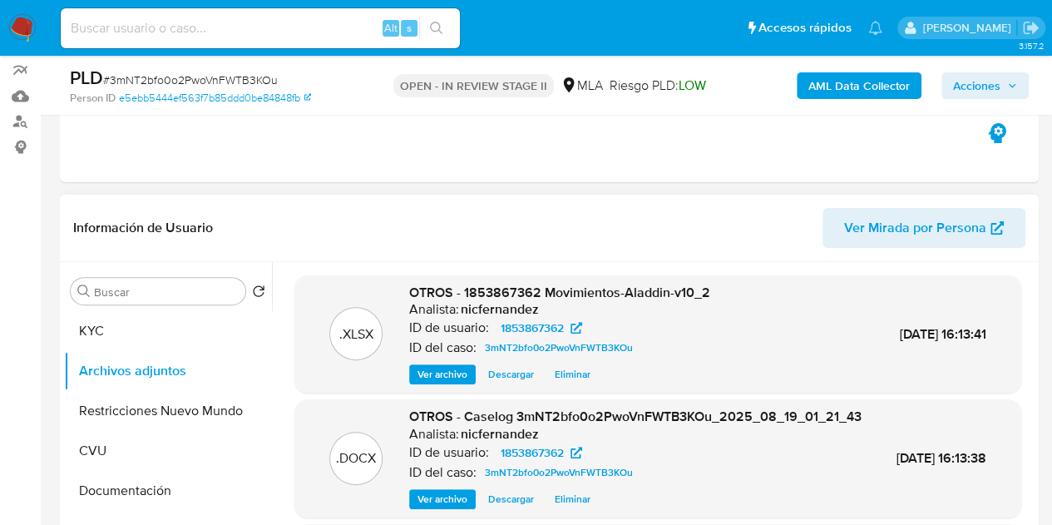
click at [982, 86] on span "Acciones" at bounding box center [976, 85] width 47 height 27
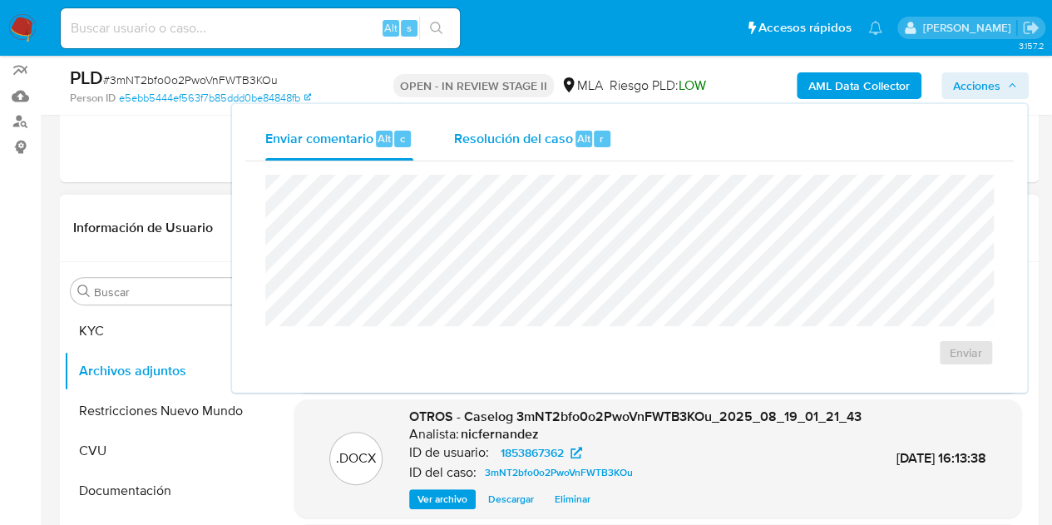
drag, startPoint x: 461, startPoint y: 139, endPoint x: 477, endPoint y: 156, distance: 23.5
click at [467, 142] on span "Resolución del caso" at bounding box center [512, 137] width 119 height 19
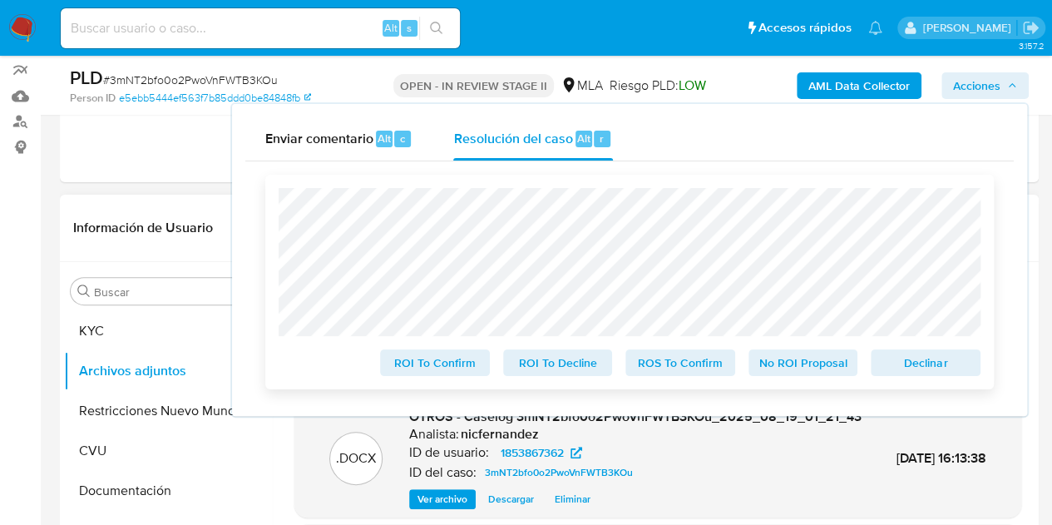
click at [892, 355] on span "Declinar" at bounding box center [925, 362] width 86 height 23
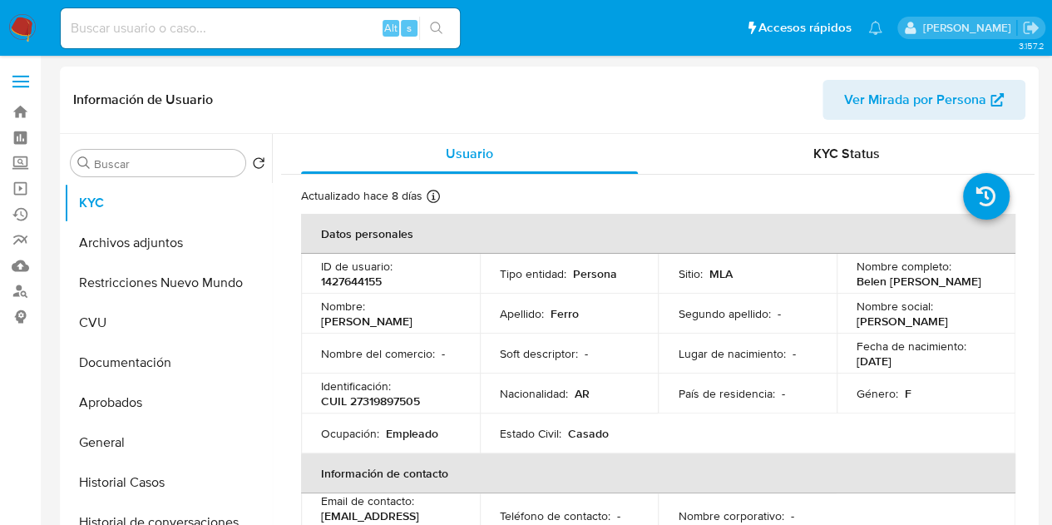
select select "10"
click at [426, 334] on td "Nombre del comercio : -" at bounding box center [390, 354] width 179 height 40
drag, startPoint x: 852, startPoint y: 285, endPoint x: 967, endPoint y: 280, distance: 115.7
click at [967, 280] on div "Nombre completo : [PERSON_NAME] [PERSON_NAME]" at bounding box center [926, 274] width 139 height 30
copy p "Belen [PERSON_NAME]"
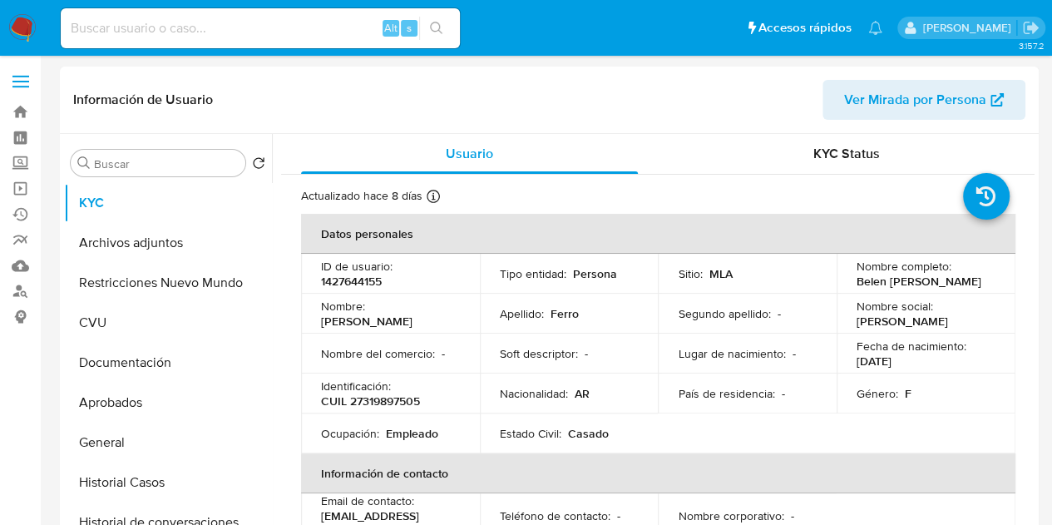
click at [361, 267] on p "ID de usuario :" at bounding box center [357, 266] width 72 height 15
click at [384, 403] on p "CUIL 27319897505" at bounding box center [370, 400] width 99 height 15
copy p "27319897505"
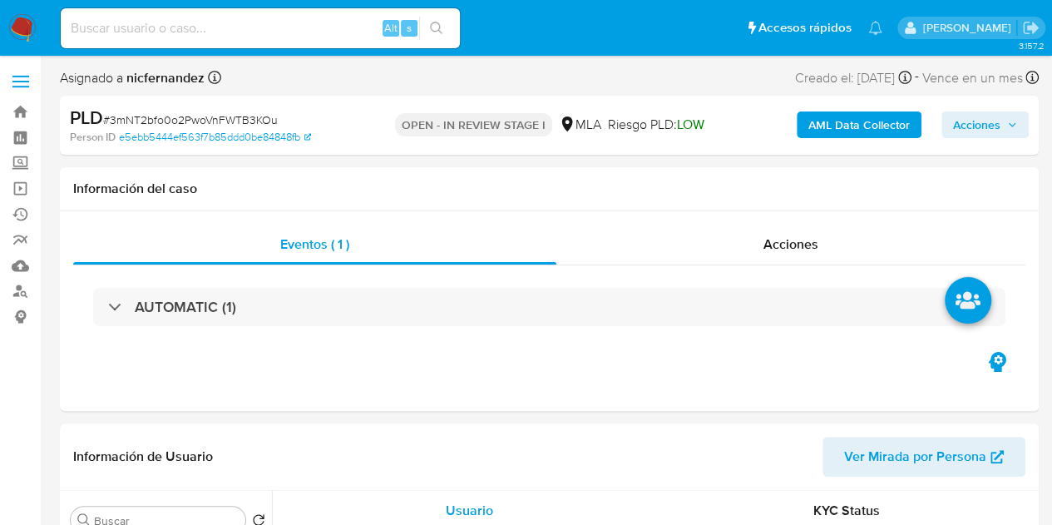
drag, startPoint x: 990, startPoint y: 121, endPoint x: 955, endPoint y: 126, distance: 35.3
click at [986, 121] on span "Acciones" at bounding box center [976, 124] width 47 height 27
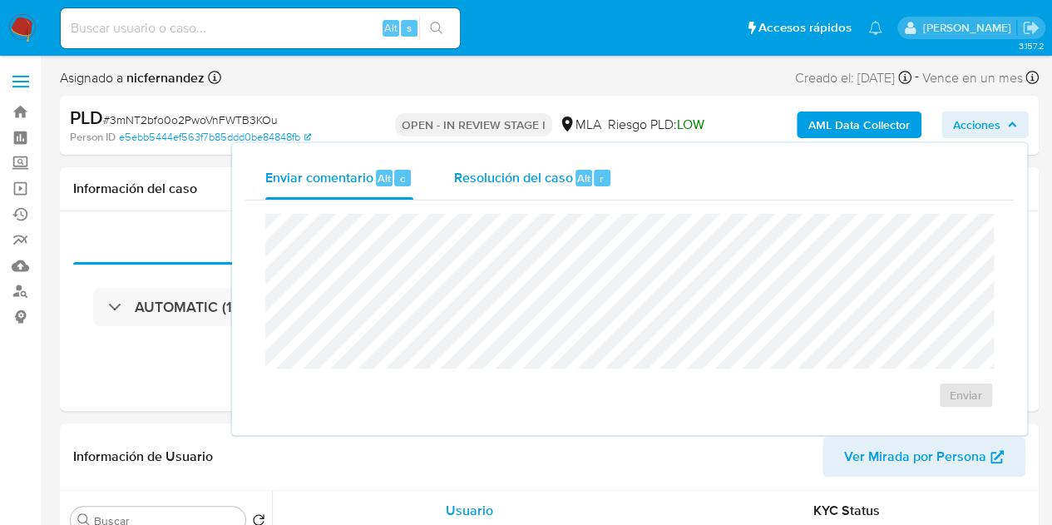
click at [564, 186] on span "Resolución del caso" at bounding box center [512, 177] width 119 height 19
select select "10"
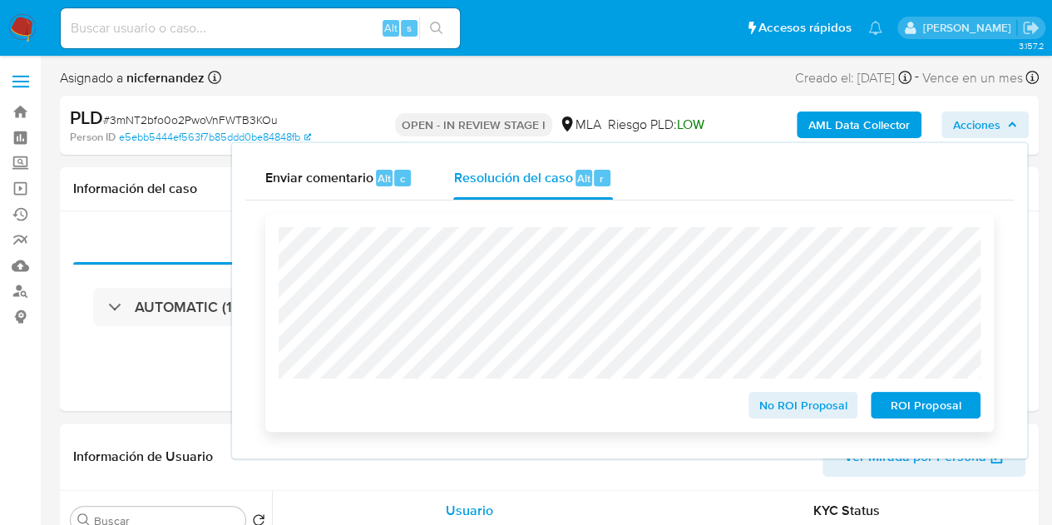
click at [910, 398] on span "ROI Proposal" at bounding box center [925, 404] width 86 height 23
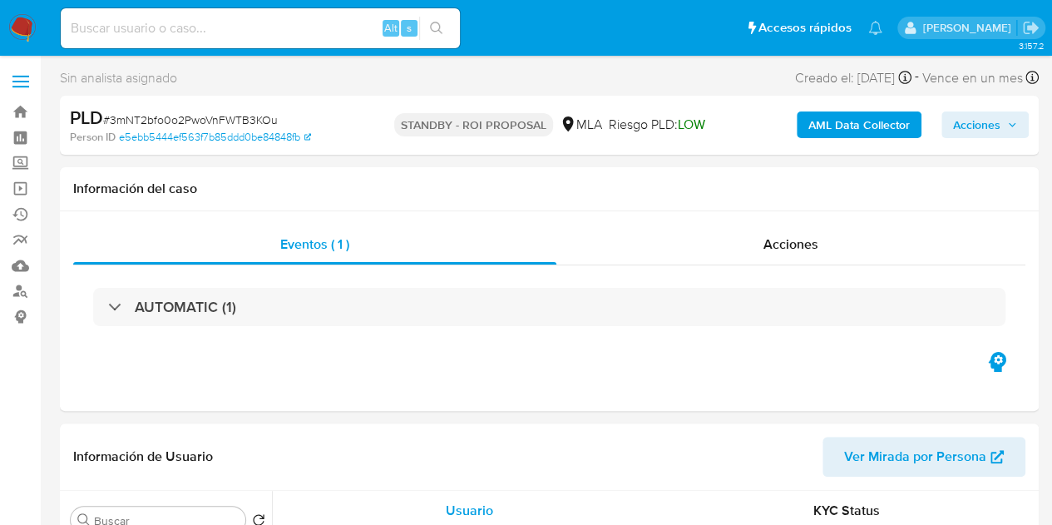
select select "10"
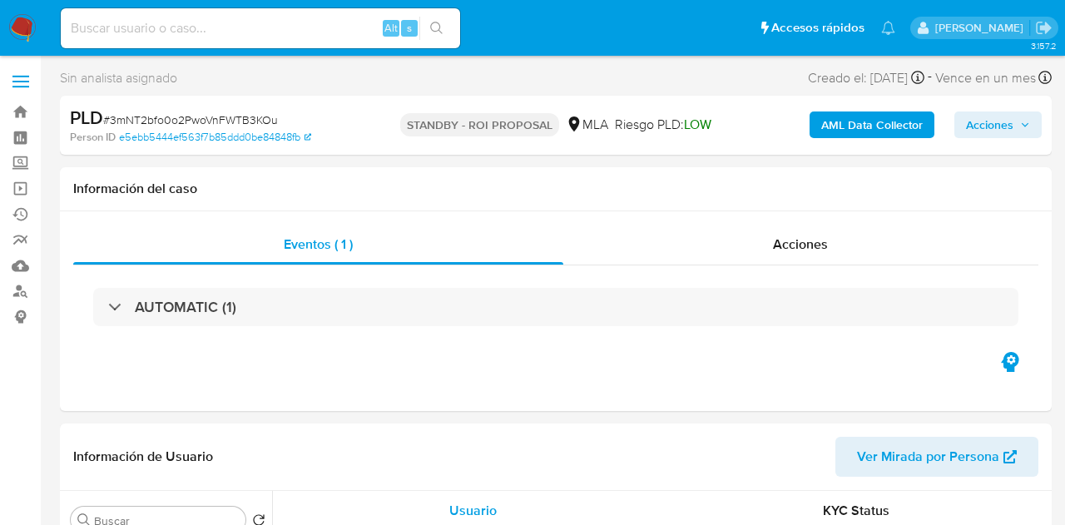
select select "10"
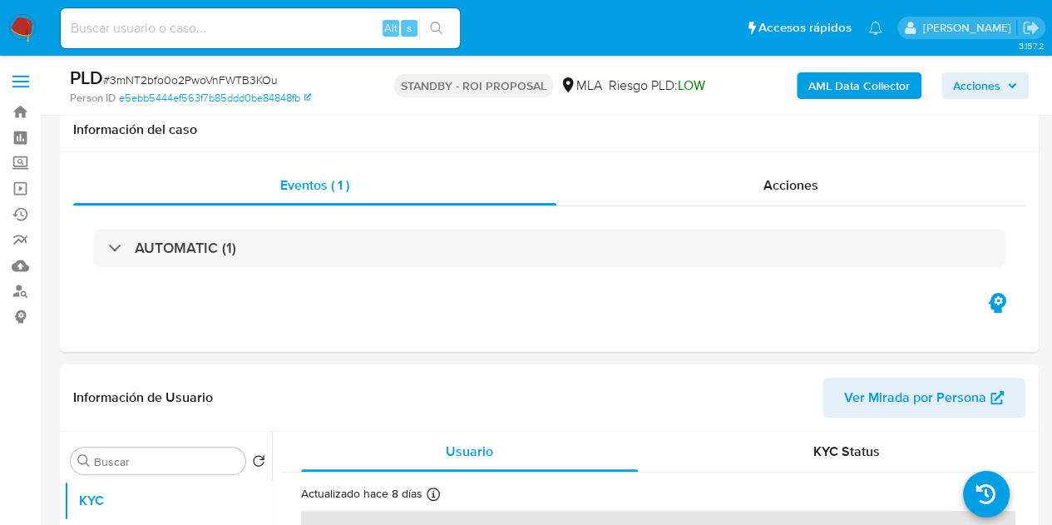
scroll to position [337, 0]
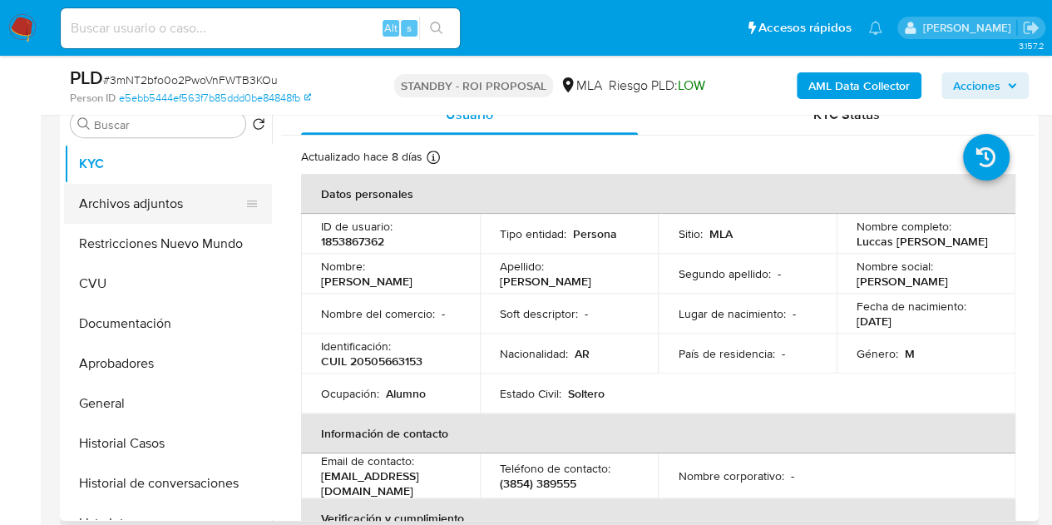
click at [156, 209] on button "Archivos adjuntos" at bounding box center [161, 204] width 195 height 40
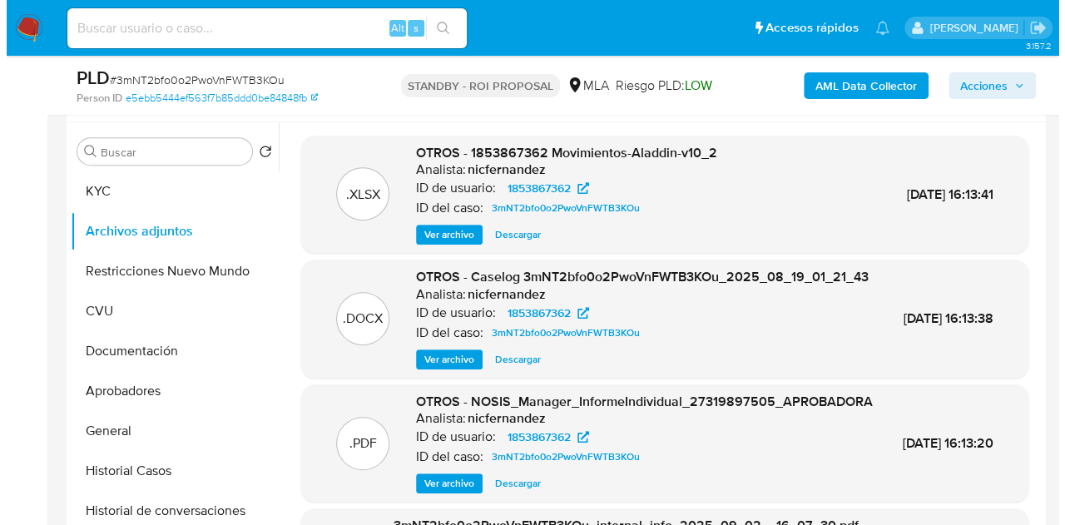
scroll to position [306, 0]
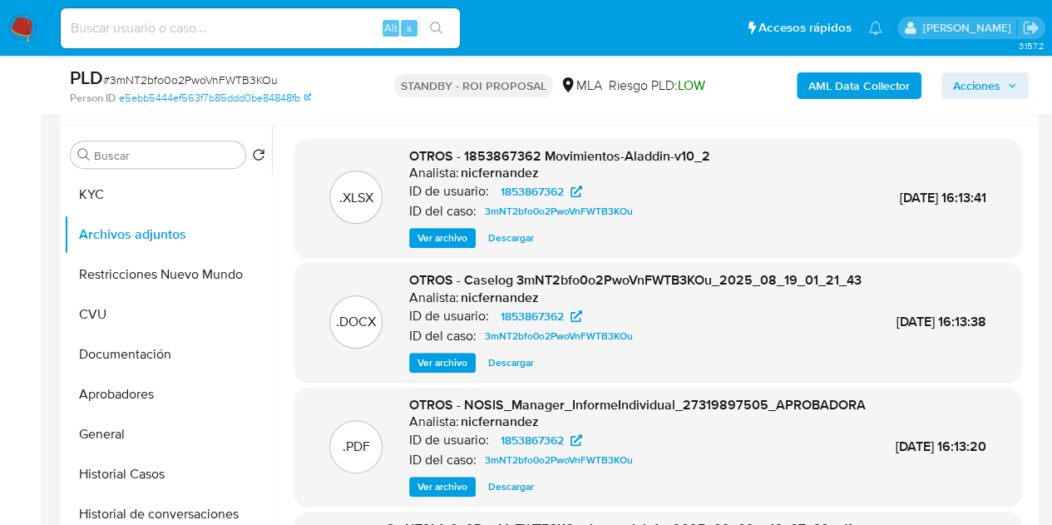
click at [431, 371] on span "Ver archivo" at bounding box center [443, 362] width 50 height 17
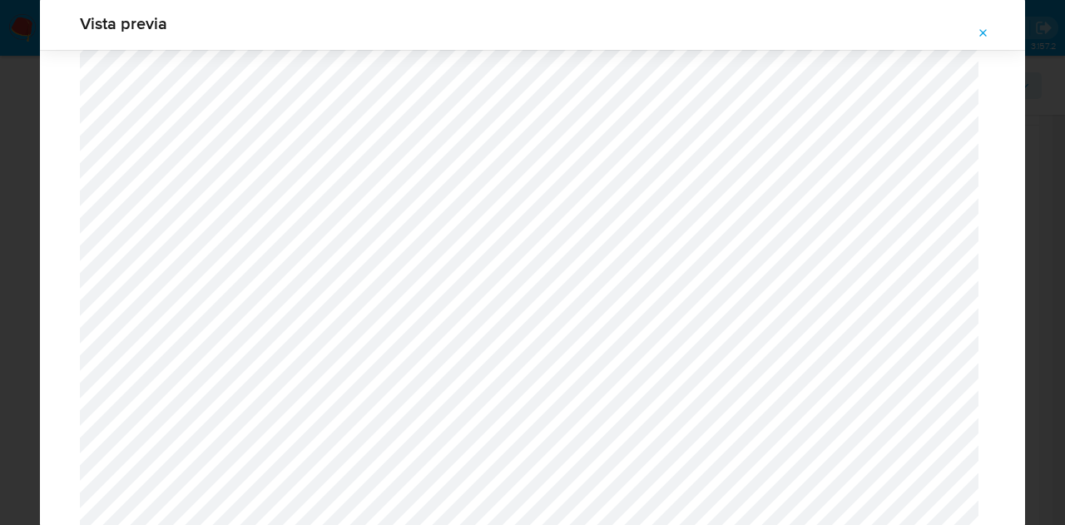
scroll to position [1738, 0]
click at [984, 35] on icon "Attachment preview" at bounding box center [982, 33] width 13 height 13
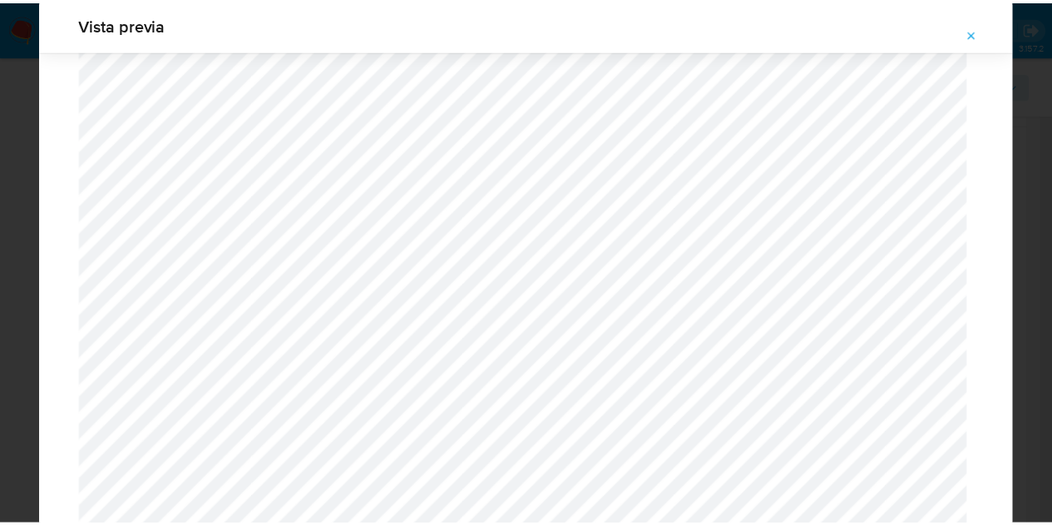
scroll to position [53, 0]
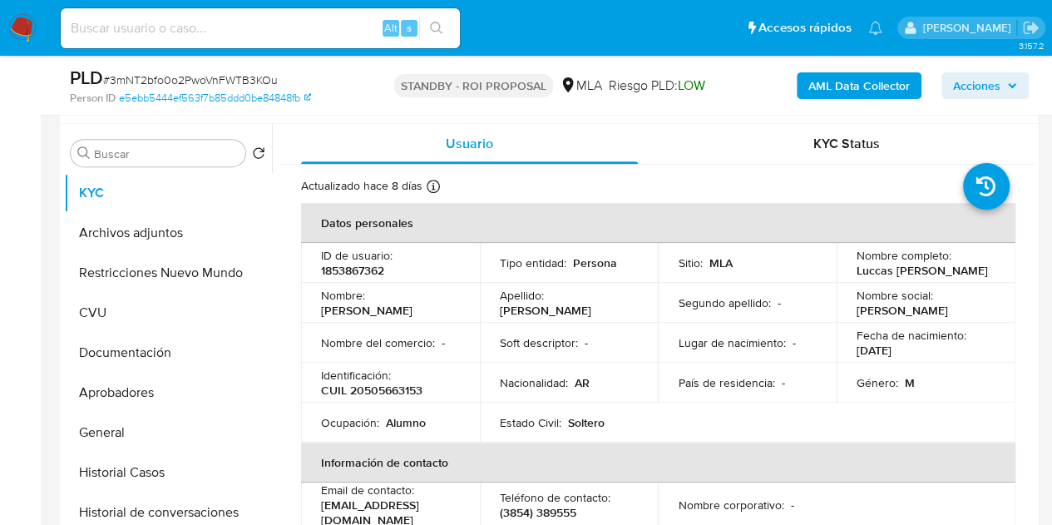
scroll to position [294, 0]
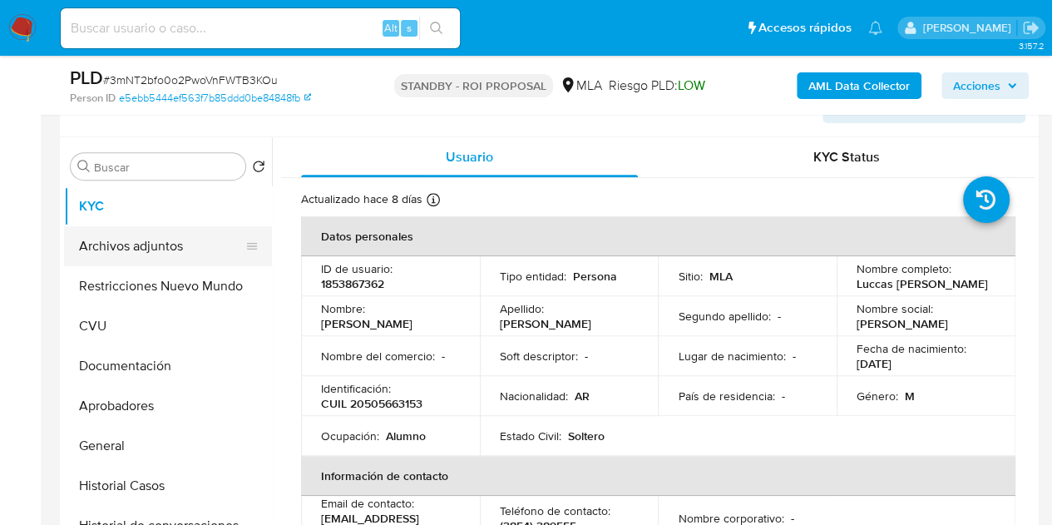
select select "10"
click at [113, 252] on button "Archivos adjuntos" at bounding box center [161, 246] width 195 height 40
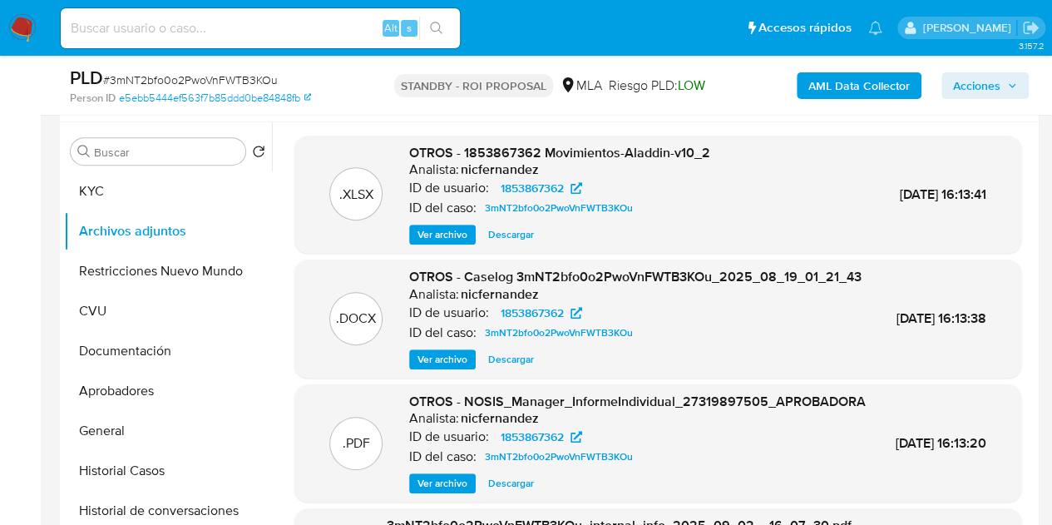
scroll to position [335, 0]
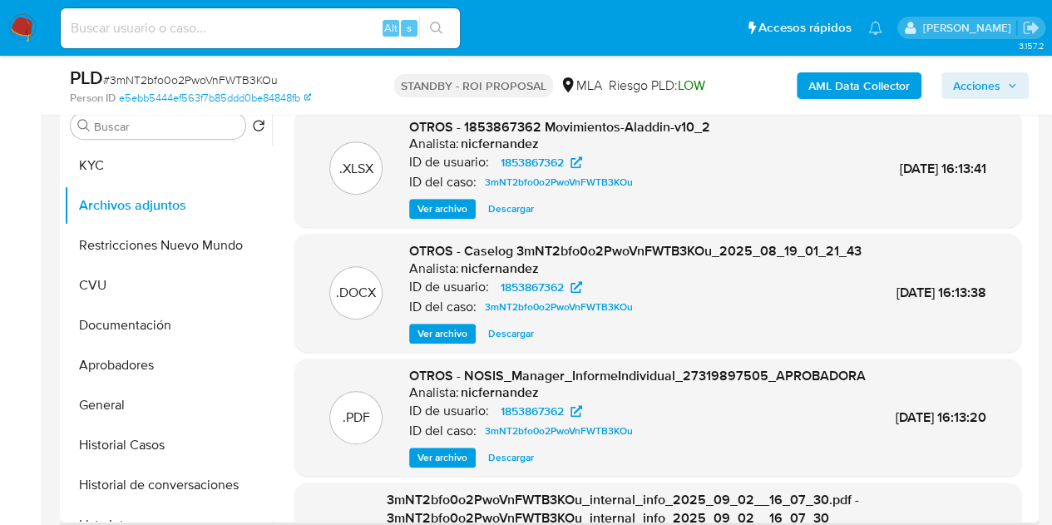
click at [421, 342] on span "Ver archivo" at bounding box center [443, 333] width 50 height 17
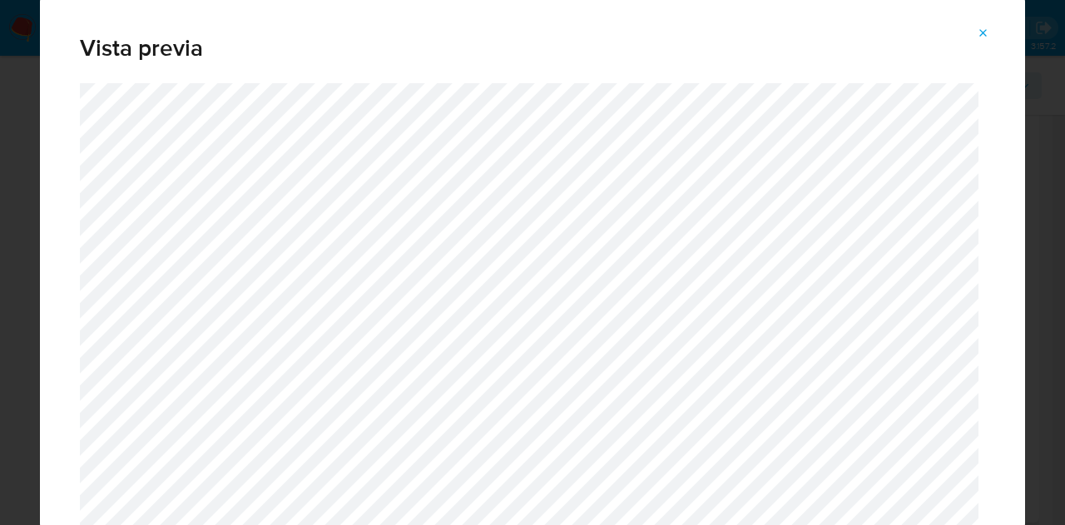
drag, startPoint x: 986, startPoint y: 29, endPoint x: 398, endPoint y: 185, distance: 609.2
click at [986, 29] on icon "Attachment preview" at bounding box center [982, 33] width 13 height 13
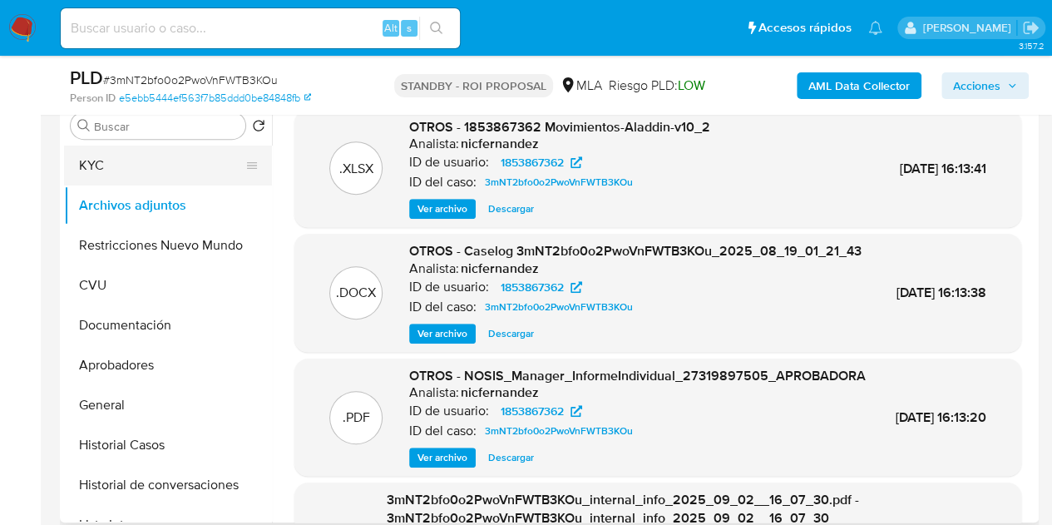
click at [131, 175] on button "KYC" at bounding box center [161, 166] width 195 height 40
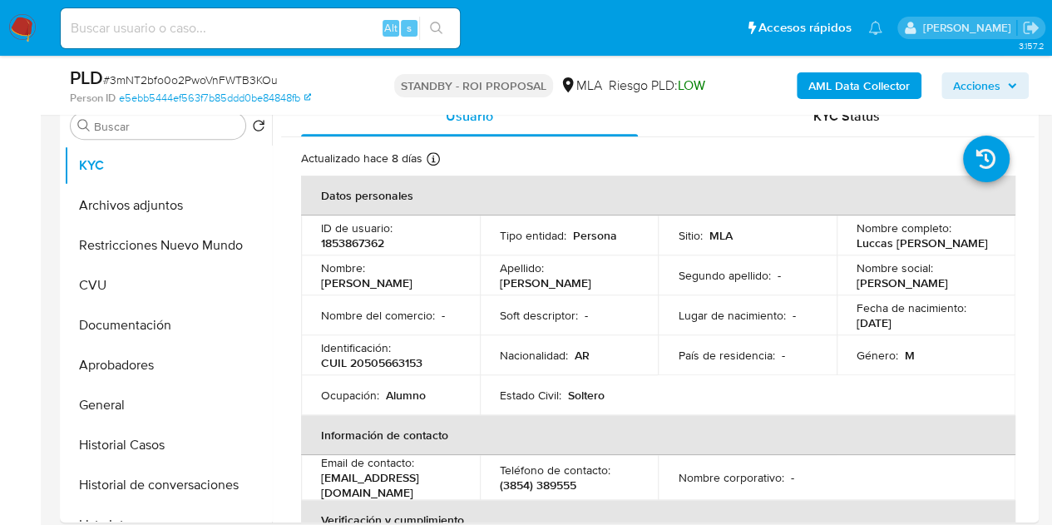
click at [403, 230] on div "ID de usuario : 1853867362" at bounding box center [390, 235] width 139 height 30
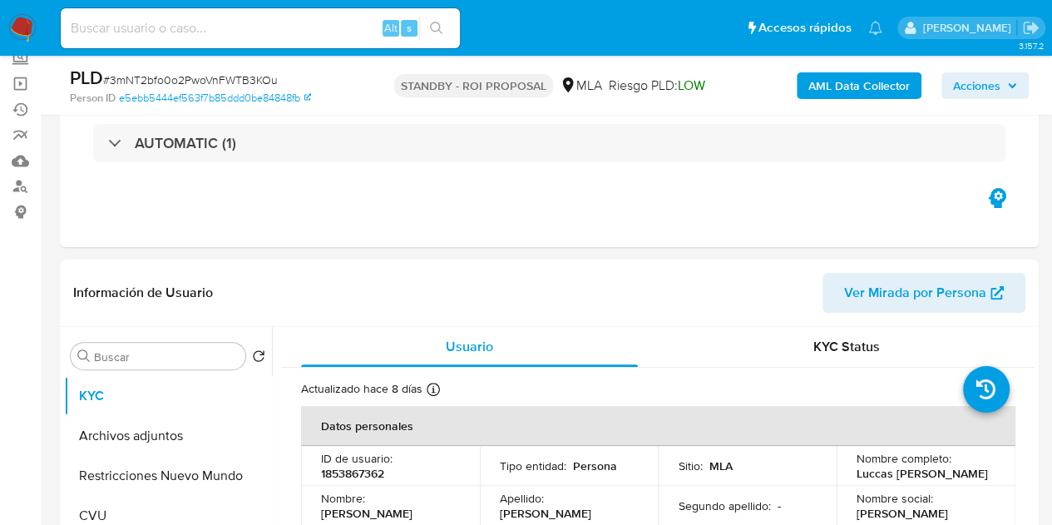
scroll to position [0, 0]
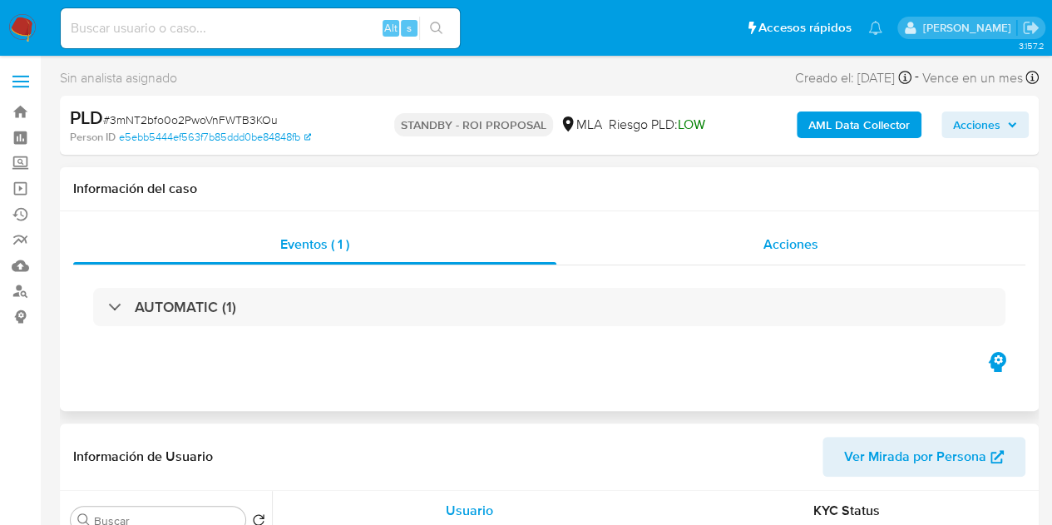
click at [778, 239] on span "Acciones" at bounding box center [790, 244] width 55 height 19
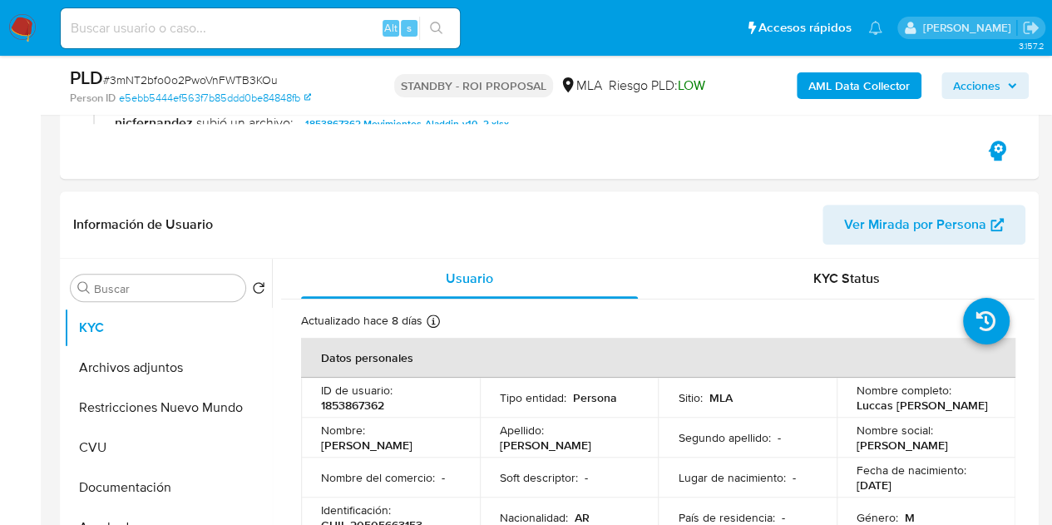
scroll to position [383, 0]
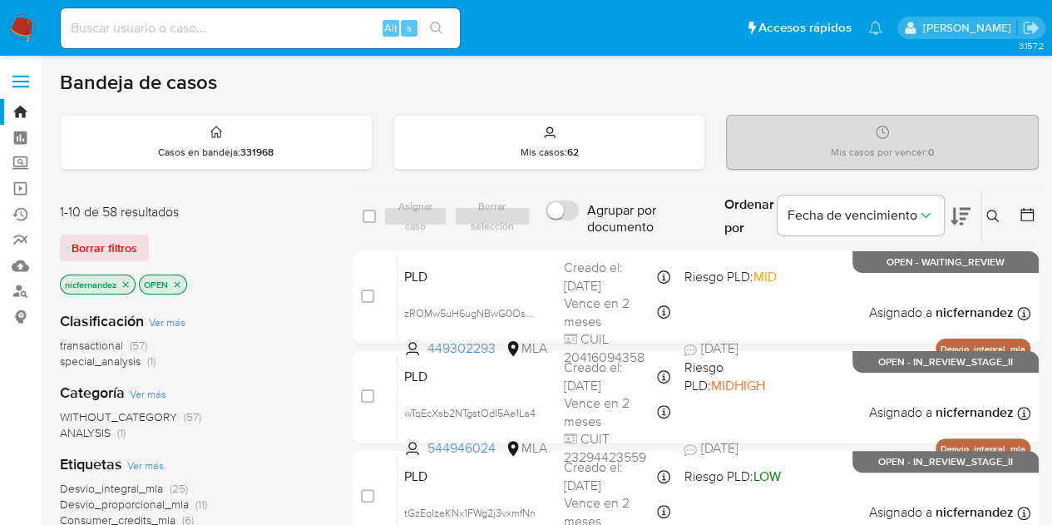
click at [991, 210] on icon at bounding box center [992, 216] width 13 height 13
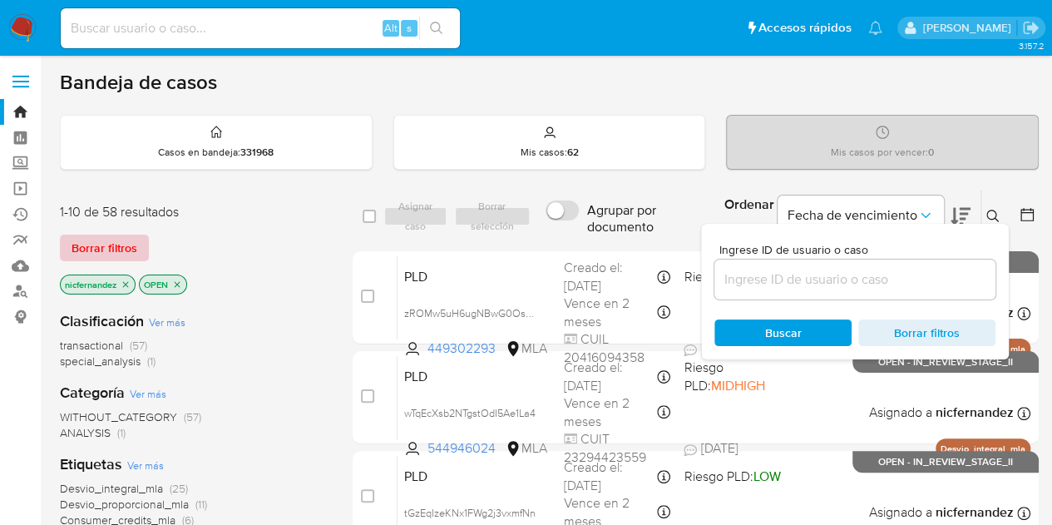
click at [120, 240] on span "Borrar filtros" at bounding box center [105, 247] width 66 height 23
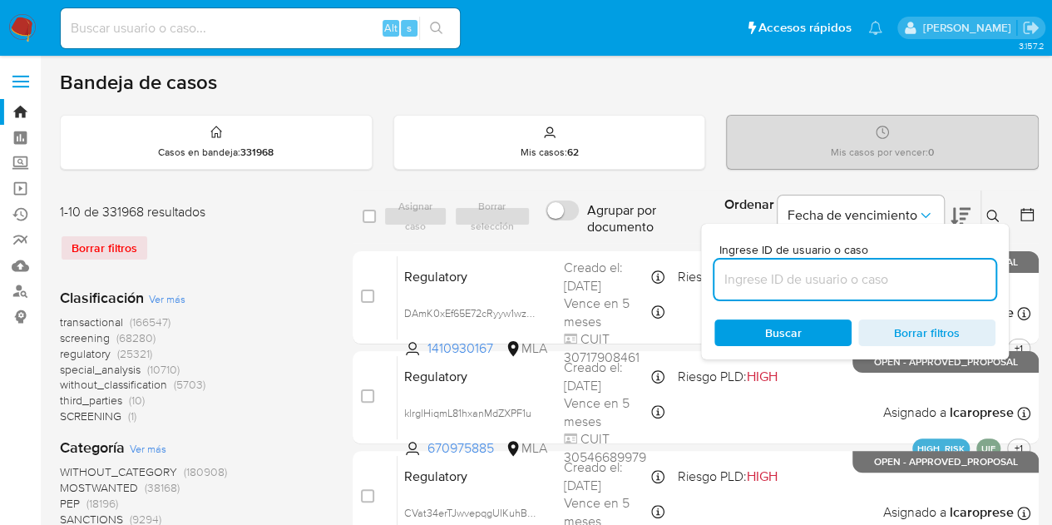
click at [920, 274] on input at bounding box center [854, 280] width 281 height 22
paste input "1079319707"
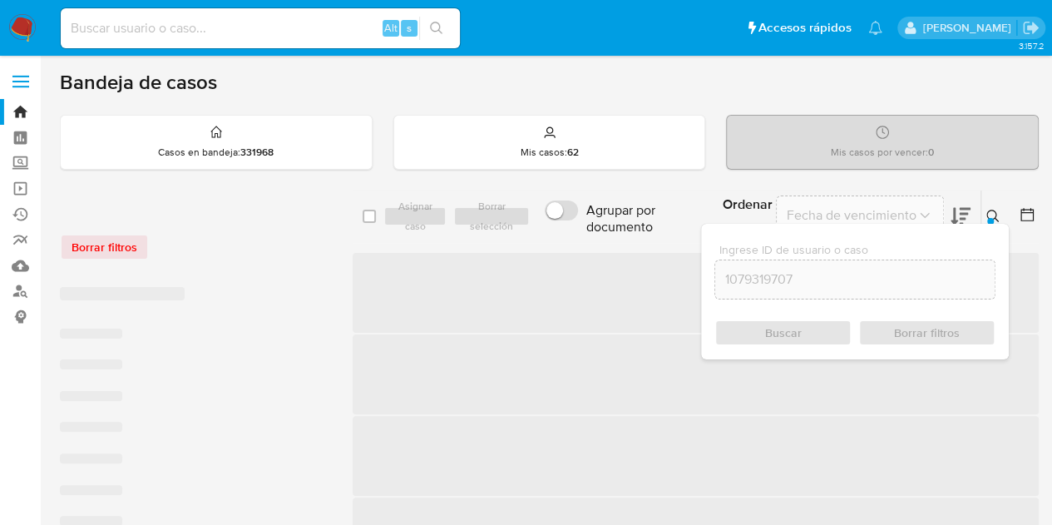
click at [993, 217] on icon at bounding box center [992, 216] width 12 height 12
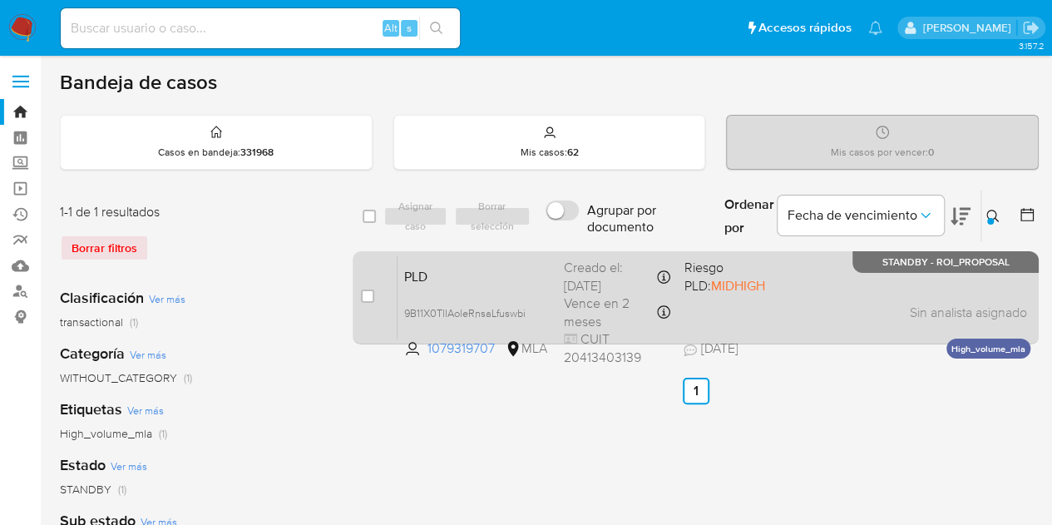
click at [525, 282] on span "PLD" at bounding box center [477, 275] width 146 height 22
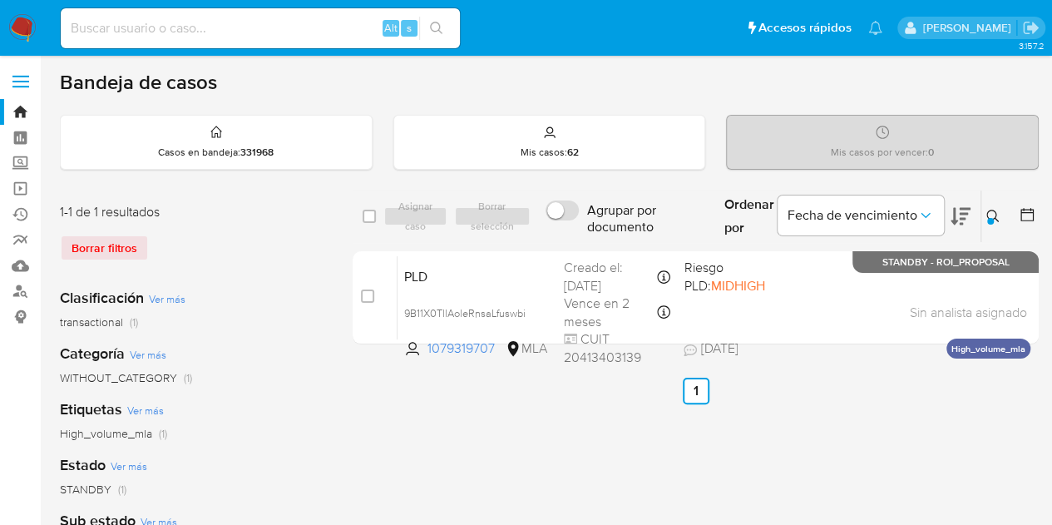
click at [989, 219] on div at bounding box center [990, 221] width 7 height 7
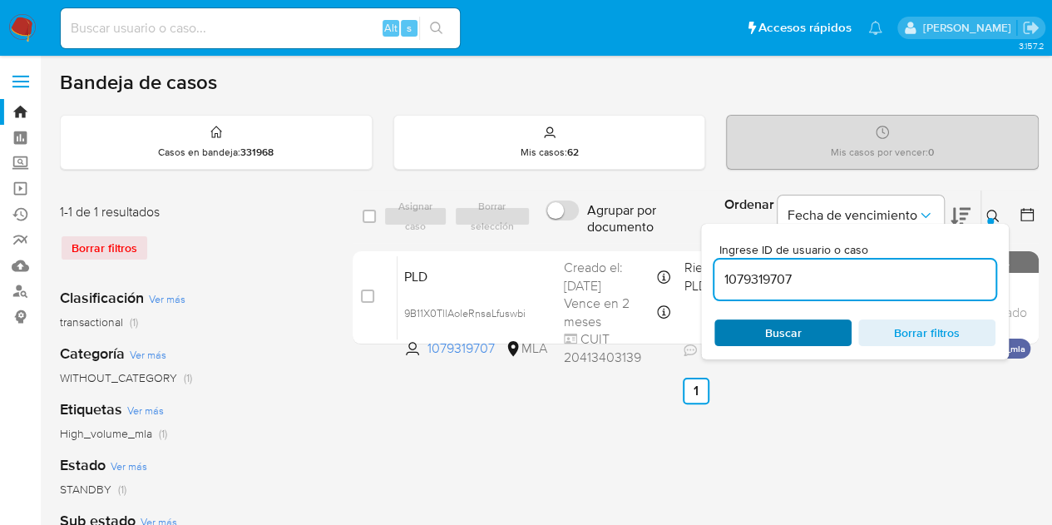
click at [744, 324] on span "Buscar" at bounding box center [783, 332] width 114 height 23
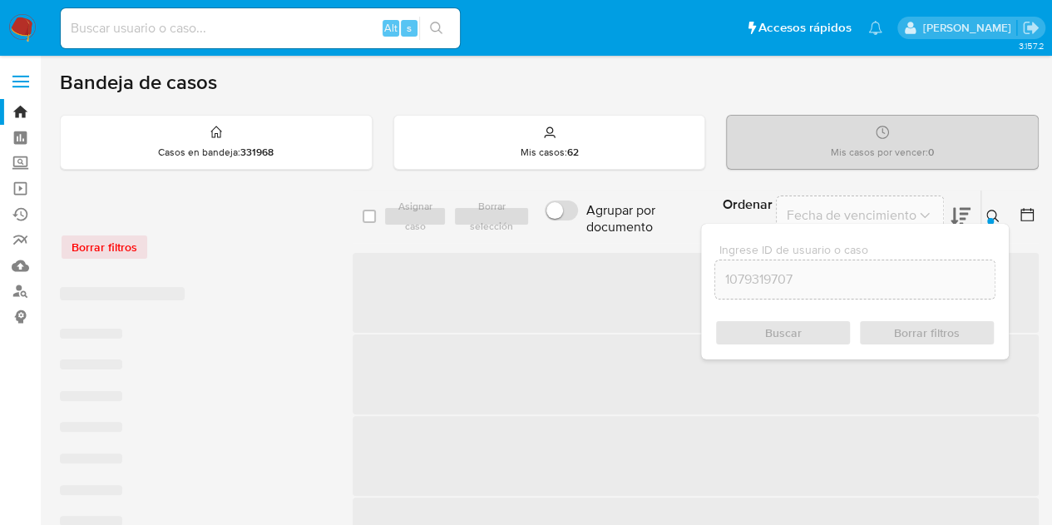
click at [989, 214] on icon at bounding box center [992, 216] width 13 height 13
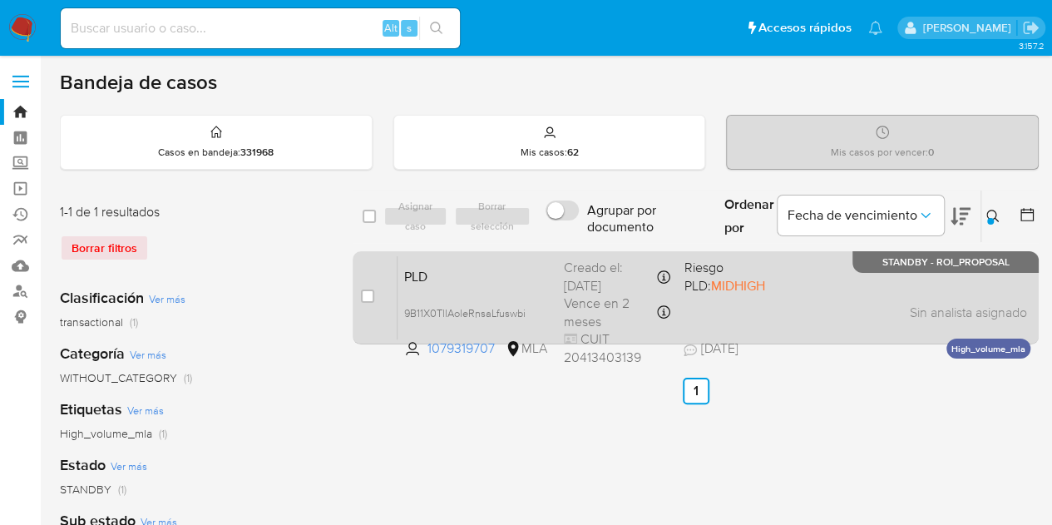
click at [500, 281] on span "PLD" at bounding box center [477, 275] width 146 height 22
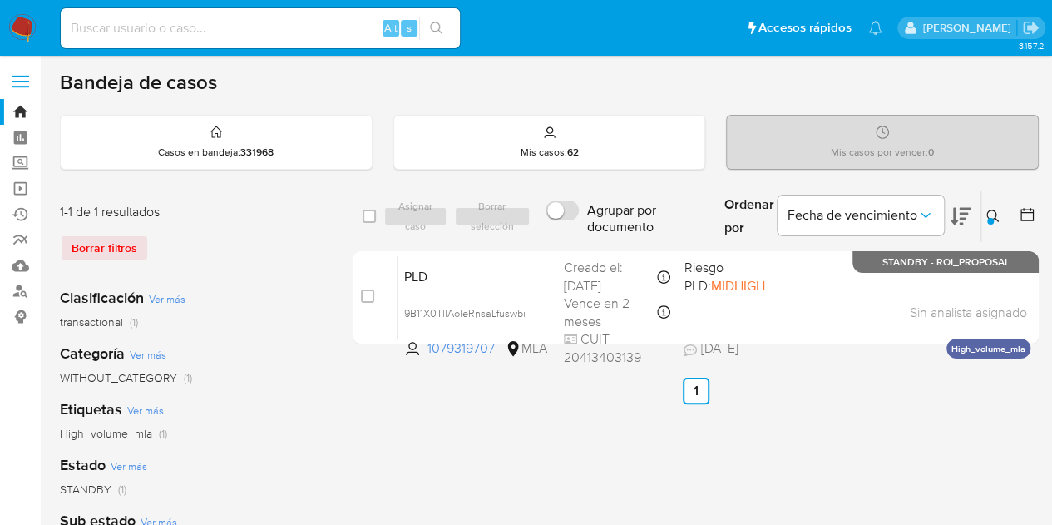
click at [983, 219] on button at bounding box center [994, 216] width 27 height 20
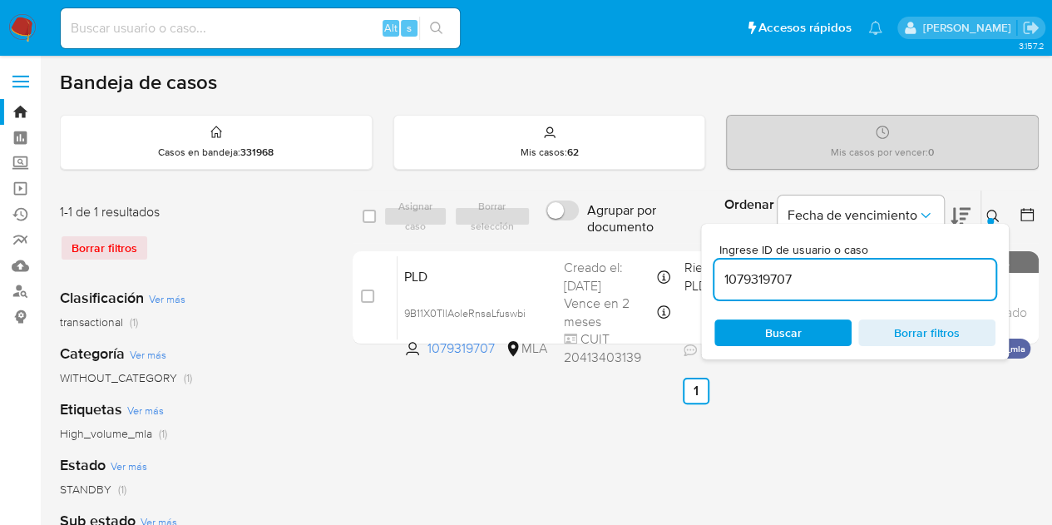
drag, startPoint x: 840, startPoint y: 277, endPoint x: 536, endPoint y: 242, distance: 306.4
click at [545, 240] on div "select-all-cases-checkbox Asignar caso Borrar selección Agrupar por documento O…" at bounding box center [696, 217] width 686 height 54
type input "1942633222"
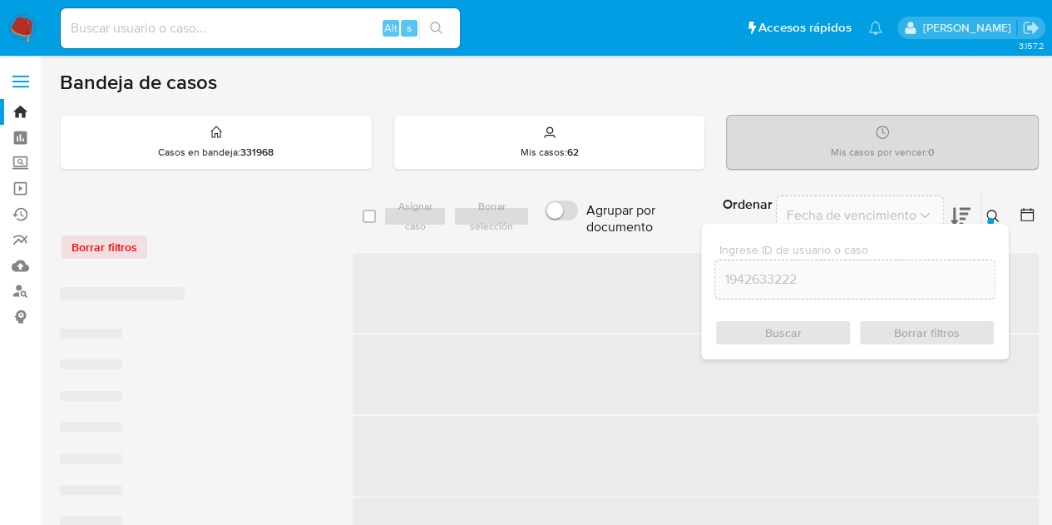
click at [996, 217] on icon at bounding box center [992, 216] width 13 height 13
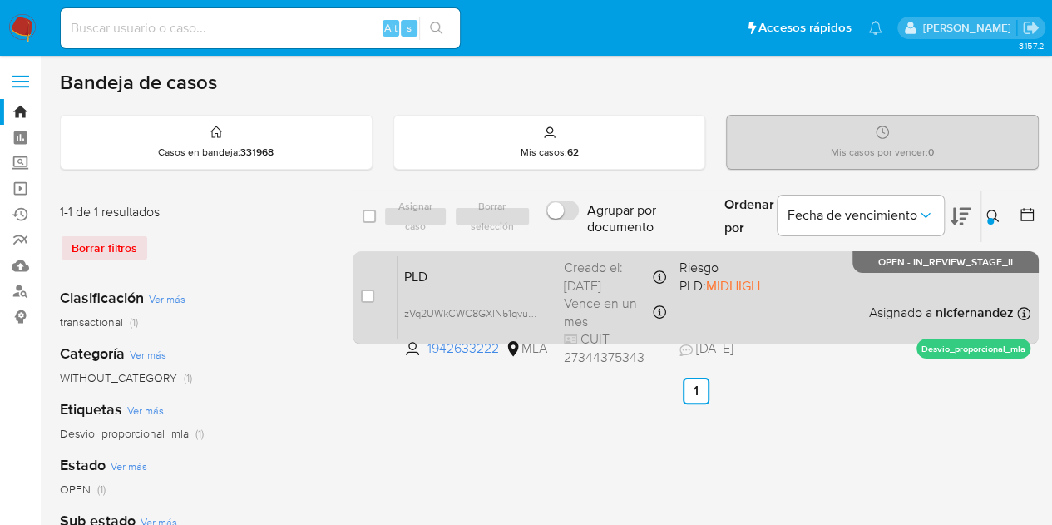
click at [542, 267] on span "PLD" at bounding box center [477, 275] width 146 height 22
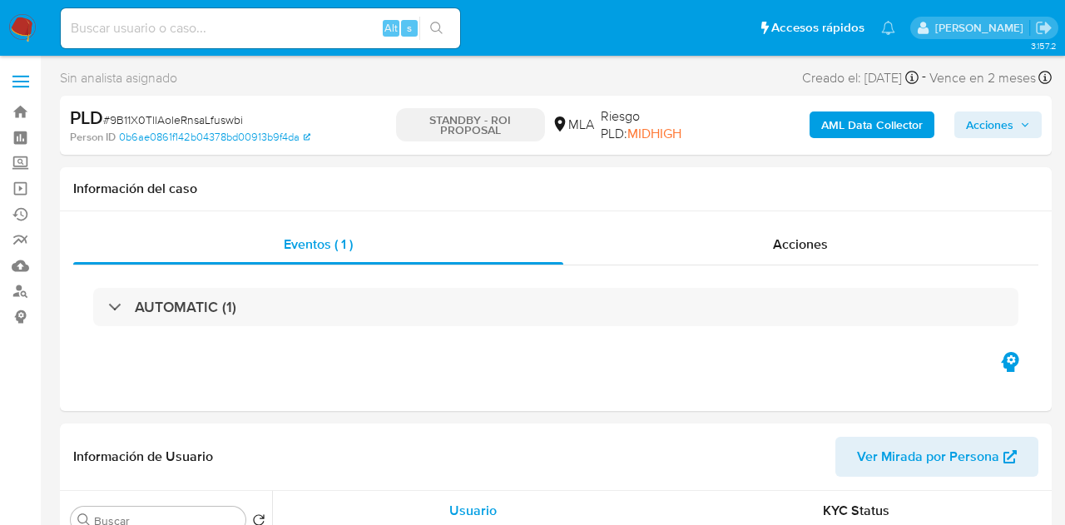
select select "10"
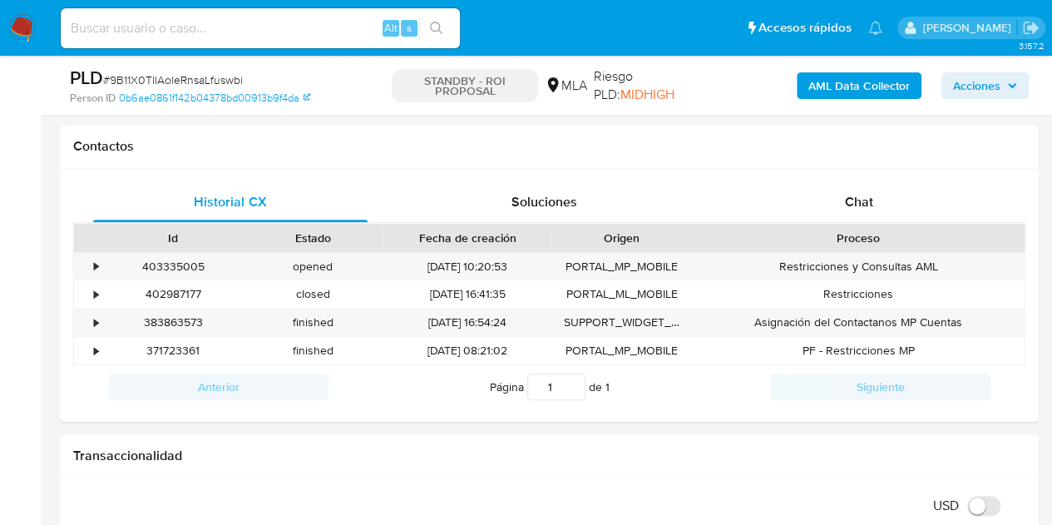
scroll to position [795, 0]
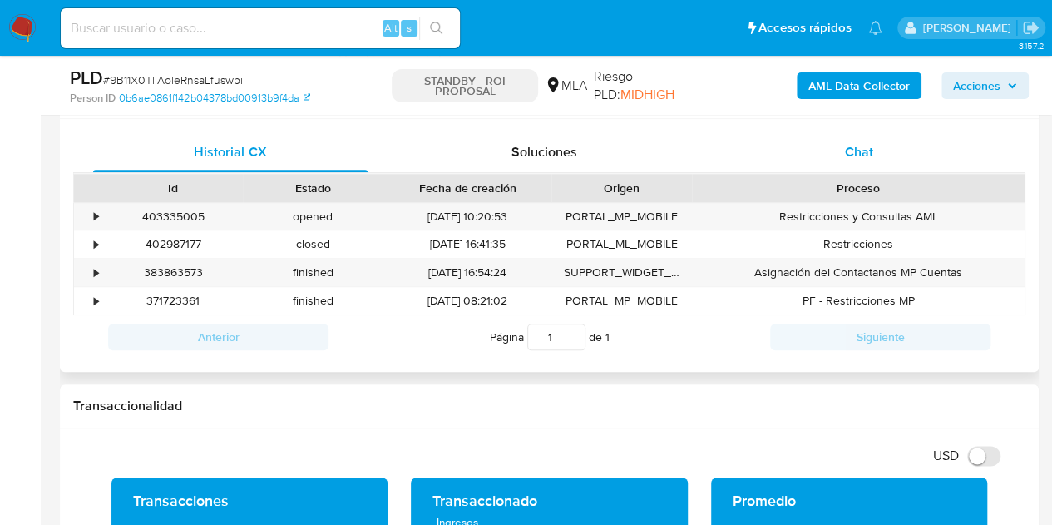
click at [891, 162] on div "Chat" at bounding box center [859, 152] width 274 height 40
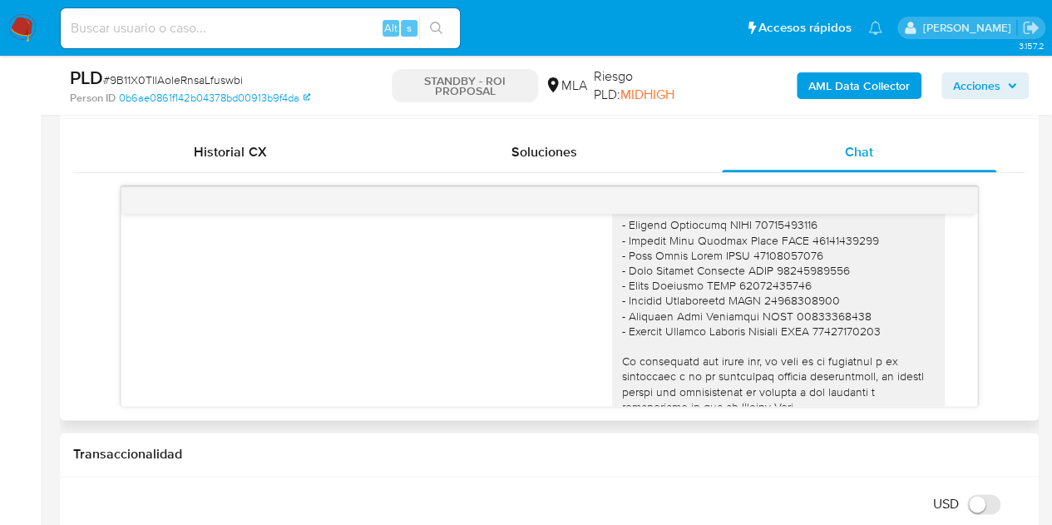
scroll to position [1744, 0]
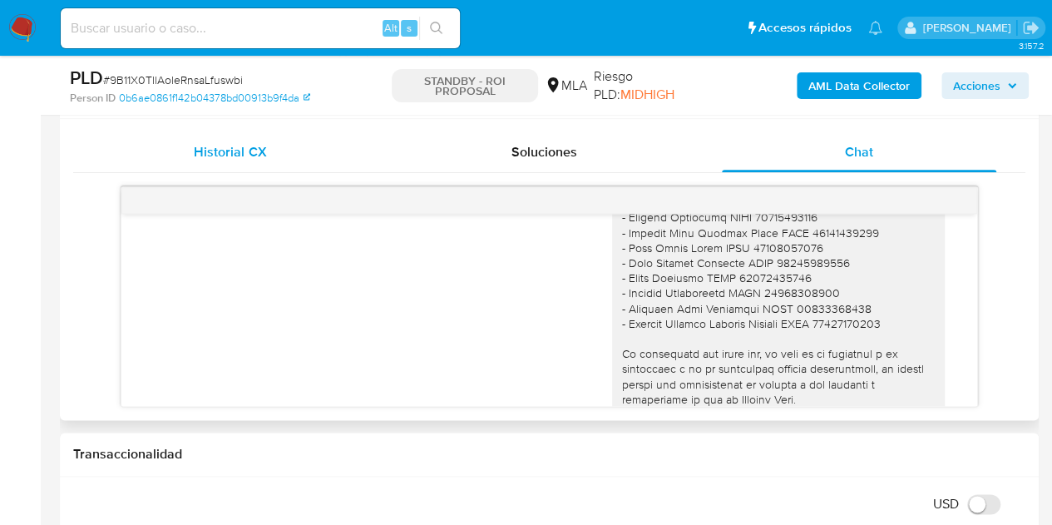
click at [235, 149] on span "Historial CX" at bounding box center [230, 151] width 72 height 19
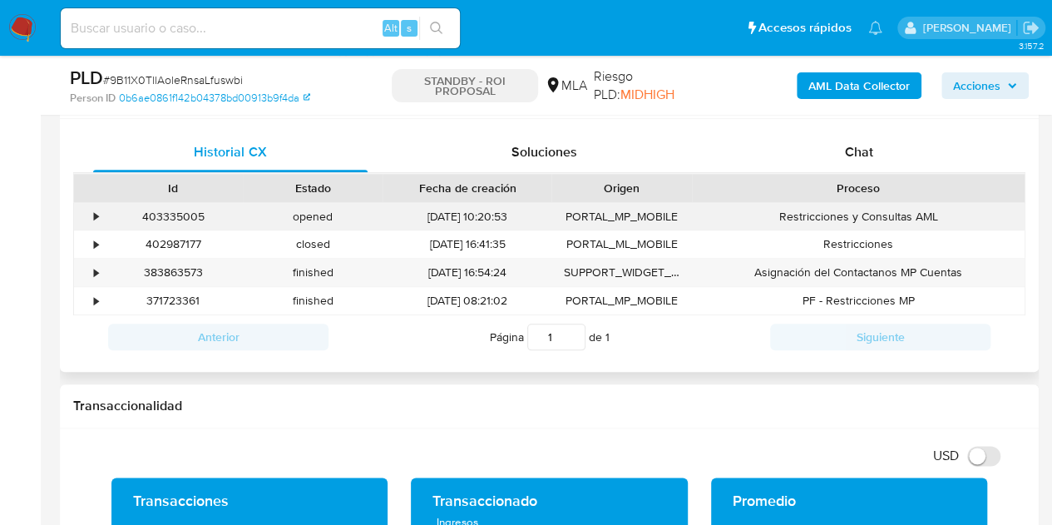
click at [165, 212] on div "403335005" at bounding box center [173, 216] width 140 height 27
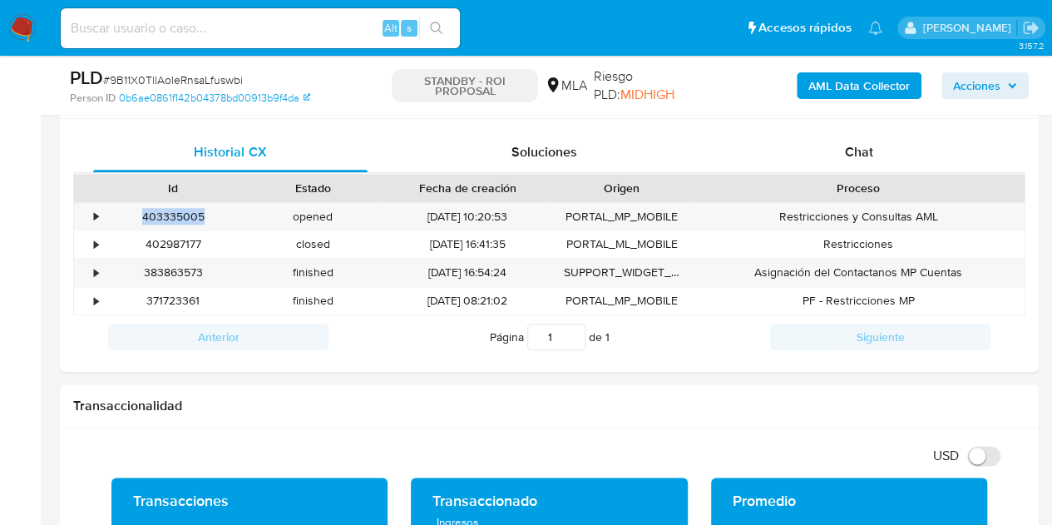
copy div "403335005"
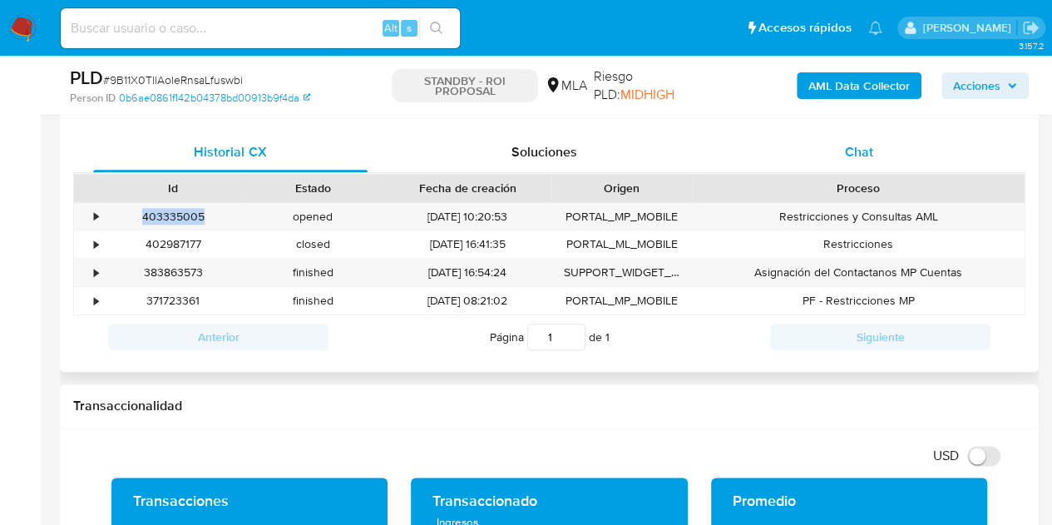
click at [842, 159] on div "Chat" at bounding box center [859, 152] width 274 height 40
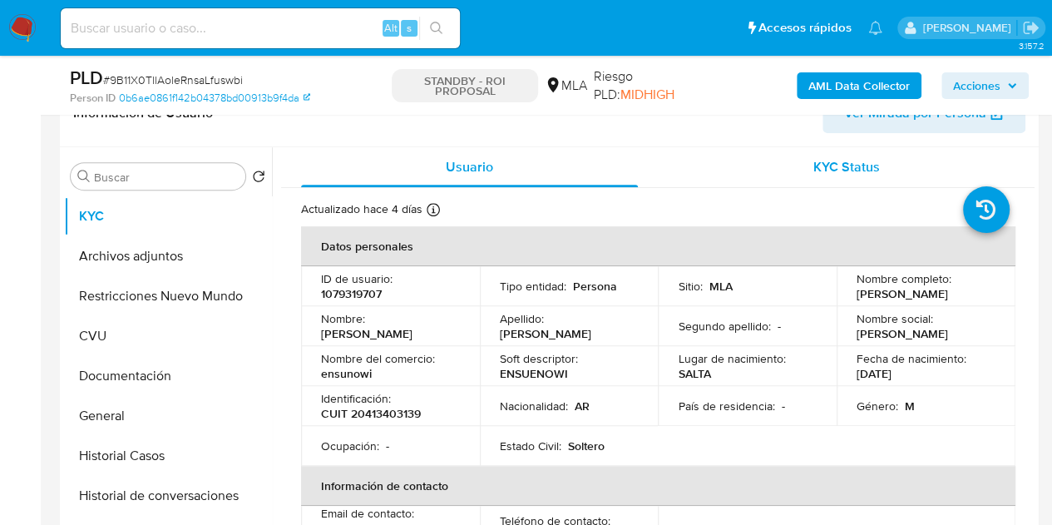
scroll to position [264, 0]
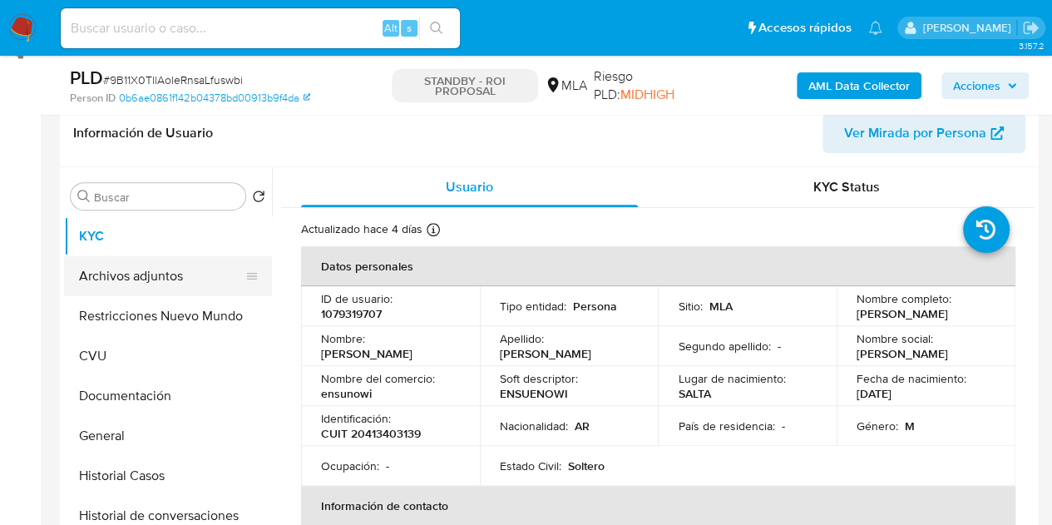
click at [171, 292] on button "Archivos adjuntos" at bounding box center [161, 276] width 195 height 40
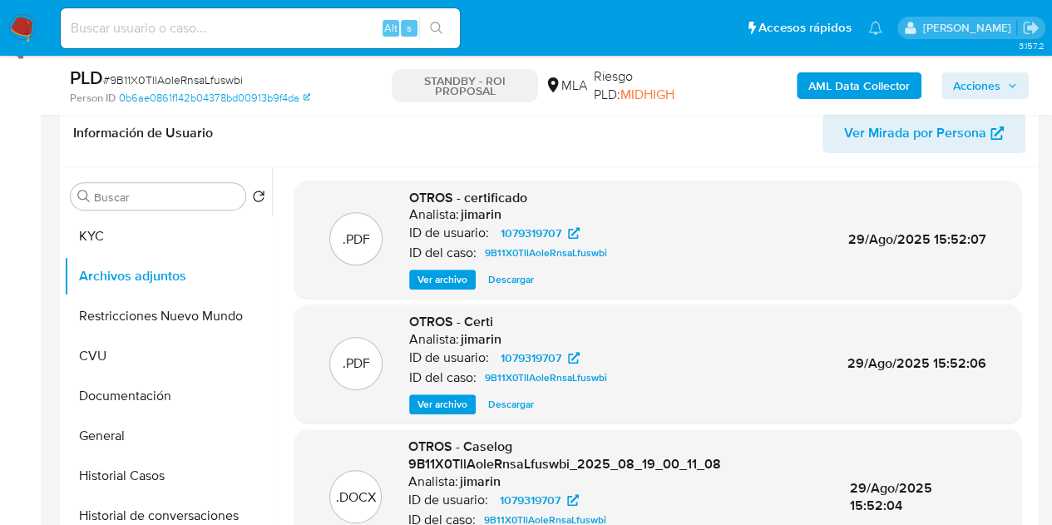
click at [452, 264] on div "OTROS - certificado Analista: jimarin ID de usuario: 1079319707 ID del caso: 9B…" at bounding box center [511, 239] width 205 height 101
click at [448, 271] on span "Ver archivo" at bounding box center [443, 279] width 50 height 17
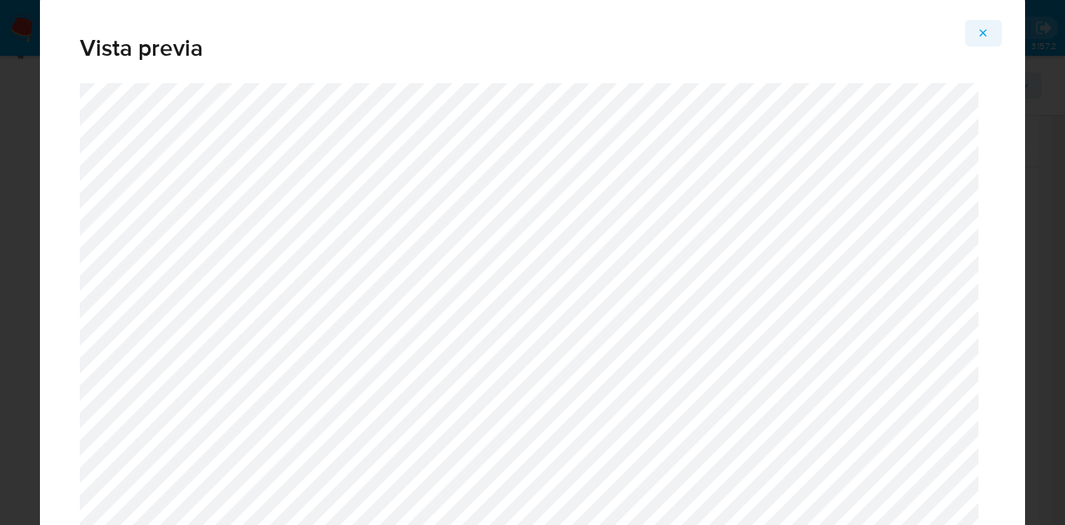
click at [986, 32] on icon "Attachment preview" at bounding box center [982, 33] width 13 height 13
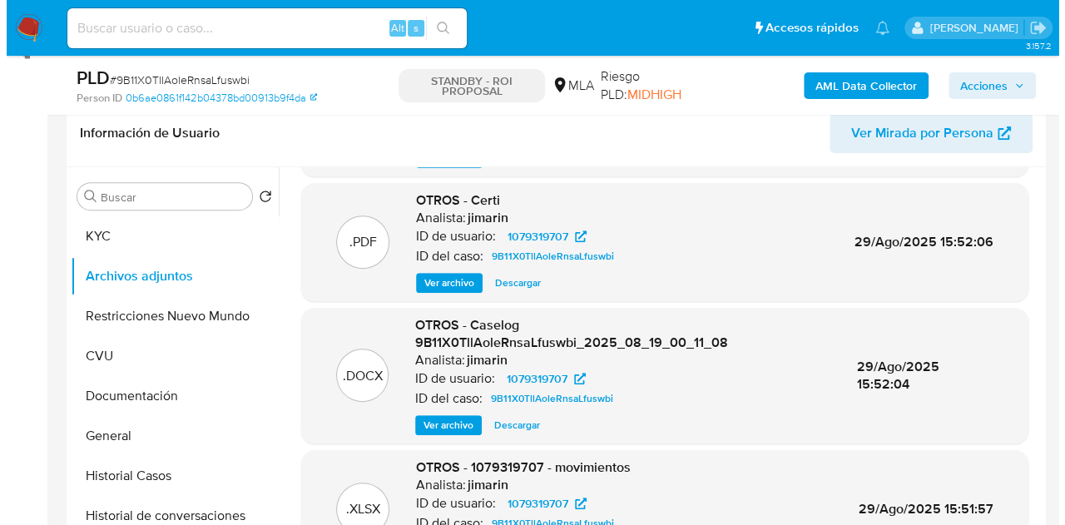
scroll to position [158, 0]
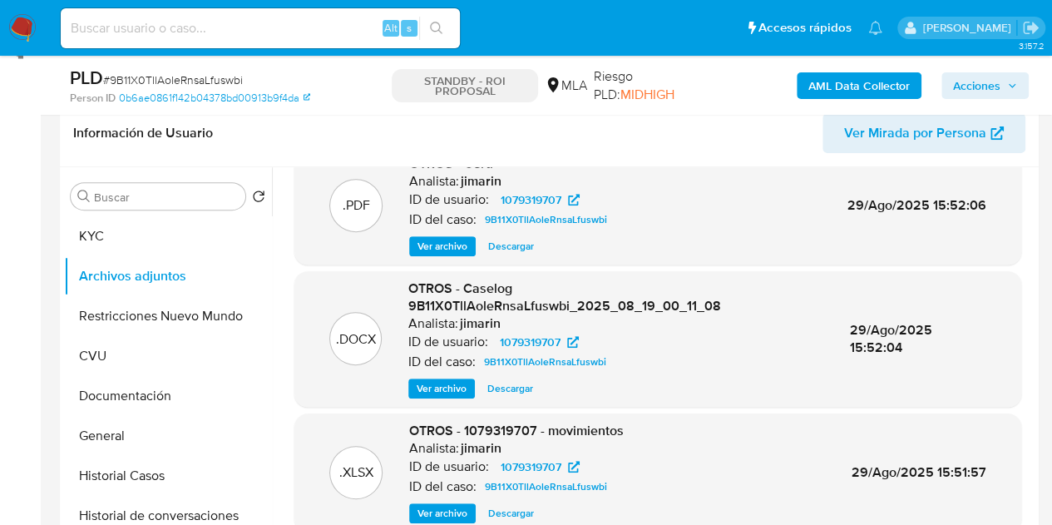
click at [436, 388] on span "Ver archivo" at bounding box center [442, 388] width 50 height 17
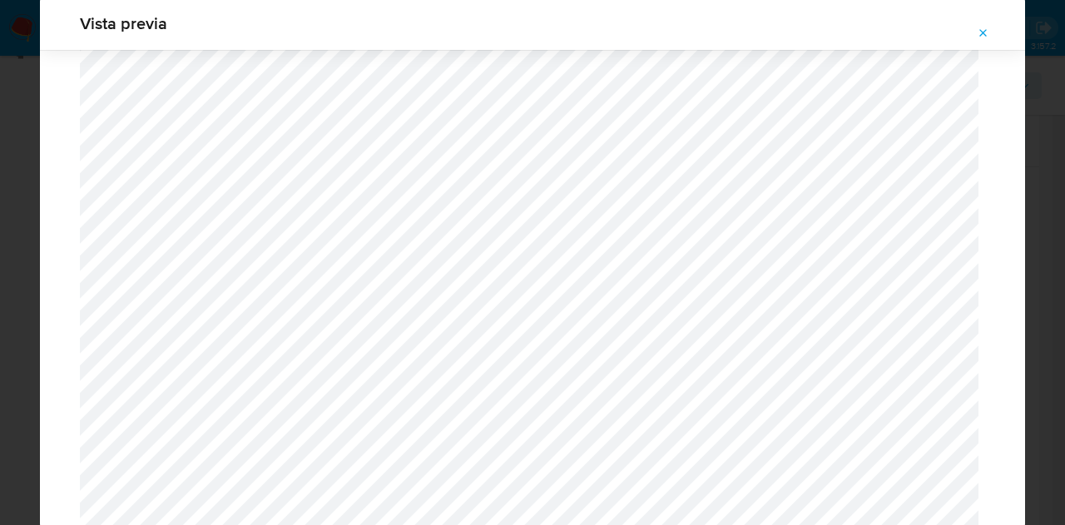
scroll to position [299, 0]
drag, startPoint x: 981, startPoint y: 27, endPoint x: 1017, endPoint y: 86, distance: 70.2
click at [981, 28] on icon "Attachment preview" at bounding box center [982, 33] width 13 height 13
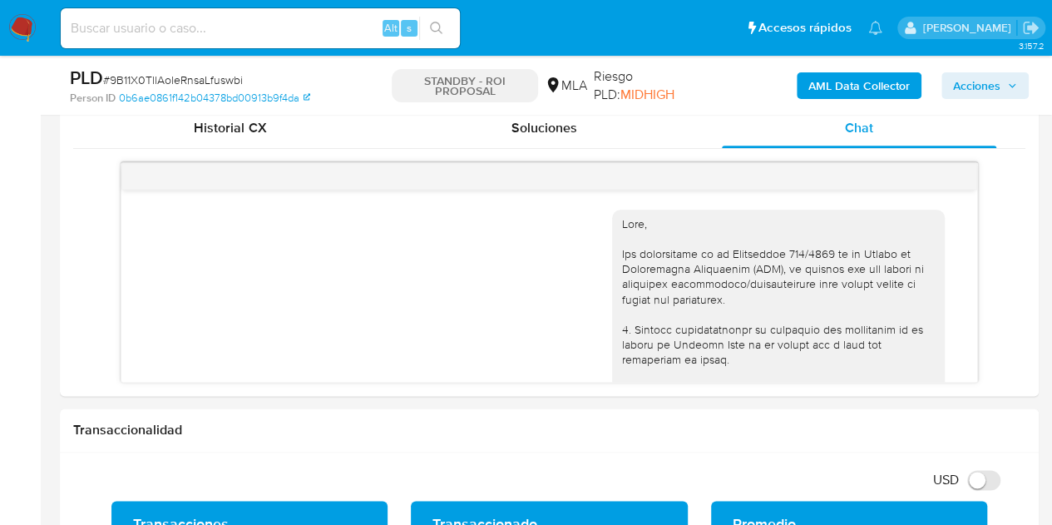
scroll to position [829, 0]
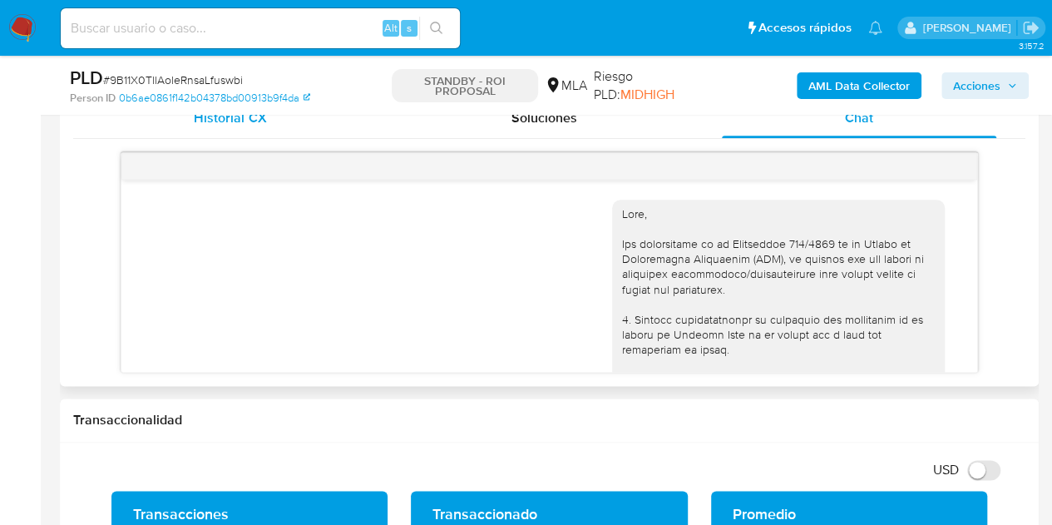
click at [271, 128] on div "Historial CX" at bounding box center [230, 118] width 274 height 40
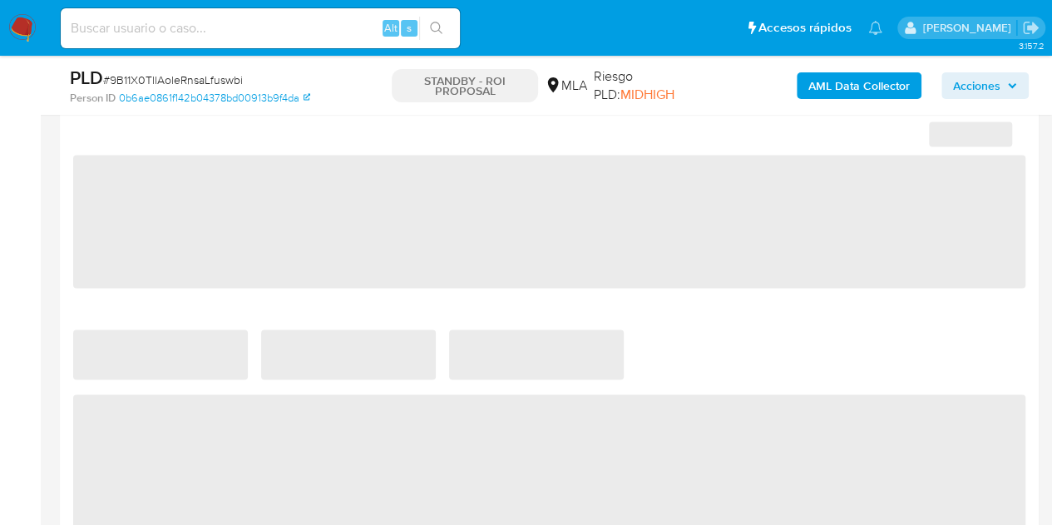
select select "10"
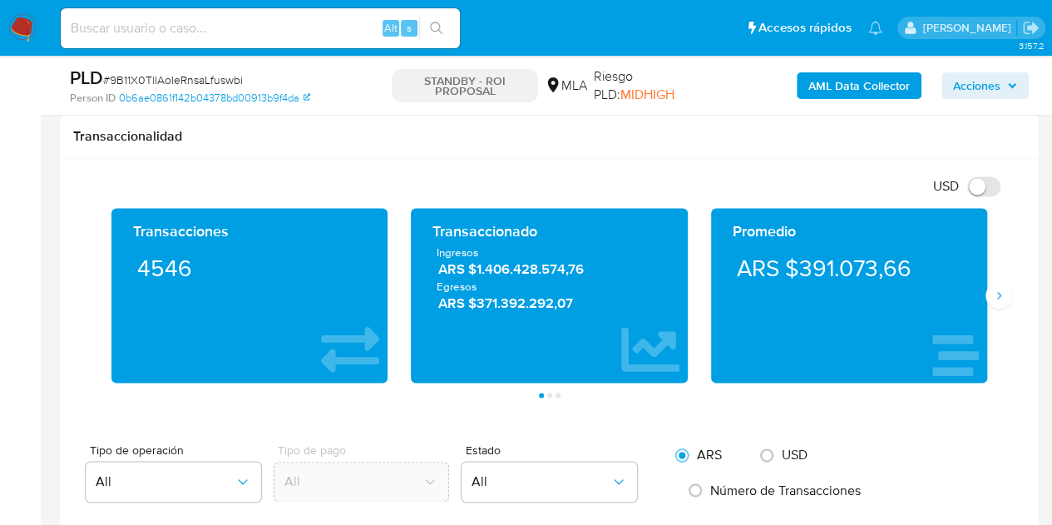
scroll to position [250, 0]
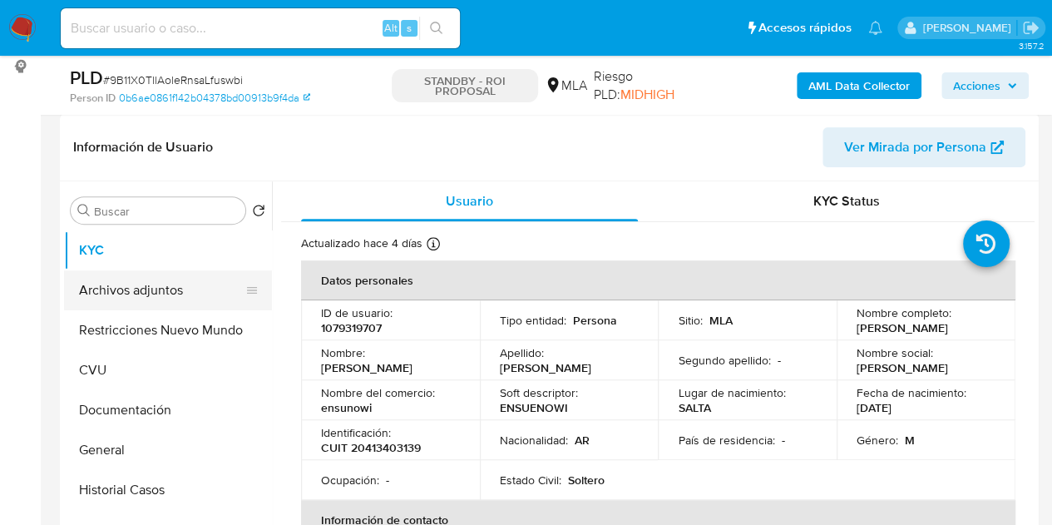
click at [162, 294] on button "Archivos adjuntos" at bounding box center [161, 290] width 195 height 40
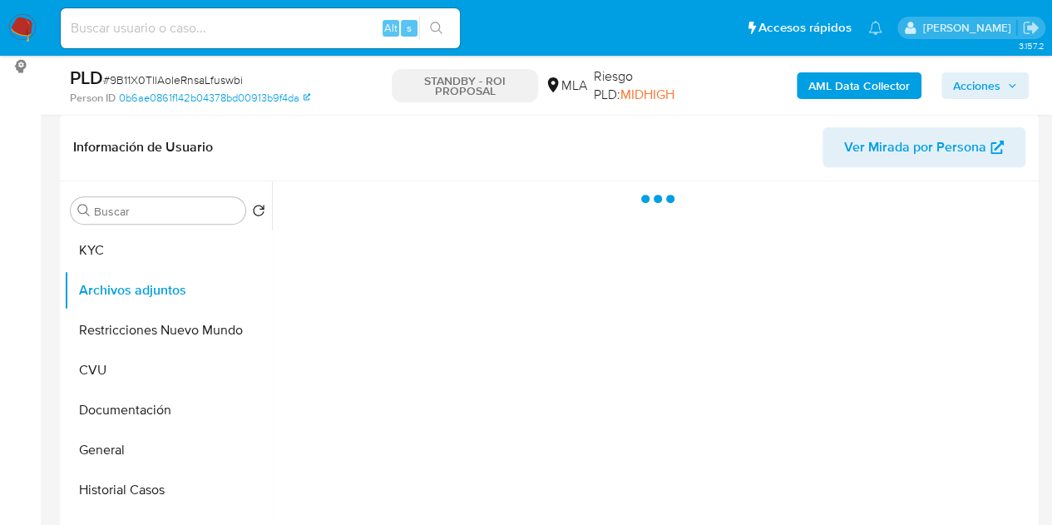
scroll to position [262, 0]
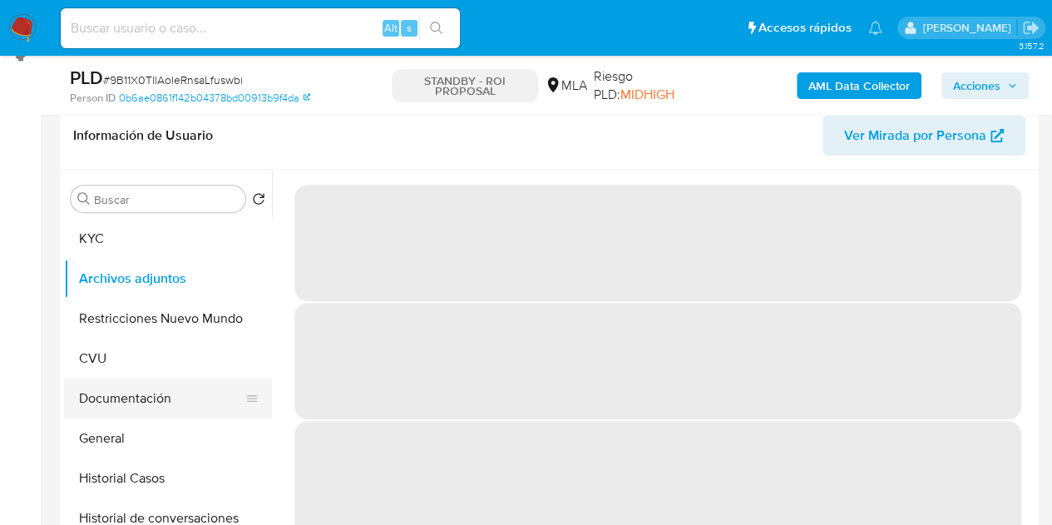
click at [97, 412] on button "Documentación" at bounding box center [161, 398] width 195 height 40
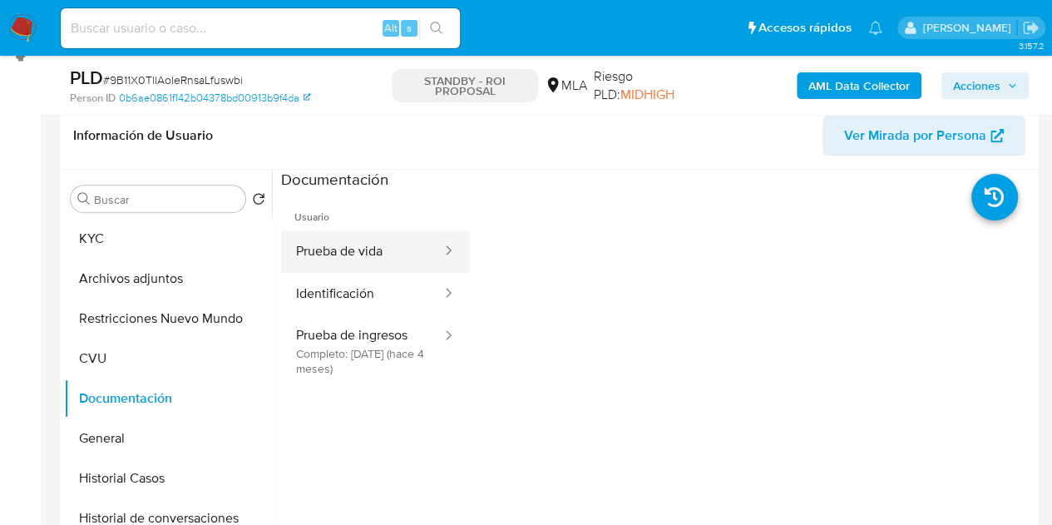
click at [382, 250] on button "Prueba de vida" at bounding box center [362, 251] width 162 height 42
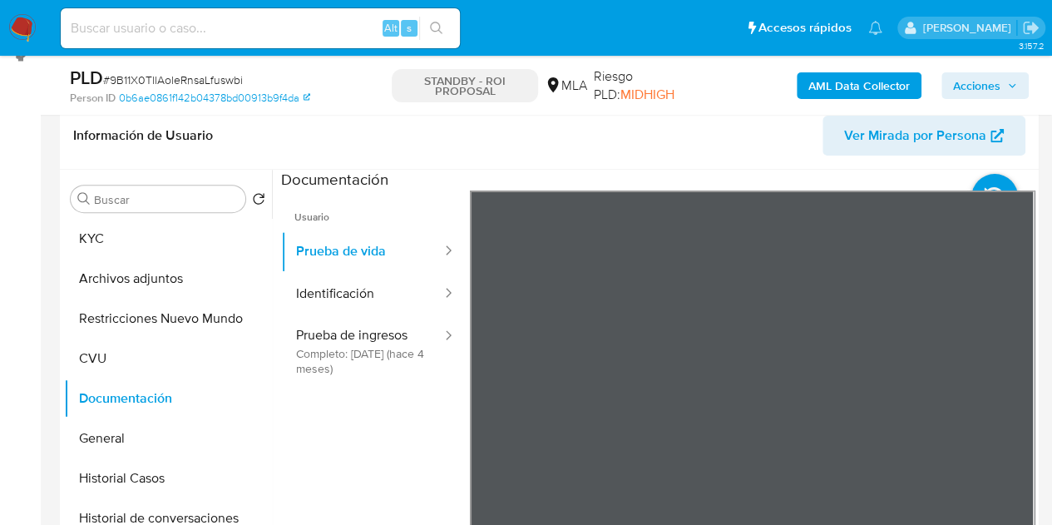
click at [545, 157] on div "Información de Usuario Ver Mirada por Persona Buscar Volver al orden por defect…" at bounding box center [549, 348] width 979 height 493
click at [338, 295] on button "Identificación" at bounding box center [362, 294] width 162 height 42
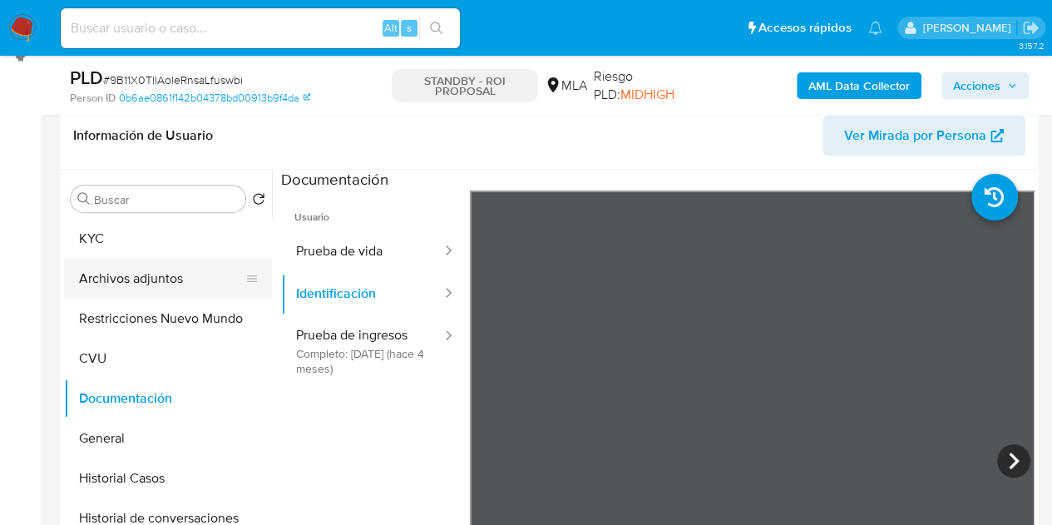
click at [157, 277] on button "Archivos adjuntos" at bounding box center [161, 279] width 195 height 40
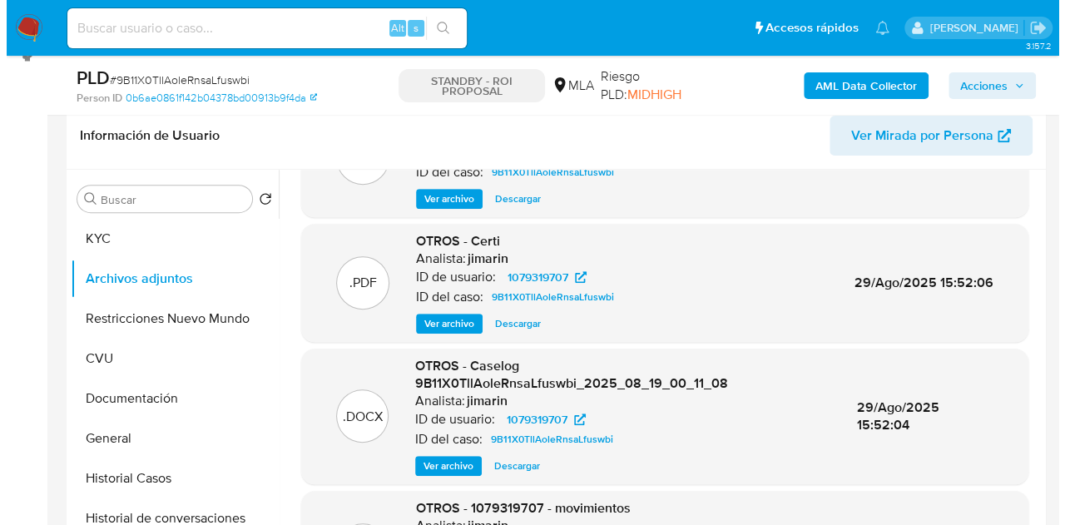
scroll to position [95, 0]
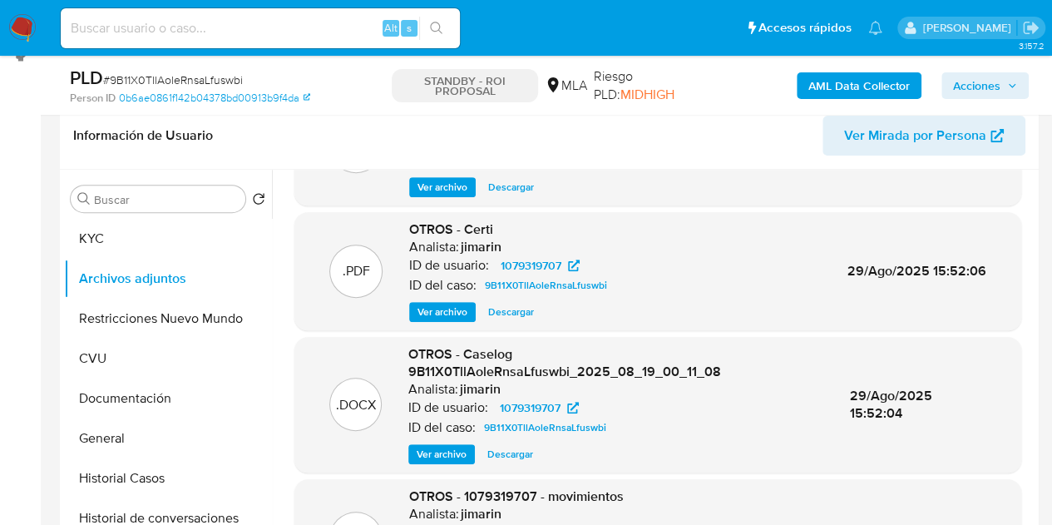
click at [439, 448] on span "Ver archivo" at bounding box center [442, 454] width 50 height 17
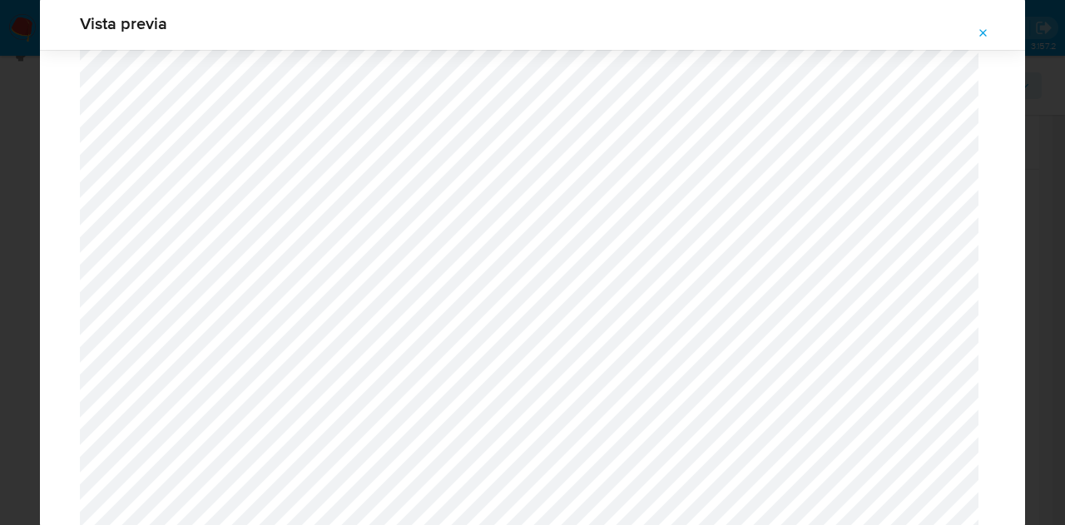
scroll to position [1136, 0]
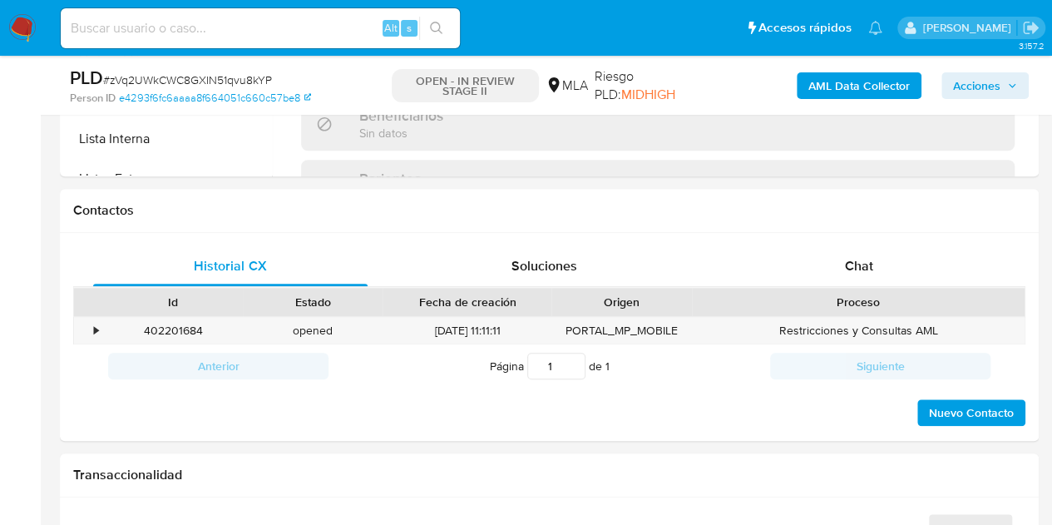
scroll to position [710, 0]
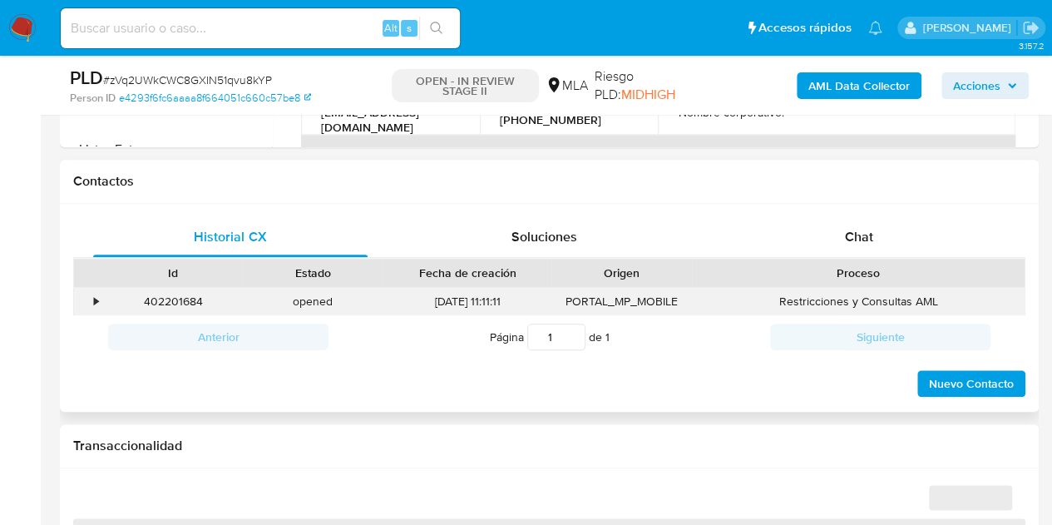
click at [175, 304] on div "402201684" at bounding box center [173, 301] width 140 height 27
select select "10"
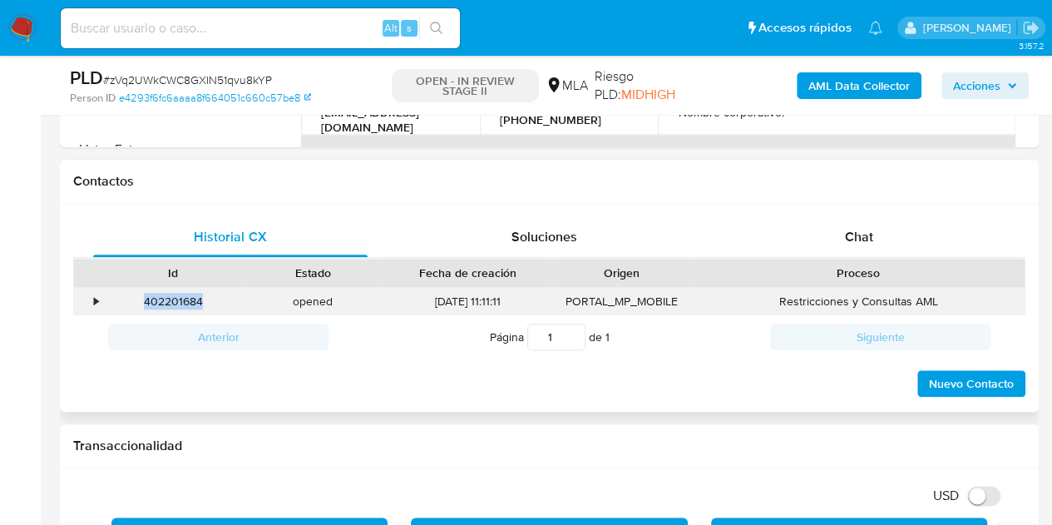
click at [175, 304] on div "402201684" at bounding box center [173, 301] width 140 height 27
